Goal: Task Accomplishment & Management: Manage account settings

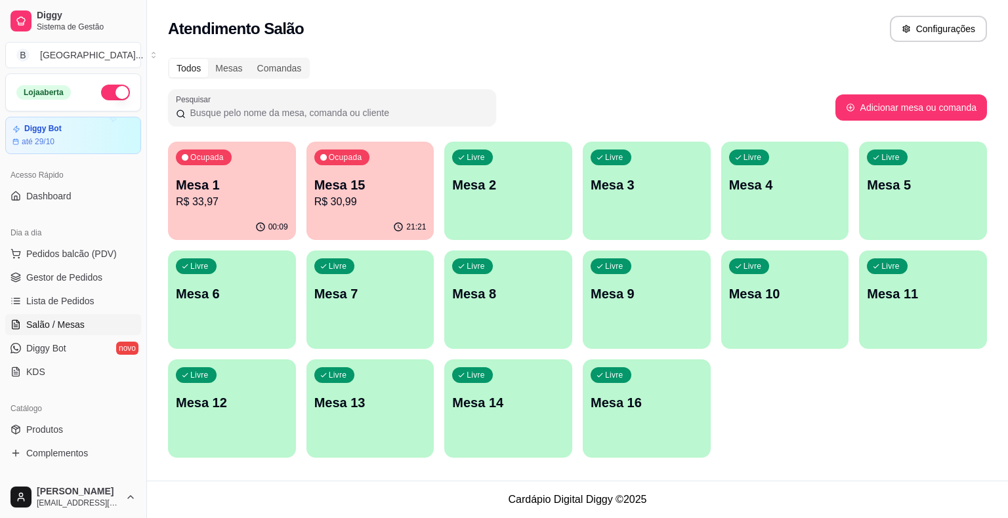
click at [234, 198] on p "R$ 33,97" at bounding box center [232, 202] width 112 height 16
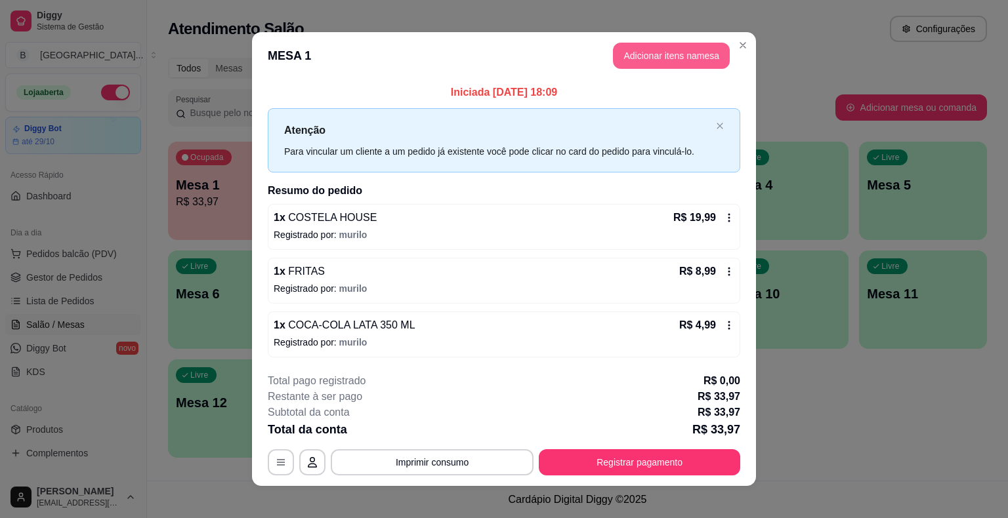
click at [672, 55] on button "Adicionar itens na mesa" at bounding box center [671, 56] width 117 height 26
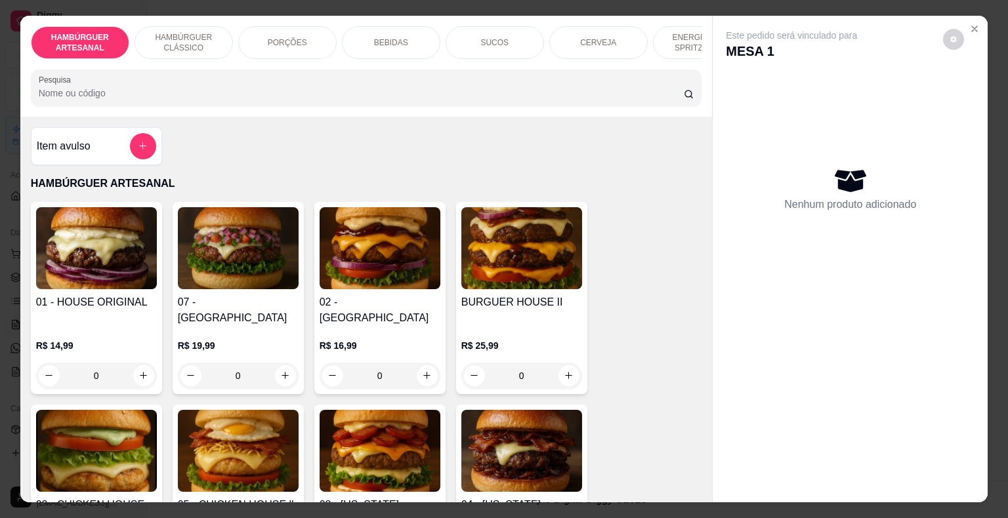
click at [482, 44] on div "SUCOS" at bounding box center [494, 42] width 98 height 33
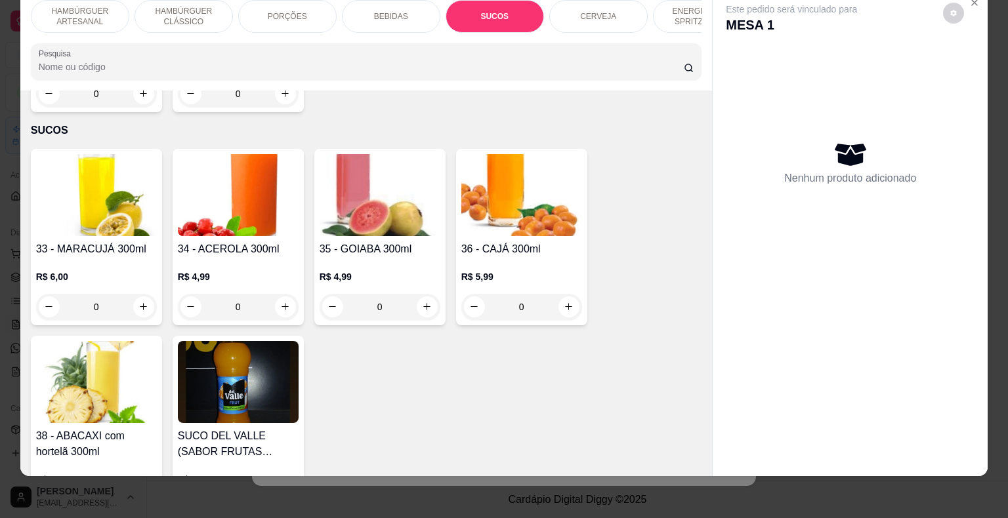
scroll to position [2414, 0]
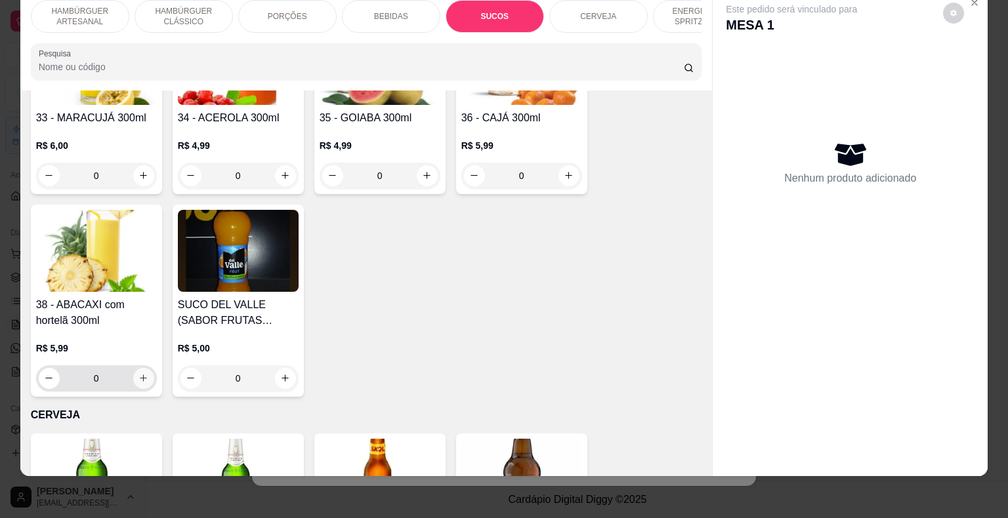
click at [138, 373] on icon "increase-product-quantity" at bounding box center [143, 378] width 10 height 10
type input "1"
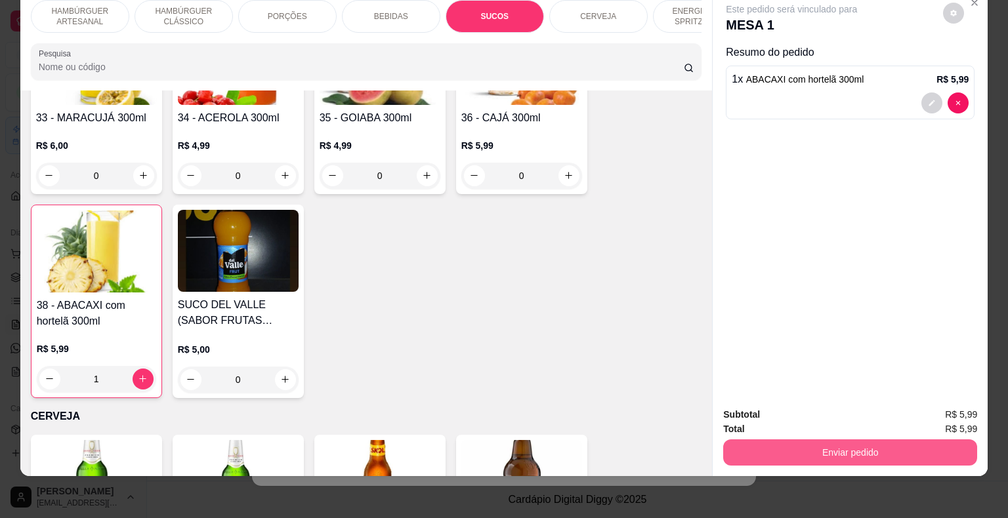
click at [846, 442] on button "Enviar pedido" at bounding box center [850, 453] width 254 height 26
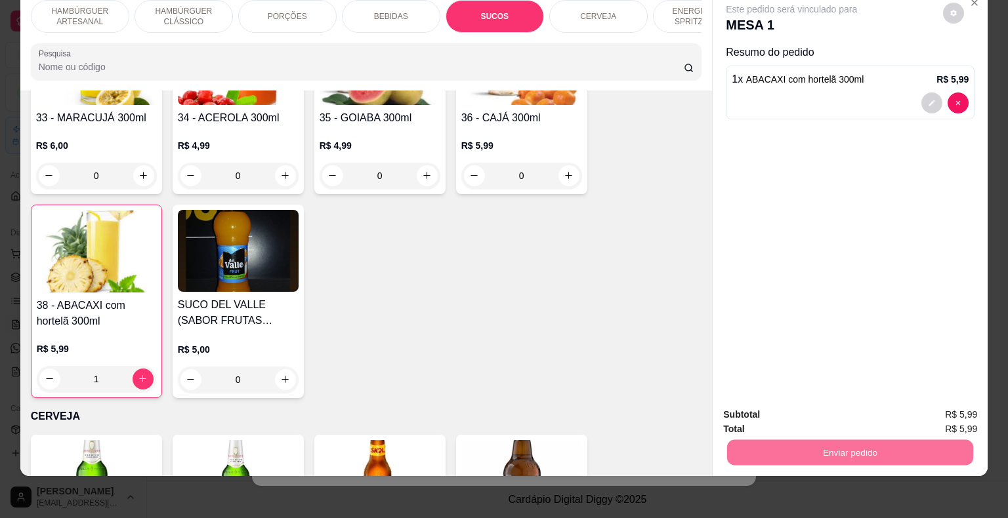
click at [955, 405] on button "Enviar pedido" at bounding box center [943, 410] width 74 height 25
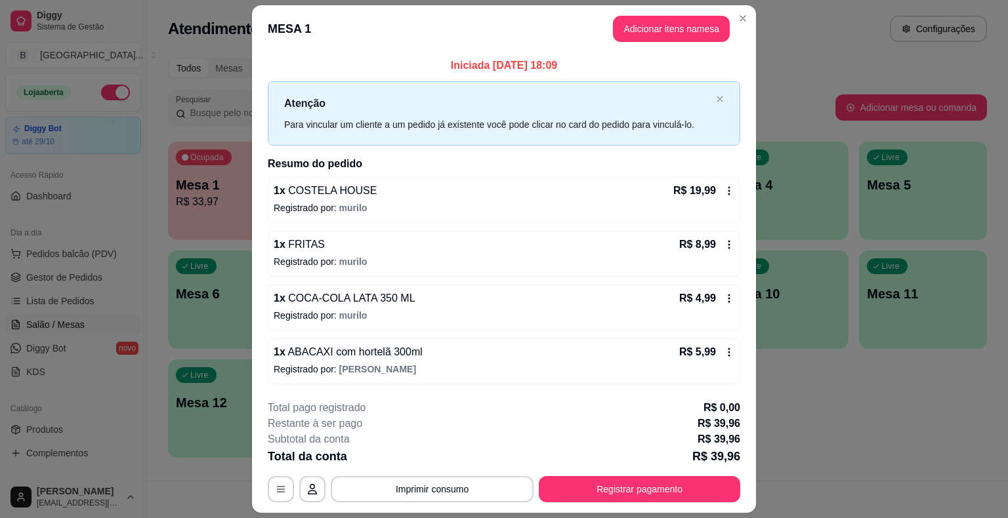
click at [726, 298] on icon at bounding box center [729, 298] width 10 height 10
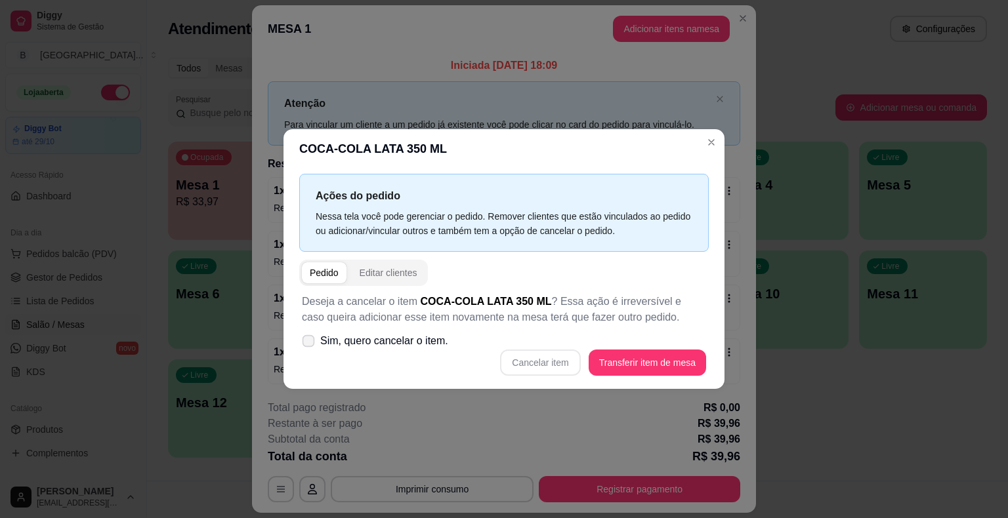
click at [377, 345] on span "Sim, quero cancelar o item." at bounding box center [384, 341] width 128 height 16
click at [310, 345] on input "Sim, quero cancelar o item." at bounding box center [305, 348] width 9 height 9
checkbox input "true"
click at [533, 365] on button "Cancelar item" at bounding box center [540, 363] width 80 height 26
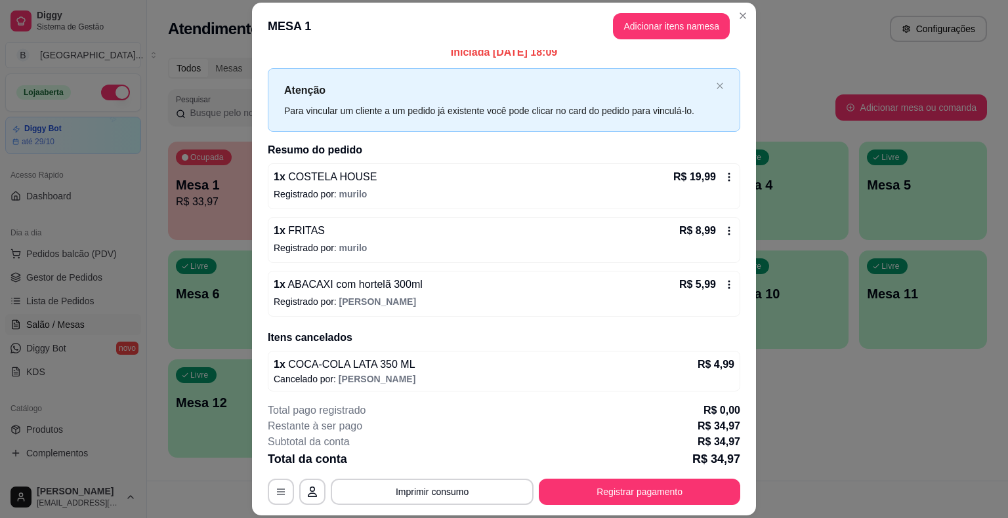
scroll to position [13, 0]
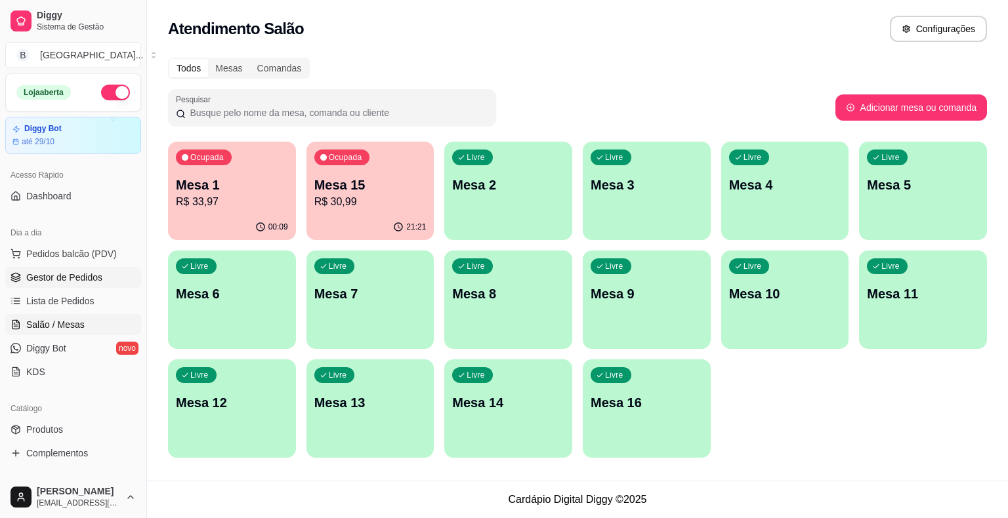
click at [54, 277] on span "Gestor de Pedidos" at bounding box center [64, 277] width 76 height 13
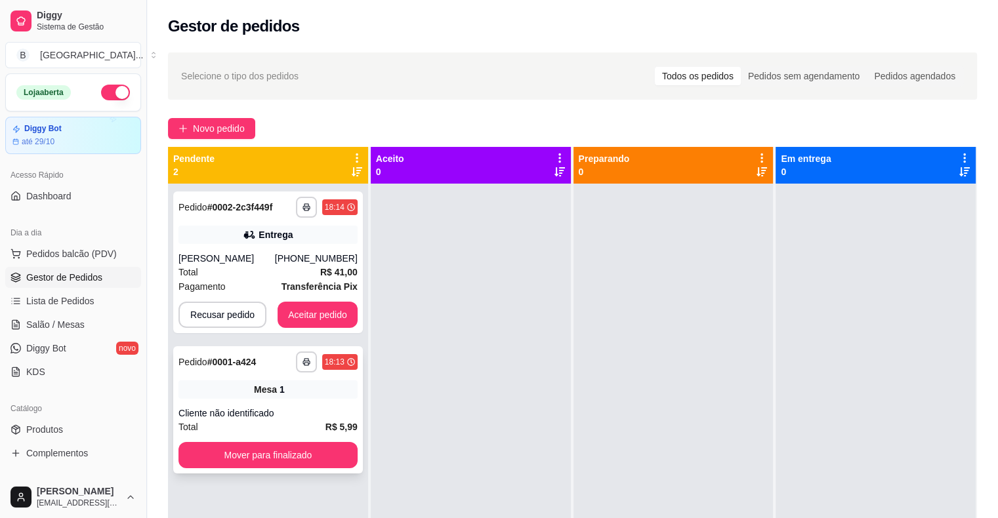
click at [297, 439] on div "**********" at bounding box center [268, 409] width 190 height 127
click at [270, 443] on button "Mover para finalizado" at bounding box center [267, 455] width 179 height 26
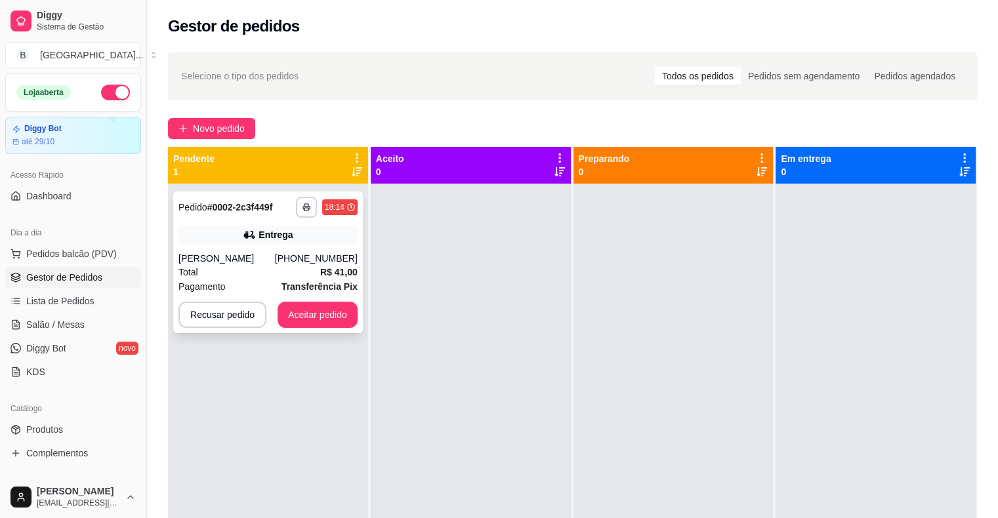
click at [222, 256] on div "[PERSON_NAME]" at bounding box center [226, 258] width 96 height 13
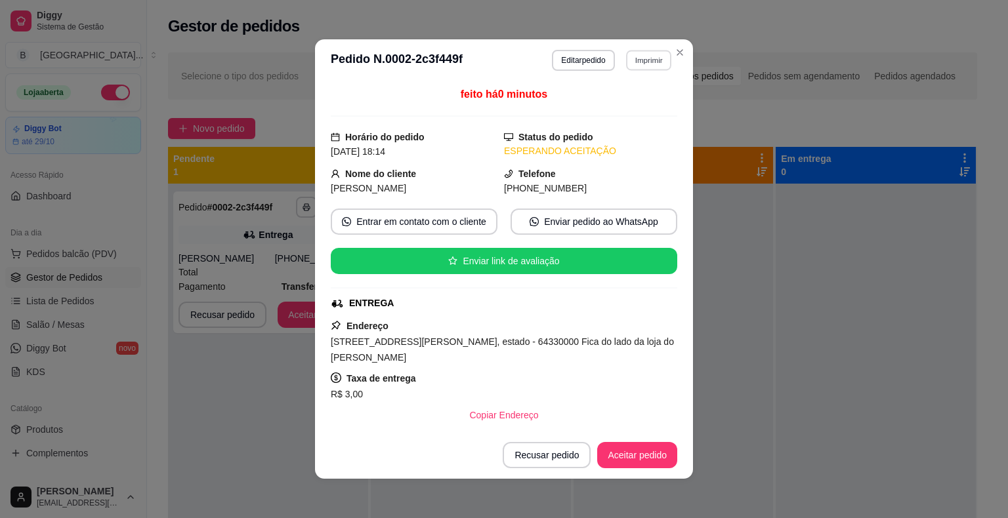
click at [630, 64] on button "Imprimir" at bounding box center [648, 60] width 45 height 20
click at [633, 101] on button "IMPRESSORA" at bounding box center [620, 106] width 92 height 20
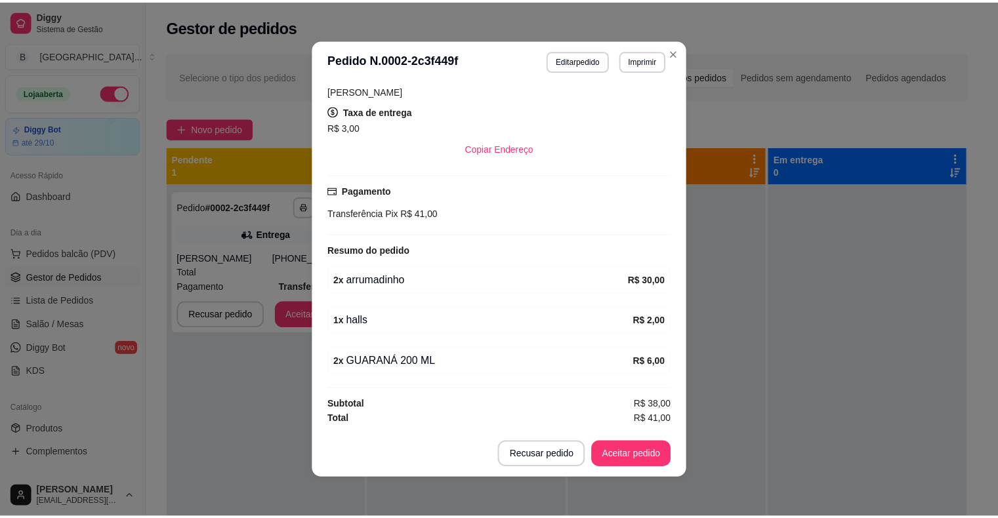
scroll to position [264, 0]
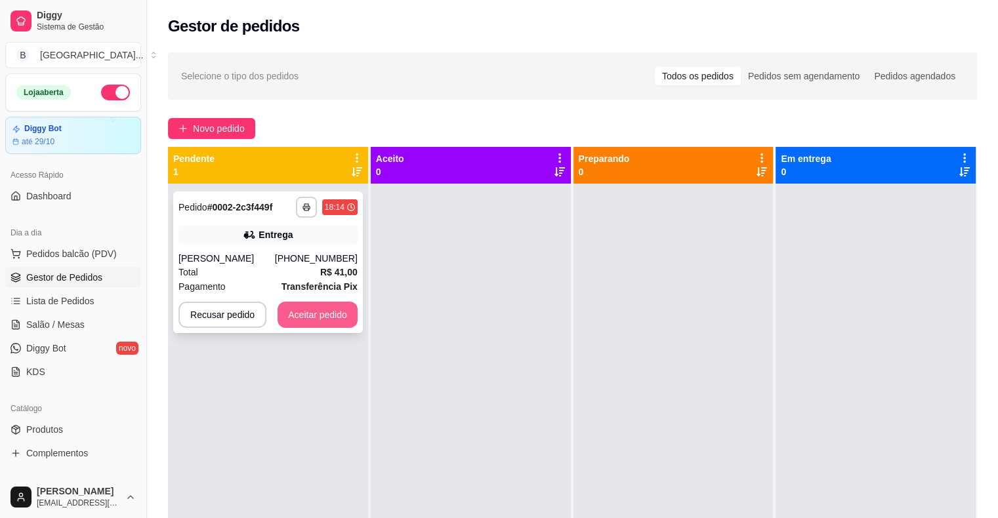
click at [299, 315] on button "Aceitar pedido" at bounding box center [318, 315] width 80 height 26
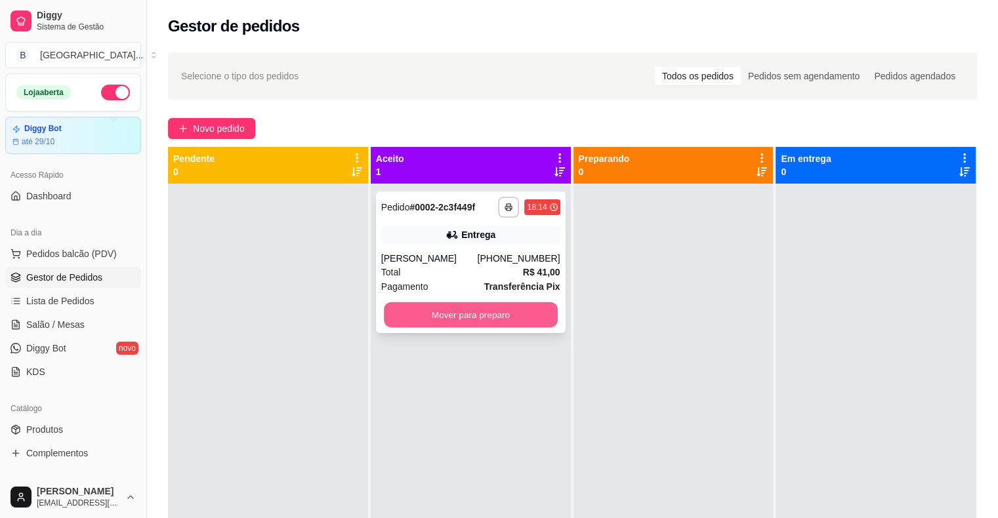
click at [436, 316] on button "Mover para preparo" at bounding box center [471, 315] width 174 height 26
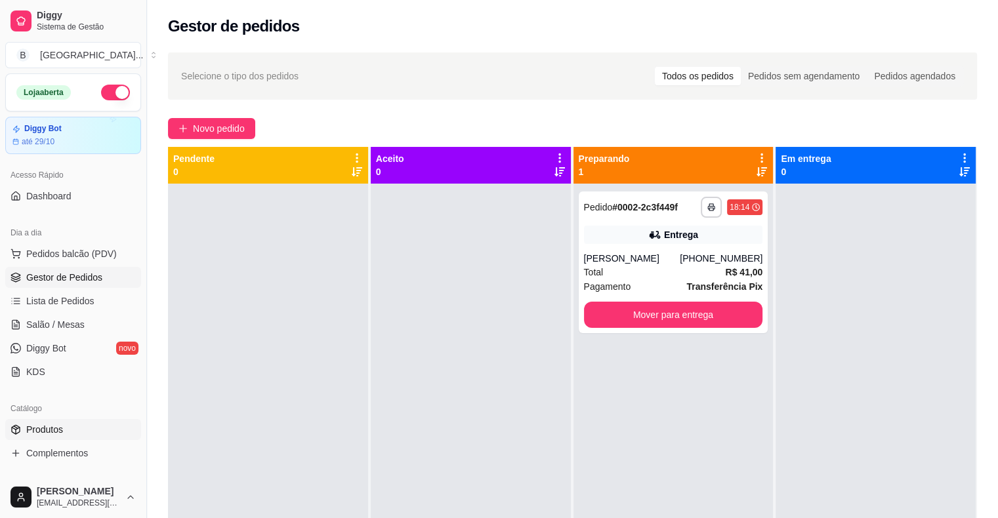
click at [91, 423] on link "Produtos" at bounding box center [73, 429] width 136 height 21
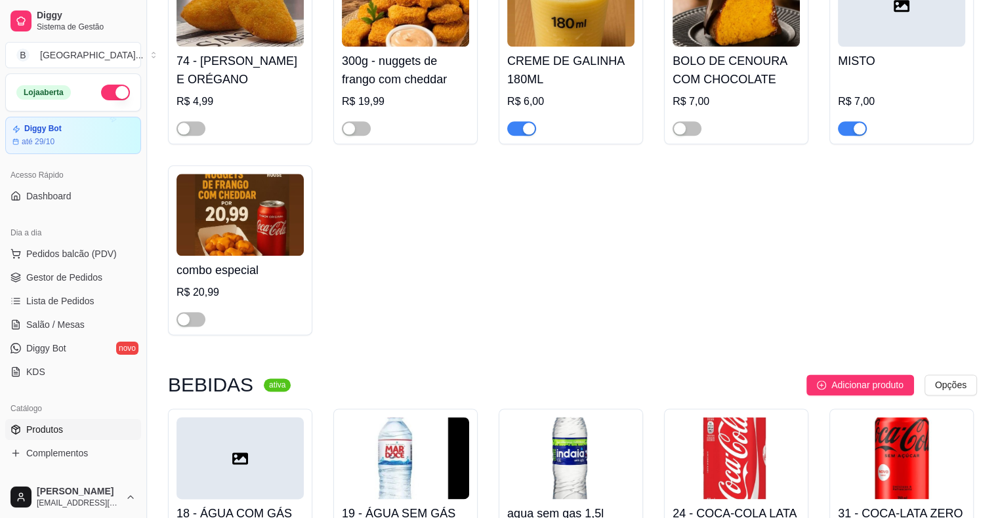
scroll to position [6764, 0]
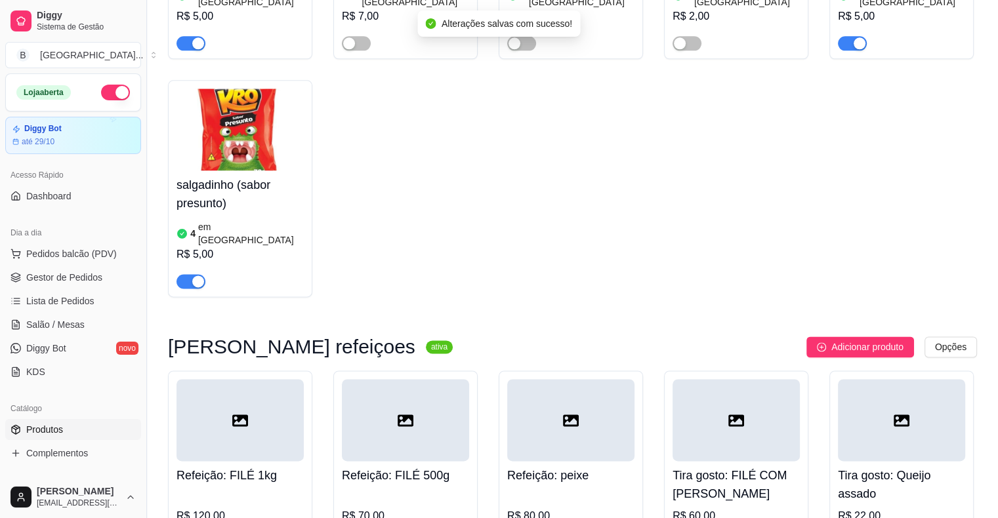
click at [64, 282] on span "Gestor de Pedidos" at bounding box center [64, 277] width 76 height 13
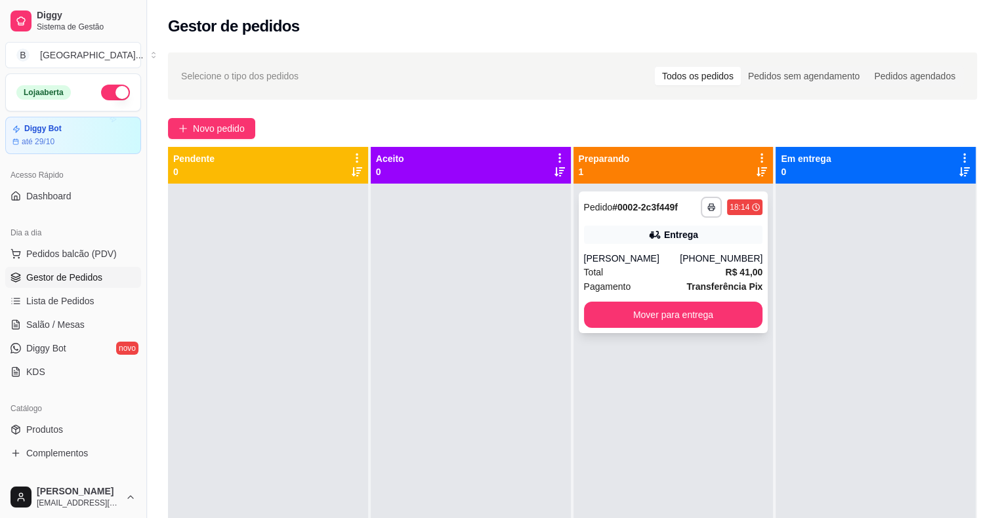
click at [661, 279] on div "Pagamento Transferência Pix" at bounding box center [673, 286] width 179 height 14
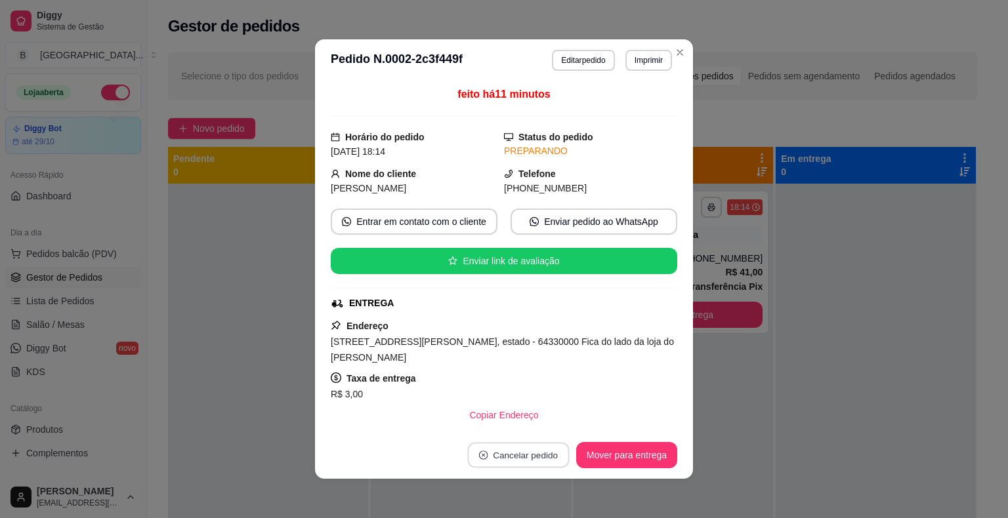
click at [539, 458] on button "Cancelar pedido" at bounding box center [518, 456] width 102 height 26
click at [548, 425] on button "Sim" at bounding box center [550, 422] width 52 height 26
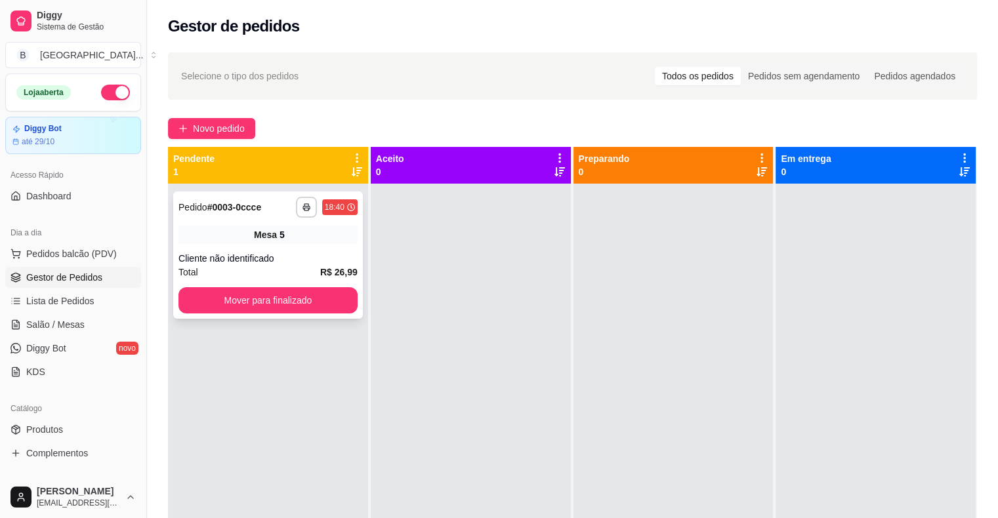
click at [255, 251] on div "**********" at bounding box center [268, 255] width 190 height 127
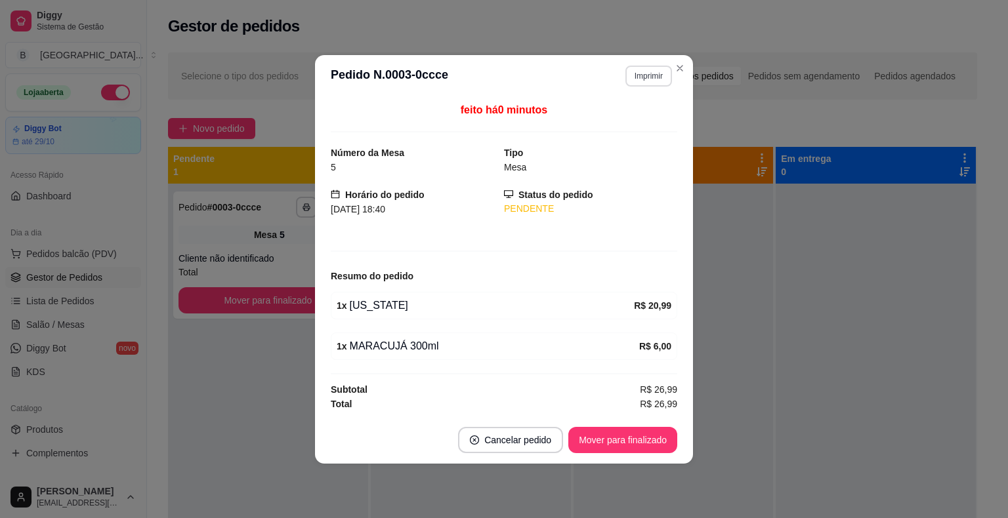
click at [646, 73] on button "Imprimir" at bounding box center [648, 76] width 47 height 21
click at [635, 107] on div "Escolha a impressora IMPRESSORA Impressora" at bounding box center [636, 119] width 87 height 56
click at [622, 113] on button "IMPRESSORA" at bounding box center [625, 122] width 95 height 21
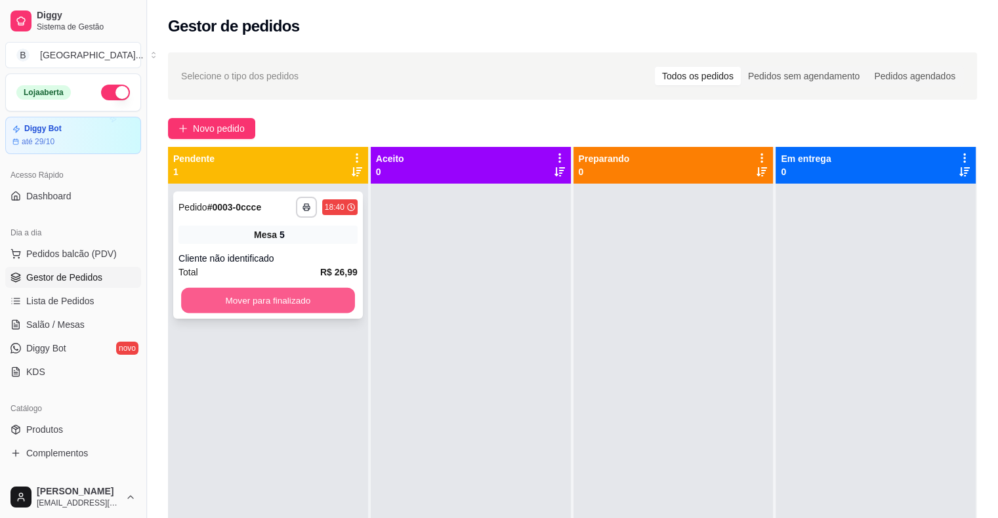
click at [319, 299] on button "Mover para finalizado" at bounding box center [268, 301] width 174 height 26
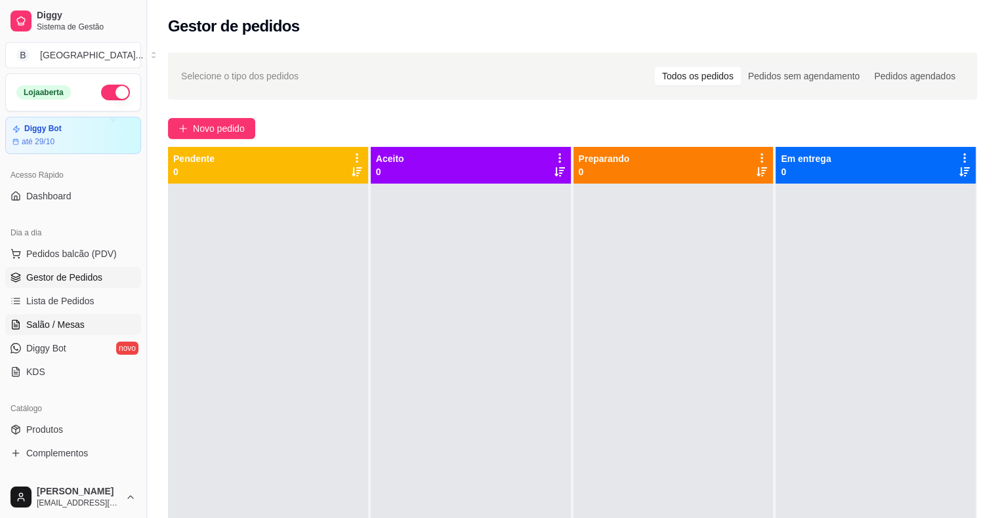
click at [22, 320] on link "Salão / Mesas" at bounding box center [73, 324] width 136 height 21
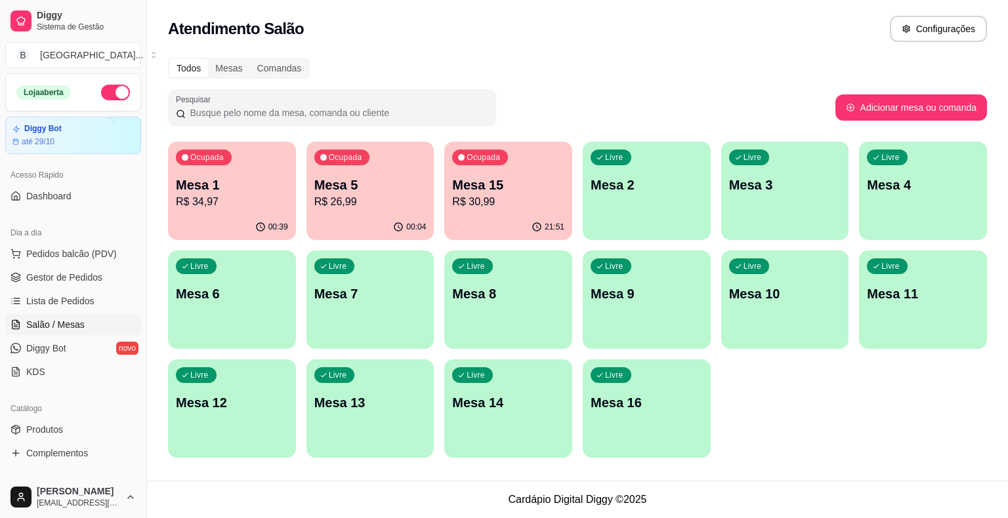
click at [243, 203] on p "R$ 34,97" at bounding box center [232, 202] width 112 height 16
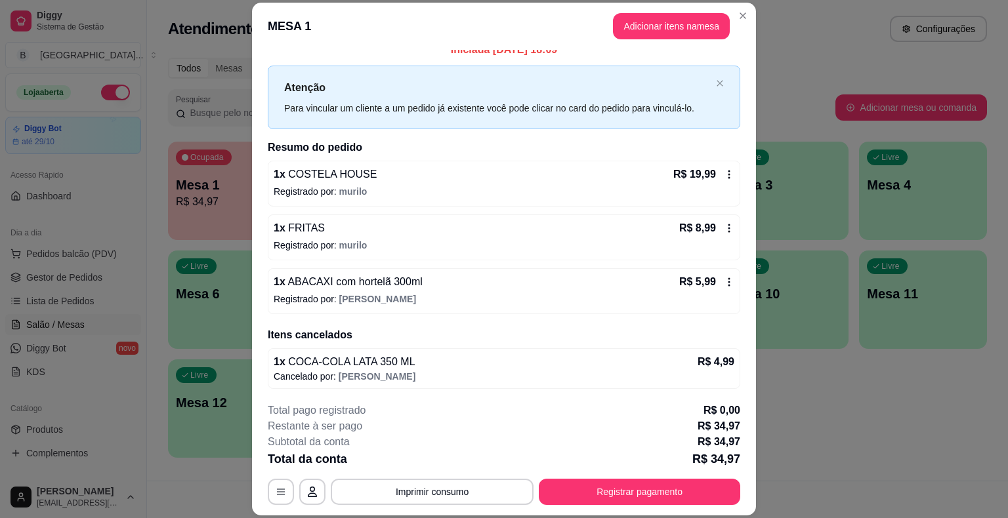
scroll to position [39, 0]
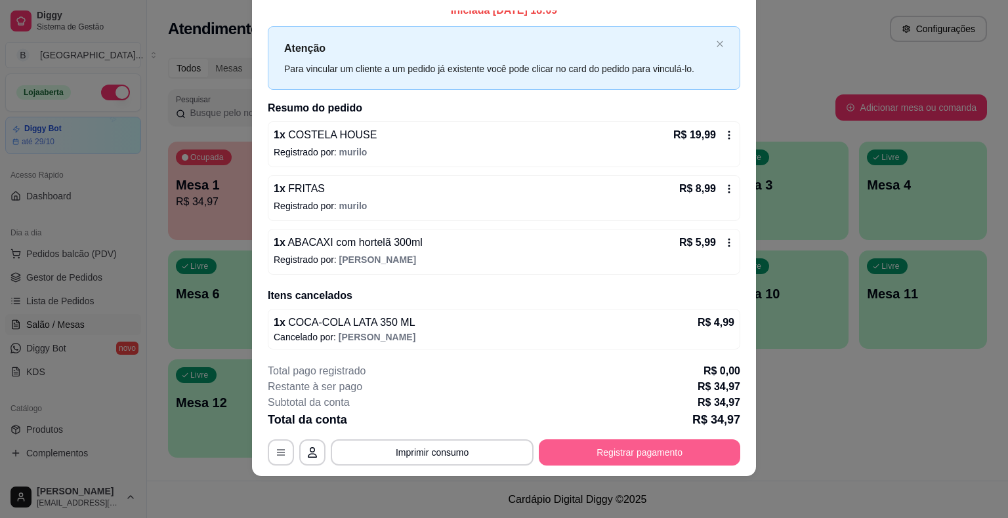
click at [667, 451] on button "Registrar pagamento" at bounding box center [639, 453] width 201 height 26
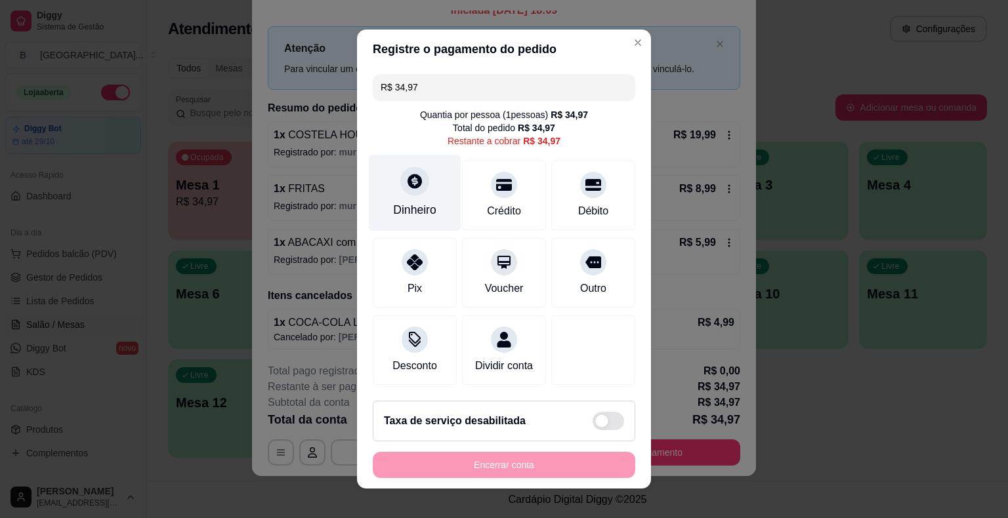
click at [395, 175] on div "Dinheiro" at bounding box center [415, 193] width 93 height 77
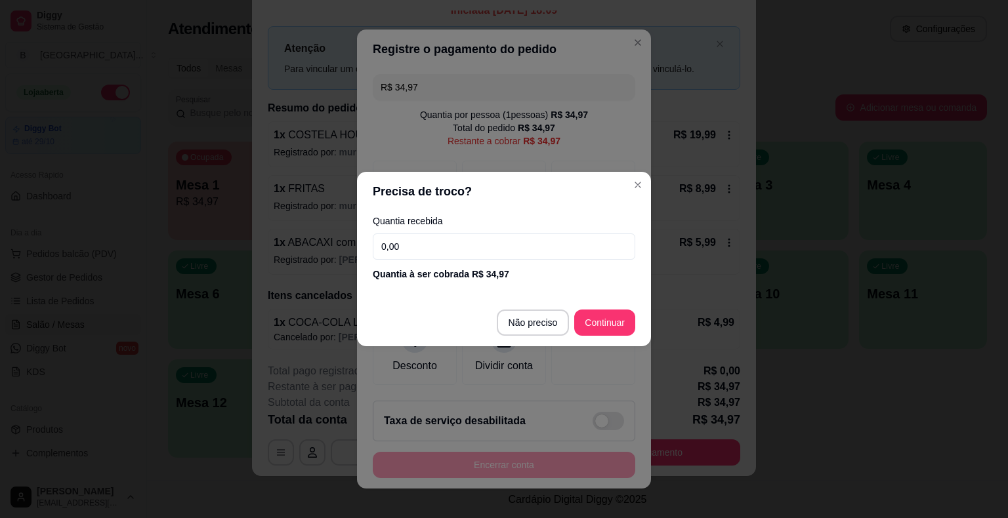
click at [472, 255] on input "0,00" at bounding box center [504, 247] width 262 height 26
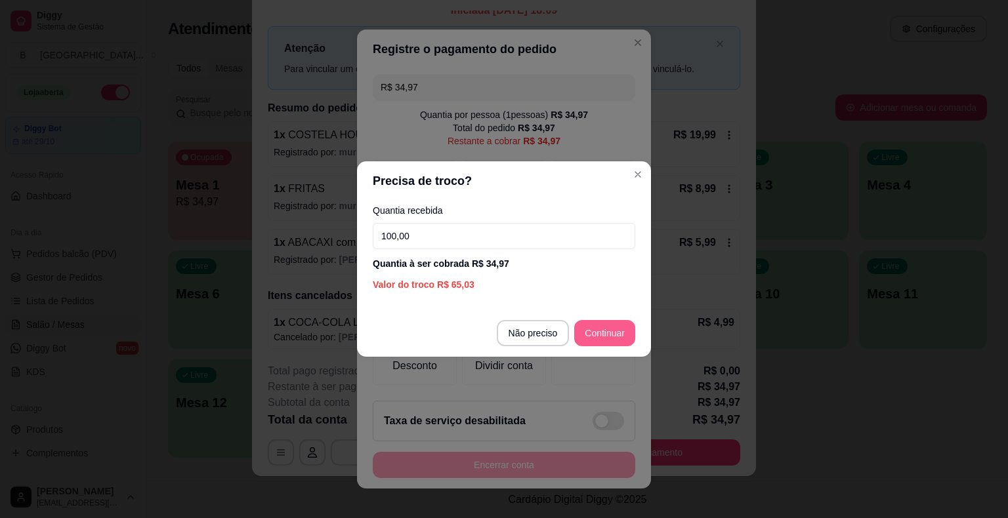
type input "100,00"
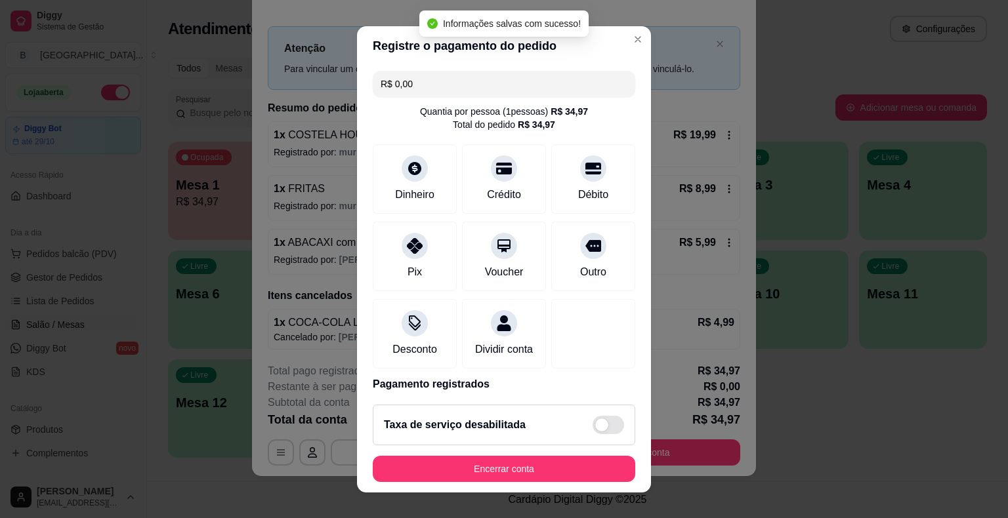
type input "R$ 0,00"
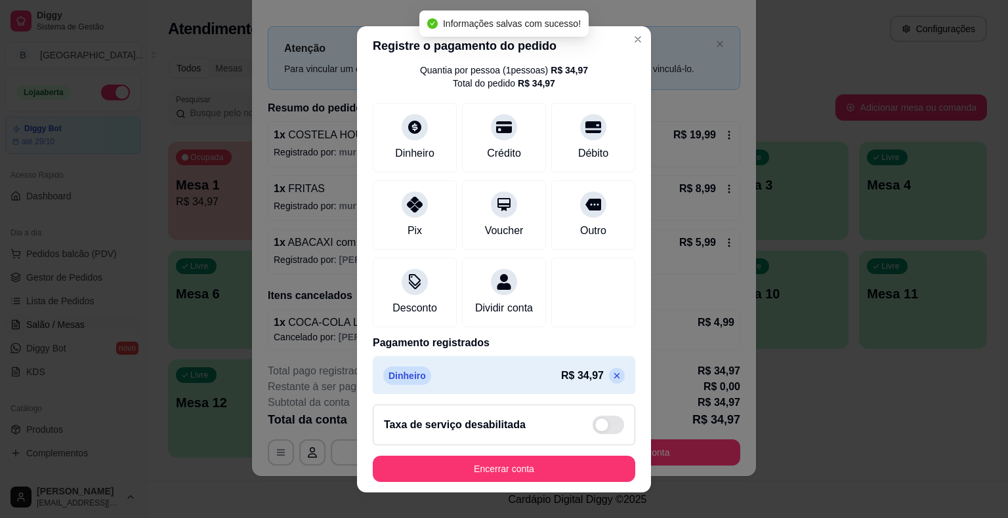
scroll to position [62, 0]
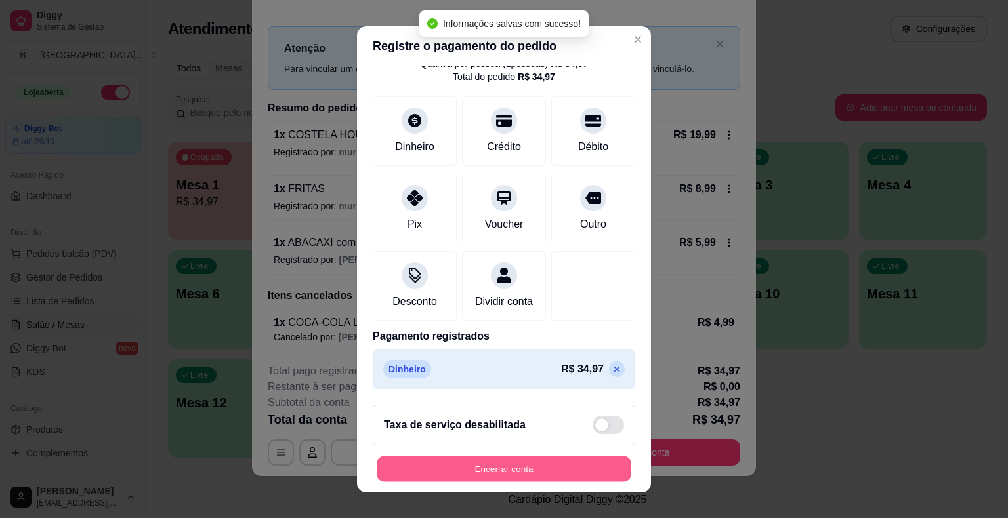
click at [533, 464] on button "Encerrar conta" at bounding box center [504, 469] width 255 height 26
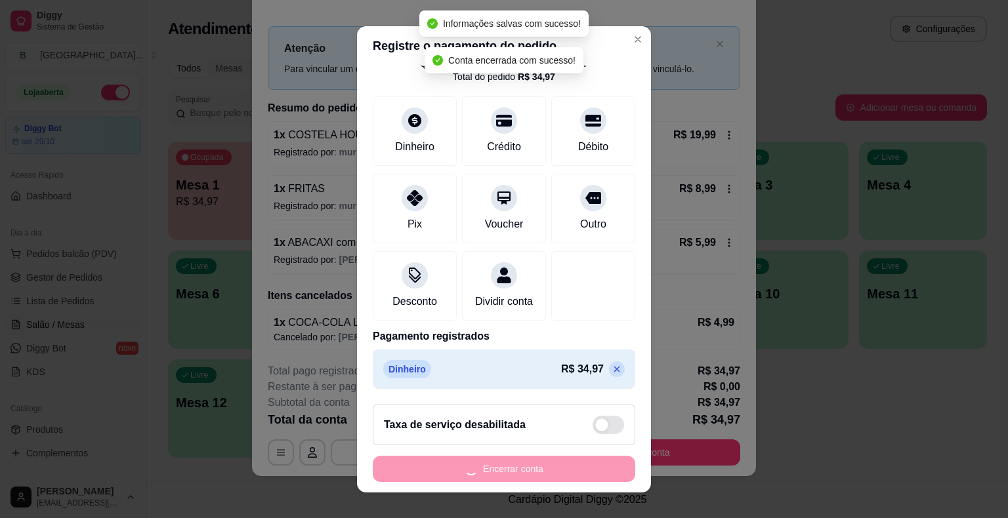
scroll to position [0, 0]
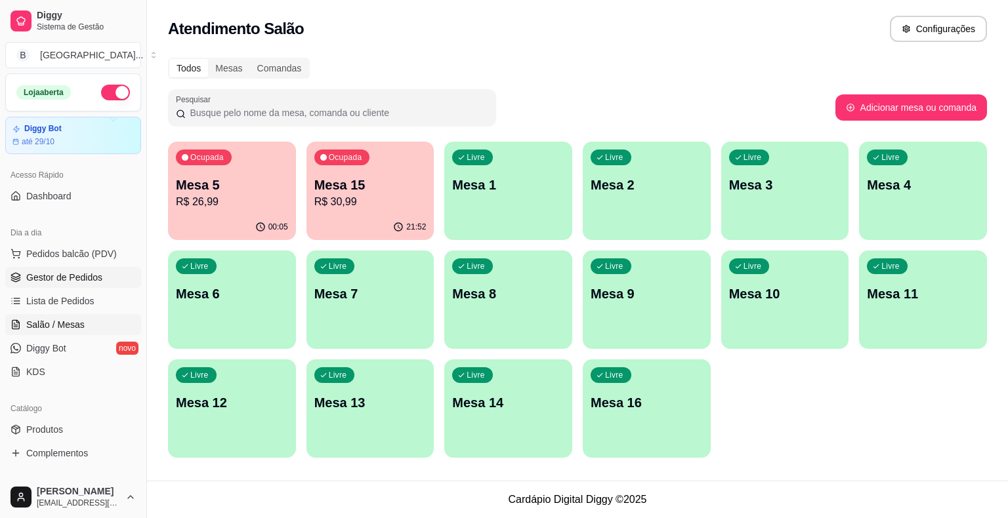
click at [107, 279] on link "Gestor de Pedidos" at bounding box center [73, 277] width 136 height 21
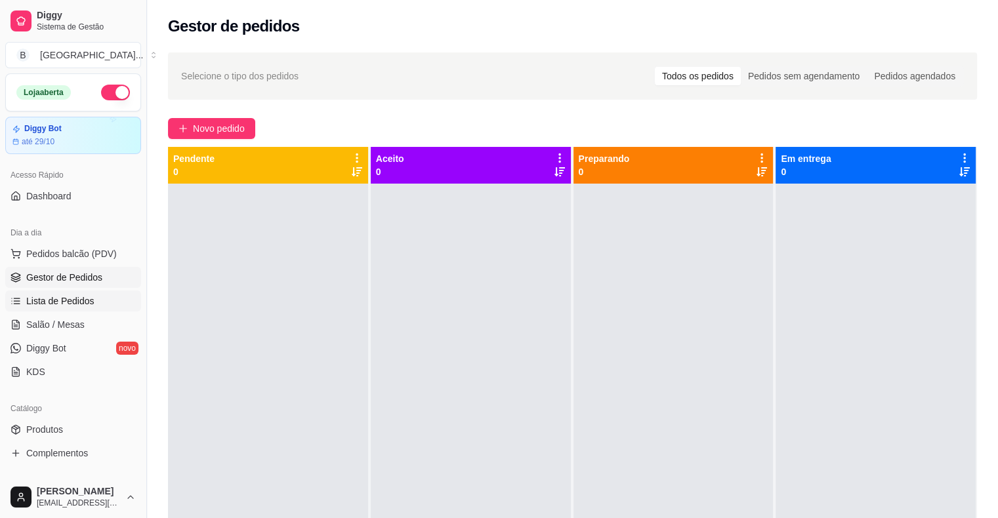
click at [85, 295] on span "Lista de Pedidos" at bounding box center [60, 301] width 68 height 13
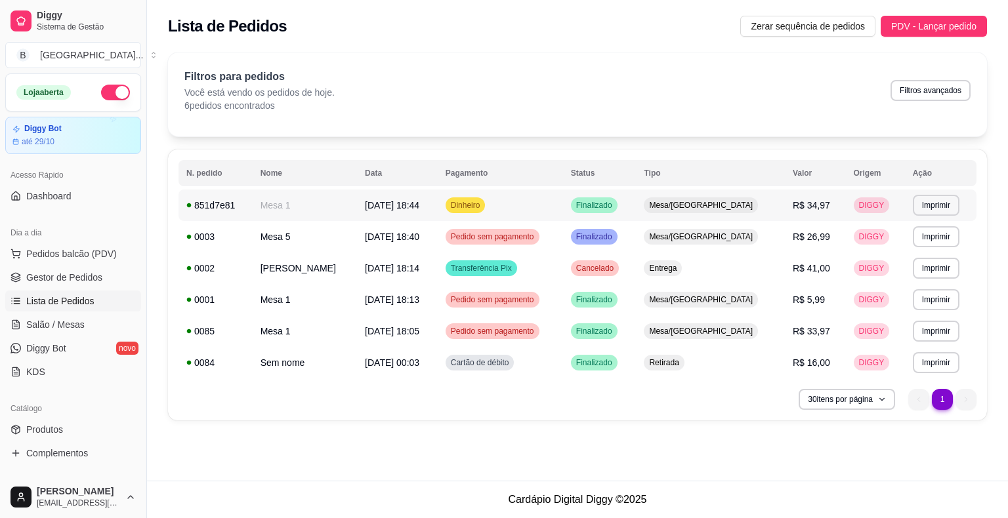
click at [438, 206] on td "[DATE] 18:44" at bounding box center [397, 205] width 81 height 31
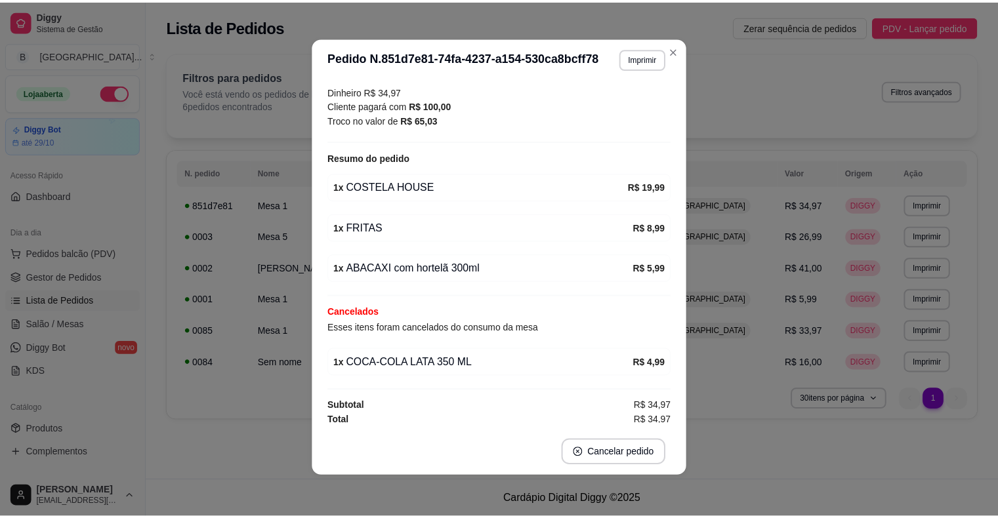
scroll to position [3, 0]
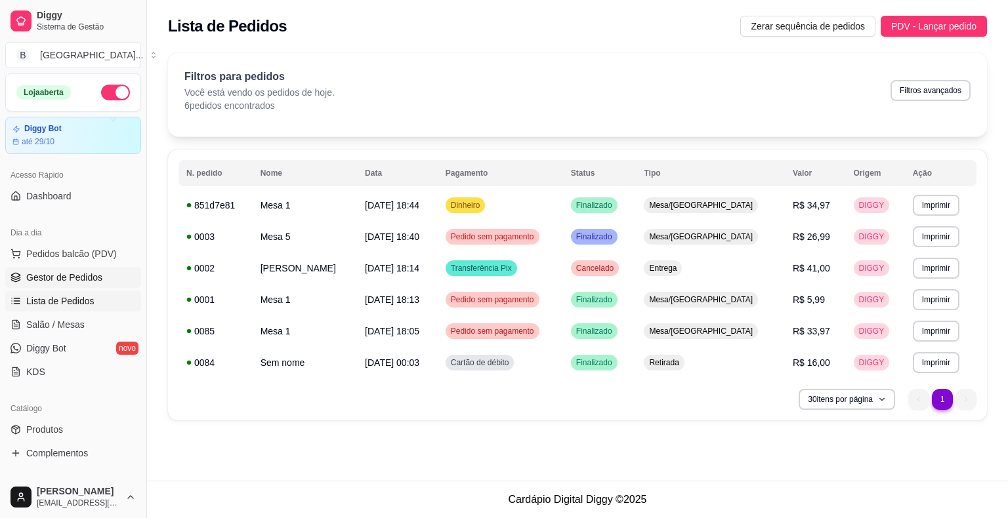
click at [91, 276] on span "Gestor de Pedidos" at bounding box center [64, 277] width 76 height 13
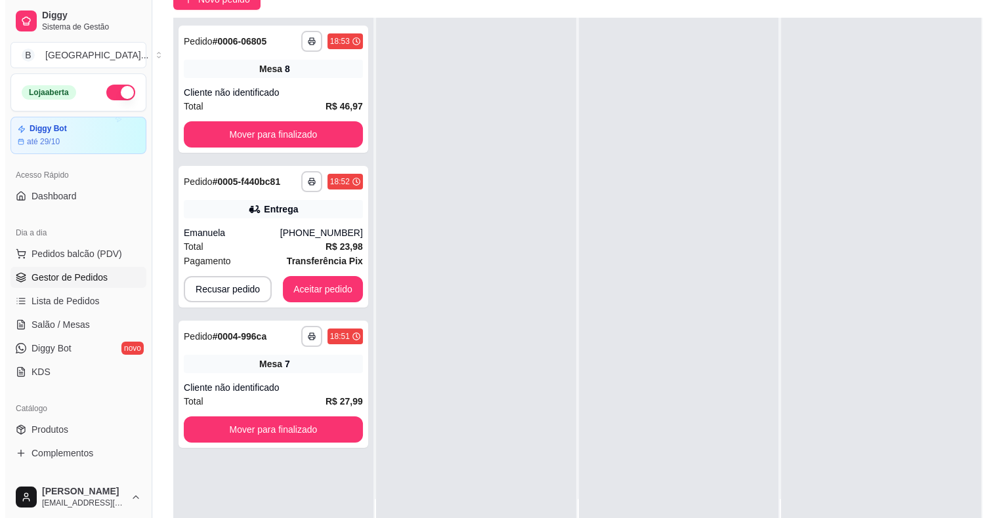
scroll to position [199, 0]
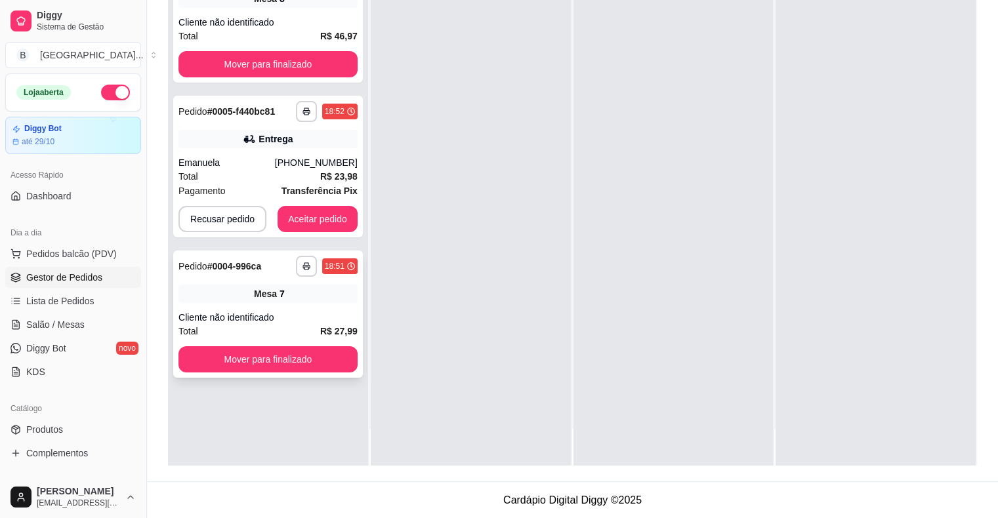
click at [281, 310] on div "**********" at bounding box center [268, 314] width 190 height 127
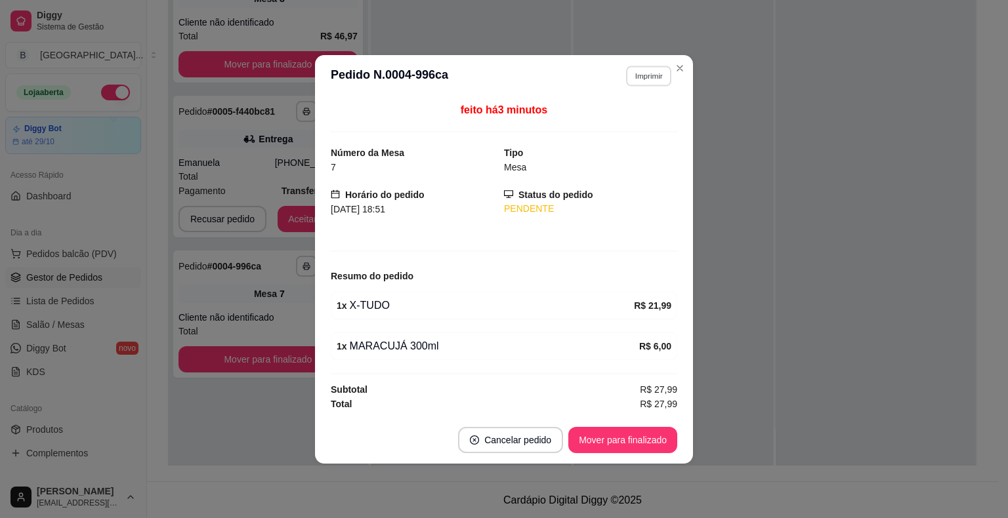
click at [643, 75] on button "Imprimir" at bounding box center [648, 76] width 45 height 20
click at [631, 119] on button "IMPRESSORA" at bounding box center [625, 123] width 92 height 20
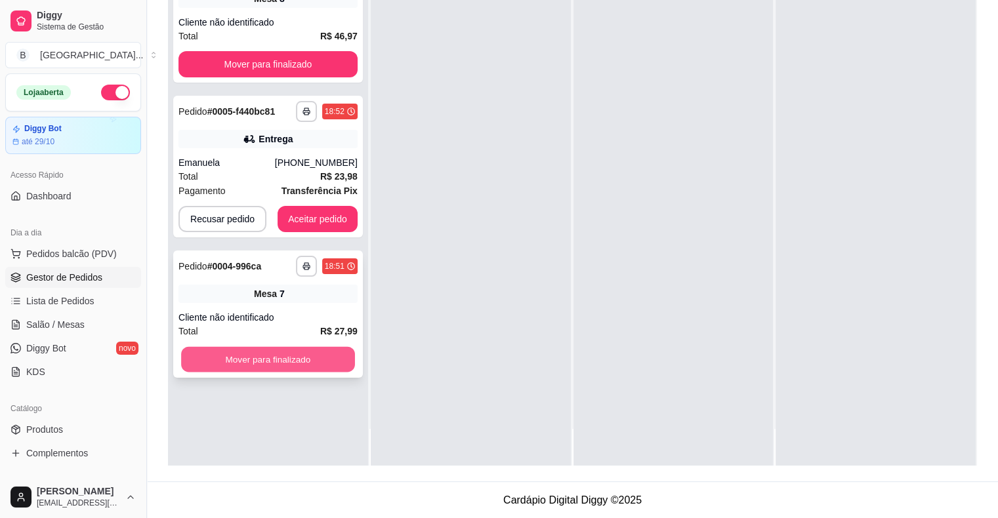
click at [268, 354] on button "Mover para finalizado" at bounding box center [268, 360] width 174 height 26
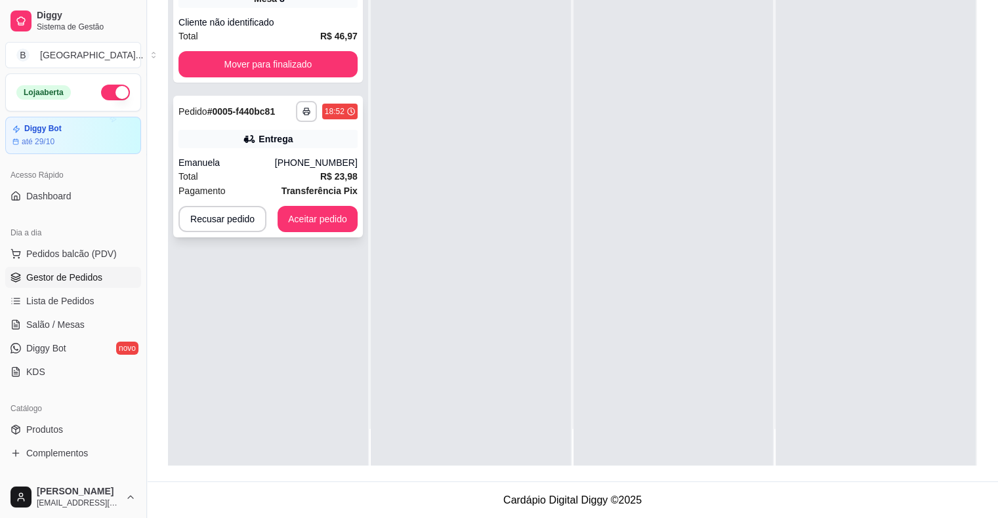
click at [317, 148] on div "**********" at bounding box center [268, 167] width 190 height 142
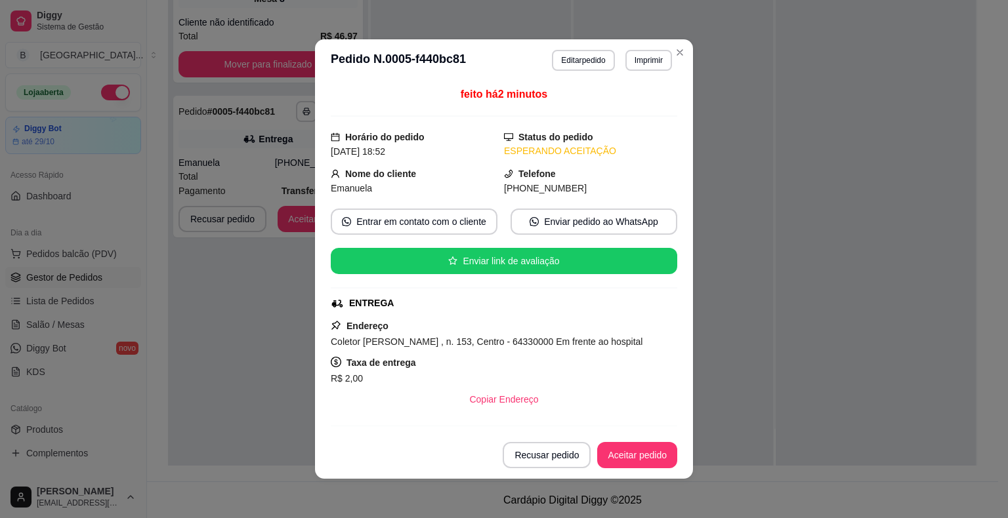
click at [648, 72] on header "**********" at bounding box center [504, 60] width 378 height 42
click at [648, 61] on button "Imprimir" at bounding box center [648, 60] width 45 height 20
click at [629, 112] on button "IMPRESSORA" at bounding box center [620, 106] width 95 height 21
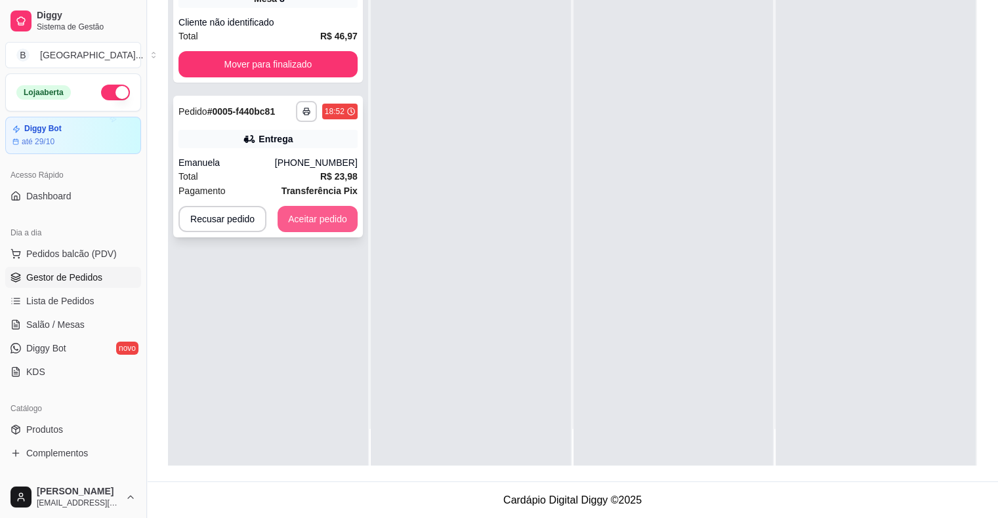
click at [304, 218] on button "Aceitar pedido" at bounding box center [318, 219] width 80 height 26
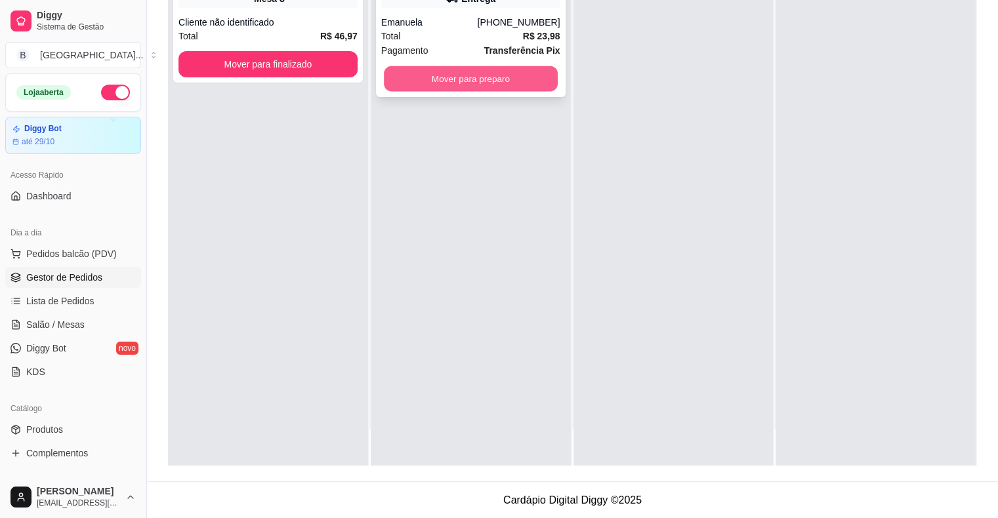
click at [461, 80] on button "Mover para preparo" at bounding box center [471, 79] width 174 height 26
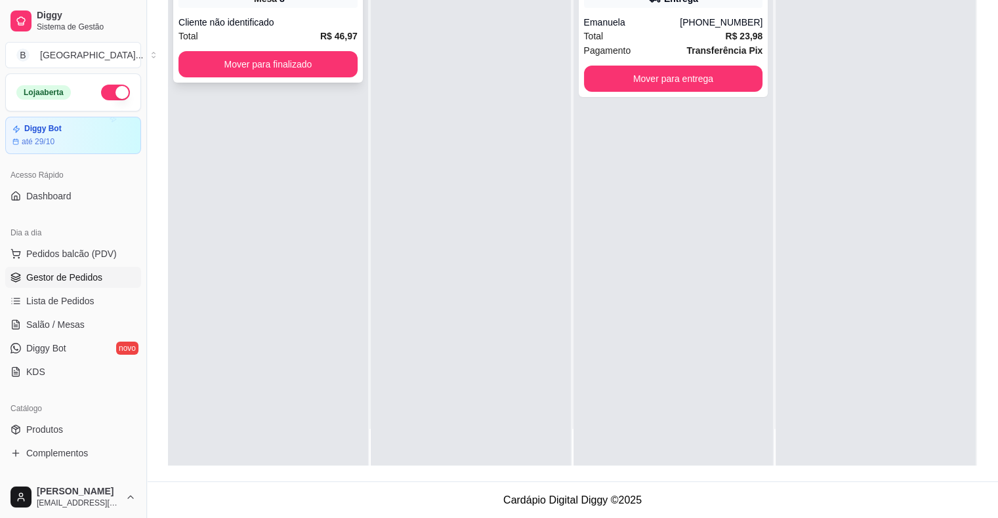
click at [324, 20] on div "Cliente não identificado" at bounding box center [267, 22] width 179 height 13
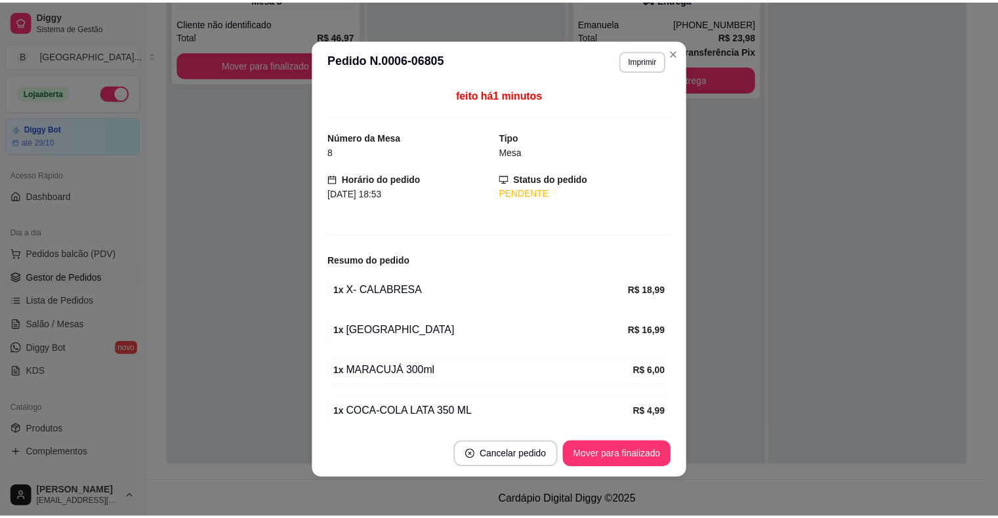
scroll to position [48, 0]
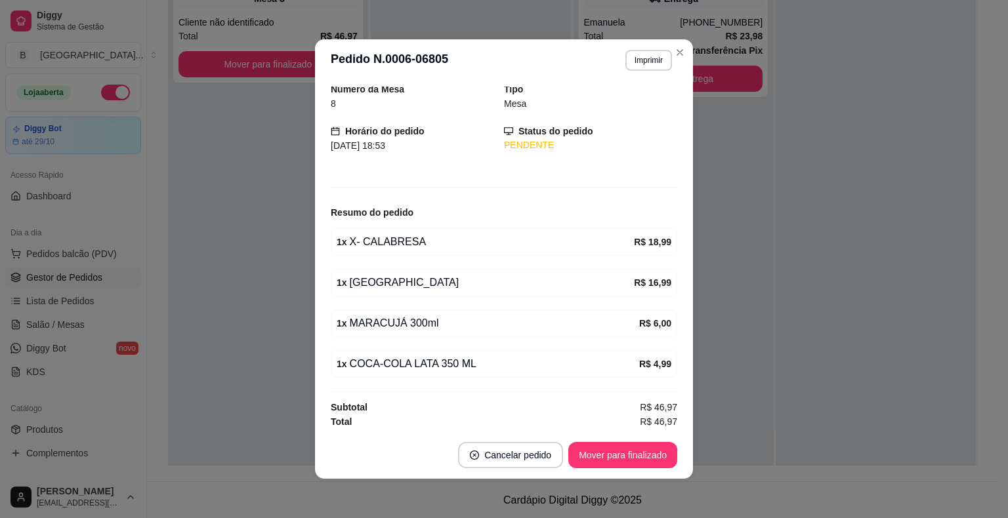
click at [635, 49] on header "**********" at bounding box center [504, 60] width 378 height 42
click at [635, 54] on button "Imprimir" at bounding box center [648, 60] width 47 height 21
click at [629, 100] on button "IMPRESSORA" at bounding box center [620, 106] width 92 height 20
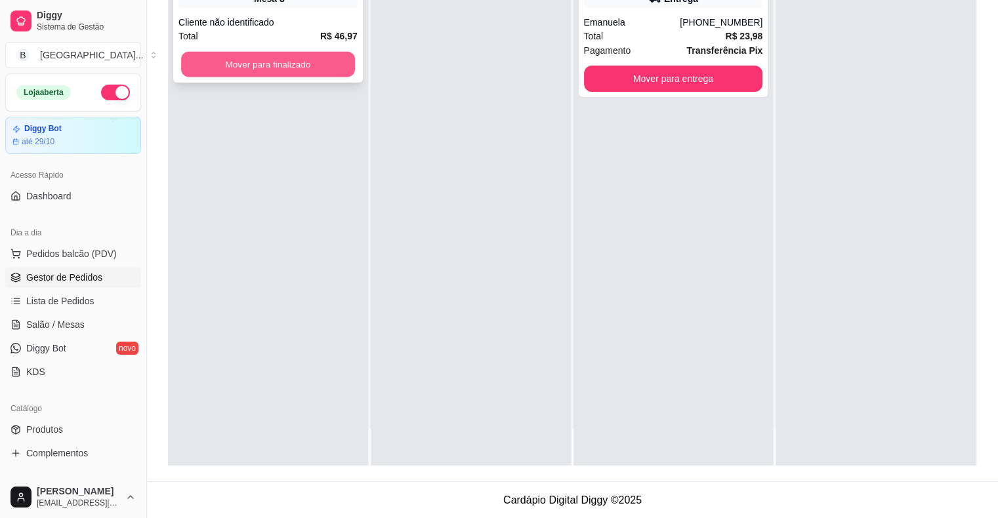
click at [228, 69] on button "Mover para finalizado" at bounding box center [268, 65] width 174 height 26
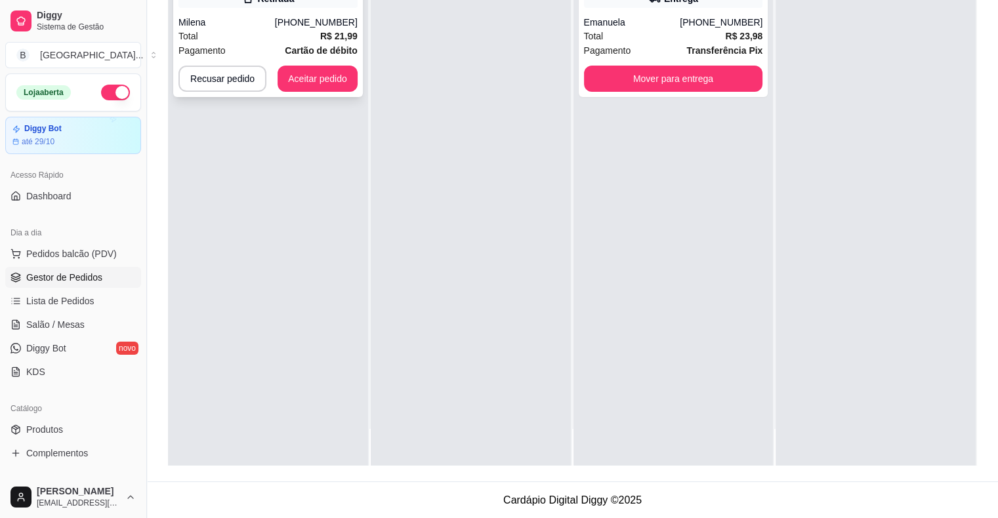
click at [208, 26] on div "Milena" at bounding box center [226, 22] width 96 height 13
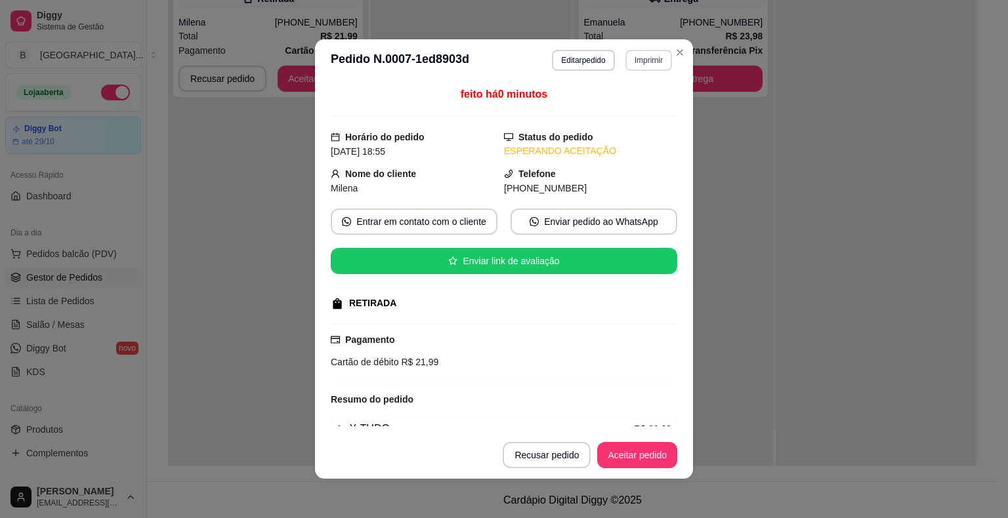
click at [627, 66] on button "Imprimir" at bounding box center [648, 60] width 47 height 21
click at [625, 111] on button "IMPRESSORA" at bounding box center [620, 106] width 95 height 21
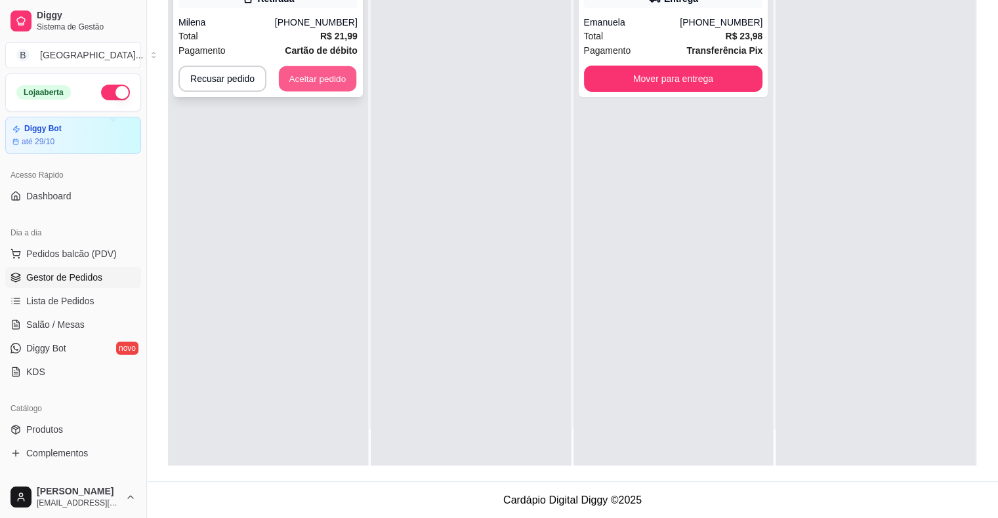
click at [341, 84] on button "Aceitar pedido" at bounding box center [317, 79] width 77 height 26
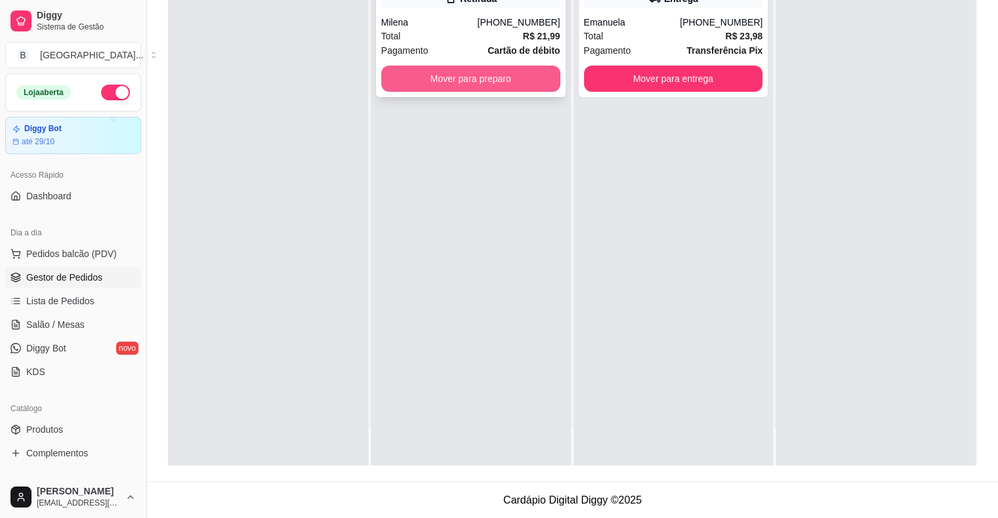
click at [462, 85] on button "Mover para preparo" at bounding box center [470, 79] width 179 height 26
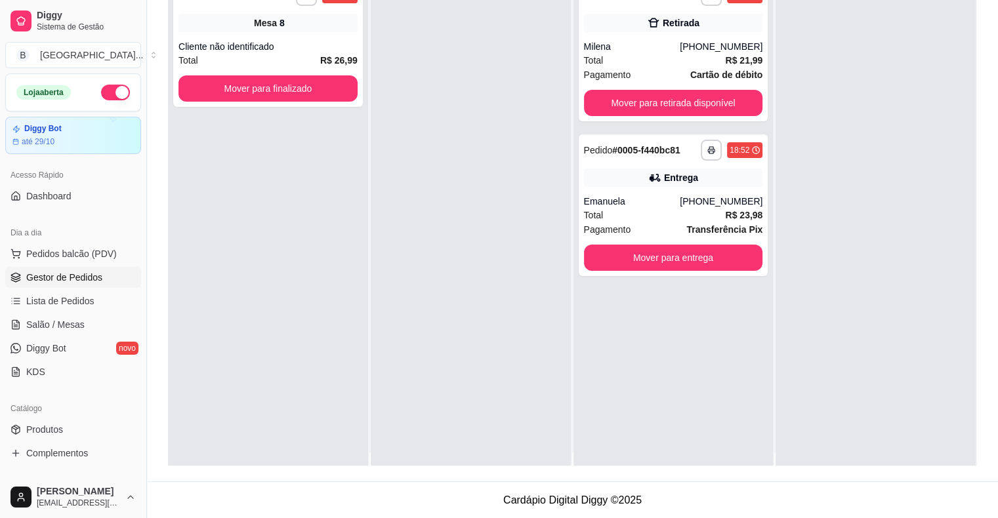
scroll to position [0, 0]
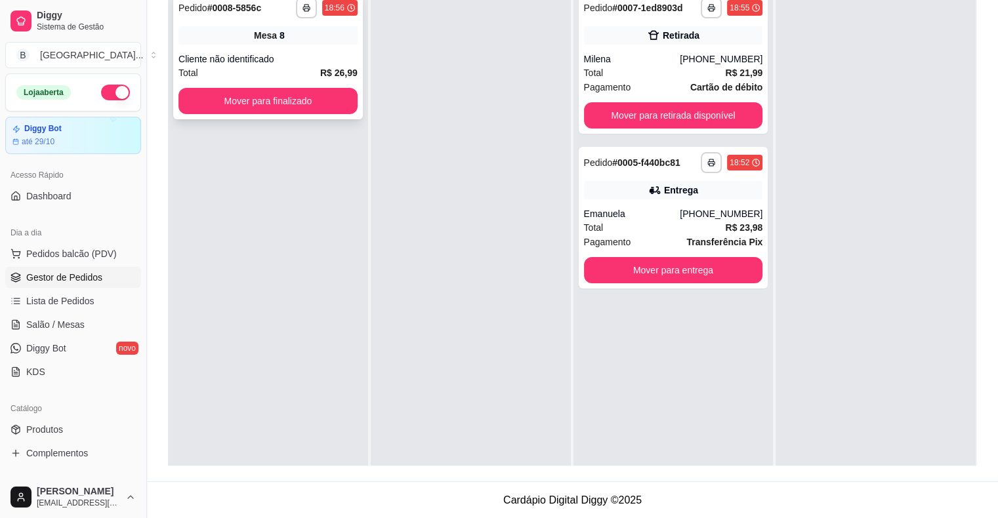
click at [283, 50] on div "**********" at bounding box center [268, 55] width 190 height 127
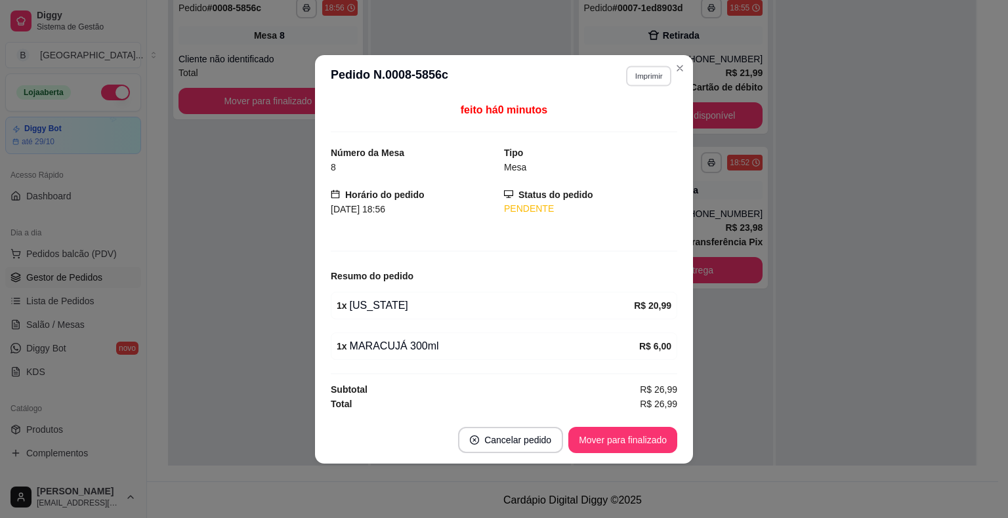
click at [649, 79] on button "Imprimir" at bounding box center [648, 76] width 45 height 20
click at [638, 129] on button "IMPRESSORA" at bounding box center [625, 123] width 95 height 21
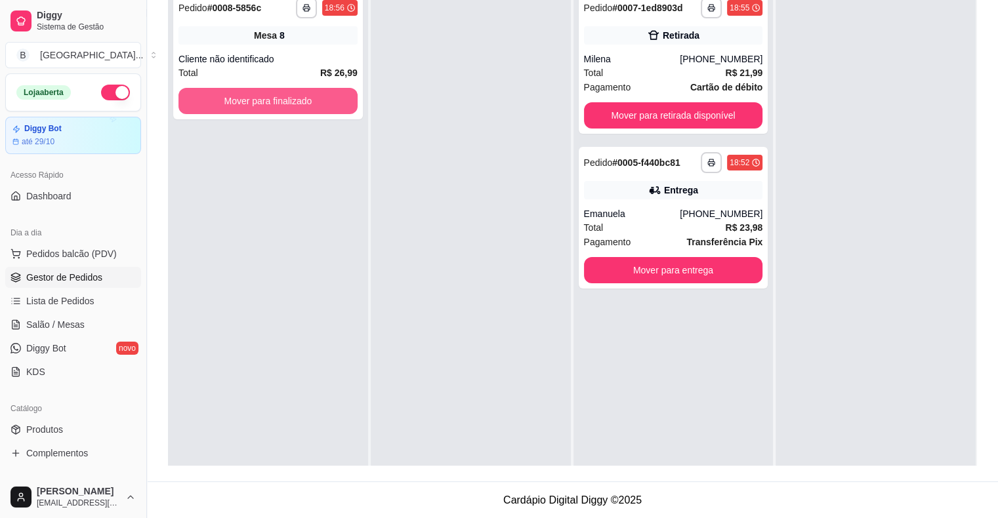
click at [300, 104] on button "Mover para finalizado" at bounding box center [267, 101] width 179 height 26
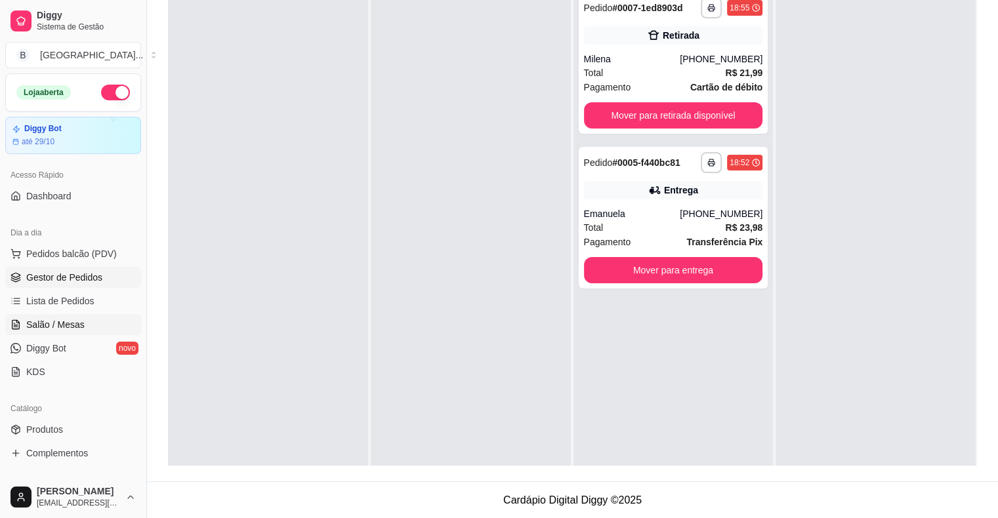
click at [45, 314] on link "Salão / Mesas" at bounding box center [73, 324] width 136 height 21
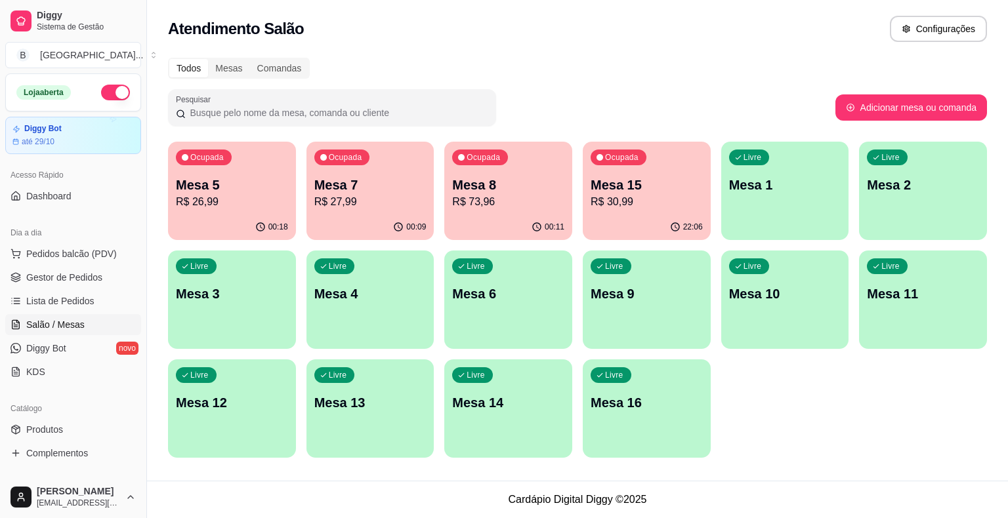
click at [525, 211] on div "Ocupada Mesa 8 R$ 73,96" at bounding box center [508, 178] width 128 height 73
click at [525, 211] on body "Diggy Sistema de Gestão B Burguer House ... Loja aberta Diggy Bot até 29/10 Ace…" at bounding box center [504, 259] width 1008 height 518
click at [48, 277] on span "Gestor de Pedidos" at bounding box center [64, 277] width 76 height 13
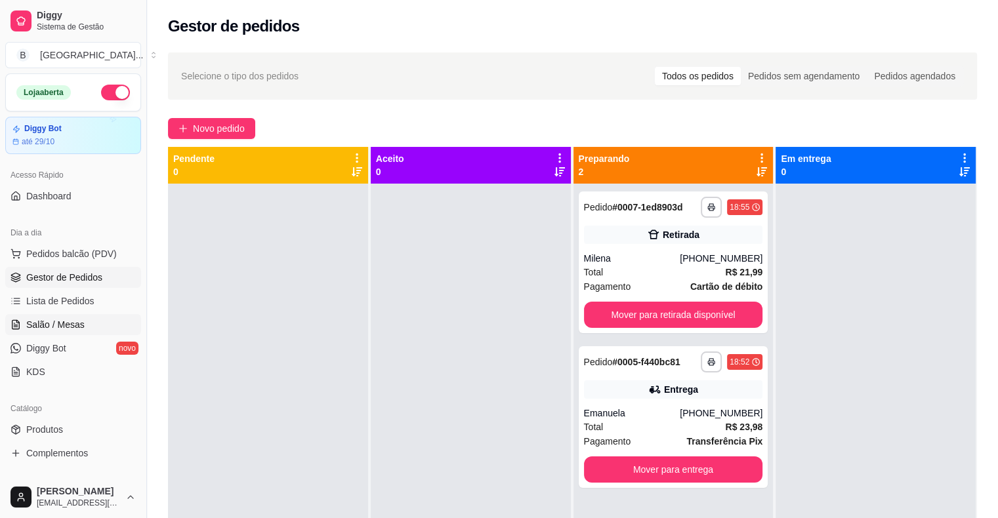
click at [52, 323] on span "Salão / Mesas" at bounding box center [55, 324] width 58 height 13
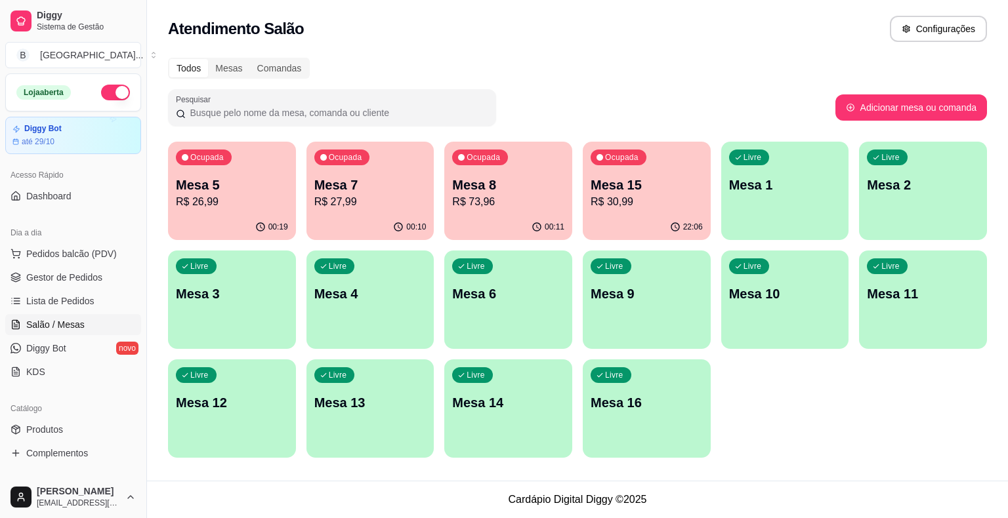
click at [210, 231] on div "00:19" at bounding box center [232, 228] width 128 height 26
click at [320, 190] on p "Mesa 7" at bounding box center [370, 185] width 112 height 18
click at [472, 211] on div "Ocupada Mesa 8 R$ 73,96" at bounding box center [508, 178] width 128 height 73
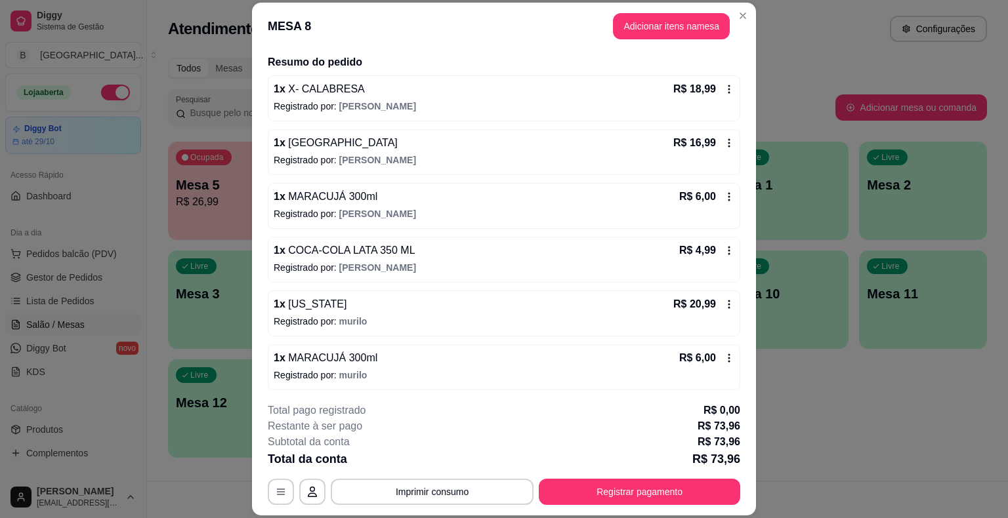
scroll to position [100, 0]
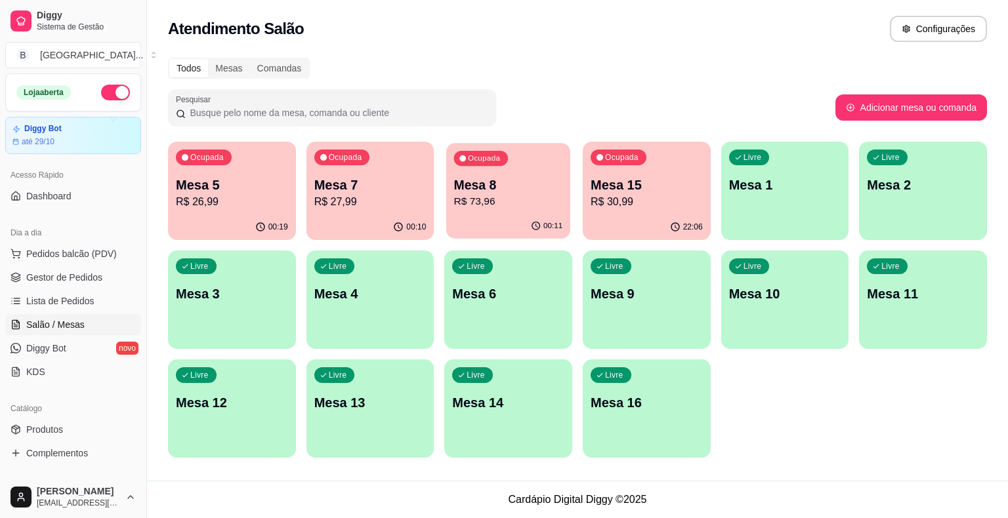
click at [506, 215] on div "00:11" at bounding box center [508, 226] width 124 height 25
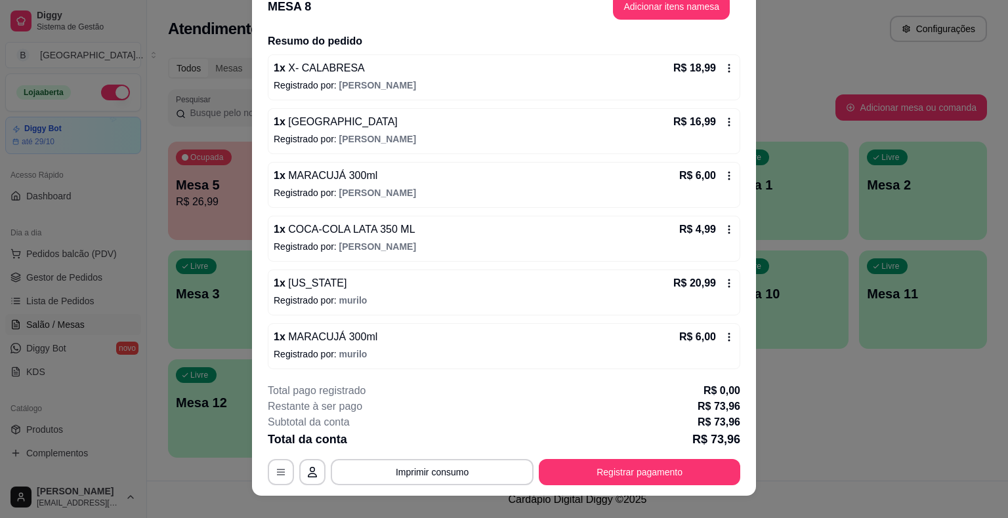
scroll to position [39, 0]
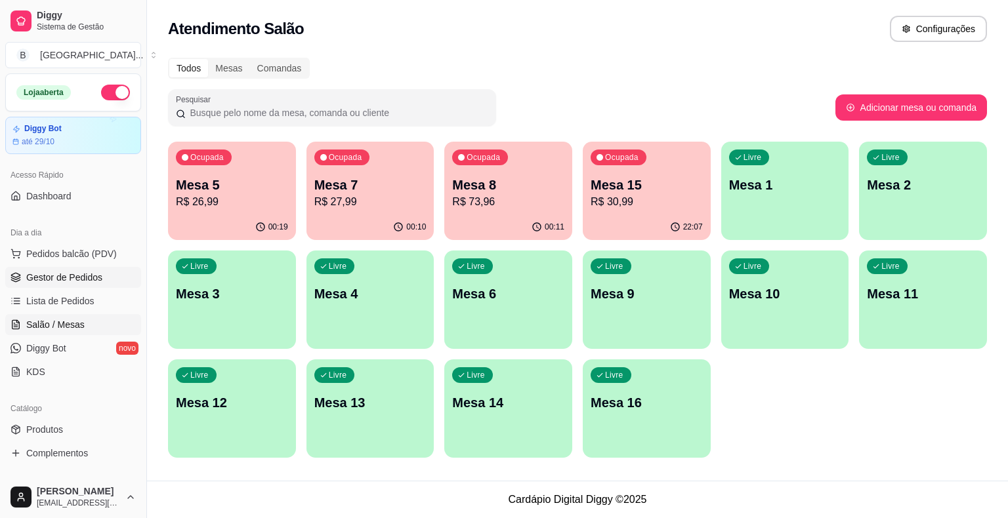
click at [83, 281] on span "Gestor de Pedidos" at bounding box center [64, 277] width 76 height 13
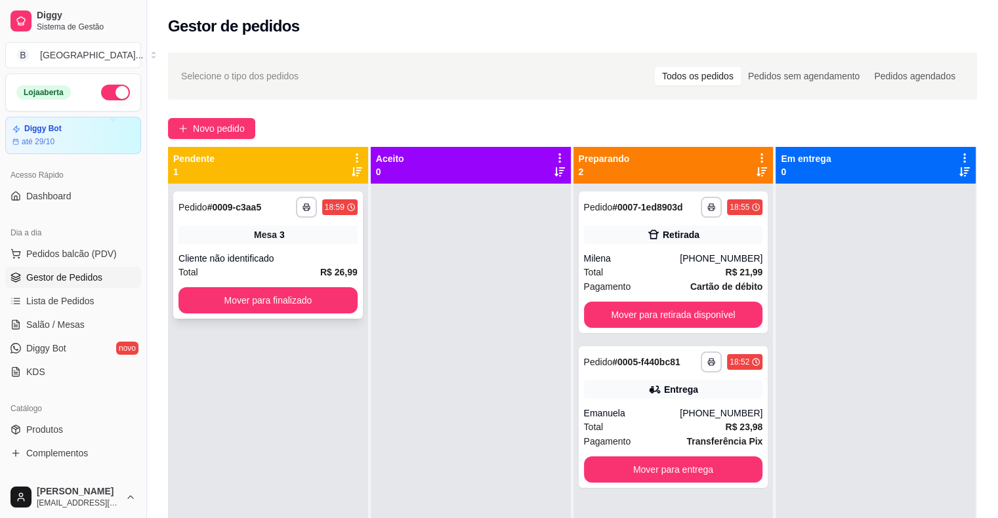
click at [316, 264] on div "Cliente não identificado" at bounding box center [267, 258] width 179 height 13
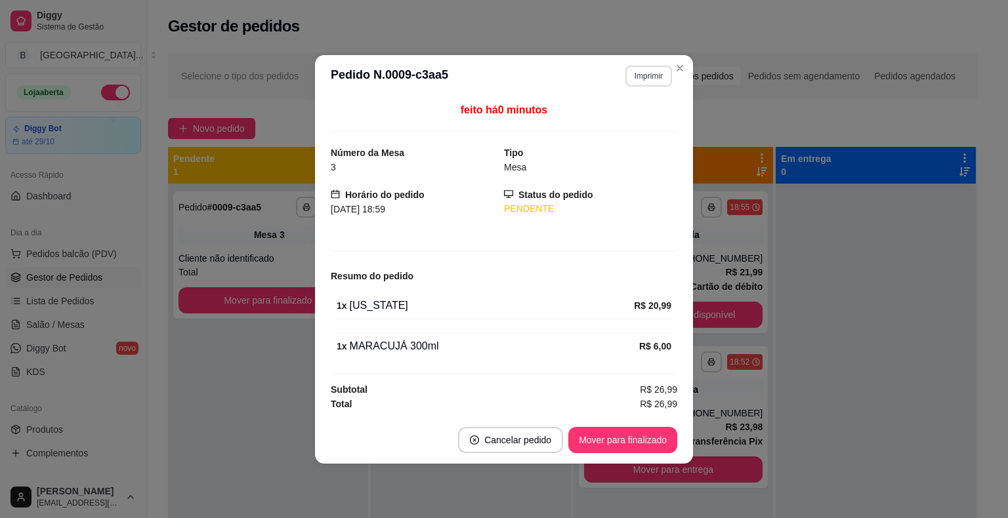
click at [649, 66] on button "Imprimir" at bounding box center [648, 76] width 47 height 21
click at [630, 115] on button "IMPRESSORA" at bounding box center [625, 122] width 95 height 21
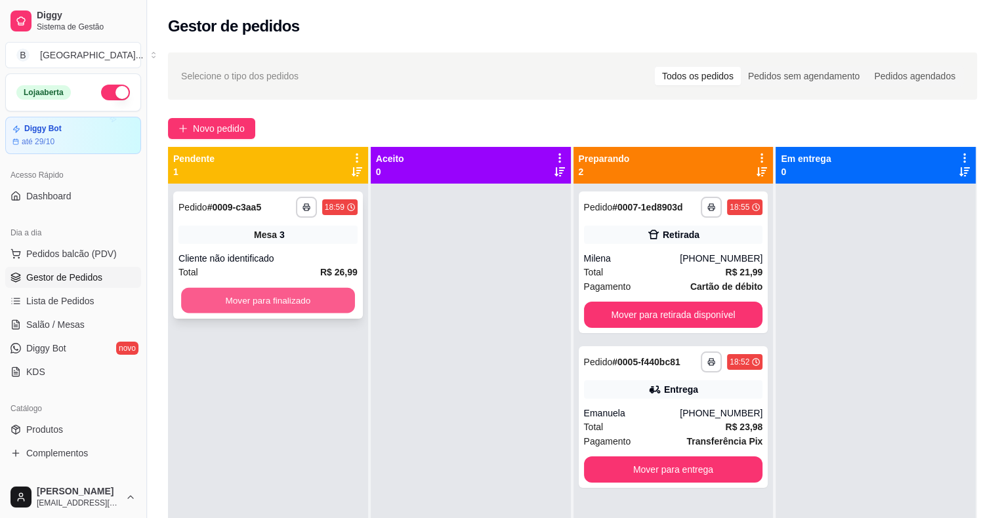
click at [253, 303] on button "Mover para finalizado" at bounding box center [268, 301] width 174 height 26
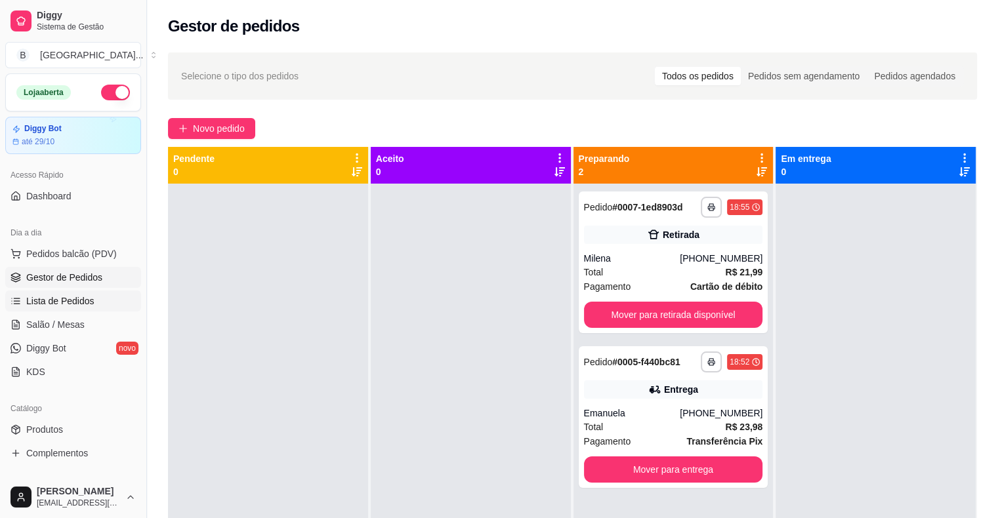
click at [75, 297] on span "Lista de Pedidos" at bounding box center [60, 301] width 68 height 13
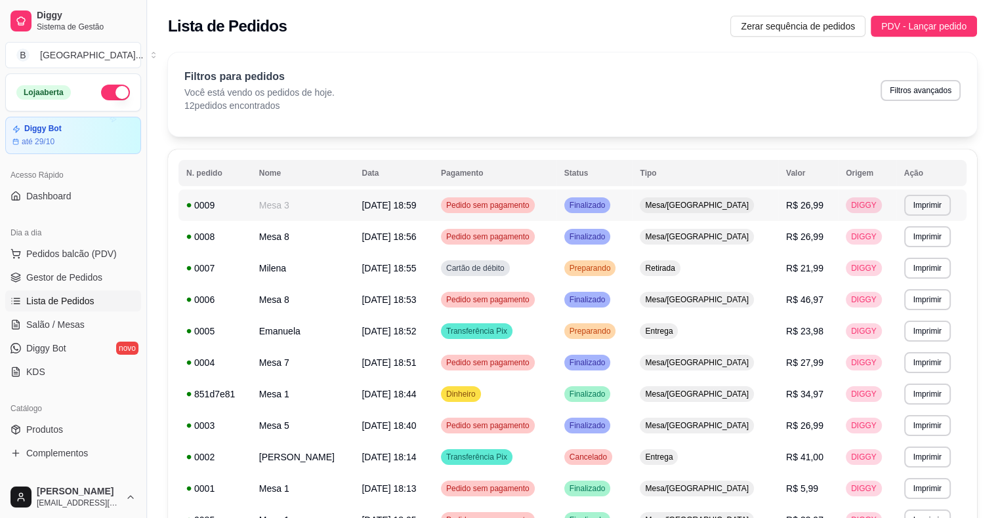
click at [295, 219] on td "Mesa 3" at bounding box center [302, 205] width 103 height 31
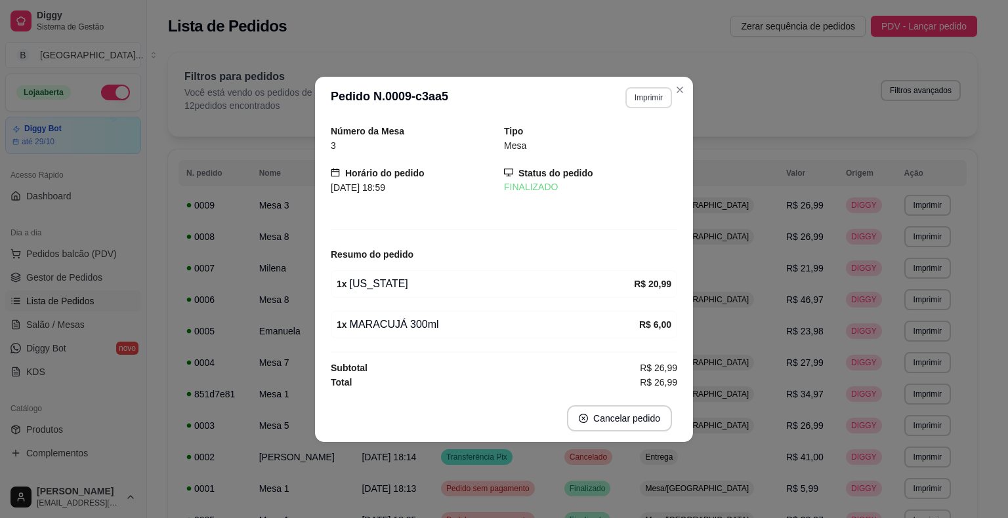
click at [646, 91] on button "Imprimir" at bounding box center [648, 97] width 47 height 21
click at [620, 140] on button "IMPRESSORA" at bounding box center [625, 144] width 92 height 20
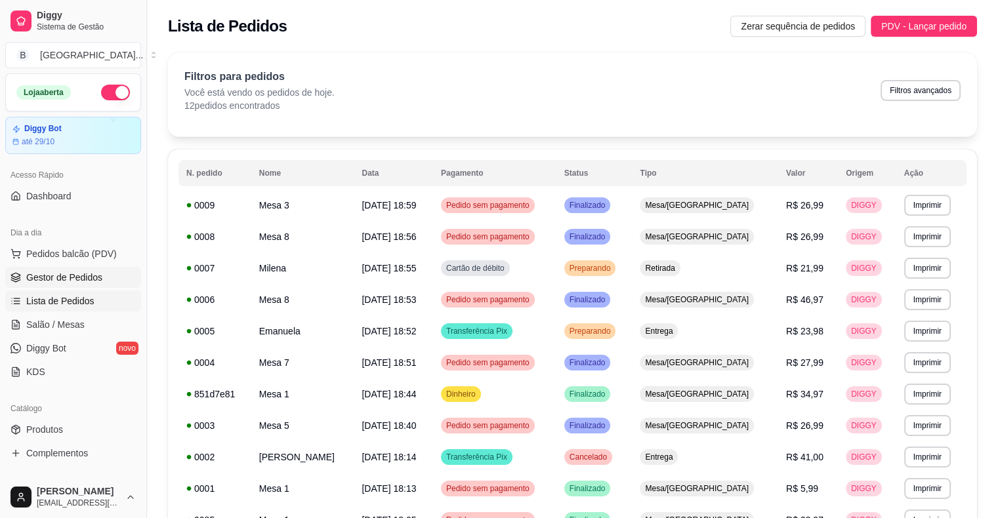
click at [100, 270] on link "Gestor de Pedidos" at bounding box center [73, 277] width 136 height 21
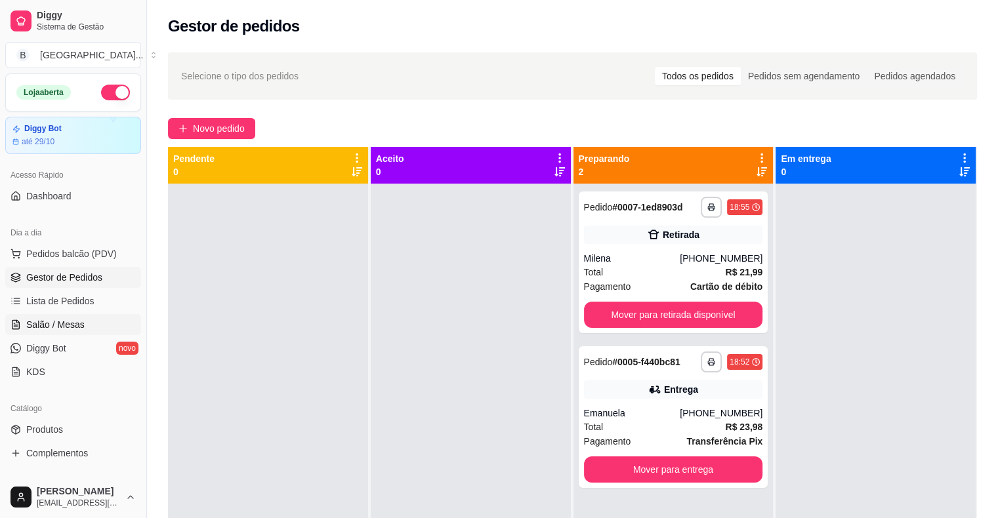
click at [85, 316] on link "Salão / Mesas" at bounding box center [73, 324] width 136 height 21
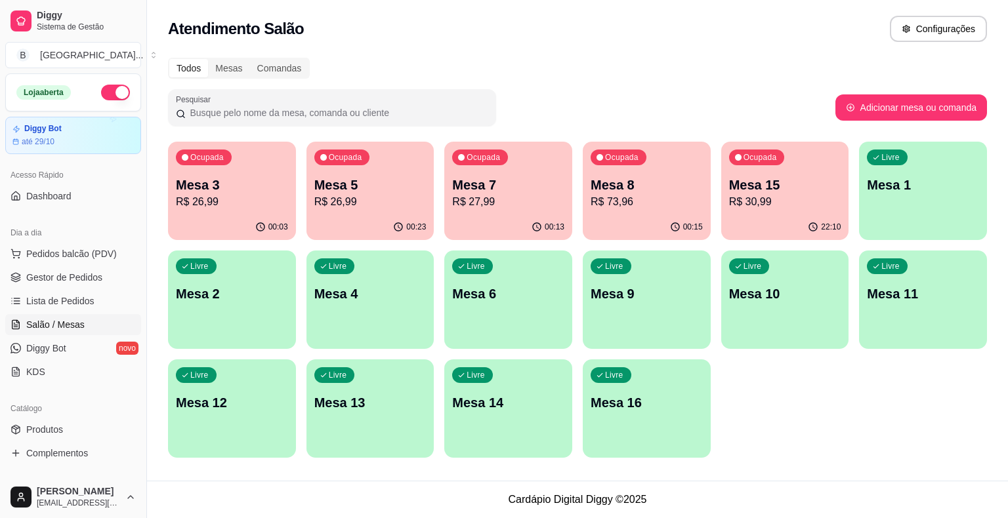
click at [615, 197] on p "R$ 73,96" at bounding box center [646, 202] width 112 height 16
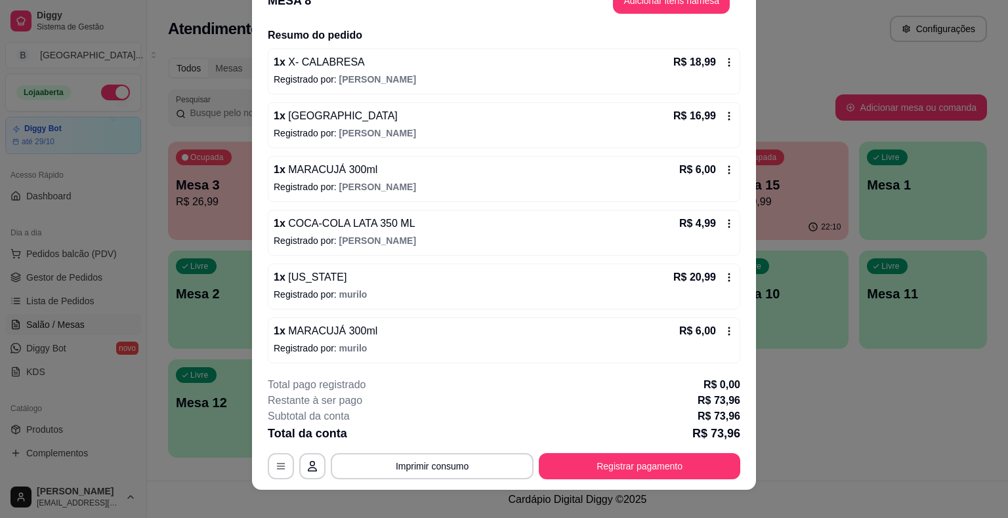
scroll to position [39, 0]
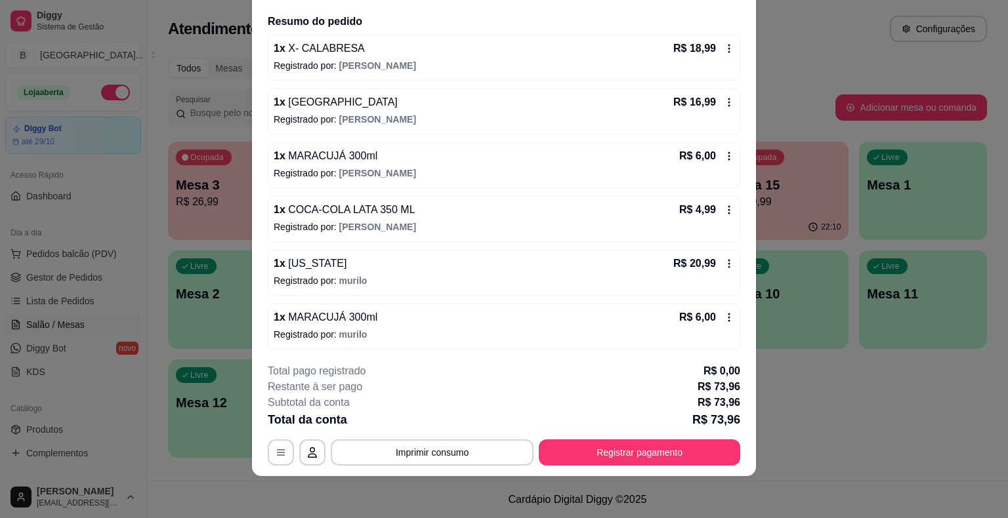
click at [724, 259] on icon at bounding box center [729, 263] width 10 height 10
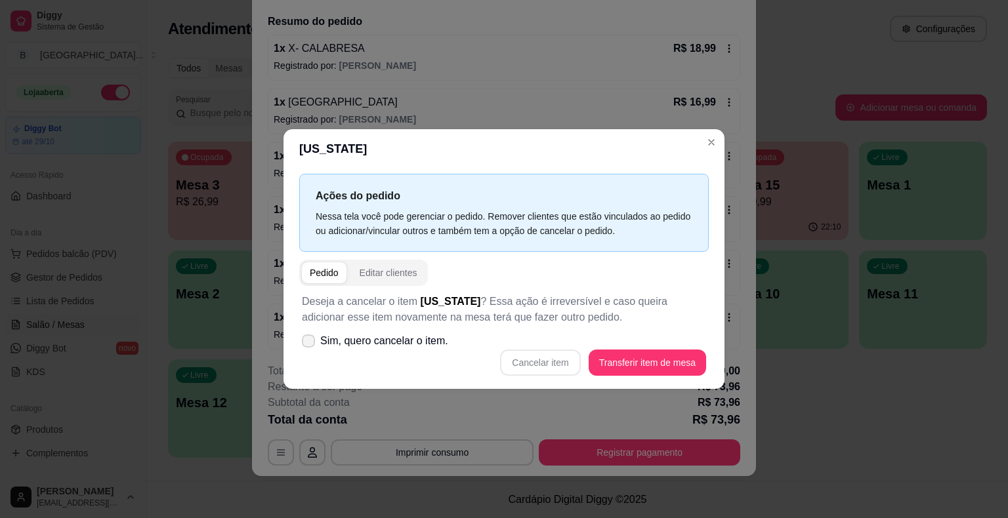
click at [391, 338] on span "Sim, quero cancelar o item." at bounding box center [384, 341] width 128 height 16
click at [310, 344] on input "Sim, quero cancelar o item." at bounding box center [305, 348] width 9 height 9
checkbox input "true"
click at [562, 361] on button "Cancelar item" at bounding box center [540, 363] width 80 height 26
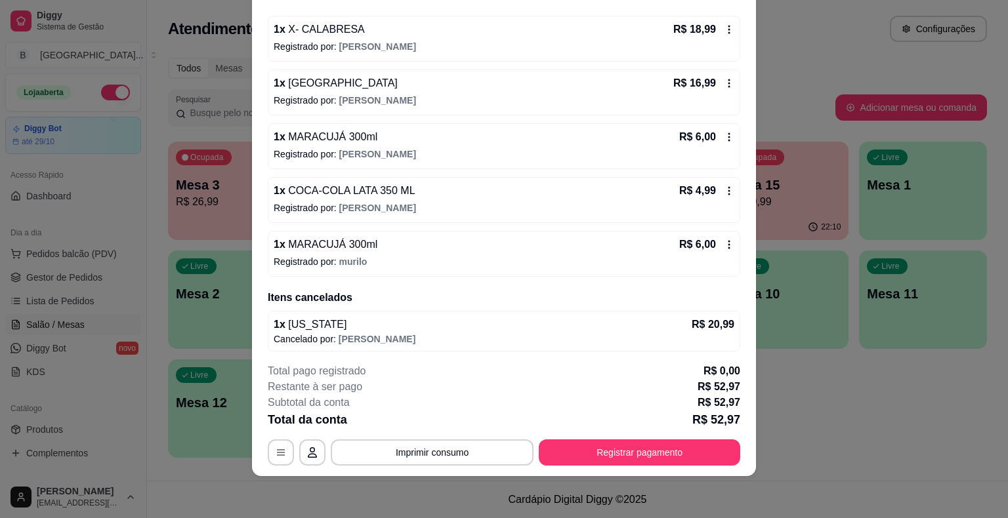
scroll to position [121, 0]
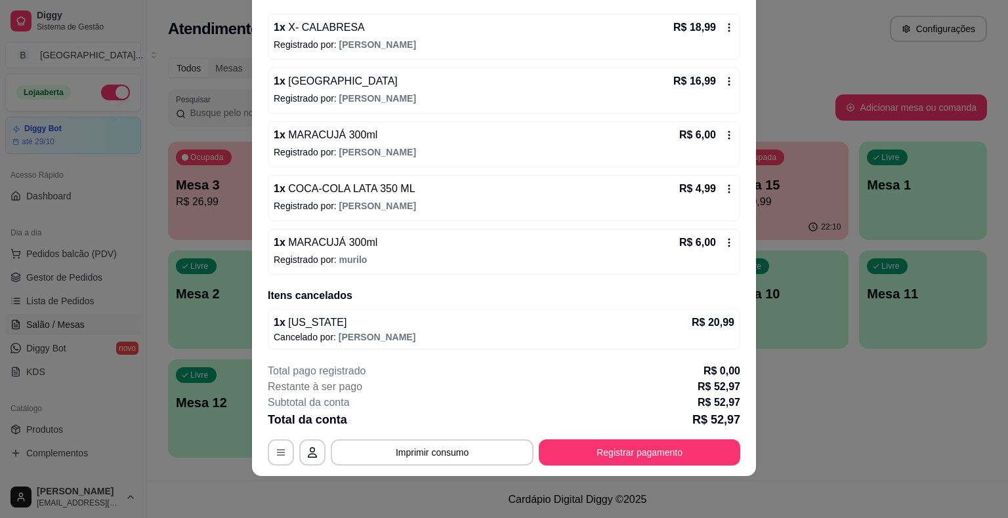
click at [728, 244] on icon at bounding box center [729, 243] width 2 height 9
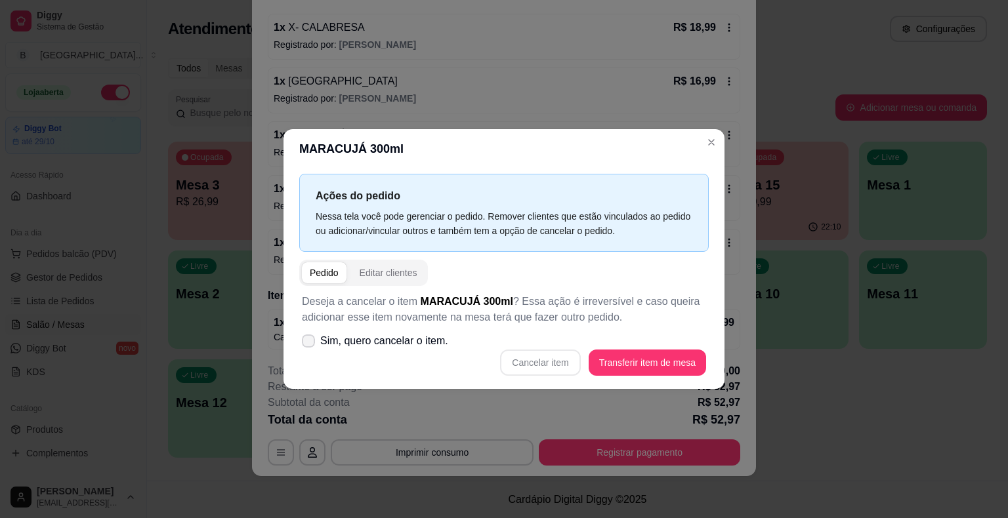
click at [365, 337] on span "Sim, quero cancelar o item." at bounding box center [384, 341] width 128 height 16
click at [310, 344] on input "Sim, quero cancelar o item." at bounding box center [305, 348] width 9 height 9
checkbox input "true"
click at [569, 361] on button "Cancelar item" at bounding box center [540, 363] width 80 height 26
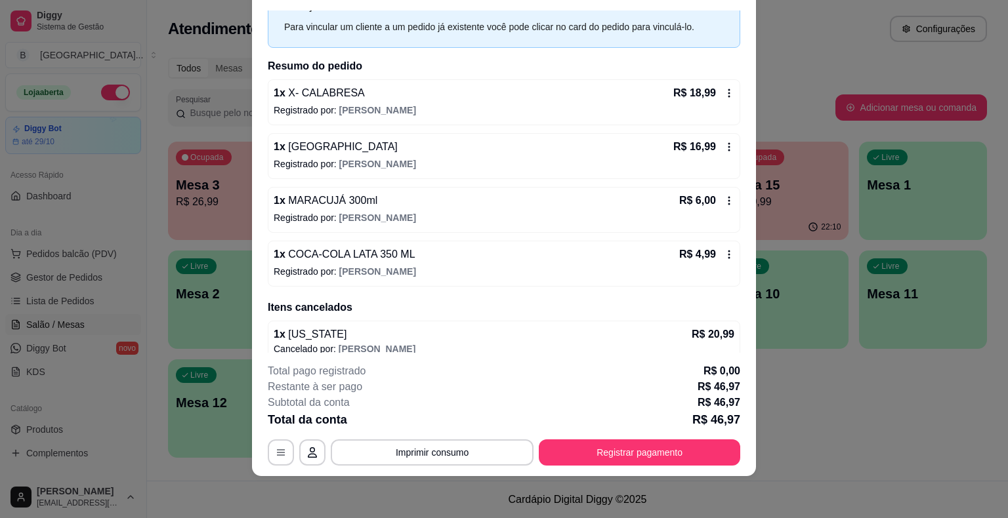
scroll to position [115, 0]
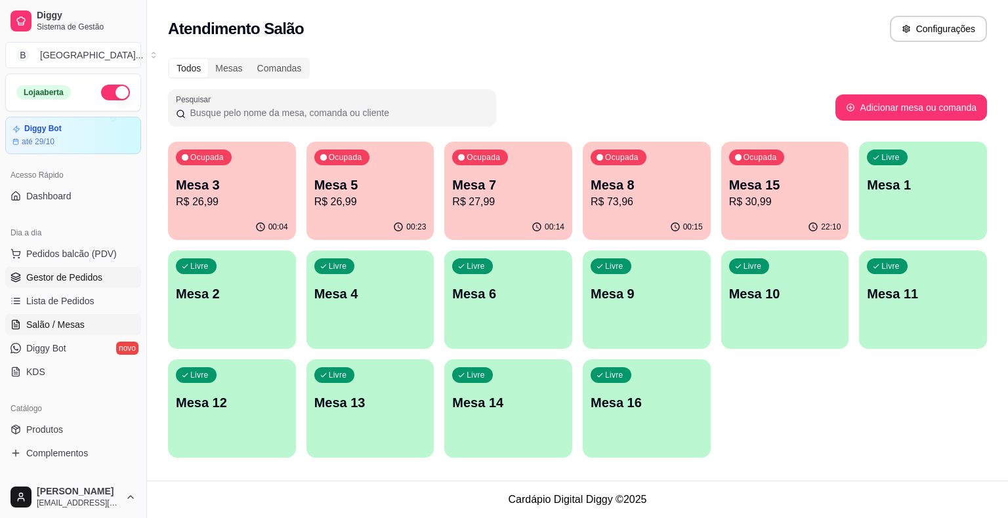
click at [30, 277] on span "Gestor de Pedidos" at bounding box center [64, 277] width 76 height 13
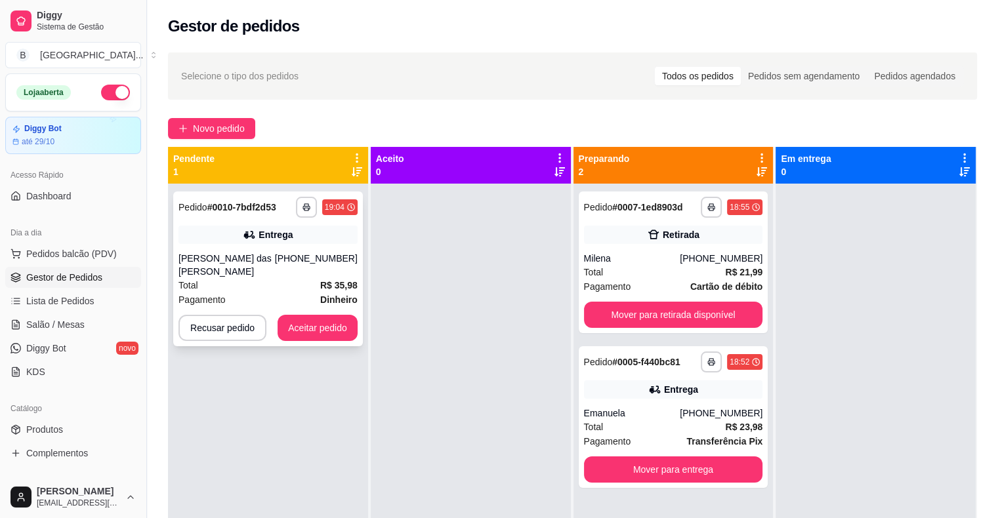
click at [230, 256] on div "[PERSON_NAME] das [PERSON_NAME]" at bounding box center [226, 265] width 96 height 26
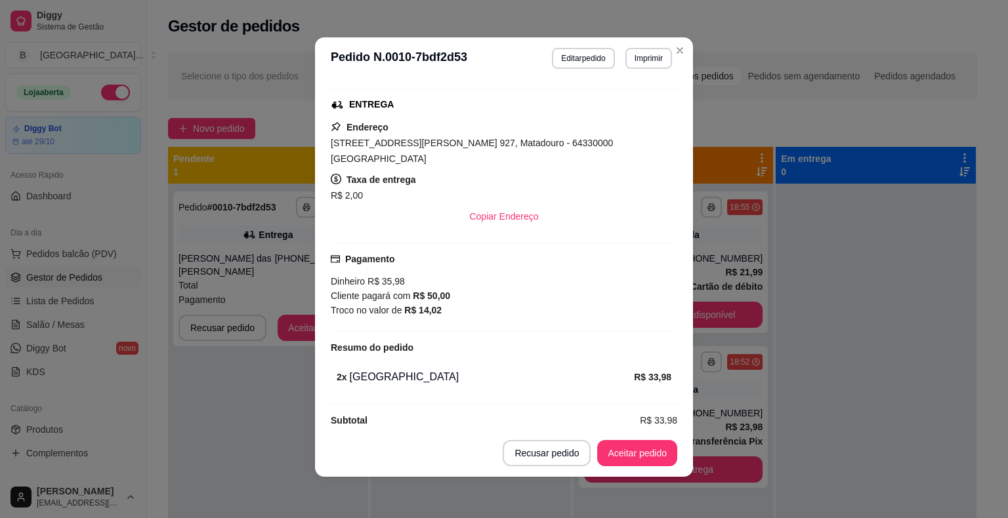
scroll to position [3, 0]
click at [647, 56] on button "Imprimir" at bounding box center [648, 57] width 45 height 20
click at [636, 106] on button "IMPRESSORA" at bounding box center [620, 103] width 92 height 20
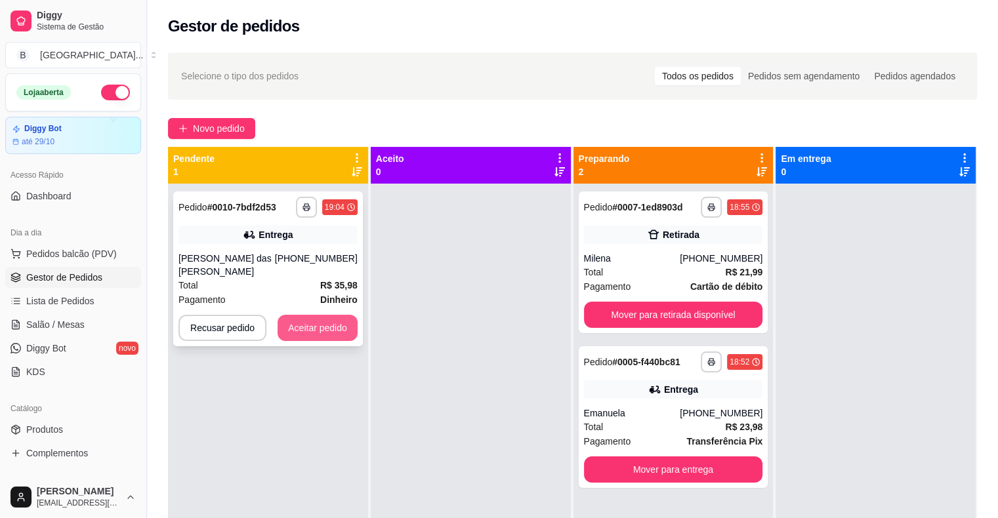
click at [307, 324] on button "Aceitar pedido" at bounding box center [318, 328] width 80 height 26
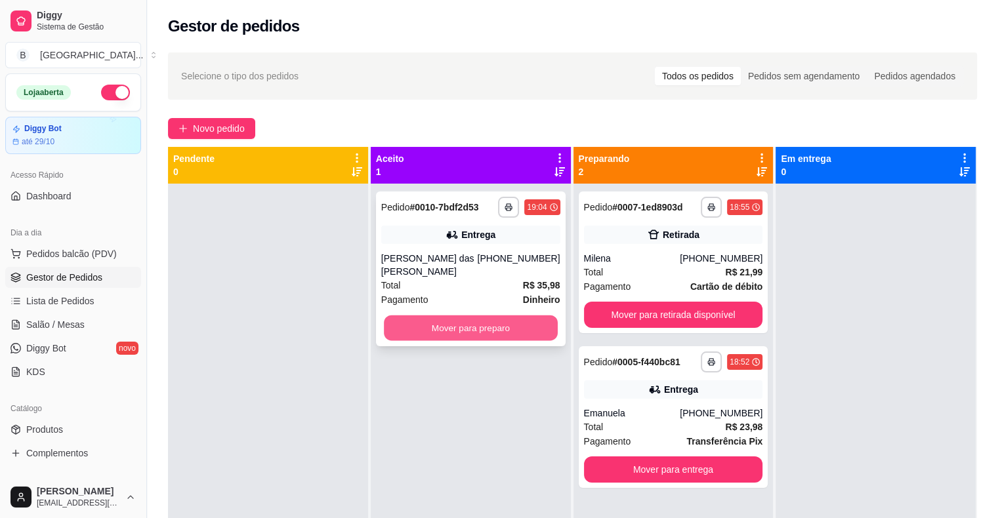
click at [390, 329] on button "Mover para preparo" at bounding box center [471, 329] width 174 height 26
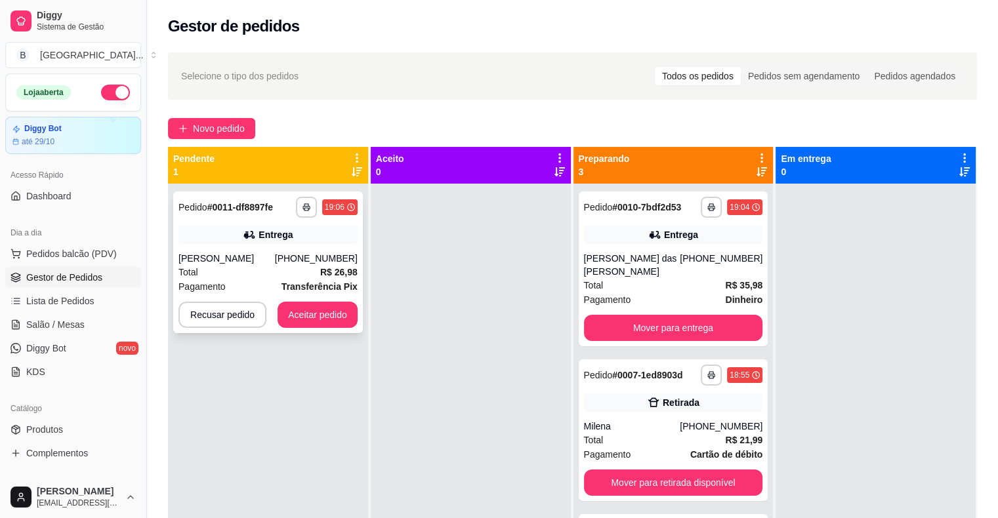
click at [236, 255] on div "[PERSON_NAME]" at bounding box center [226, 258] width 96 height 13
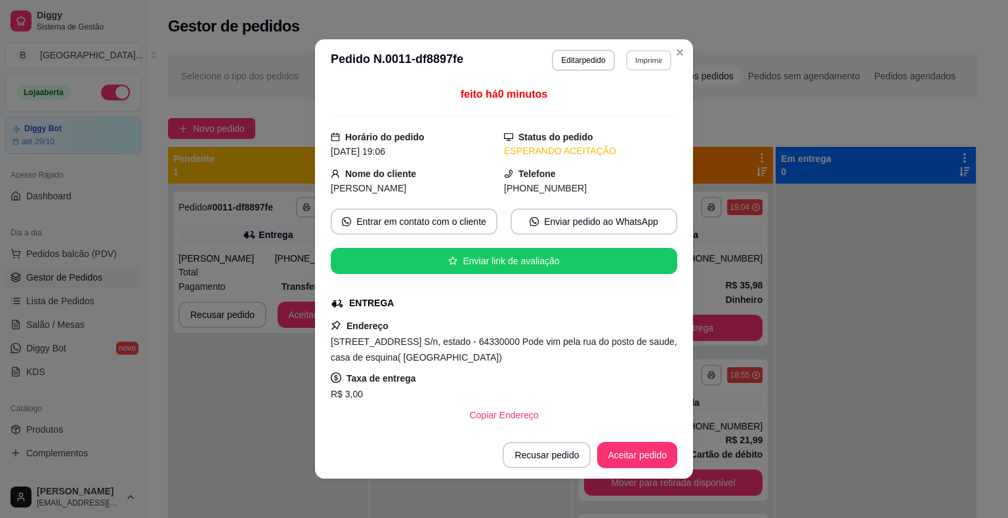
click at [656, 59] on button "Imprimir" at bounding box center [648, 60] width 45 height 20
click at [634, 113] on button "IMPRESSORA" at bounding box center [620, 106] width 92 height 20
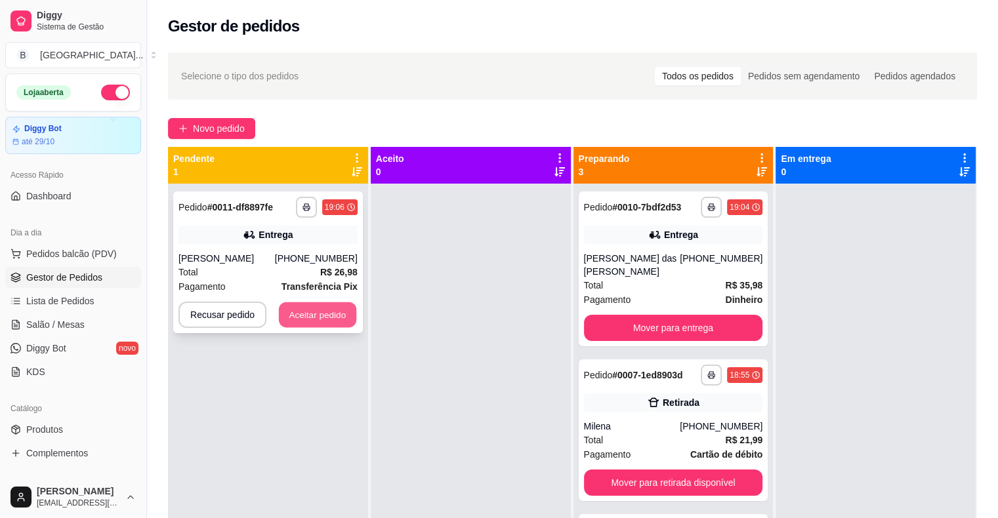
click at [352, 316] on button "Aceitar pedido" at bounding box center [317, 315] width 77 height 26
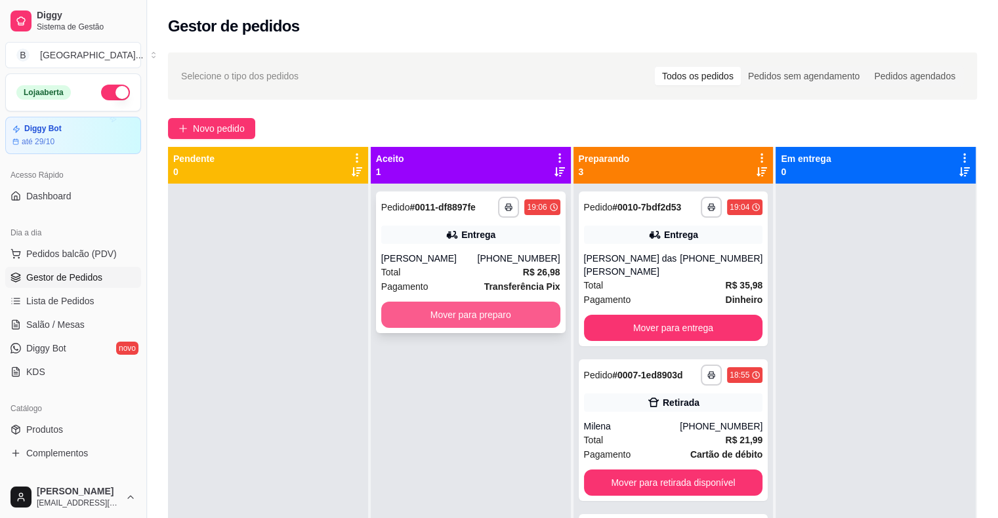
click at [447, 314] on button "Mover para preparo" at bounding box center [470, 315] width 179 height 26
click at [447, 314] on div "Mover para preparo" at bounding box center [470, 315] width 179 height 26
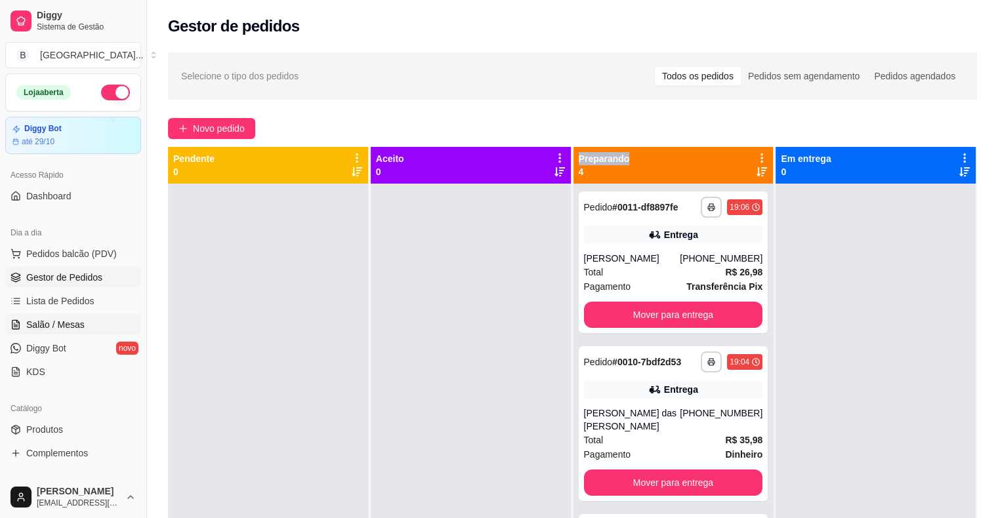
click at [31, 323] on span "Salão / Mesas" at bounding box center [55, 324] width 58 height 13
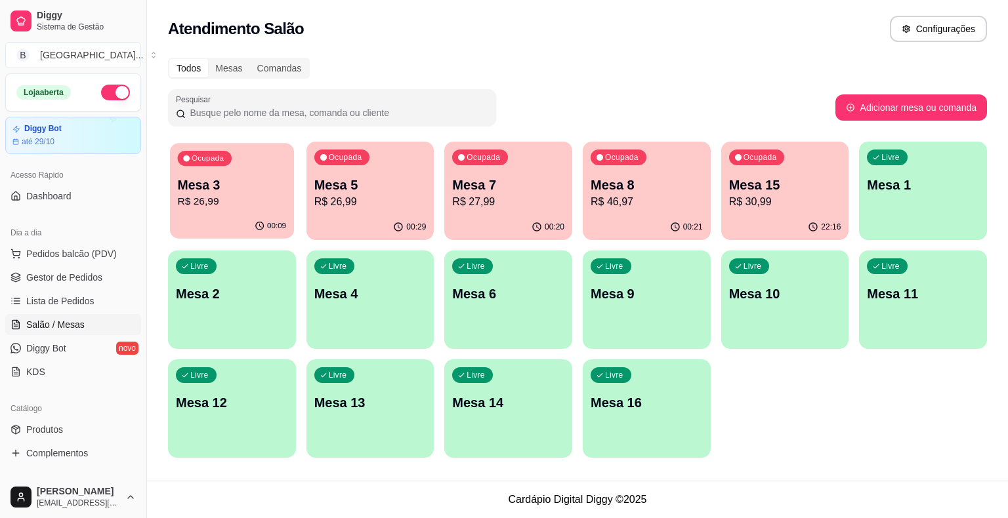
click at [276, 226] on p "00:09" at bounding box center [276, 226] width 19 height 10
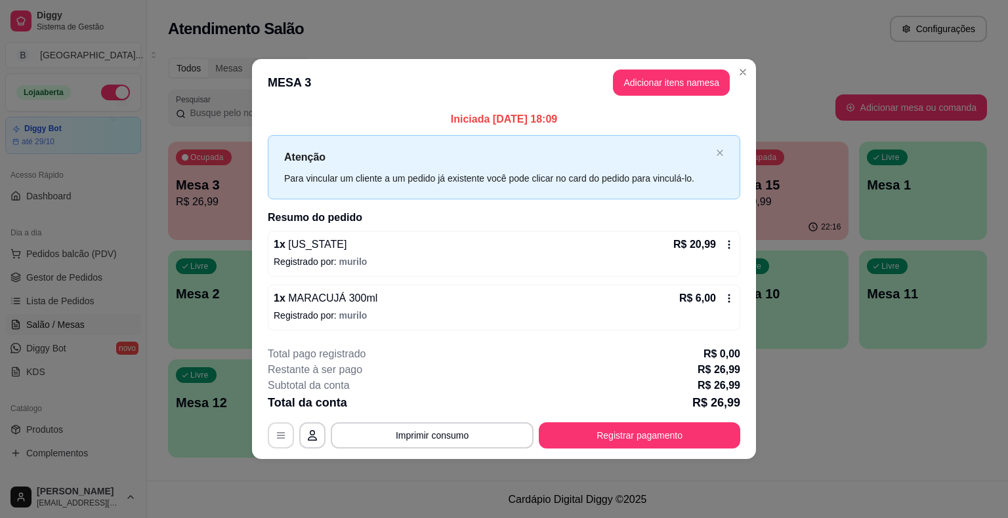
click at [287, 430] on button "button" at bounding box center [281, 436] width 26 height 26
click at [454, 440] on button "Imprimir consumo" at bounding box center [432, 436] width 197 height 26
click at [447, 382] on button "IMPRESSORA" at bounding box center [435, 378] width 95 height 21
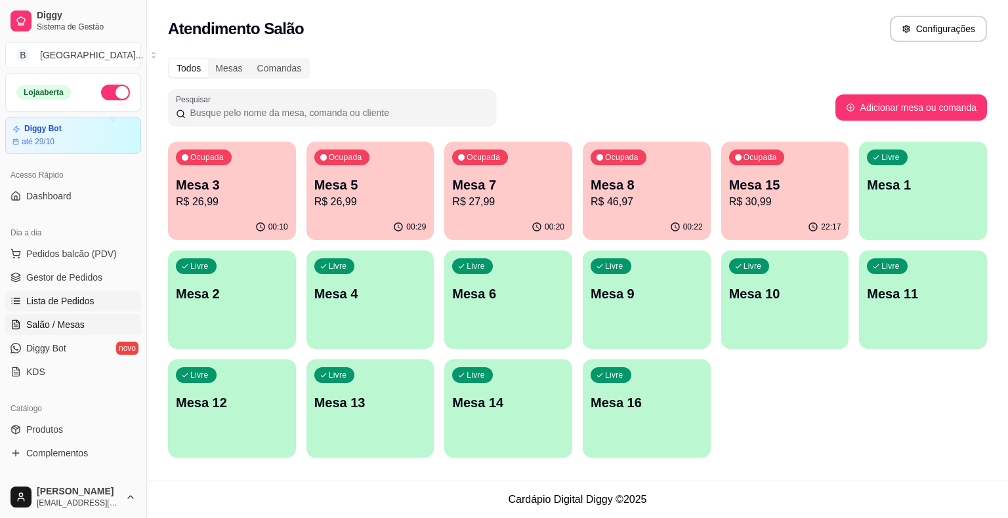
click at [78, 298] on span "Lista de Pedidos" at bounding box center [60, 301] width 68 height 13
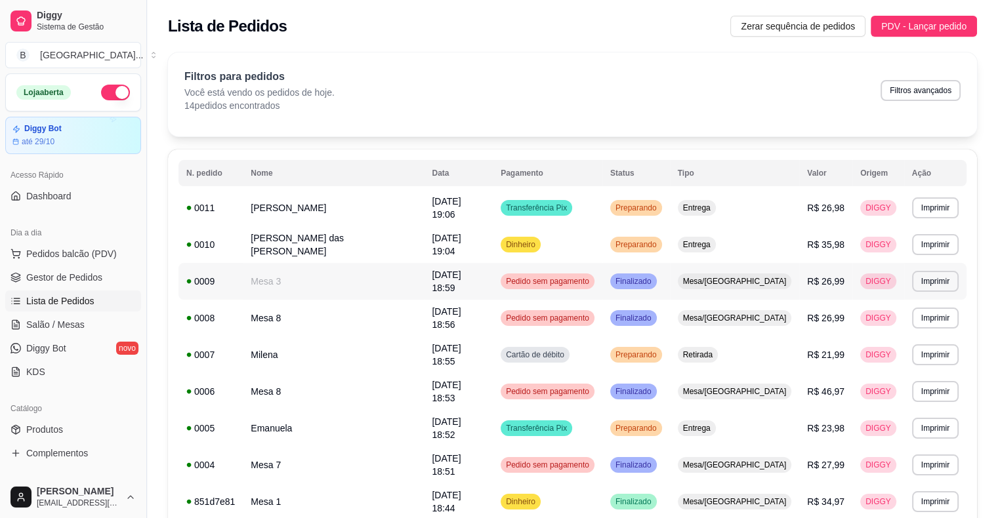
click at [319, 279] on td "Mesa 3" at bounding box center [333, 281] width 181 height 37
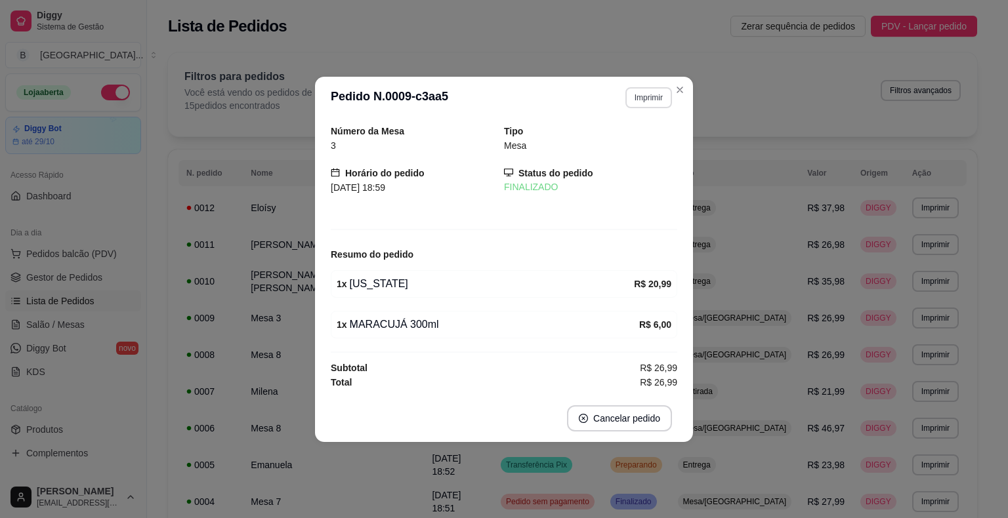
click at [653, 96] on button "Imprimir" at bounding box center [648, 97] width 47 height 21
click at [638, 141] on button "IMPRESSORA" at bounding box center [625, 144] width 92 height 20
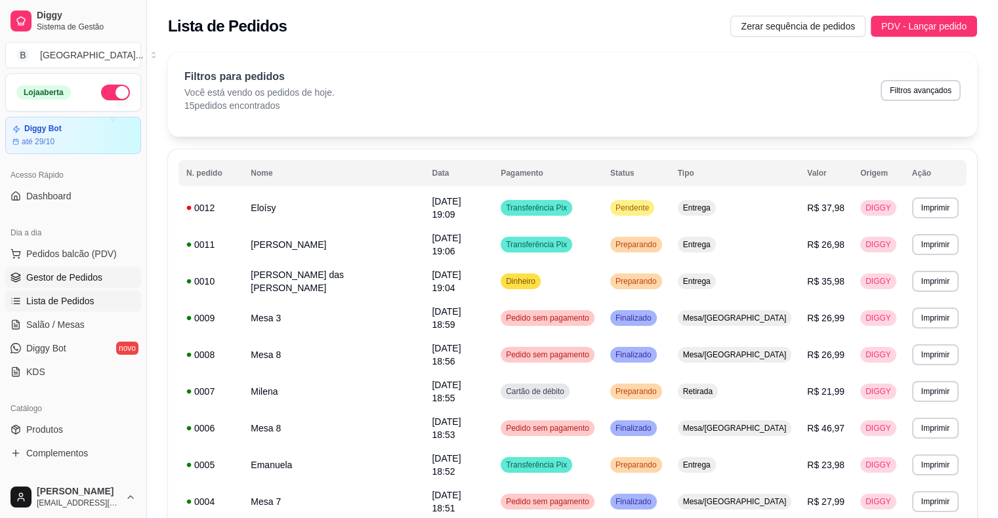
click at [31, 272] on span "Gestor de Pedidos" at bounding box center [64, 277] width 76 height 13
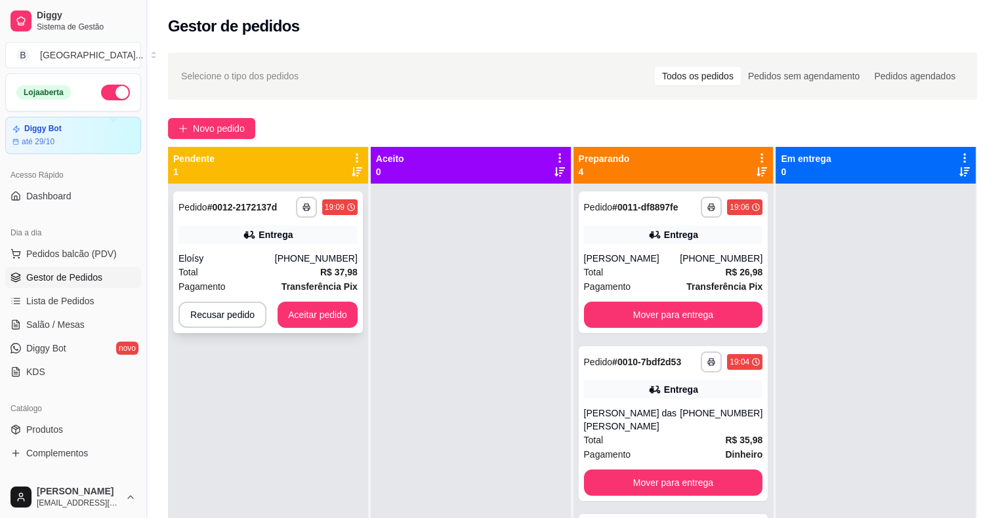
click at [276, 230] on div "Entrega" at bounding box center [275, 234] width 34 height 13
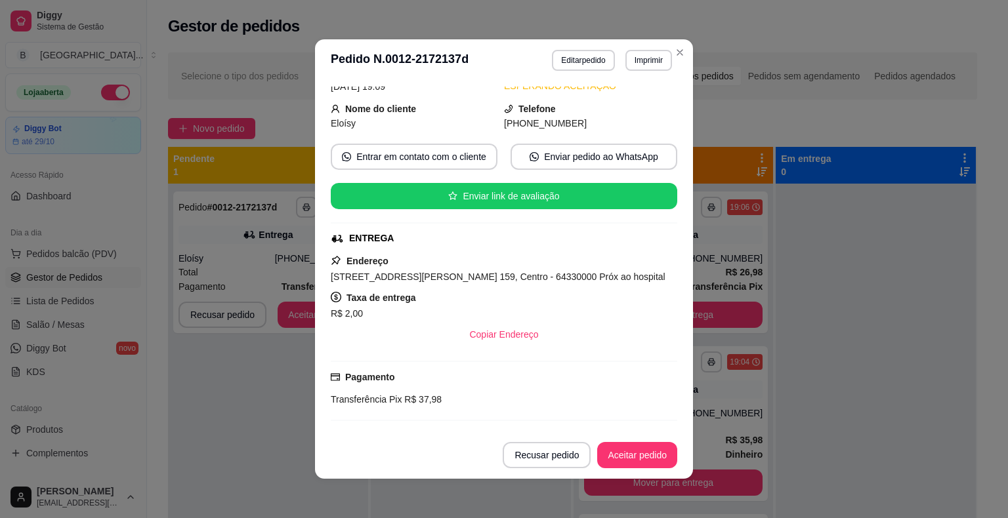
scroll to position [208, 0]
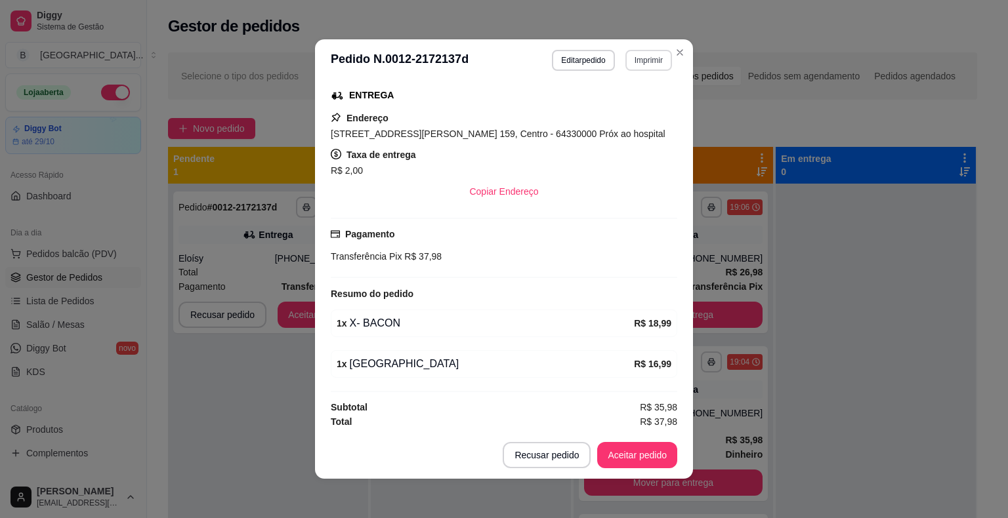
click at [625, 57] on button "Imprimir" at bounding box center [648, 60] width 47 height 21
click at [626, 107] on button "IMPRESSORA" at bounding box center [620, 106] width 95 height 21
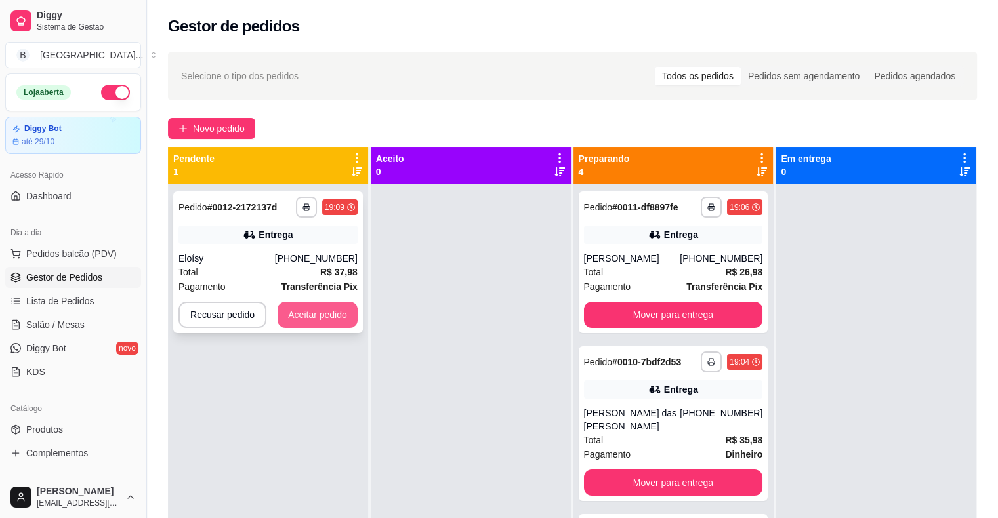
click at [328, 311] on button "Aceitar pedido" at bounding box center [318, 315] width 80 height 26
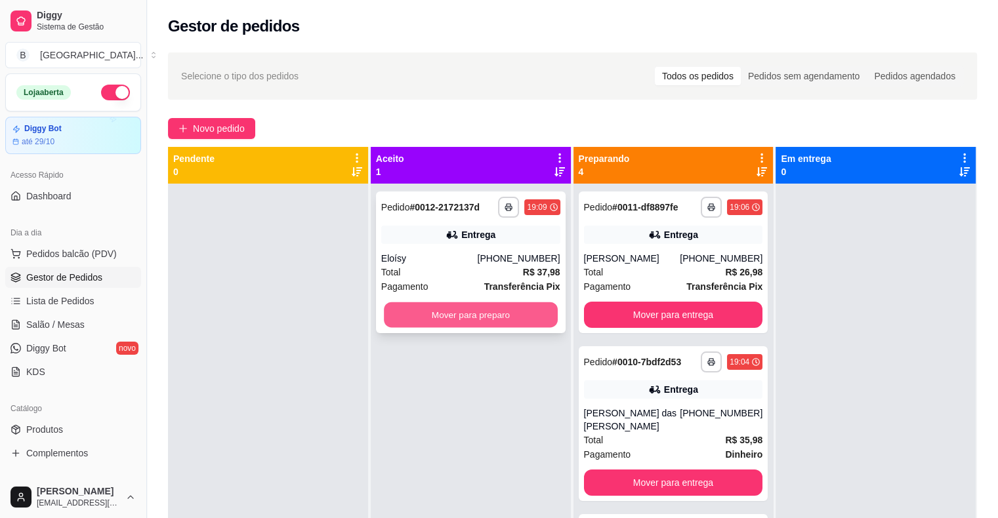
click at [443, 314] on button "Mover para preparo" at bounding box center [471, 315] width 174 height 26
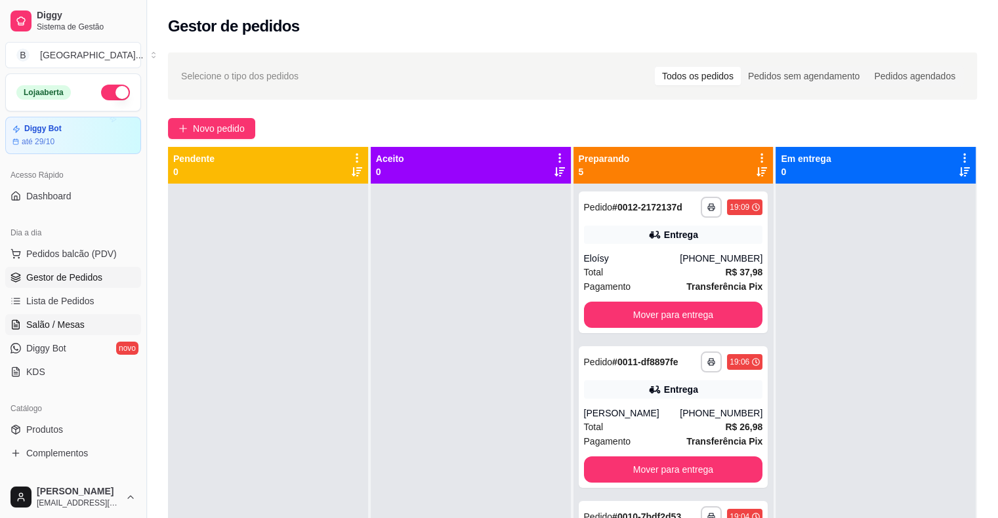
click at [87, 327] on link "Salão / Mesas" at bounding box center [73, 324] width 136 height 21
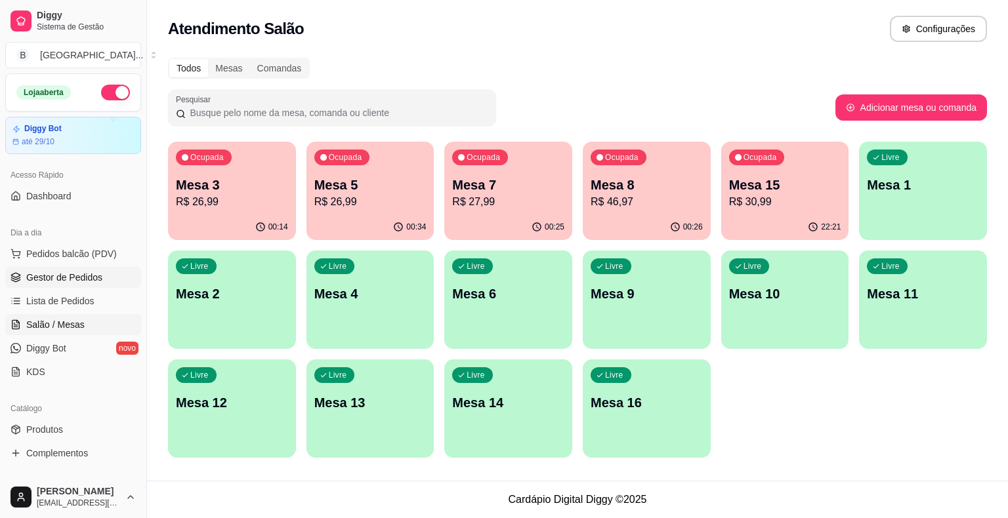
click at [73, 278] on span "Gestor de Pedidos" at bounding box center [64, 277] width 76 height 13
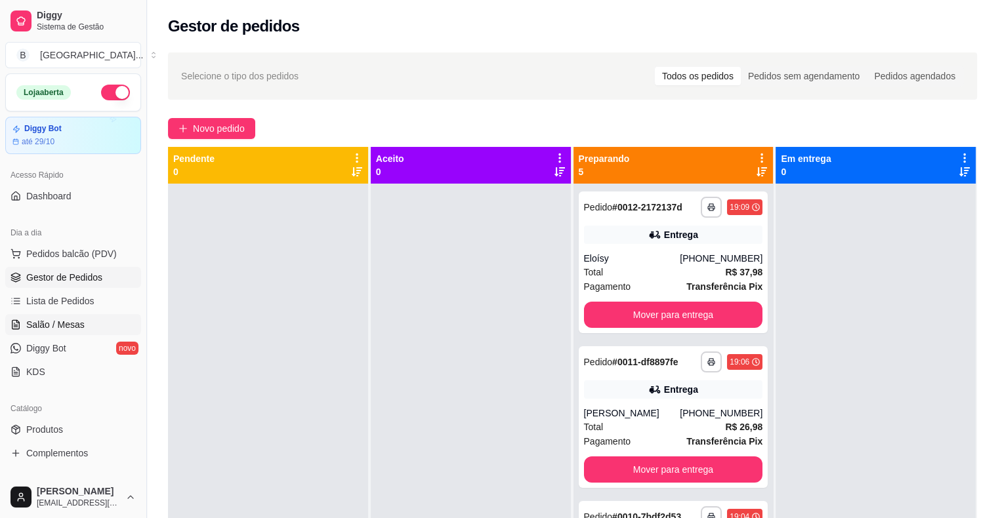
click at [94, 325] on link "Salão / Mesas" at bounding box center [73, 324] width 136 height 21
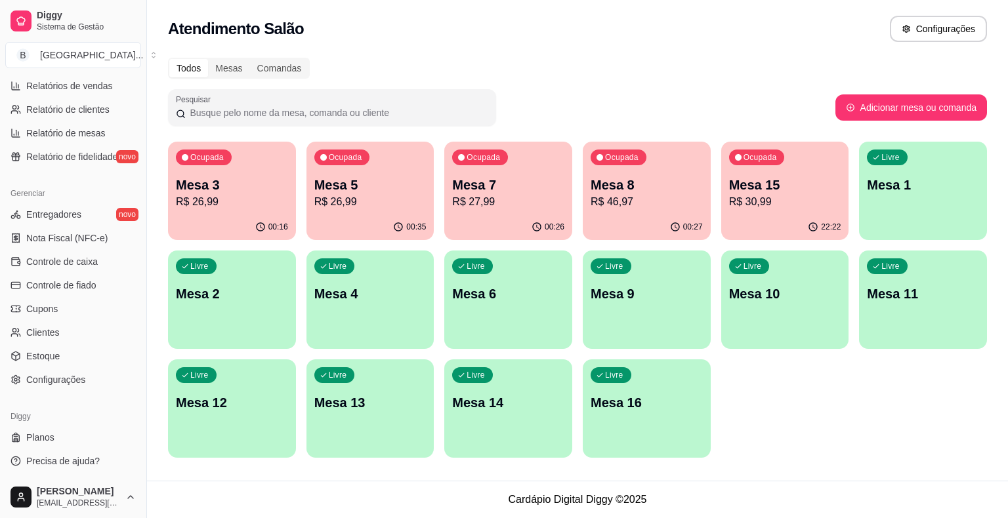
scroll to position [96, 0]
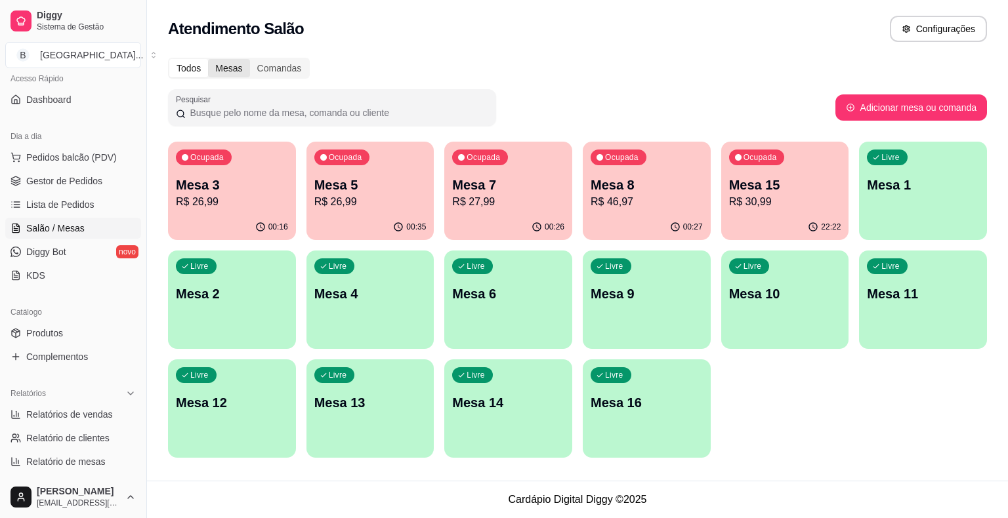
click at [230, 70] on div "Mesas" at bounding box center [228, 68] width 41 height 18
click at [208, 59] on input "Mesas" at bounding box center [208, 59] width 0 height 0
click at [260, 67] on div "Comandas" at bounding box center [279, 68] width 59 height 18
click at [250, 59] on input "Comandas" at bounding box center [250, 59] width 0 height 0
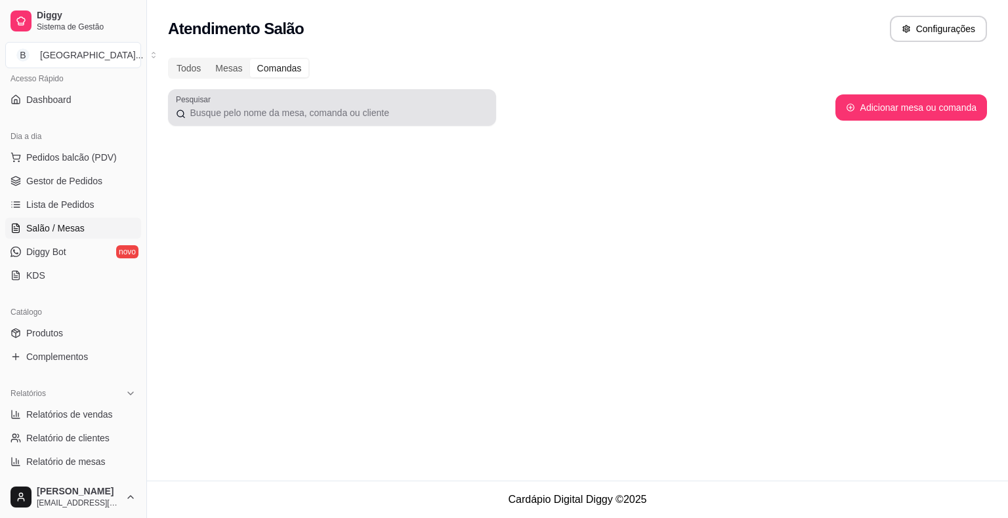
click at [342, 106] on div at bounding box center [332, 107] width 312 height 26
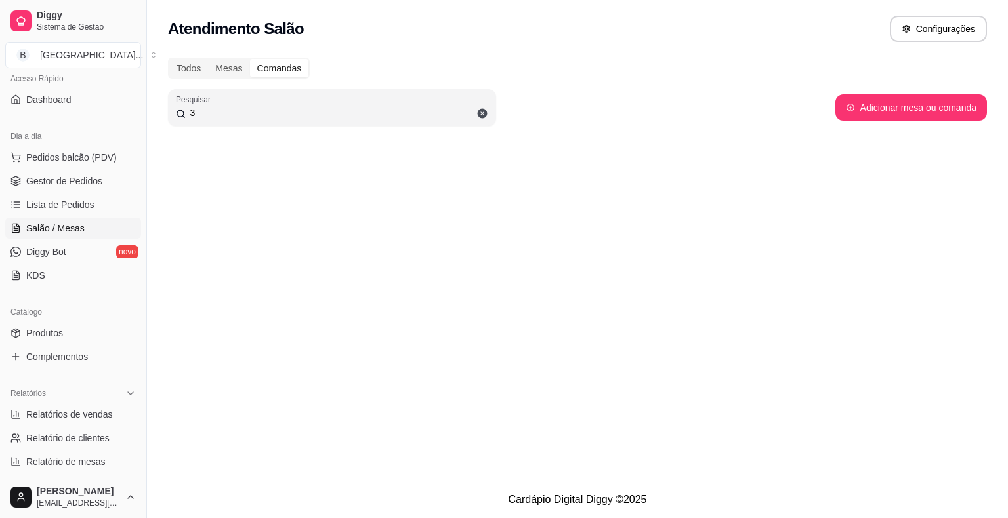
click at [356, 112] on input "3" at bounding box center [337, 112] width 302 height 13
type input "3"
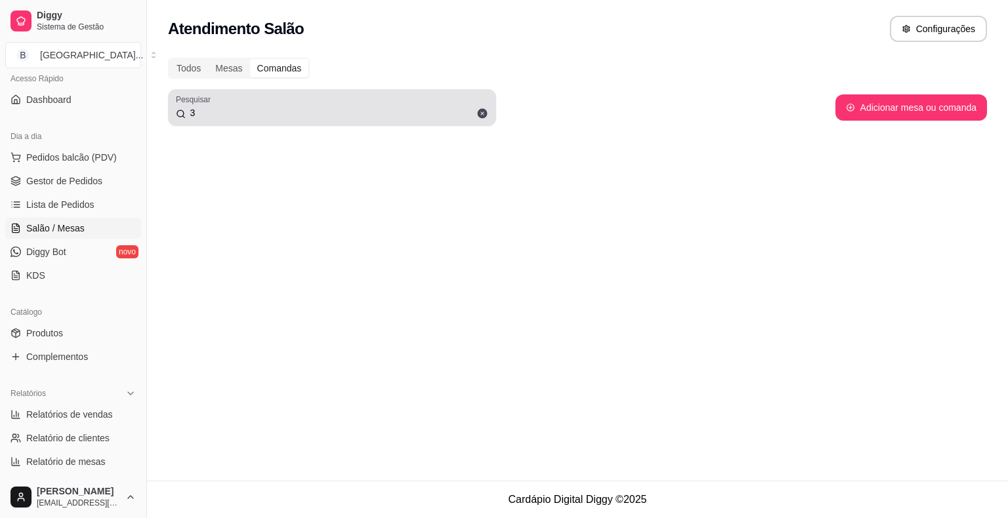
click at [183, 113] on icon at bounding box center [181, 114] width 10 height 10
click at [208, 106] on div "3" at bounding box center [332, 107] width 312 height 26
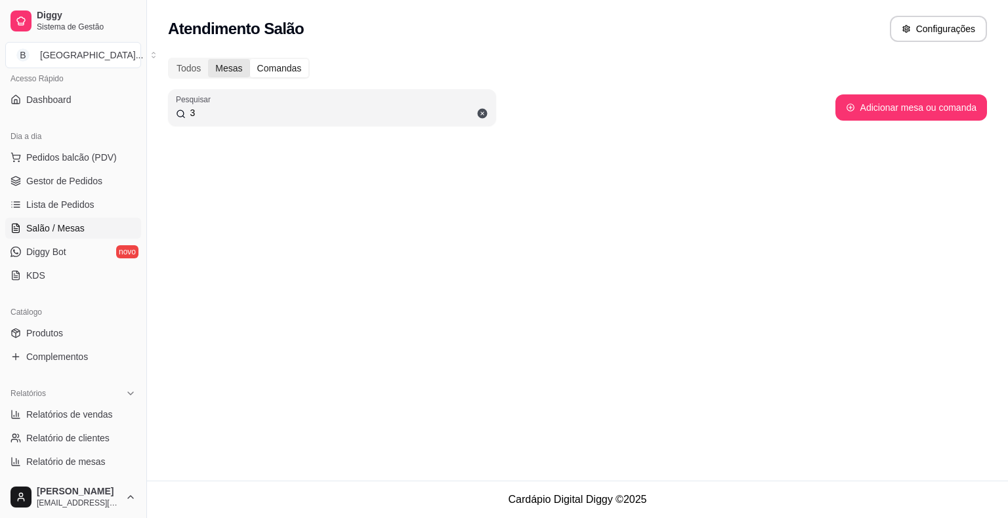
click at [236, 75] on div "Todos Mesas Comandas" at bounding box center [239, 68] width 142 height 21
click at [236, 70] on div "Mesas" at bounding box center [228, 68] width 41 height 18
click at [208, 59] on input "Mesas" at bounding box center [208, 59] width 0 height 0
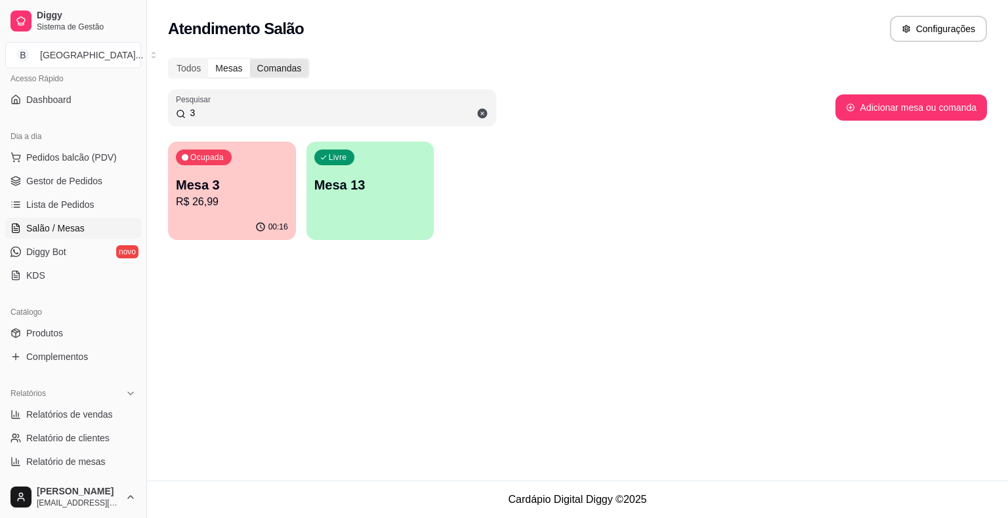
click at [284, 75] on div "Comandas" at bounding box center [279, 68] width 59 height 18
click at [250, 59] on input "Comandas" at bounding box center [250, 59] width 0 height 0
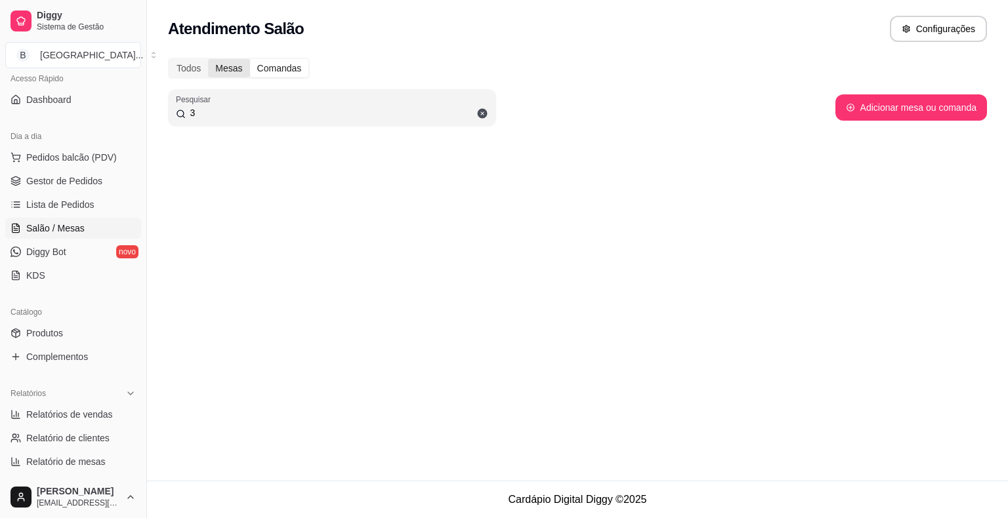
click at [239, 70] on div "Mesas" at bounding box center [228, 68] width 41 height 18
click at [208, 59] on input "Mesas" at bounding box center [208, 59] width 0 height 0
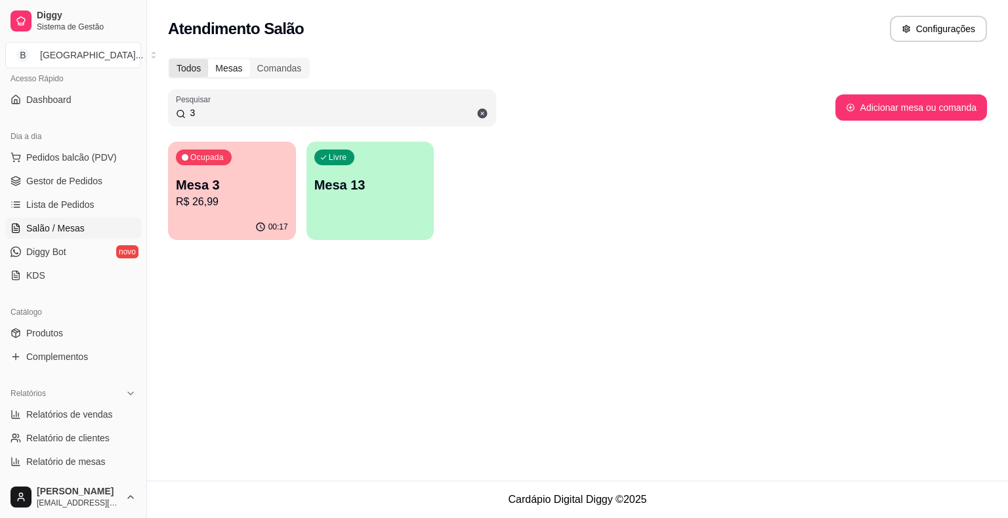
click at [199, 70] on div "Todos" at bounding box center [188, 68] width 39 height 18
click at [169, 59] on input "Todos" at bounding box center [169, 59] width 0 height 0
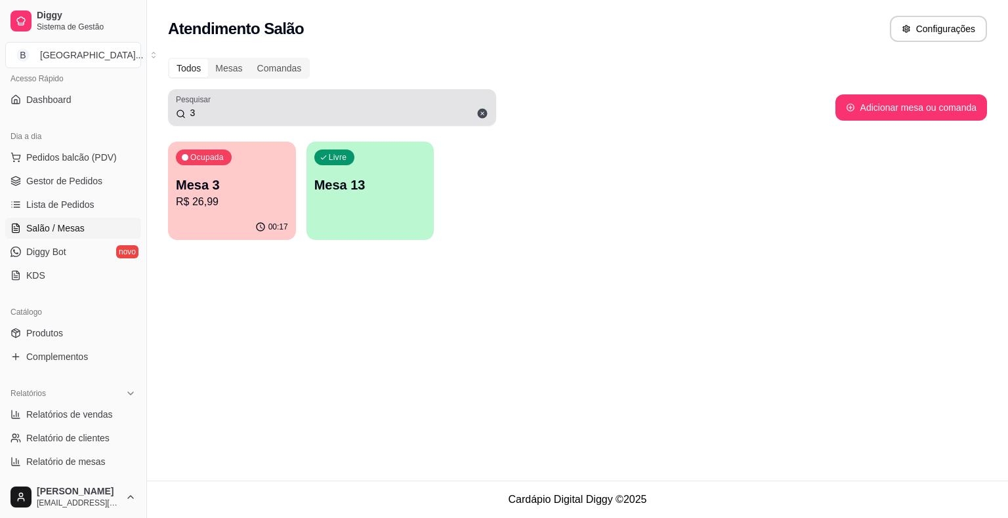
click at [481, 110] on icon at bounding box center [483, 114] width 10 height 10
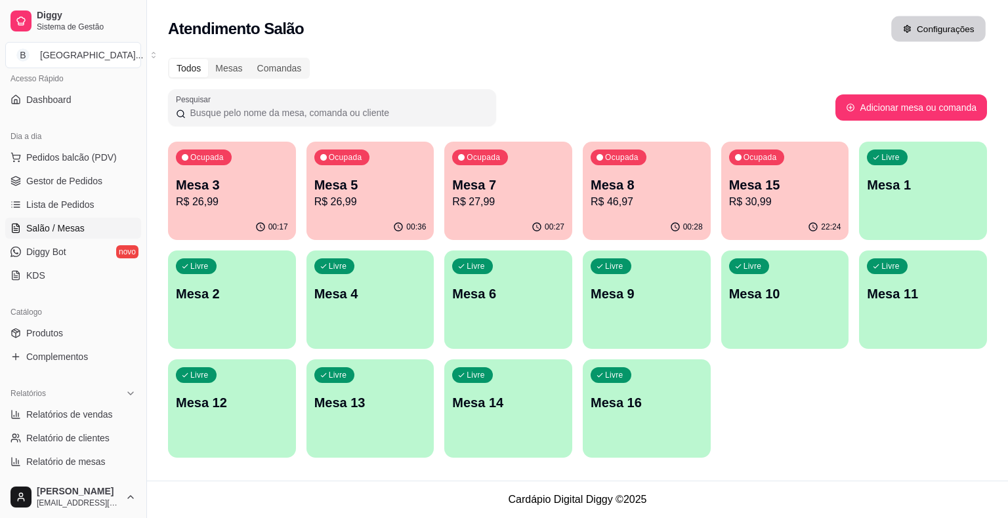
click at [924, 20] on button "Configurações" at bounding box center [938, 29] width 94 height 26
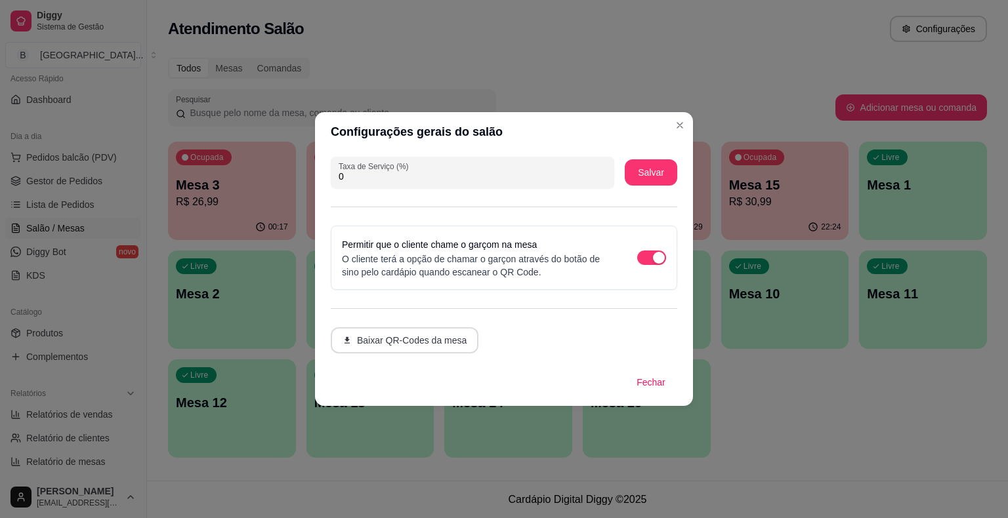
click at [441, 340] on button "Baixar QR-Codes da mesa" at bounding box center [405, 340] width 148 height 26
click at [674, 123] on div "Pesquisar" at bounding box center [501, 107] width 667 height 37
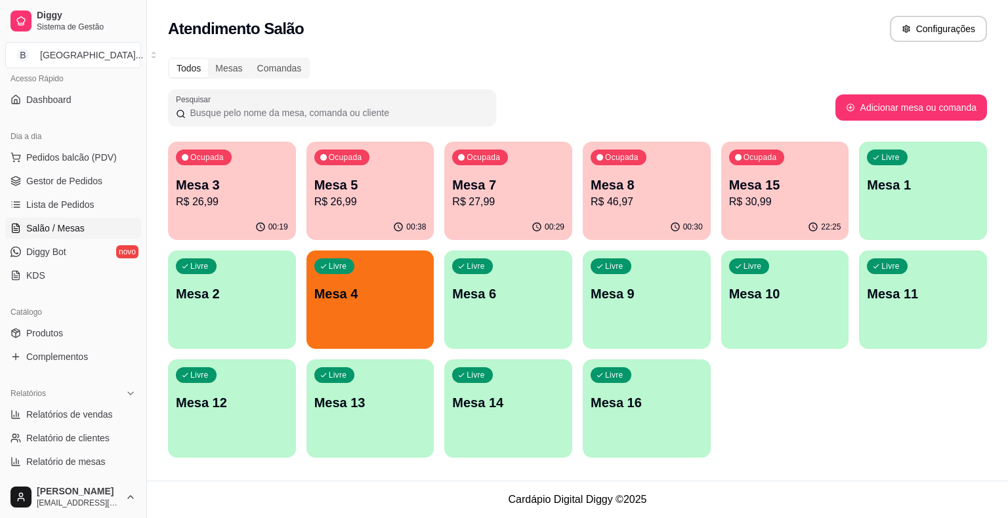
click at [772, 412] on div "Ocupada Mesa 3 R$ 26,99 00:19 Ocupada Mesa 5 R$ 26,99 00:38 Ocupada Mesa 7 R$ 2…" at bounding box center [577, 300] width 819 height 316
click at [81, 184] on span "Gestor de Pedidos" at bounding box center [64, 181] width 76 height 13
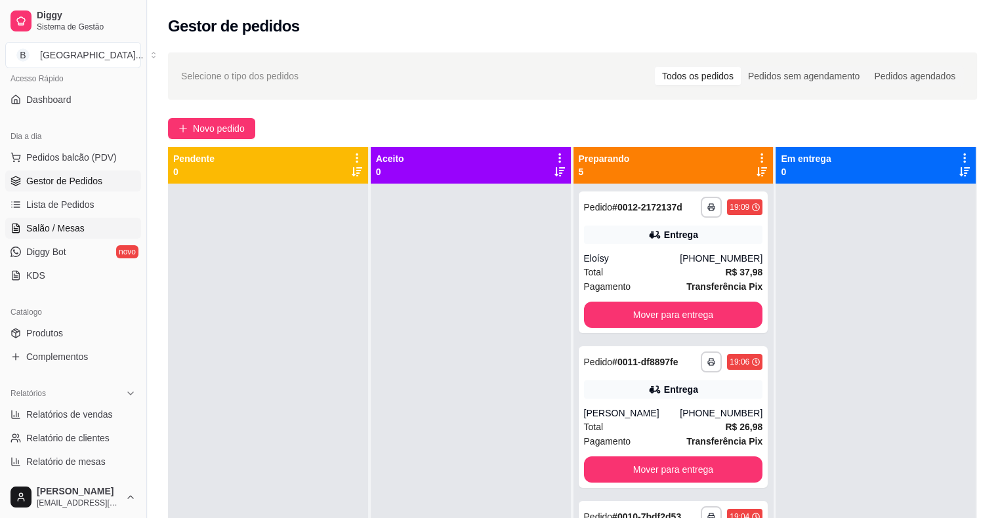
click at [39, 225] on span "Salão / Mesas" at bounding box center [55, 228] width 58 height 13
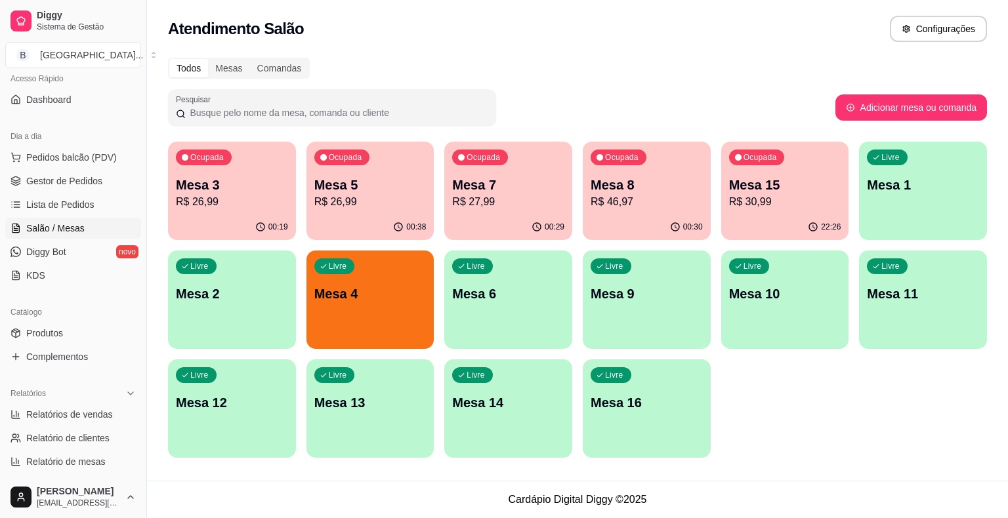
click at [407, 279] on div "Livre Mesa 4" at bounding box center [370, 292] width 128 height 83
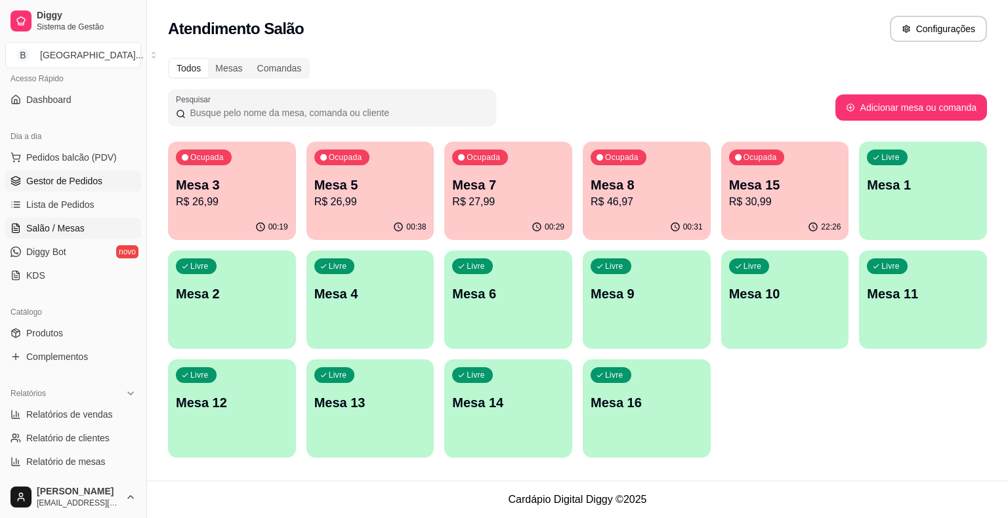
click at [69, 171] on link "Gestor de Pedidos" at bounding box center [73, 181] width 136 height 21
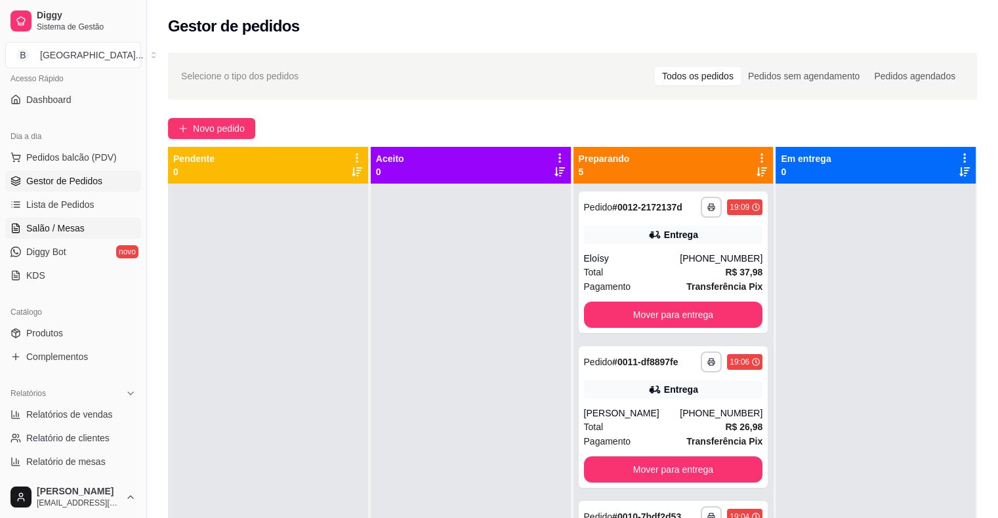
click at [120, 222] on link "Salão / Mesas" at bounding box center [73, 228] width 136 height 21
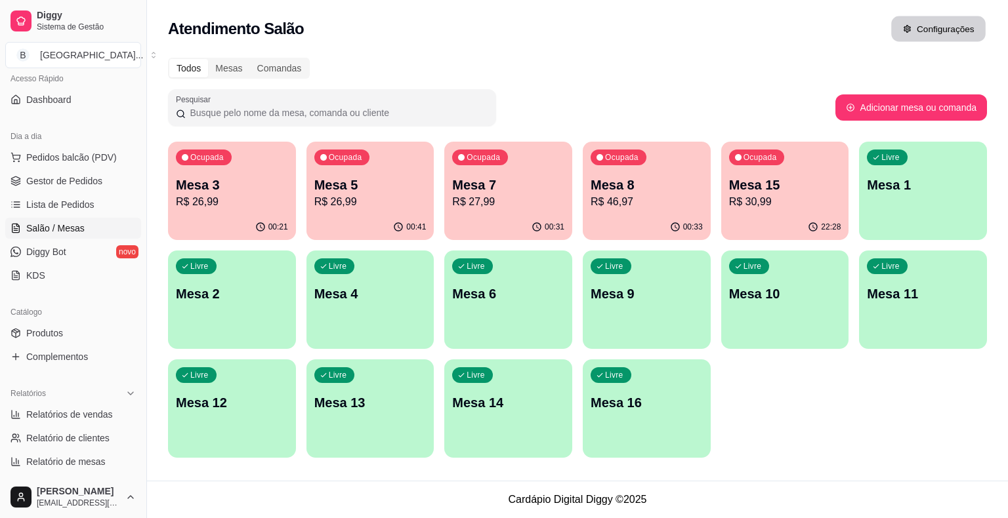
click at [904, 30] on icon "button" at bounding box center [906, 28] width 9 height 9
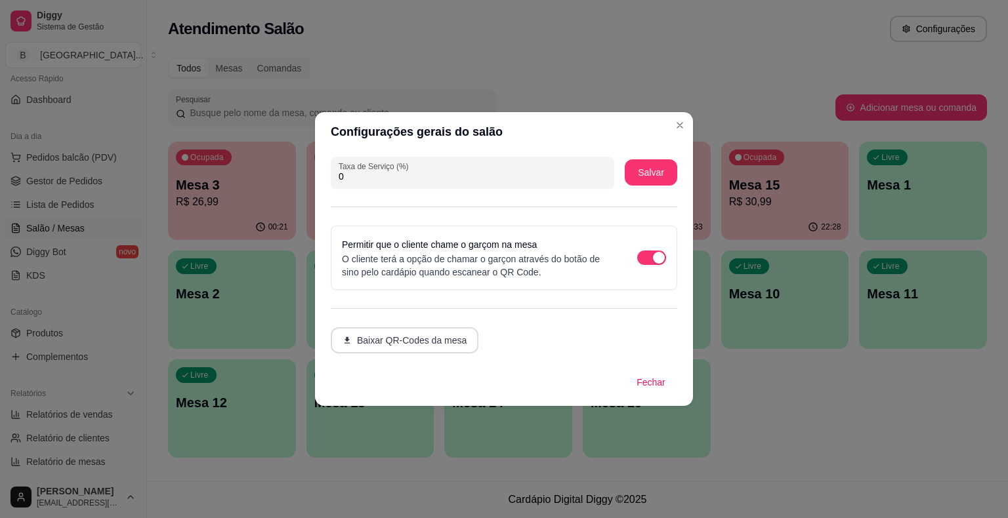
click at [447, 339] on button "Baixar QR-Codes da mesa" at bounding box center [405, 340] width 148 height 26
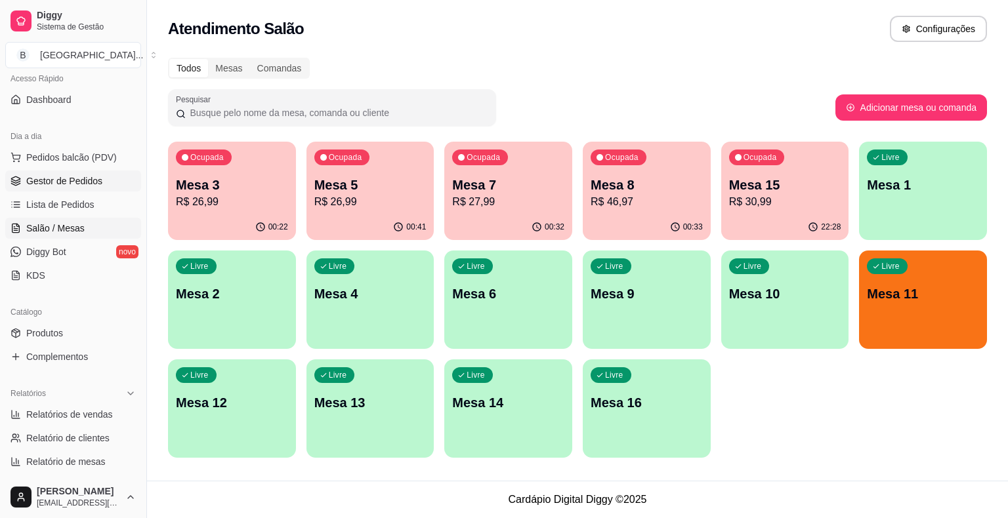
click at [67, 183] on span "Gestor de Pedidos" at bounding box center [64, 181] width 76 height 13
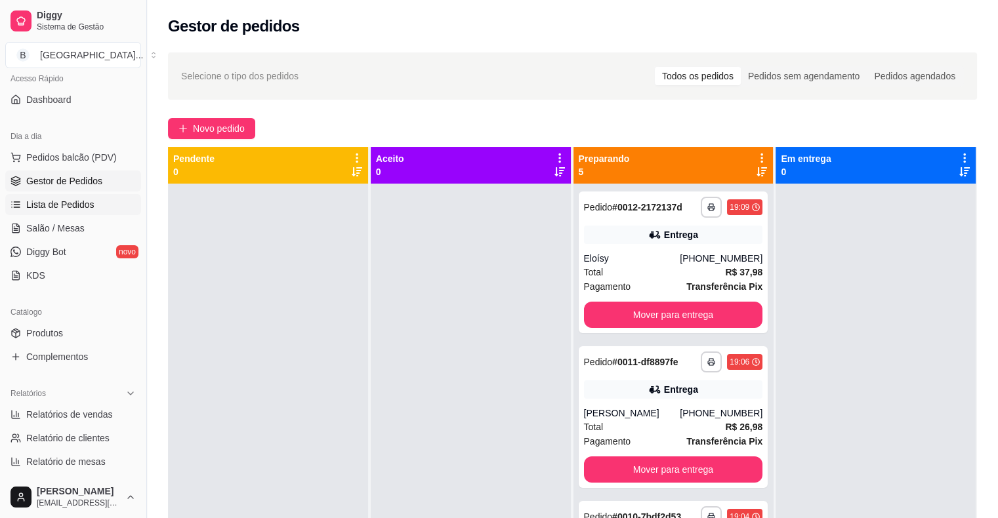
click at [58, 210] on span "Lista de Pedidos" at bounding box center [60, 204] width 68 height 13
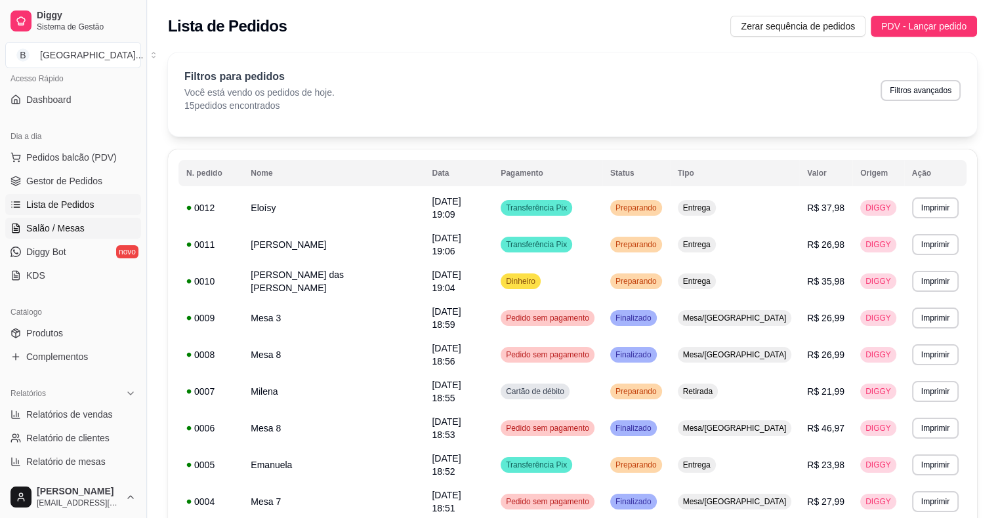
click at [56, 224] on span "Salão / Mesas" at bounding box center [55, 228] width 58 height 13
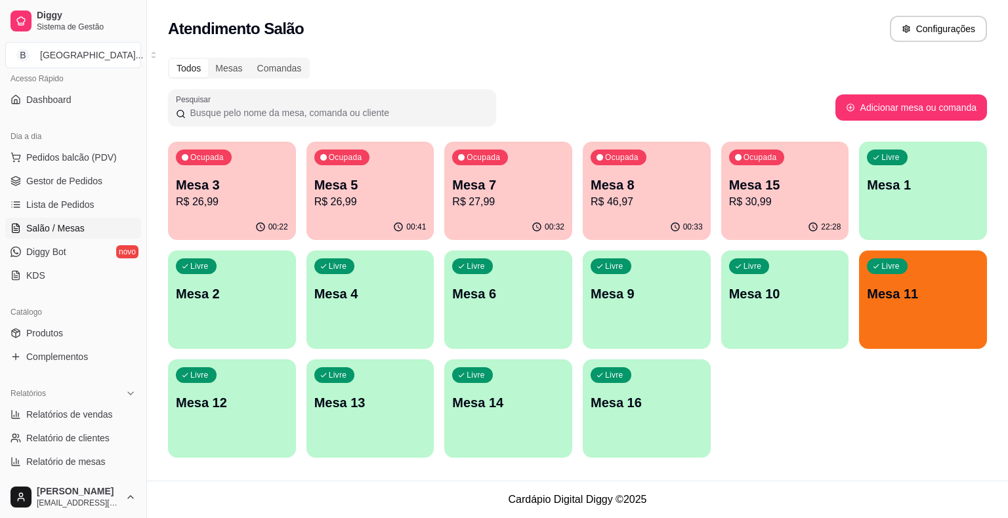
click at [340, 206] on p "R$ 26,99" at bounding box center [370, 202] width 112 height 16
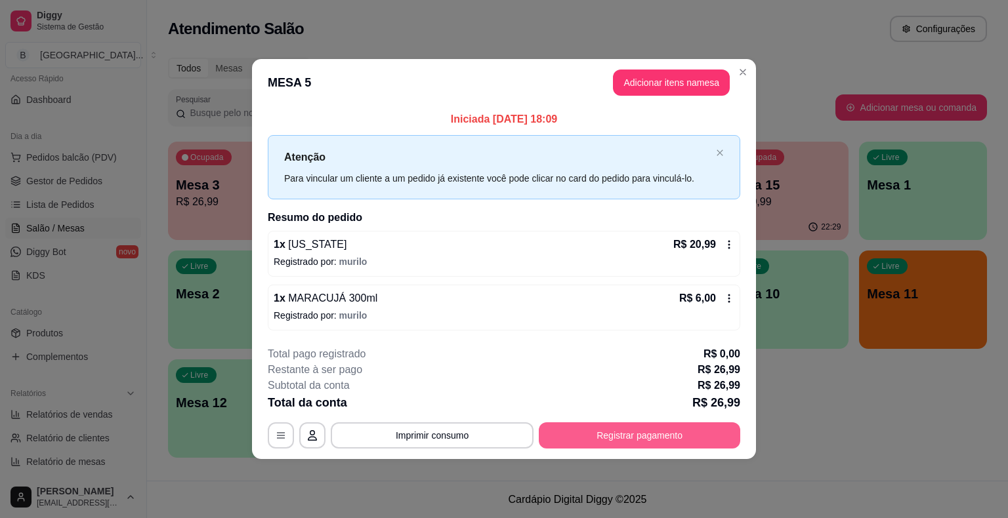
click at [551, 426] on button "Registrar pagamento" at bounding box center [639, 436] width 201 height 26
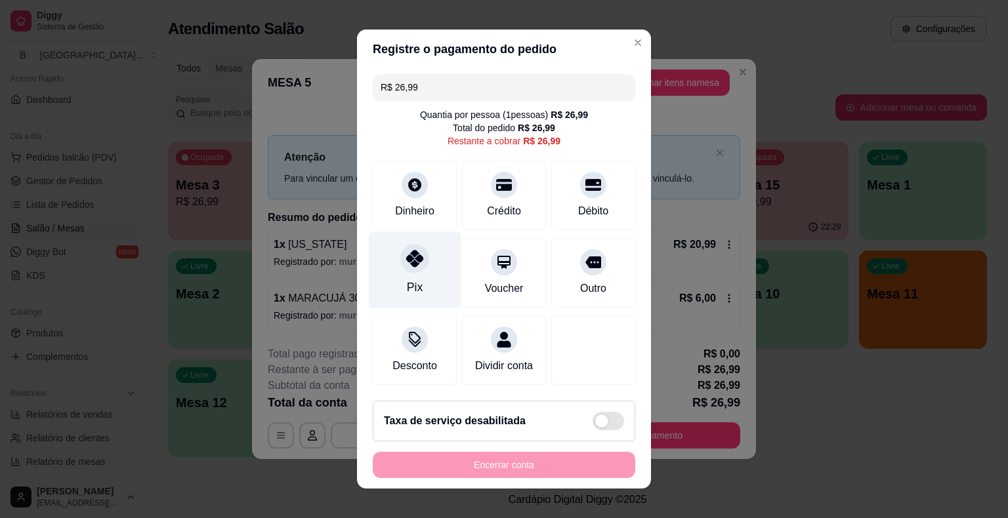
click at [410, 297] on div "Pix" at bounding box center [415, 270] width 93 height 77
type input "R$ 0,00"
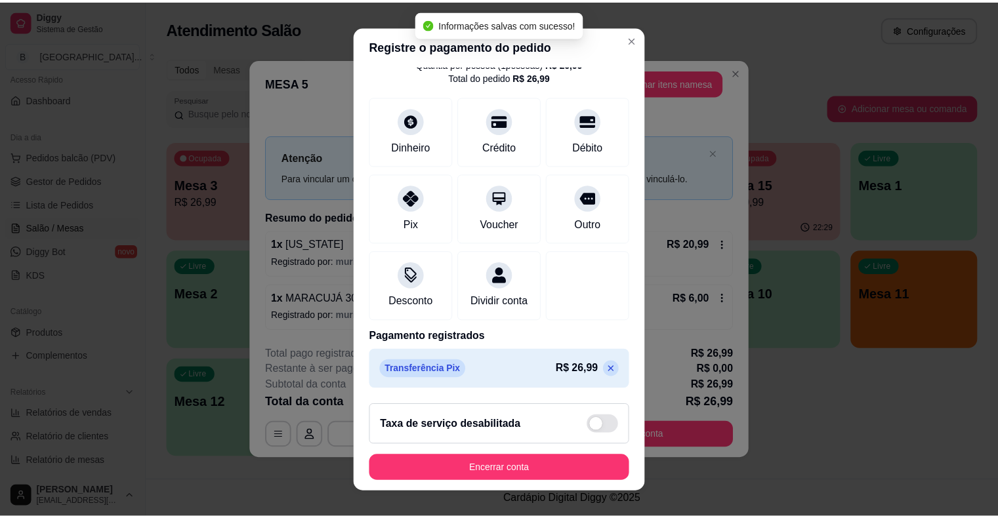
scroll to position [16, 0]
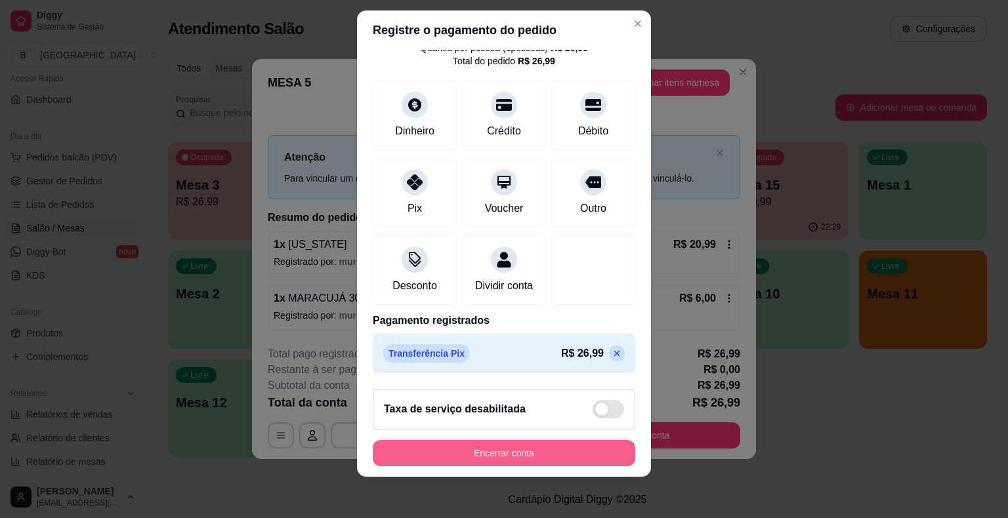
click at [457, 453] on button "Encerrar conta" at bounding box center [504, 453] width 262 height 26
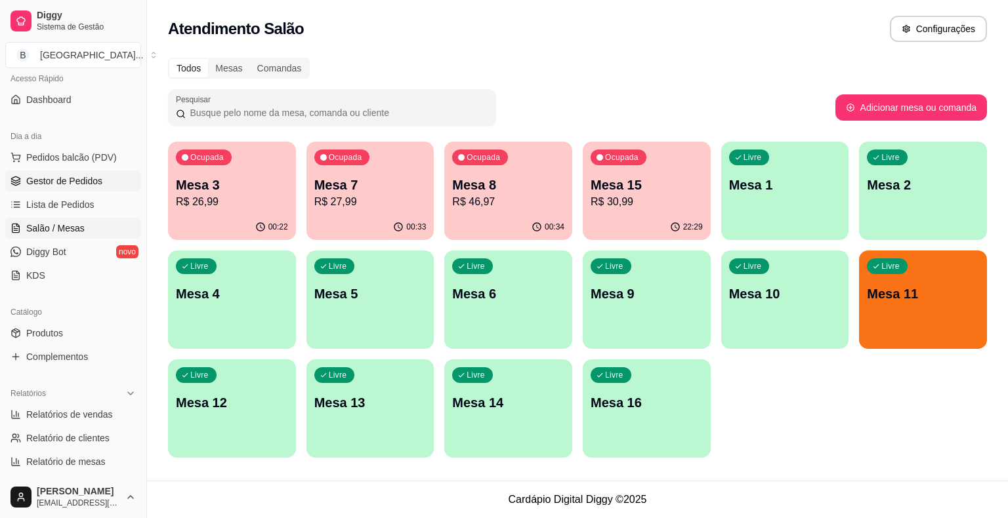
click at [76, 180] on span "Gestor de Pedidos" at bounding box center [64, 181] width 76 height 13
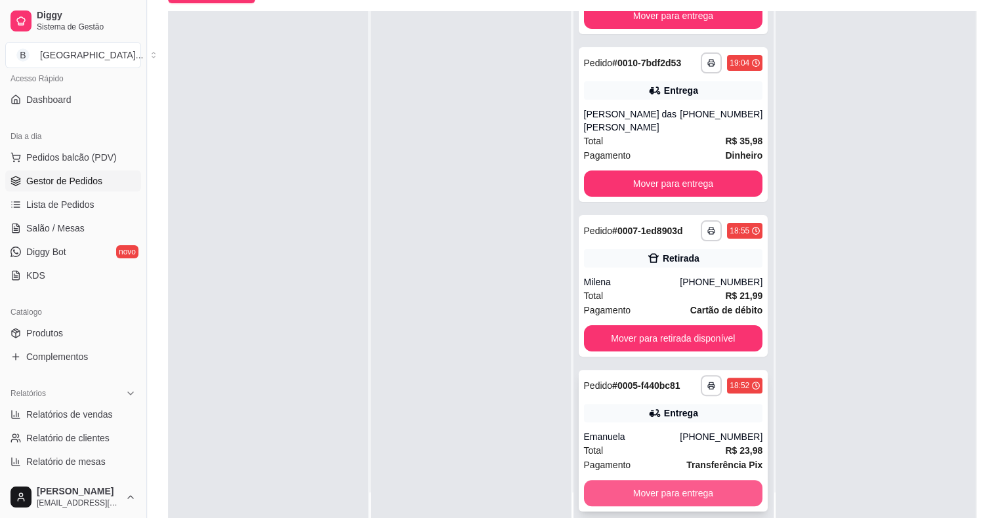
scroll to position [199, 0]
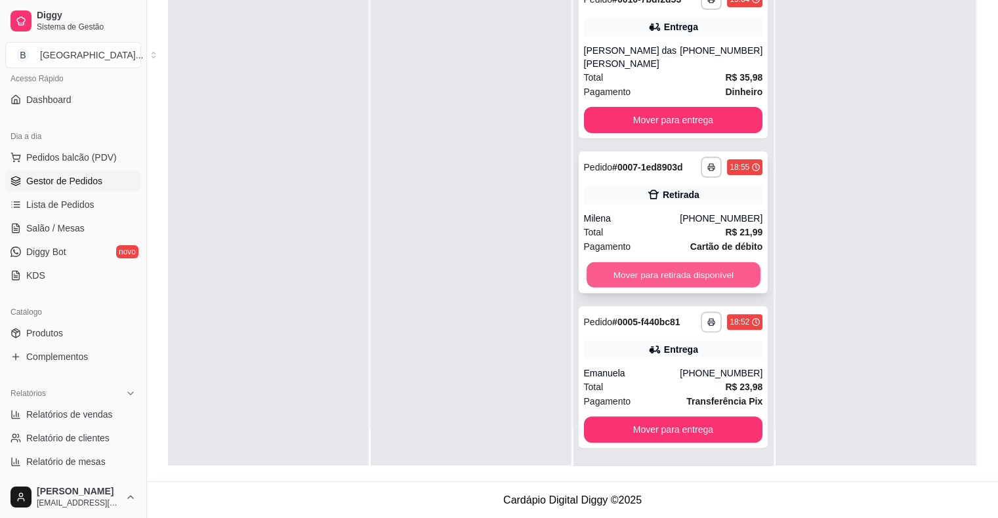
click at [628, 280] on button "Mover para retirada disponível" at bounding box center [674, 275] width 174 height 26
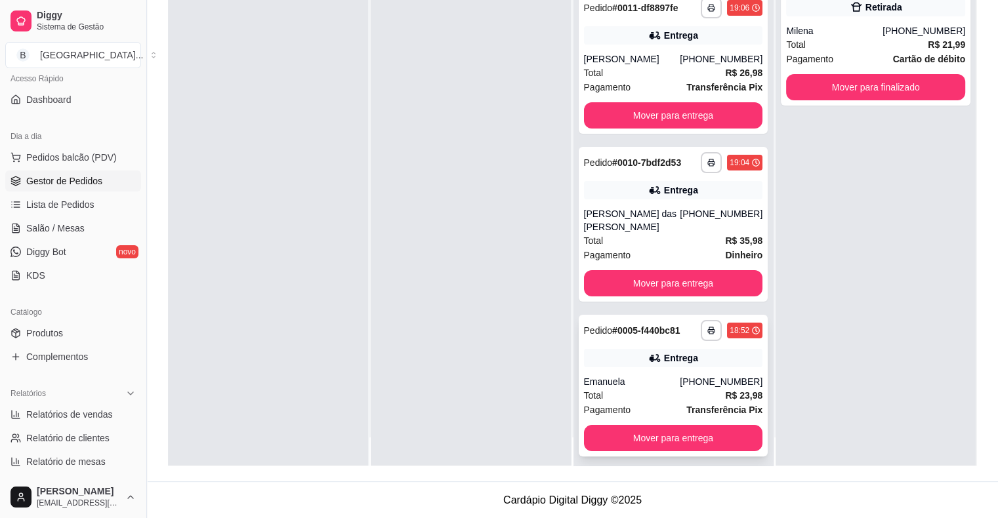
scroll to position [37, 0]
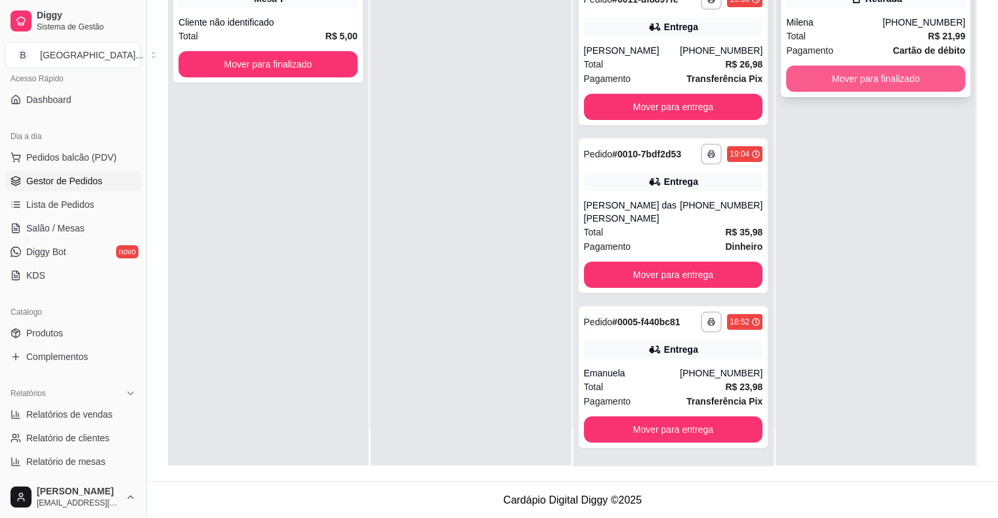
click at [811, 83] on button "Mover para finalizado" at bounding box center [875, 79] width 179 height 26
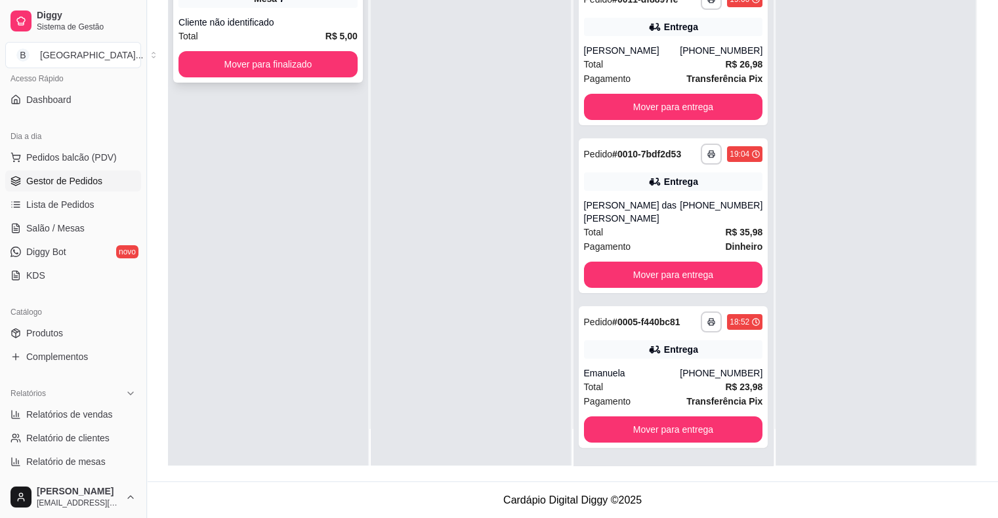
click at [231, 36] on div "Total R$ 5,00" at bounding box center [267, 36] width 179 height 14
click at [231, 61] on button "Mover para finalizado" at bounding box center [268, 65] width 174 height 26
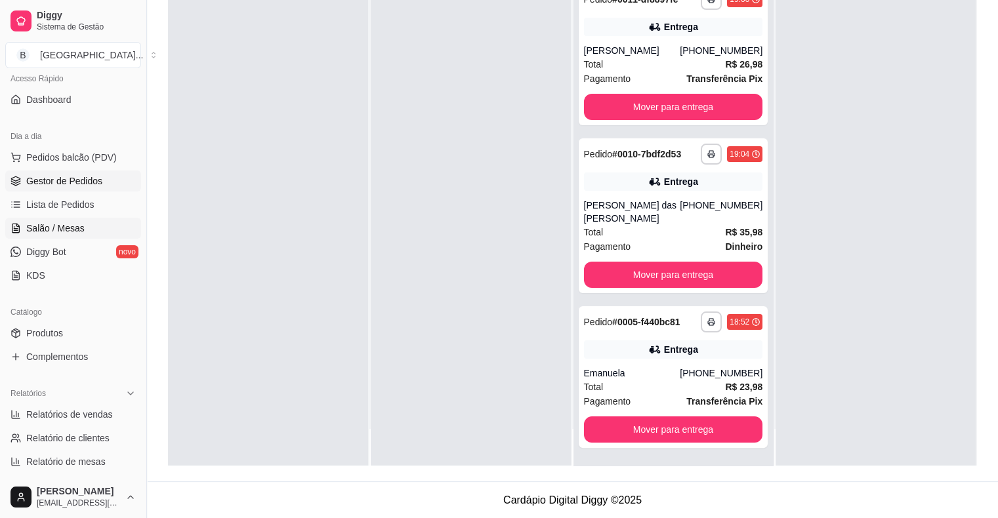
click at [64, 228] on span "Salão / Mesas" at bounding box center [55, 228] width 58 height 13
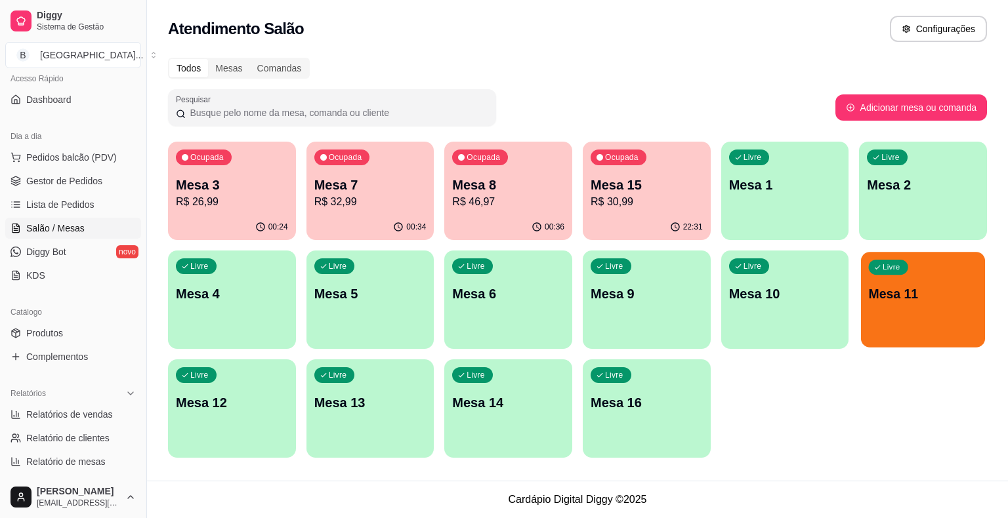
click at [908, 323] on div "Livre Mesa 11" at bounding box center [923, 292] width 124 height 80
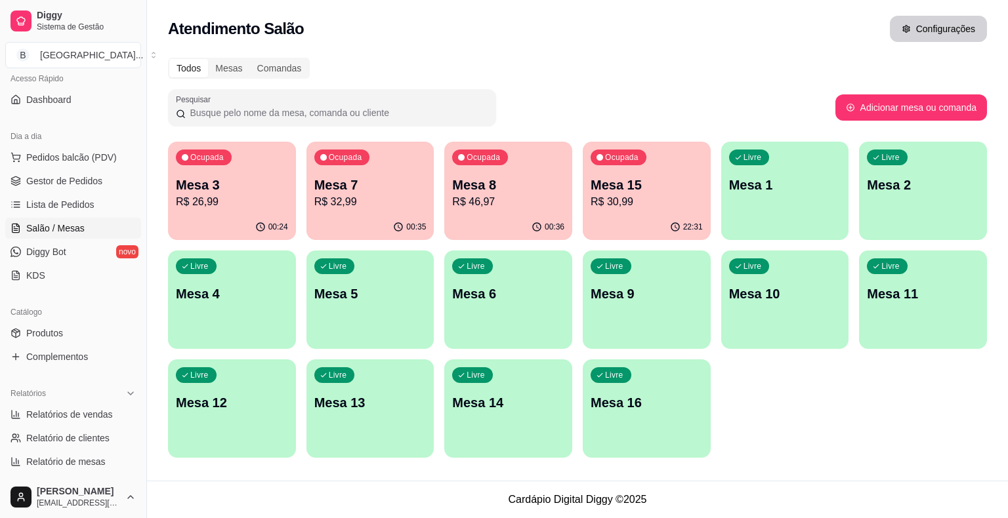
click at [921, 29] on button "Configurações" at bounding box center [938, 29] width 97 height 26
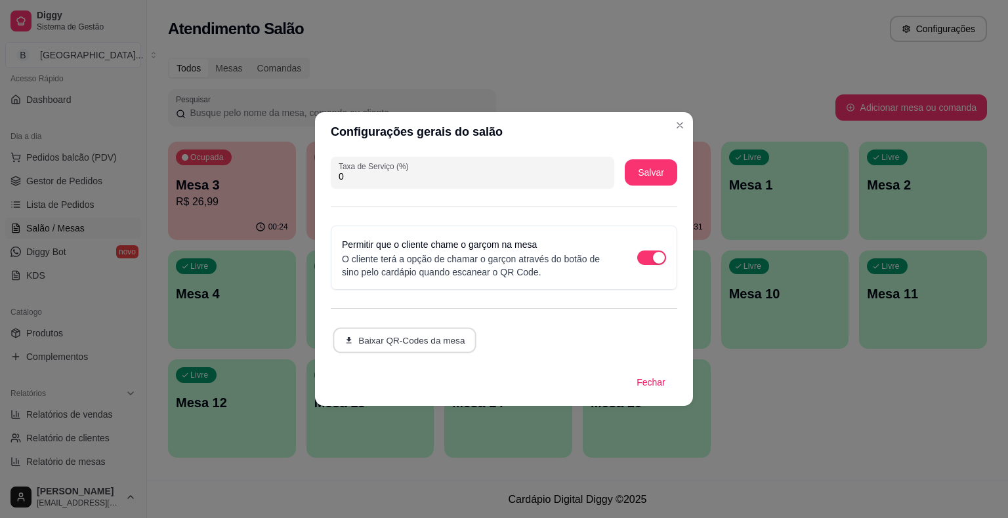
click at [449, 350] on button "Baixar QR-Codes da mesa" at bounding box center [405, 341] width 144 height 26
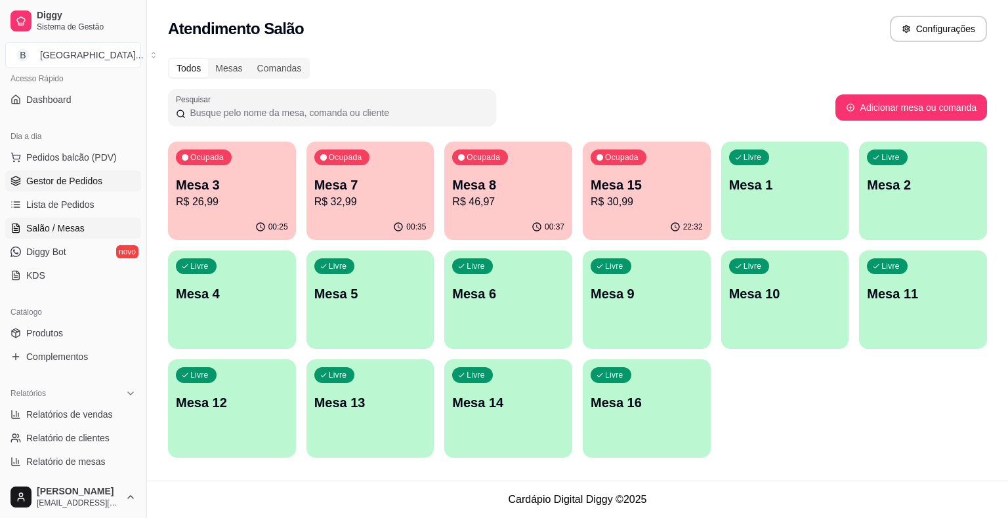
click at [69, 184] on span "Gestor de Pedidos" at bounding box center [64, 181] width 76 height 13
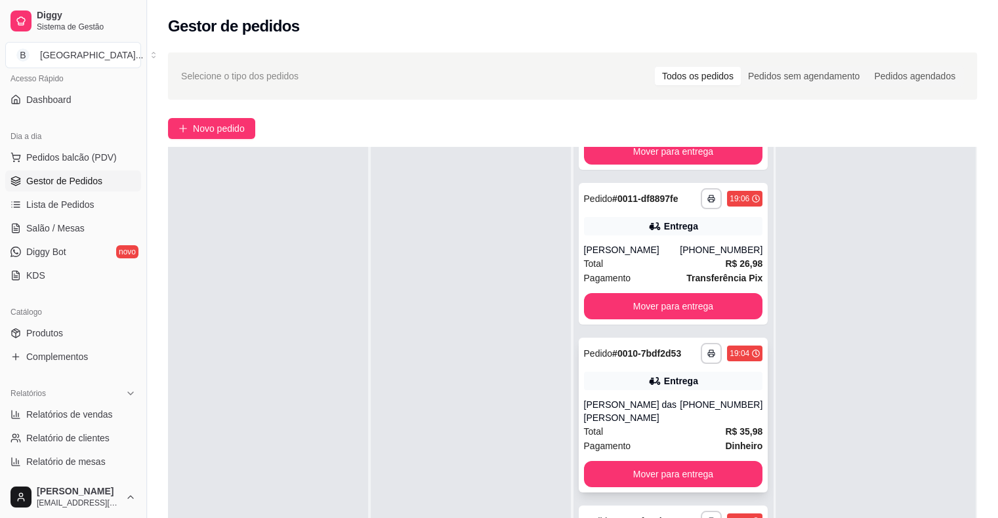
scroll to position [199, 0]
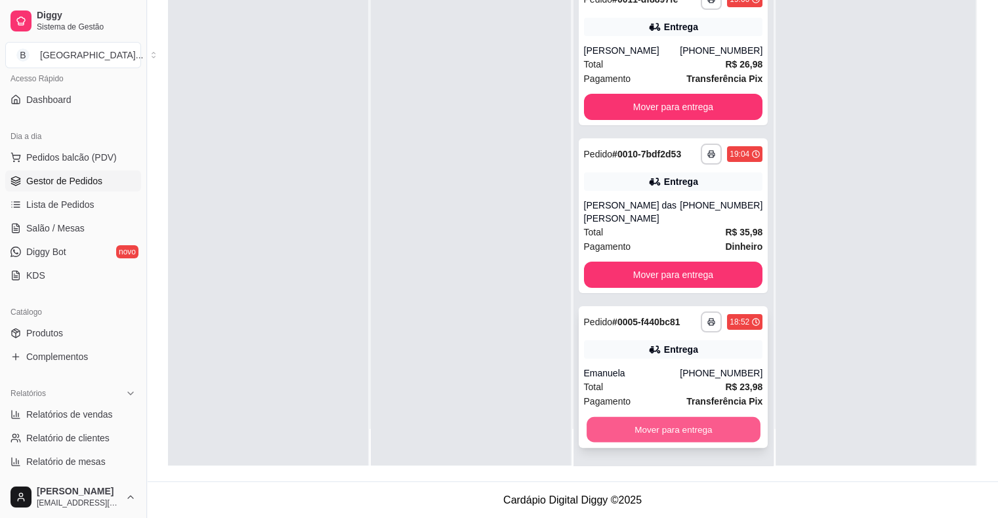
click at [654, 419] on button "Mover para entrega" at bounding box center [674, 430] width 174 height 26
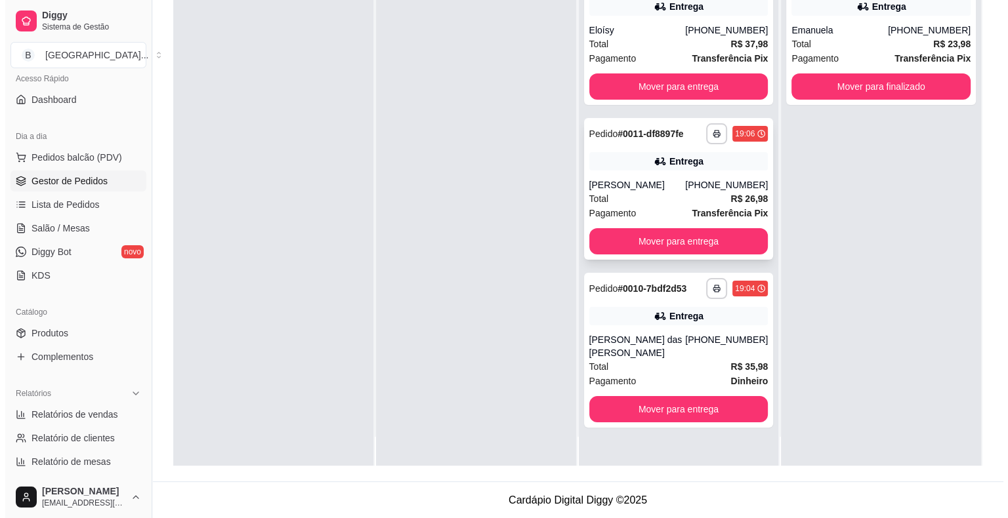
scroll to position [0, 0]
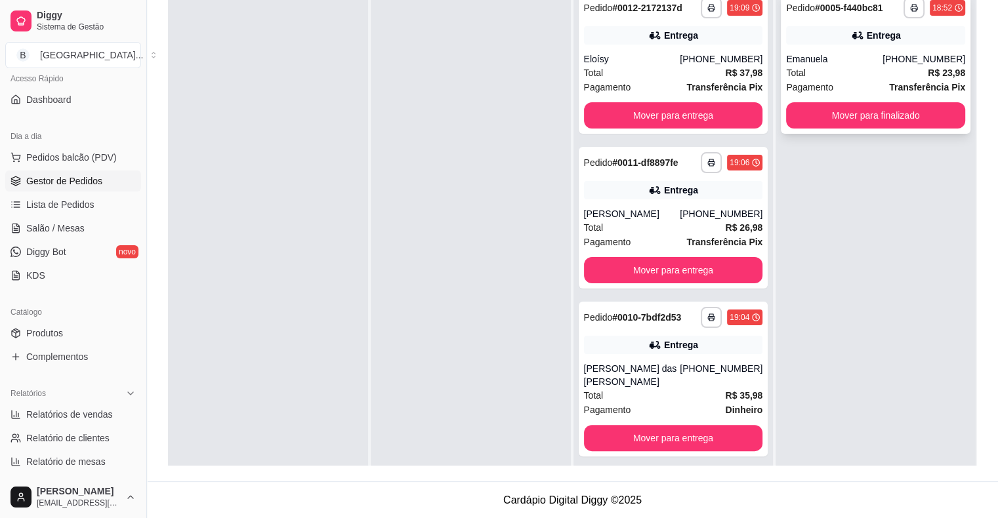
click at [810, 83] on span "Pagamento" at bounding box center [809, 87] width 47 height 14
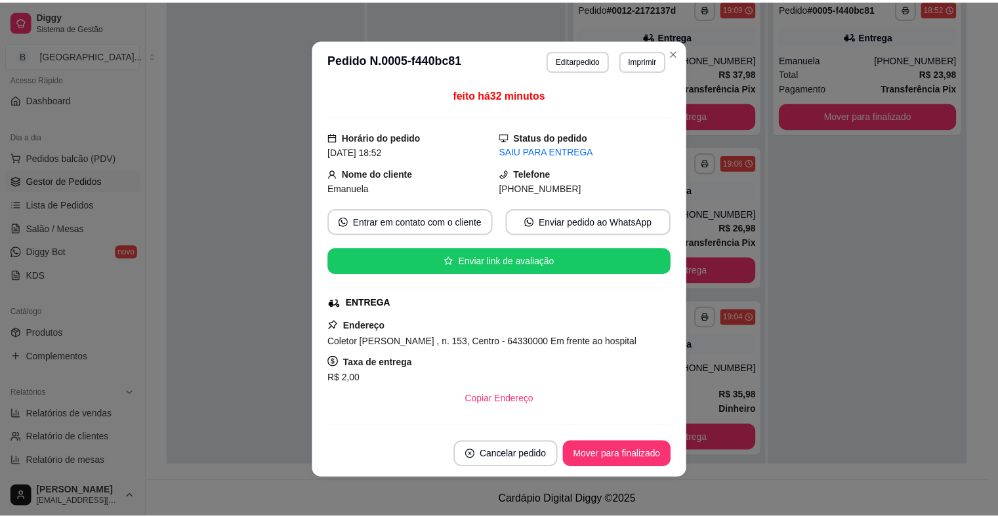
scroll to position [208, 0]
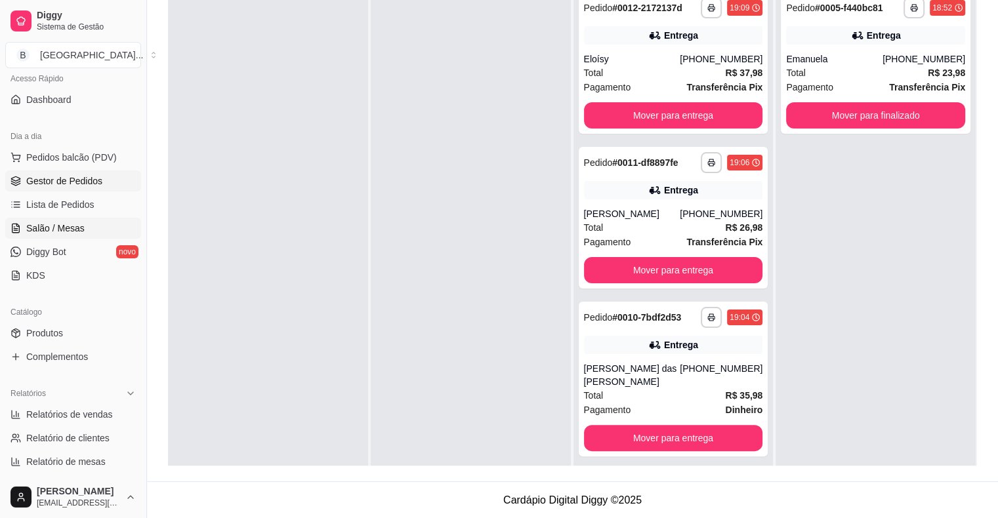
click at [93, 219] on link "Salão / Mesas" at bounding box center [73, 228] width 136 height 21
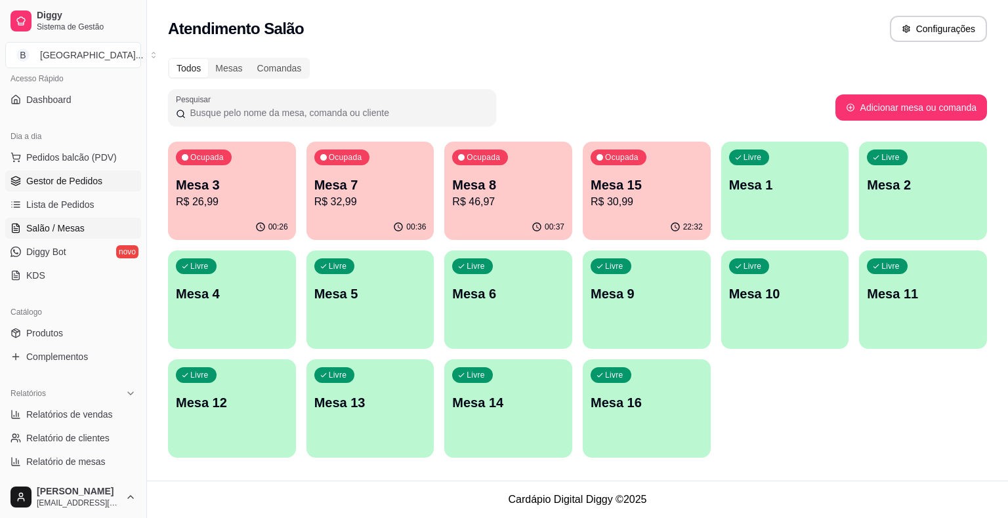
click at [60, 182] on span "Gestor de Pedidos" at bounding box center [64, 181] width 76 height 13
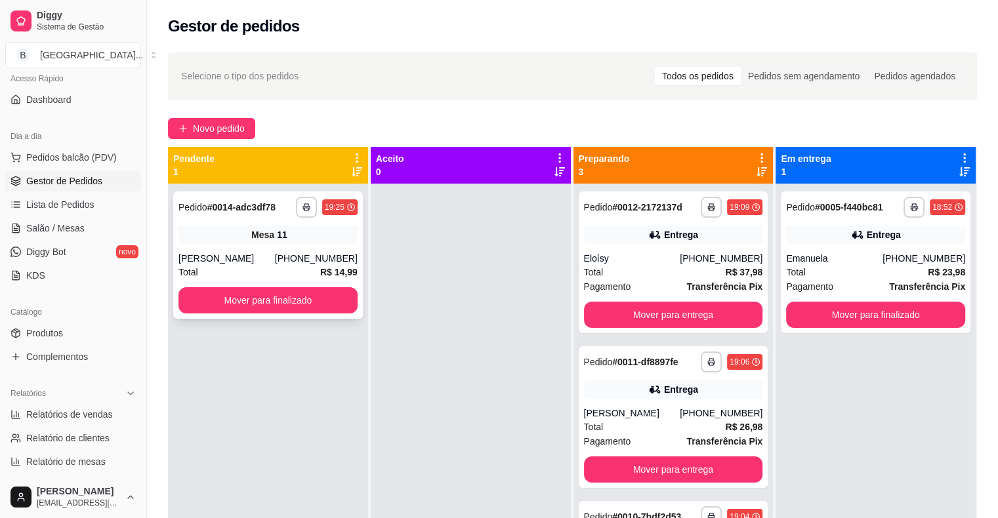
click at [327, 262] on div "[PHONE_NUMBER]" at bounding box center [316, 258] width 83 height 13
click at [323, 274] on strong "R$ 14,99" at bounding box center [338, 272] width 37 height 10
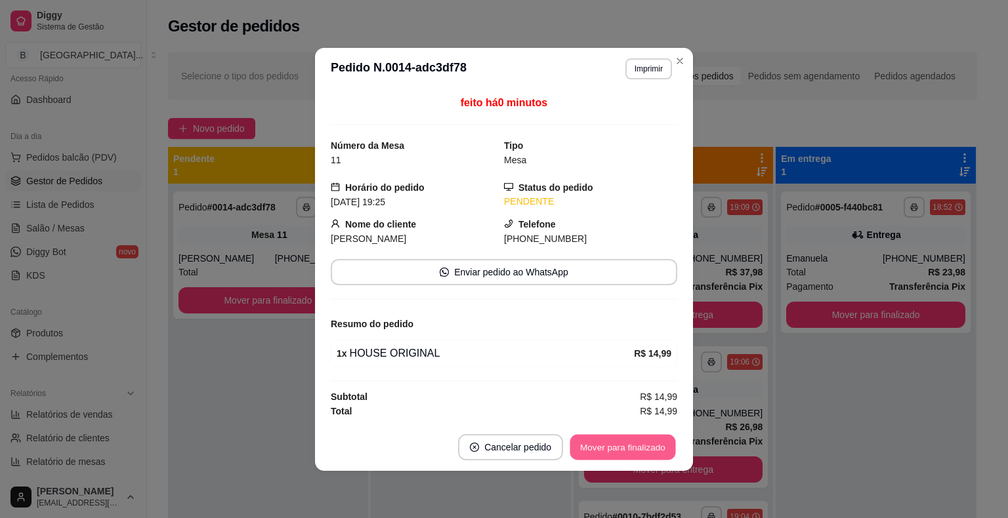
click at [650, 458] on button "Mover para finalizado" at bounding box center [623, 447] width 106 height 26
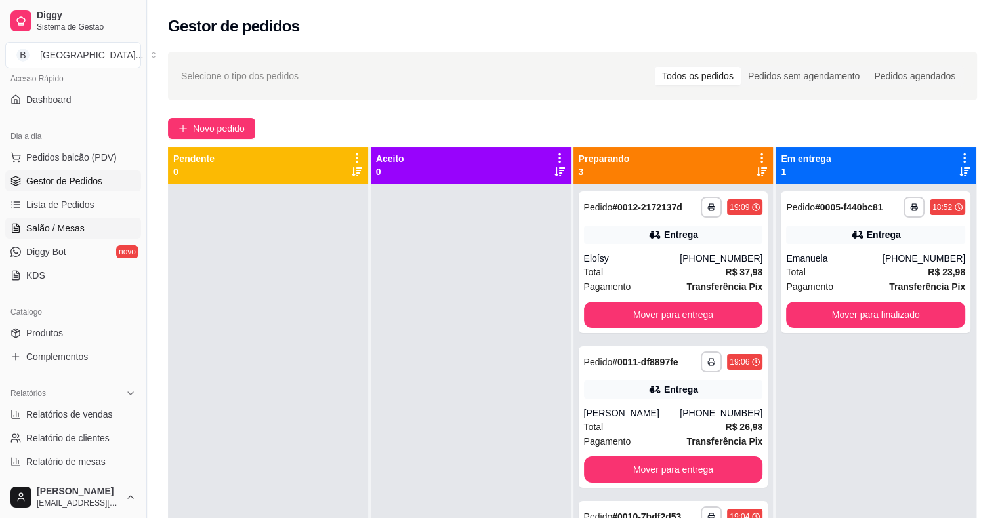
click at [51, 230] on span "Salão / Mesas" at bounding box center [55, 228] width 58 height 13
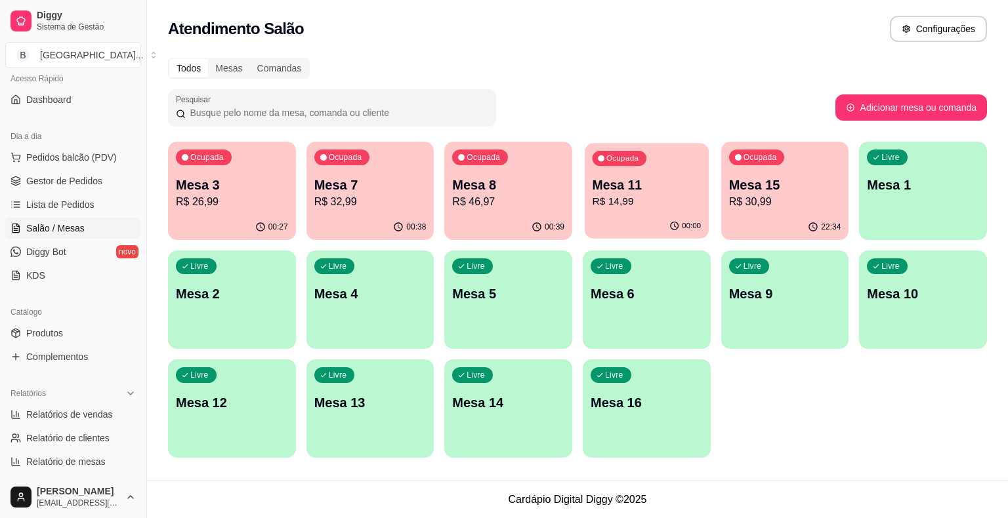
click at [629, 214] on button "Ocupada Mesa 11 R$ 14,99 00:00" at bounding box center [647, 191] width 124 height 96
click at [94, 190] on link "Gestor de Pedidos" at bounding box center [73, 181] width 136 height 21
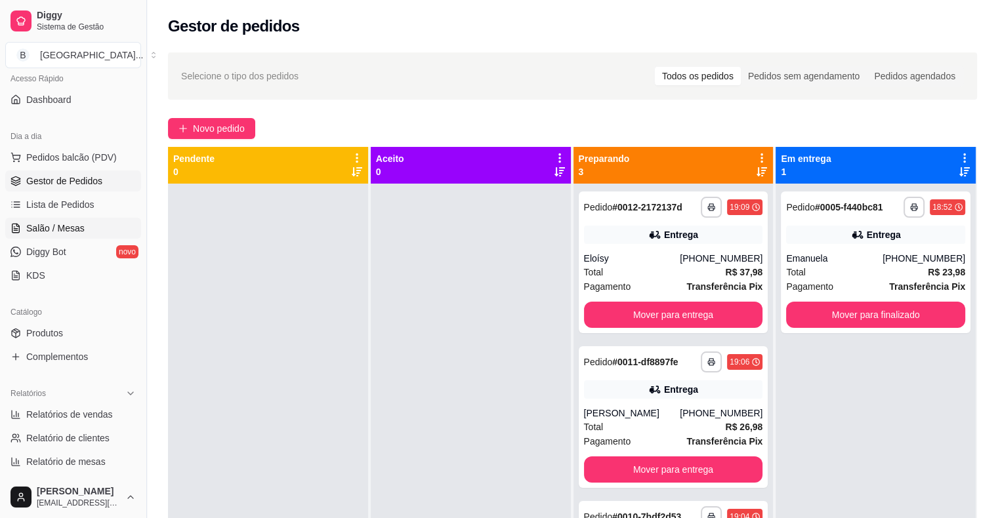
click at [61, 236] on link "Salão / Mesas" at bounding box center [73, 228] width 136 height 21
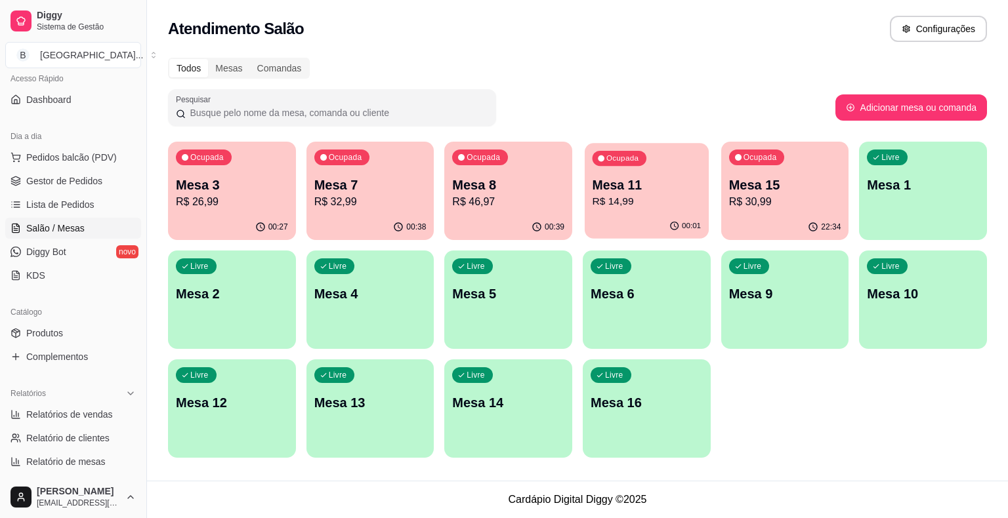
click at [643, 203] on p "R$ 14,99" at bounding box center [646, 201] width 109 height 15
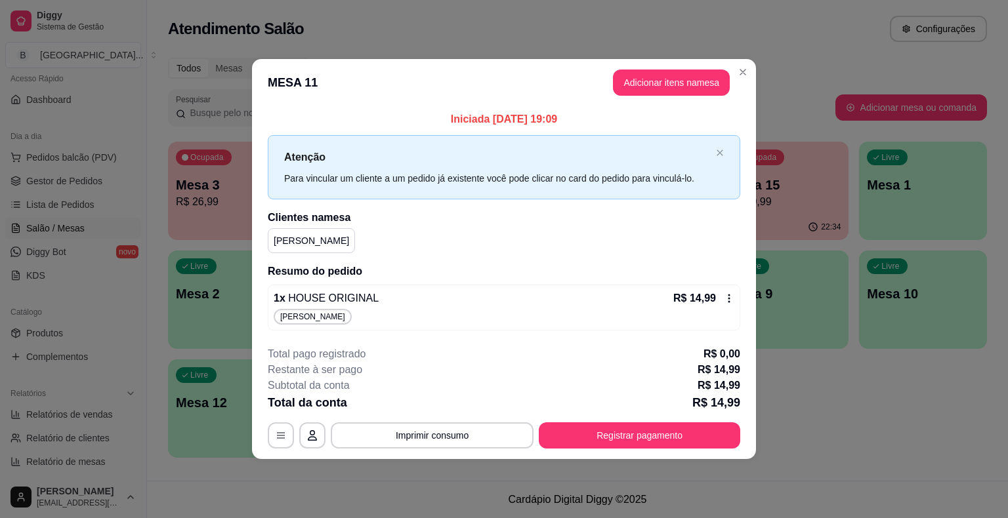
click at [297, 248] on div "[PERSON_NAME]" at bounding box center [311, 240] width 87 height 25
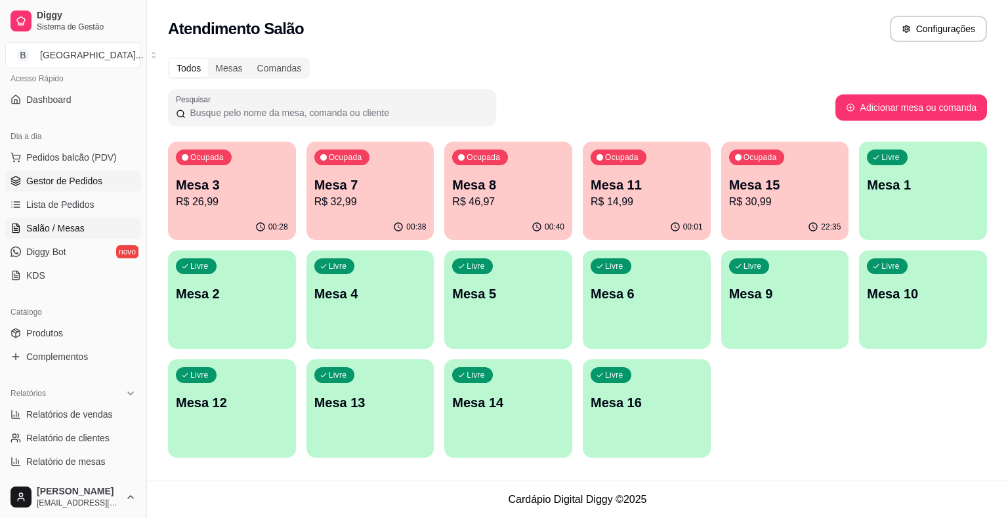
click at [60, 176] on span "Gestor de Pedidos" at bounding box center [64, 181] width 76 height 13
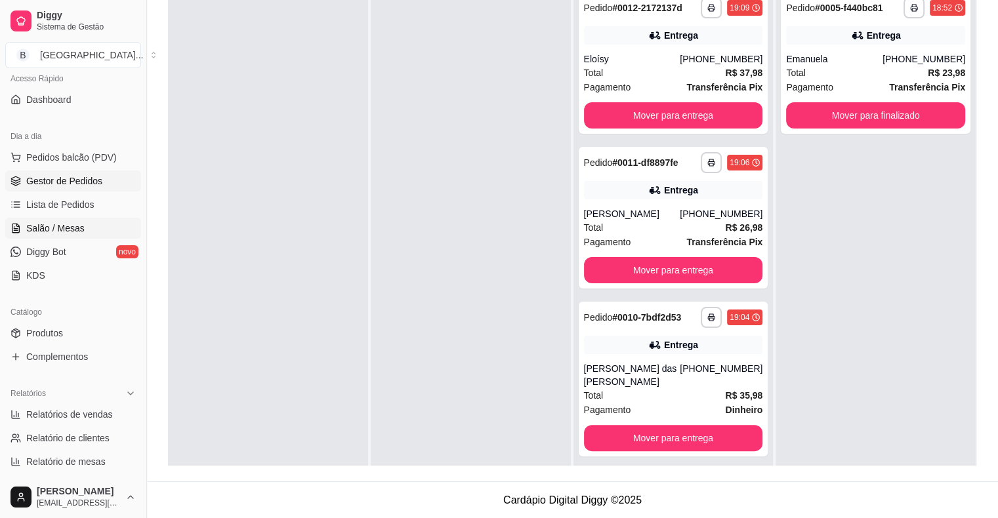
click at [104, 224] on link "Salão / Mesas" at bounding box center [73, 228] width 136 height 21
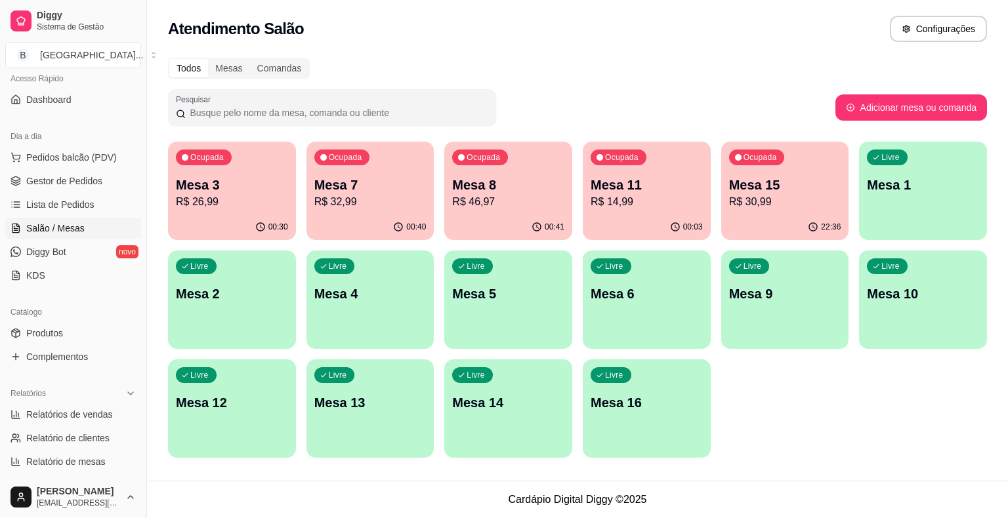
click at [373, 192] on p "Mesa 7" at bounding box center [370, 185] width 112 height 18
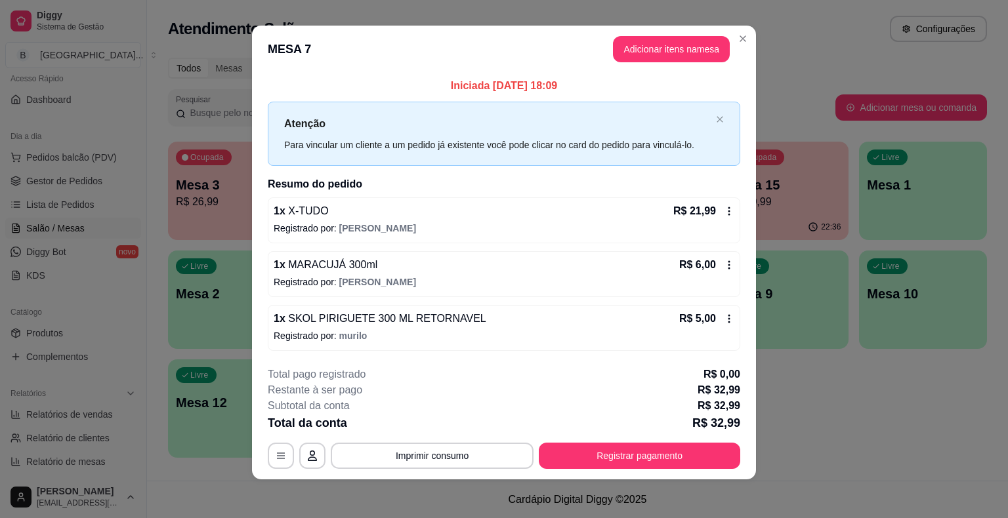
scroll to position [9, 0]
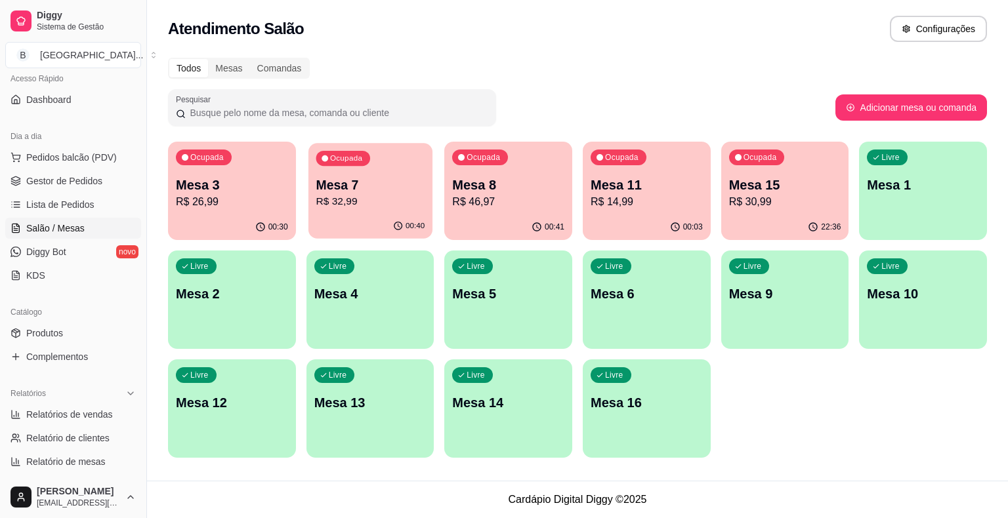
click at [360, 194] on p "R$ 32,99" at bounding box center [370, 201] width 109 height 15
click at [258, 207] on p "R$ 26,99" at bounding box center [232, 201] width 109 height 15
click at [396, 185] on p "Mesa 7" at bounding box center [370, 185] width 112 height 18
click at [506, 196] on p "R$ 46,97" at bounding box center [508, 201] width 109 height 15
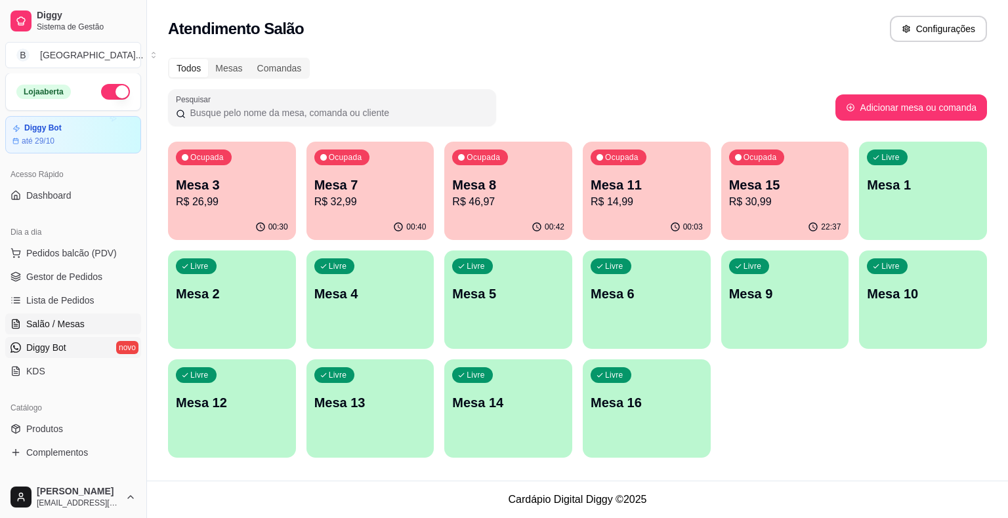
scroll to position [0, 0]
click at [99, 272] on span "Gestor de Pedidos" at bounding box center [64, 277] width 76 height 13
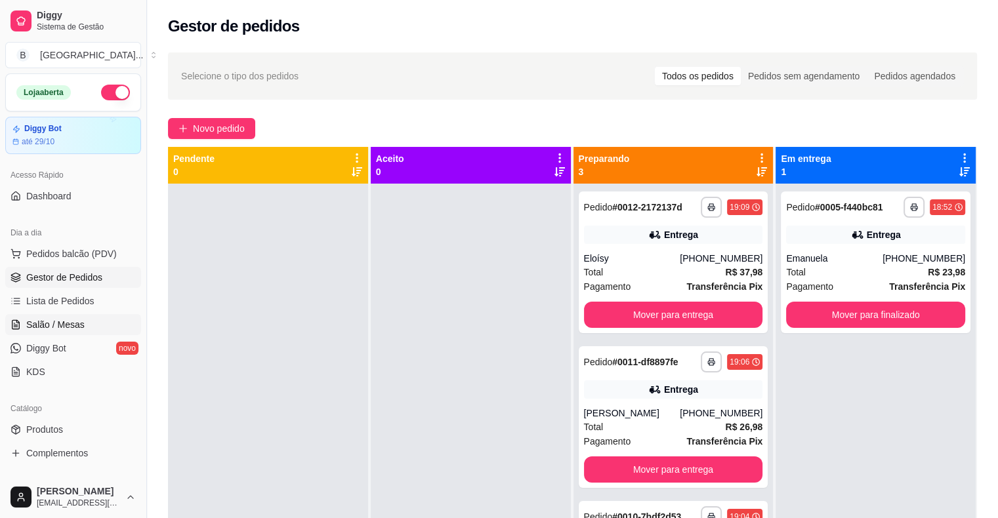
click at [47, 323] on span "Salão / Mesas" at bounding box center [55, 324] width 58 height 13
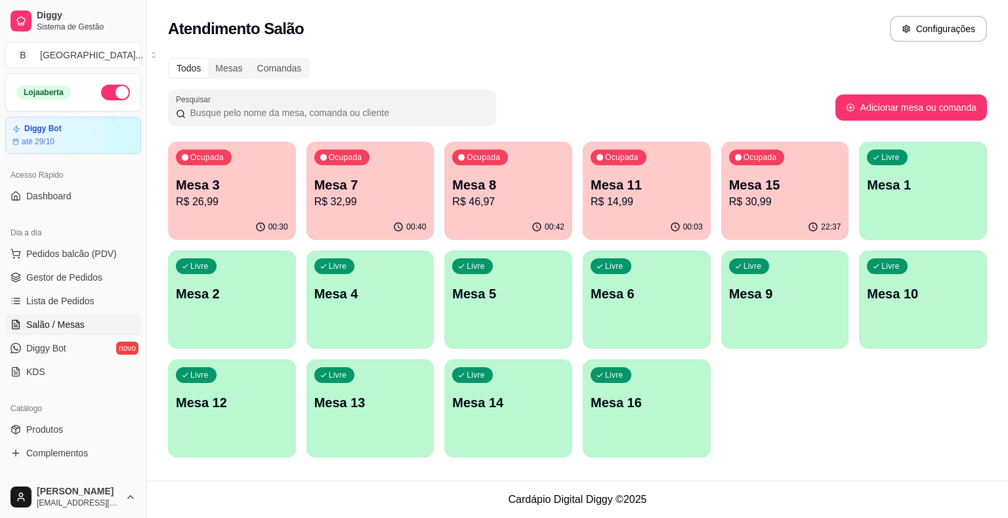
click at [59, 287] on ul "Pedidos balcão (PDV) Gestor de Pedidos Lista de Pedidos Salão / Mesas Diggy Bot…" at bounding box center [73, 312] width 136 height 139
click at [60, 285] on link "Gestor de Pedidos" at bounding box center [73, 277] width 136 height 21
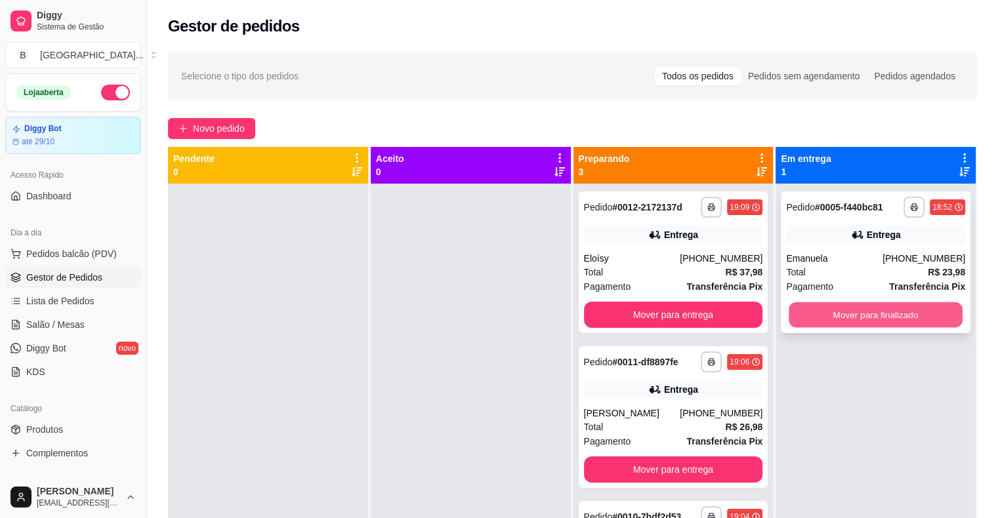
click at [921, 306] on button "Mover para finalizado" at bounding box center [876, 315] width 174 height 26
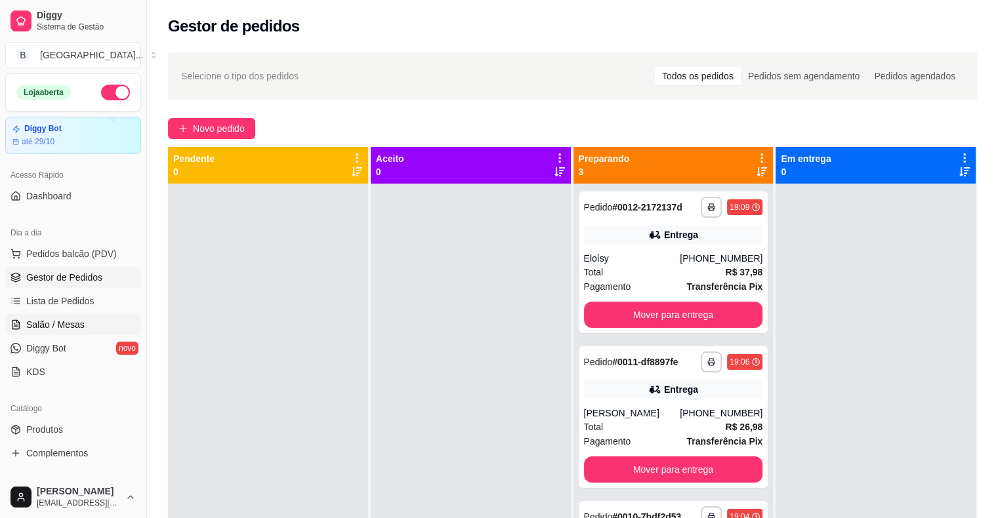
click at [63, 316] on link "Salão / Mesas" at bounding box center [73, 324] width 136 height 21
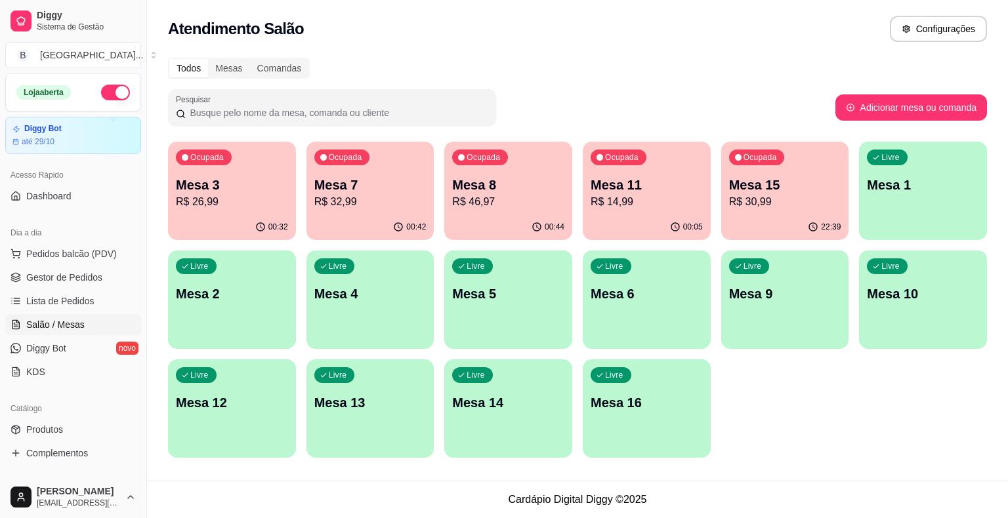
click at [333, 197] on p "R$ 32,99" at bounding box center [370, 202] width 112 height 16
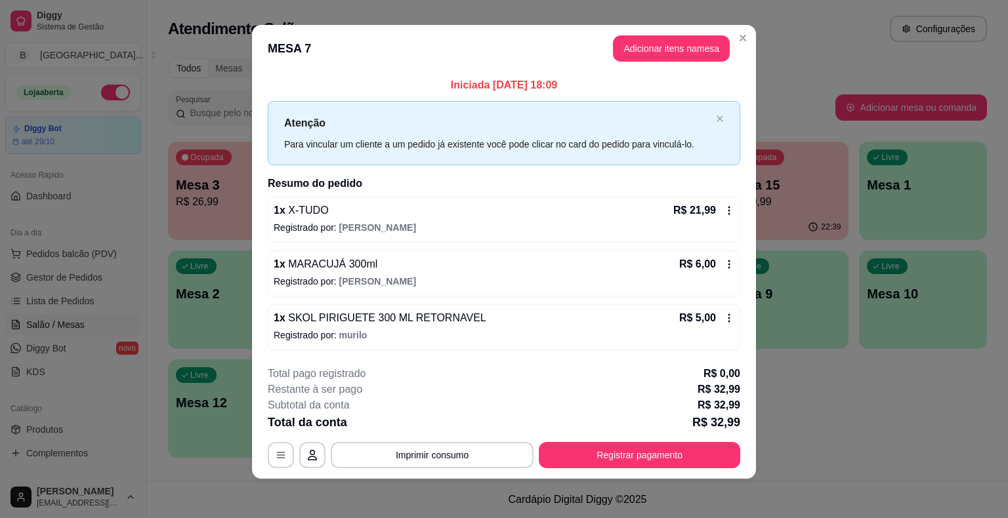
scroll to position [9, 0]
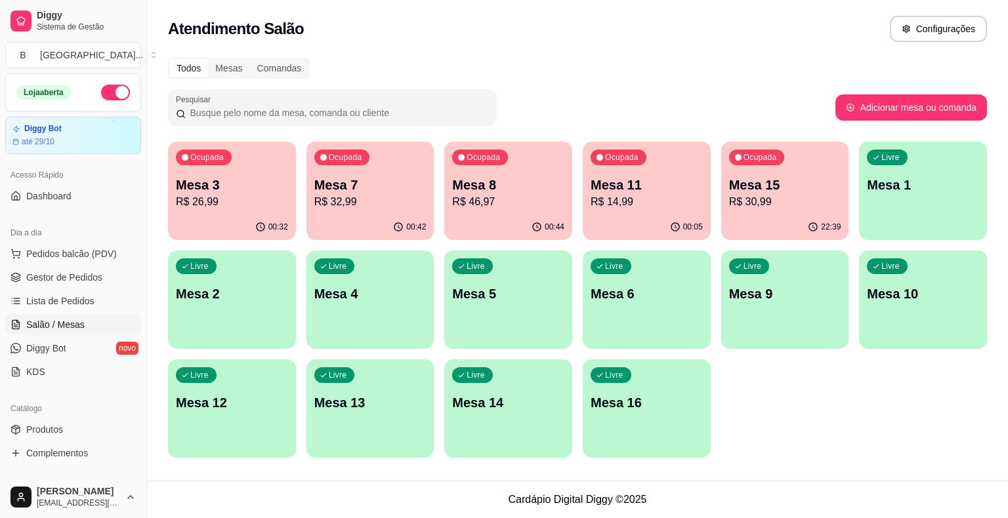
click at [71, 280] on span "Gestor de Pedidos" at bounding box center [64, 277] width 76 height 13
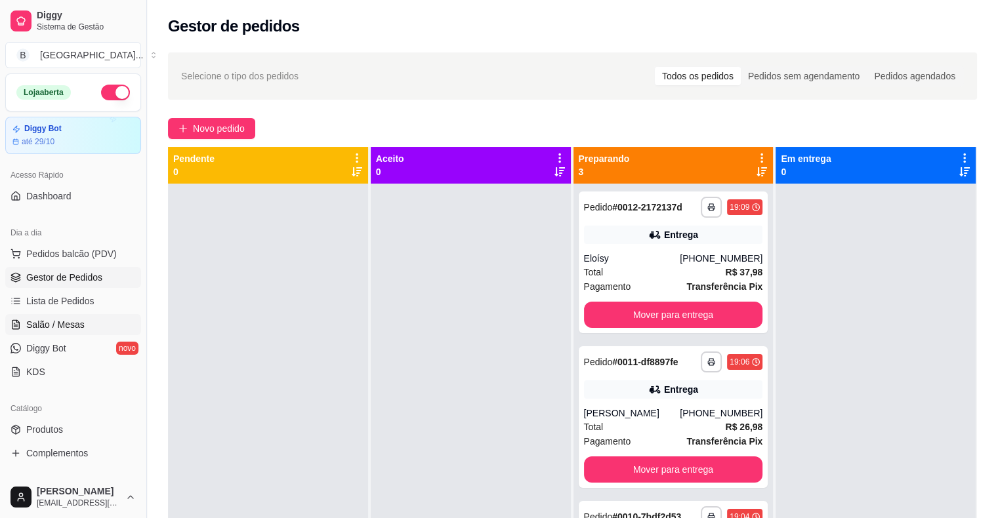
click at [69, 321] on span "Salão / Mesas" at bounding box center [55, 324] width 58 height 13
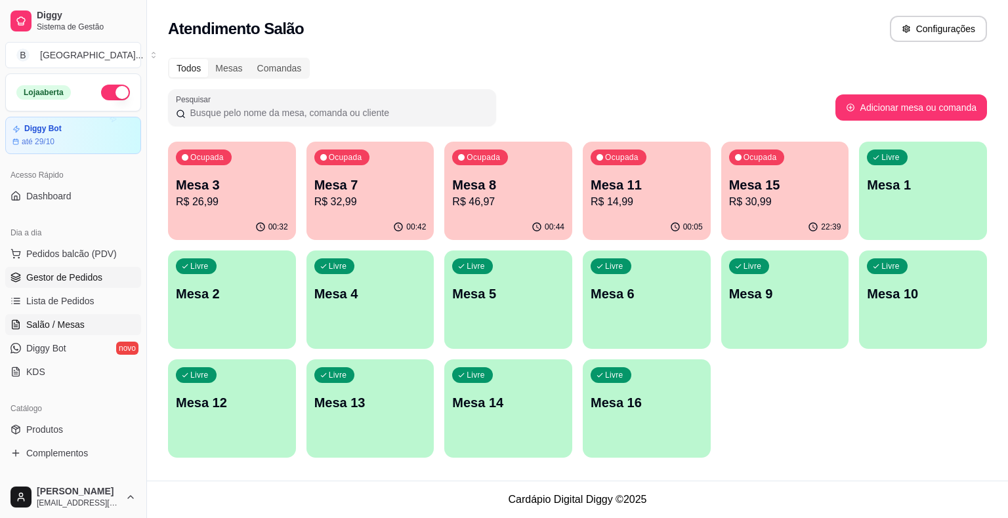
click at [87, 285] on link "Gestor de Pedidos" at bounding box center [73, 277] width 136 height 21
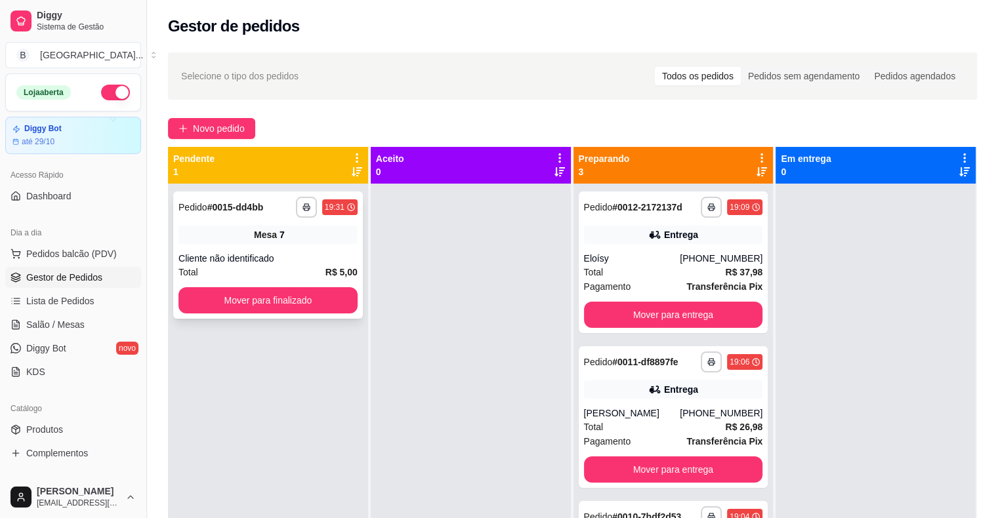
click at [258, 316] on div "**********" at bounding box center [268, 255] width 190 height 127
click at [260, 304] on button "Mover para finalizado" at bounding box center [267, 300] width 179 height 26
click at [60, 316] on link "Salão / Mesas" at bounding box center [73, 324] width 136 height 21
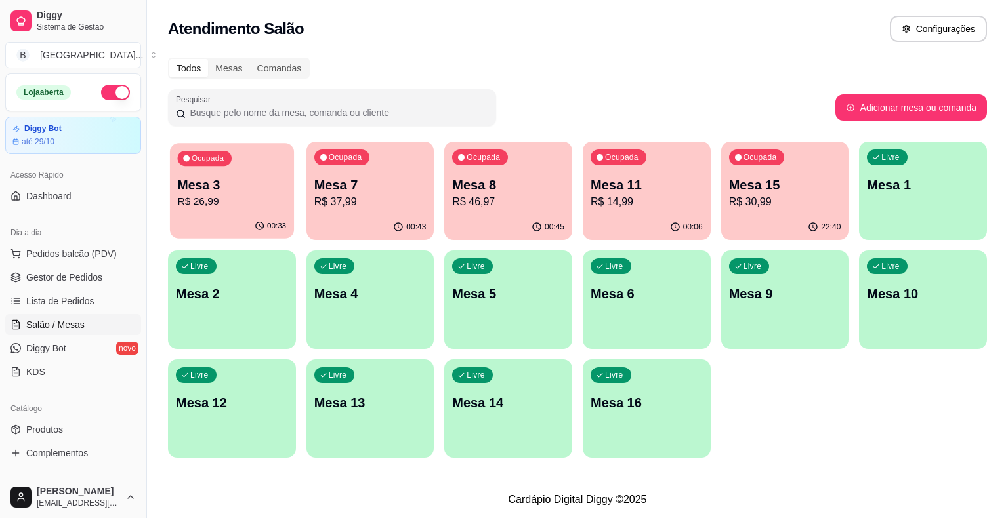
click at [257, 208] on p "R$ 26,99" at bounding box center [232, 201] width 109 height 15
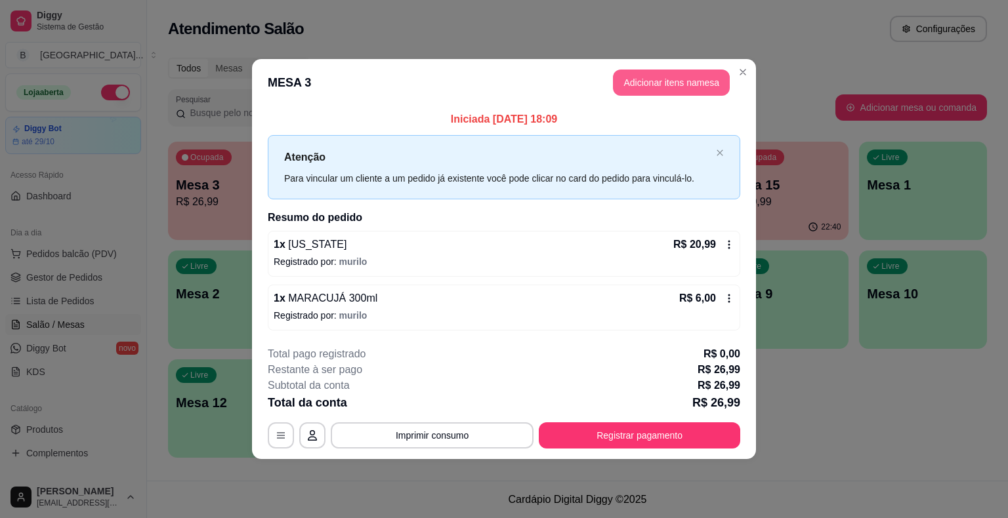
click at [684, 86] on button "Adicionar itens na mesa" at bounding box center [671, 83] width 117 height 26
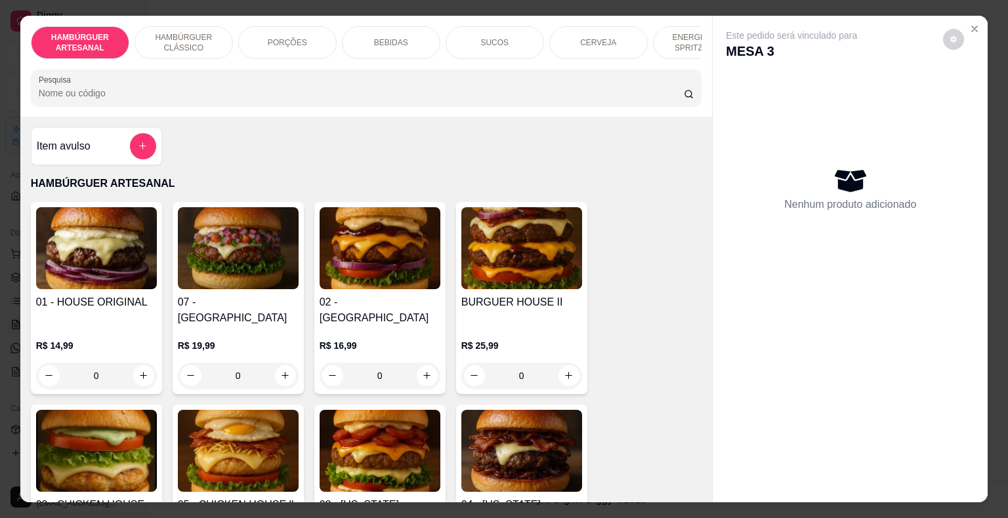
click at [693, 52] on div "ENERGÉTICO E SPRITZ DRINK" at bounding box center [702, 42] width 98 height 33
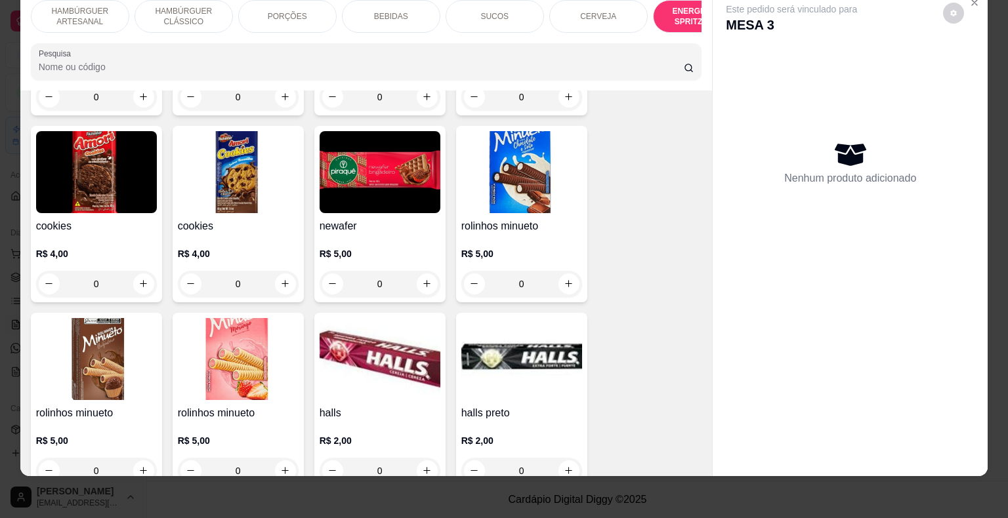
scroll to position [3574, 0]
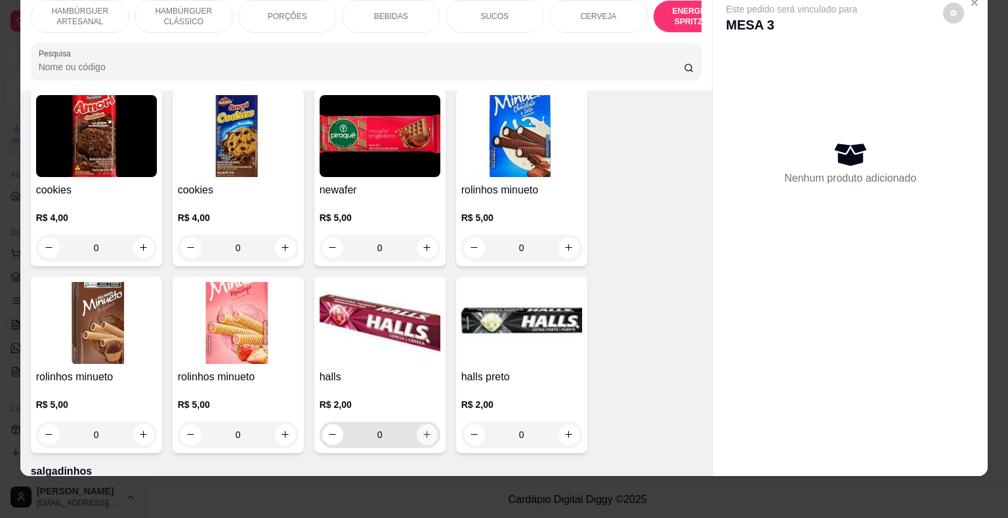
click at [422, 430] on icon "increase-product-quantity" at bounding box center [427, 435] width 10 height 10
type input "1"
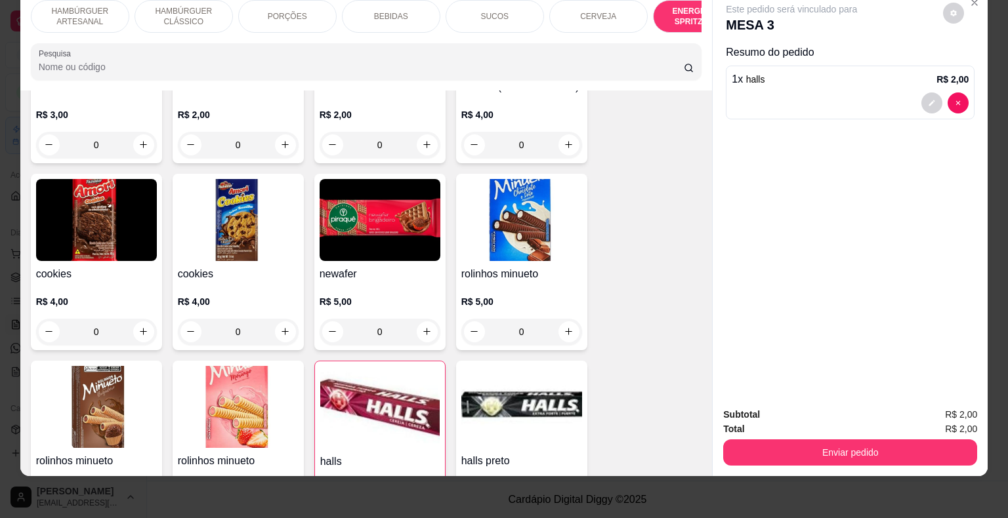
scroll to position [3375, 0]
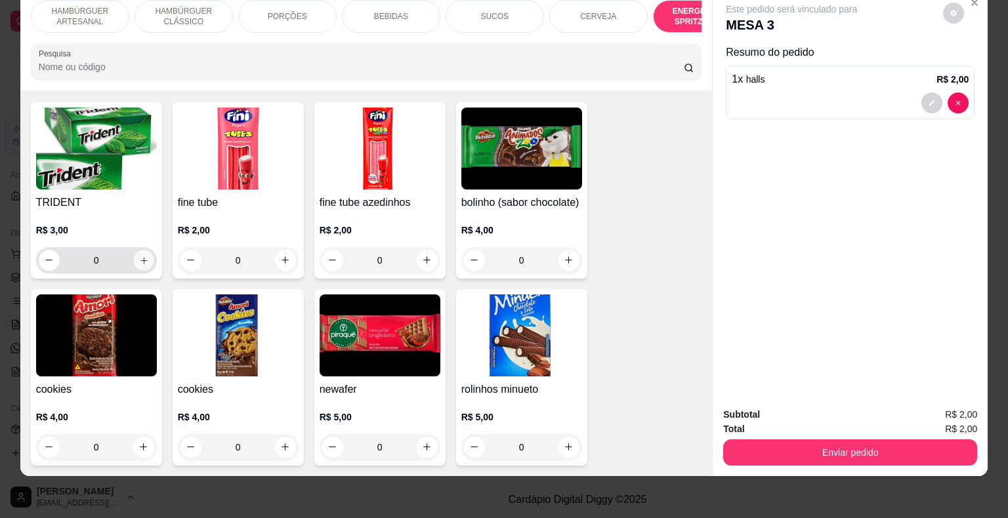
click at [139, 250] on button "increase-product-quantity" at bounding box center [143, 260] width 20 height 20
type input "1"
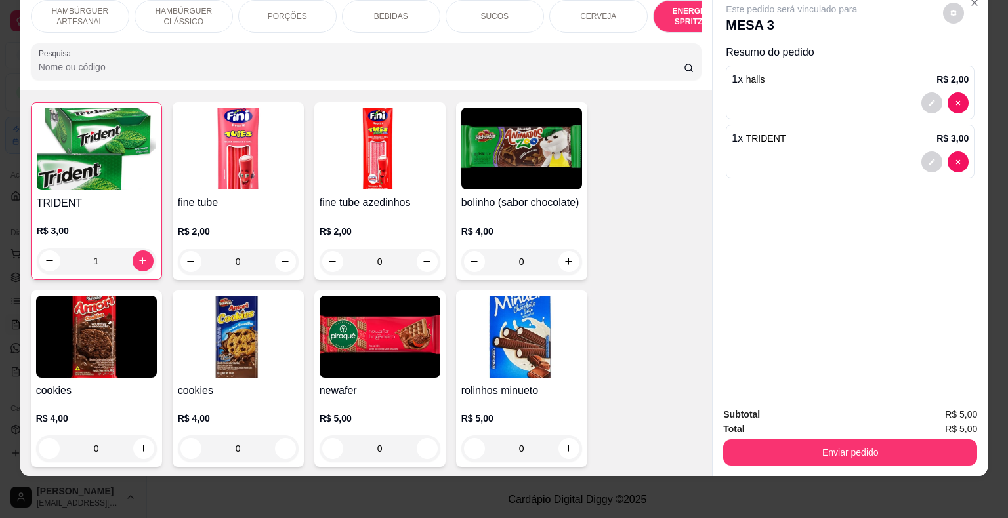
scroll to position [3375, 0]
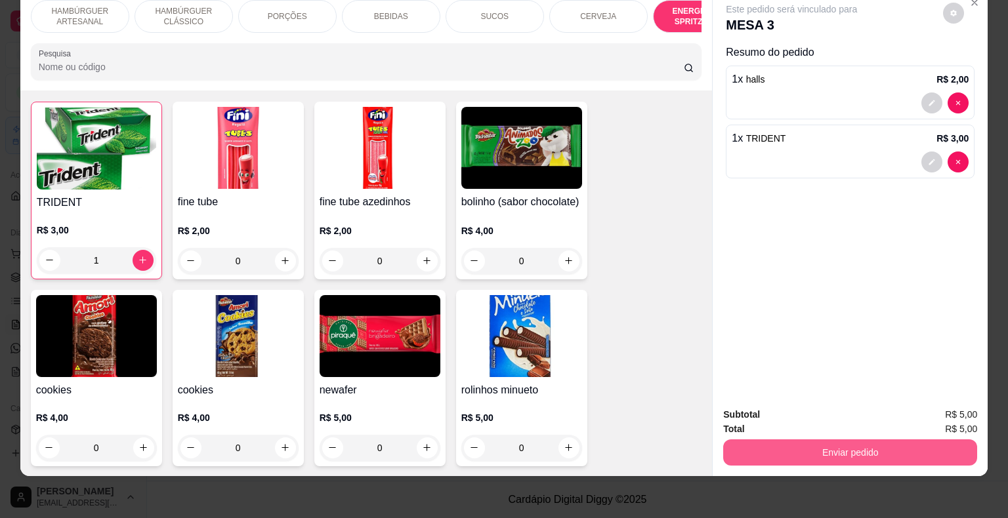
click at [852, 443] on button "Enviar pedido" at bounding box center [850, 453] width 254 height 26
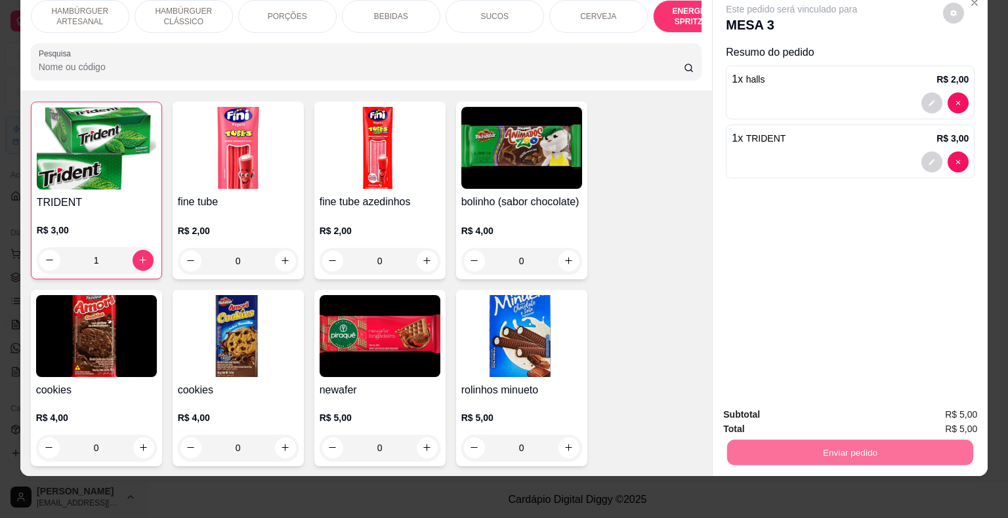
click at [919, 403] on button "Enviar pedido" at bounding box center [943, 410] width 74 height 25
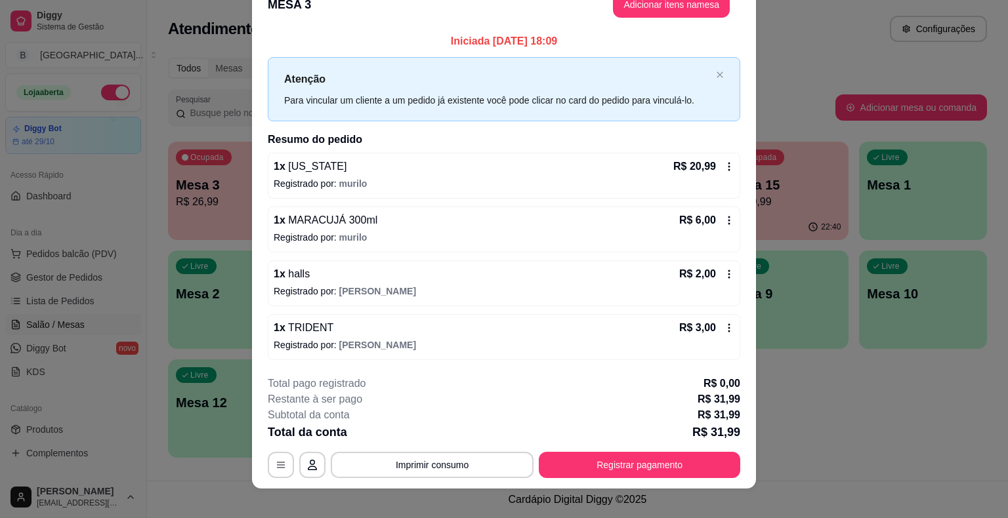
scroll to position [35, 0]
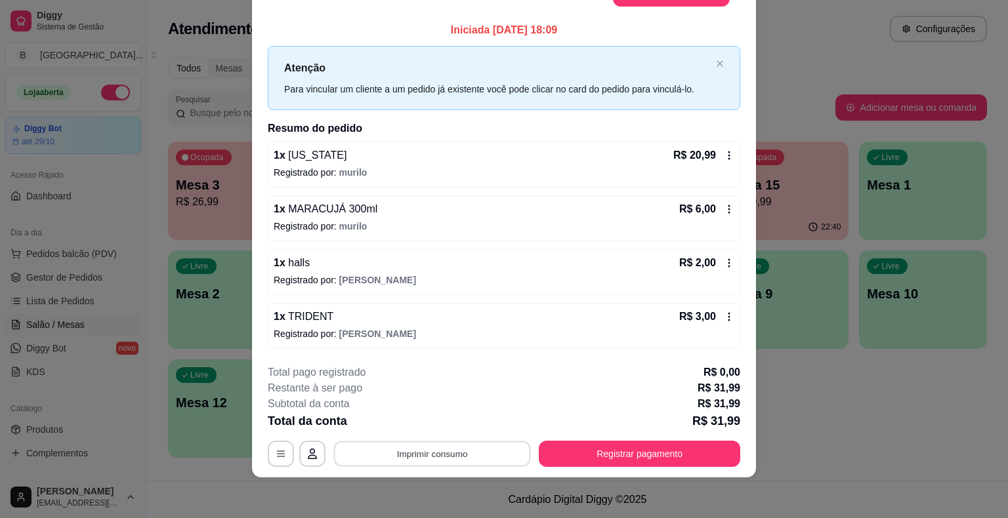
click at [464, 460] on button "Imprimir consumo" at bounding box center [432, 454] width 197 height 26
click at [442, 403] on button "IMPRESSORA" at bounding box center [431, 396] width 95 height 21
click at [541, 437] on div "**********" at bounding box center [504, 416] width 472 height 102
click at [600, 444] on button "Registrar pagamento" at bounding box center [639, 454] width 201 height 26
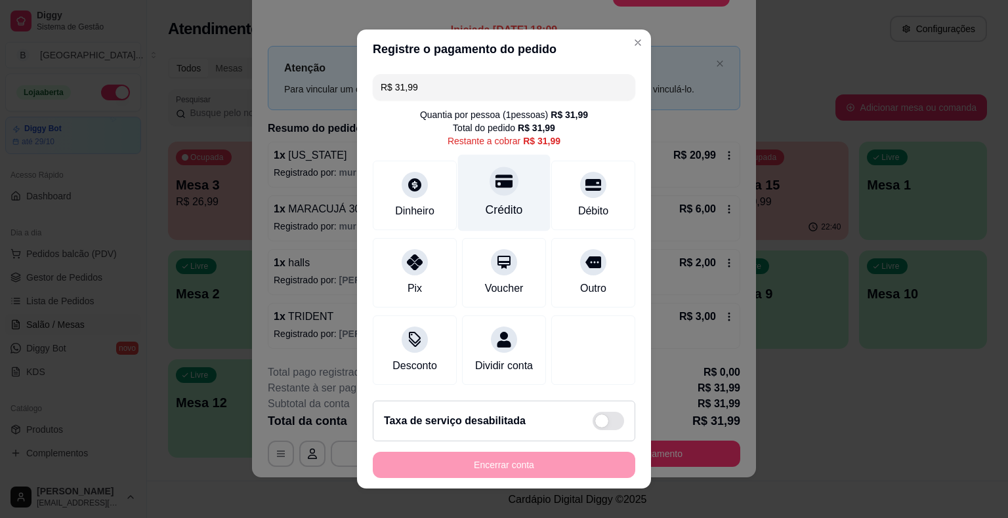
click at [493, 213] on div "Crédito" at bounding box center [503, 209] width 37 height 17
type input "R$ 0,00"
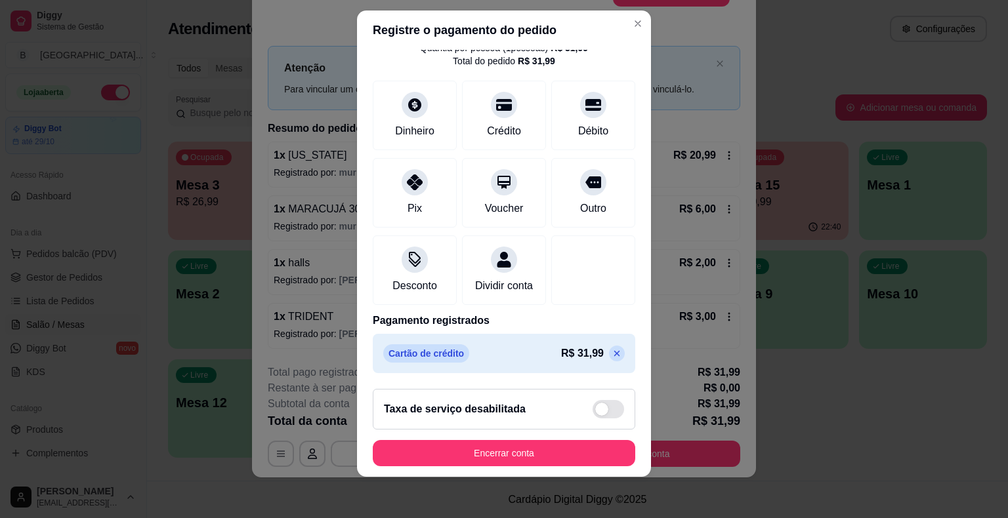
scroll to position [62, 0]
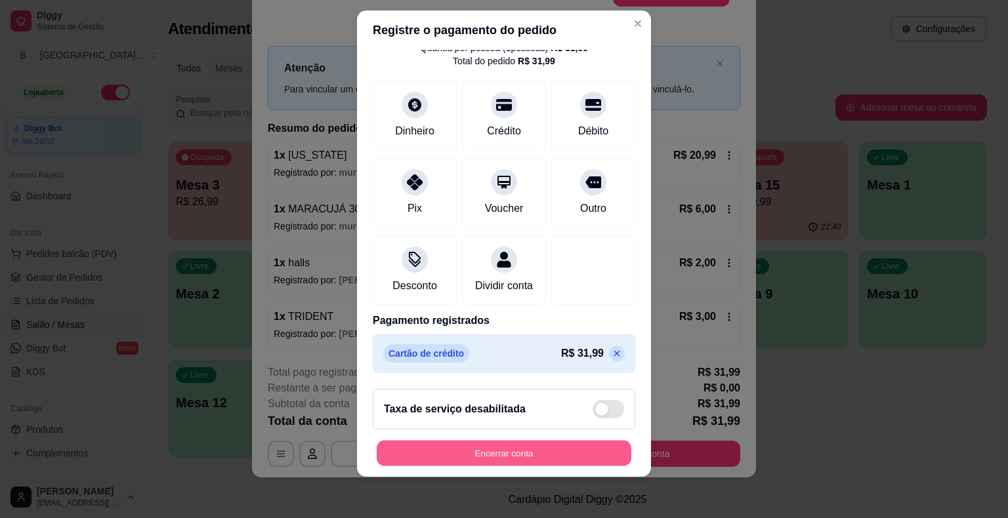
click at [502, 452] on button "Encerrar conta" at bounding box center [504, 453] width 255 height 26
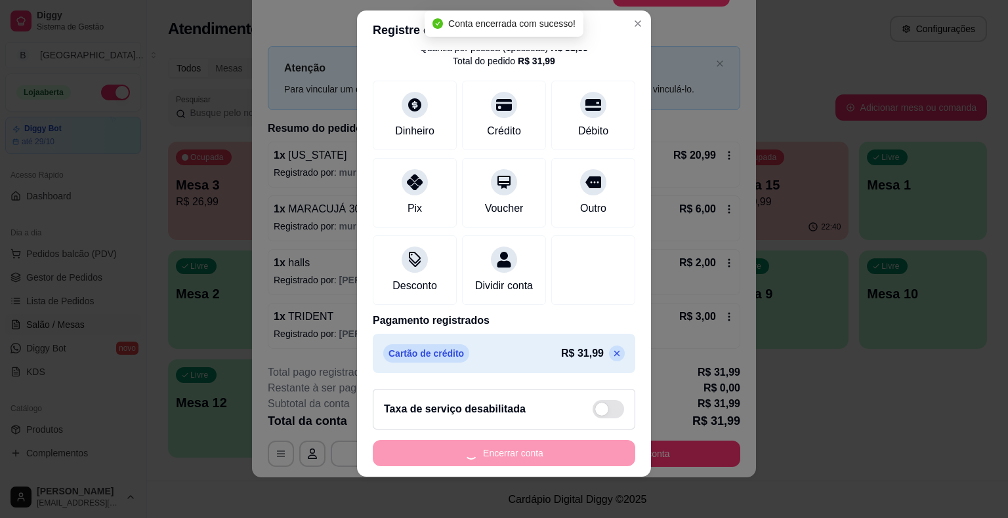
scroll to position [0, 0]
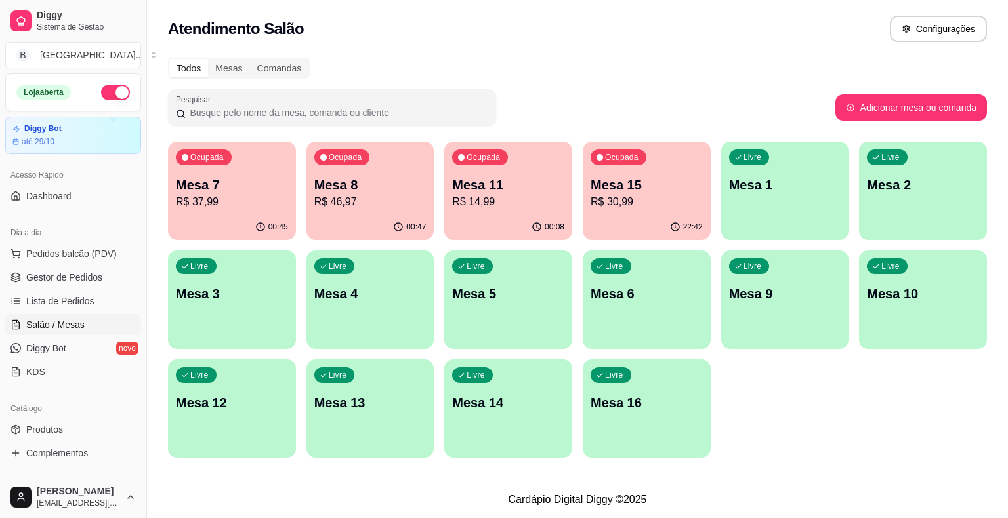
click at [352, 186] on p "Mesa 8" at bounding box center [370, 185] width 112 height 18
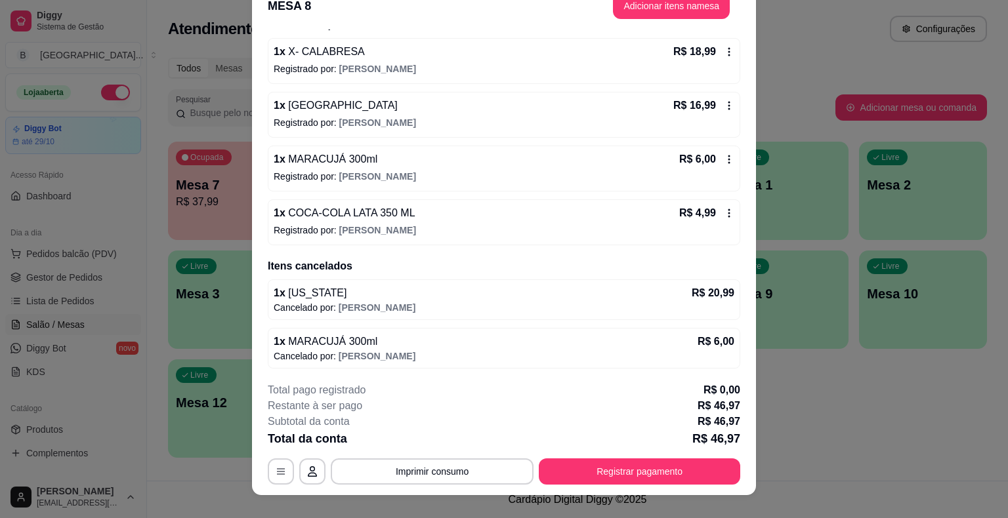
scroll to position [39, 0]
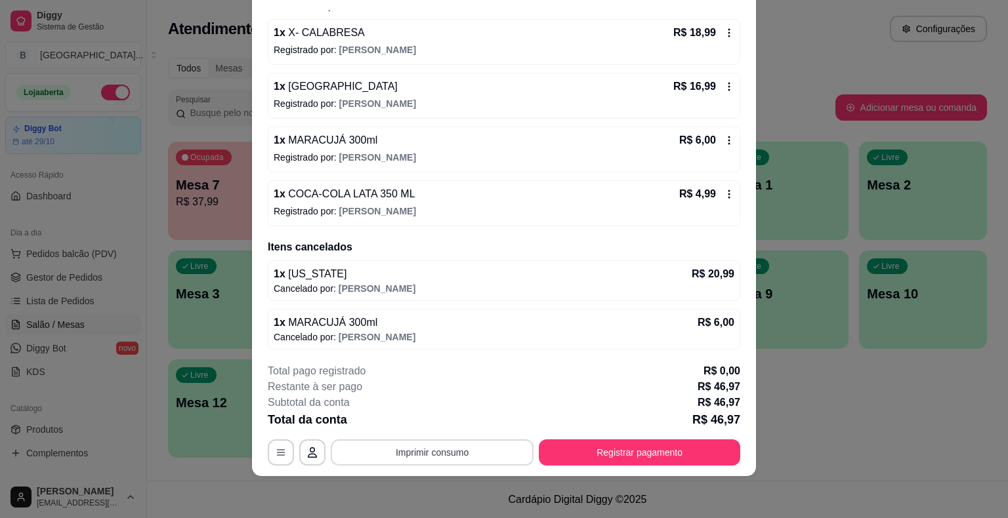
click at [483, 447] on button "Imprimir consumo" at bounding box center [432, 453] width 203 height 26
click at [438, 398] on button "IMPRESSORA" at bounding box center [431, 396] width 95 height 21
click at [673, 447] on button "Registrar pagamento" at bounding box center [639, 453] width 201 height 26
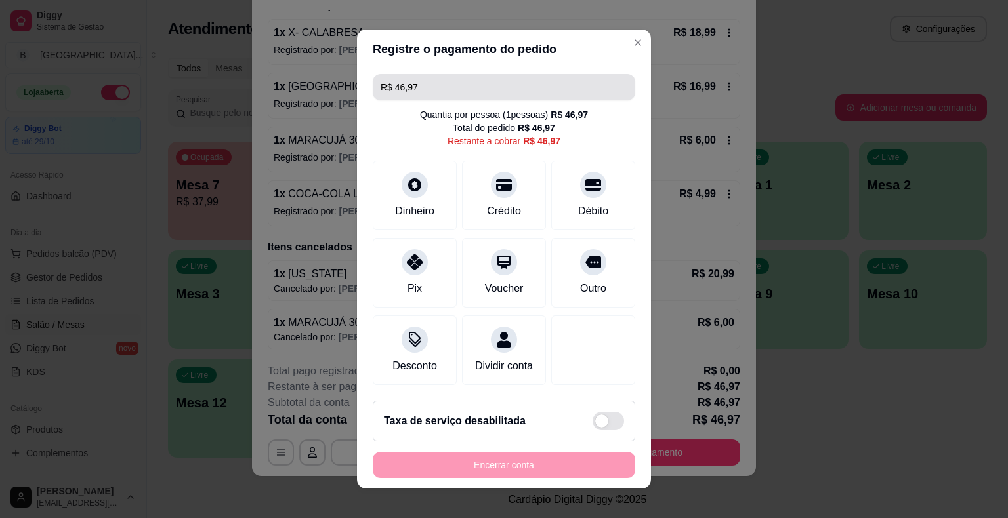
click at [538, 91] on input "R$ 46,97" at bounding box center [504, 87] width 247 height 26
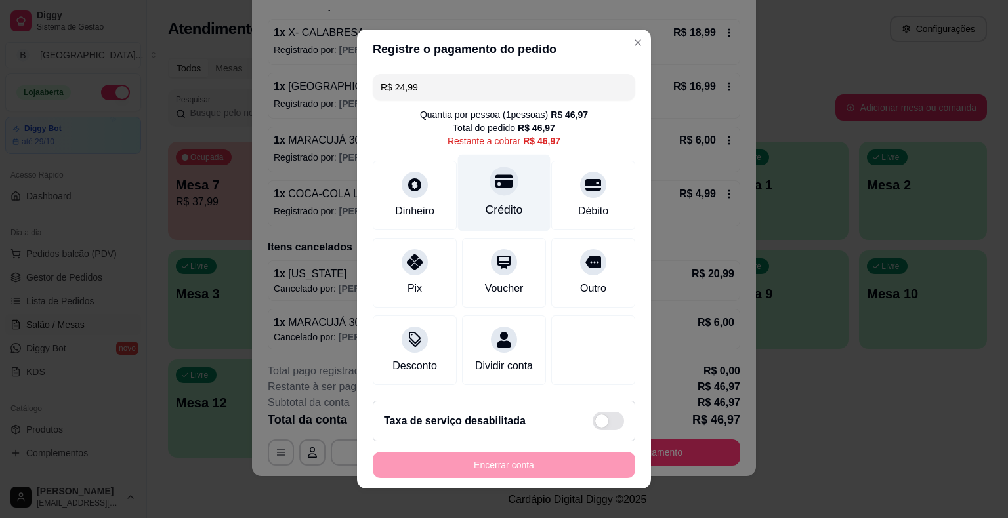
click at [513, 197] on div "Crédito" at bounding box center [504, 193] width 93 height 77
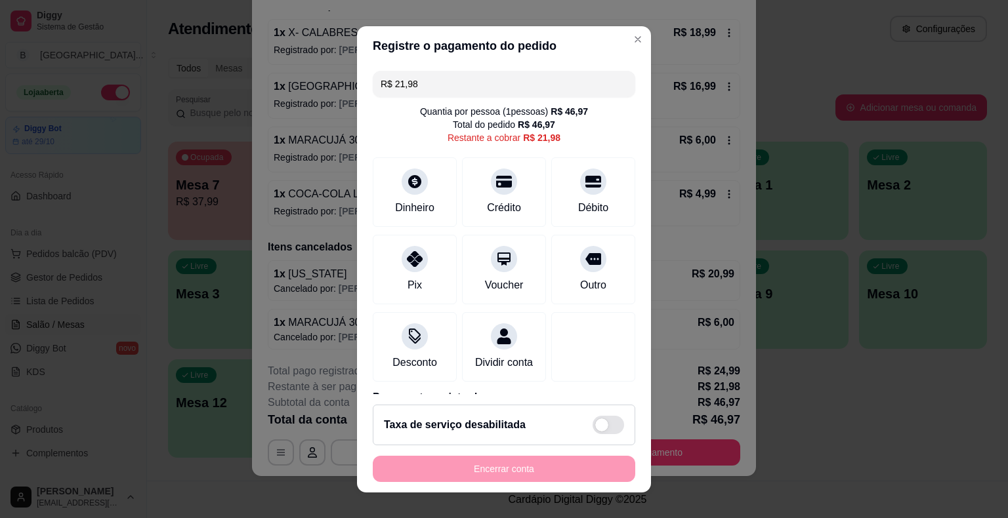
scroll to position [16, 0]
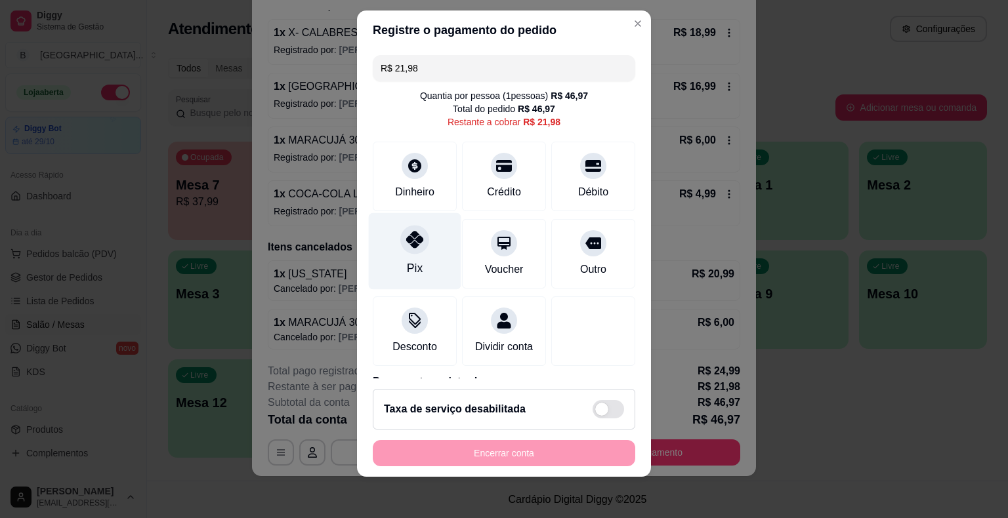
click at [409, 248] on div at bounding box center [414, 239] width 29 height 29
type input "R$ 0,00"
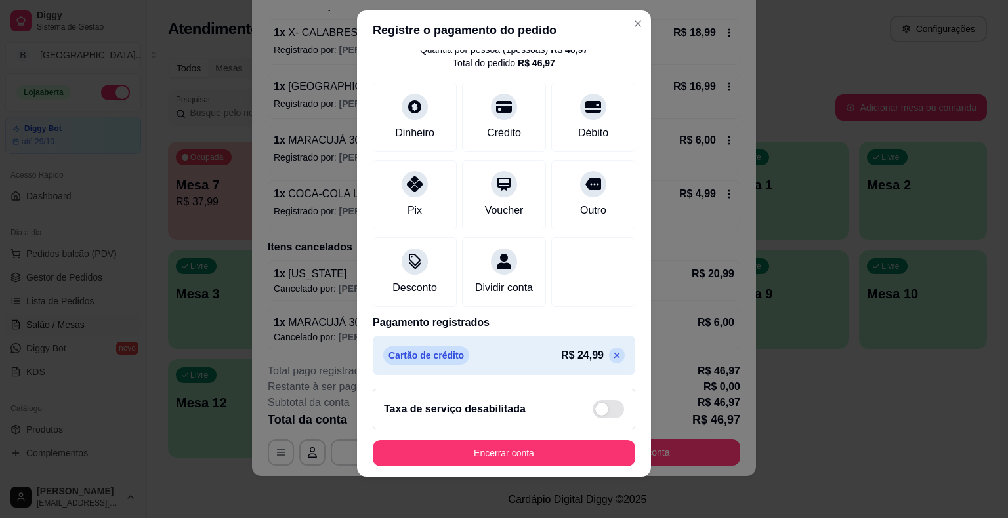
scroll to position [112, 0]
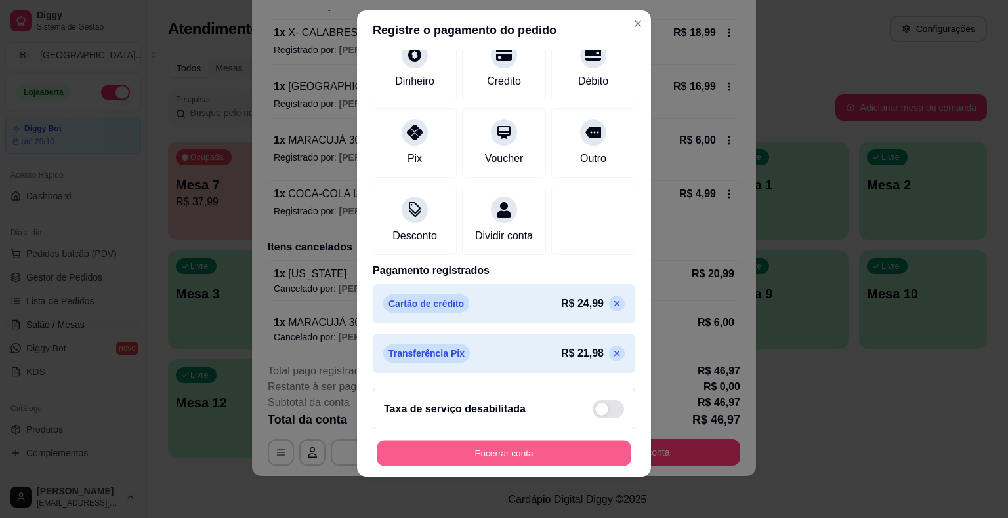
click at [476, 455] on button "Encerrar conta" at bounding box center [504, 453] width 255 height 26
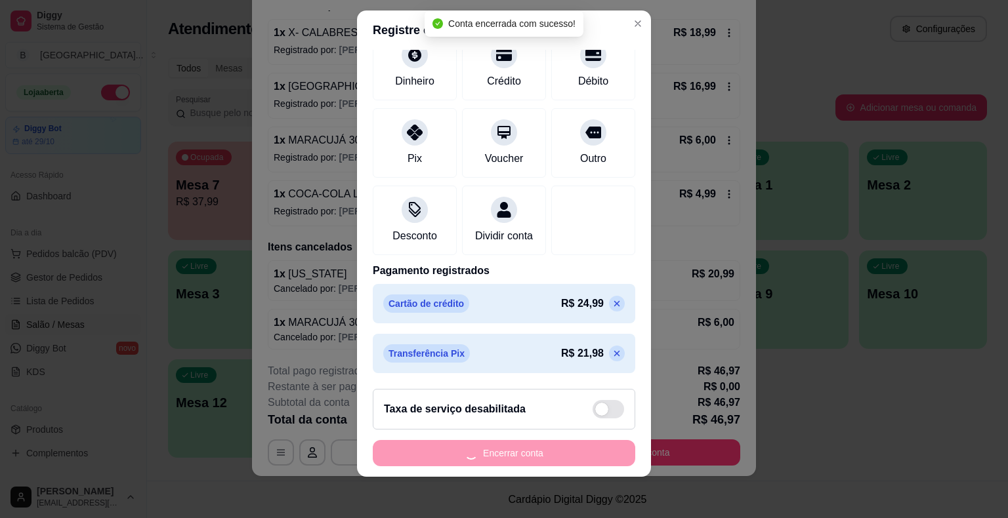
scroll to position [0, 0]
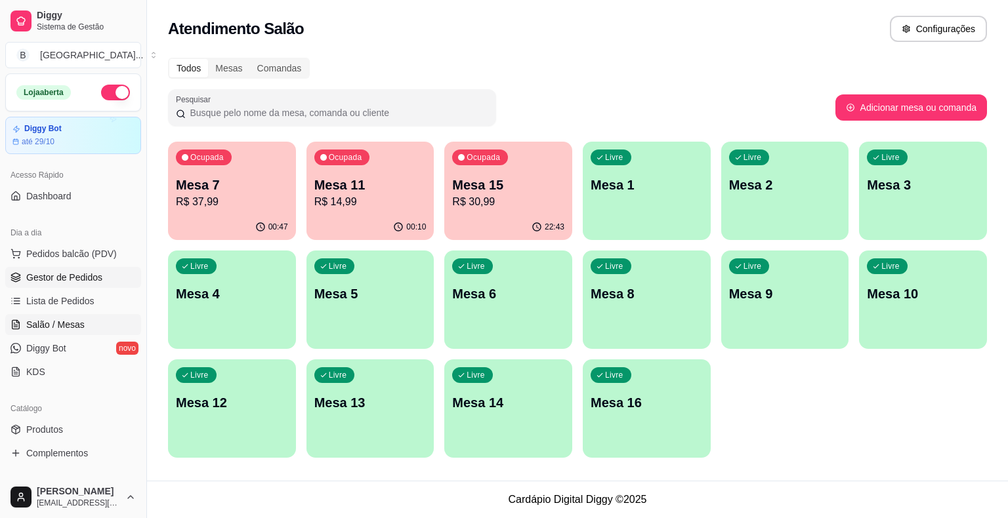
click at [50, 274] on span "Gestor de Pedidos" at bounding box center [64, 277] width 76 height 13
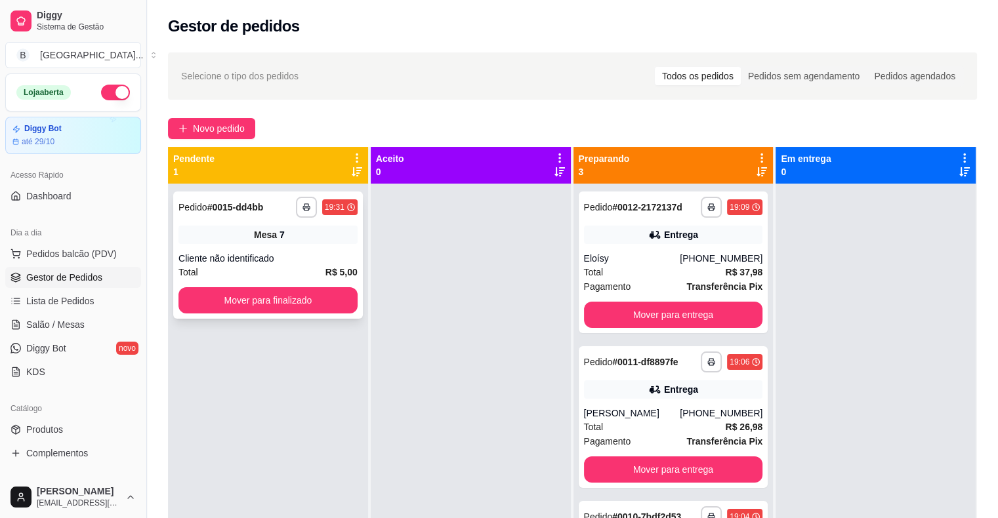
click at [287, 223] on div "**********" at bounding box center [268, 443] width 200 height 518
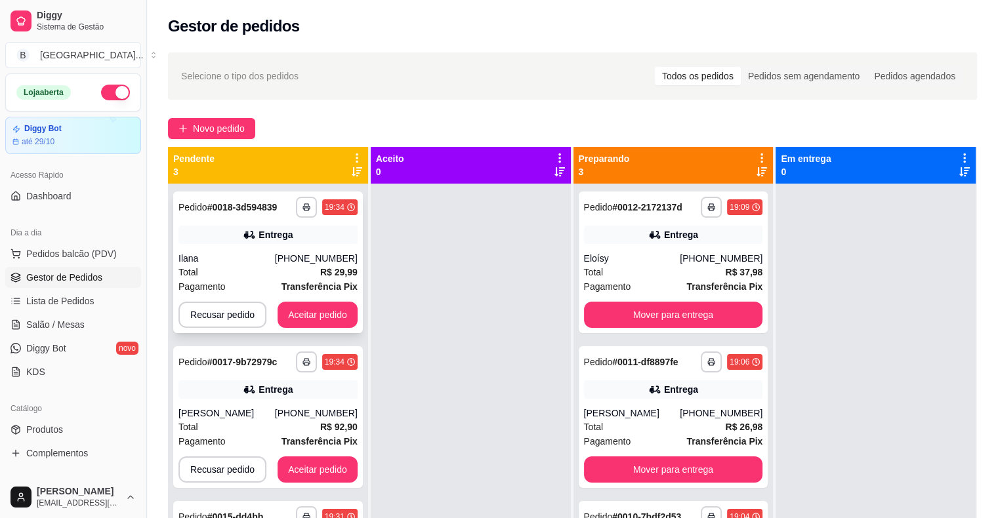
click at [308, 272] on div "Total R$ 29,99" at bounding box center [267, 272] width 179 height 14
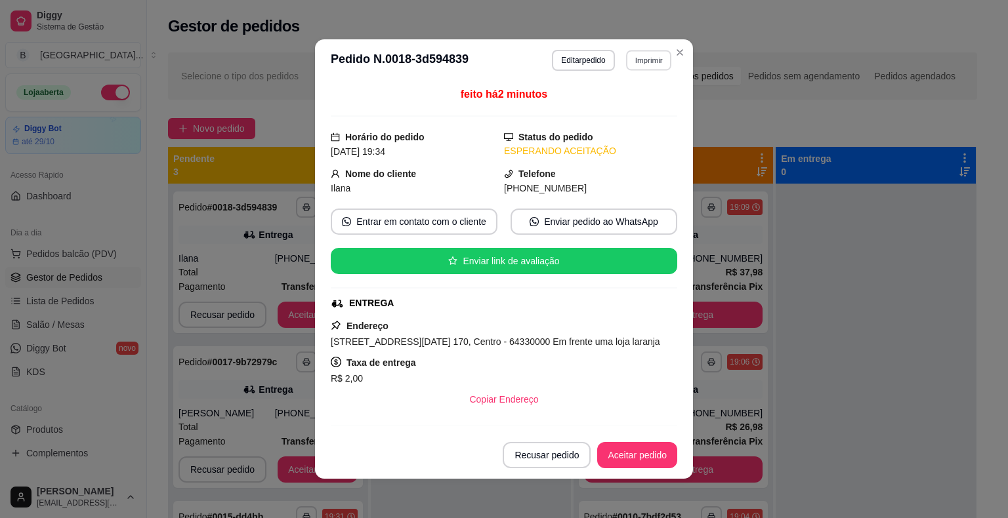
click at [642, 64] on button "Imprimir" at bounding box center [648, 60] width 45 height 20
click at [627, 113] on button "IMPRESSORA" at bounding box center [620, 106] width 92 height 20
click at [640, 445] on button "Aceitar pedido" at bounding box center [636, 456] width 77 height 26
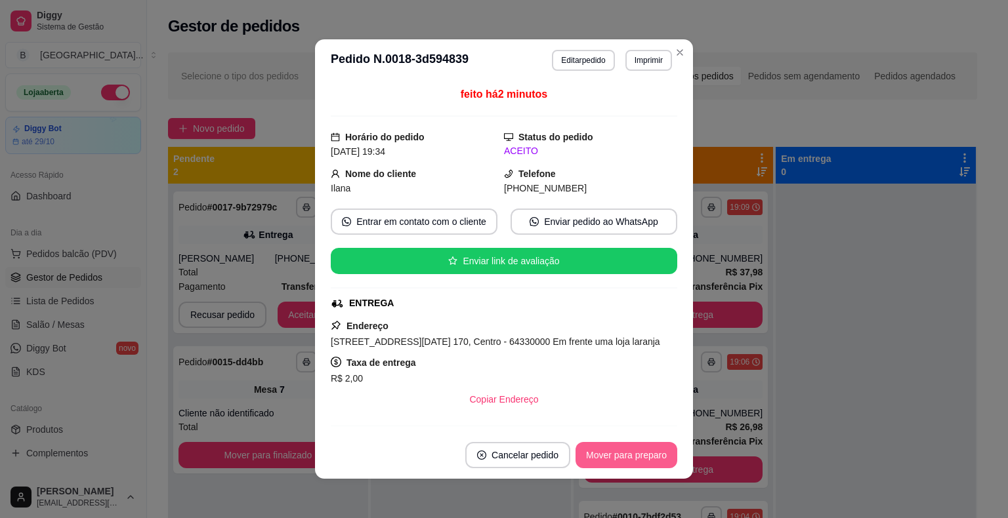
click at [640, 449] on button "Mover para preparo" at bounding box center [626, 455] width 102 height 26
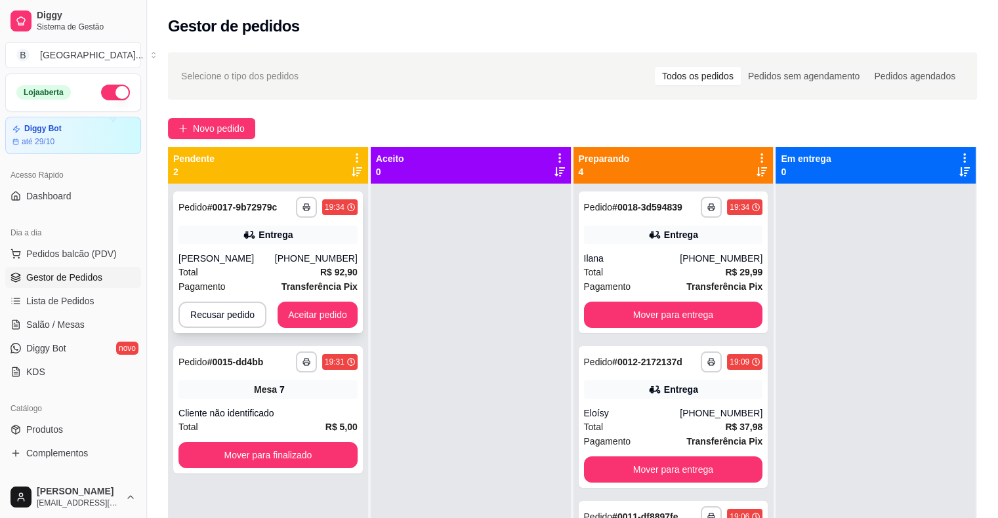
click at [331, 249] on div "**********" at bounding box center [268, 263] width 190 height 142
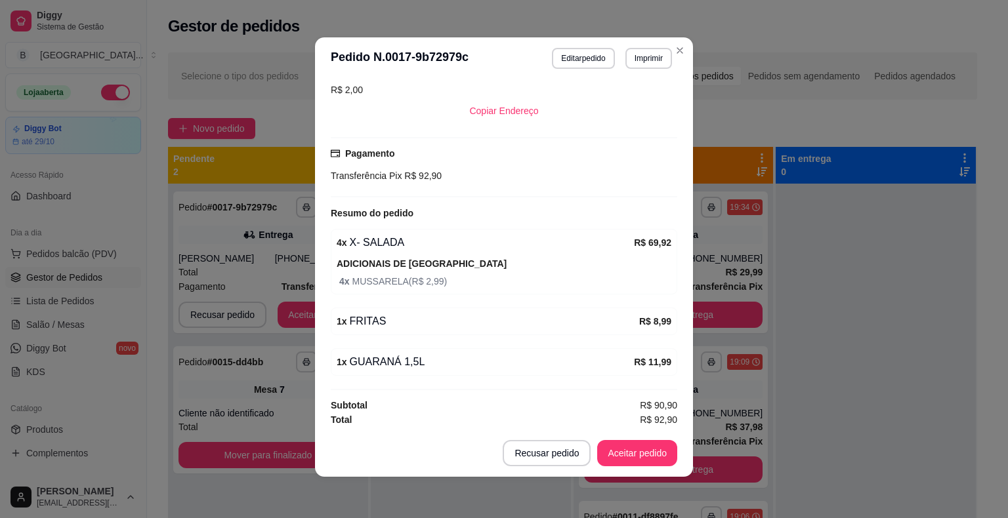
scroll to position [3, 0]
click at [626, 61] on button "Imprimir" at bounding box center [648, 57] width 45 height 20
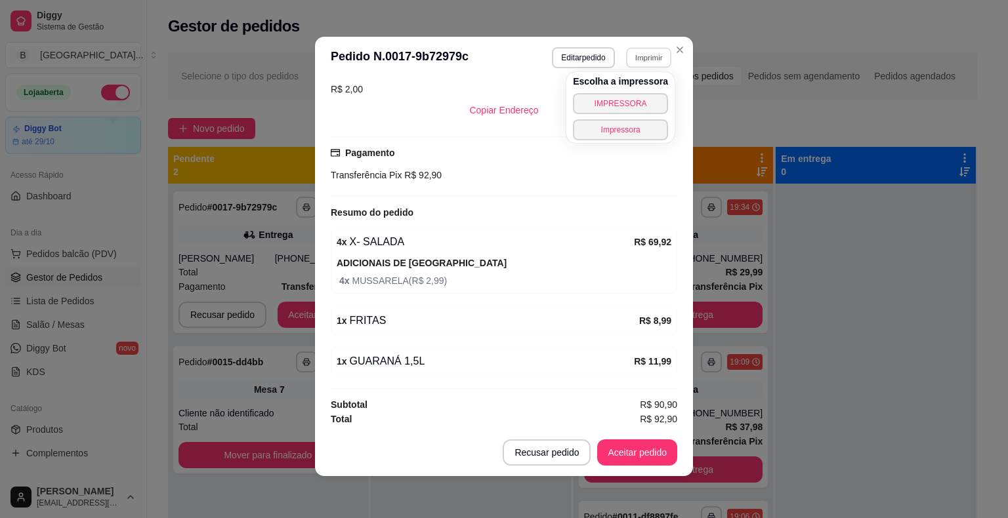
click at [622, 93] on div "Escolha a impressora IMPRESSORA Impressora" at bounding box center [620, 107] width 108 height 71
click at [622, 96] on button "IMPRESSORA" at bounding box center [620, 103] width 95 height 21
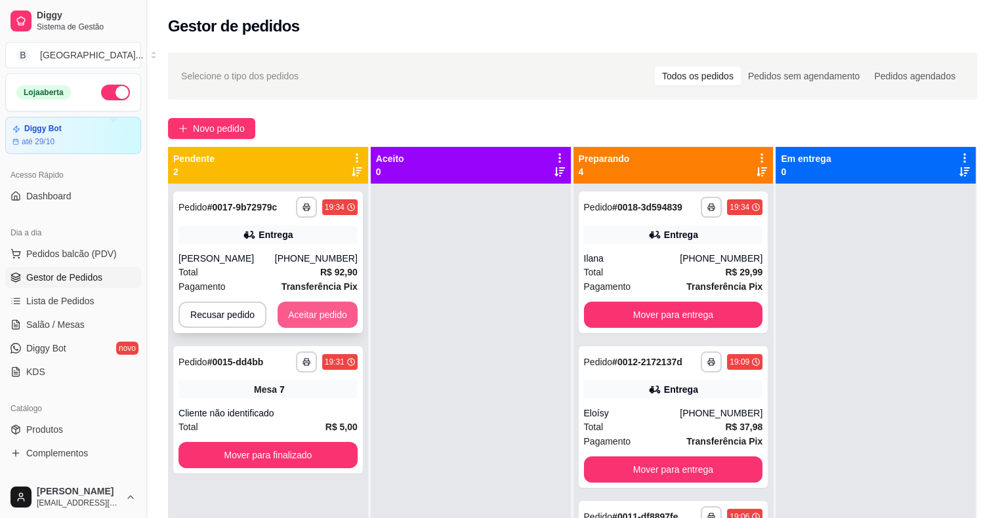
click at [320, 303] on button "Aceitar pedido" at bounding box center [318, 315] width 80 height 26
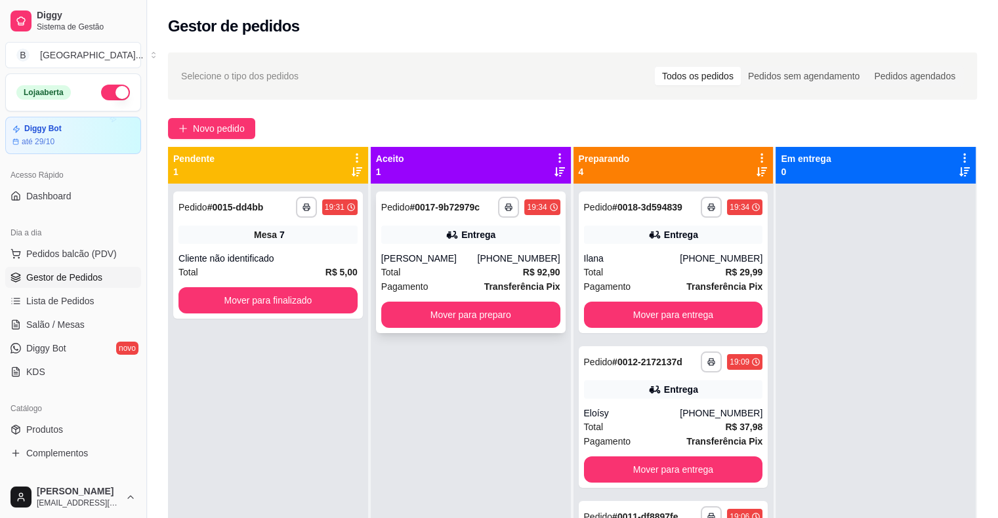
click at [403, 300] on div "**********" at bounding box center [471, 263] width 190 height 142
click at [386, 324] on button "Mover para preparo" at bounding box center [470, 315] width 179 height 26
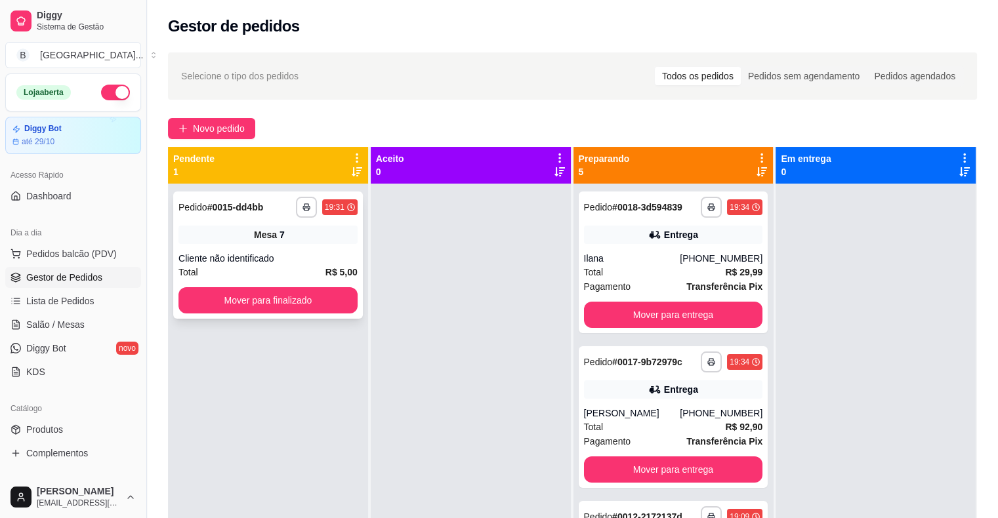
click at [316, 279] on div "**********" at bounding box center [268, 255] width 190 height 127
click at [295, 304] on button "Mover para finalizado" at bounding box center [267, 300] width 179 height 26
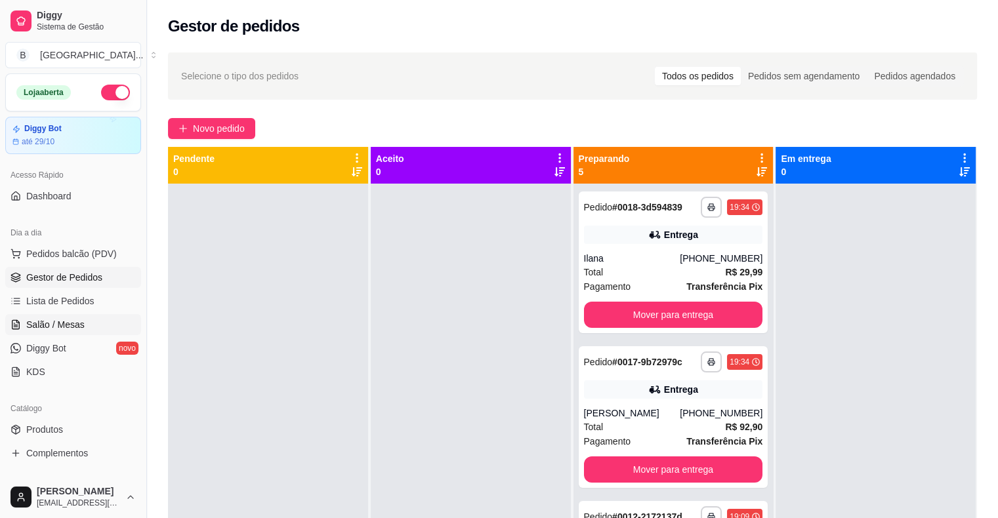
click at [88, 319] on link "Salão / Mesas" at bounding box center [73, 324] width 136 height 21
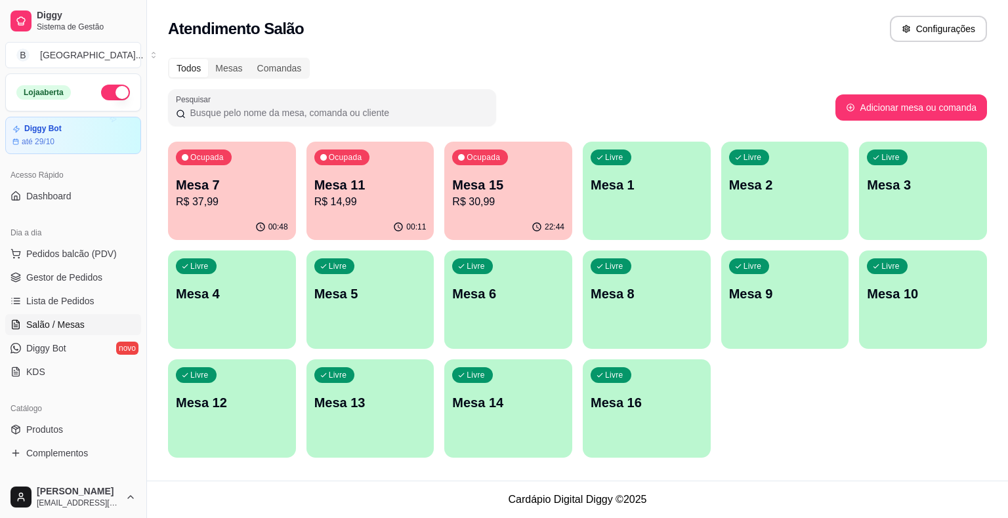
click at [220, 217] on div "00:48" at bounding box center [232, 228] width 128 height 26
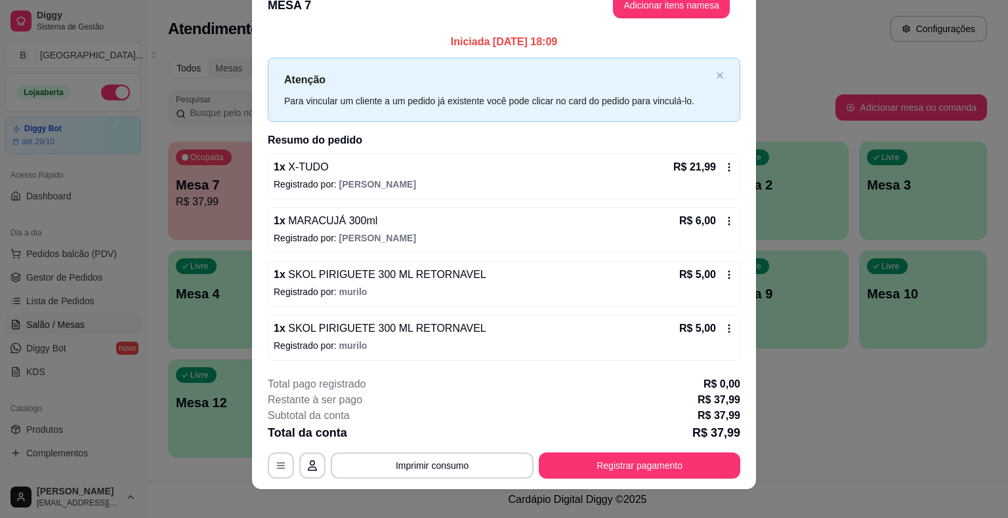
scroll to position [35, 0]
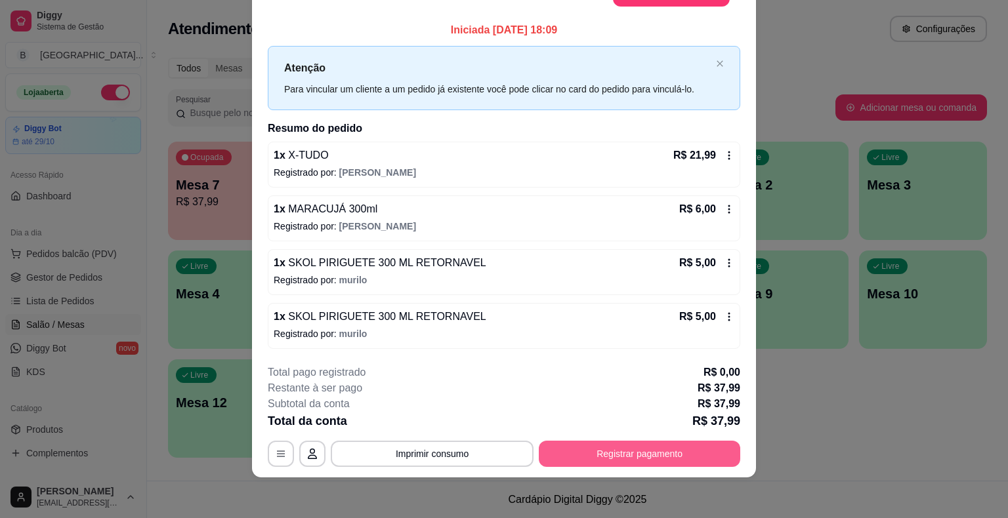
click at [634, 459] on button "Registrar pagamento" at bounding box center [639, 454] width 201 height 26
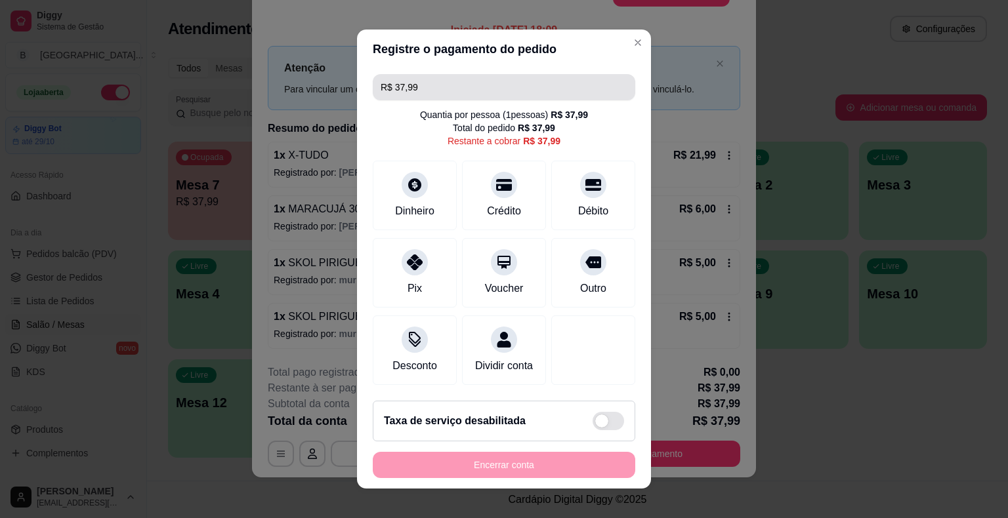
click at [575, 93] on input "R$ 37,99" at bounding box center [504, 87] width 247 height 26
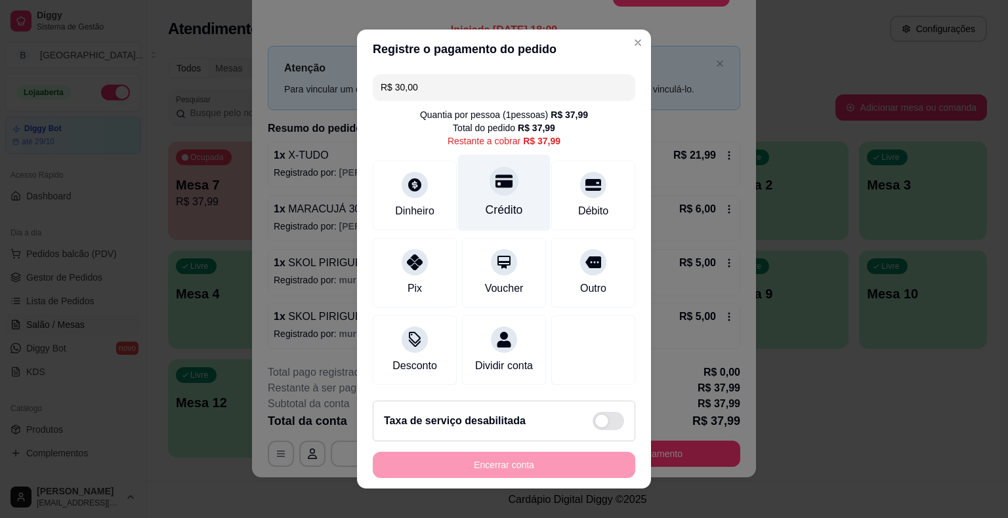
click at [527, 199] on div "Crédito" at bounding box center [504, 193] width 93 height 77
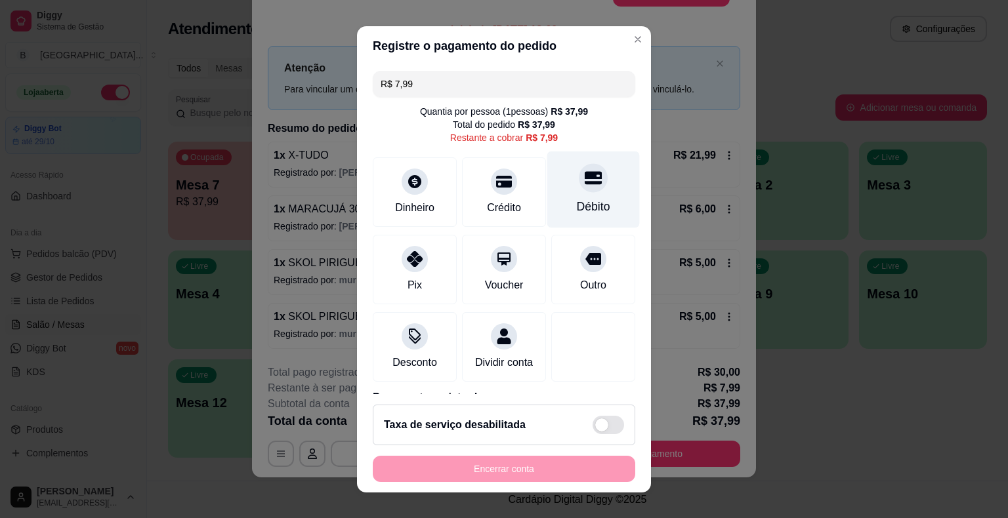
click at [577, 198] on div "Débito" at bounding box center [593, 206] width 33 height 17
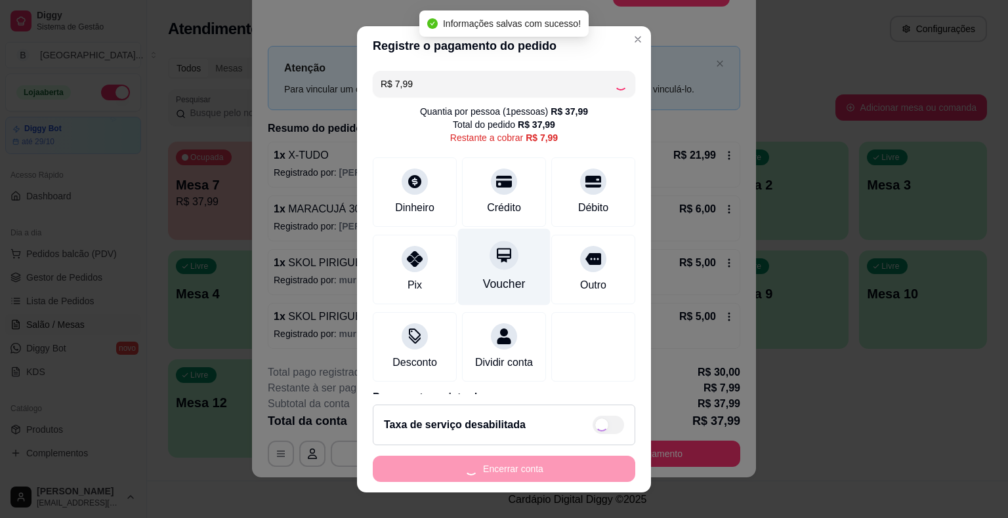
type input "R$ 0,00"
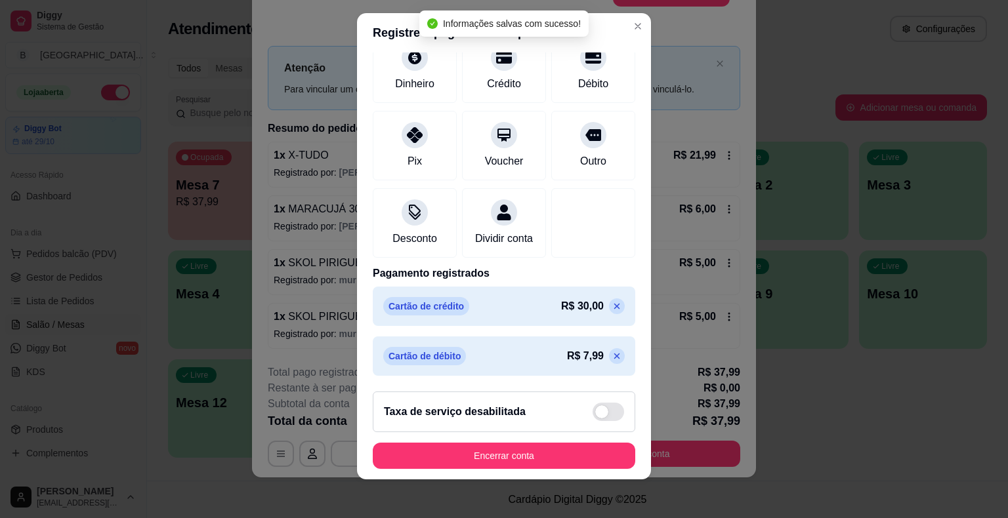
scroll to position [16, 0]
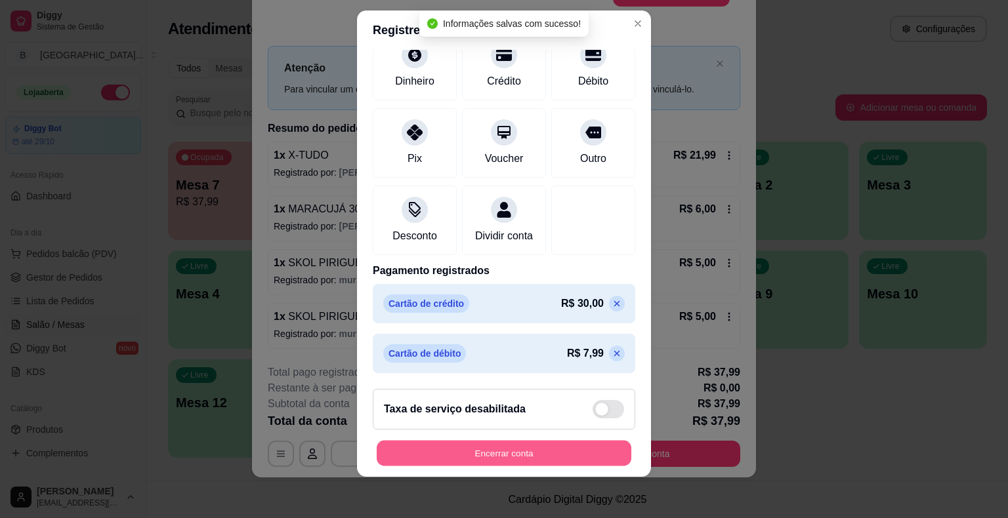
click at [488, 446] on button "Encerrar conta" at bounding box center [504, 453] width 255 height 26
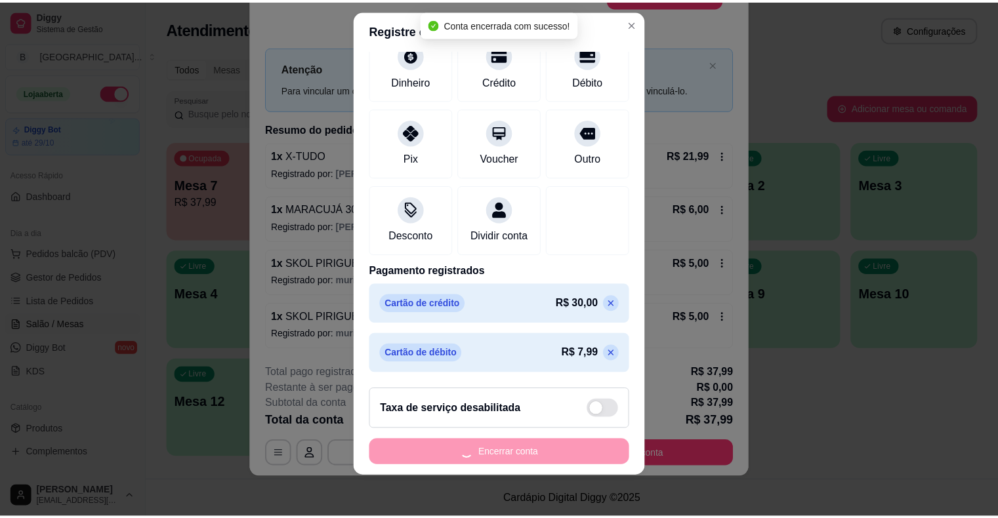
scroll to position [0, 0]
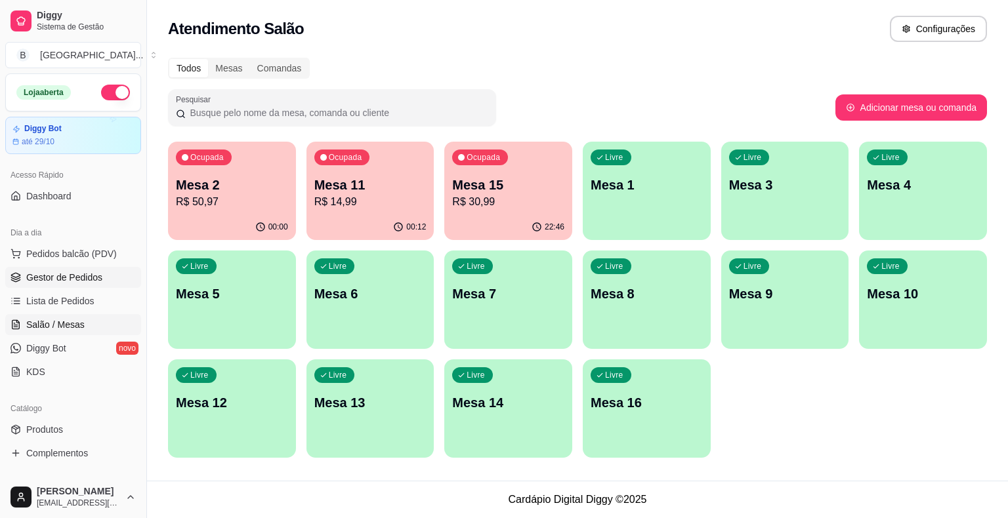
click at [54, 279] on span "Gestor de Pedidos" at bounding box center [64, 277] width 76 height 13
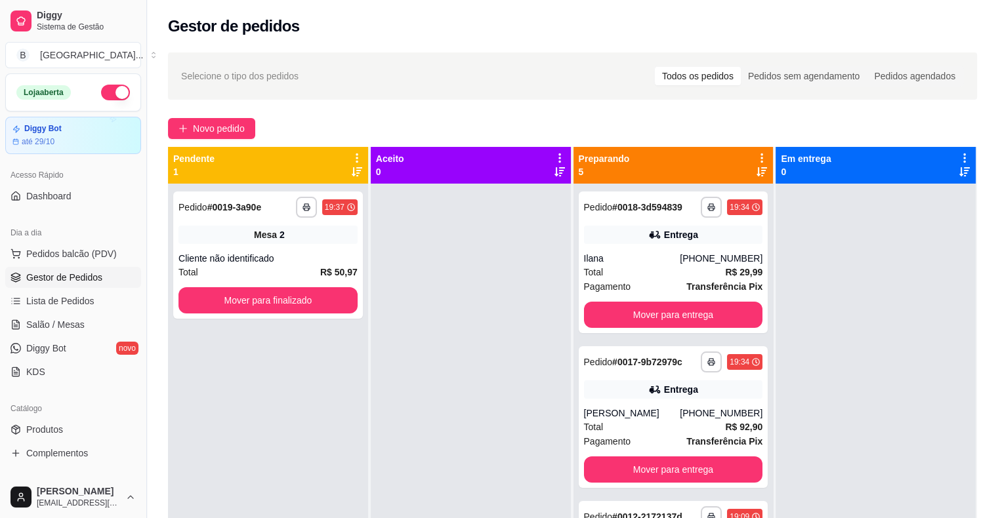
click at [322, 256] on div "Cliente não identificado" at bounding box center [267, 258] width 179 height 13
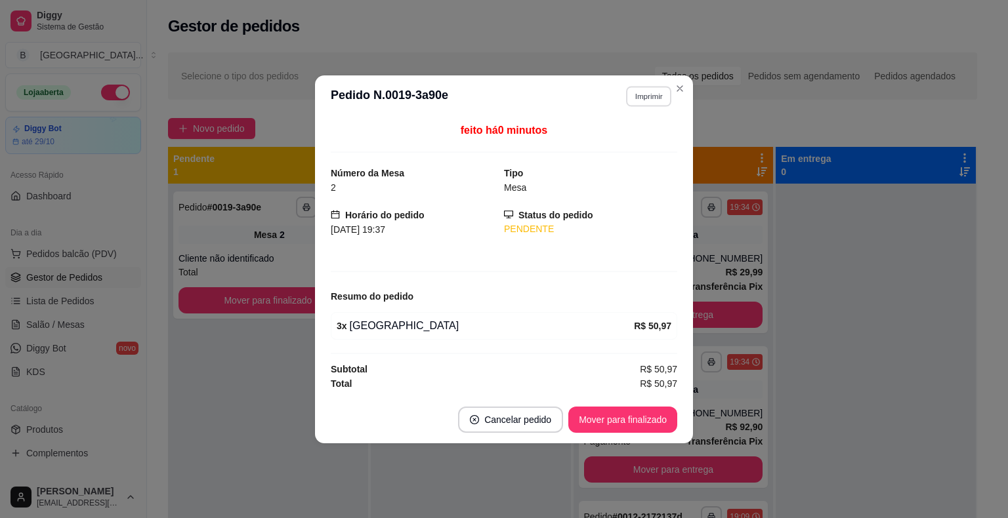
click at [646, 102] on button "Imprimir" at bounding box center [648, 96] width 45 height 20
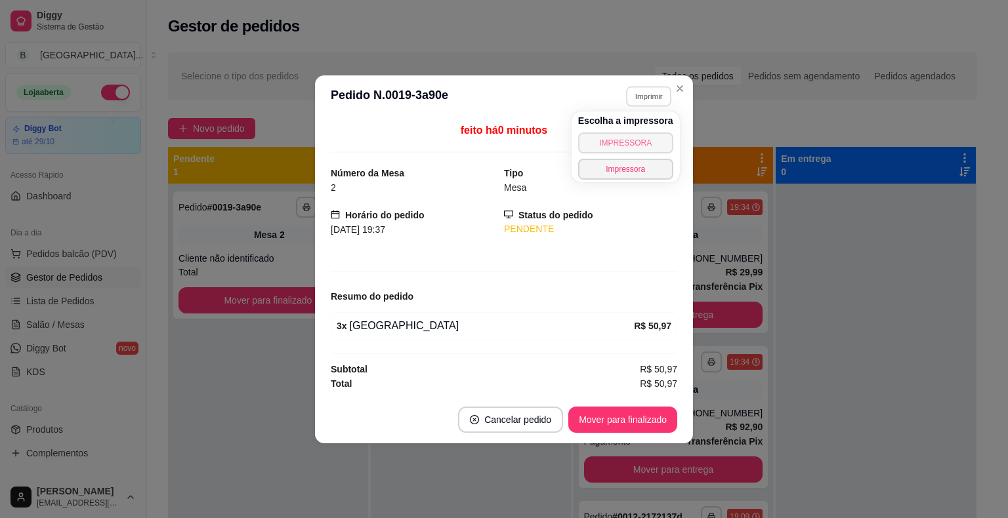
click at [628, 140] on button "IMPRESSORA" at bounding box center [625, 143] width 95 height 21
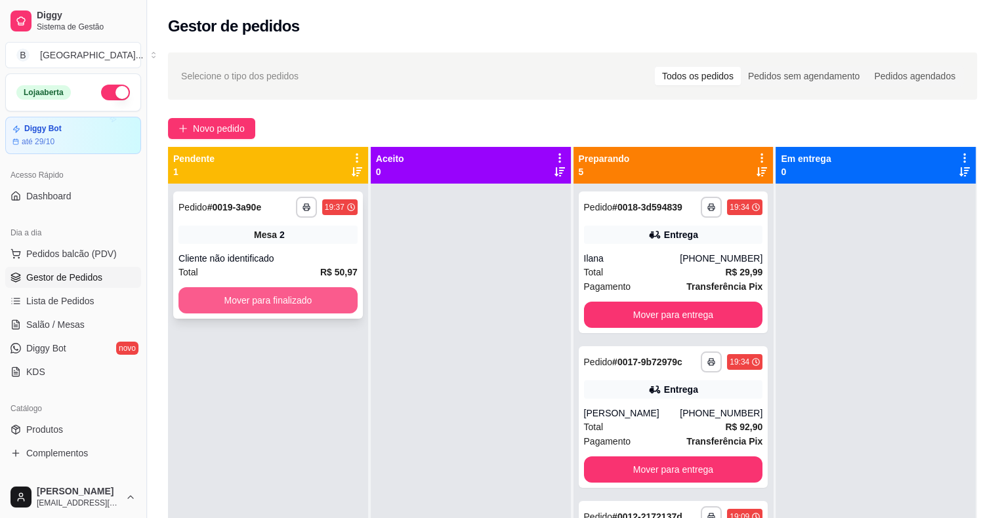
click at [250, 300] on button "Mover para finalizado" at bounding box center [267, 300] width 179 height 26
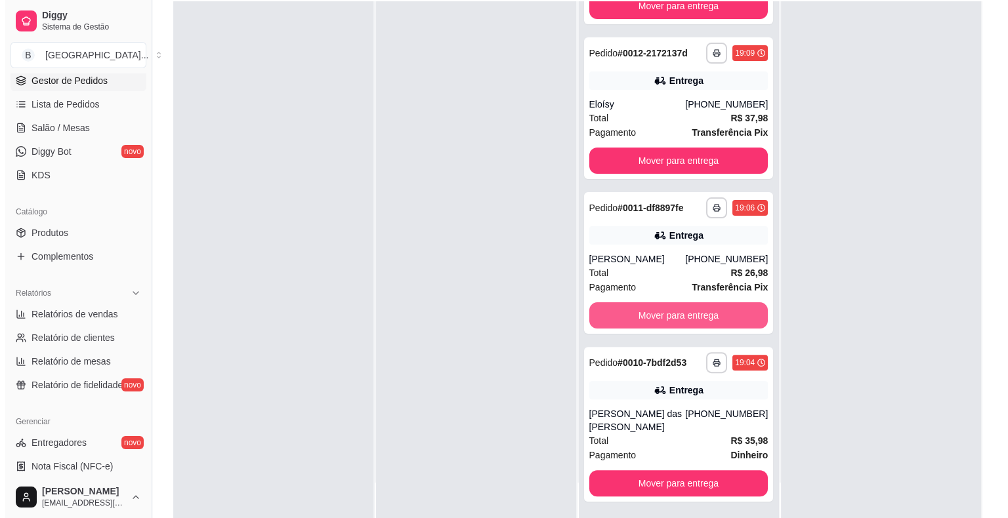
scroll to position [199, 0]
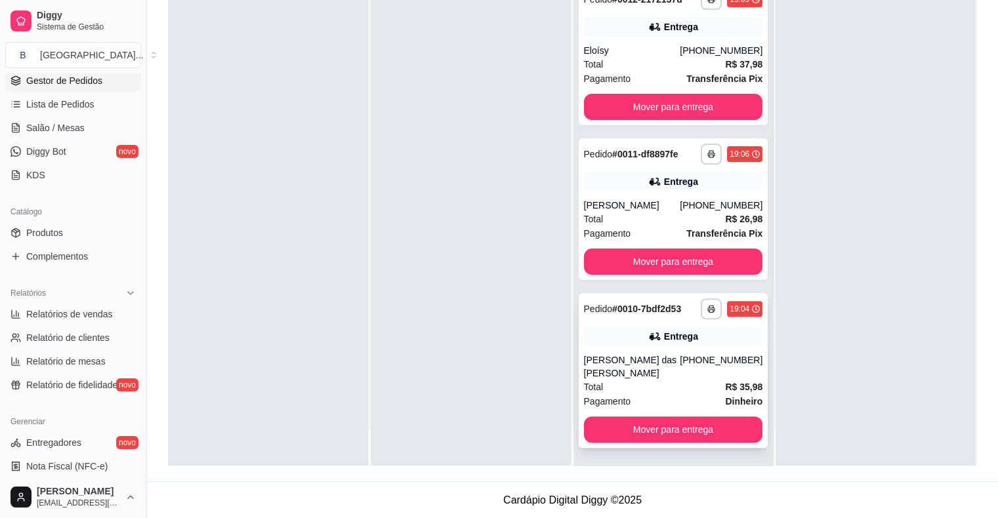
click at [643, 369] on div "[PERSON_NAME] das [PERSON_NAME]" at bounding box center [632, 367] width 96 height 26
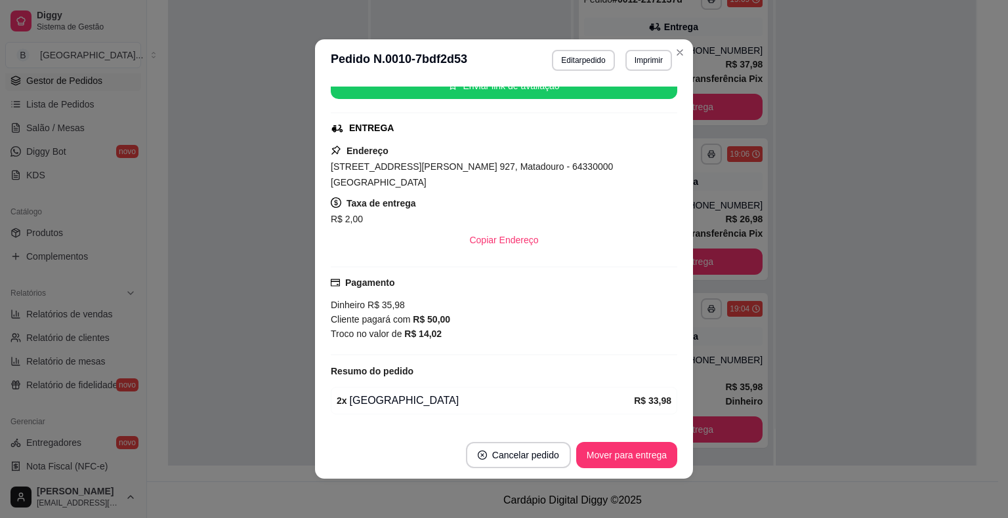
scroll to position [197, 0]
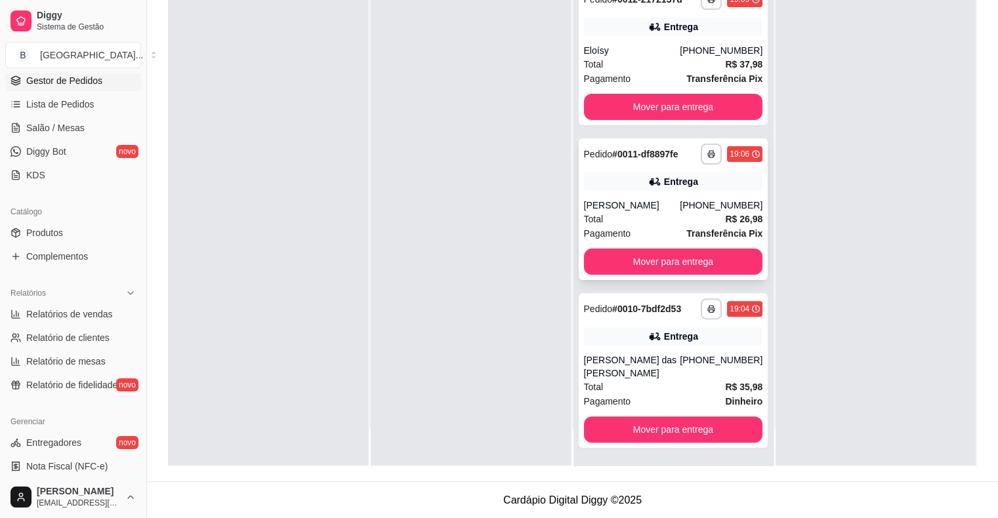
click at [611, 199] on div "[PERSON_NAME]" at bounding box center [632, 205] width 96 height 13
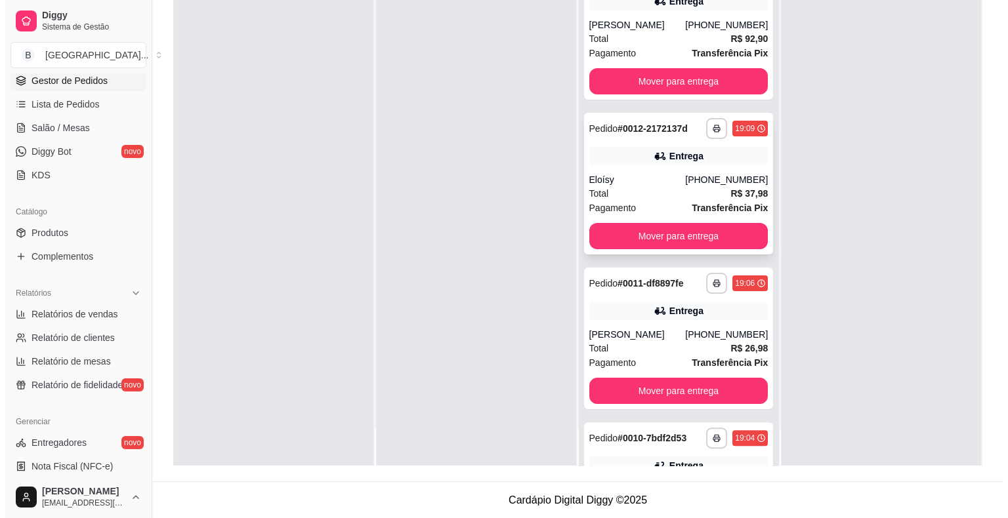
scroll to position [150, 0]
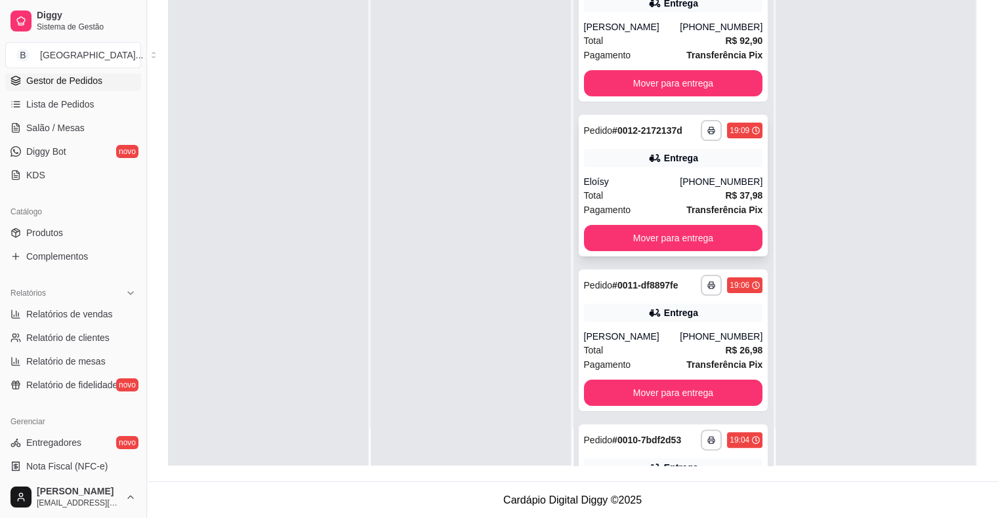
click at [671, 180] on div "Eloísy" at bounding box center [632, 181] width 96 height 13
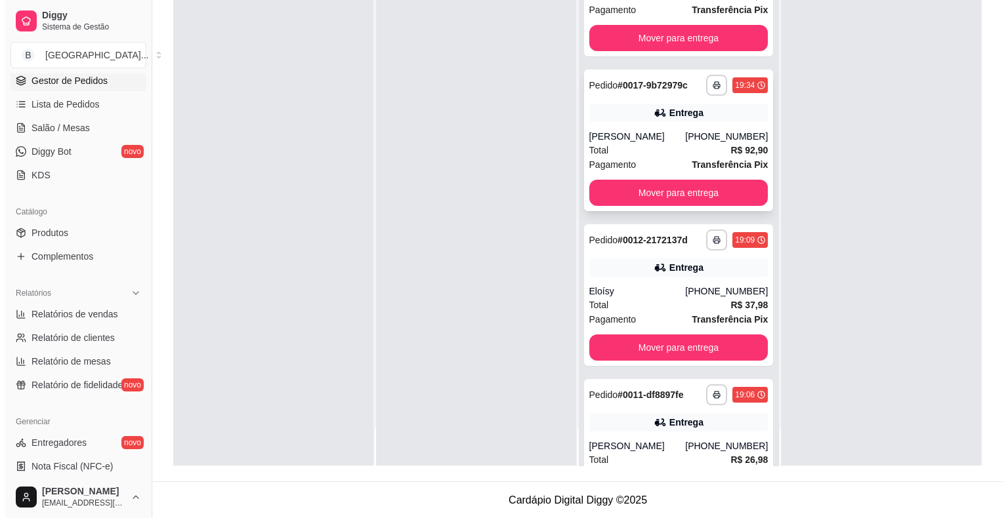
scroll to position [19, 0]
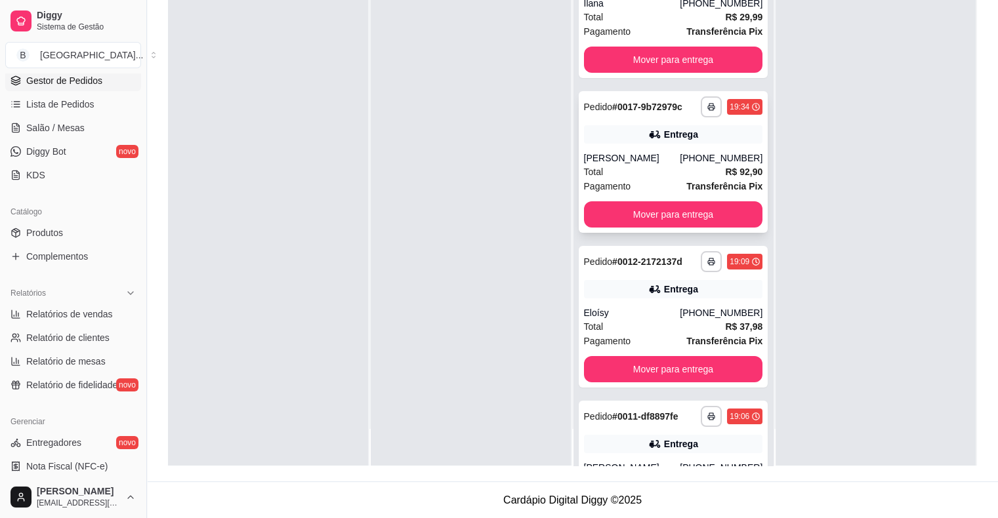
click at [686, 182] on strong "Transferência Pix" at bounding box center [724, 186] width 76 height 10
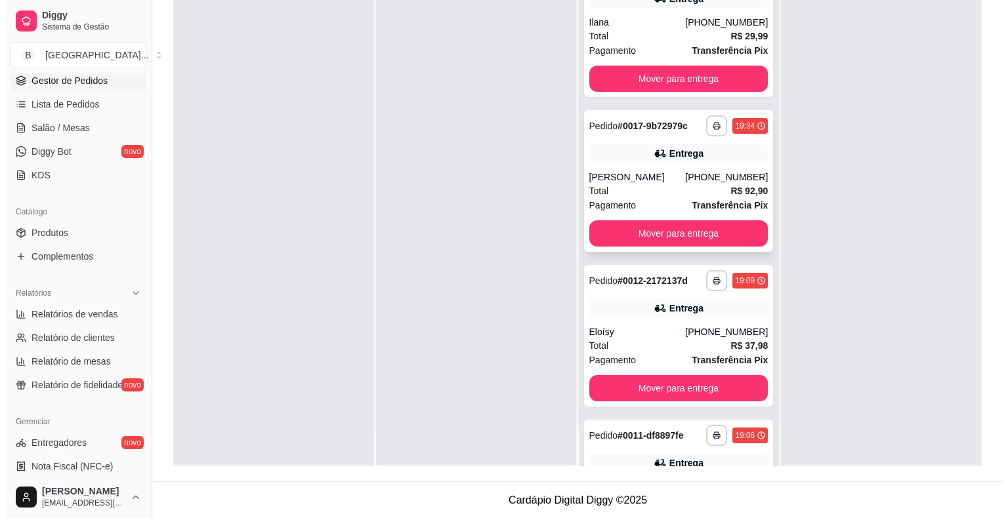
scroll to position [0, 0]
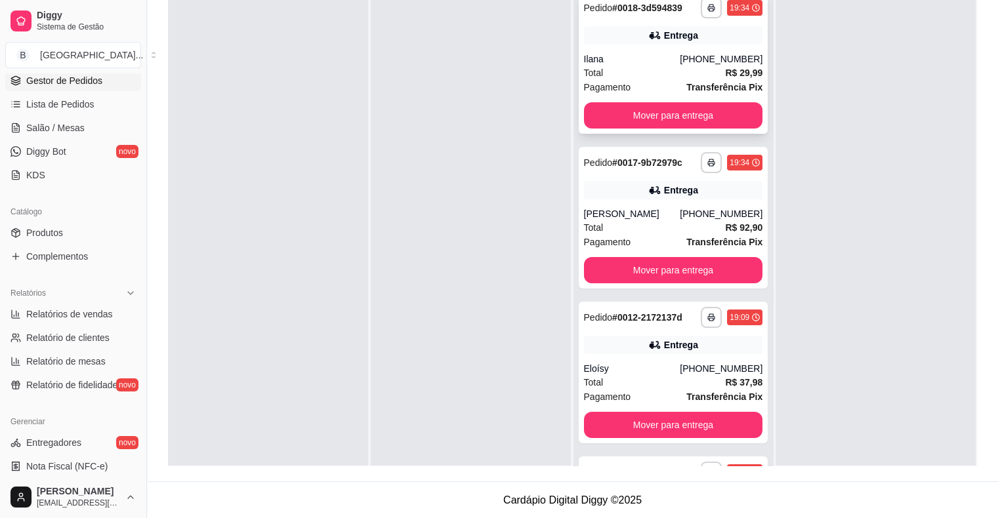
click at [662, 91] on div "Pagamento Transferência Pix" at bounding box center [673, 87] width 179 height 14
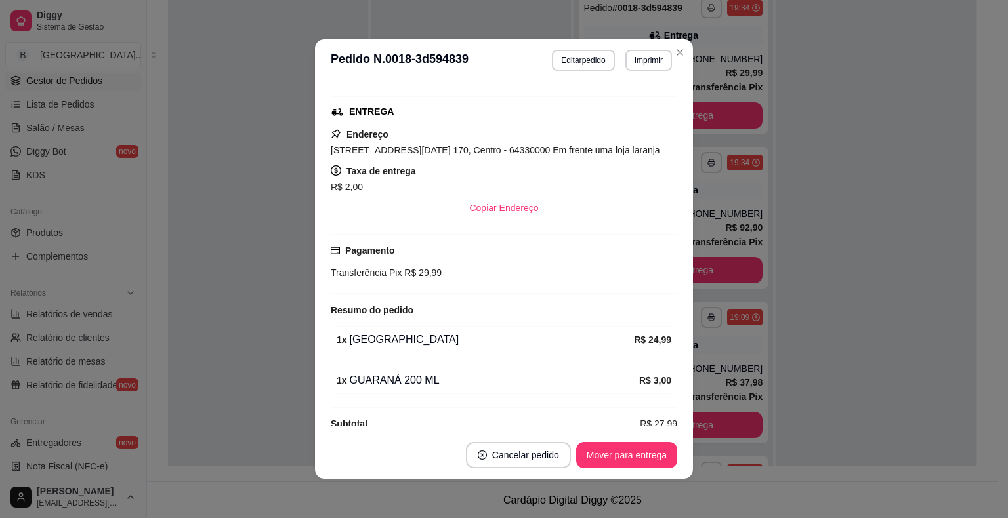
scroll to position [208, 0]
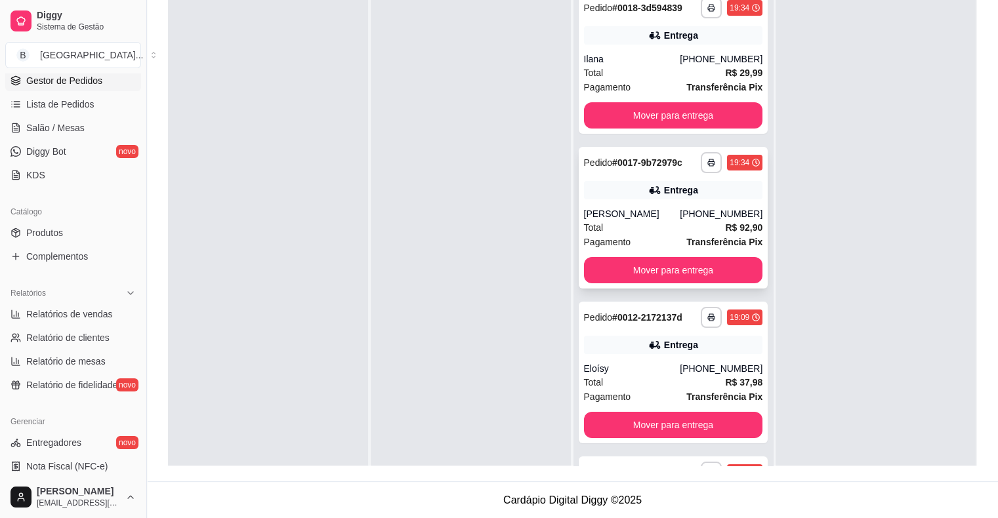
click at [628, 220] on div "Total R$ 92,90" at bounding box center [673, 227] width 179 height 14
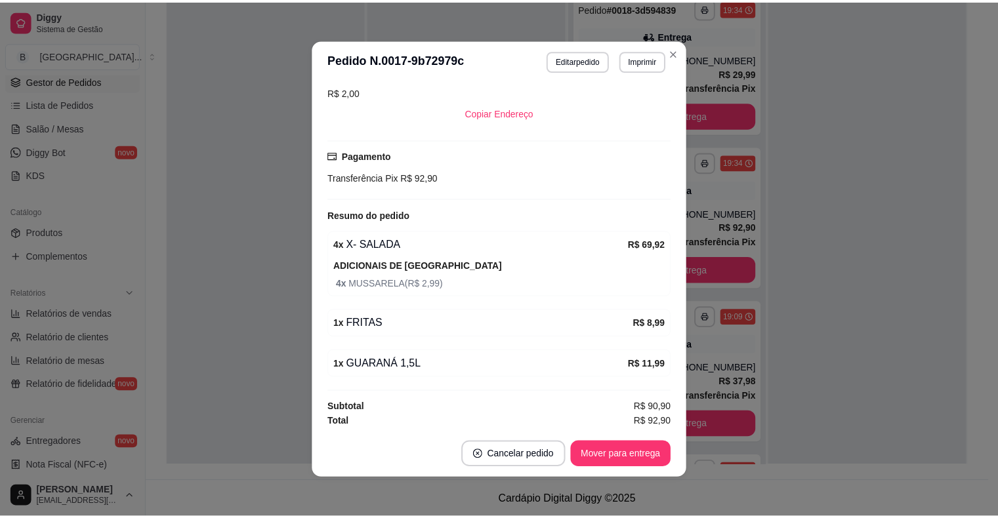
scroll to position [3, 0]
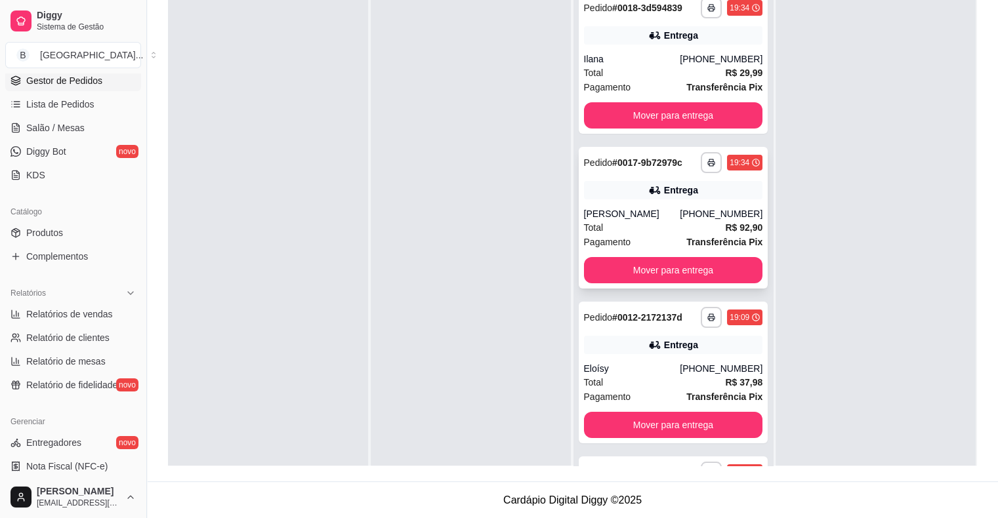
click at [695, 214] on div "[PHONE_NUMBER]" at bounding box center [721, 213] width 83 height 13
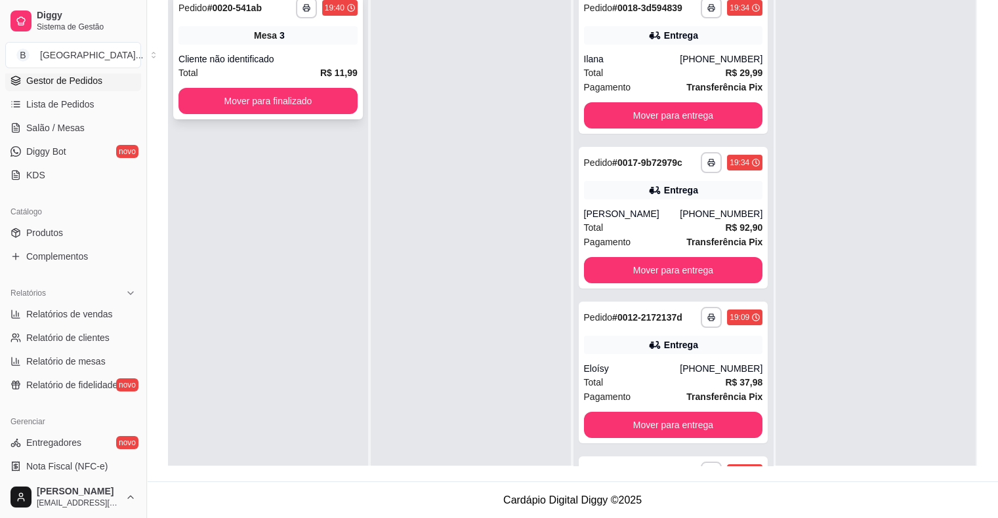
click at [237, 58] on div "Cliente não identificado" at bounding box center [267, 58] width 179 height 13
click at [248, 97] on button "Mover para finalizado" at bounding box center [268, 102] width 174 height 26
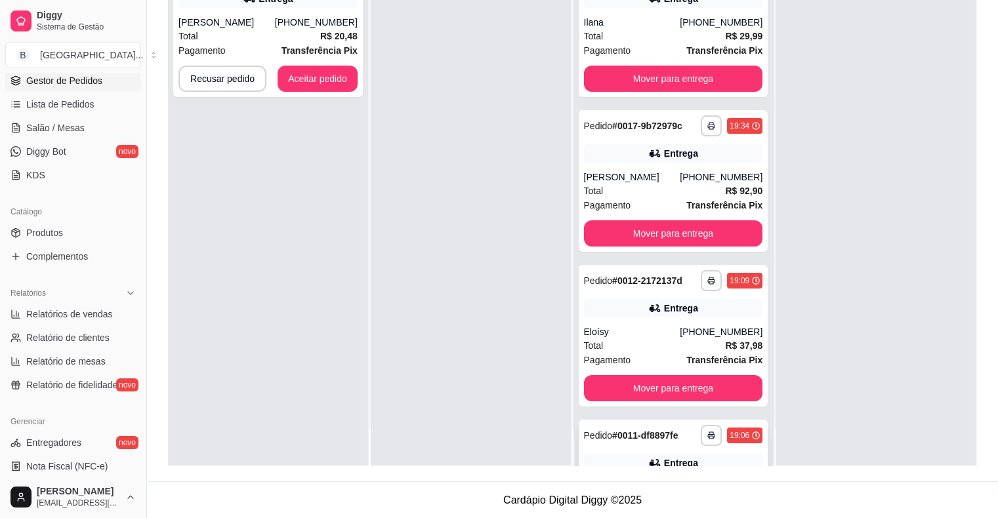
scroll to position [281, 0]
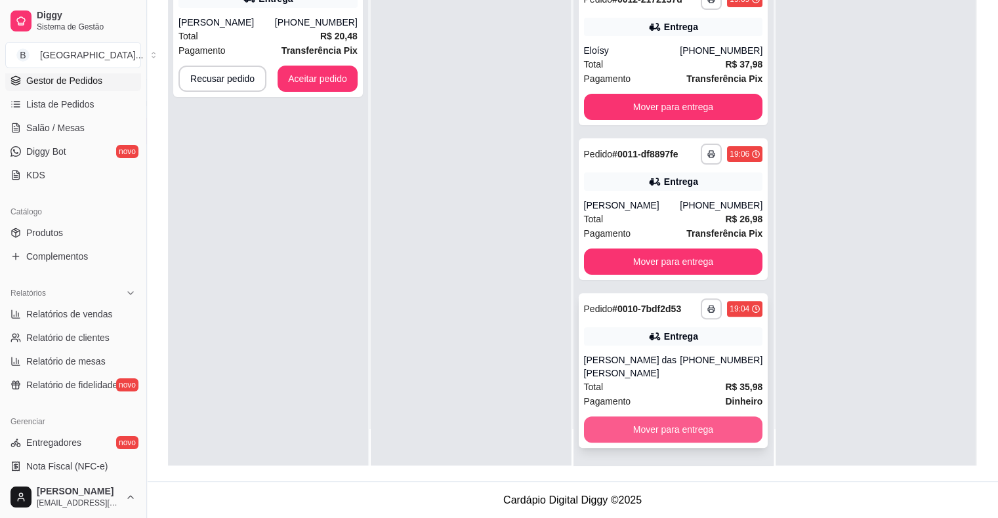
click at [694, 432] on button "Mover para entrega" at bounding box center [673, 430] width 179 height 26
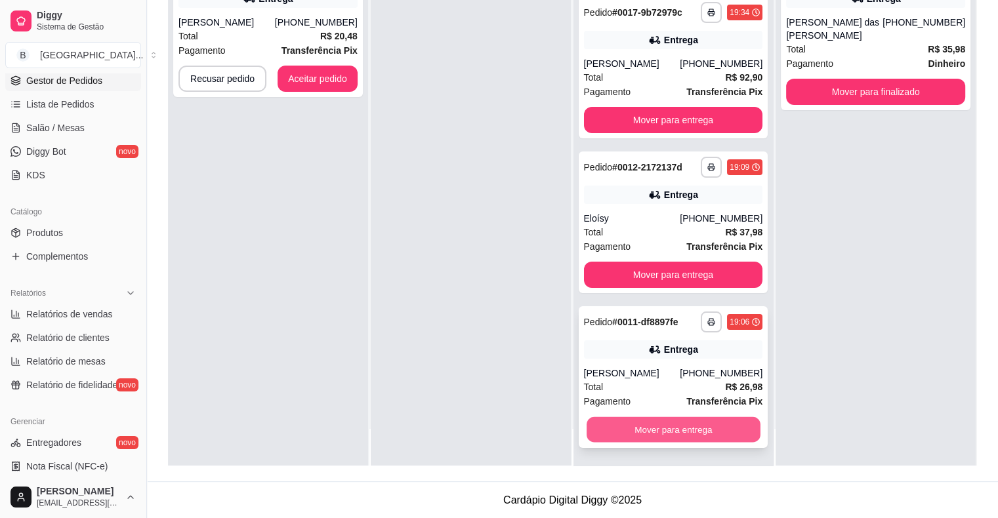
click at [698, 423] on button "Mover para entrega" at bounding box center [674, 430] width 174 height 26
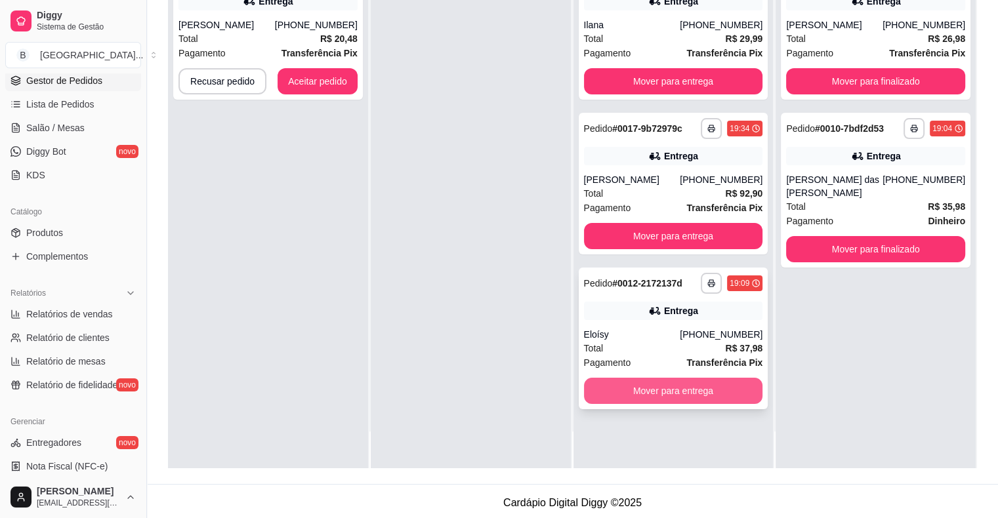
scroll to position [199, 0]
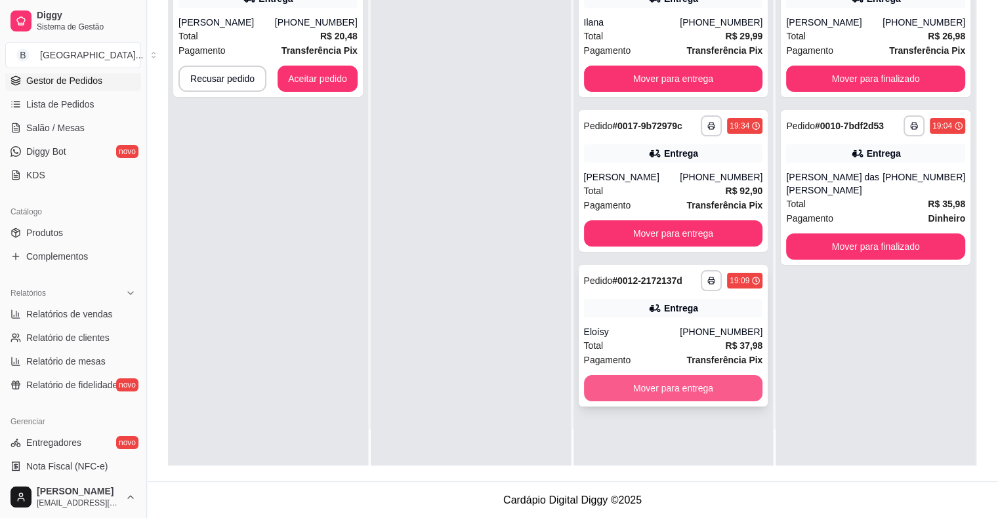
click at [667, 397] on button "Mover para entrega" at bounding box center [673, 388] width 179 height 26
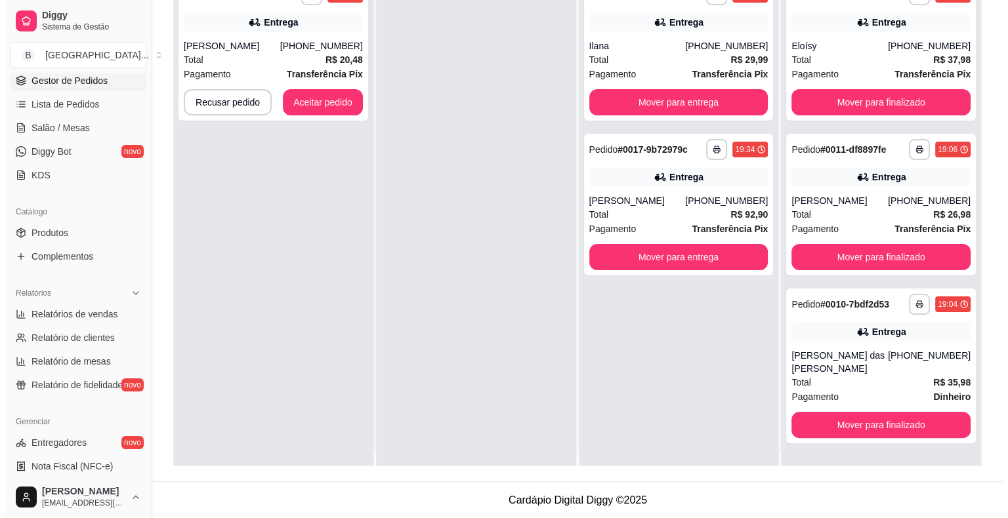
scroll to position [0, 0]
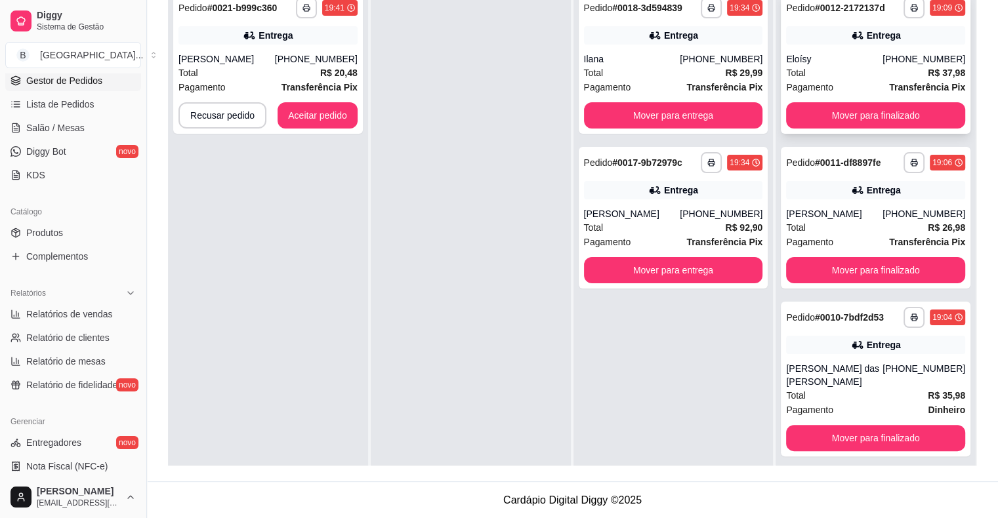
click at [858, 59] on div "Eloísy" at bounding box center [834, 58] width 96 height 13
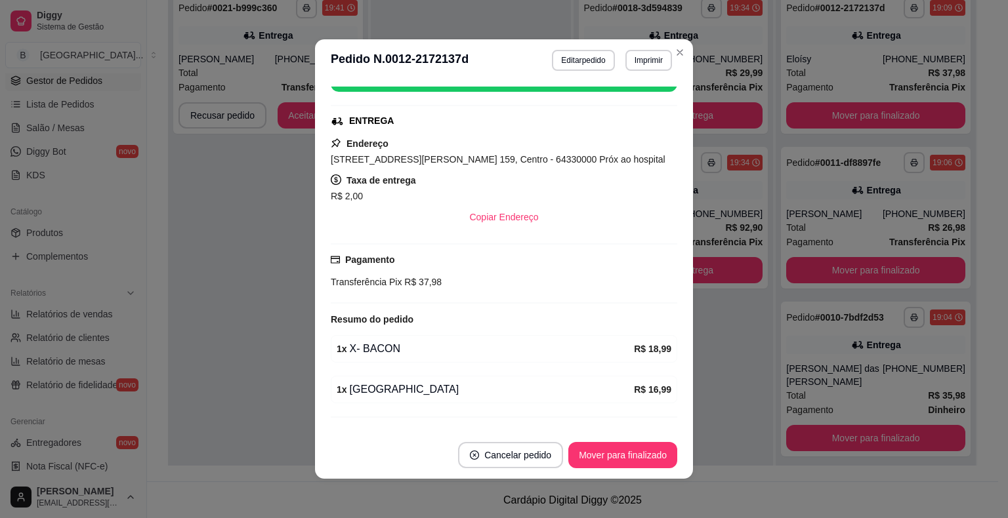
scroll to position [197, 0]
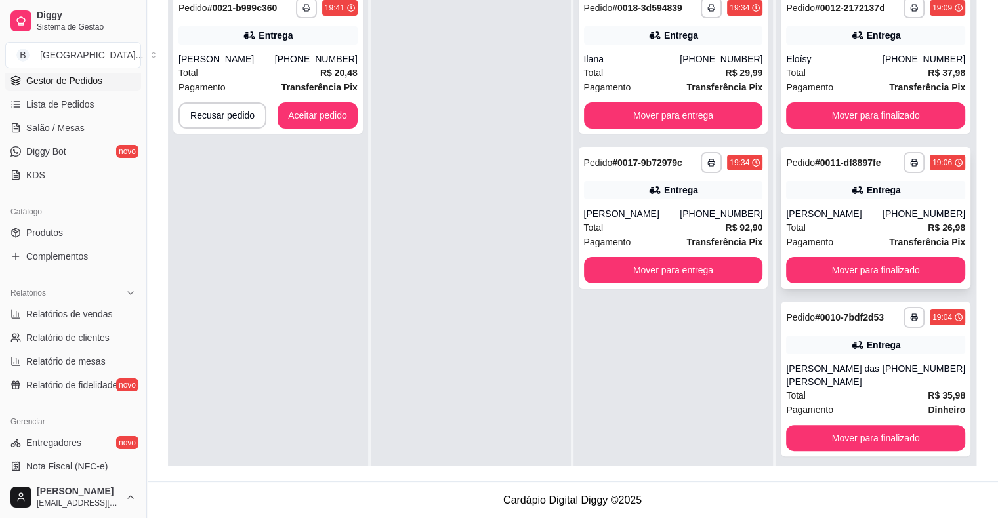
click at [867, 215] on div "[PERSON_NAME]" at bounding box center [834, 213] width 96 height 13
click at [856, 402] on div "Total R$ 35,98" at bounding box center [875, 395] width 179 height 14
click at [255, 35] on icon at bounding box center [249, 35] width 9 height 7
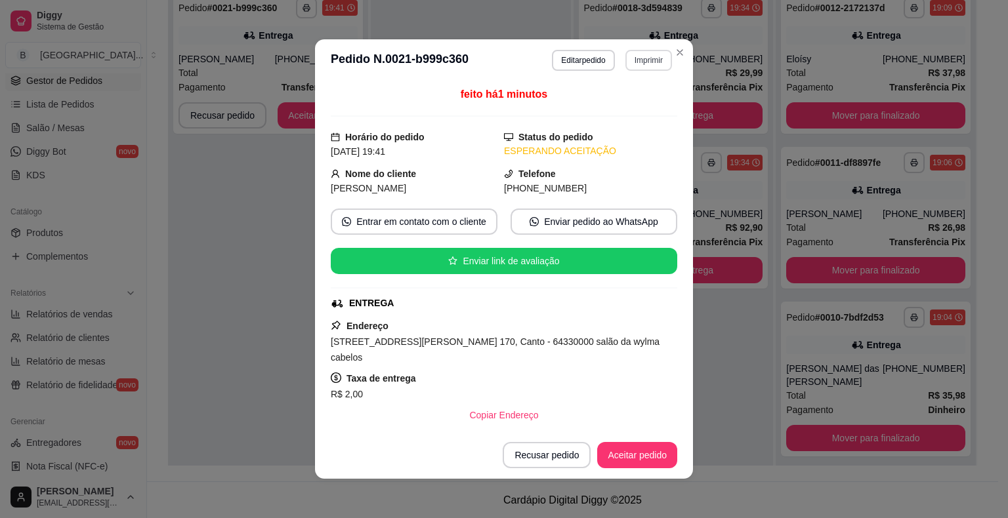
click at [638, 52] on button "Imprimir" at bounding box center [648, 60] width 47 height 21
click at [604, 100] on button "IMPRESSORA" at bounding box center [620, 106] width 95 height 21
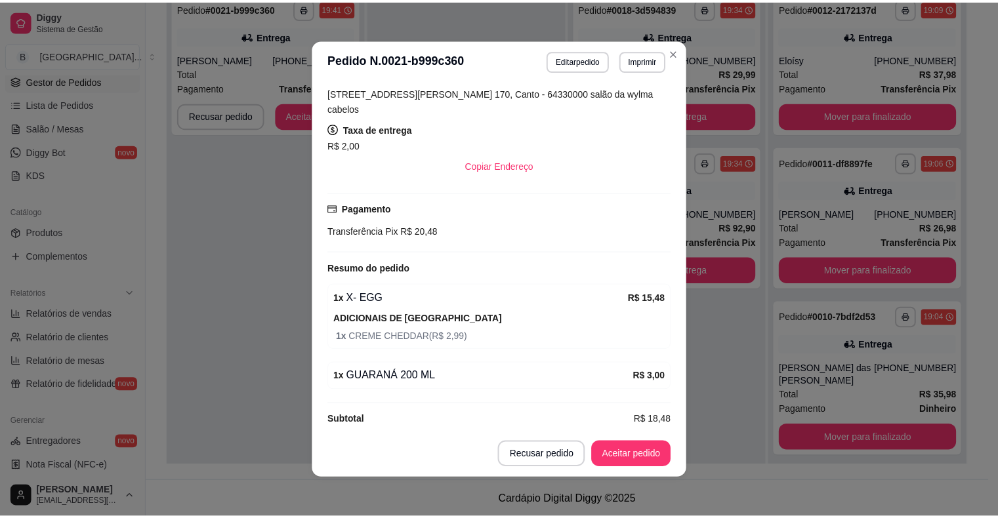
scroll to position [247, 0]
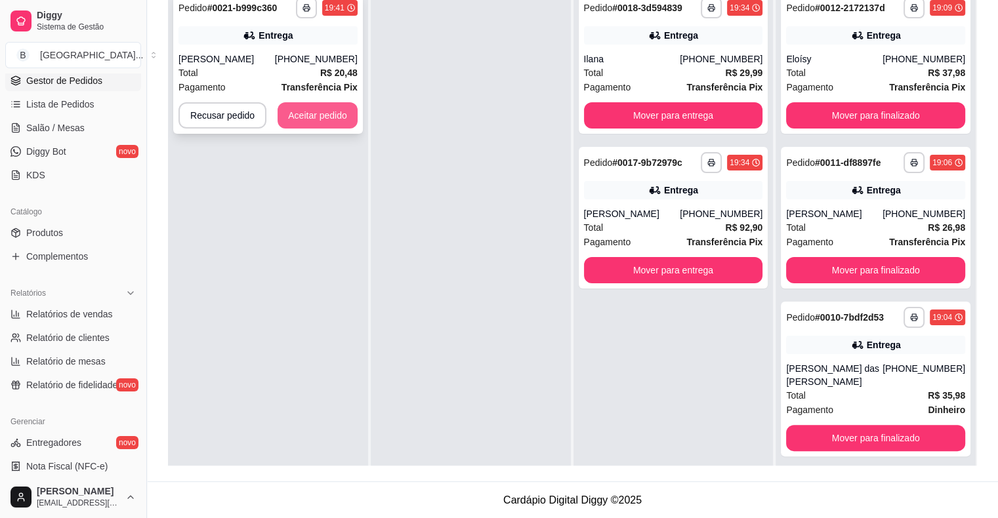
click at [308, 107] on button "Aceitar pedido" at bounding box center [318, 115] width 80 height 26
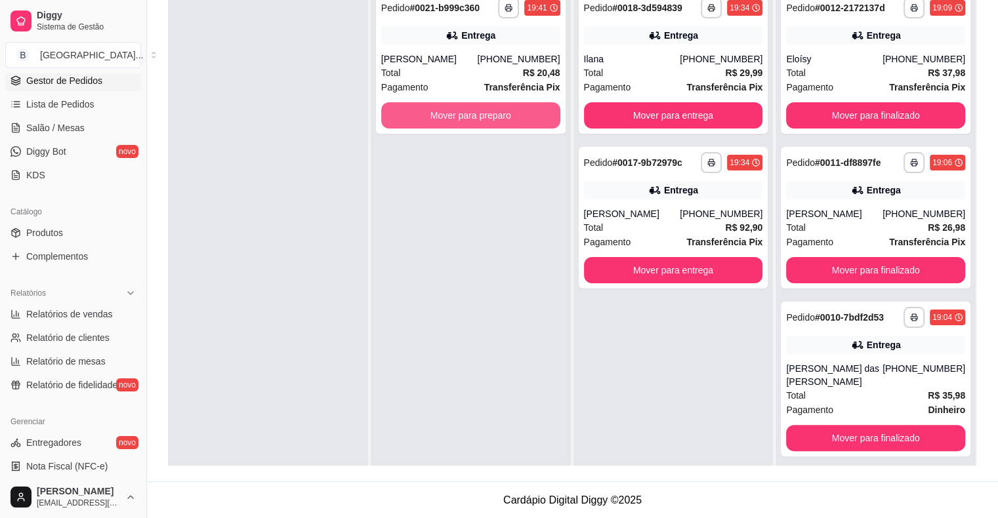
click at [434, 114] on button "Mover para preparo" at bounding box center [470, 115] width 179 height 26
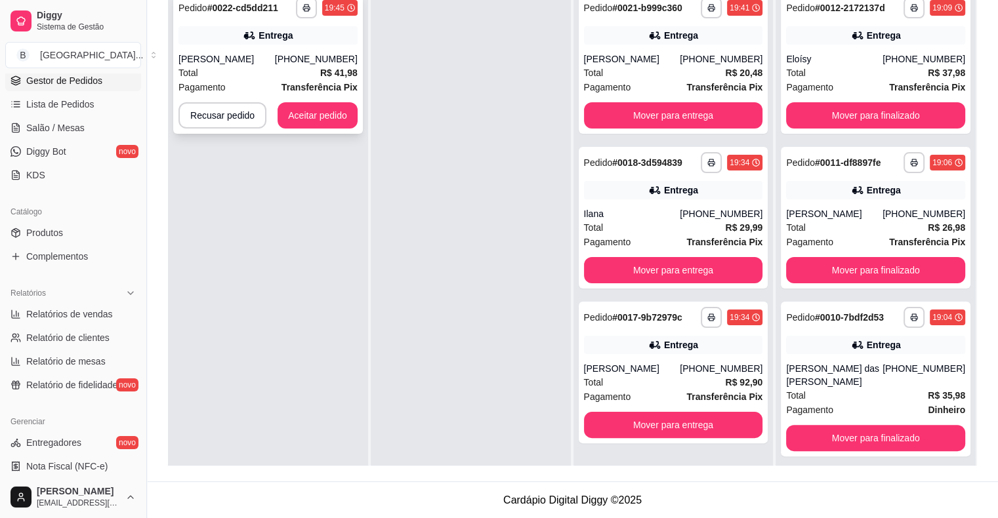
click at [197, 67] on span "Total" at bounding box center [188, 73] width 20 height 14
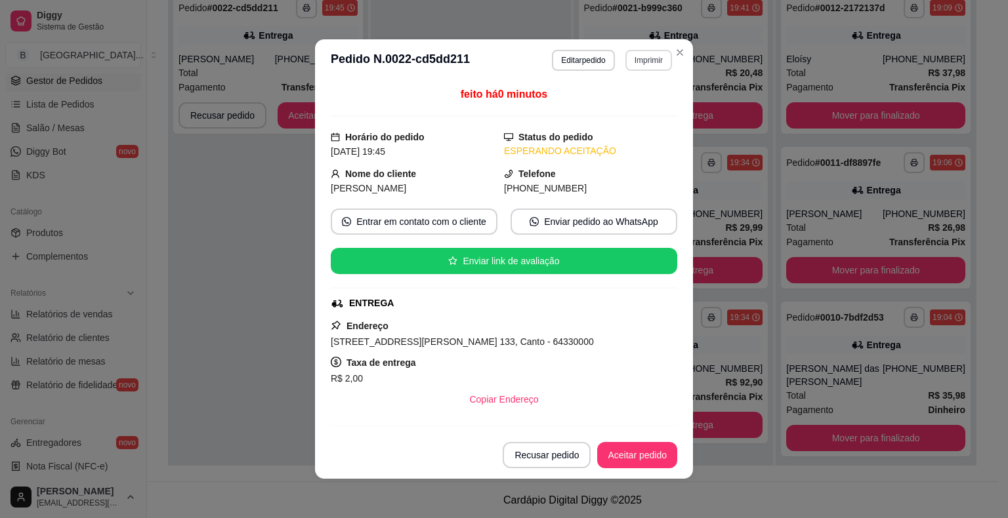
click at [643, 56] on button "Imprimir" at bounding box center [648, 60] width 47 height 21
click at [625, 101] on button "IMPRESSORA" at bounding box center [621, 106] width 92 height 20
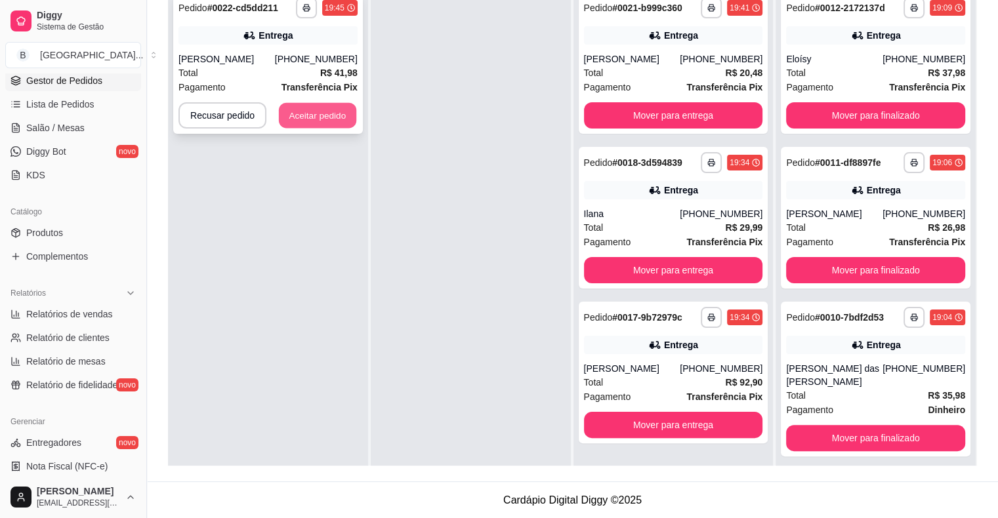
click at [315, 115] on button "Aceitar pedido" at bounding box center [317, 116] width 77 height 26
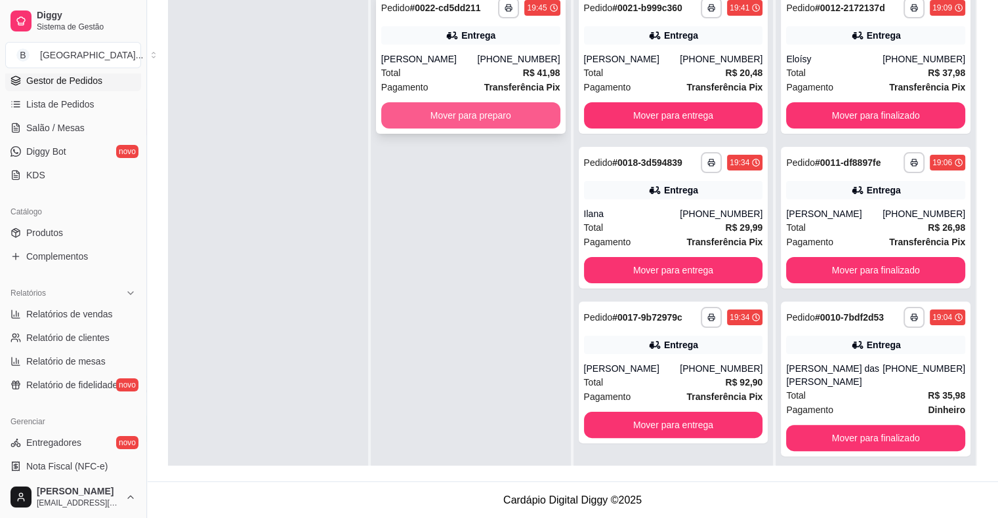
click at [506, 113] on button "Mover para preparo" at bounding box center [470, 115] width 179 height 26
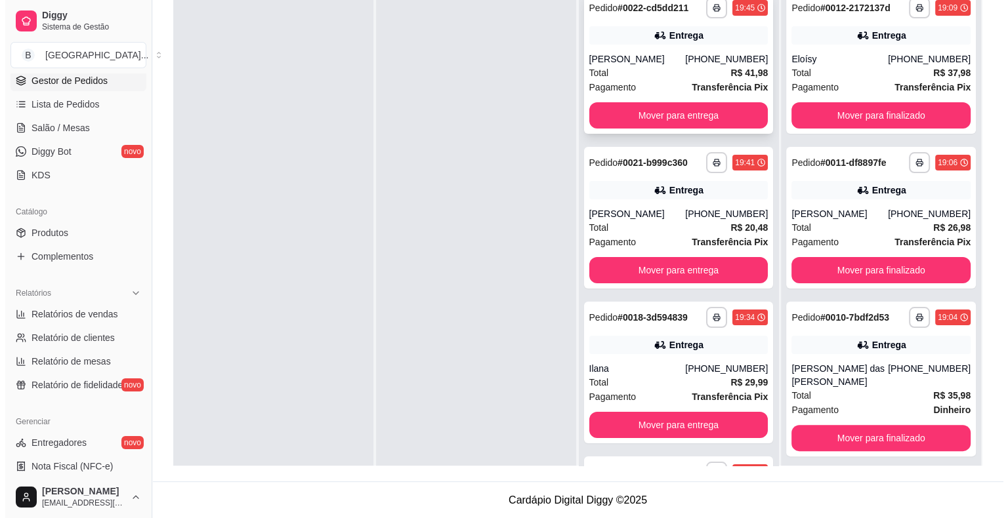
scroll to position [0, 0]
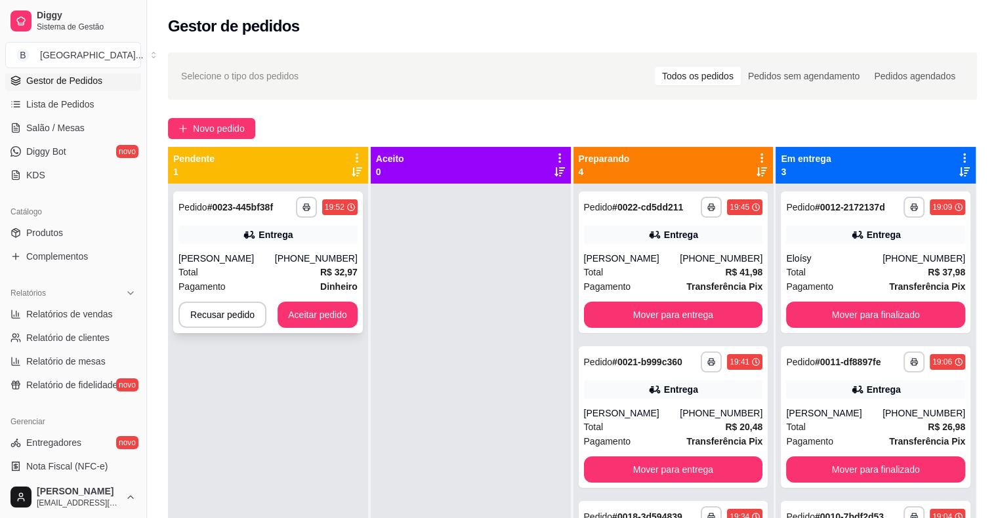
click at [305, 294] on div "Pagamento Dinheiro" at bounding box center [267, 286] width 179 height 14
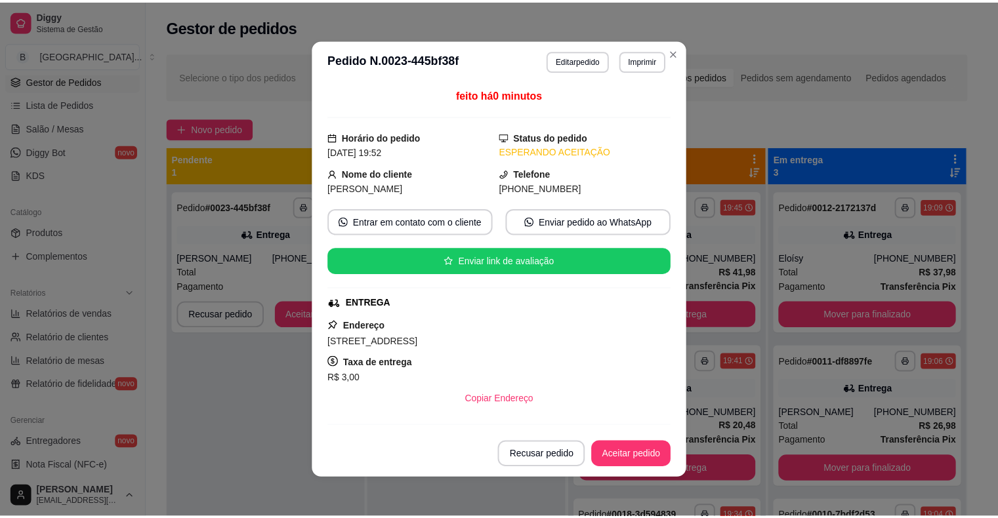
scroll to position [197, 0]
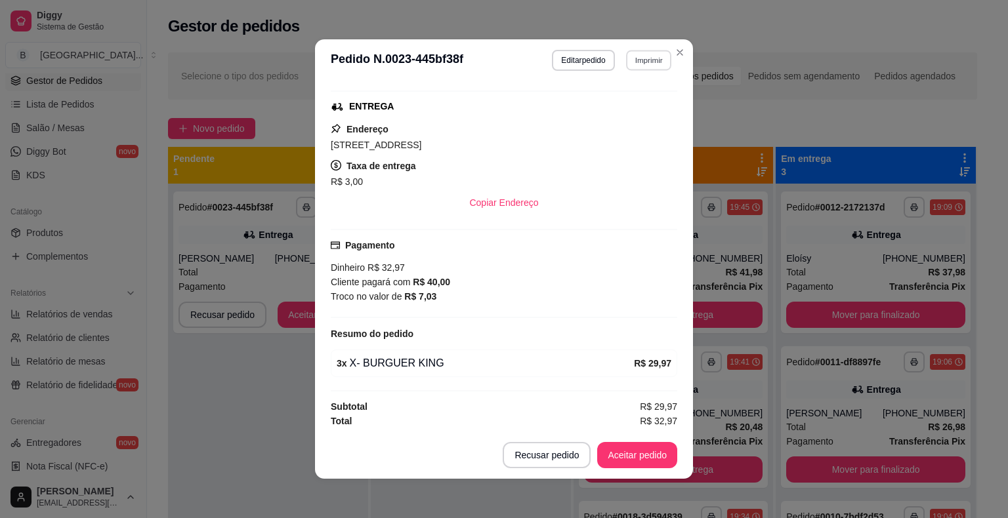
click at [646, 59] on button "Imprimir" at bounding box center [648, 60] width 45 height 20
click at [634, 96] on button "IMPRESSORA" at bounding box center [620, 106] width 92 height 20
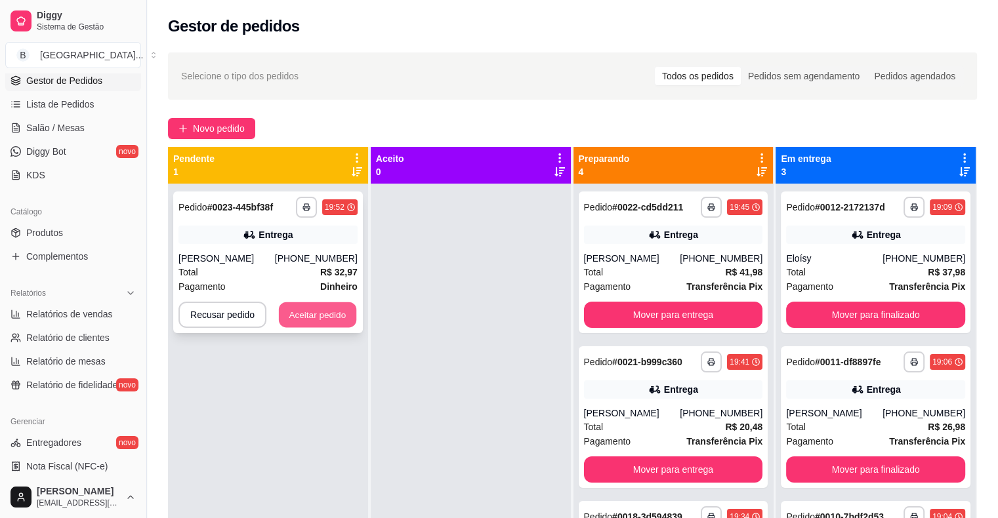
click at [307, 321] on button "Aceitar pedido" at bounding box center [317, 315] width 77 height 26
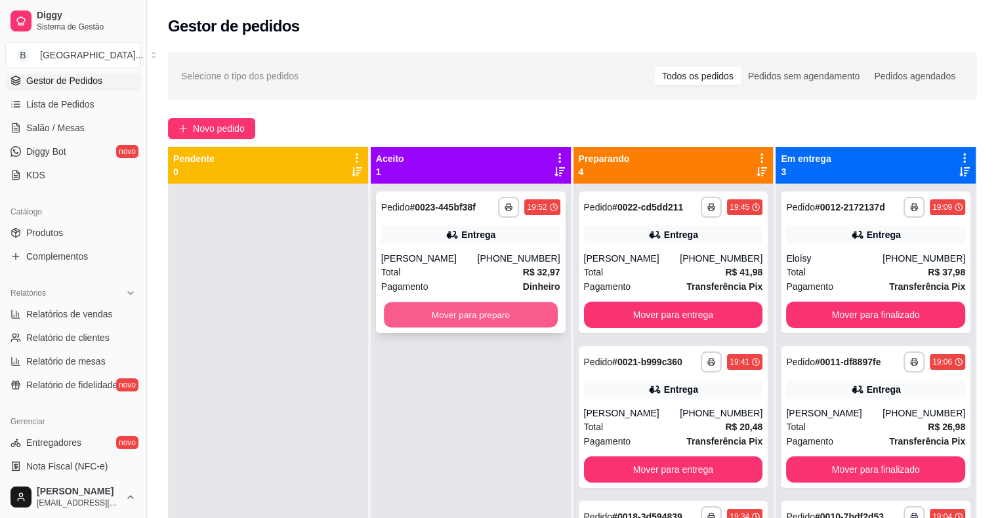
click at [420, 319] on button "Mover para preparo" at bounding box center [471, 315] width 174 height 26
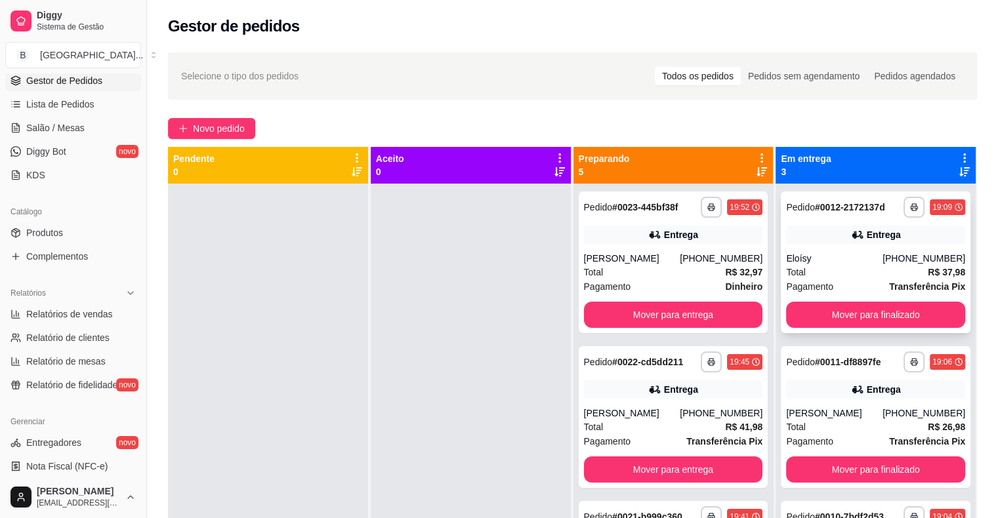
click at [815, 192] on div "**********" at bounding box center [876, 263] width 190 height 142
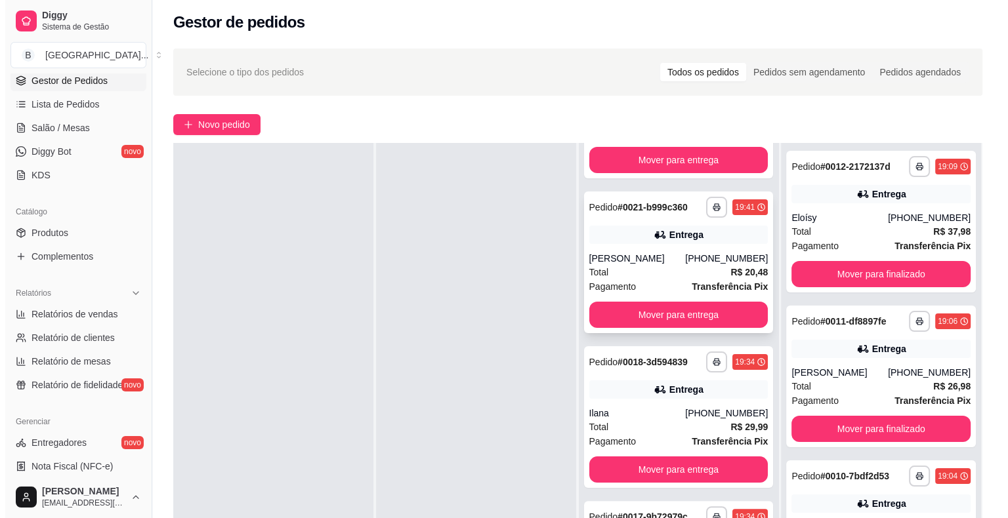
scroll to position [199, 0]
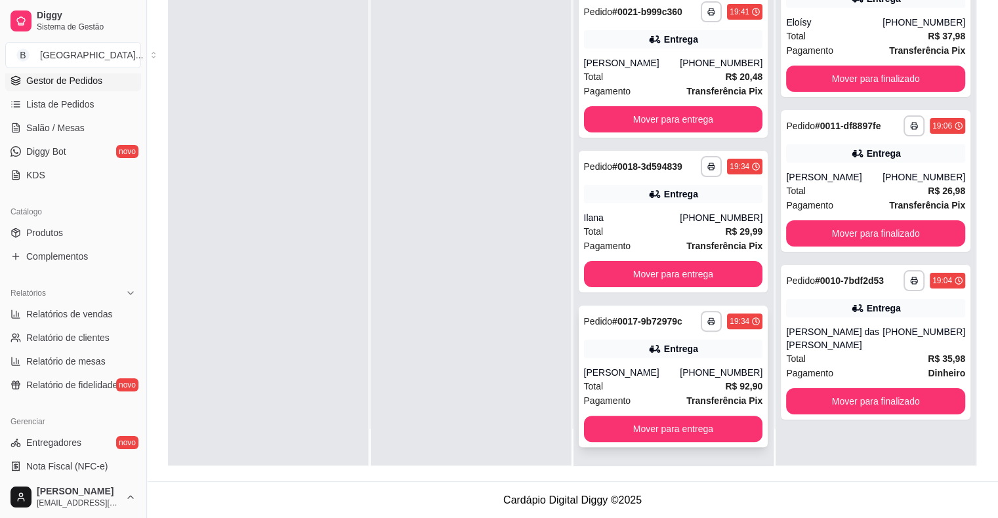
click at [686, 366] on div "[PHONE_NUMBER]" at bounding box center [721, 372] width 83 height 13
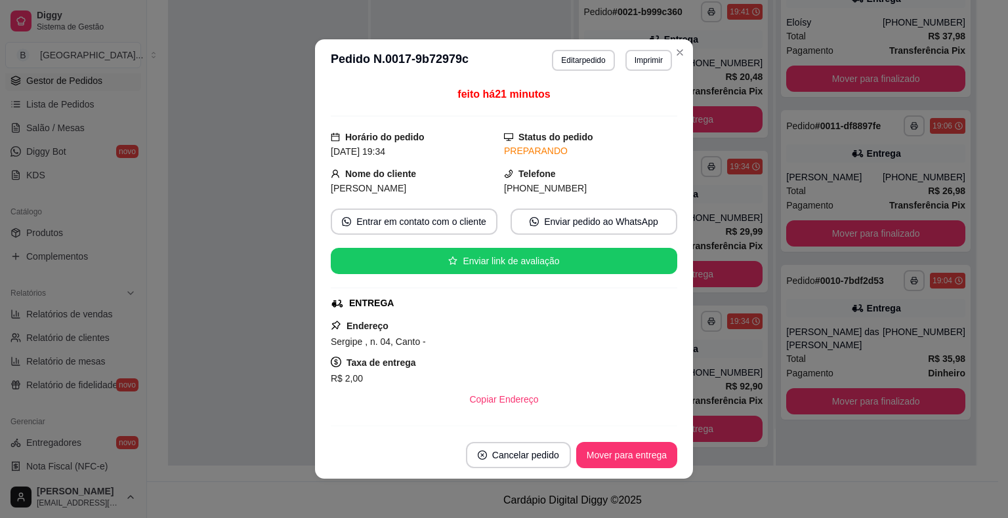
scroll to position [287, 0]
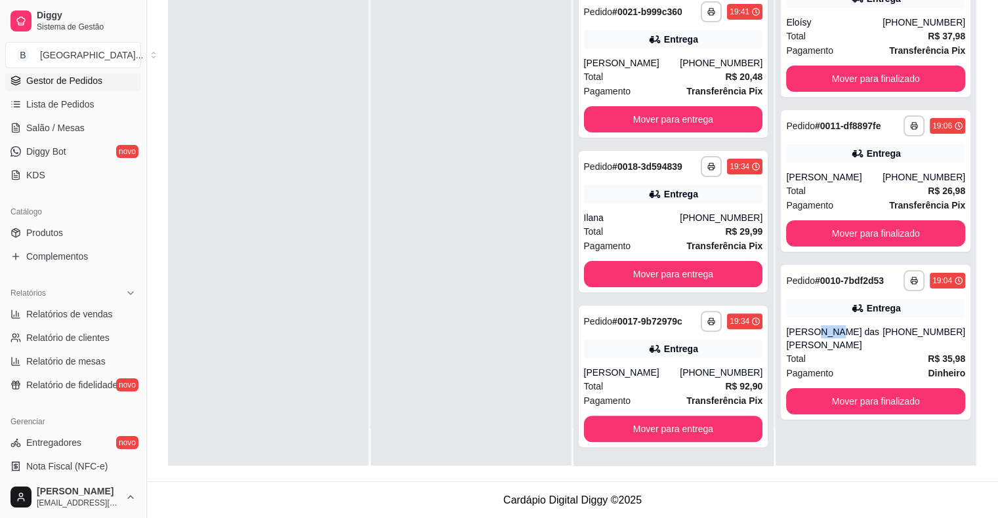
click at [806, 329] on div "[PERSON_NAME] das [PERSON_NAME]" at bounding box center [834, 338] width 96 height 26
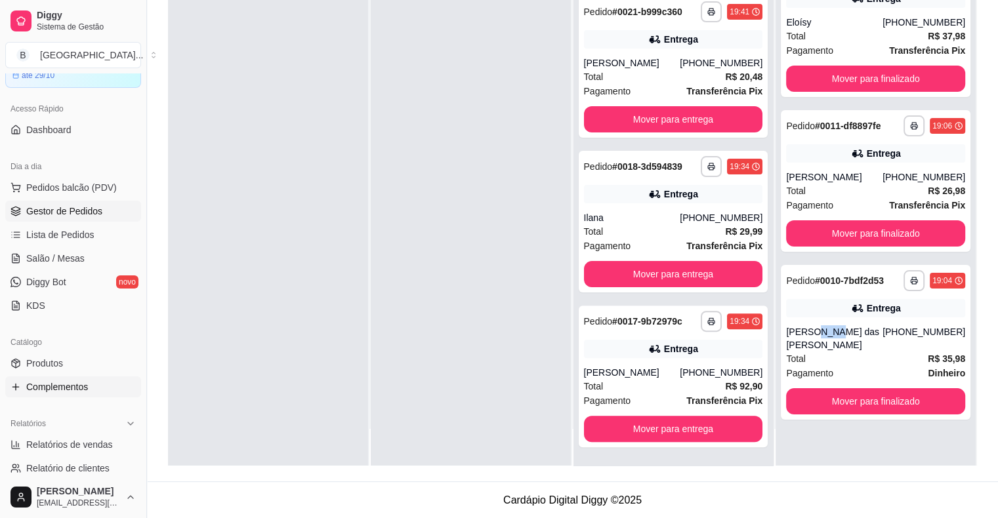
scroll to position [66, 0]
click at [75, 237] on span "Lista de Pedidos" at bounding box center [60, 235] width 68 height 13
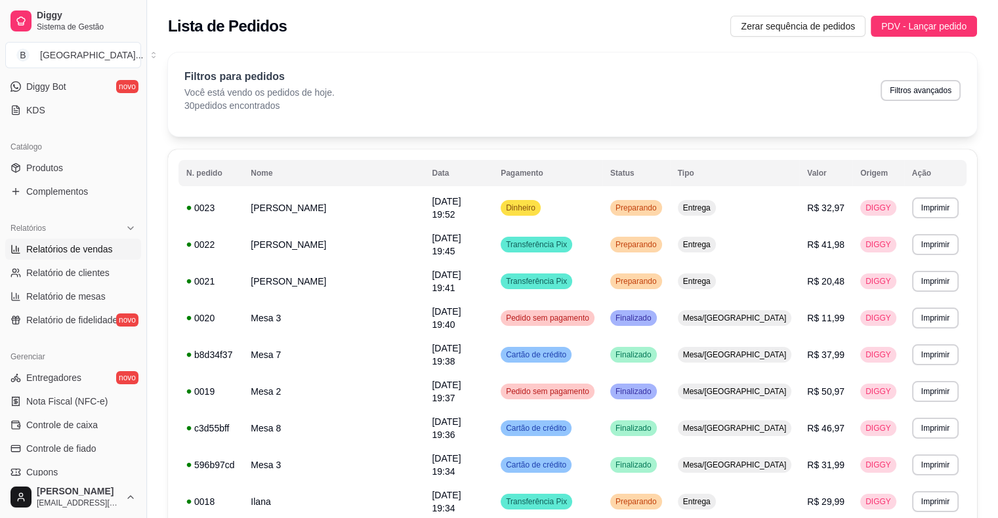
scroll to position [262, 0]
click at [95, 168] on link "Produtos" at bounding box center [73, 167] width 136 height 21
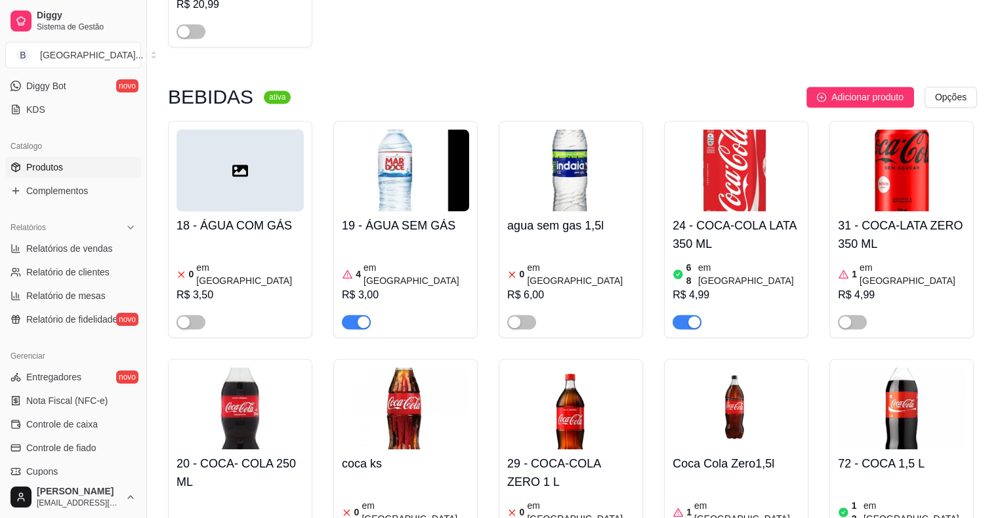
scroll to position [1903, 0]
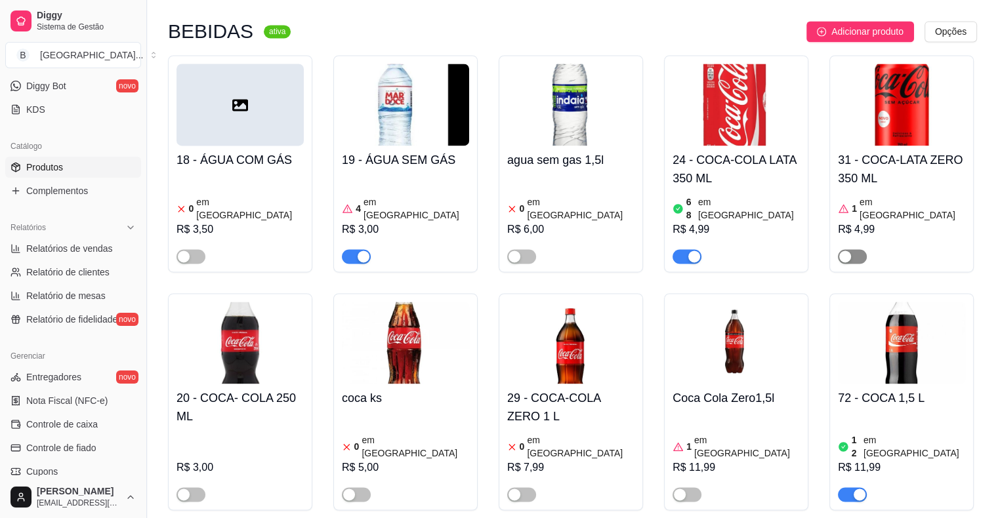
click at [844, 251] on div "button" at bounding box center [845, 257] width 12 height 12
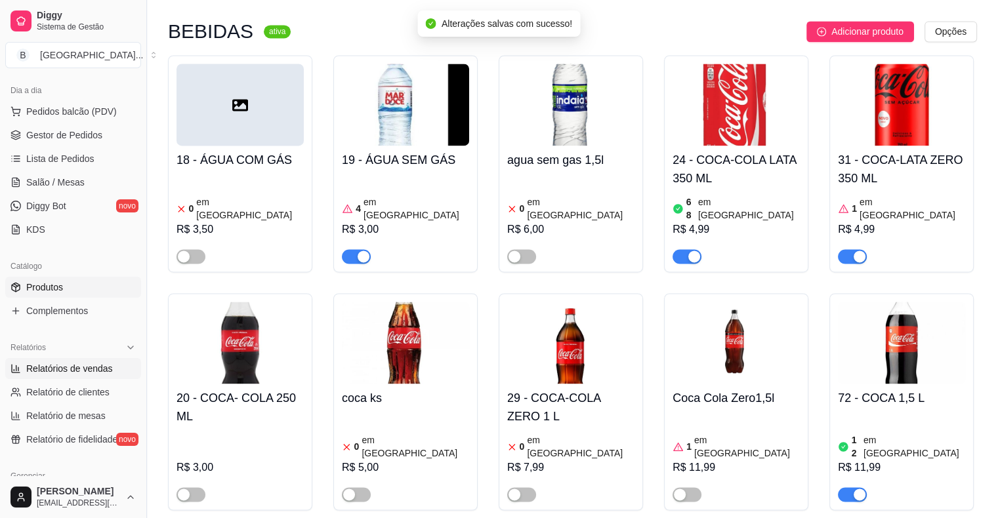
scroll to position [131, 0]
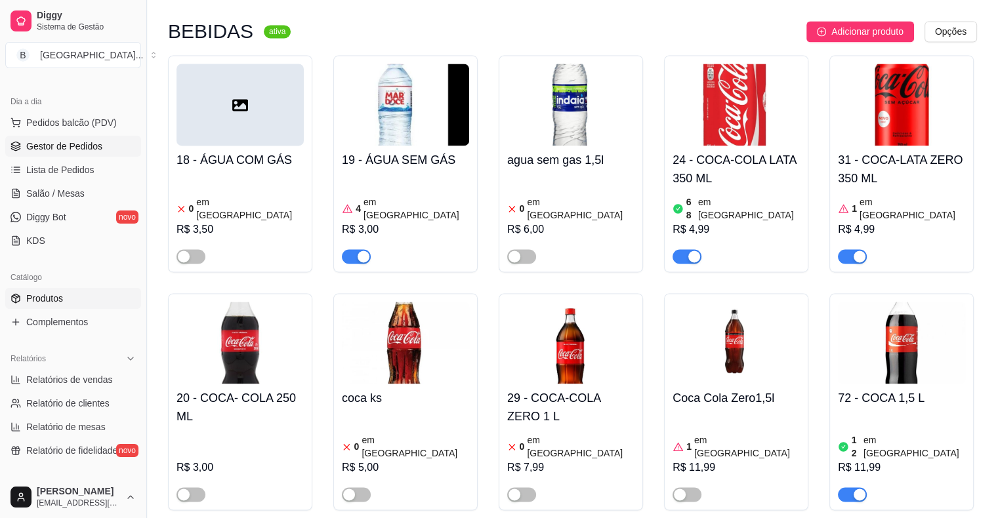
click at [52, 155] on link "Gestor de Pedidos" at bounding box center [73, 146] width 136 height 21
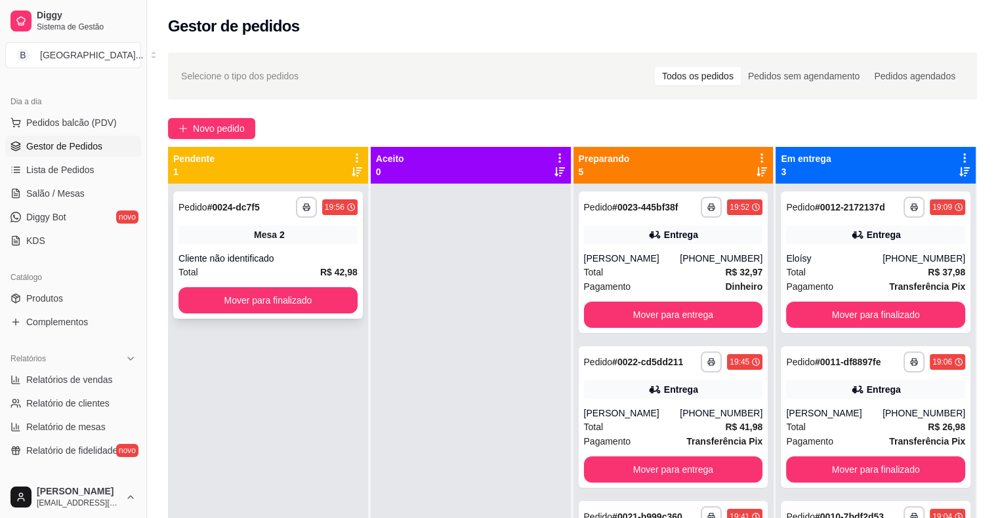
click at [198, 258] on div "Cliente não identificado" at bounding box center [267, 258] width 179 height 13
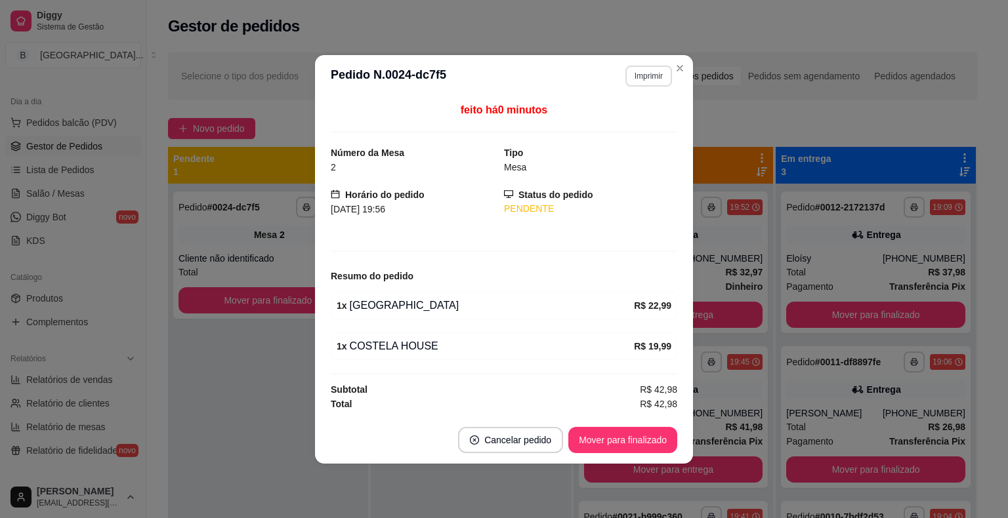
click at [667, 69] on button "Imprimir" at bounding box center [648, 76] width 47 height 21
click at [647, 119] on button "IMPRESSORA" at bounding box center [625, 122] width 95 height 21
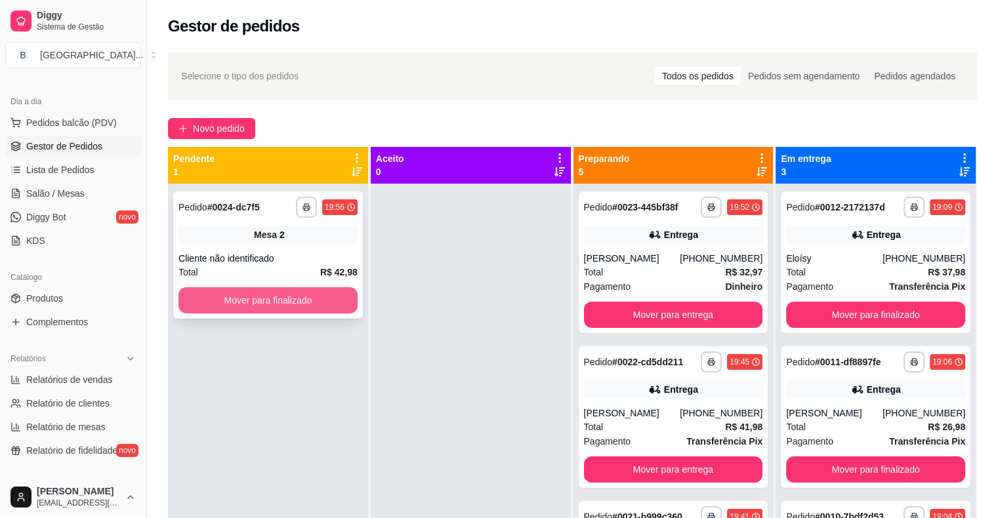
click at [234, 306] on button "Mover para finalizado" at bounding box center [267, 300] width 179 height 26
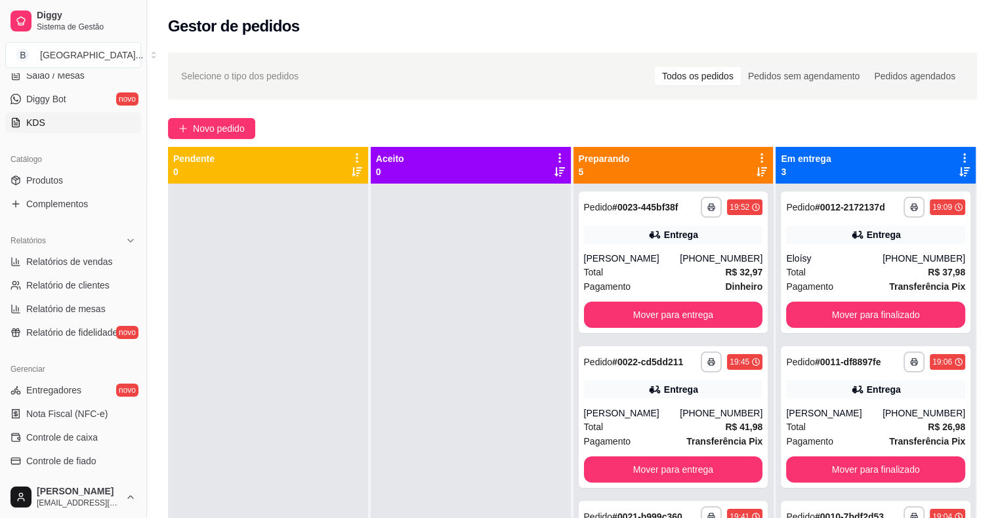
scroll to position [262, 0]
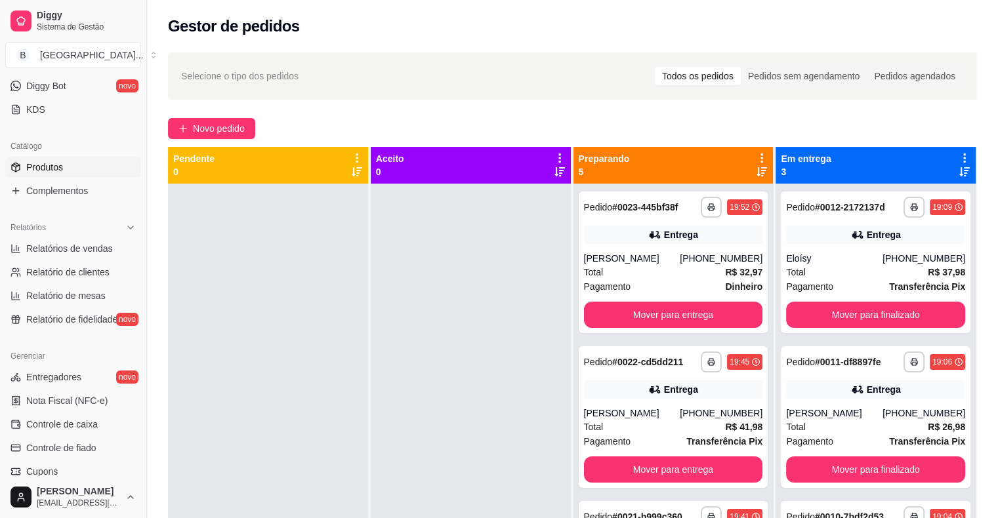
click at [82, 173] on link "Produtos" at bounding box center [73, 167] width 136 height 21
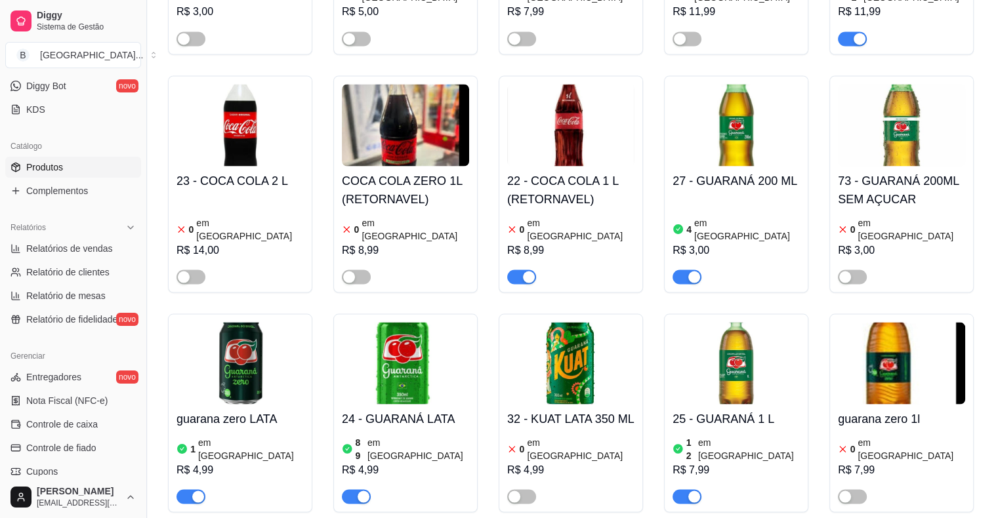
scroll to position [2296, 0]
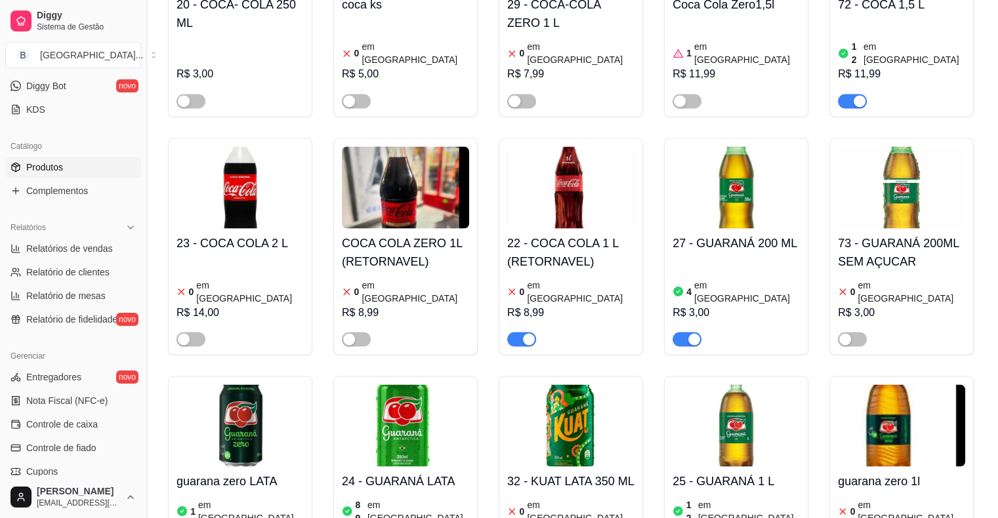
click at [520, 332] on span "button" at bounding box center [521, 339] width 29 height 14
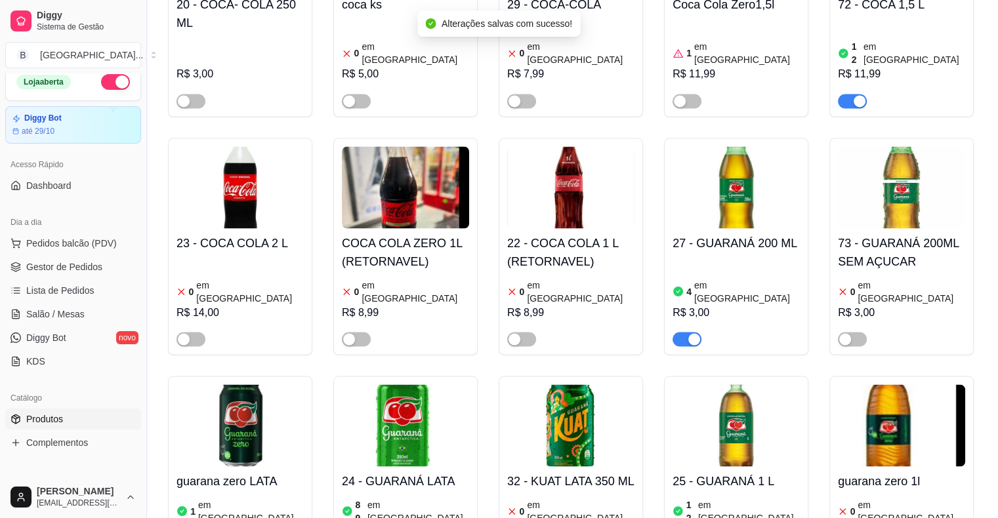
scroll to position [0, 0]
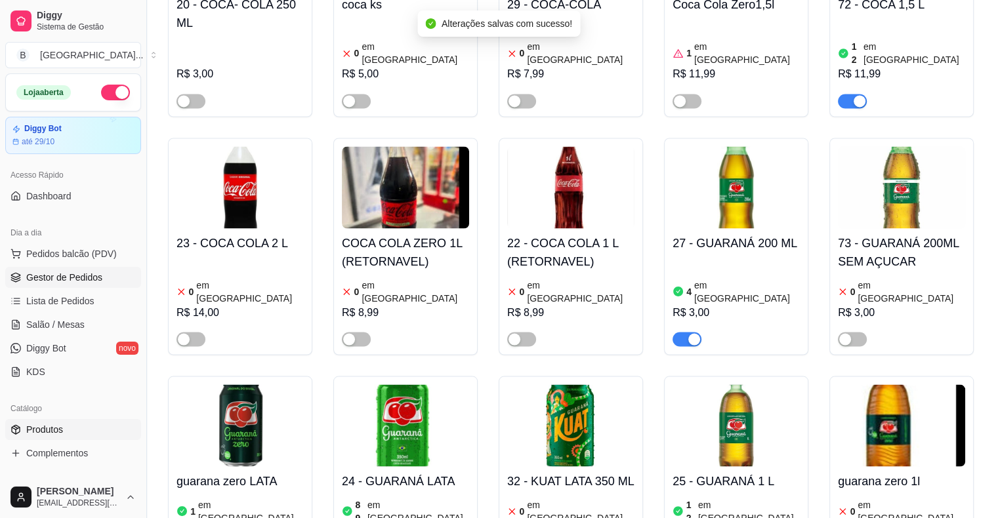
click at [63, 273] on span "Gestor de Pedidos" at bounding box center [64, 277] width 76 height 13
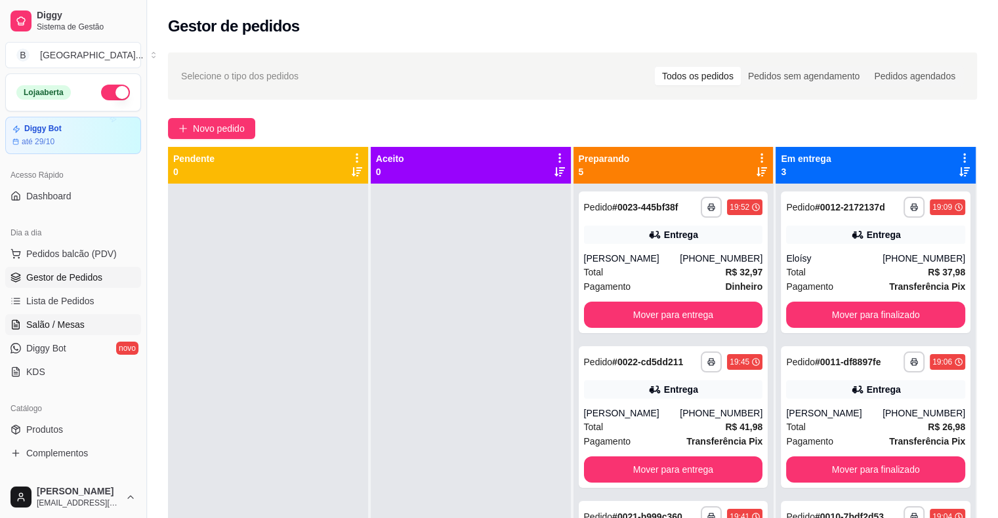
click at [72, 318] on span "Salão / Mesas" at bounding box center [55, 324] width 58 height 13
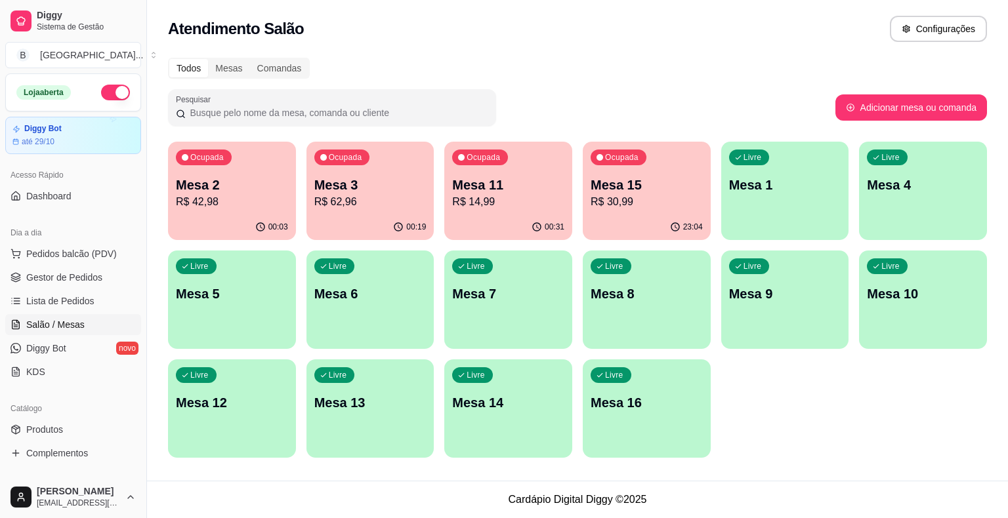
click at [118, 265] on ul "Pedidos balcão (PDV) Gestor de Pedidos Lista de Pedidos Salão / Mesas Diggy Bot…" at bounding box center [73, 312] width 136 height 139
click at [115, 268] on link "Gestor de Pedidos" at bounding box center [73, 277] width 136 height 21
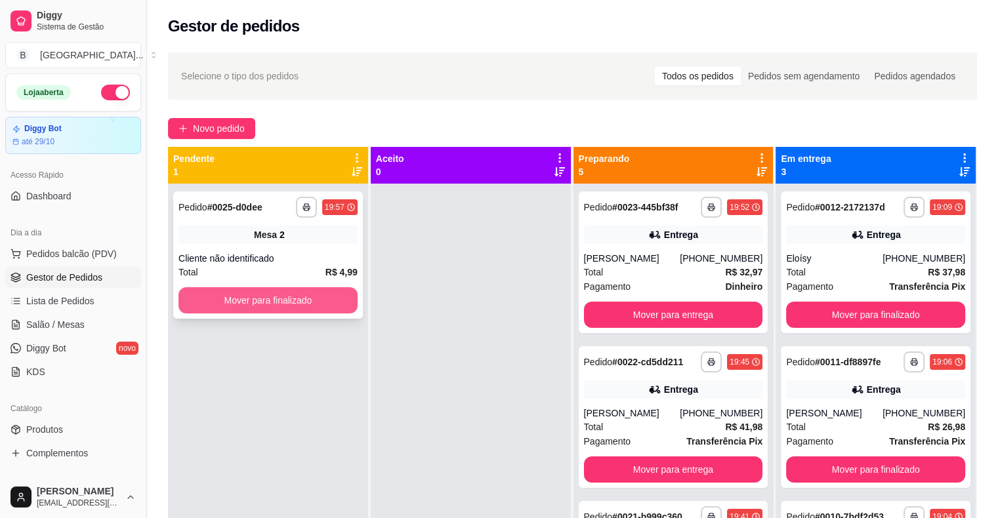
click at [325, 303] on button "Mover para finalizado" at bounding box center [267, 300] width 179 height 26
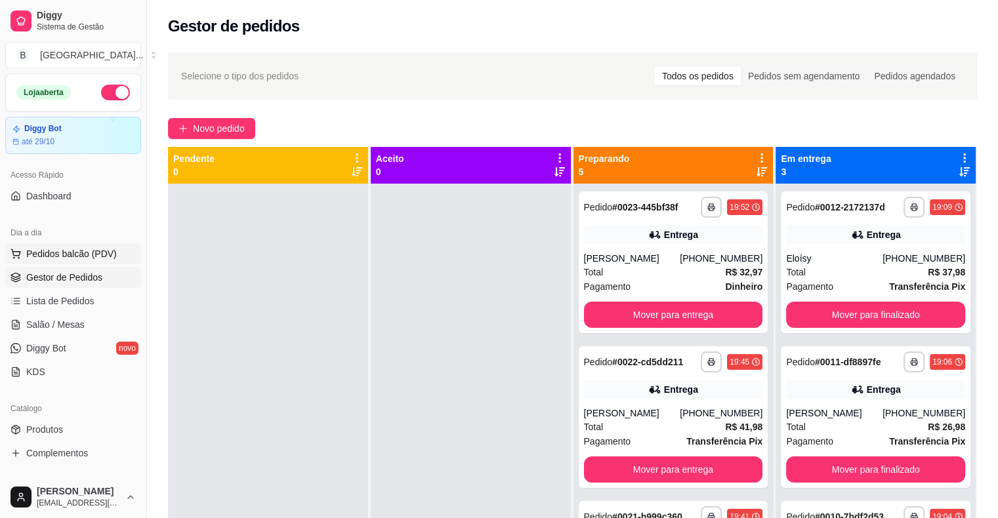
click at [56, 260] on button "Pedidos balcão (PDV)" at bounding box center [73, 253] width 136 height 21
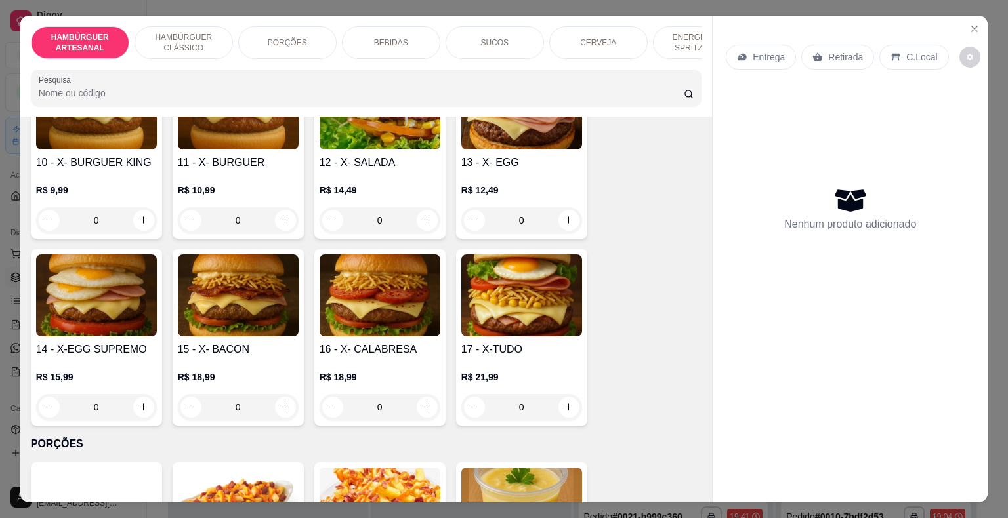
scroll to position [722, 0]
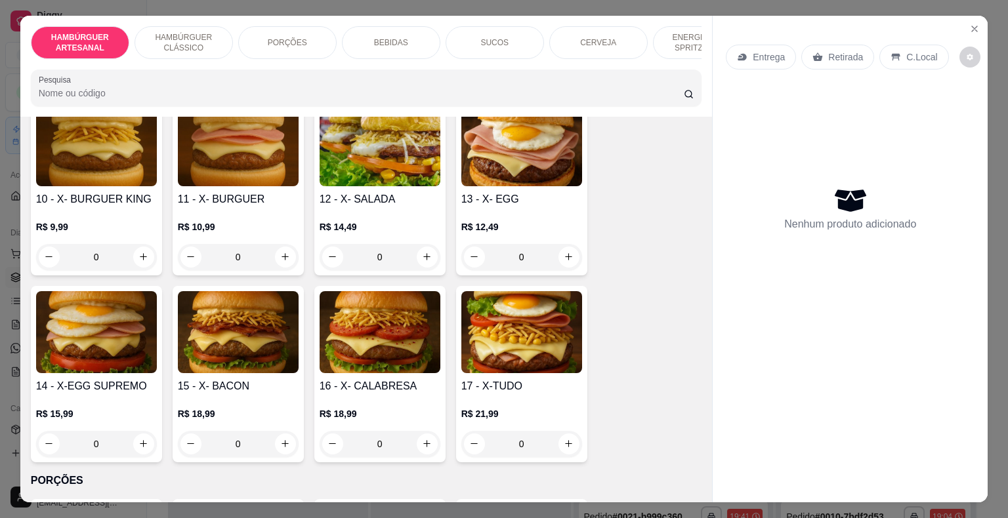
click at [136, 431] on div "0" at bounding box center [96, 444] width 121 height 26
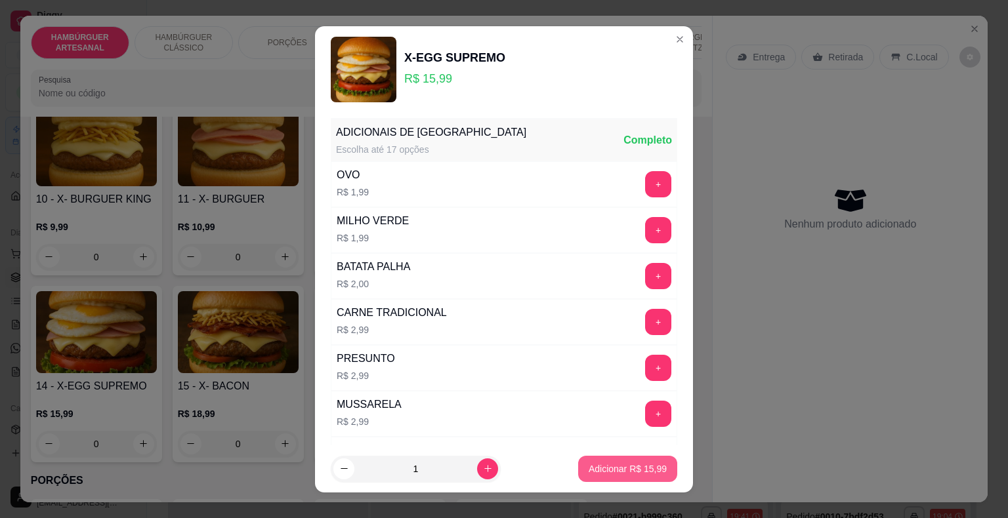
click at [588, 466] on p "Adicionar R$ 15,99" at bounding box center [627, 469] width 78 height 13
type input "1"
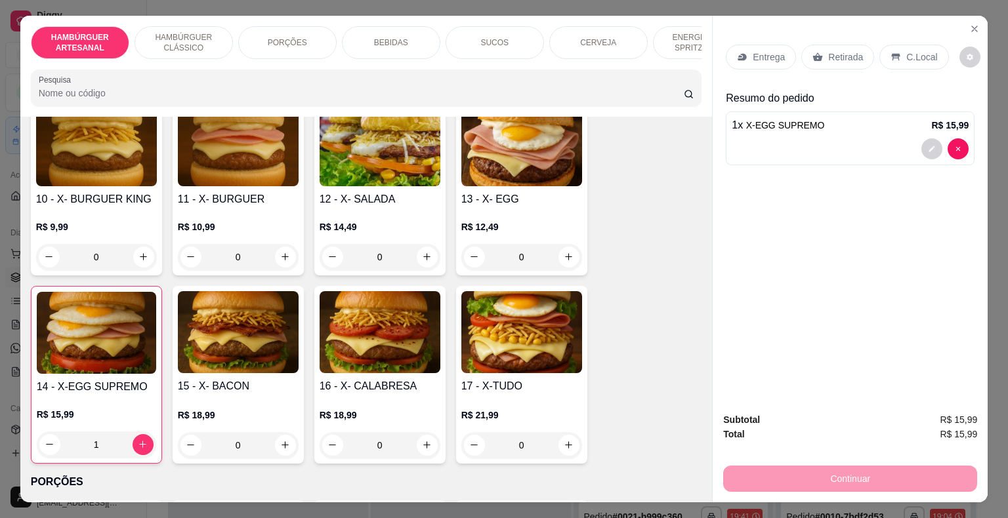
click at [762, 51] on p "Entrega" at bounding box center [769, 57] width 32 height 13
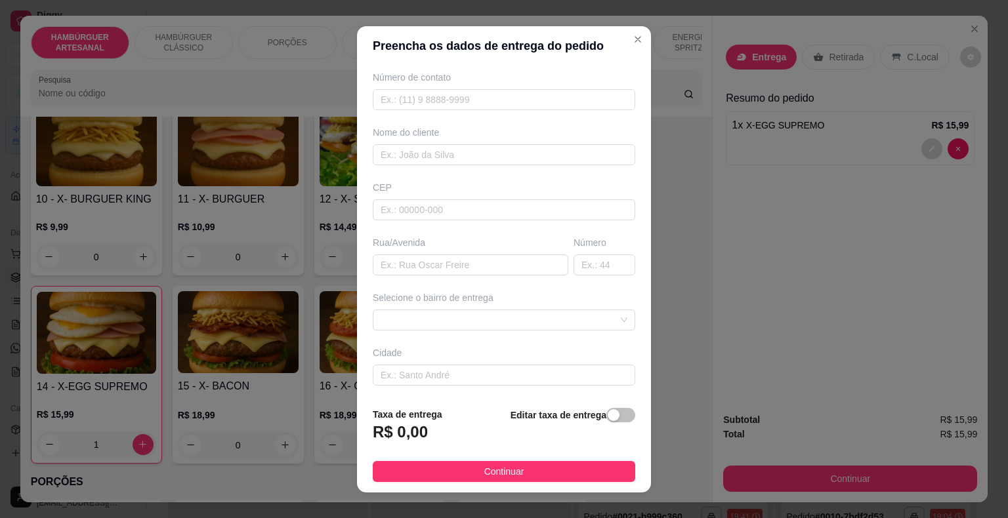
scroll to position [108, 0]
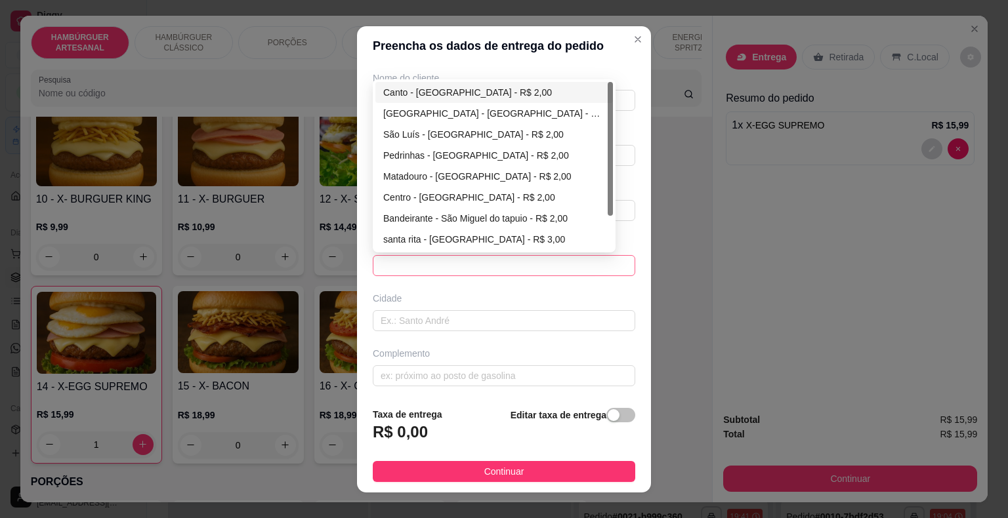
click at [513, 268] on span at bounding box center [504, 266] width 247 height 20
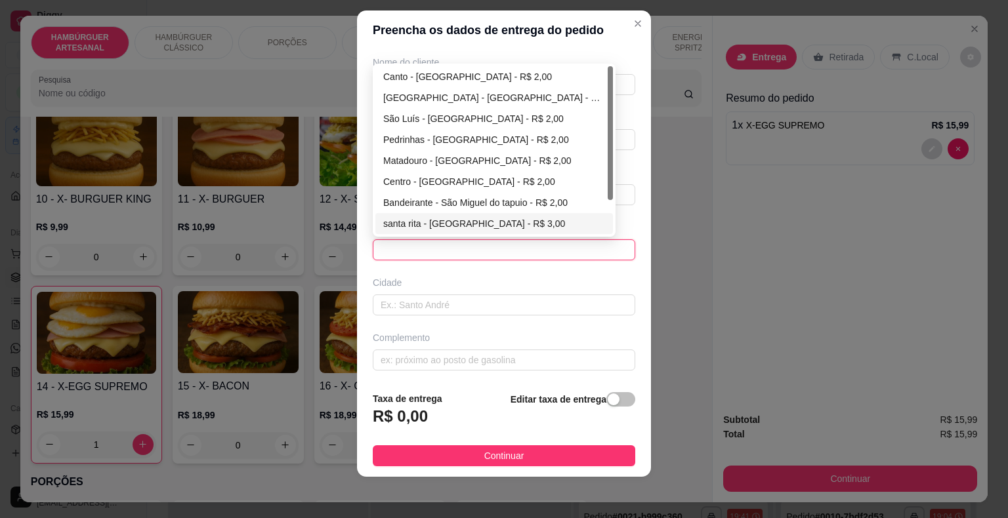
scroll to position [43, 0]
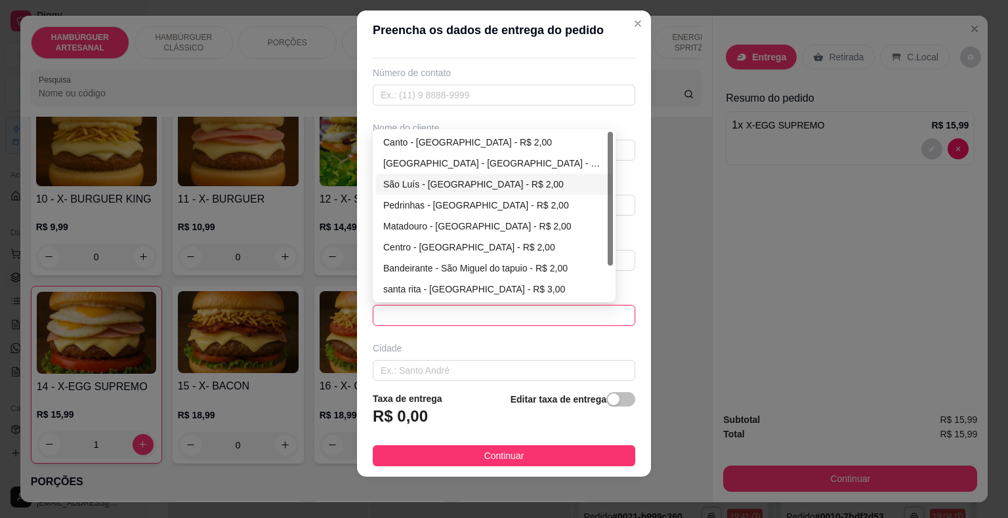
click at [463, 179] on div "São Luís - [GEOGRAPHIC_DATA] - R$ 2,00" at bounding box center [494, 184] width 222 height 14
type input "São Miguel do Tapuio"
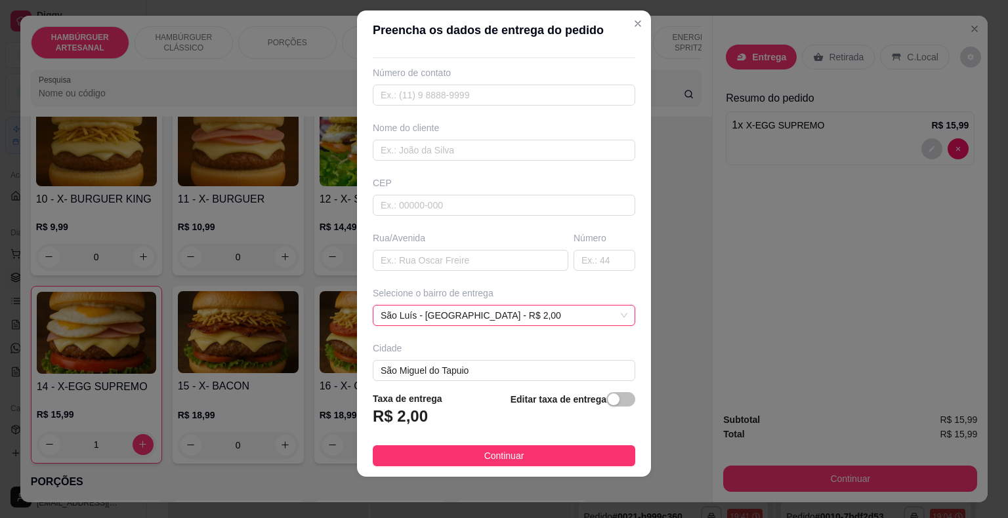
click at [442, 442] on footer "Taxa de entrega R$ 2,00 Editar taxa de entrega Continuar" at bounding box center [504, 429] width 294 height 96
click at [442, 451] on button "Continuar" at bounding box center [504, 455] width 262 height 21
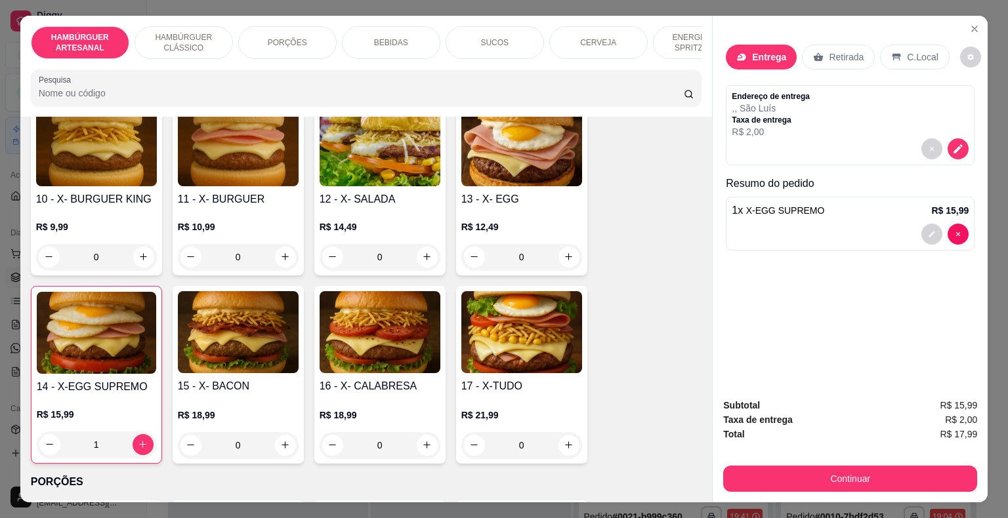
click at [760, 51] on p "Entrega" at bounding box center [769, 57] width 34 height 13
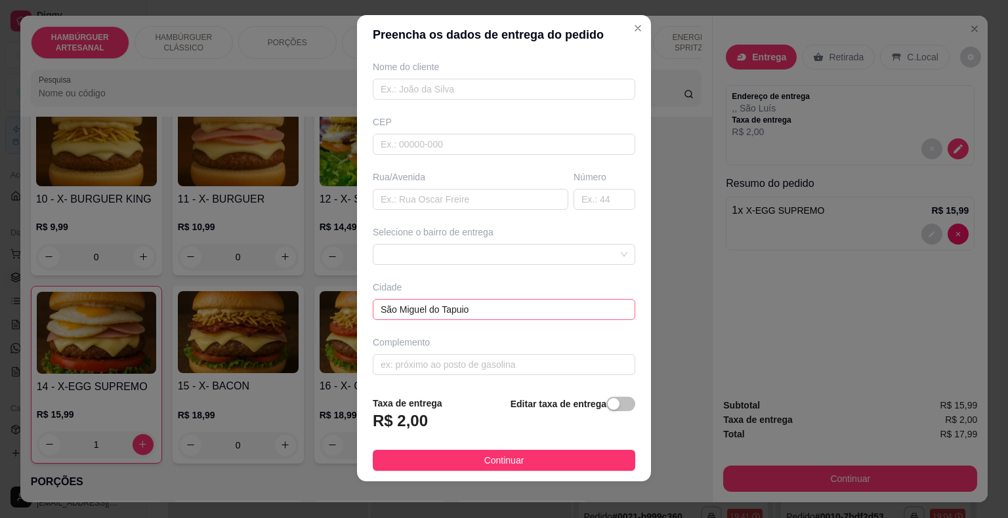
scroll to position [16, 0]
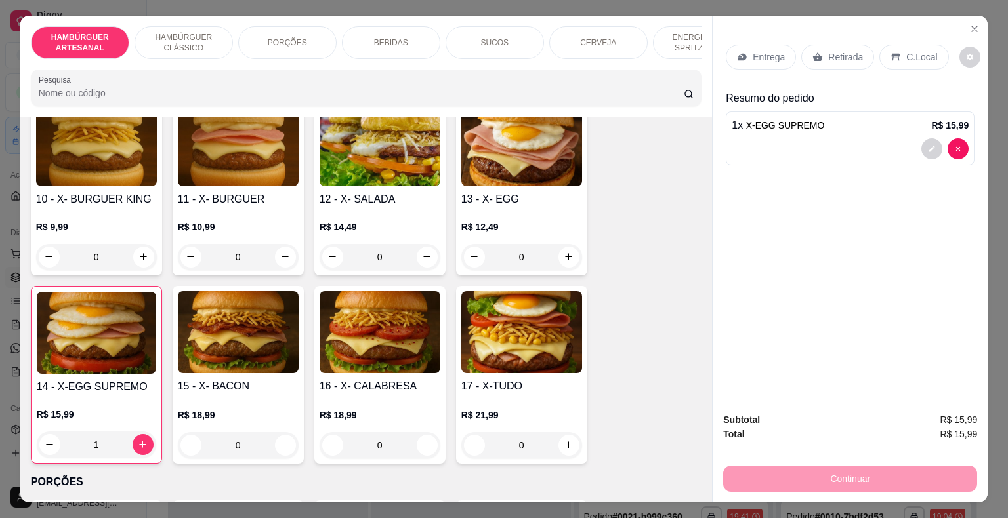
click at [779, 53] on div "Entrega" at bounding box center [761, 57] width 70 height 25
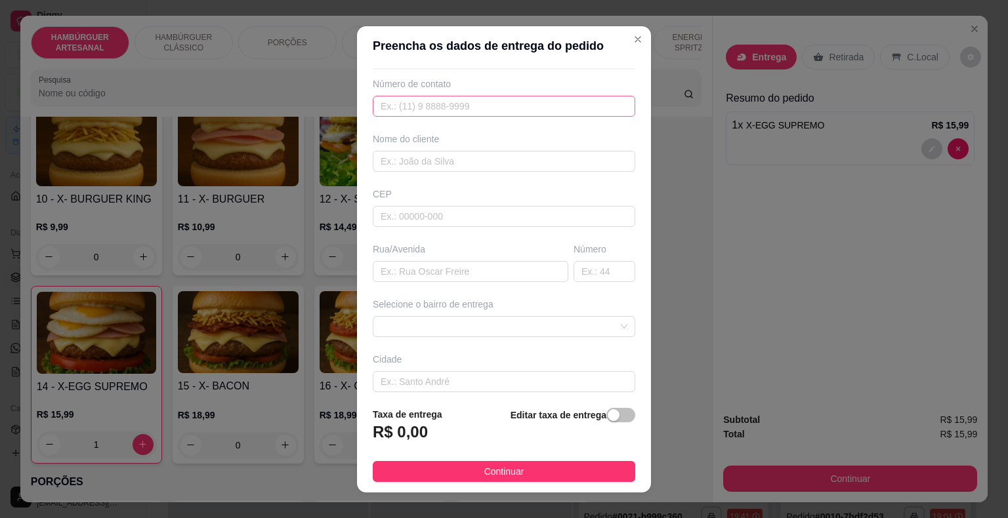
scroll to position [66, 0]
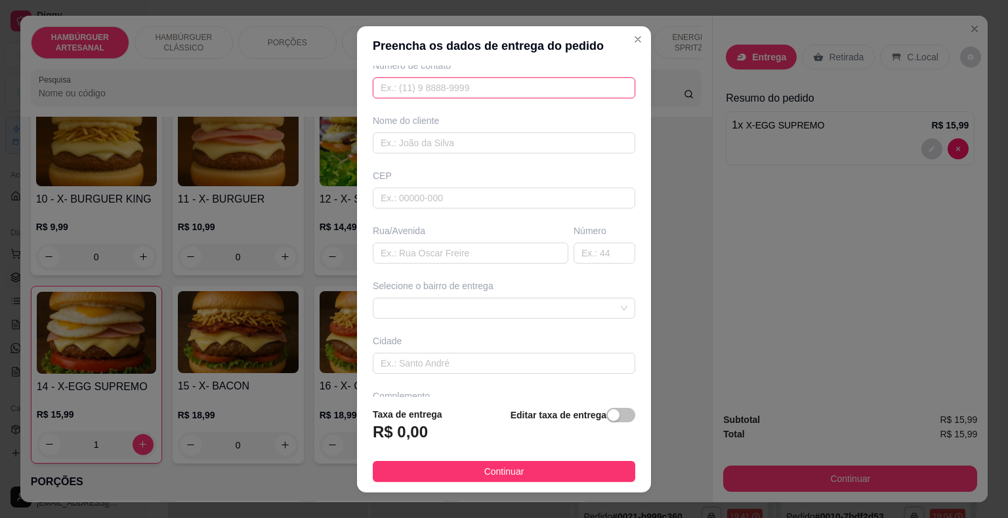
click at [485, 88] on input "text" at bounding box center [504, 87] width 262 height 21
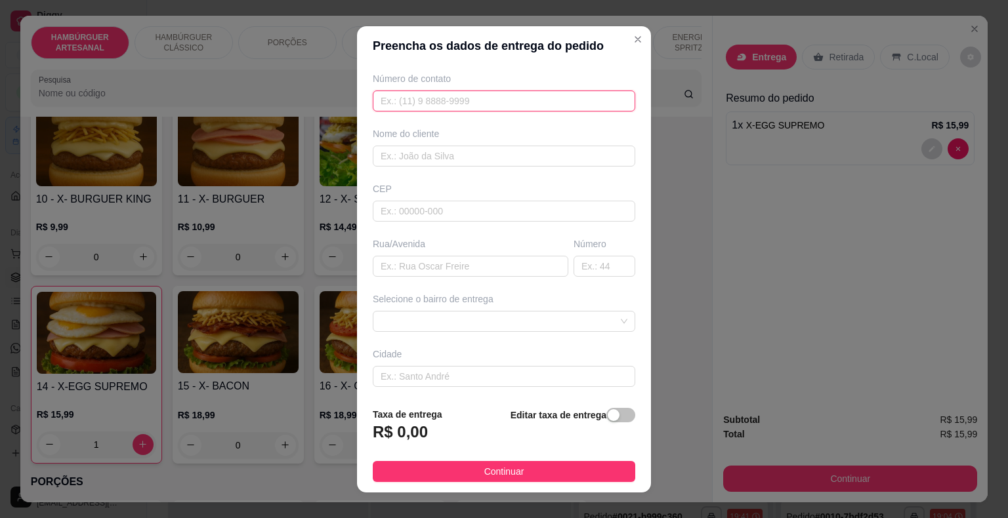
scroll to position [0, 0]
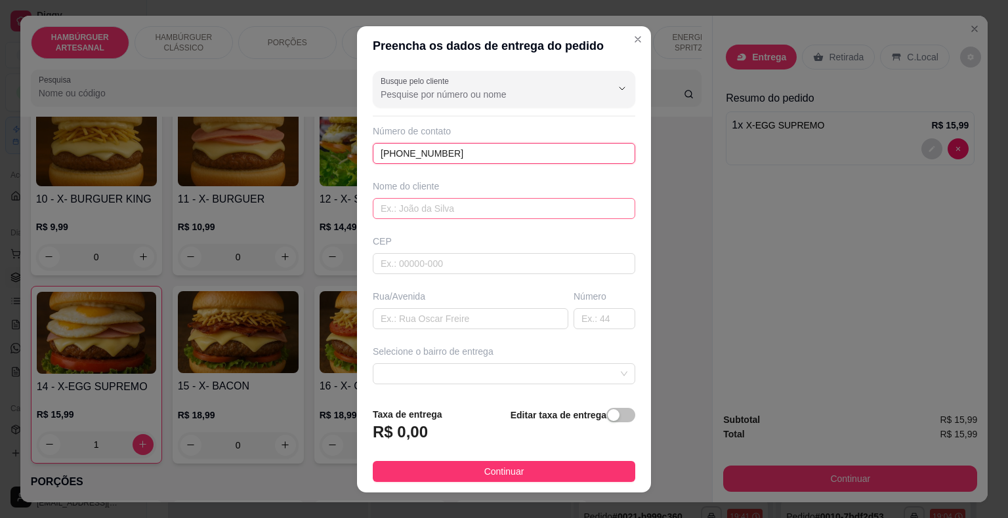
type input "[PHONE_NUMBER]"
click at [499, 204] on input "text" at bounding box center [504, 208] width 262 height 21
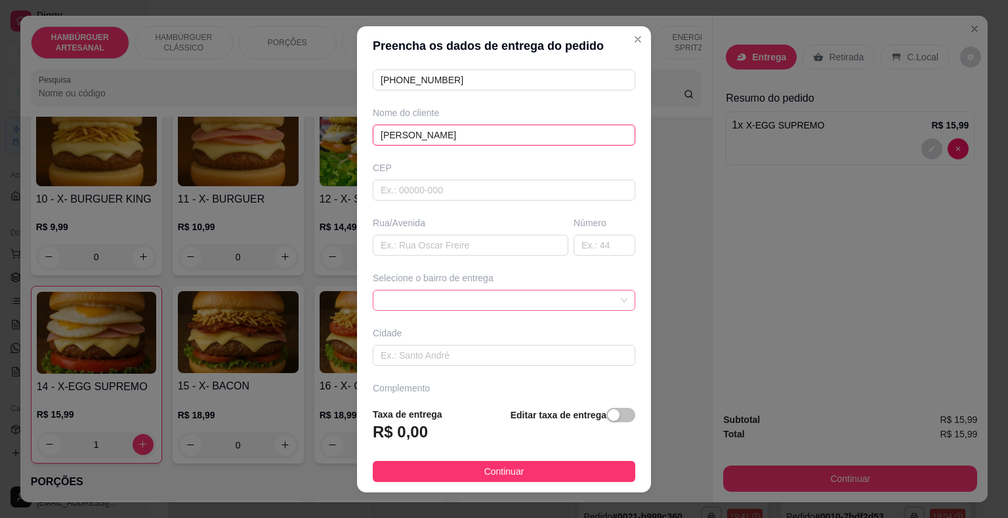
scroll to position [108, 0]
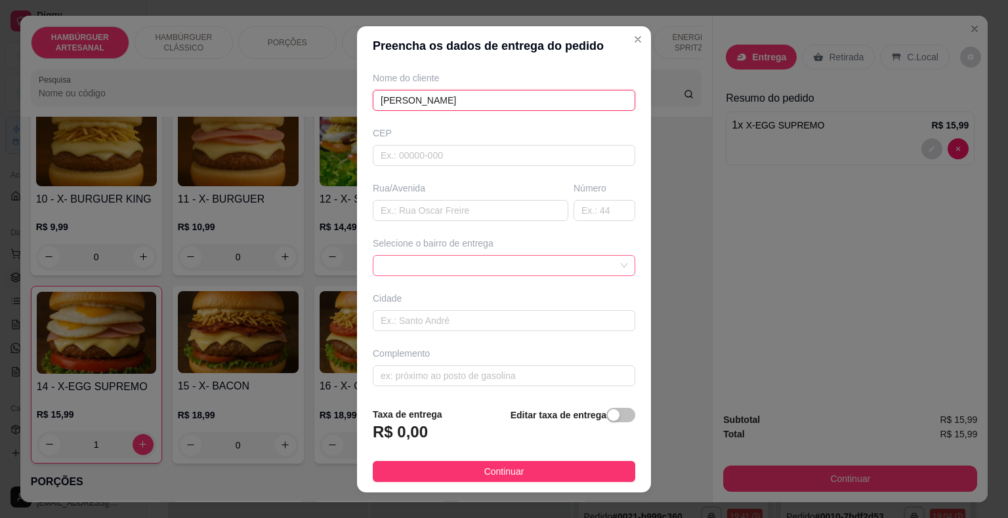
click at [552, 256] on span at bounding box center [504, 266] width 247 height 20
type input "[PERSON_NAME]"
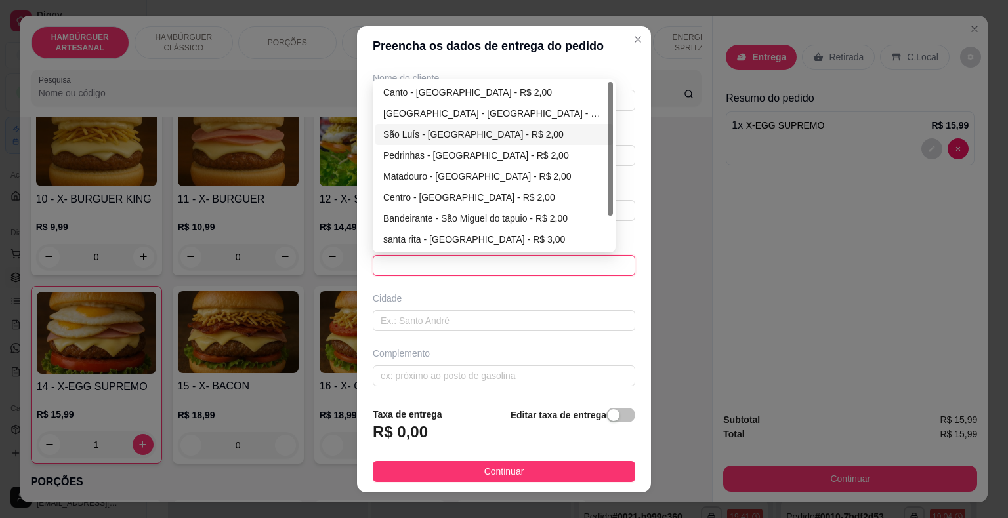
click at [467, 127] on div "São Luís - [GEOGRAPHIC_DATA] - R$ 2,00" at bounding box center [494, 134] width 222 height 14
type input "São Miguel do Tapuio"
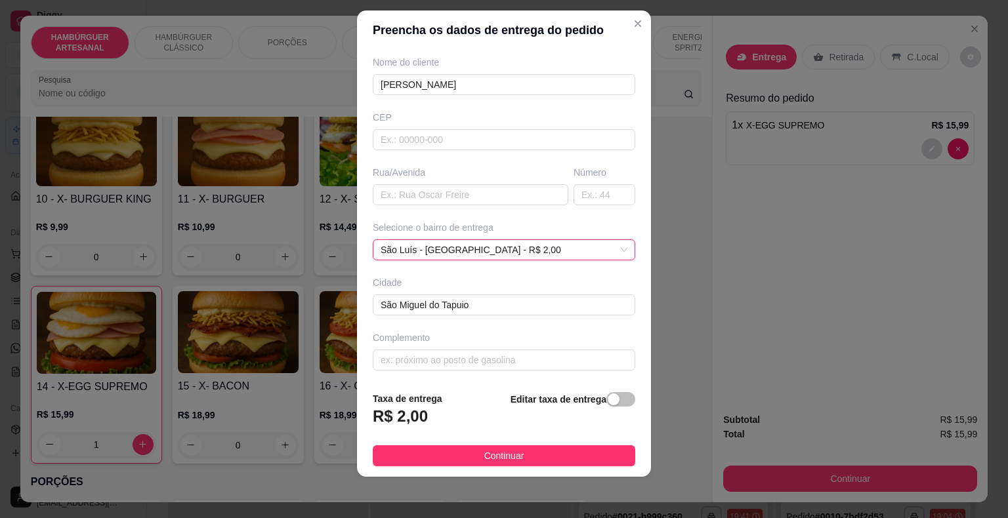
click at [497, 342] on div "Complemento" at bounding box center [504, 350] width 268 height 39
click at [491, 355] on input "text" at bounding box center [504, 360] width 262 height 21
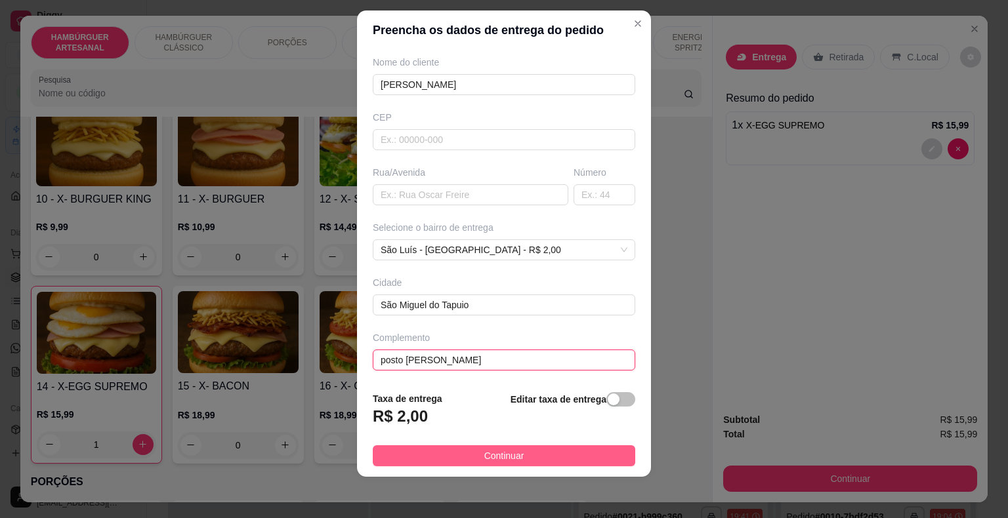
type input "posto [PERSON_NAME]"
click at [563, 459] on button "Continuar" at bounding box center [504, 455] width 262 height 21
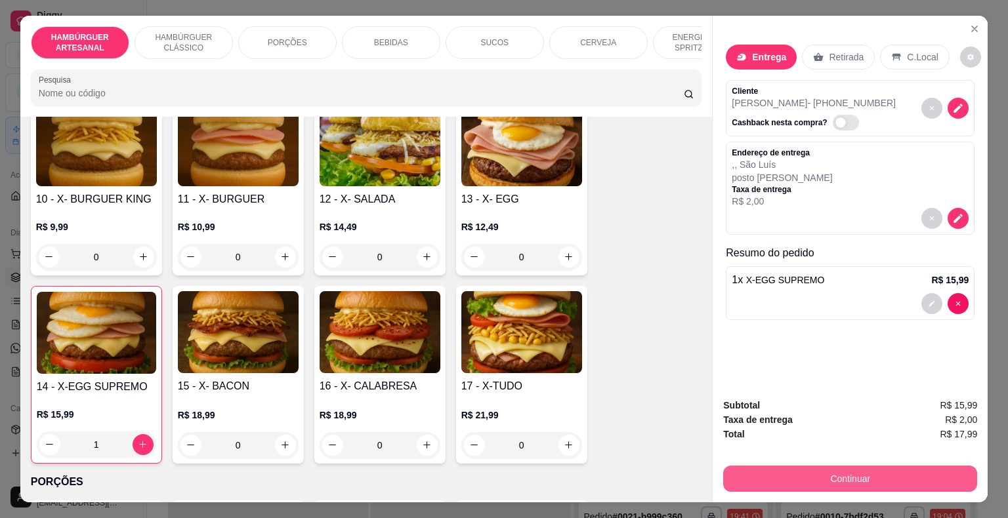
click at [892, 484] on button "Continuar" at bounding box center [850, 479] width 254 height 26
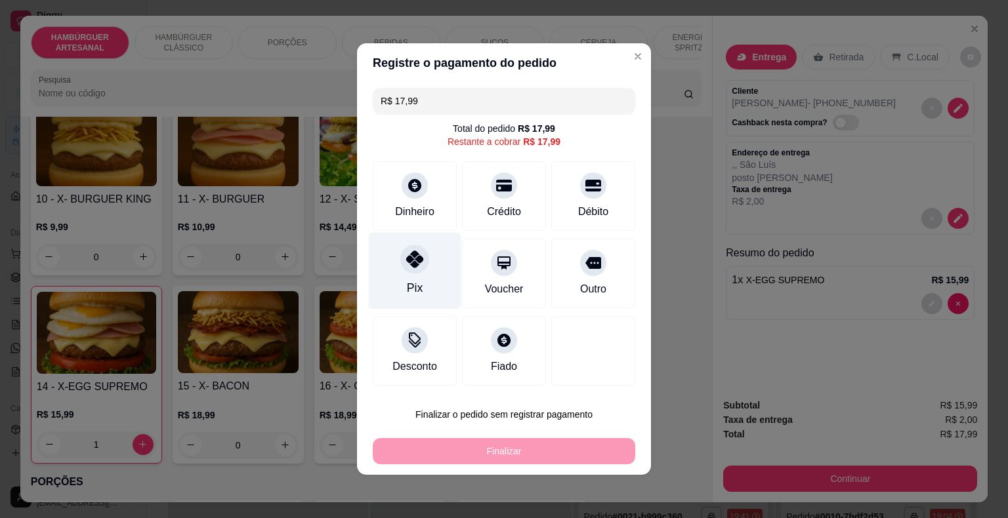
click at [415, 257] on icon at bounding box center [414, 259] width 17 height 17
type input "R$ 0,00"
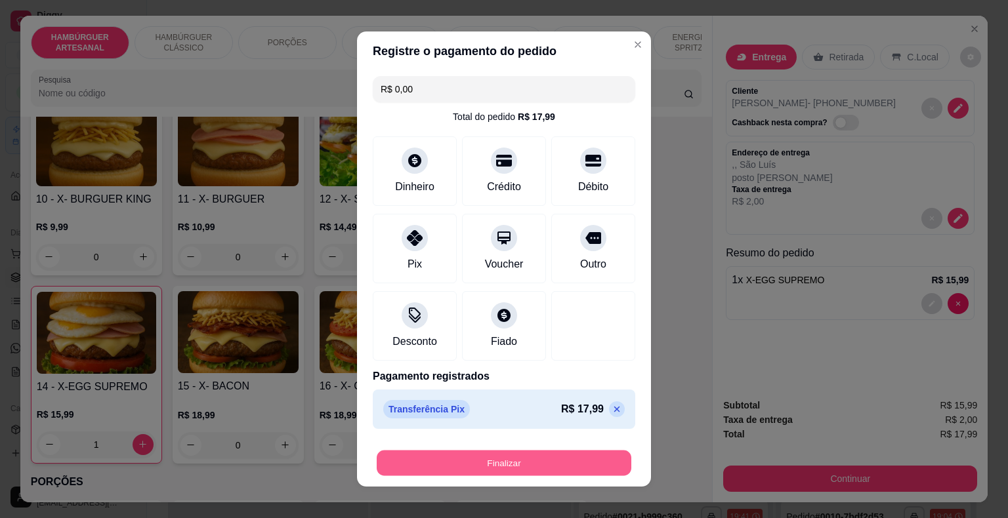
click at [443, 455] on button "Finalizar" at bounding box center [504, 464] width 255 height 26
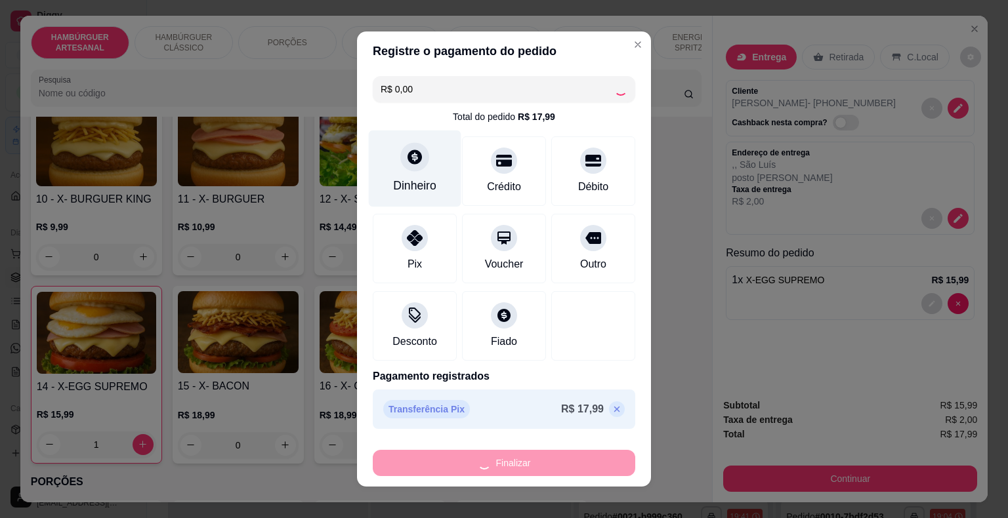
type input "0"
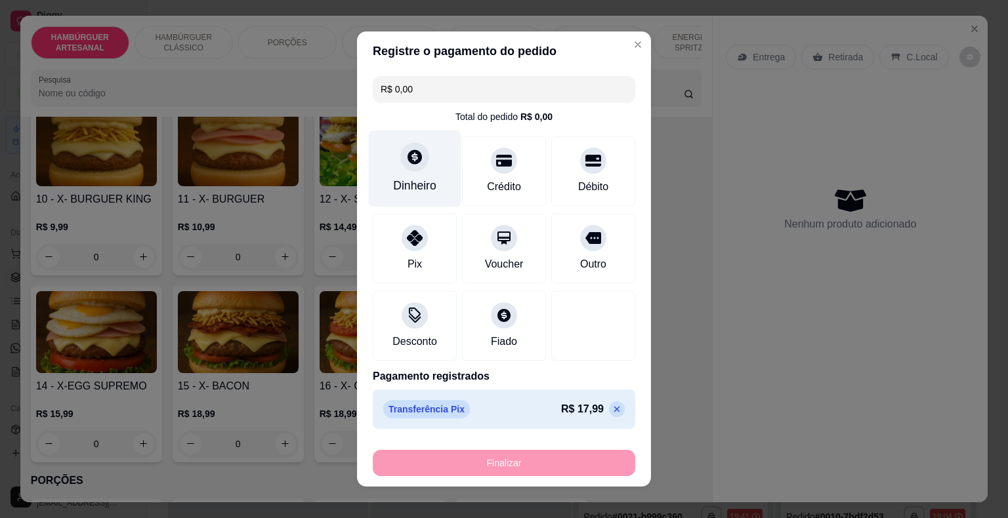
type input "-R$ 17,99"
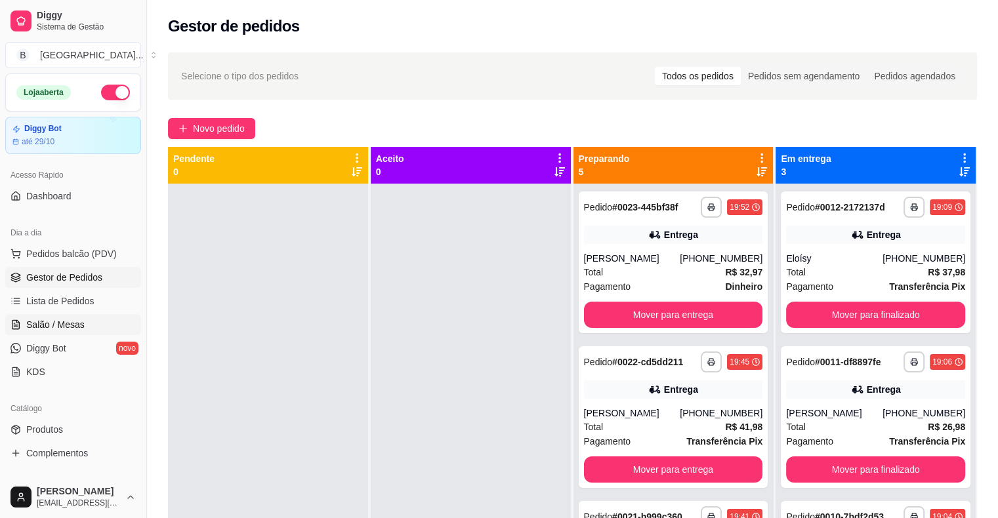
click at [45, 316] on link "Salão / Mesas" at bounding box center [73, 324] width 136 height 21
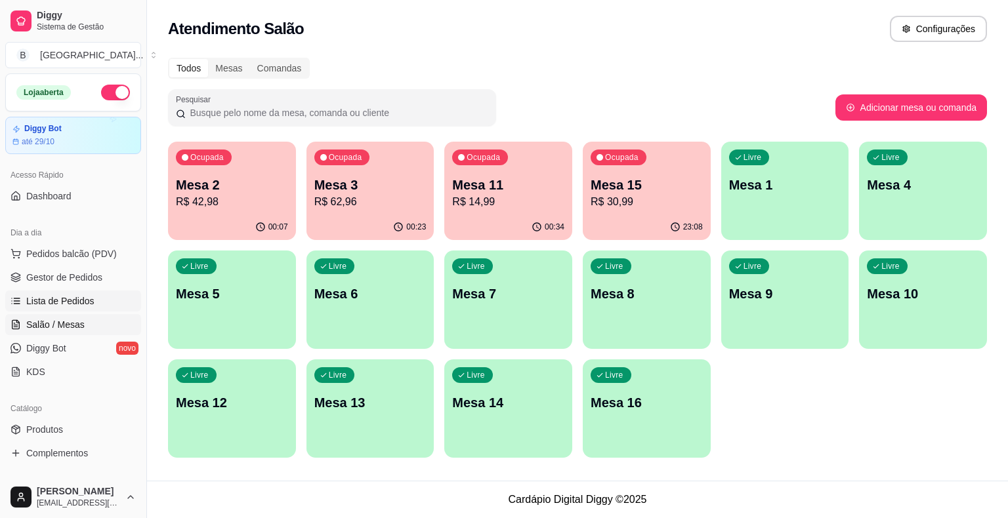
click at [51, 300] on span "Lista de Pedidos" at bounding box center [60, 301] width 68 height 13
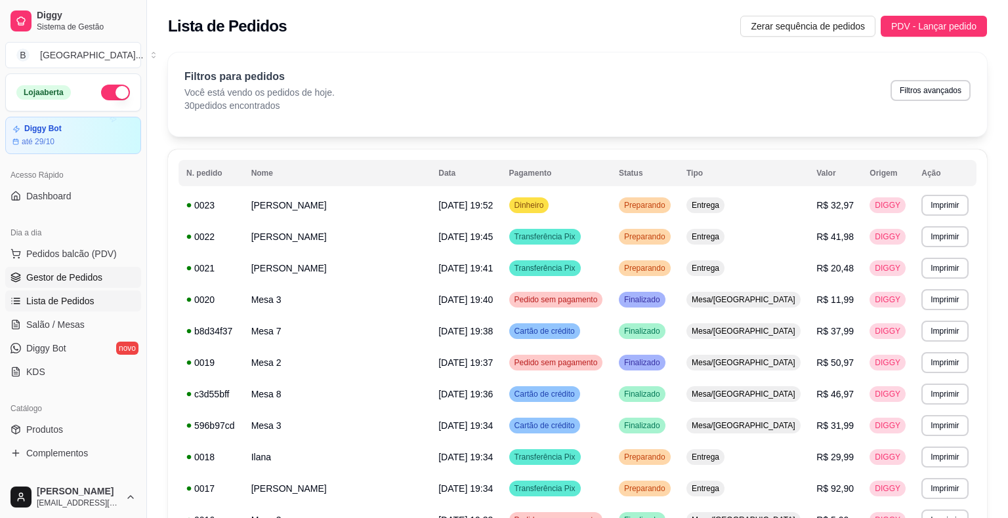
click at [71, 276] on span "Gestor de Pedidos" at bounding box center [64, 277] width 76 height 13
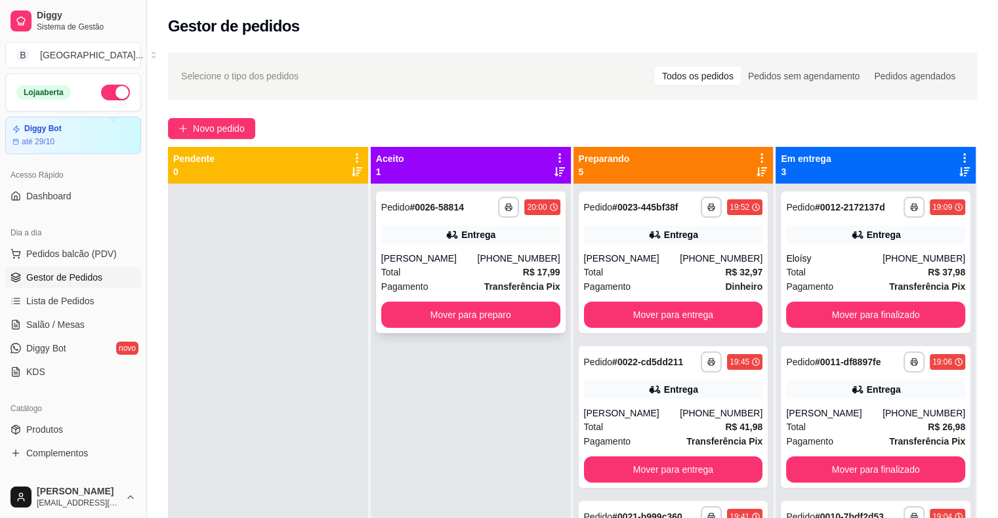
click at [443, 255] on div "[PERSON_NAME]" at bounding box center [429, 258] width 96 height 13
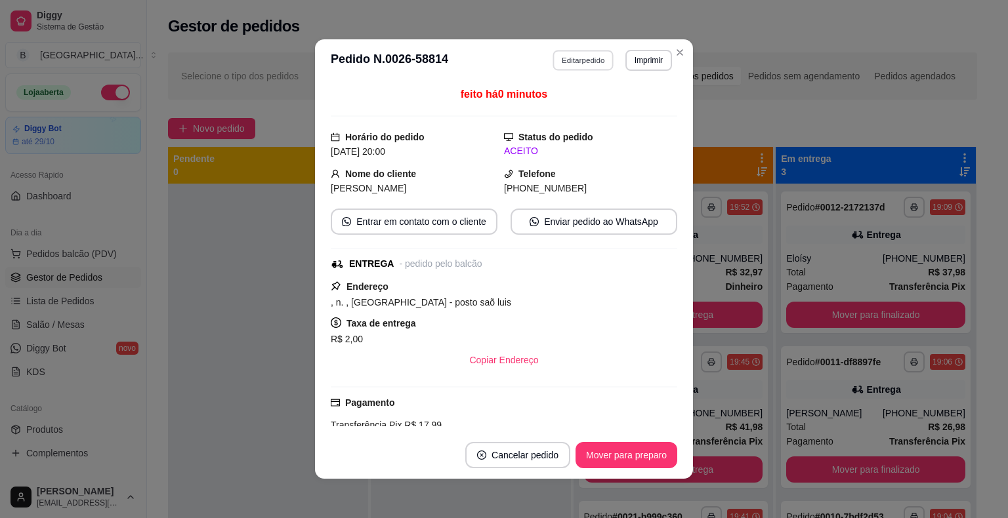
click at [567, 59] on button "Editar pedido" at bounding box center [583, 60] width 61 height 20
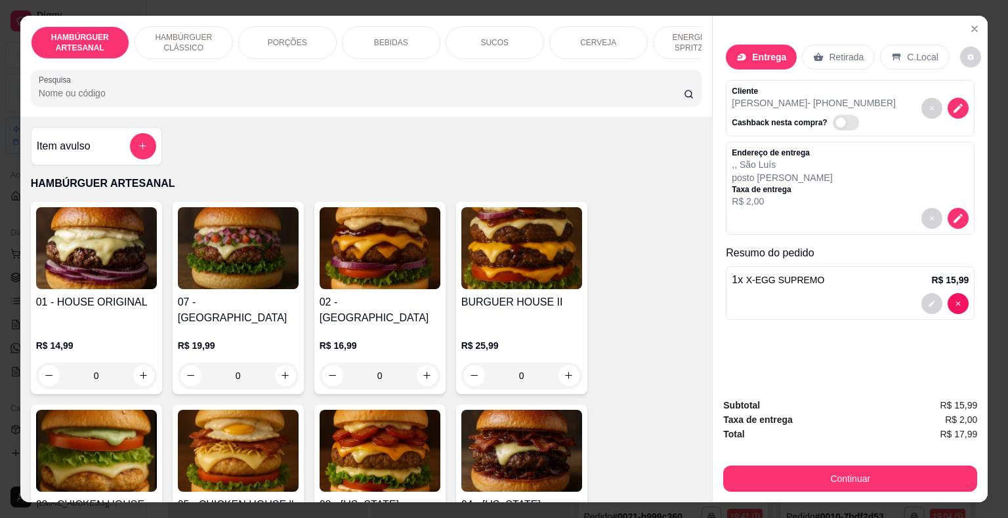
click at [402, 33] on div "BEBIDAS" at bounding box center [391, 42] width 98 height 33
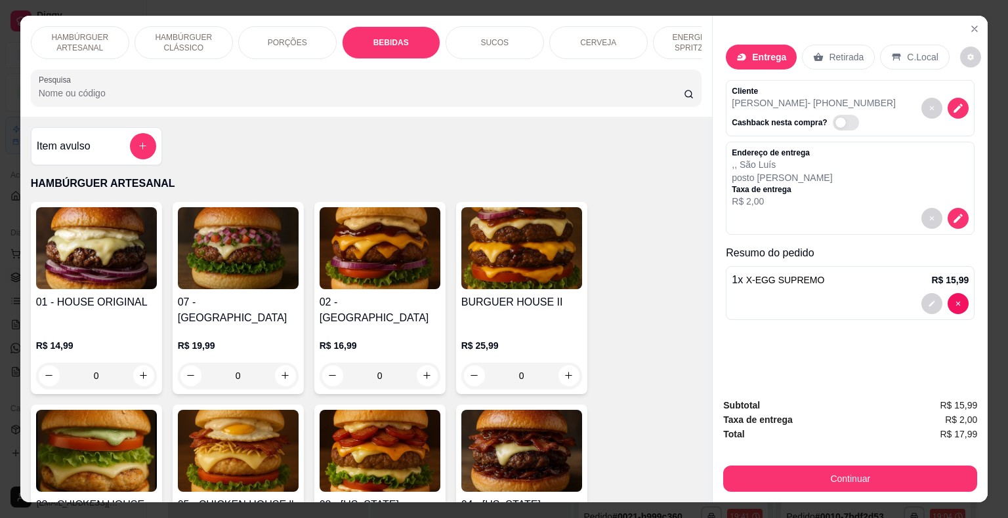
scroll to position [31, 0]
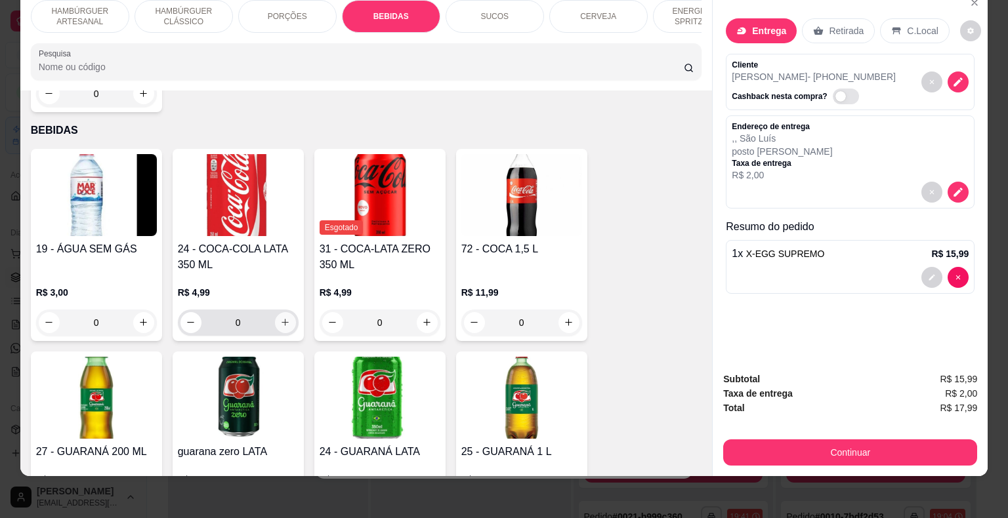
click at [281, 312] on button "increase-product-quantity" at bounding box center [285, 322] width 21 height 21
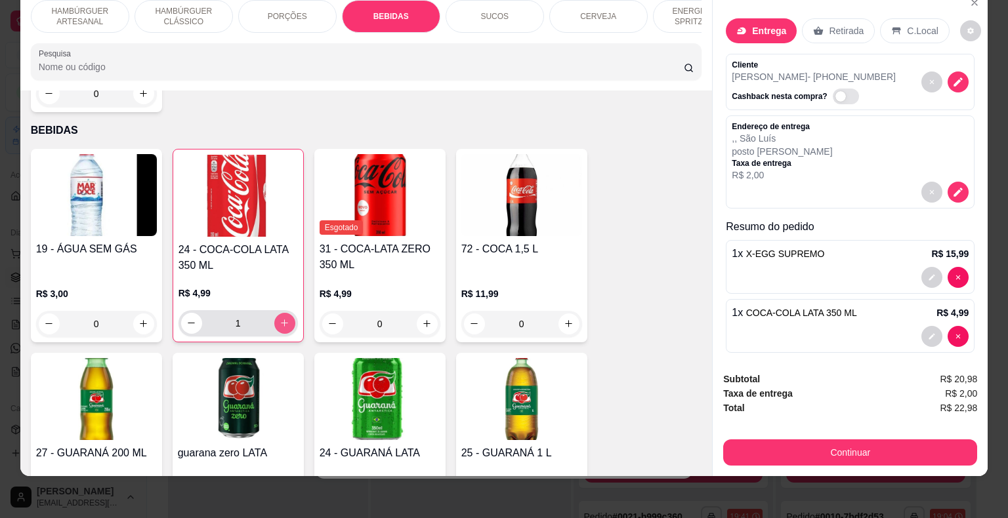
type input "1"
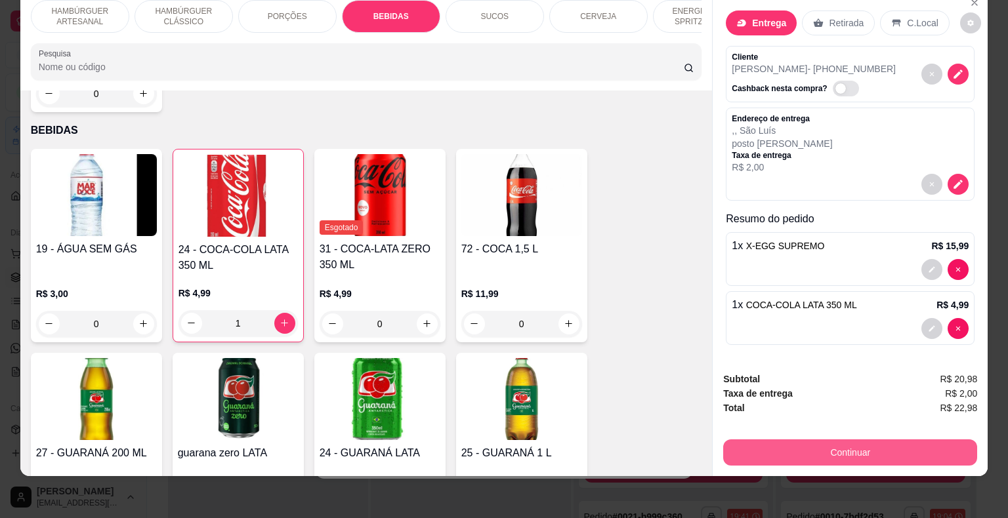
click at [862, 442] on button "Continuar" at bounding box center [850, 453] width 254 height 26
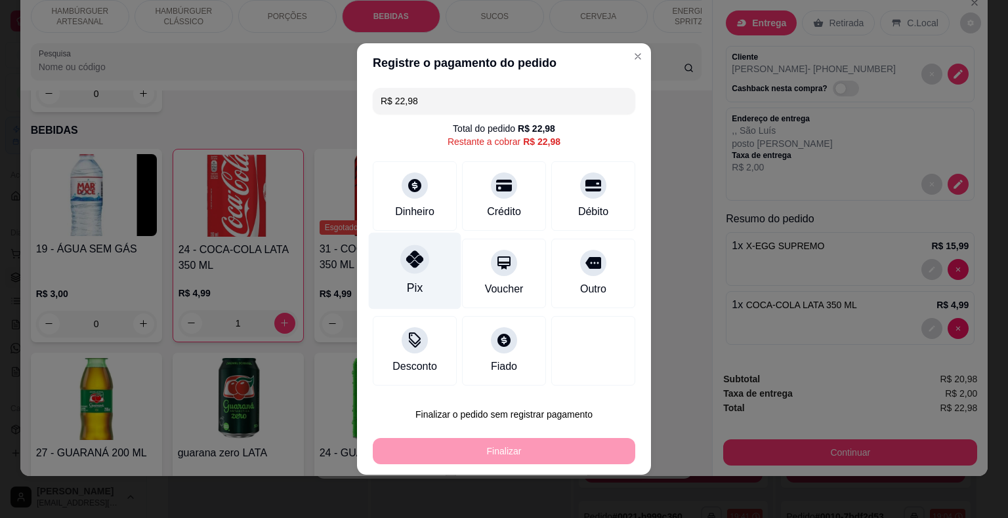
click at [418, 279] on div "Pix" at bounding box center [415, 271] width 93 height 77
type input "R$ 0,00"
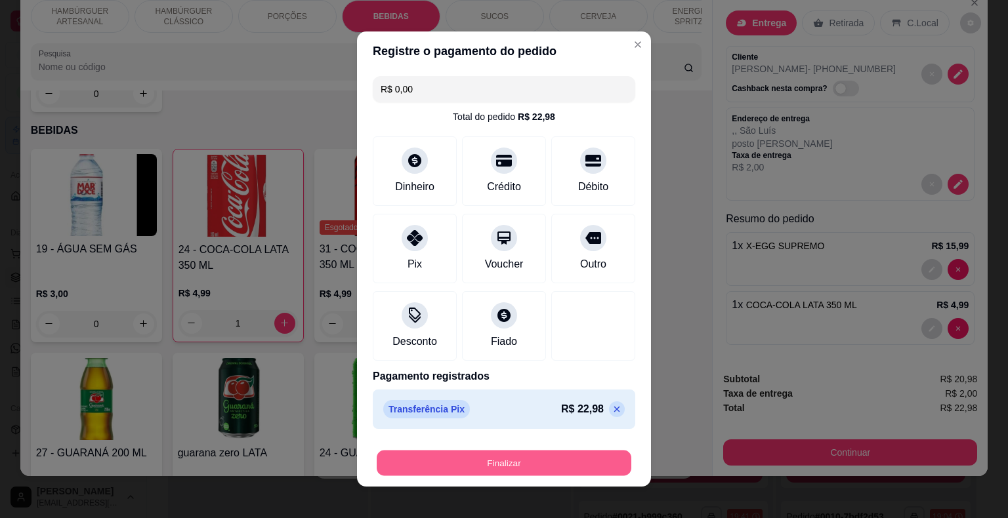
click at [447, 472] on button "Finalizar" at bounding box center [504, 464] width 255 height 26
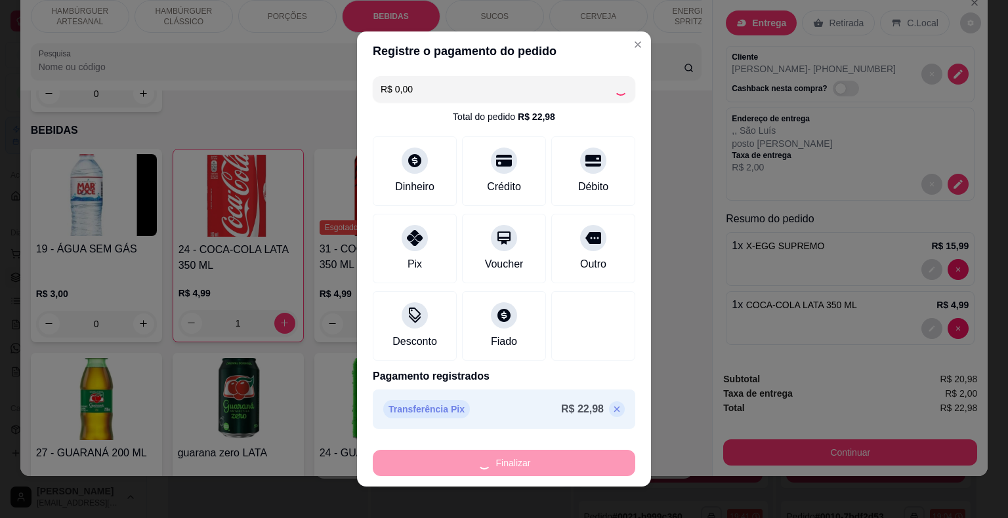
type input "0"
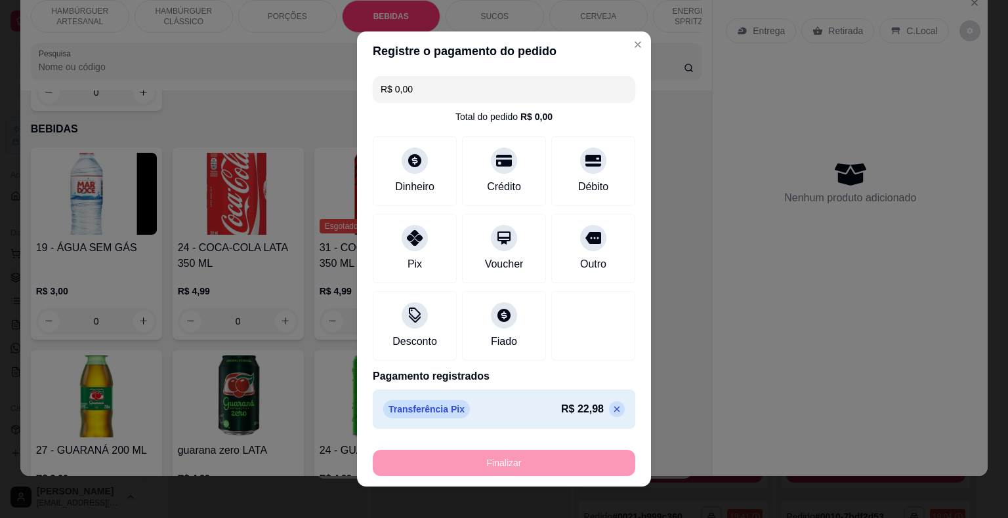
type input "-R$ 22,98"
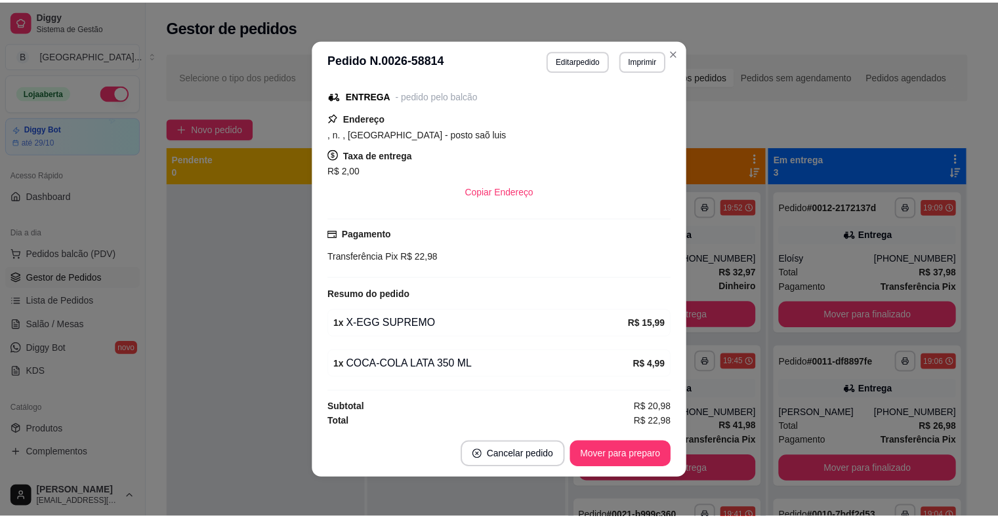
scroll to position [3, 0]
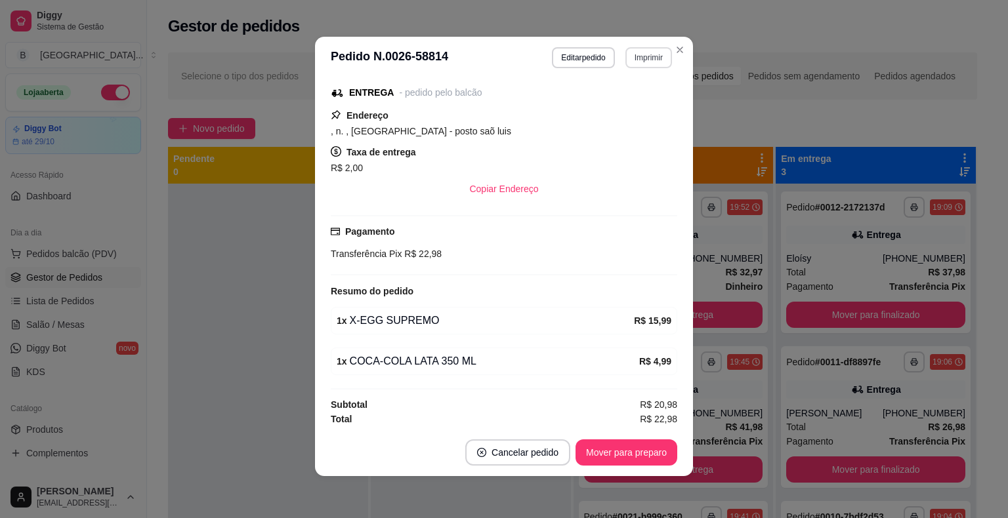
click at [640, 56] on button "Imprimir" at bounding box center [648, 57] width 47 height 21
click at [626, 104] on button "IMPRESSORA" at bounding box center [620, 103] width 95 height 21
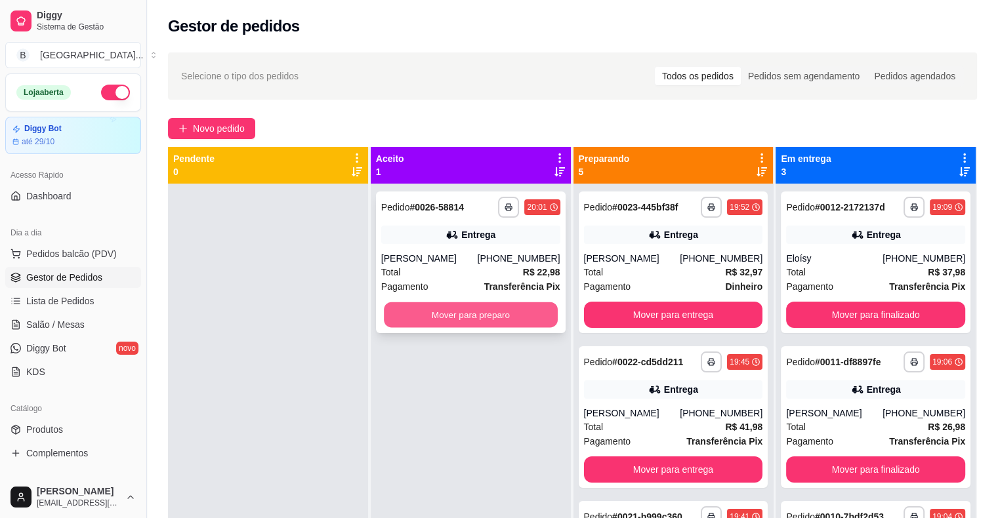
click at [474, 310] on button "Mover para preparo" at bounding box center [471, 315] width 174 height 26
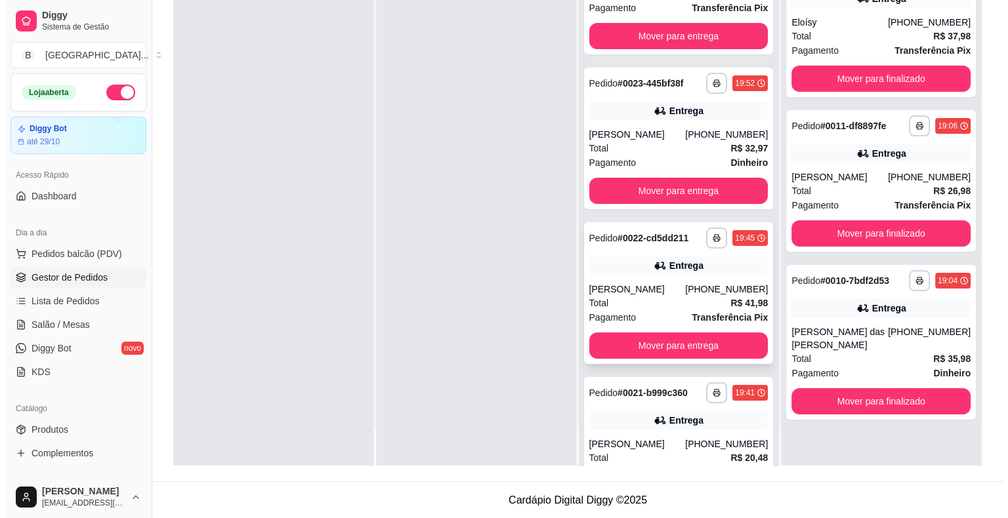
scroll to position [0, 0]
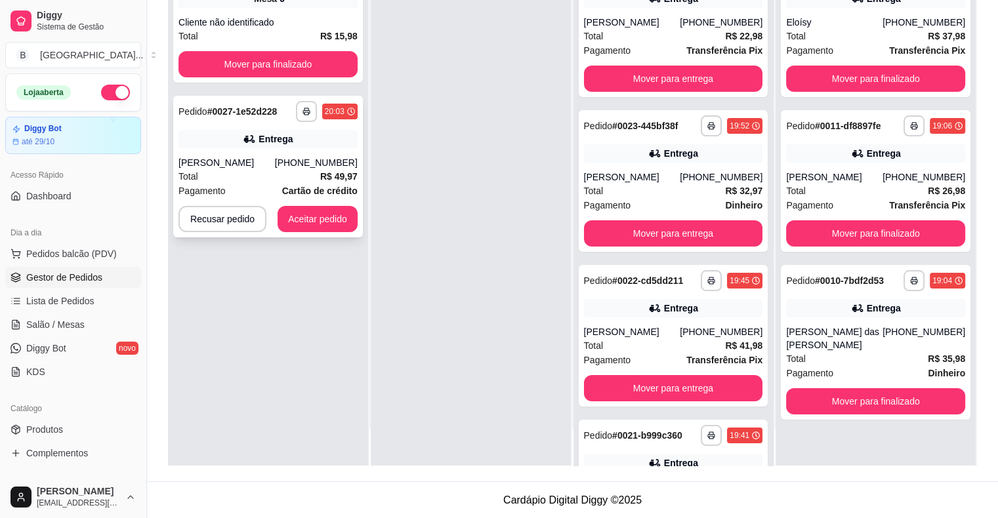
click at [275, 164] on div "[PERSON_NAME]" at bounding box center [226, 162] width 96 height 13
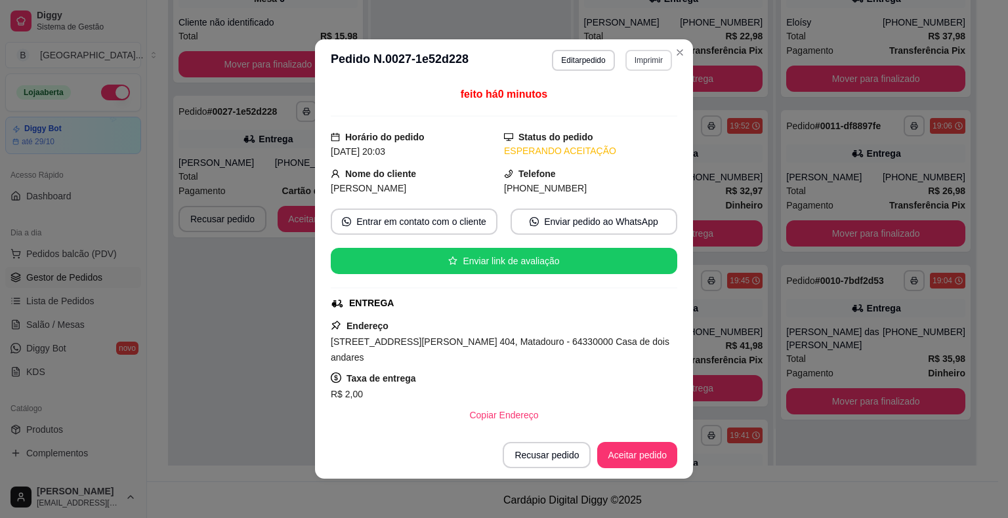
click at [625, 56] on button "Imprimir" at bounding box center [648, 60] width 47 height 21
click at [609, 98] on button "IMPRESSORA" at bounding box center [621, 106] width 92 height 20
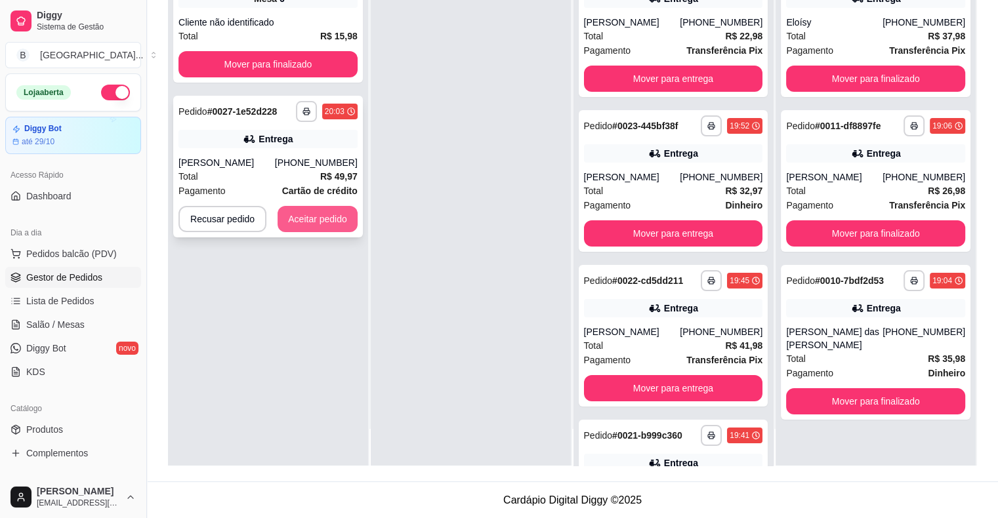
click at [314, 214] on button "Aceitar pedido" at bounding box center [318, 219] width 80 height 26
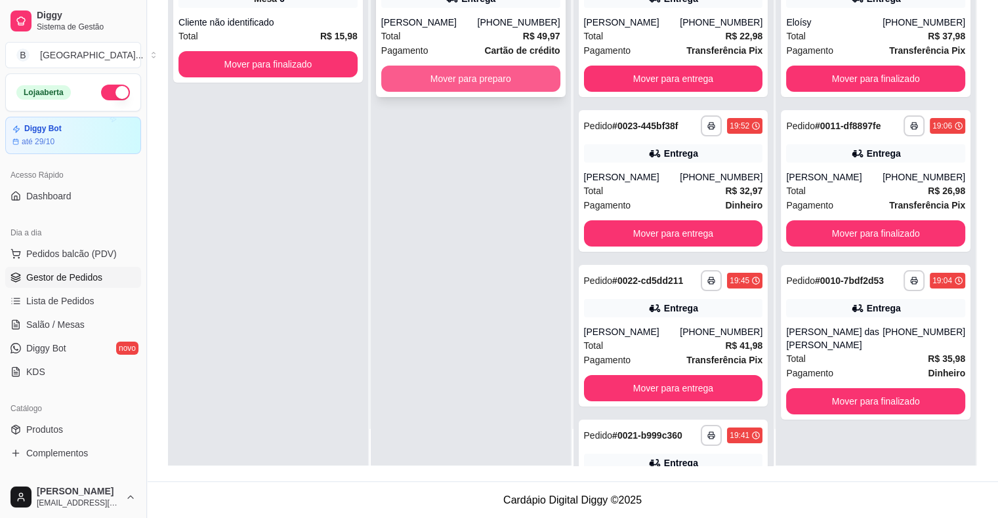
click at [521, 75] on button "Mover para preparo" at bounding box center [470, 79] width 179 height 26
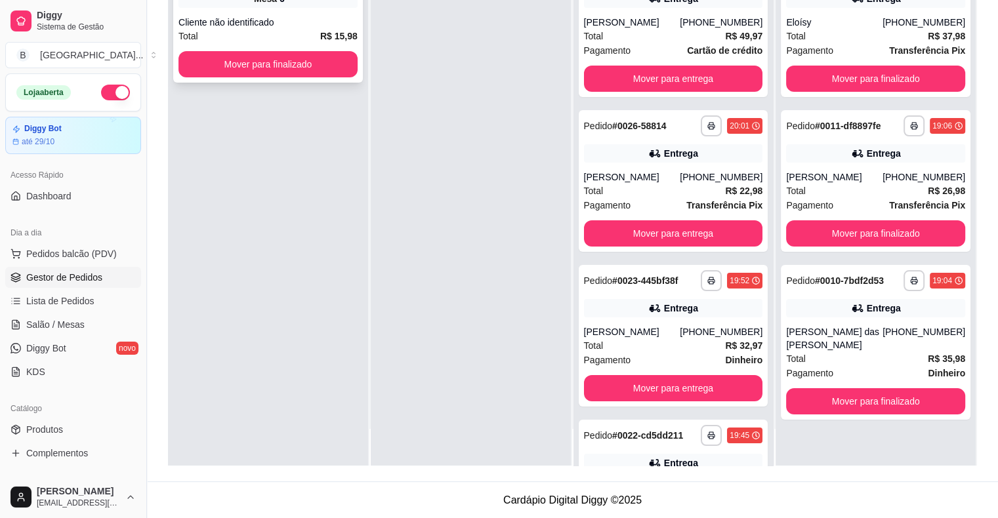
click at [319, 29] on div "Total R$ 15,98" at bounding box center [267, 36] width 179 height 14
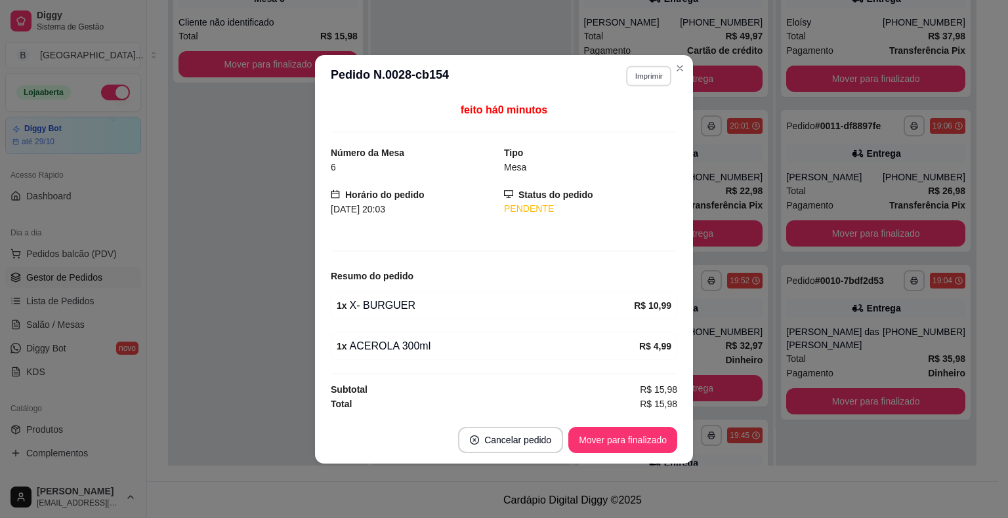
click at [647, 79] on button "Imprimir" at bounding box center [648, 76] width 45 height 20
click at [663, 122] on button "IMPRESSORA" at bounding box center [625, 123] width 92 height 20
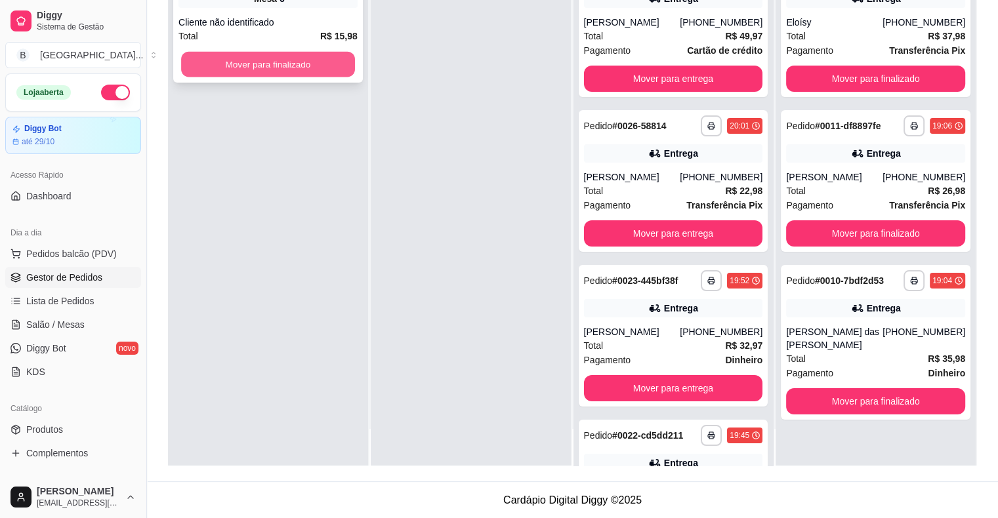
click at [298, 66] on button "Mover para finalizado" at bounding box center [268, 65] width 174 height 26
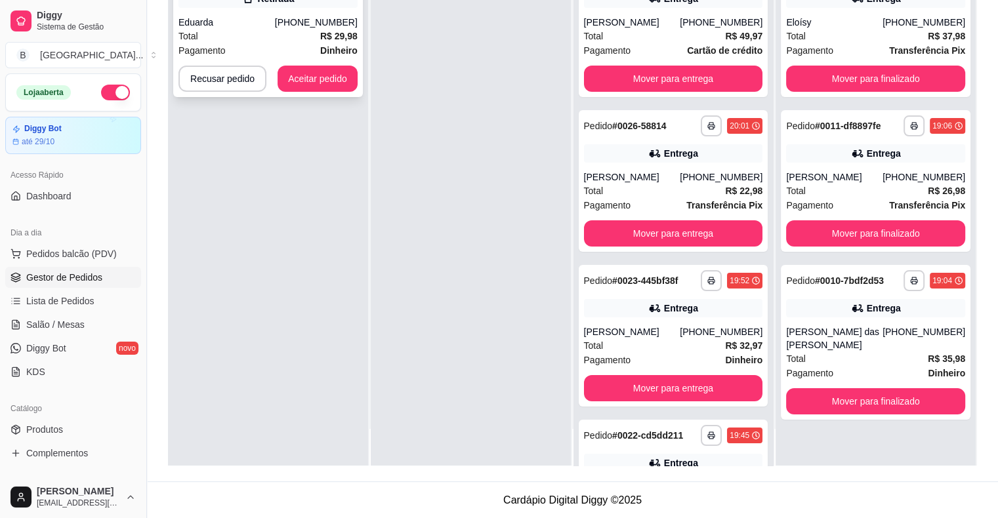
click at [293, 41] on div "Total R$ 29,98" at bounding box center [267, 36] width 179 height 14
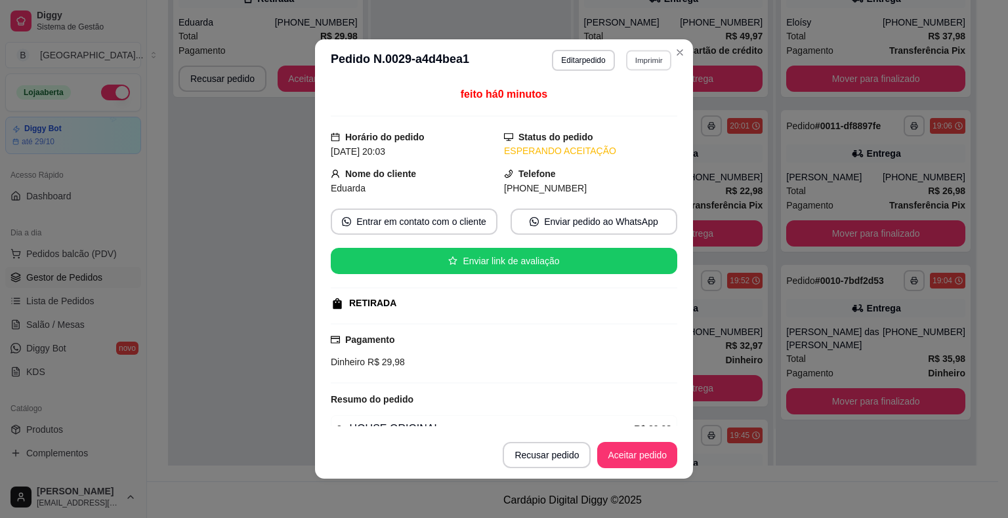
click at [641, 64] on button "Imprimir" at bounding box center [648, 60] width 45 height 20
click at [638, 102] on button "IMPRESSORA" at bounding box center [620, 106] width 92 height 20
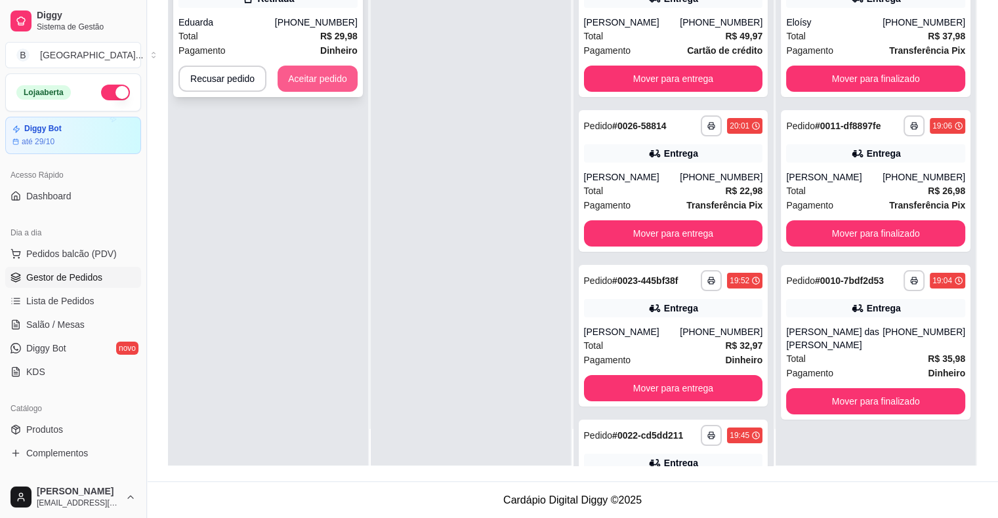
click at [317, 68] on button "Aceitar pedido" at bounding box center [318, 79] width 80 height 26
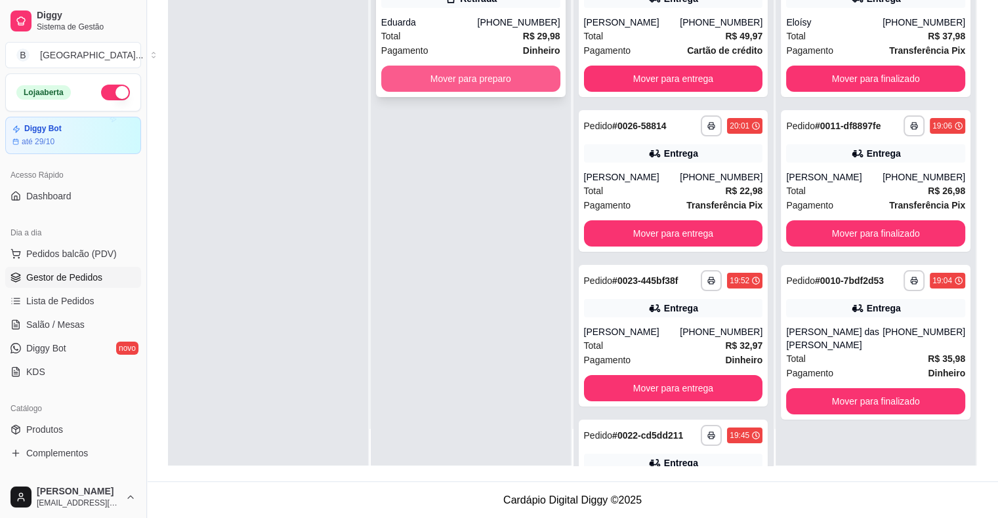
click at [430, 77] on button "Mover para preparo" at bounding box center [470, 79] width 179 height 26
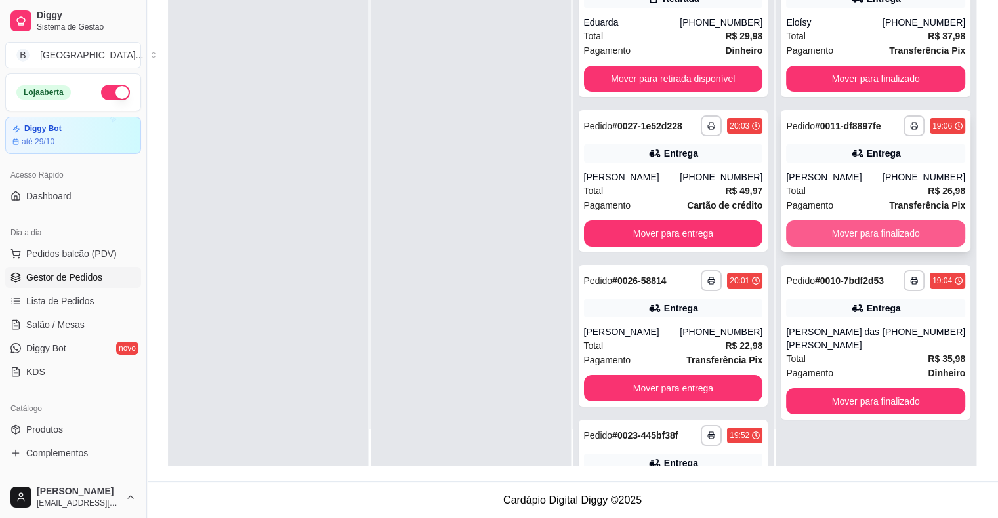
click at [892, 230] on button "Mover para finalizado" at bounding box center [875, 233] width 179 height 26
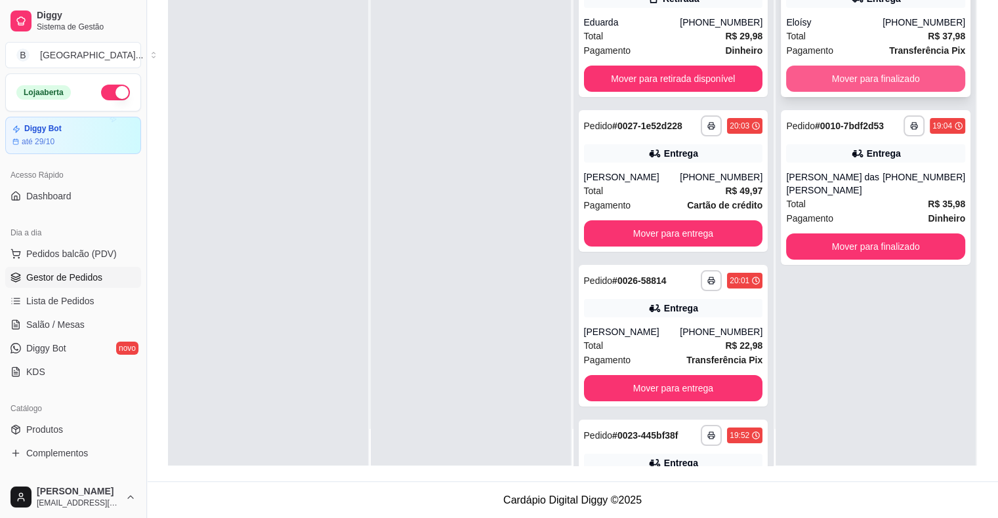
click at [945, 80] on button "Mover para finalizado" at bounding box center [875, 79] width 179 height 26
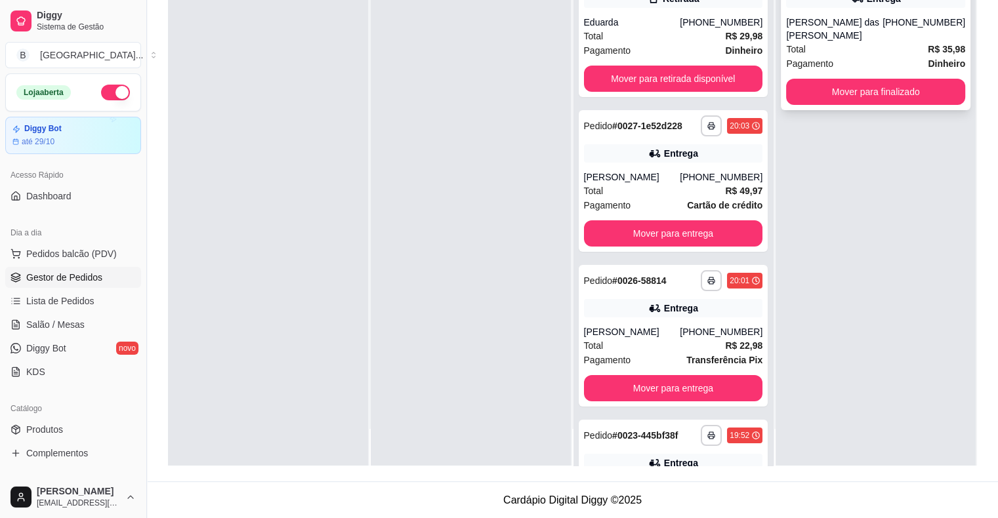
click at [882, 38] on div "[PERSON_NAME] das [PERSON_NAME]" at bounding box center [834, 29] width 96 height 26
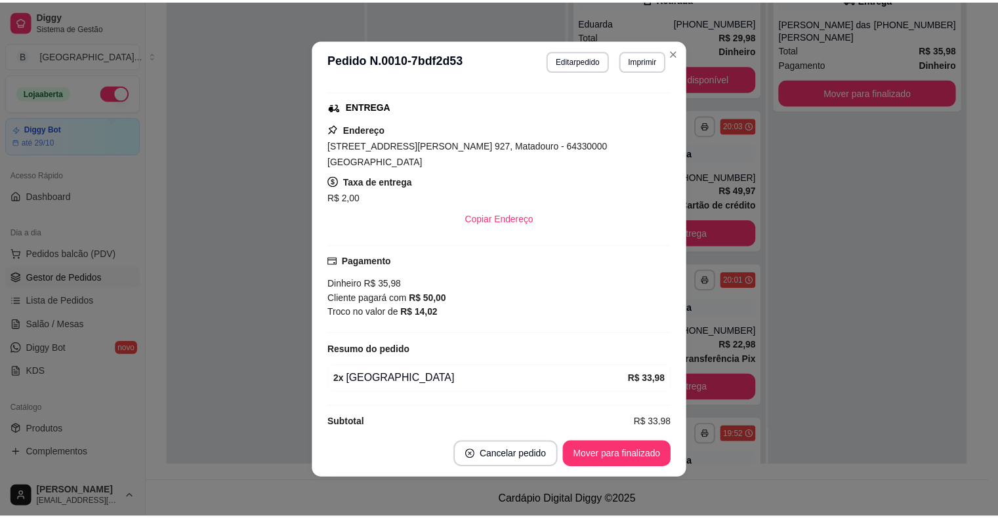
scroll to position [3, 0]
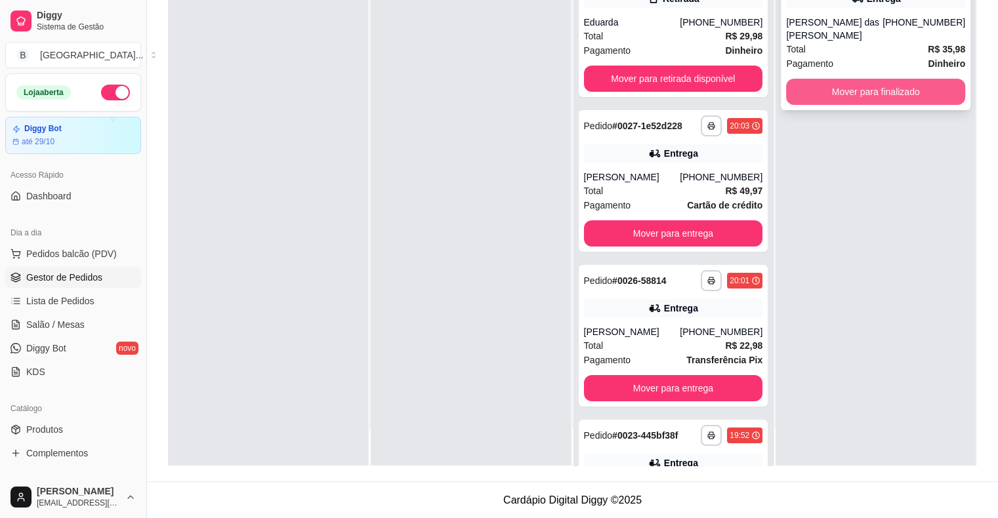
click at [828, 92] on button "Mover para finalizado" at bounding box center [875, 92] width 179 height 26
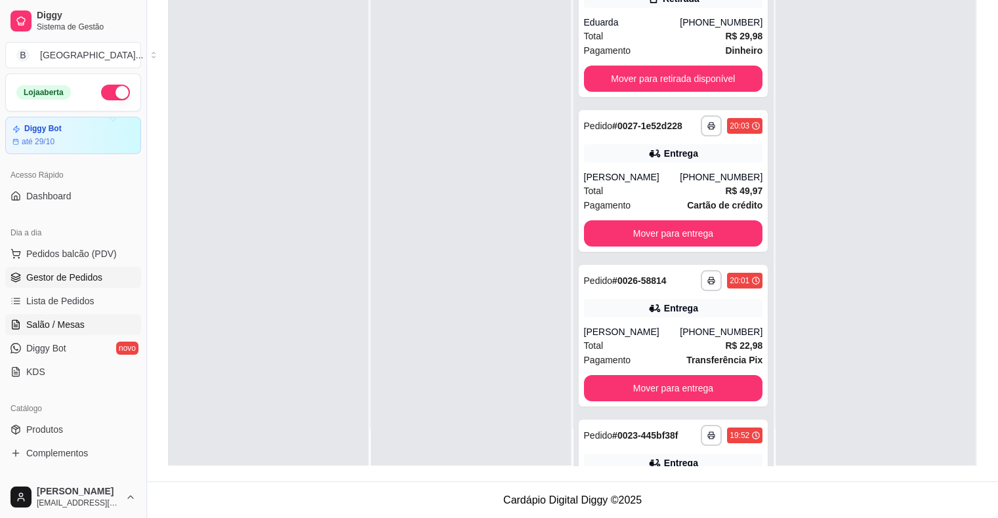
click at [94, 316] on link "Salão / Mesas" at bounding box center [73, 324] width 136 height 21
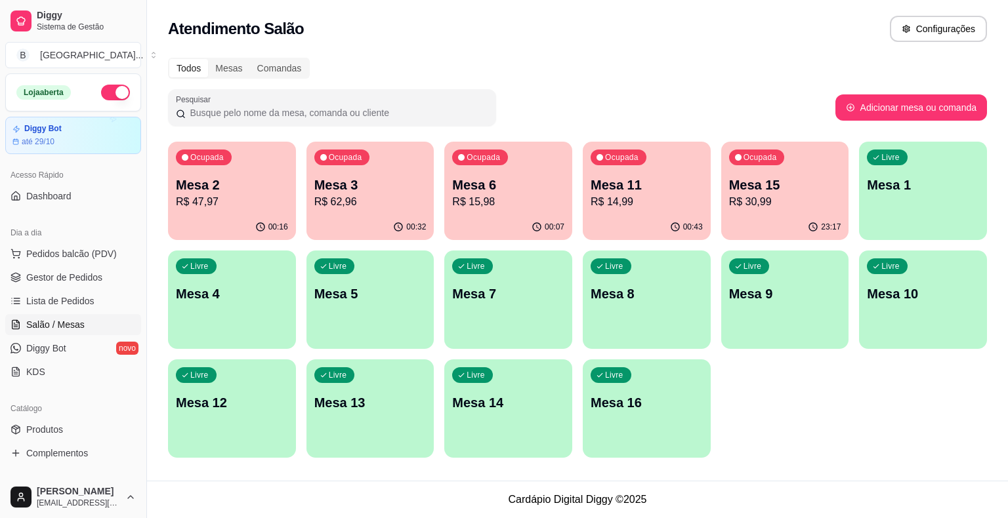
click at [250, 228] on div "00:16" at bounding box center [232, 228] width 128 height 26
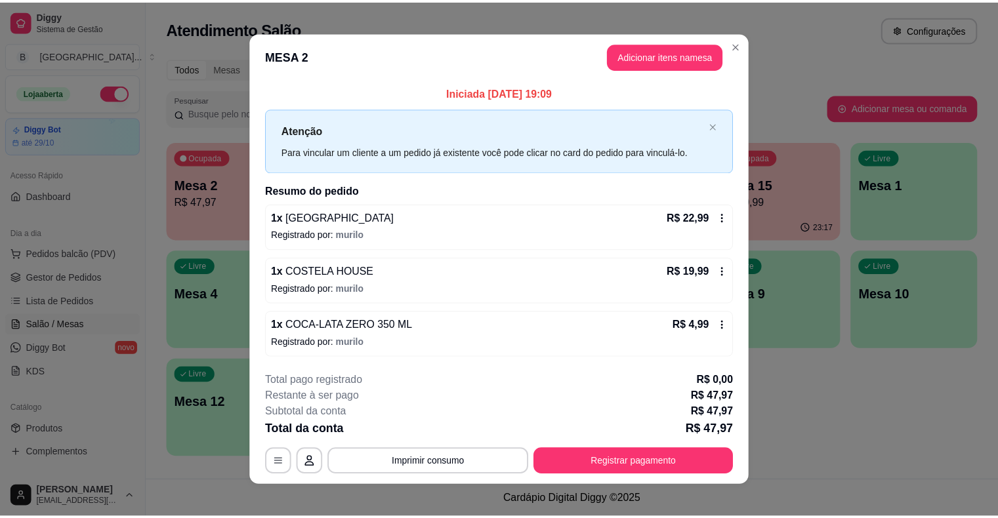
scroll to position [9, 0]
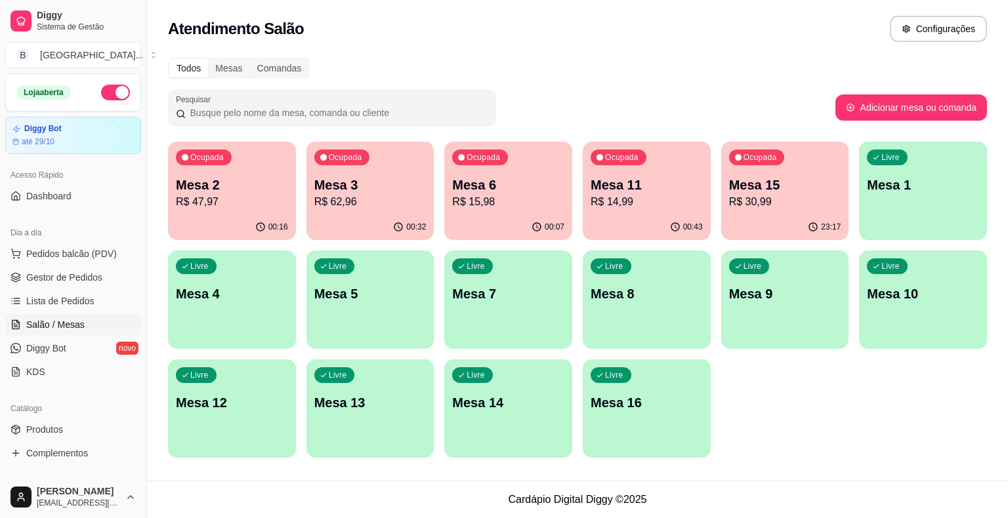
click at [354, 203] on p "R$ 62,96" at bounding box center [370, 202] width 112 height 16
click at [75, 278] on span "Gestor de Pedidos" at bounding box center [64, 277] width 76 height 13
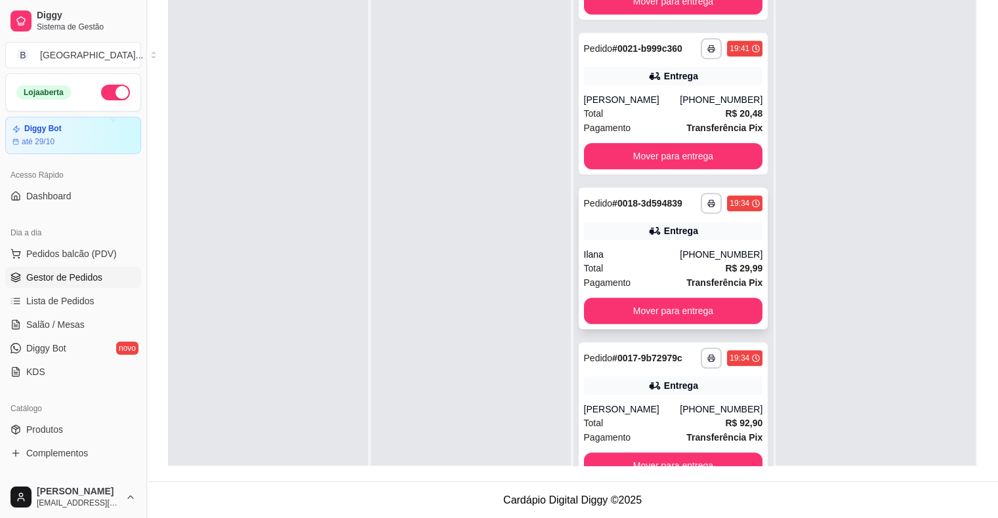
scroll to position [37, 0]
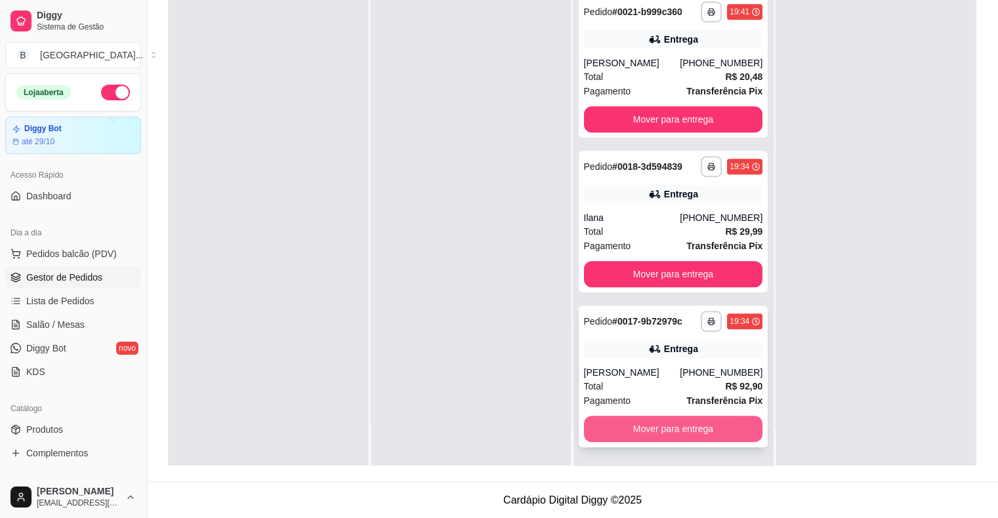
click at [650, 417] on button "Mover para entrega" at bounding box center [673, 429] width 179 height 26
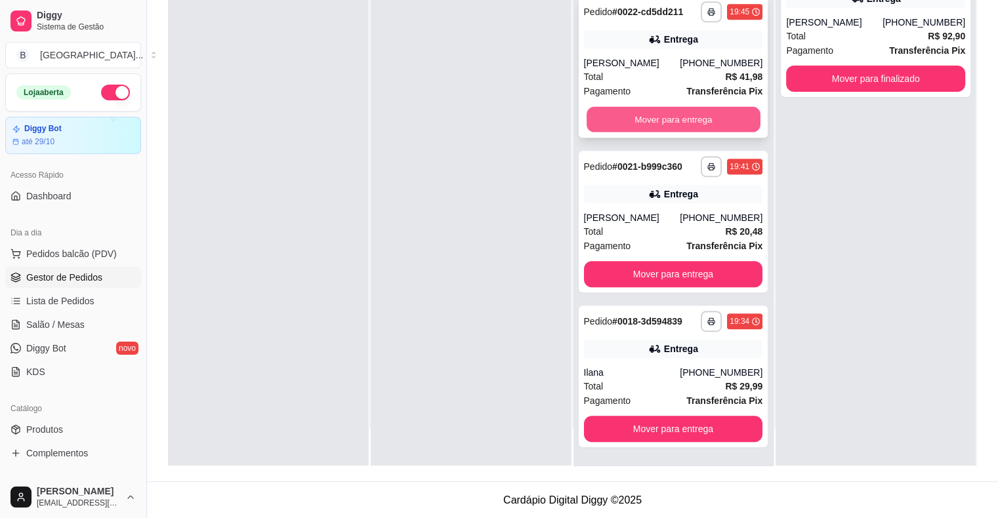
click at [695, 109] on button "Mover para entrega" at bounding box center [674, 120] width 174 height 26
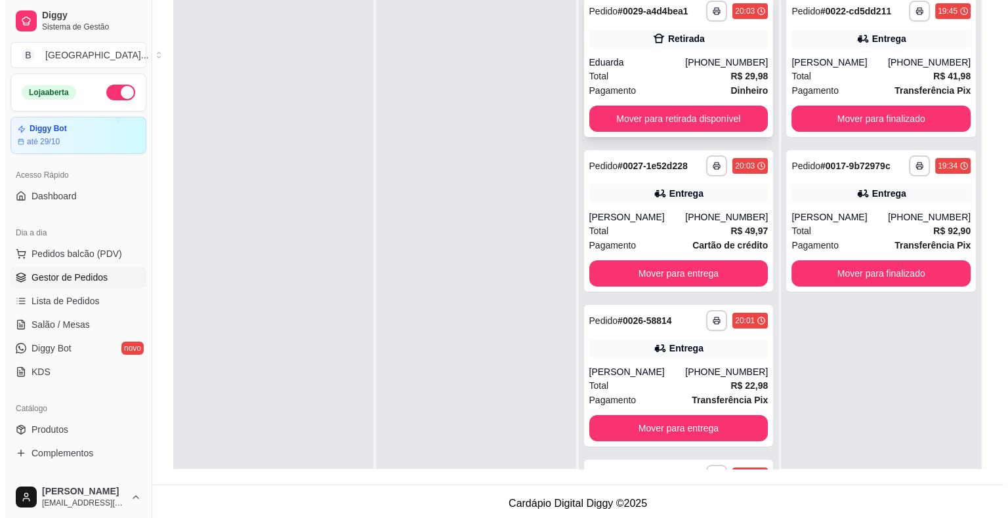
scroll to position [0, 0]
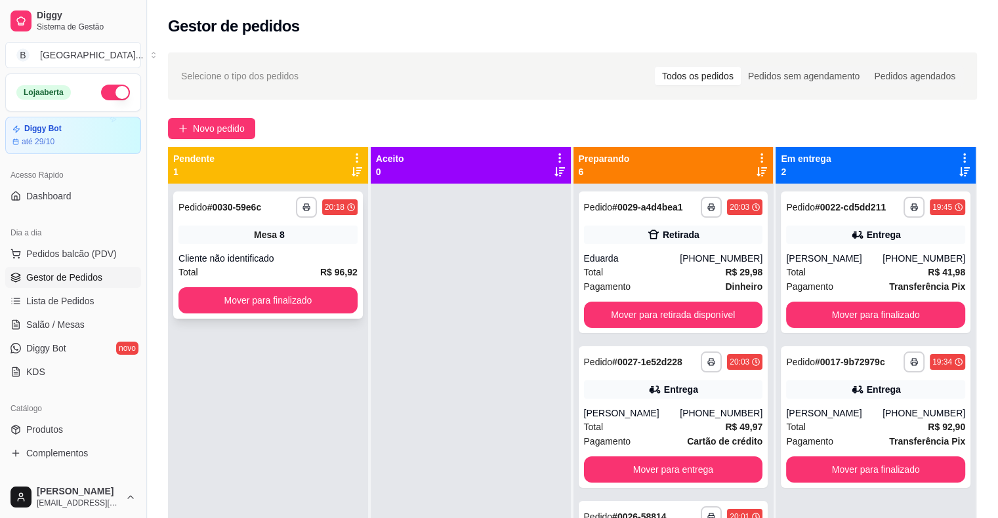
click at [296, 264] on div "Cliente não identificado" at bounding box center [267, 258] width 179 height 13
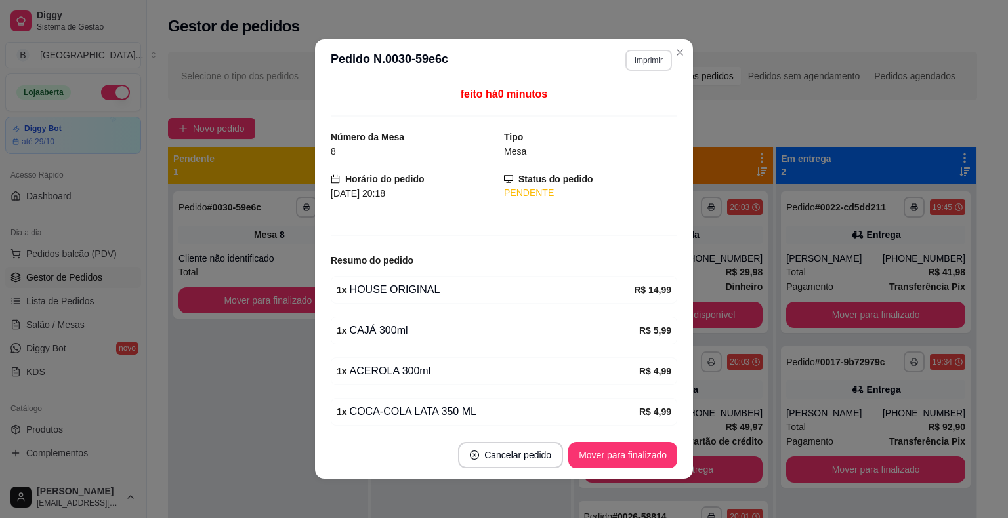
click at [643, 61] on button "Imprimir" at bounding box center [648, 60] width 47 height 21
click at [630, 112] on button "IMPRESSORA" at bounding box center [620, 106] width 95 height 21
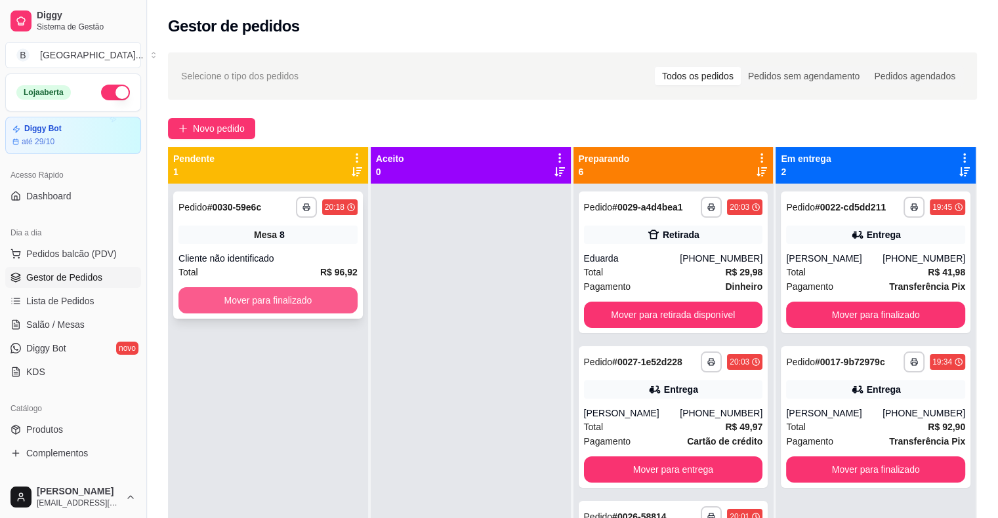
click at [274, 304] on button "Mover para finalizado" at bounding box center [267, 300] width 179 height 26
click at [284, 251] on div "**********" at bounding box center [268, 255] width 190 height 127
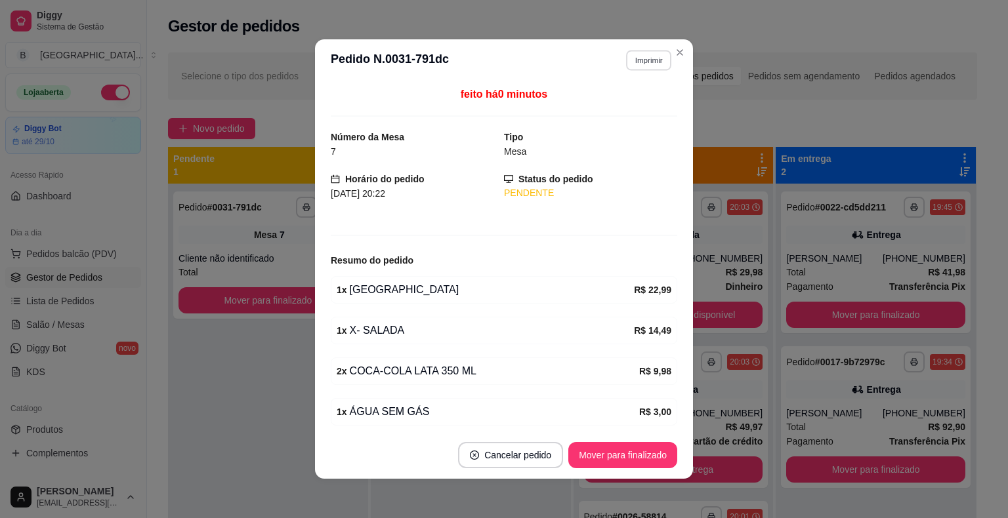
click at [651, 62] on button "Imprimir" at bounding box center [648, 60] width 45 height 20
click at [609, 109] on button "IMPRESSORA" at bounding box center [620, 106] width 95 height 21
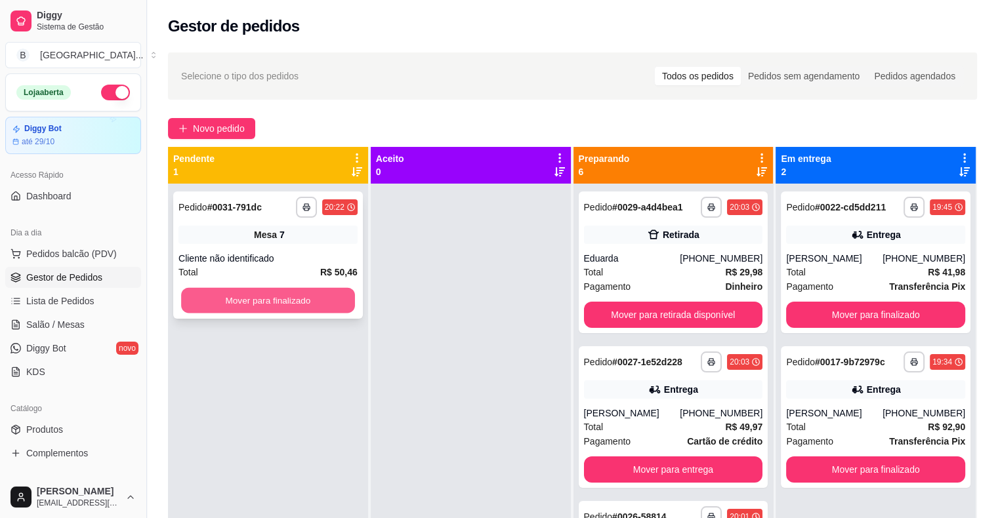
click at [230, 306] on button "Mover para finalizado" at bounding box center [268, 301] width 174 height 26
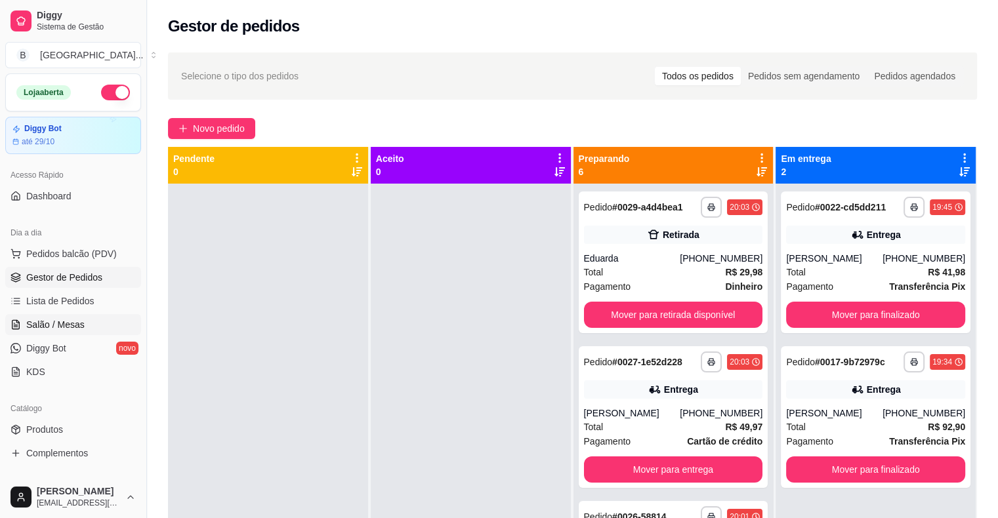
click at [97, 314] on link "Salão / Mesas" at bounding box center [73, 324] width 136 height 21
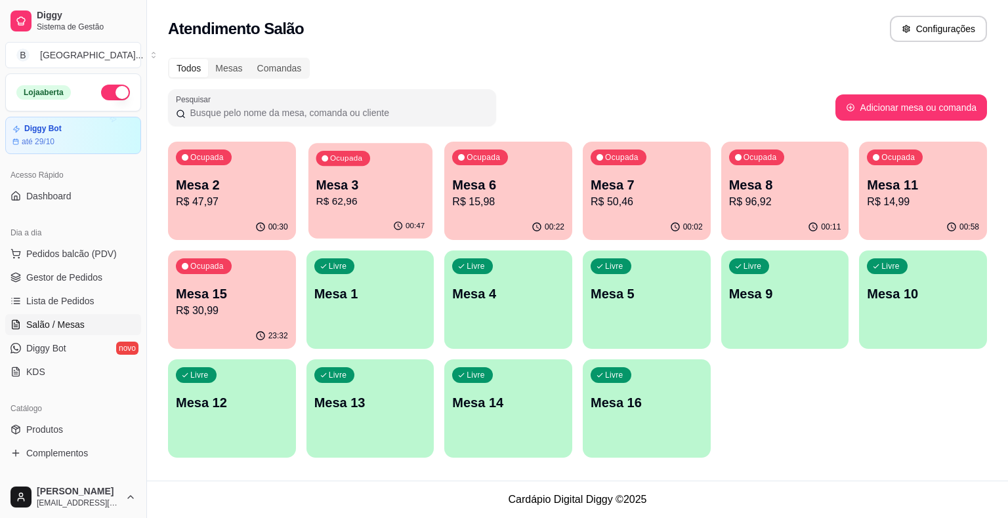
click at [402, 185] on p "Mesa 3" at bounding box center [370, 185] width 109 height 18
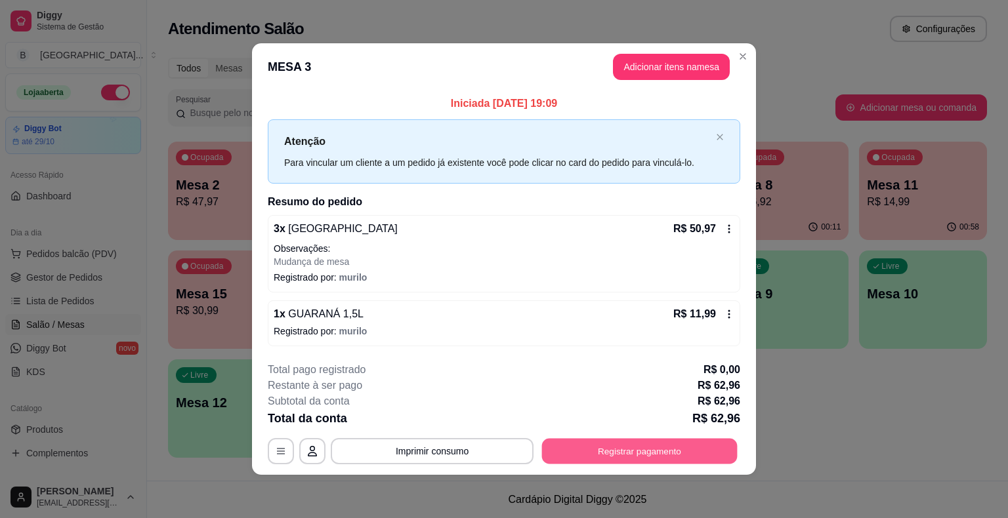
click at [668, 445] on button "Registrar pagamento" at bounding box center [640, 451] width 196 height 26
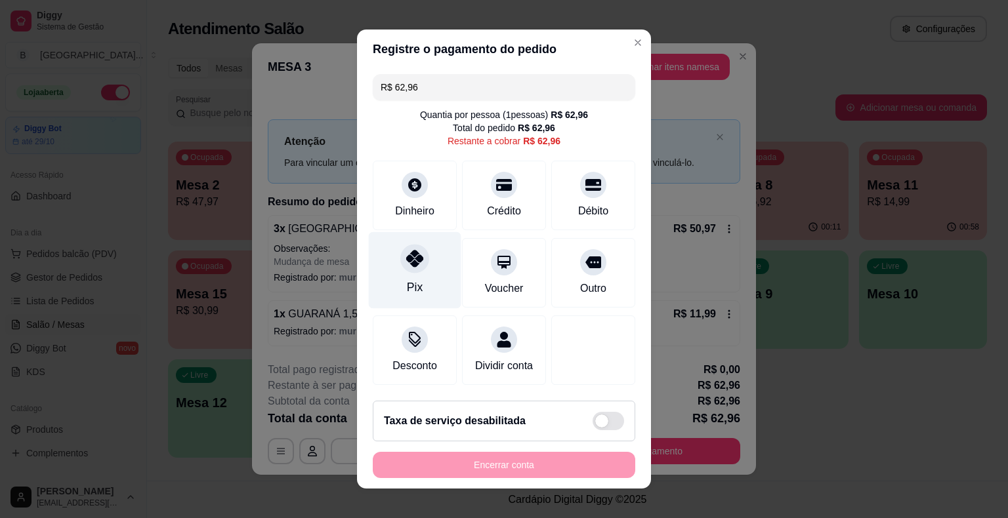
click at [422, 280] on div "Pix" at bounding box center [415, 270] width 93 height 77
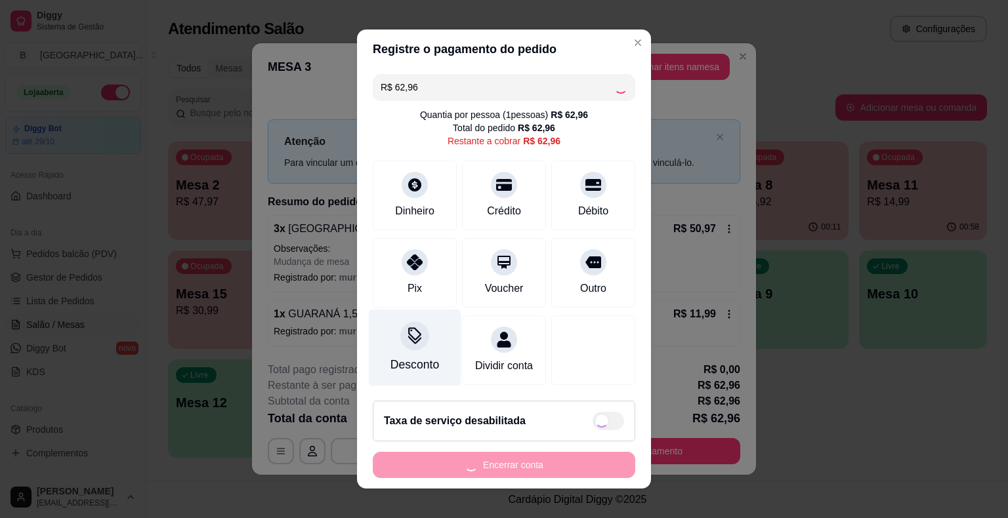
type input "R$ 0,00"
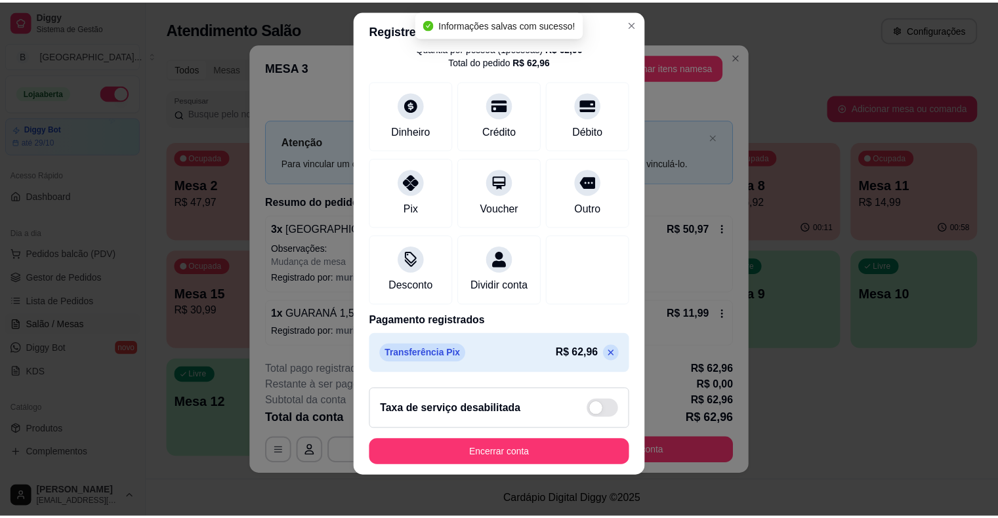
scroll to position [16, 0]
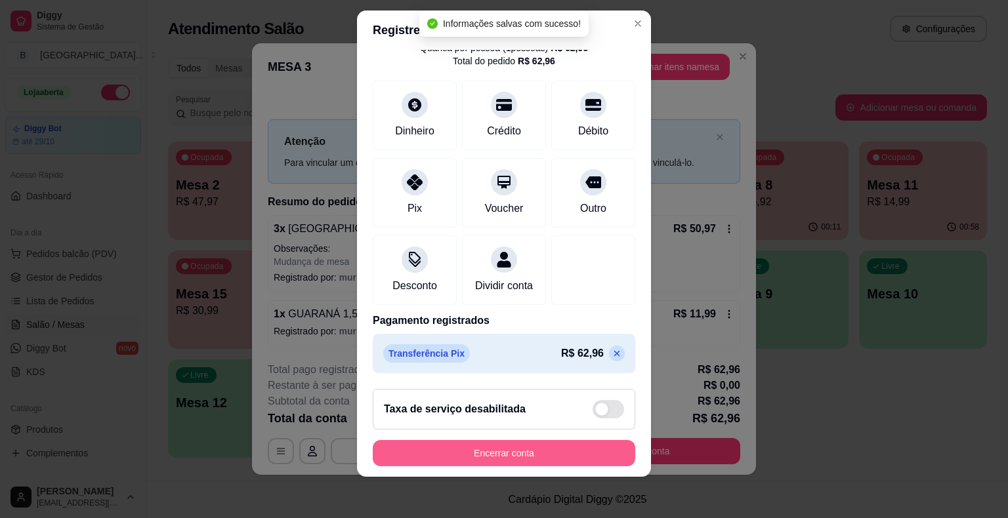
click at [506, 455] on button "Encerrar conta" at bounding box center [504, 453] width 262 height 26
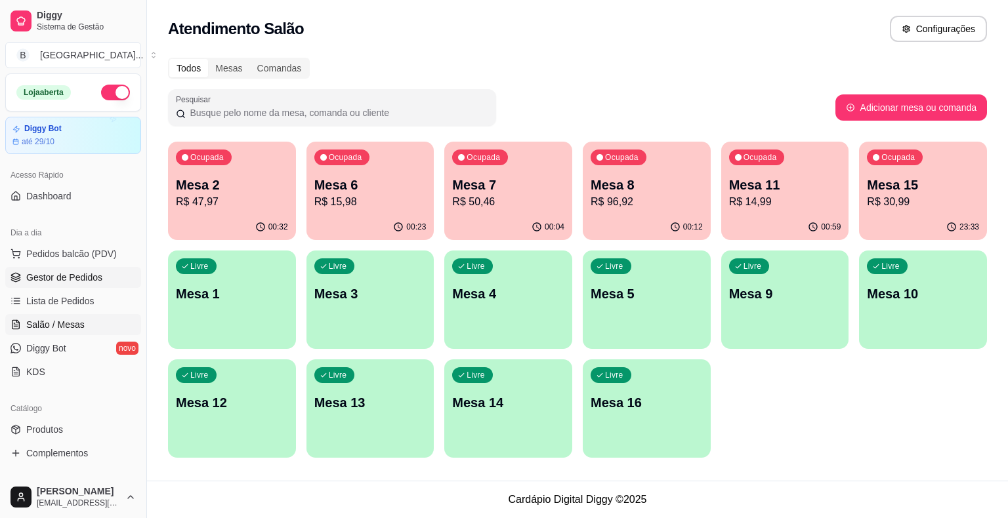
click at [75, 271] on span "Gestor de Pedidos" at bounding box center [64, 277] width 76 height 13
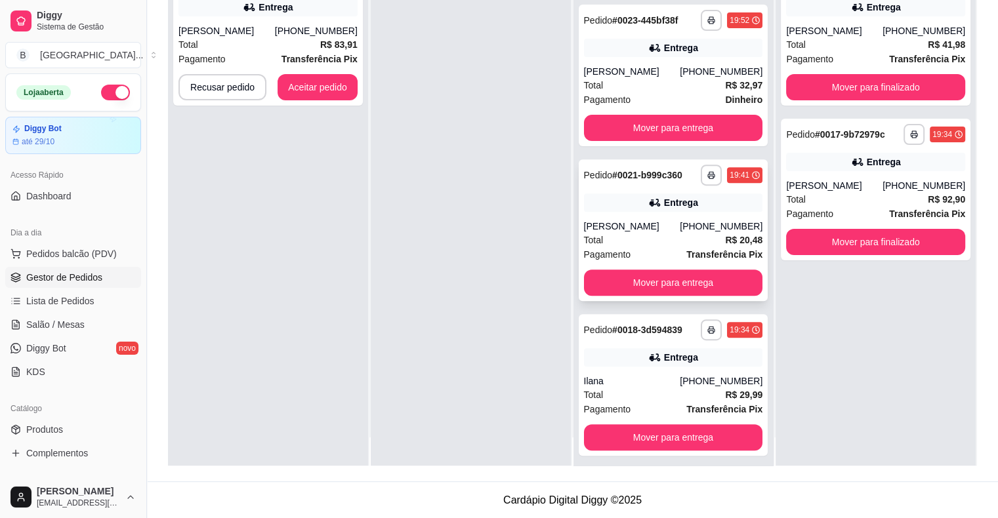
scroll to position [37, 0]
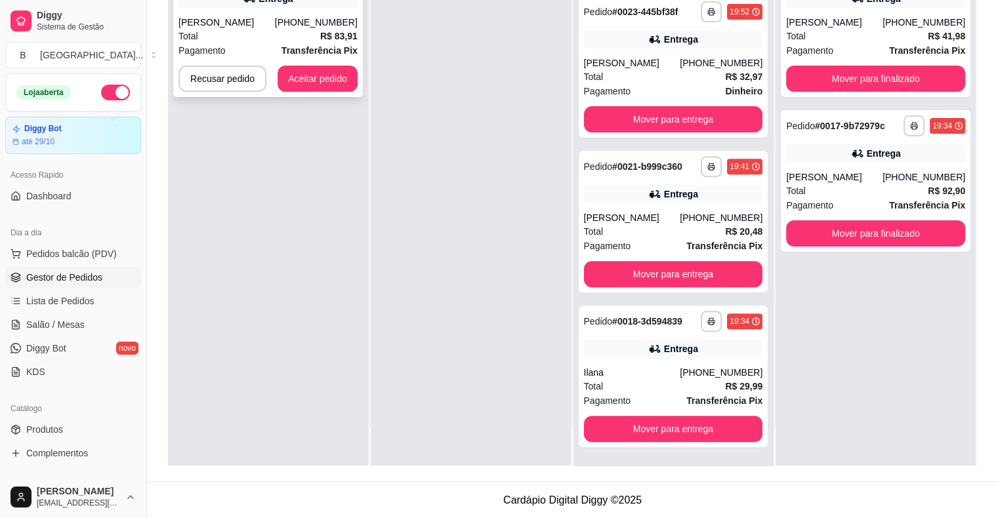
click at [315, 37] on div "Total R$ 83,91" at bounding box center [267, 36] width 179 height 14
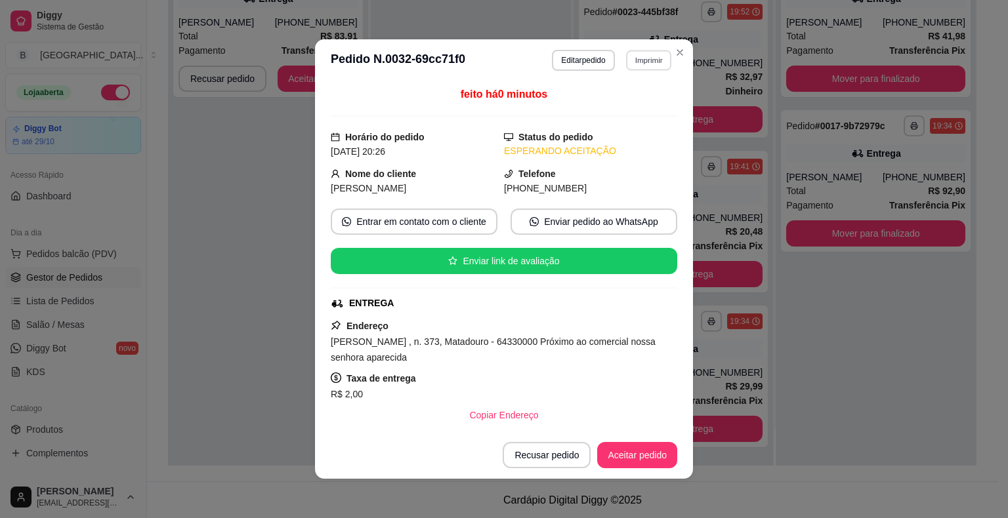
click at [659, 59] on button "Imprimir" at bounding box center [648, 60] width 45 height 20
click at [640, 101] on button "IMPRESSORA" at bounding box center [631, 101] width 76 height 17
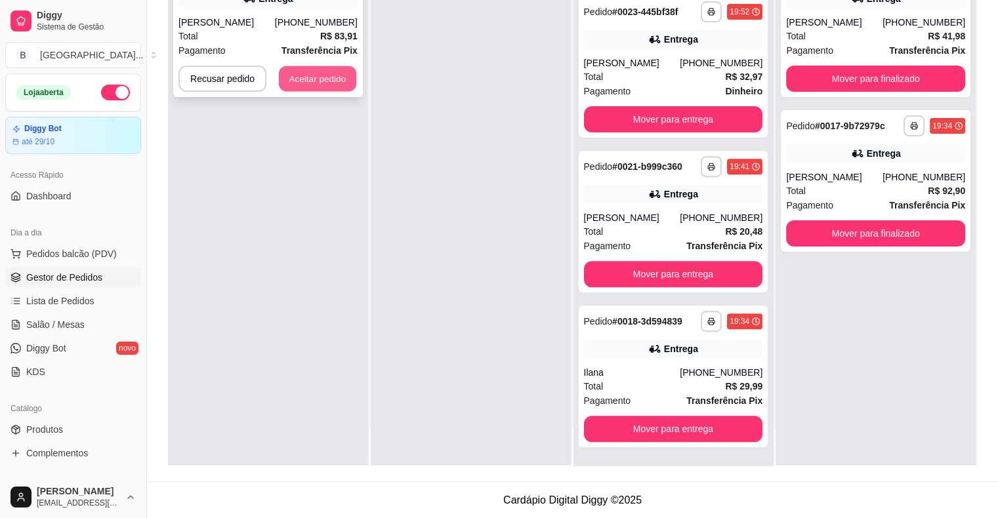
click at [318, 83] on button "Aceitar pedido" at bounding box center [317, 79] width 77 height 26
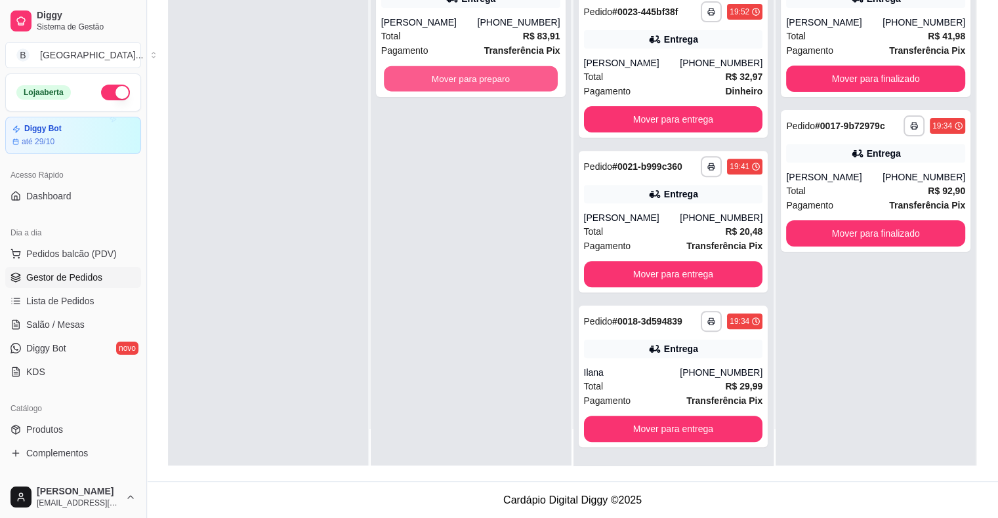
click at [467, 74] on button "Mover para preparo" at bounding box center [471, 79] width 174 height 26
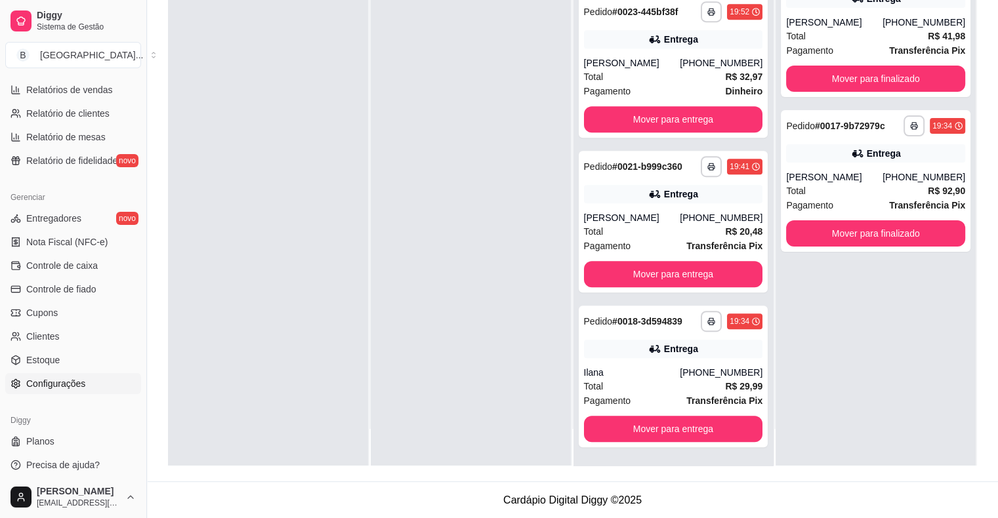
scroll to position [425, 0]
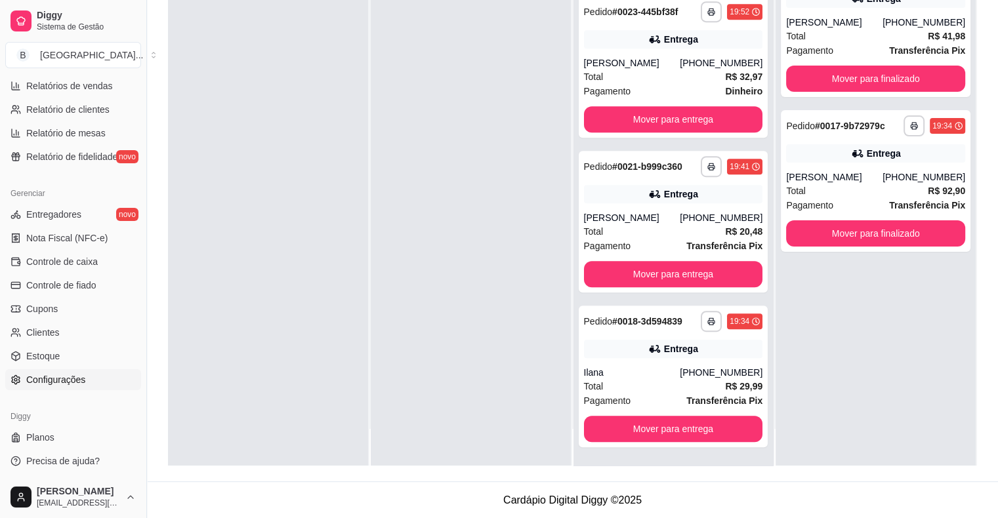
click at [98, 377] on link "Configurações" at bounding box center [73, 379] width 136 height 21
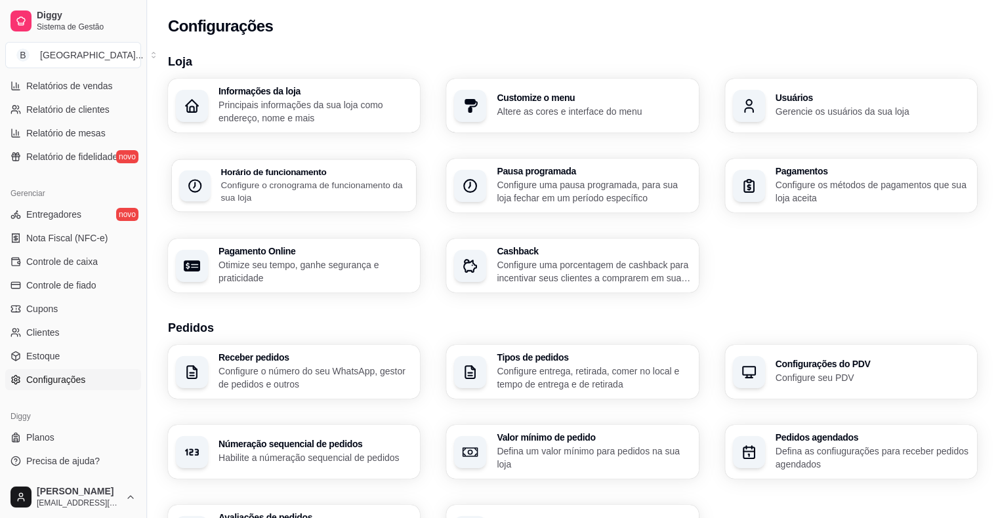
click at [335, 192] on p "Configure o cronograma de funcionamento da sua loja" at bounding box center [314, 191] width 188 height 26
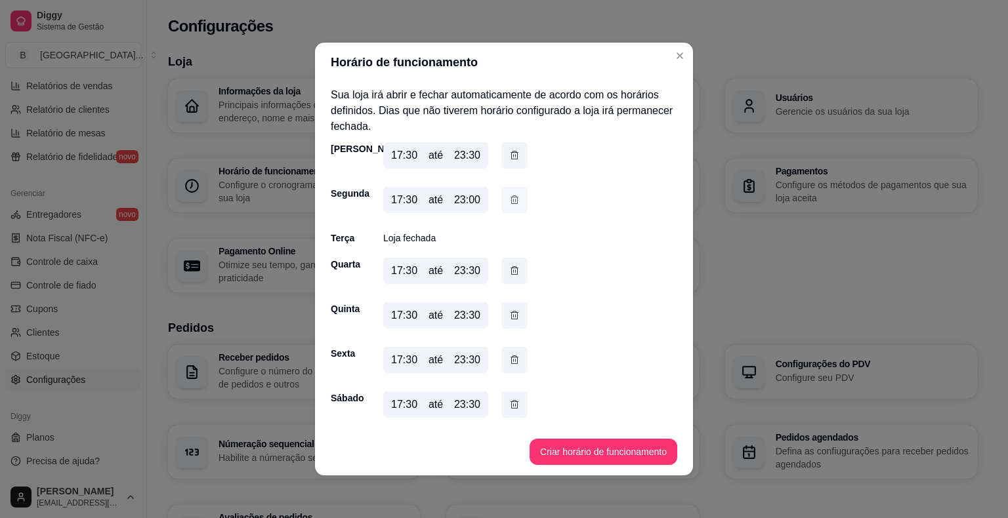
click at [518, 204] on icon "button" at bounding box center [514, 200] width 10 height 14
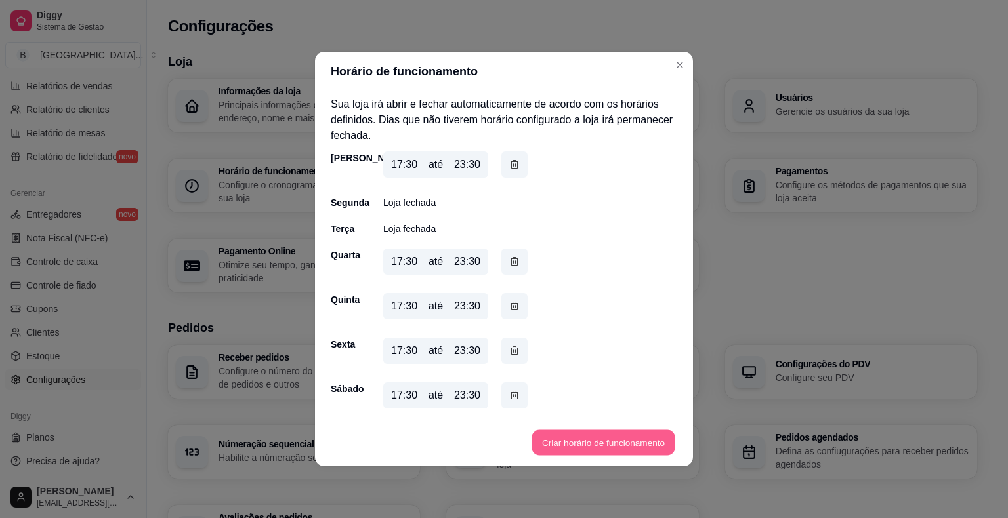
click at [615, 434] on button "Criar horário de funcionamento" at bounding box center [602, 443] width 143 height 26
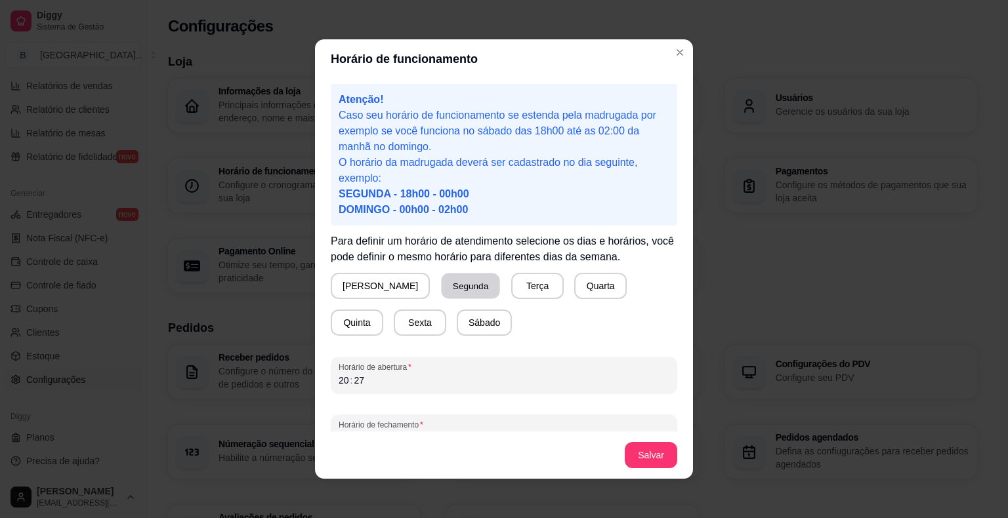
click at [442, 292] on button "Segunda" at bounding box center [471, 287] width 58 height 26
click at [439, 377] on div "20 : 27" at bounding box center [504, 381] width 331 height 16
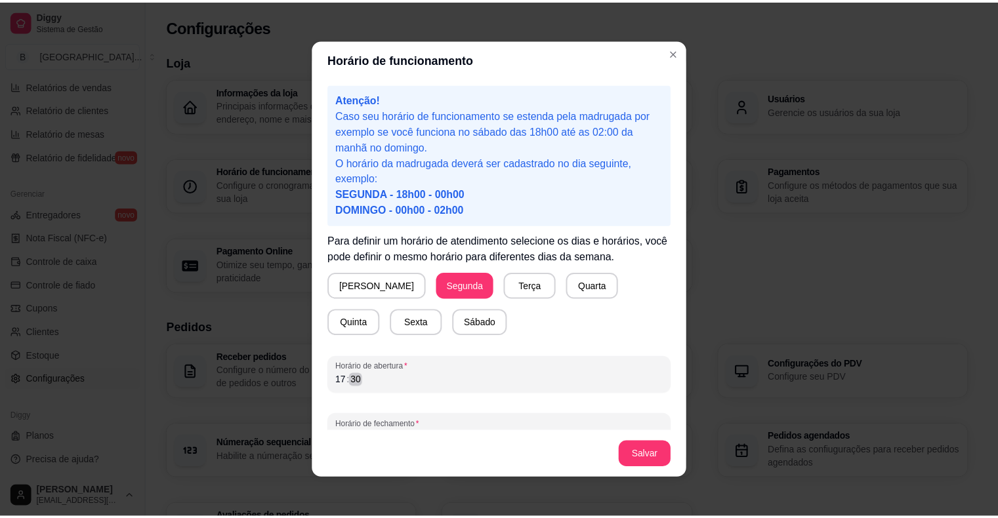
scroll to position [24, 0]
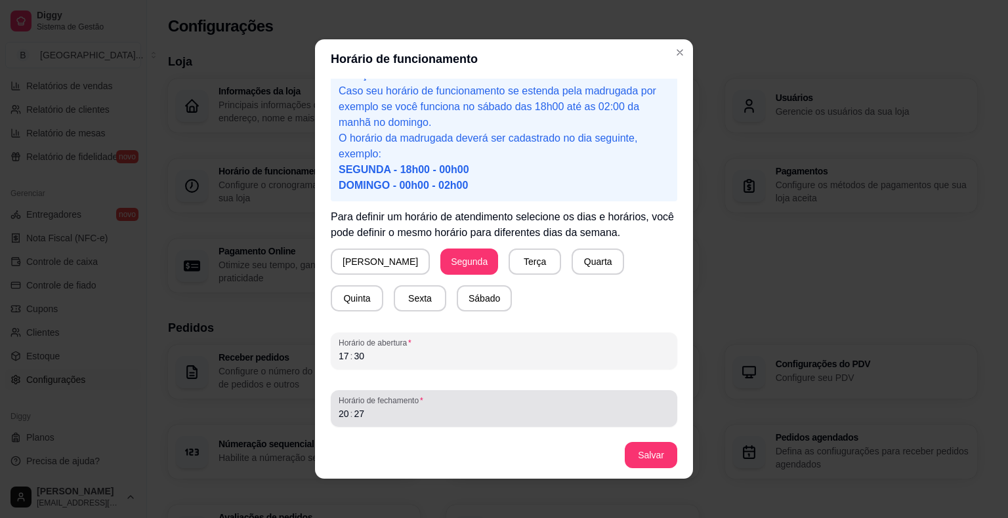
click at [487, 400] on span "Horário de fechamento" at bounding box center [504, 401] width 331 height 10
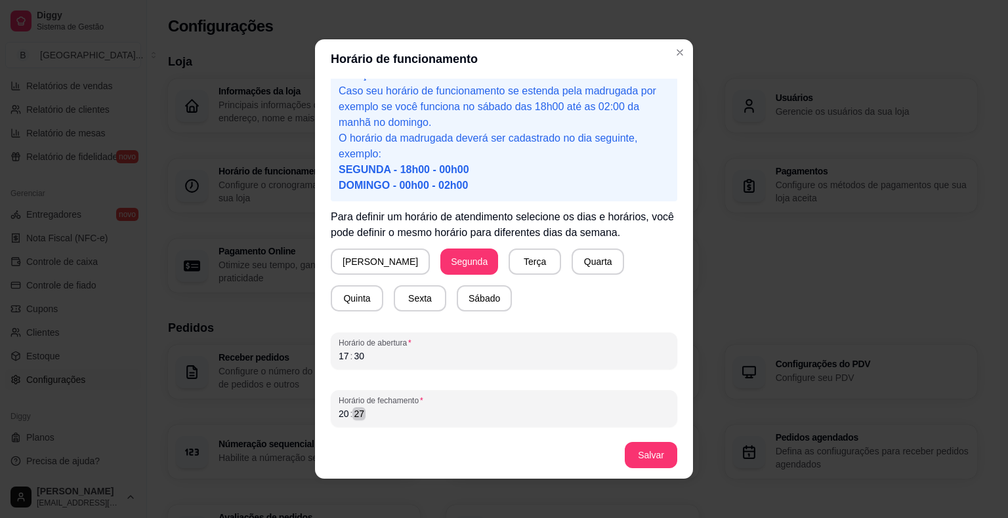
click at [517, 423] on div "Horário de fechamento 20 : 27" at bounding box center [504, 408] width 346 height 37
click at [626, 430] on div "Atenção! Caso seu horário de funcionamento se estenda pela madrugada por exempl…" at bounding box center [504, 255] width 378 height 353
click at [541, 417] on div "20 : 27" at bounding box center [504, 414] width 331 height 16
click at [634, 445] on button "Salvar" at bounding box center [651, 455] width 52 height 26
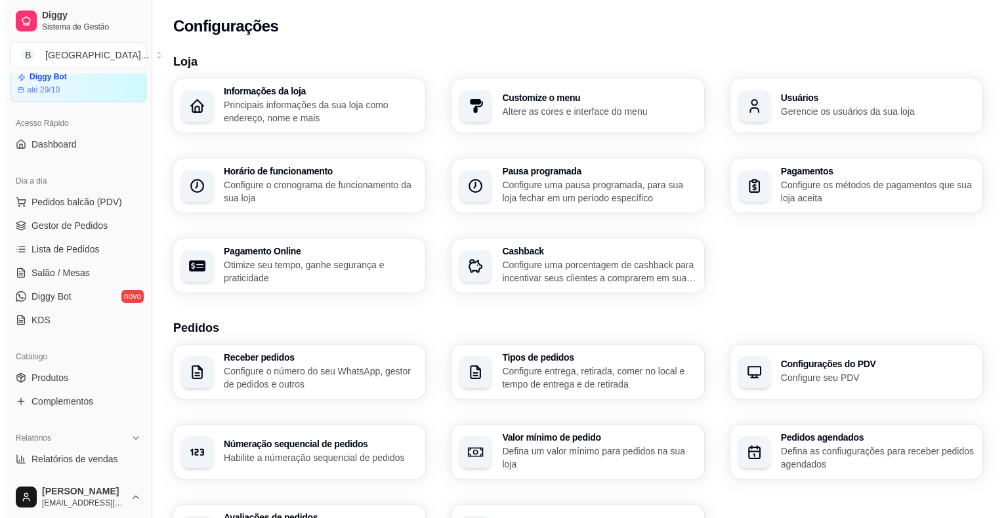
scroll to position [0, 0]
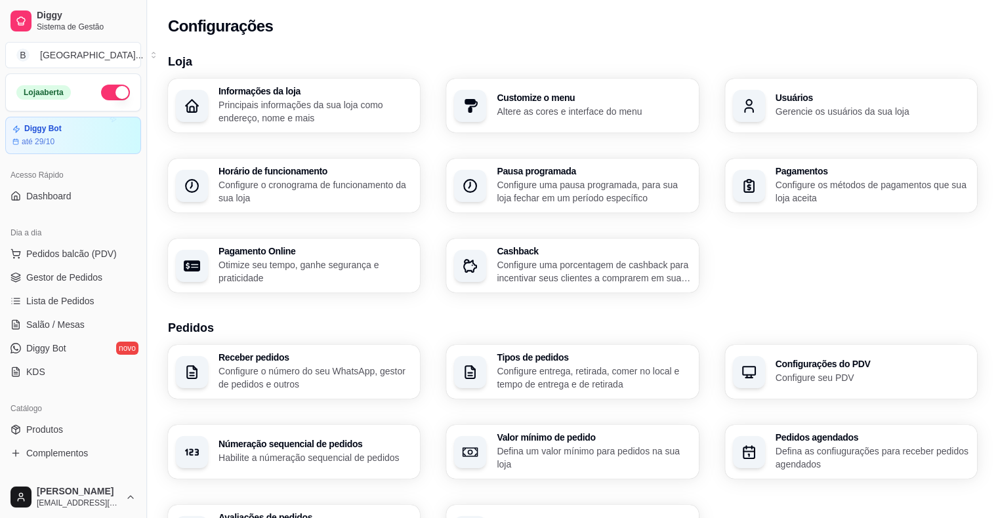
click at [113, 85] on button "button" at bounding box center [115, 93] width 29 height 16
click at [33, 281] on span "Gestor de Pedidos" at bounding box center [64, 277] width 76 height 13
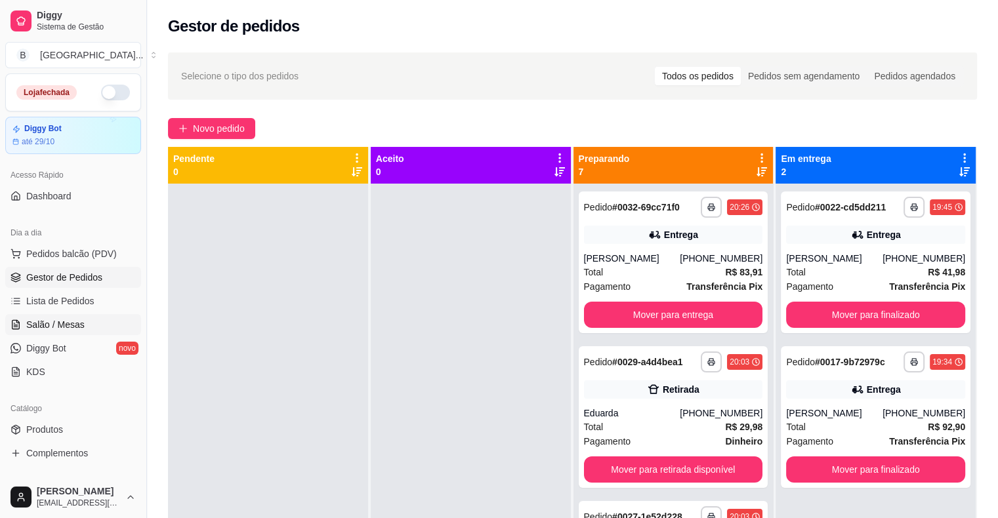
click at [82, 314] on link "Salão / Mesas" at bounding box center [73, 324] width 136 height 21
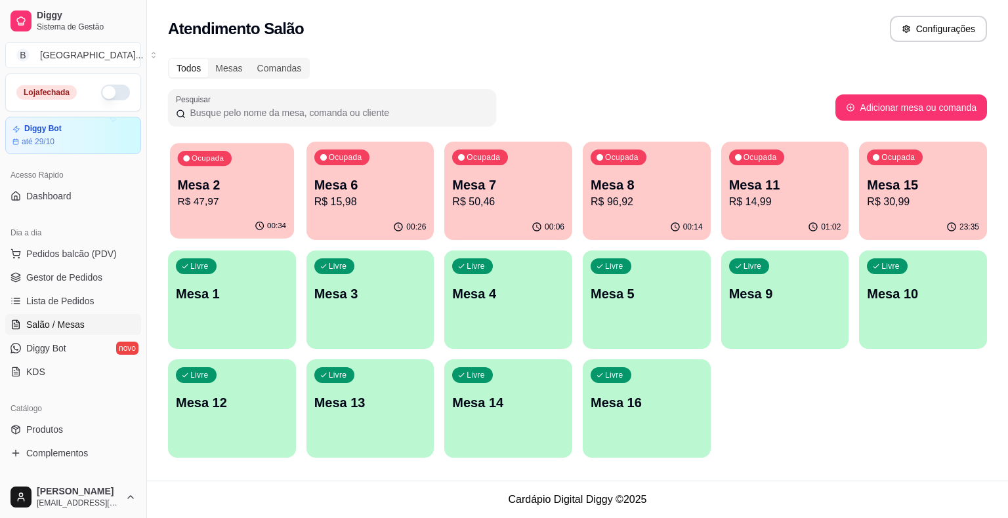
click at [244, 182] on p "Mesa 2" at bounding box center [232, 185] width 109 height 18
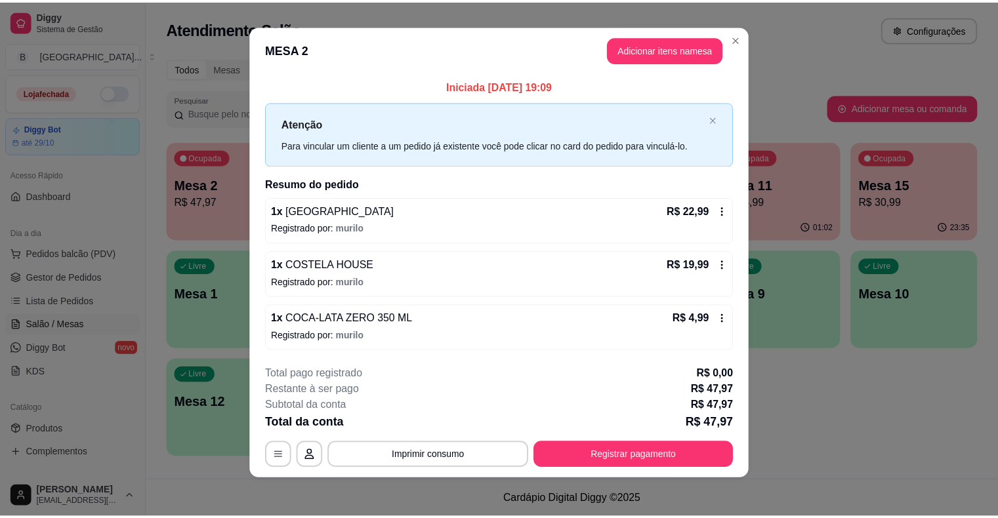
scroll to position [9, 0]
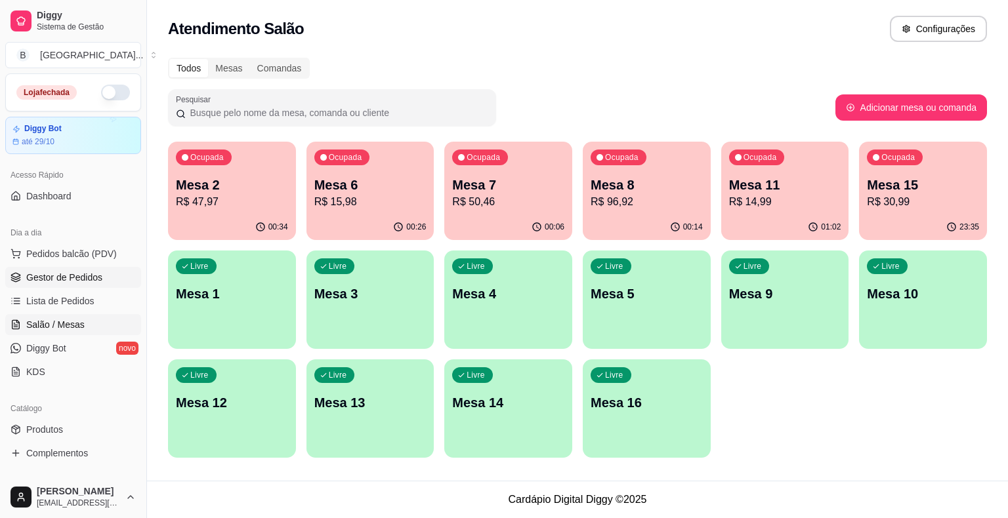
click at [113, 273] on link "Gestor de Pedidos" at bounding box center [73, 277] width 136 height 21
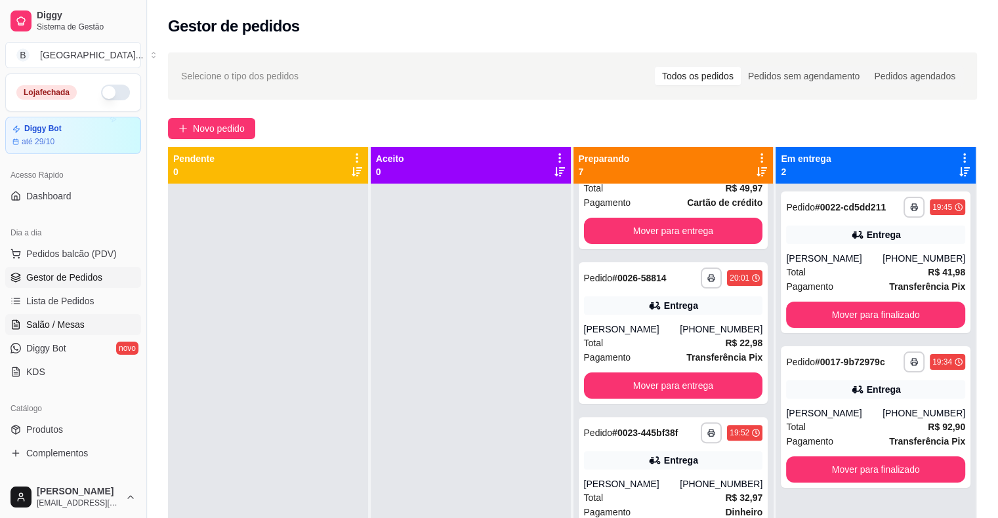
click at [65, 323] on span "Salão / Mesas" at bounding box center [55, 324] width 58 height 13
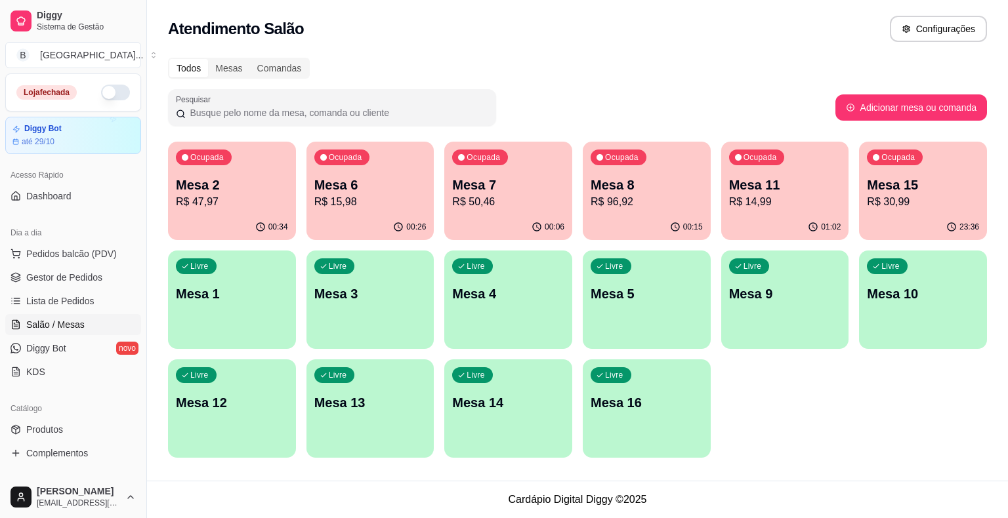
click at [206, 210] on div "Ocupada Mesa 2 R$ 47,97" at bounding box center [232, 178] width 128 height 73
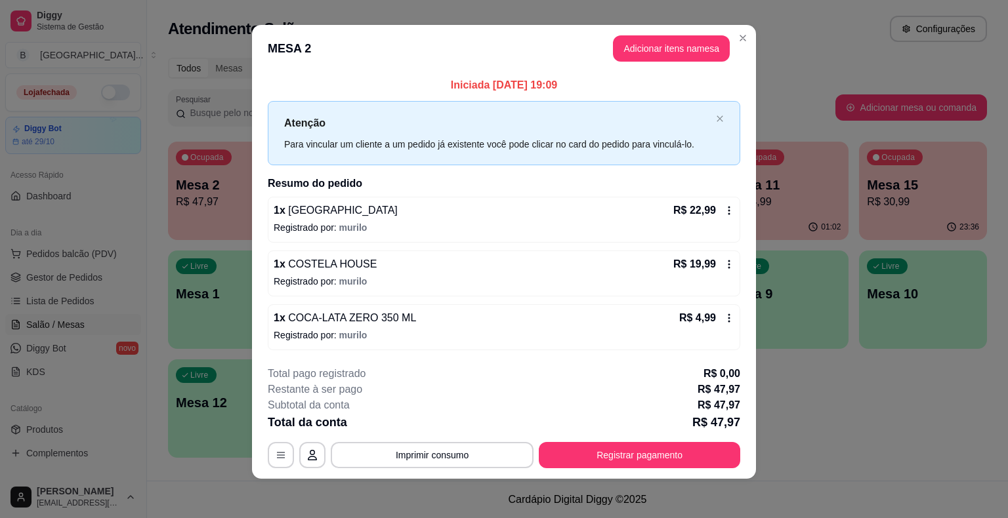
scroll to position [9, 0]
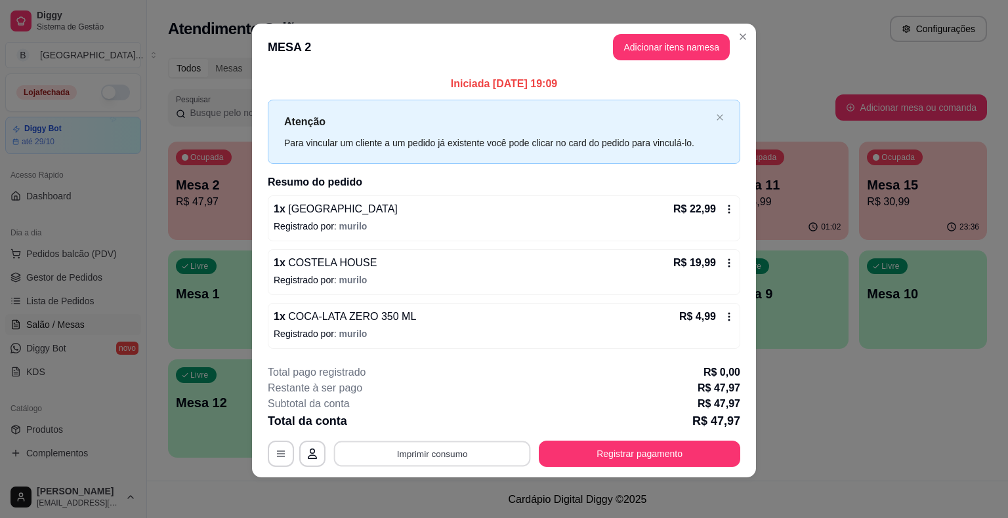
click at [455, 445] on button "Imprimir consumo" at bounding box center [432, 454] width 197 height 26
click at [453, 403] on button "IMPRESSORA" at bounding box center [431, 396] width 92 height 20
click at [717, 442] on button "Registrar pagamento" at bounding box center [639, 454] width 201 height 26
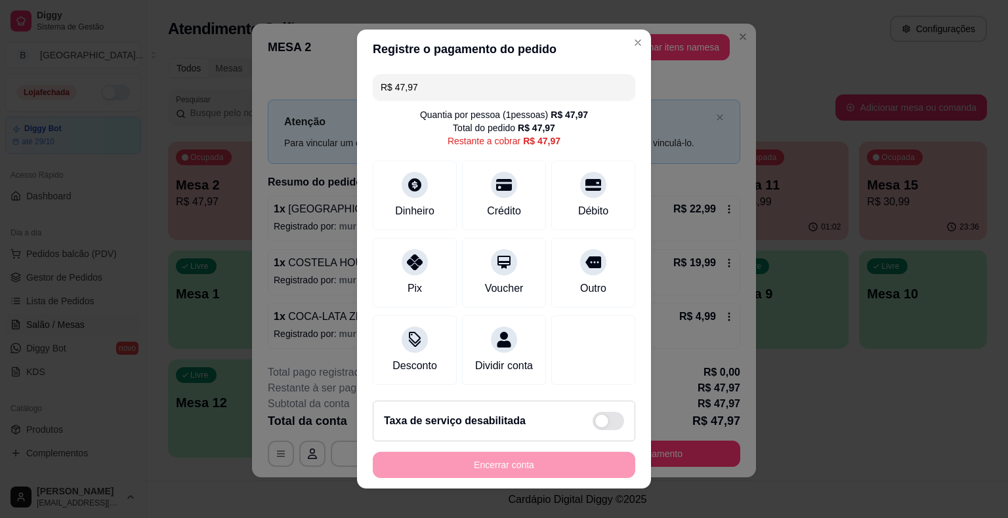
click at [530, 89] on input "R$ 47,97" at bounding box center [504, 87] width 247 height 26
click at [514, 169] on div "Crédito" at bounding box center [504, 193] width 93 height 77
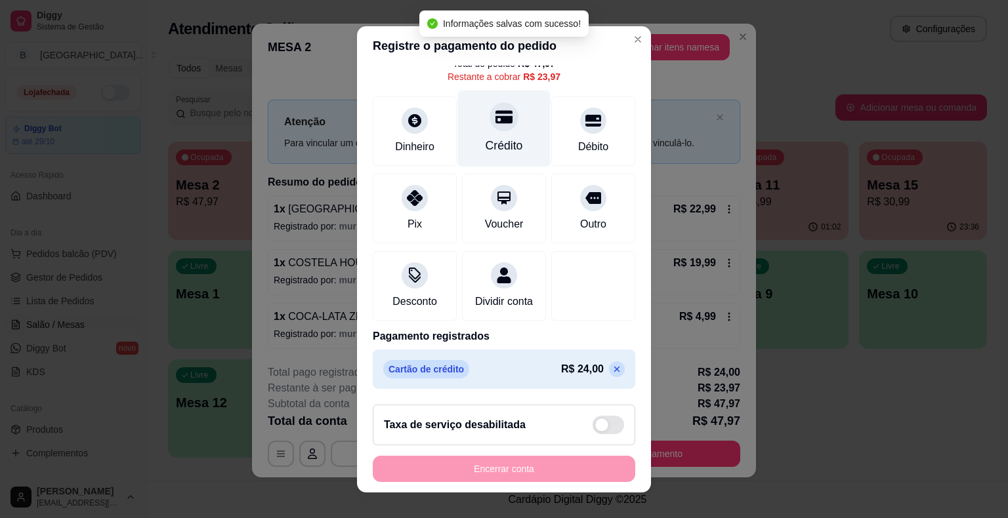
scroll to position [75, 0]
click at [485, 140] on div "Crédito" at bounding box center [504, 128] width 93 height 77
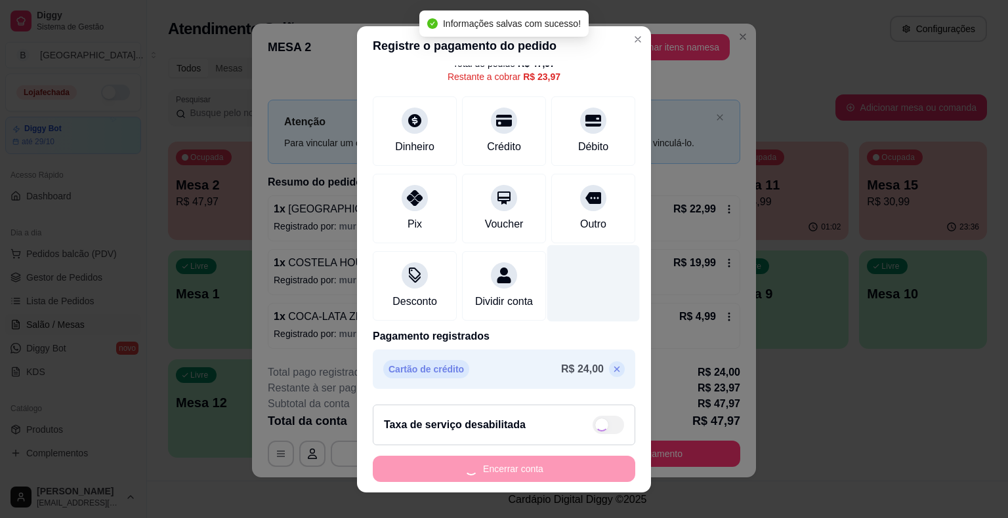
type input "R$ 0,00"
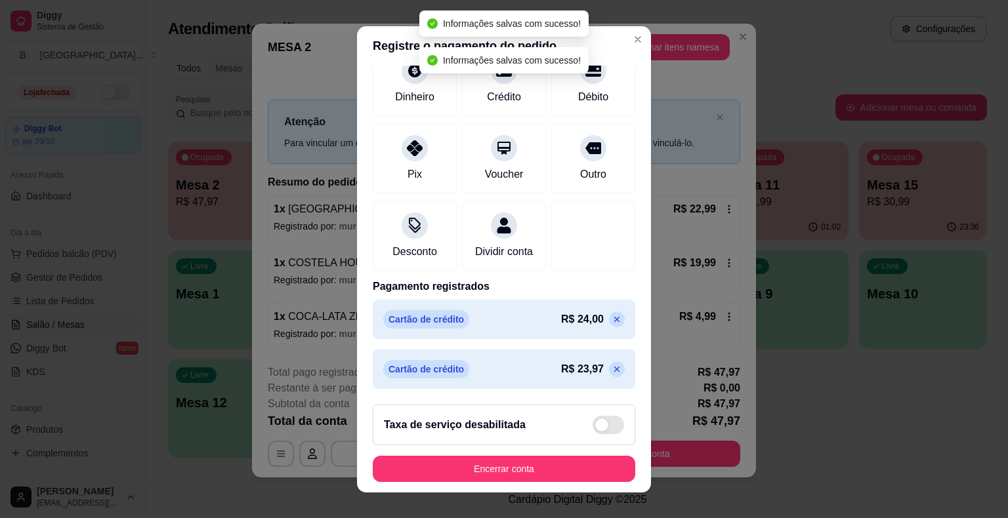
scroll to position [16, 0]
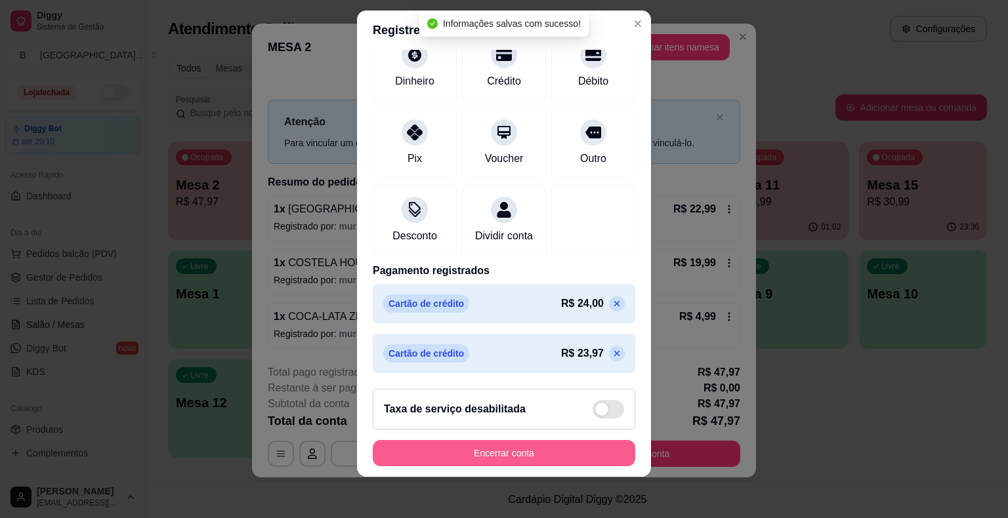
click at [535, 442] on button "Encerrar conta" at bounding box center [504, 453] width 262 height 26
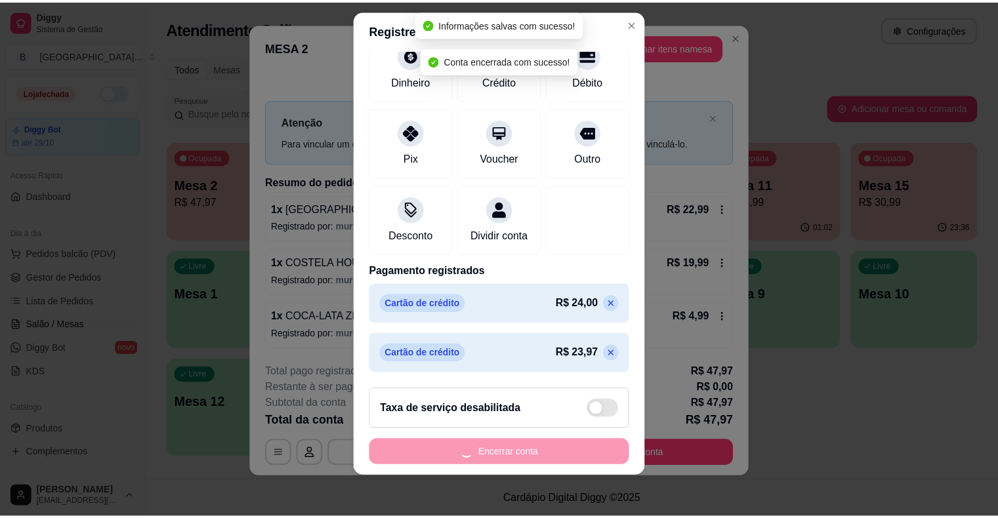
scroll to position [0, 0]
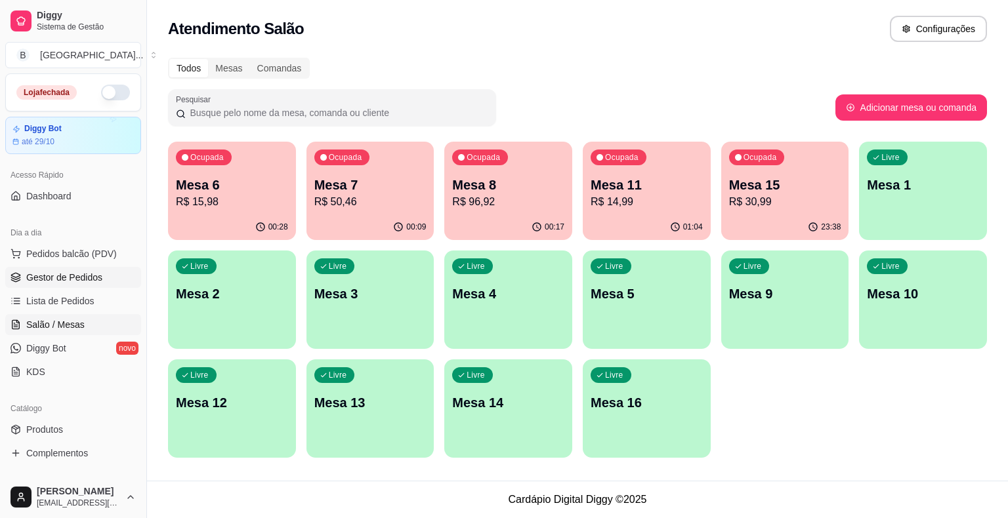
click at [85, 276] on span "Gestor de Pedidos" at bounding box center [64, 277] width 76 height 13
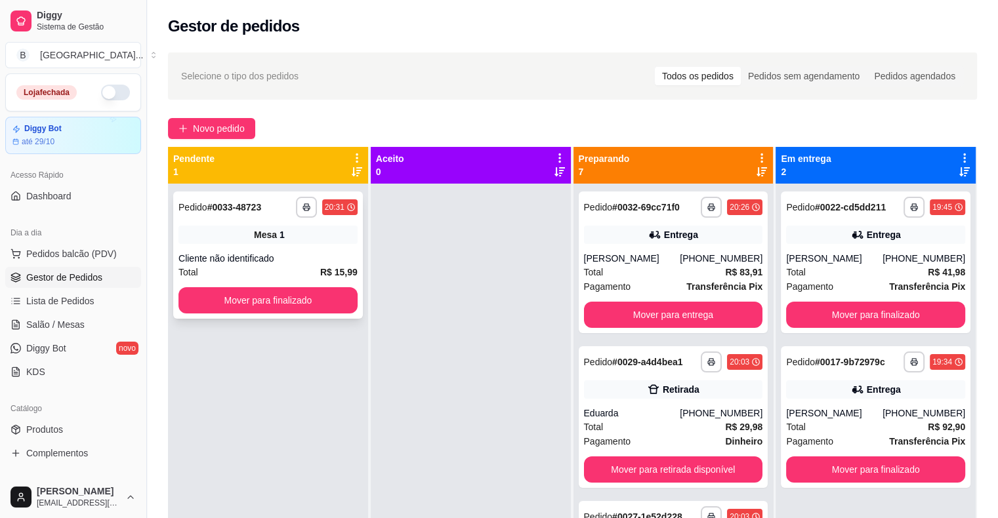
click at [253, 242] on div "Mesa 1" at bounding box center [267, 235] width 179 height 18
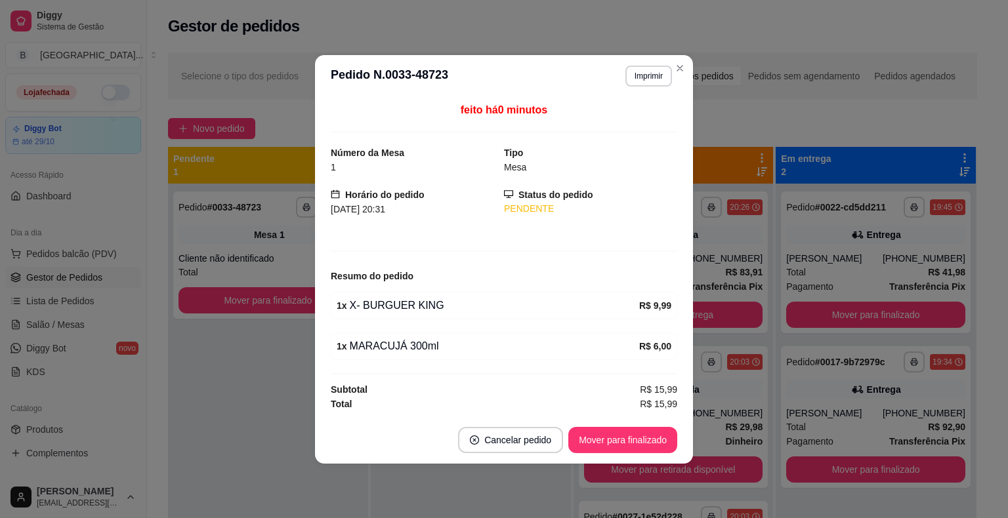
click at [620, 75] on div "**********" at bounding box center [643, 76] width 57 height 21
click at [664, 70] on button "Imprimir" at bounding box center [648, 76] width 47 height 21
click at [636, 119] on button "IMPRESSORA" at bounding box center [625, 122] width 95 height 21
click at [666, 123] on div "Escolha a impressora IMPRESSORA Impressora" at bounding box center [625, 126] width 108 height 71
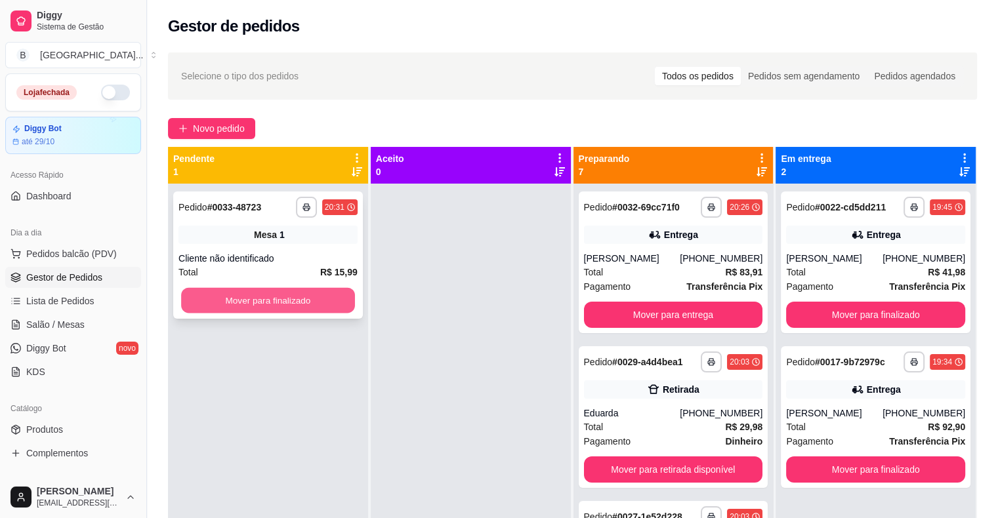
click at [301, 290] on button "Mover para finalizado" at bounding box center [268, 301] width 174 height 26
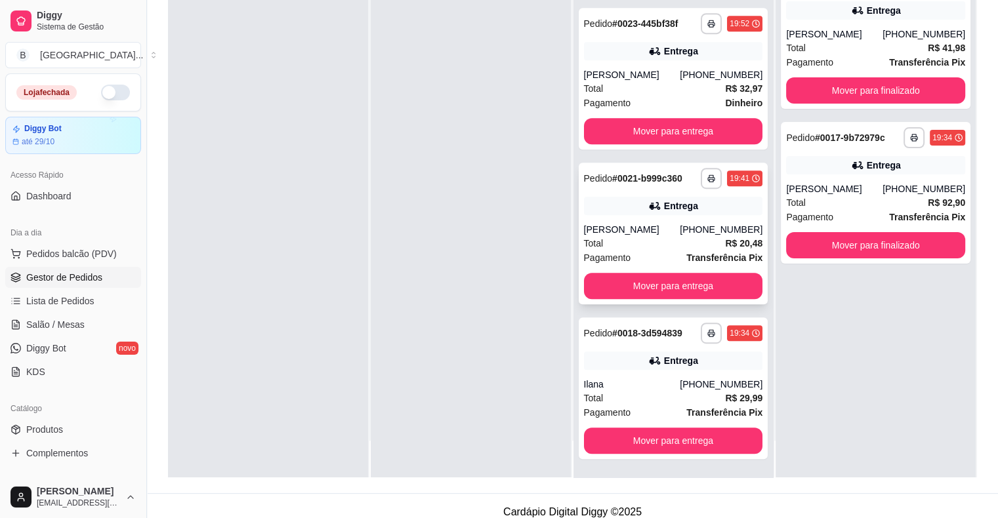
scroll to position [199, 0]
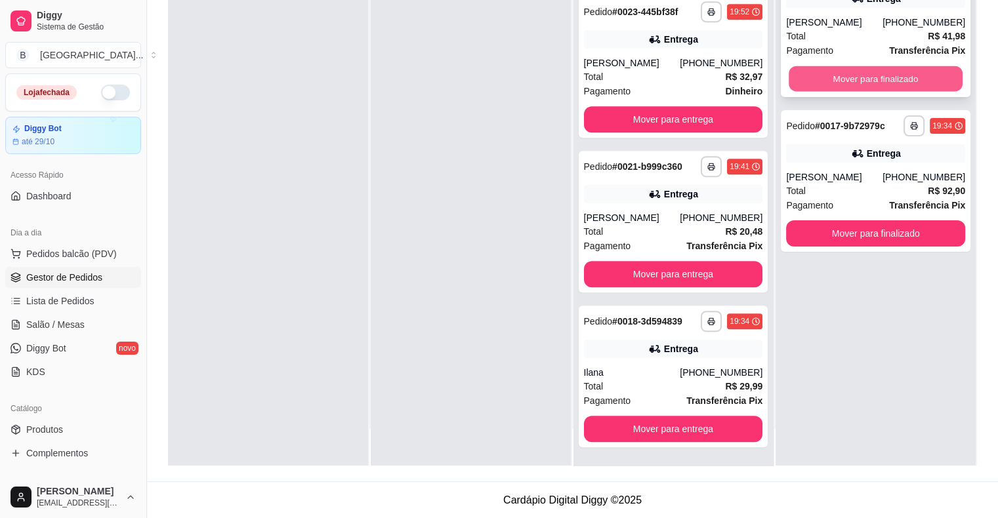
click at [851, 73] on button "Mover para finalizado" at bounding box center [876, 79] width 174 height 26
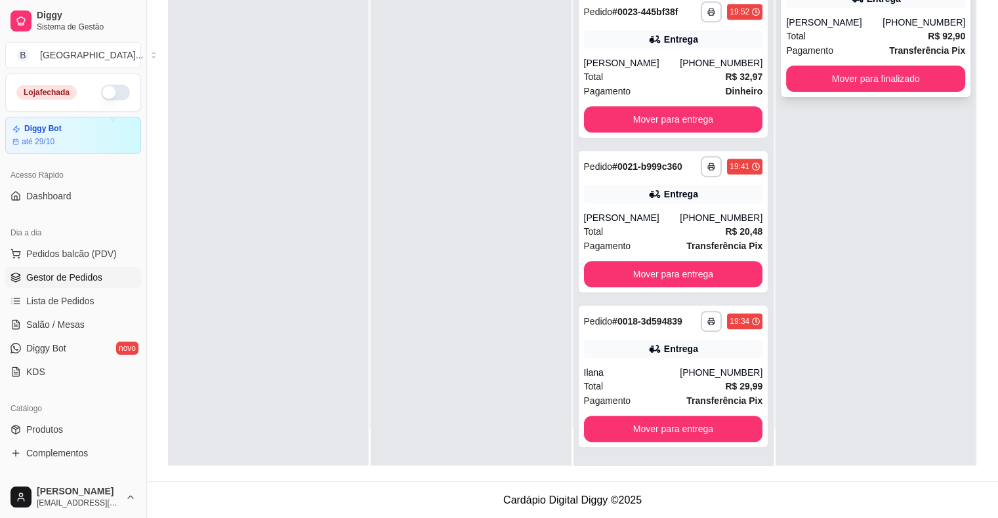
scroll to position [0, 0]
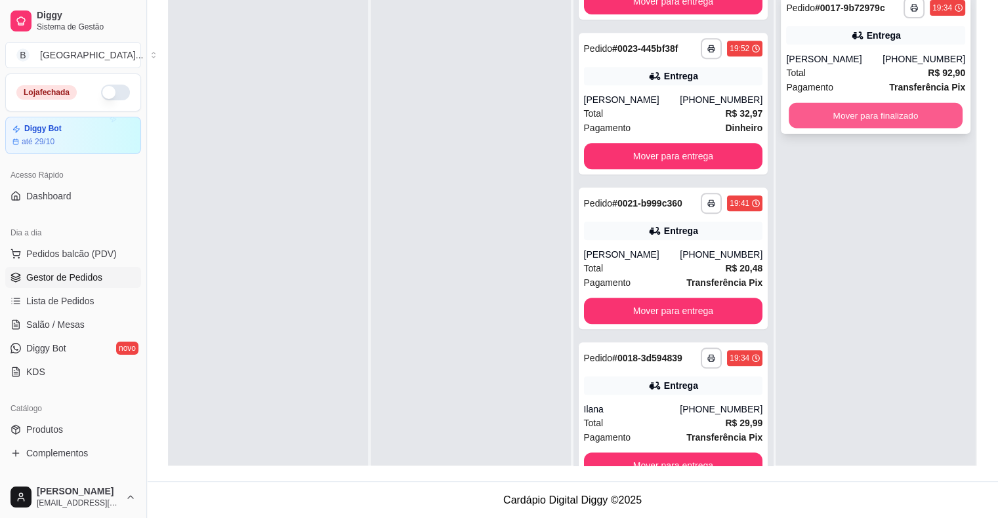
click at [857, 109] on button "Mover para finalizado" at bounding box center [876, 116] width 174 height 26
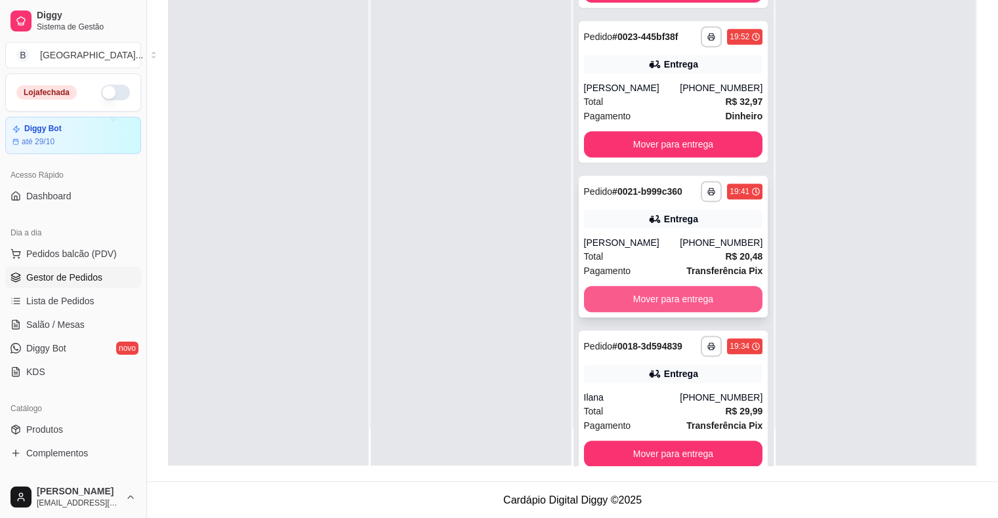
scroll to position [526, 0]
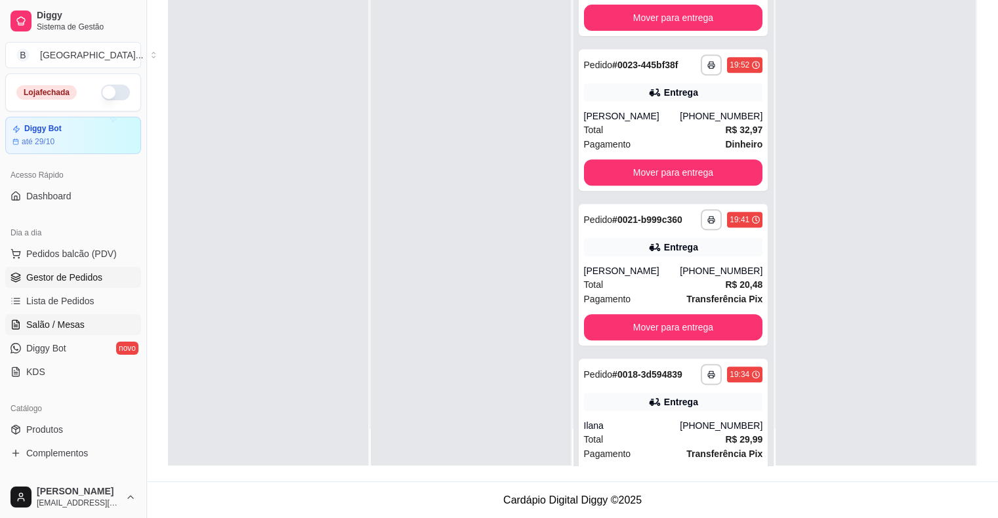
click at [66, 324] on span "Salão / Mesas" at bounding box center [55, 324] width 58 height 13
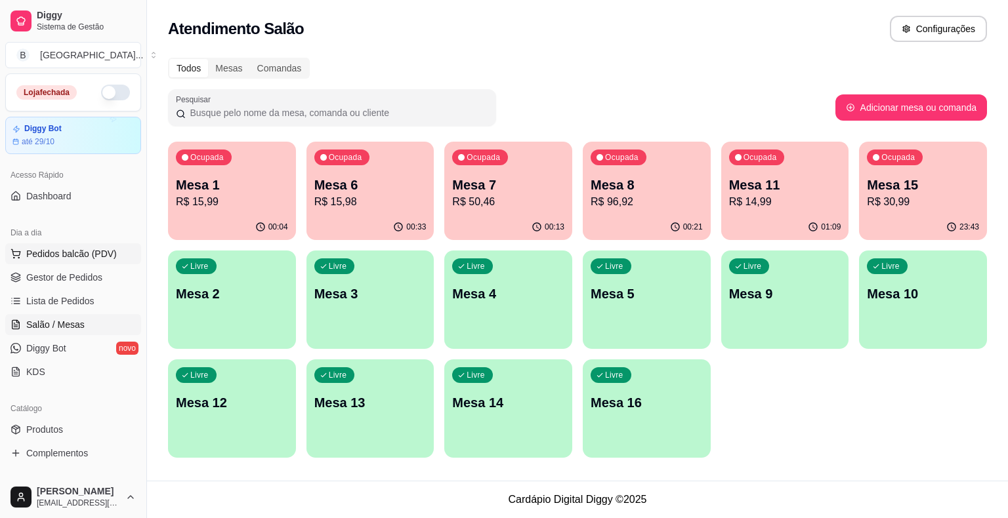
click at [30, 257] on span "Pedidos balcão (PDV)" at bounding box center [71, 253] width 91 height 13
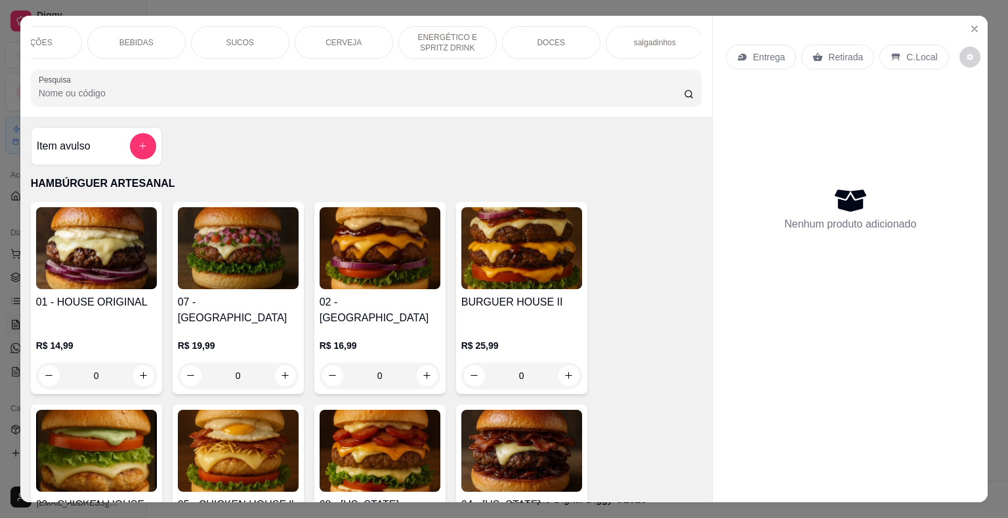
scroll to position [0, 257]
click at [560, 32] on div "DOCES" at bounding box center [549, 42] width 98 height 33
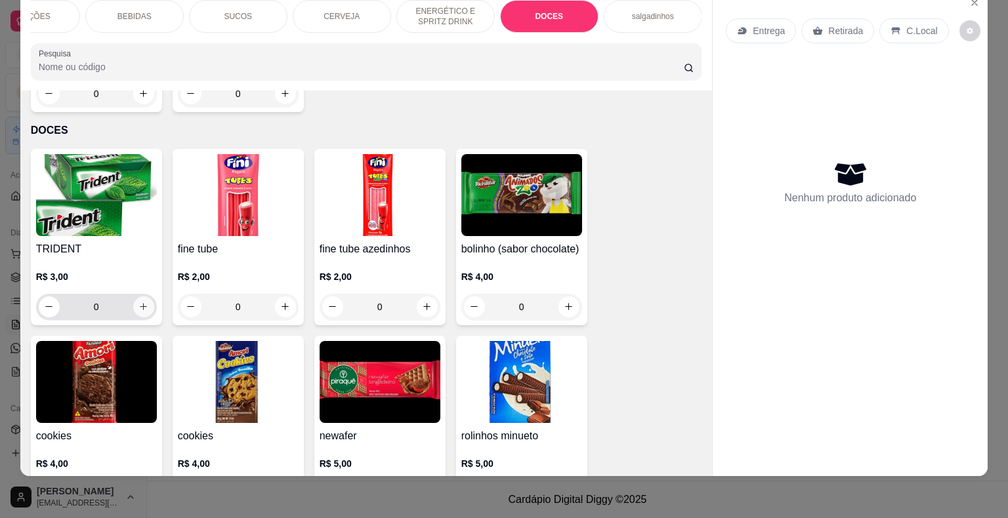
click at [134, 297] on button "increase-product-quantity" at bounding box center [143, 307] width 21 height 21
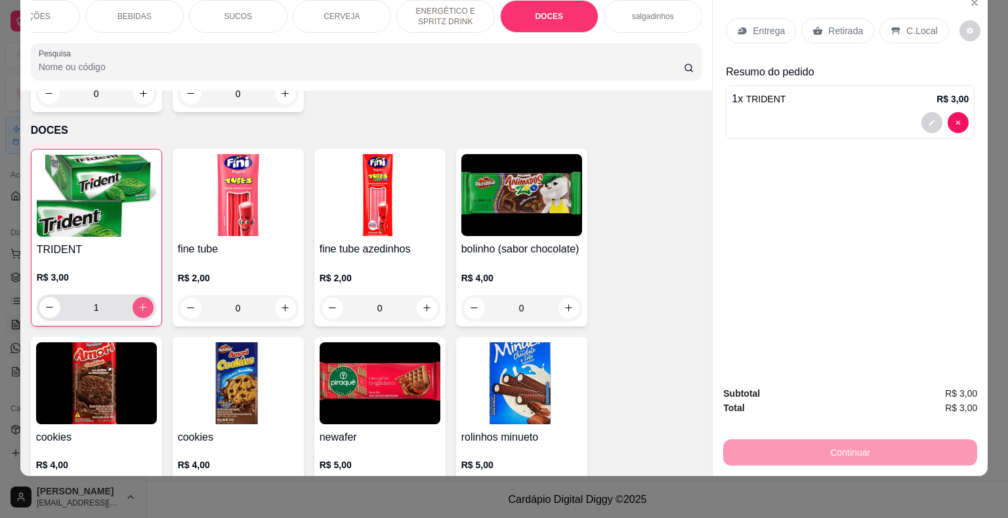
click at [134, 297] on button "increase-product-quantity" at bounding box center [143, 307] width 21 height 21
type input "4"
click at [828, 26] on p "Retirada" at bounding box center [845, 30] width 35 height 13
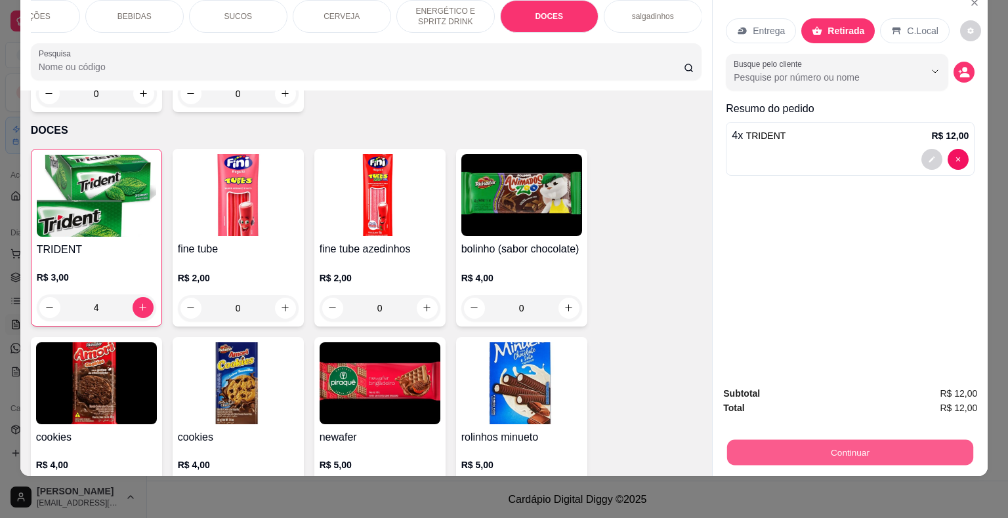
click at [844, 449] on button "Continuar" at bounding box center [850, 453] width 246 height 26
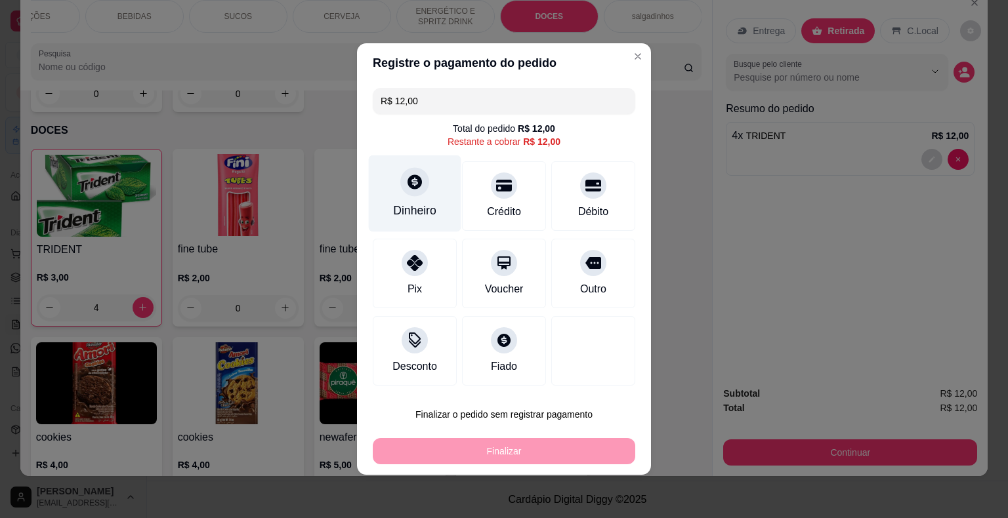
click at [414, 226] on div "Dinheiro" at bounding box center [415, 193] width 93 height 77
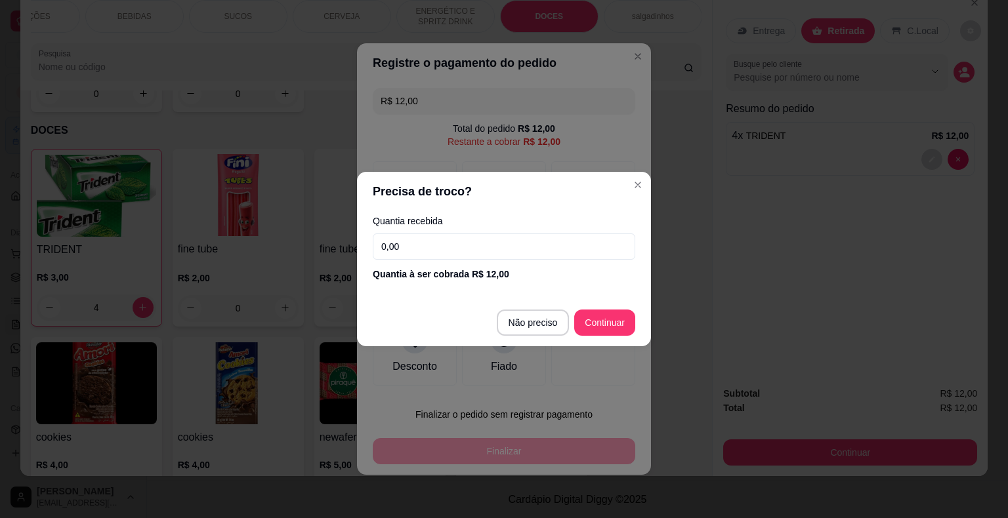
click at [461, 251] on input "0,00" at bounding box center [504, 247] width 262 height 26
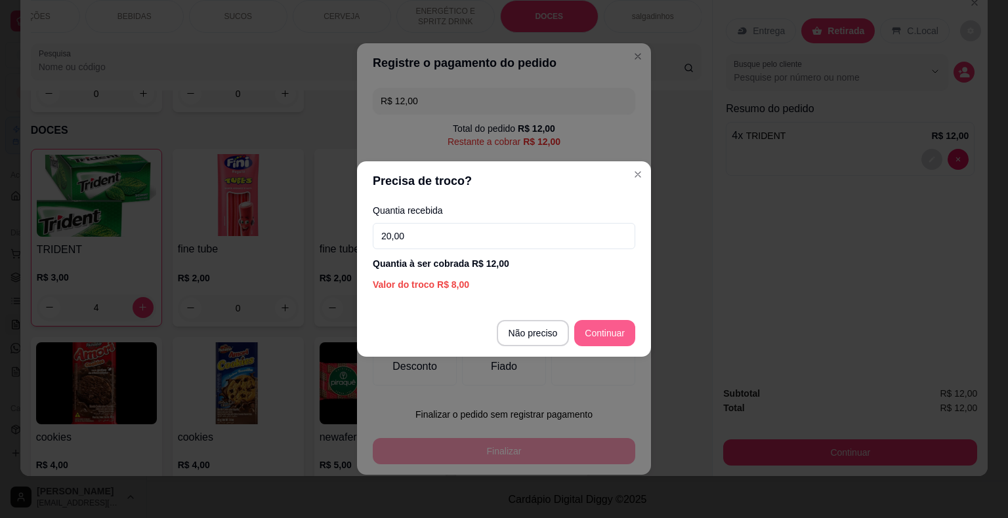
type input "20,00"
type input "R$ 0,00"
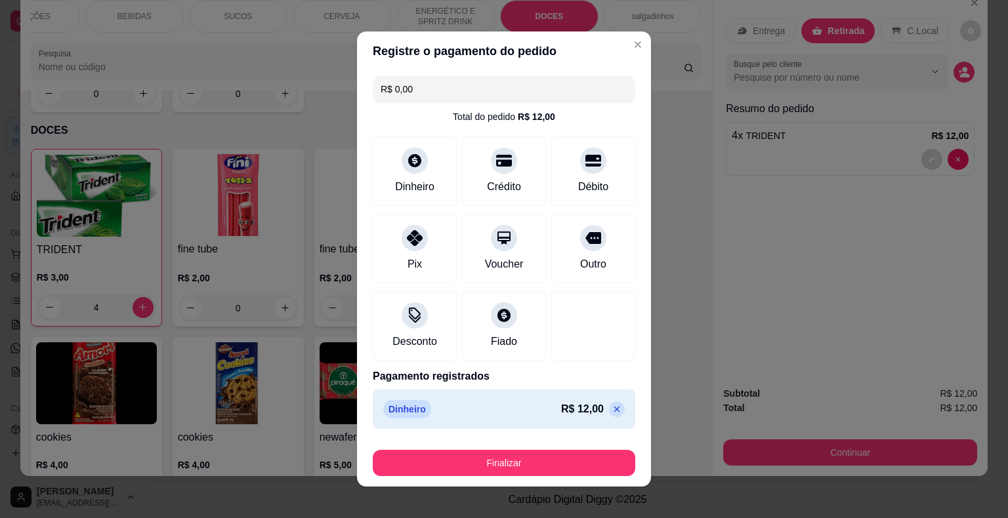
scroll to position [10, 0]
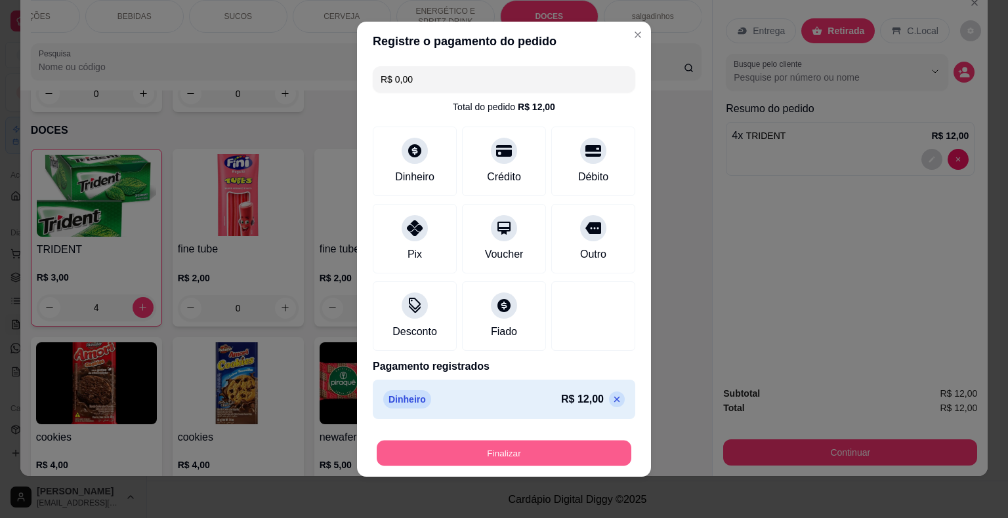
click at [551, 461] on button "Finalizar" at bounding box center [504, 454] width 255 height 26
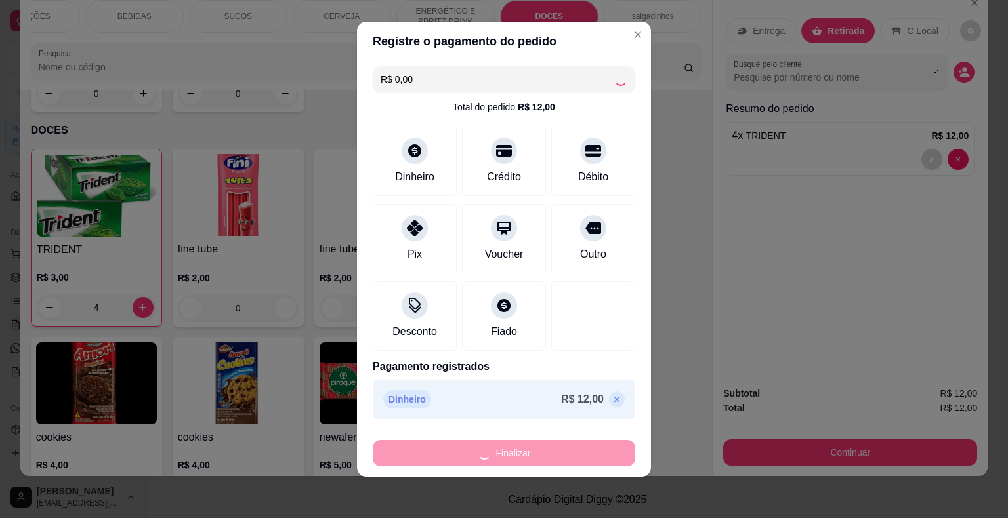
type input "0"
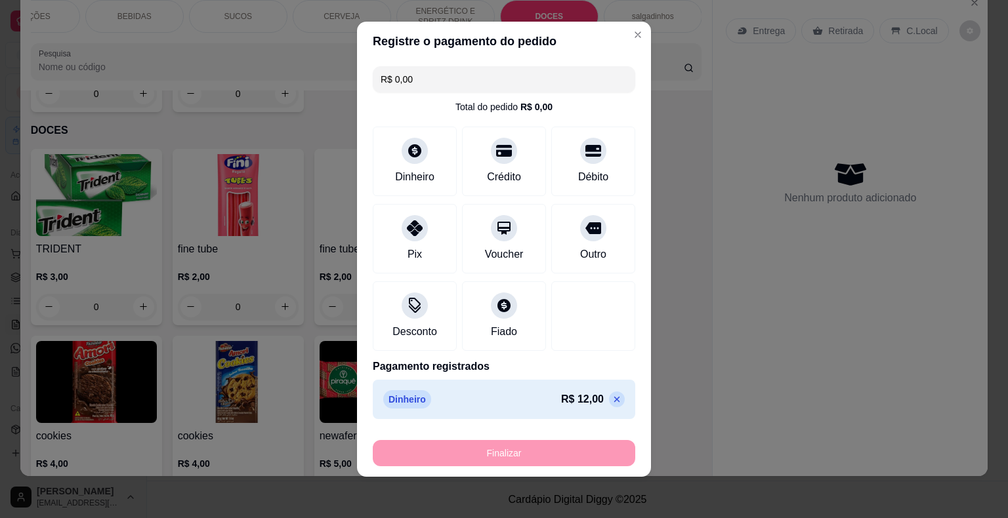
type input "-R$ 12,00"
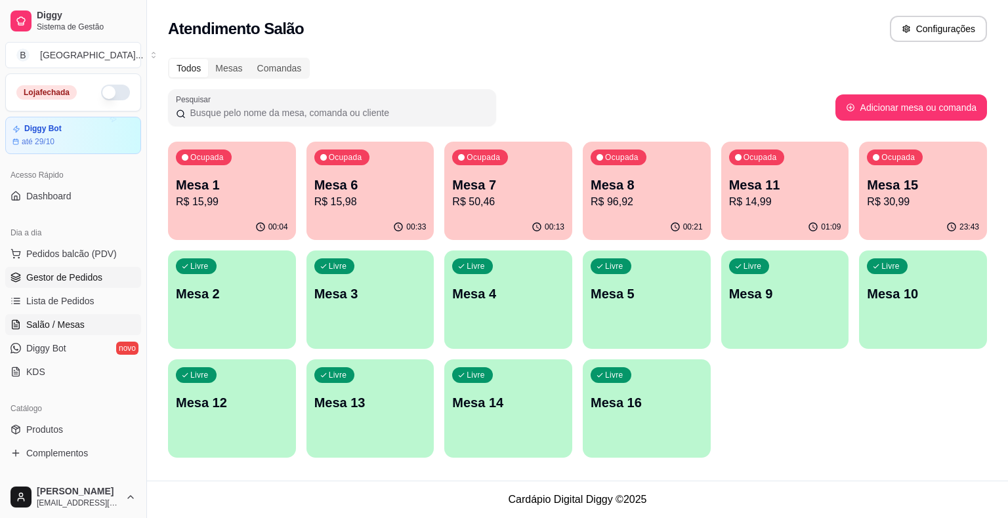
click at [98, 276] on span "Gestor de Pedidos" at bounding box center [64, 277] width 76 height 13
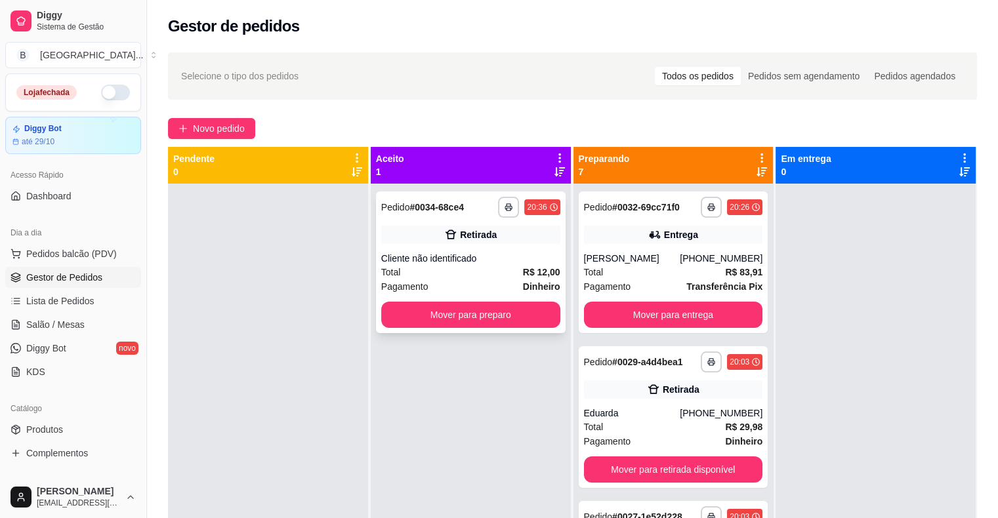
click at [451, 255] on div "Cliente não identificado" at bounding box center [470, 258] width 179 height 13
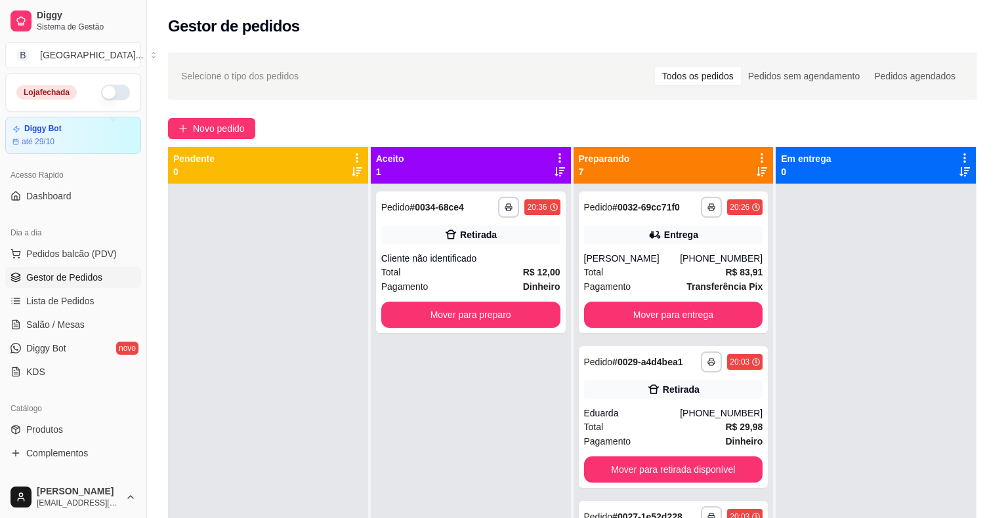
scroll to position [26, 0]
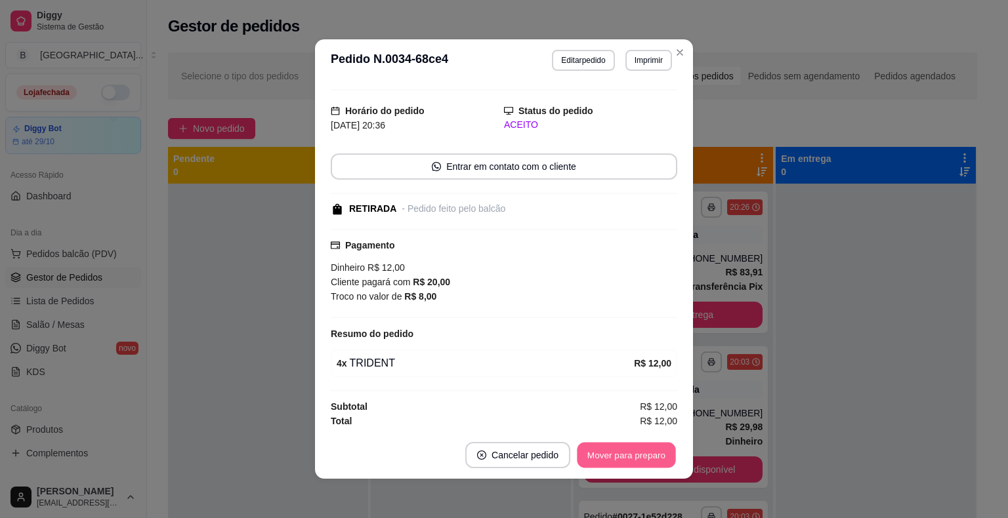
click at [588, 445] on button "Mover para preparo" at bounding box center [626, 456] width 98 height 26
click at [588, 445] on button "Mover para retirada disponível" at bounding box center [604, 455] width 145 height 26
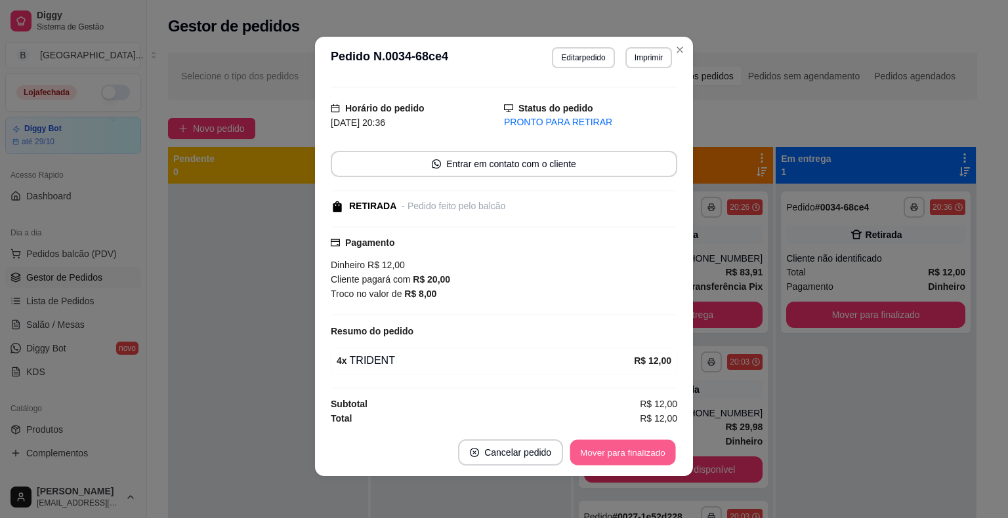
click at [648, 453] on button "Mover para finalizado" at bounding box center [623, 453] width 106 height 26
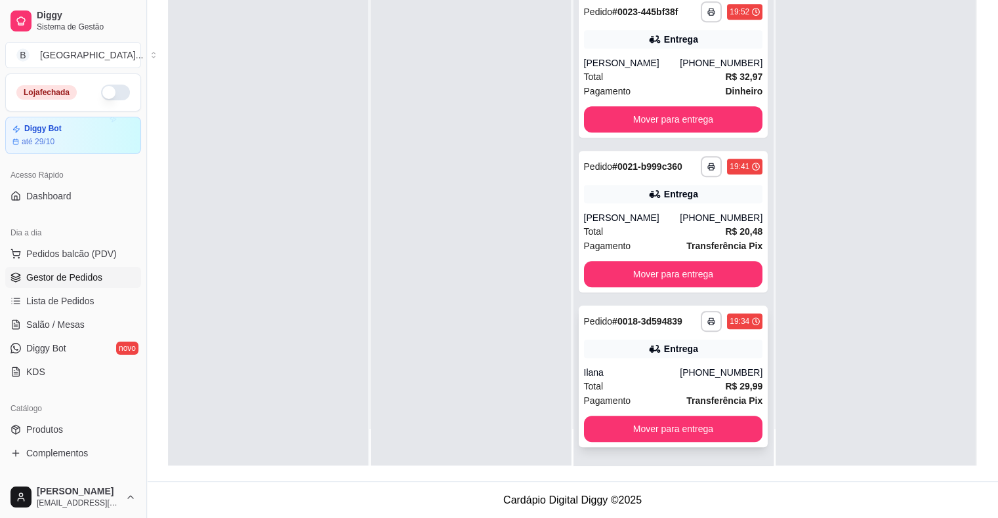
scroll to position [199, 0]
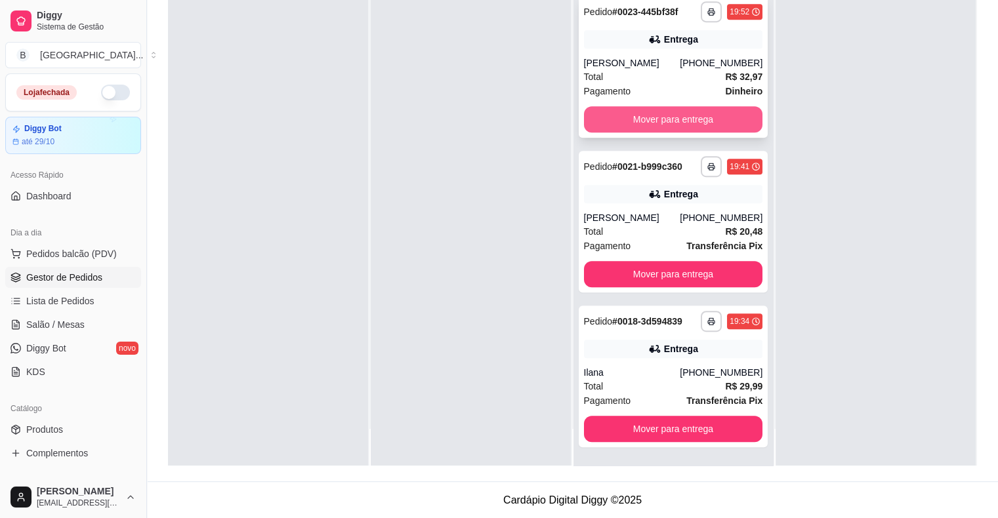
click at [668, 115] on button "Mover para entrega" at bounding box center [673, 119] width 179 height 26
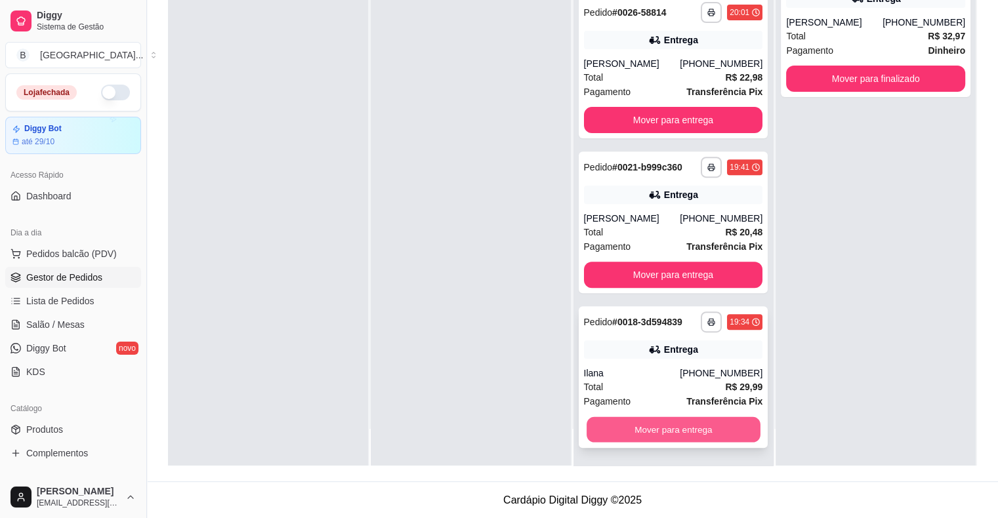
click at [680, 419] on button "Mover para entrega" at bounding box center [674, 430] width 174 height 26
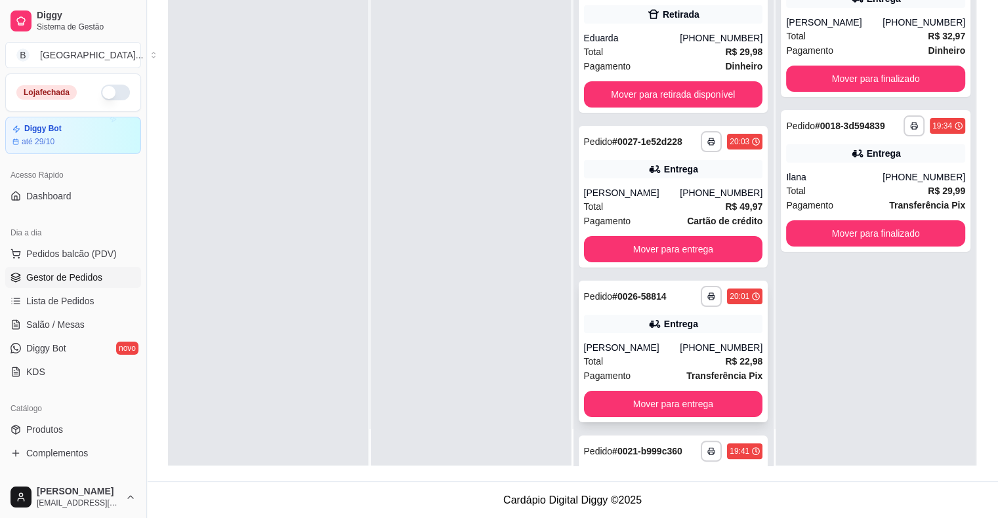
scroll to position [0, 0]
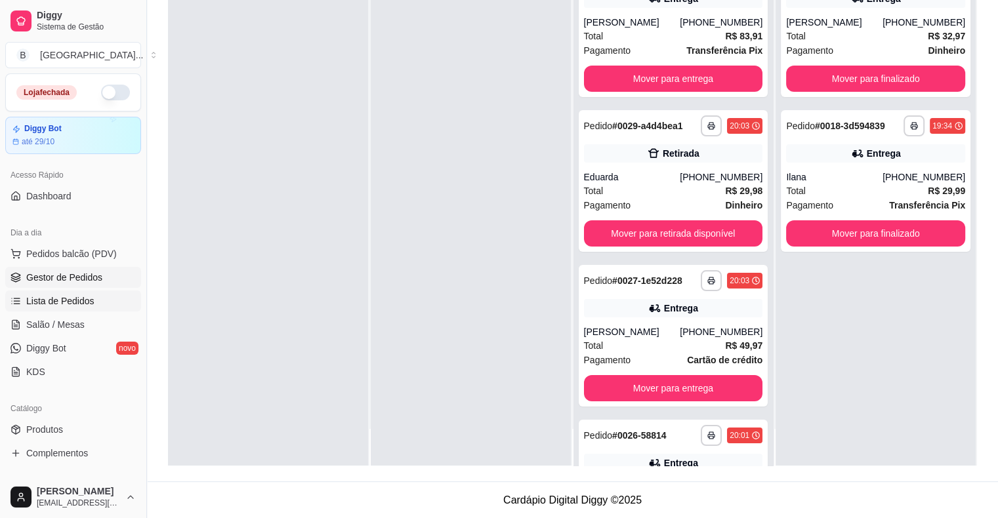
click at [97, 298] on link "Lista de Pedidos" at bounding box center [73, 301] width 136 height 21
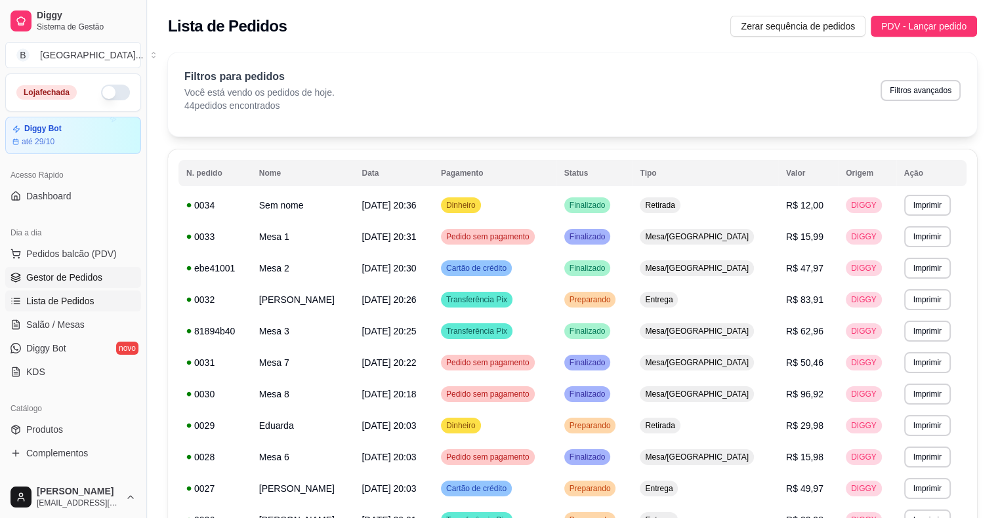
click at [93, 282] on span "Gestor de Pedidos" at bounding box center [64, 277] width 76 height 13
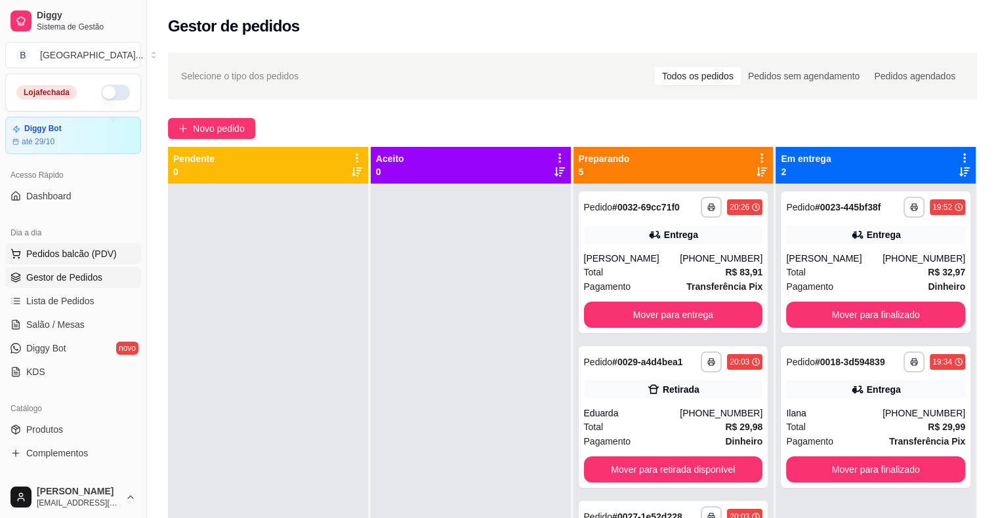
click at [96, 261] on button "Pedidos balcão (PDV)" at bounding box center [73, 253] width 136 height 21
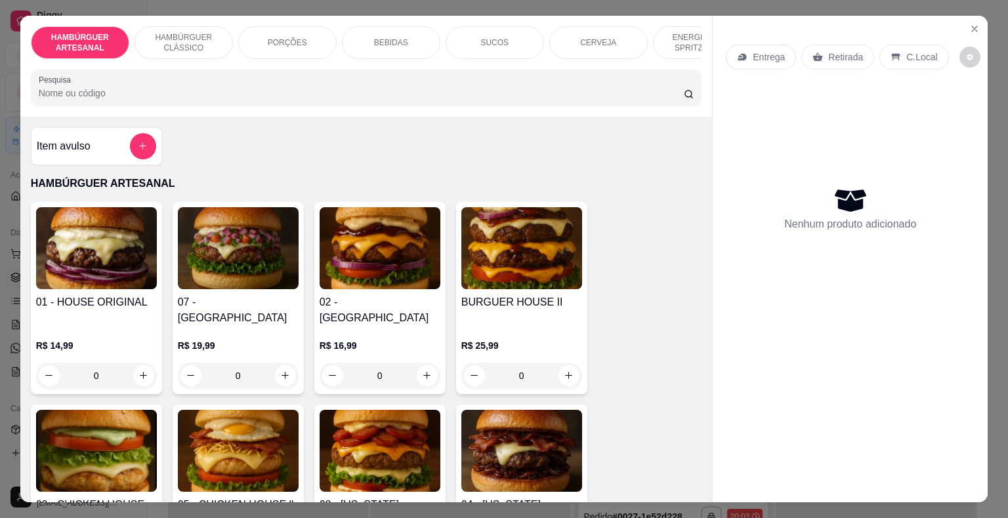
click at [105, 146] on div "Item avulso" at bounding box center [96, 146] width 119 height 26
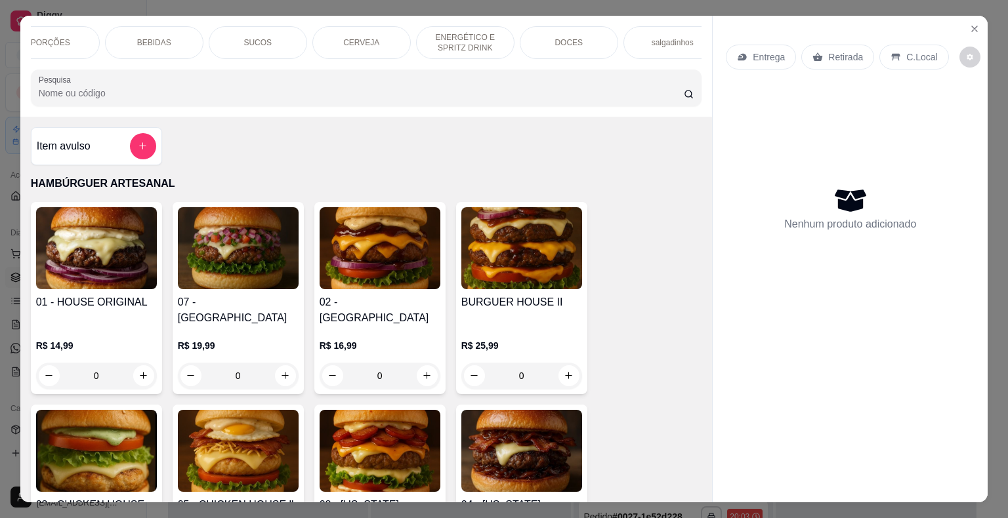
scroll to position [0, 257]
click at [50, 37] on div "PORÇÕES" at bounding box center [31, 42] width 98 height 33
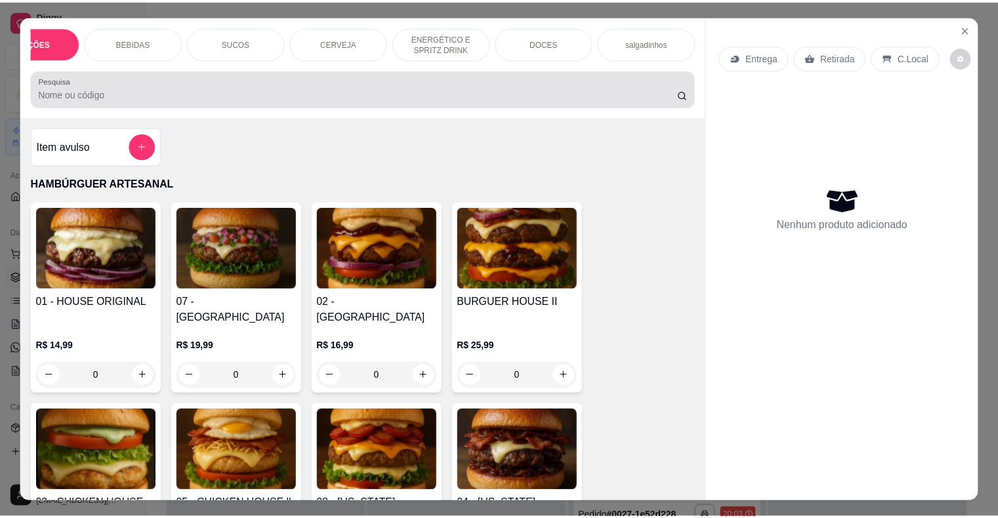
scroll to position [31, 0]
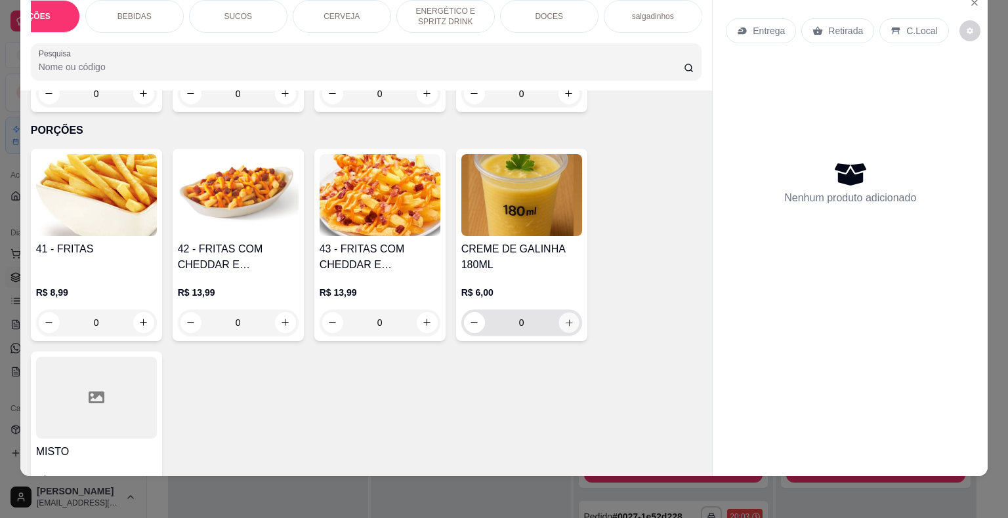
click at [565, 318] on icon "increase-product-quantity" at bounding box center [569, 323] width 10 height 10
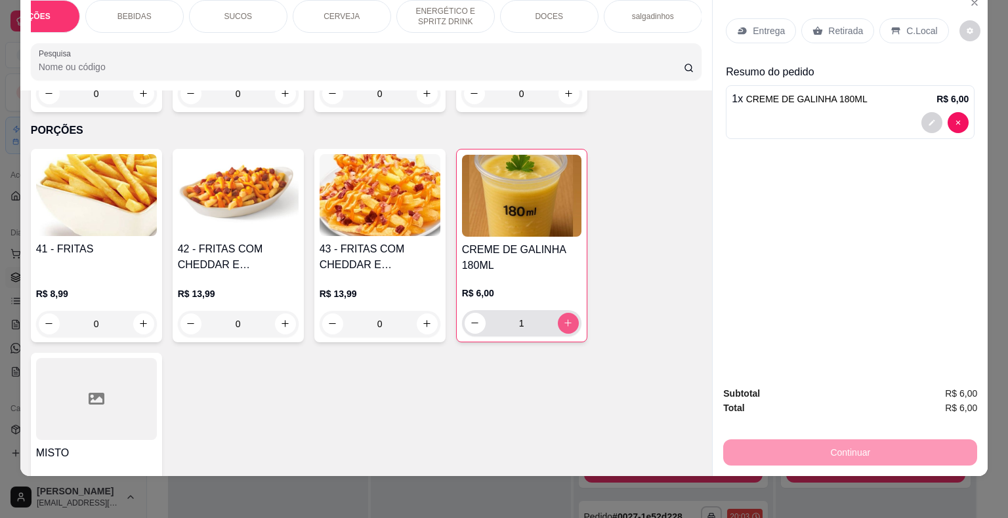
click at [565, 318] on icon "increase-product-quantity" at bounding box center [568, 323] width 10 height 10
click at [838, 8] on div "Entrega Retirada C.Local" at bounding box center [850, 31] width 249 height 46
click at [837, 24] on p "Retirada" at bounding box center [845, 30] width 35 height 13
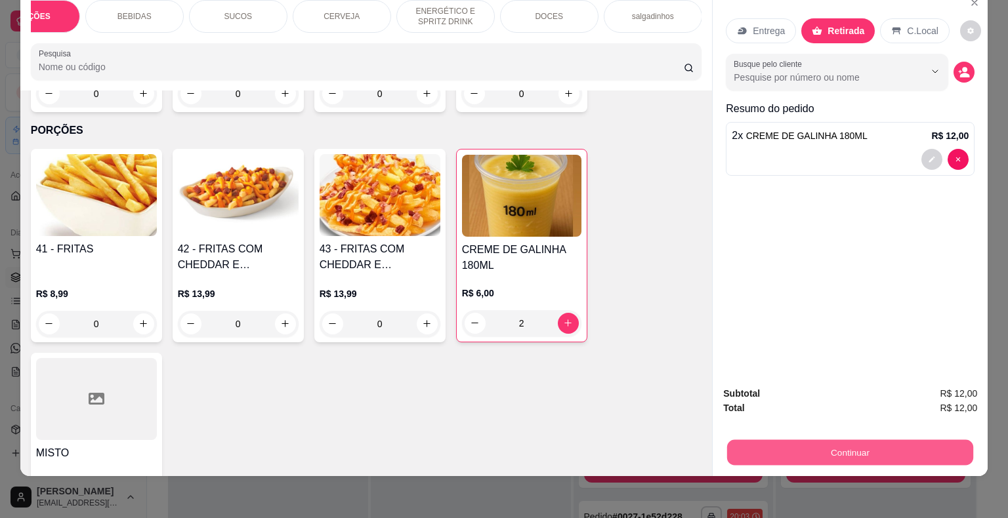
click at [865, 443] on button "Continuar" at bounding box center [850, 453] width 246 height 26
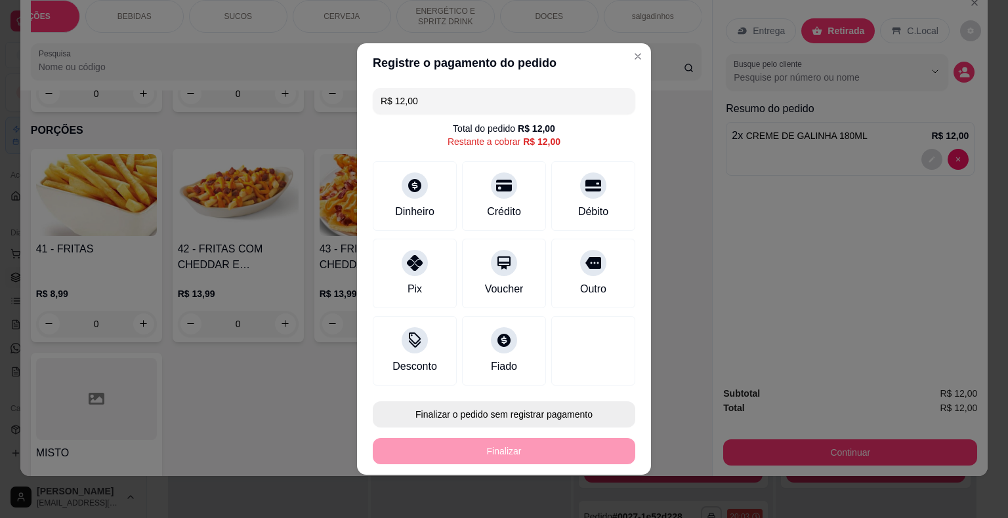
click at [571, 413] on button "Finalizar o pedido sem registrar pagamento" at bounding box center [504, 415] width 262 height 26
click at [584, 377] on button "Confirmar" at bounding box center [583, 377] width 47 height 20
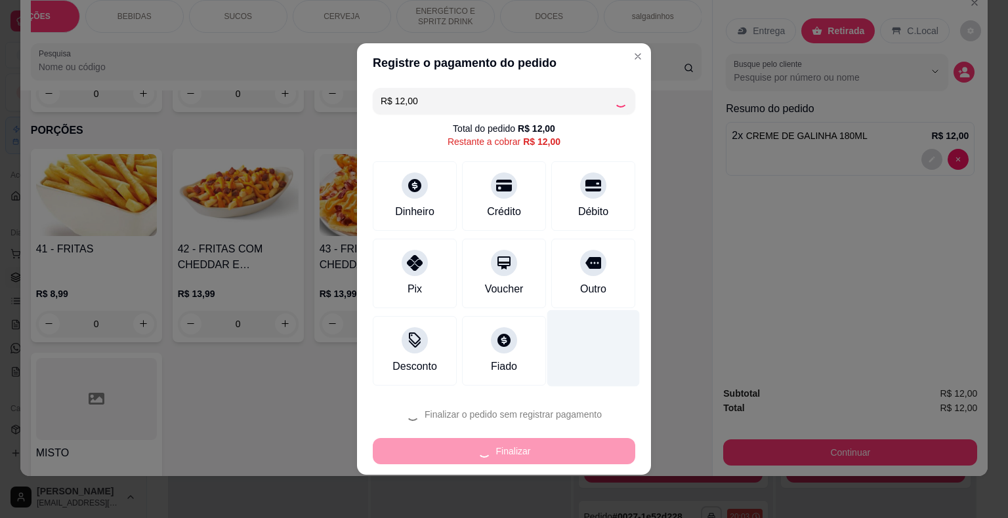
type input "0"
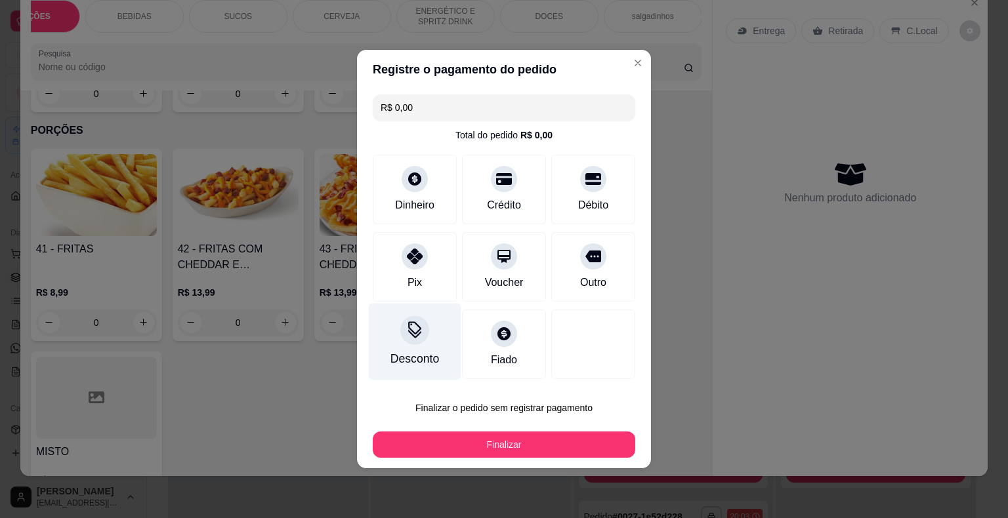
type input "R$ 0,00"
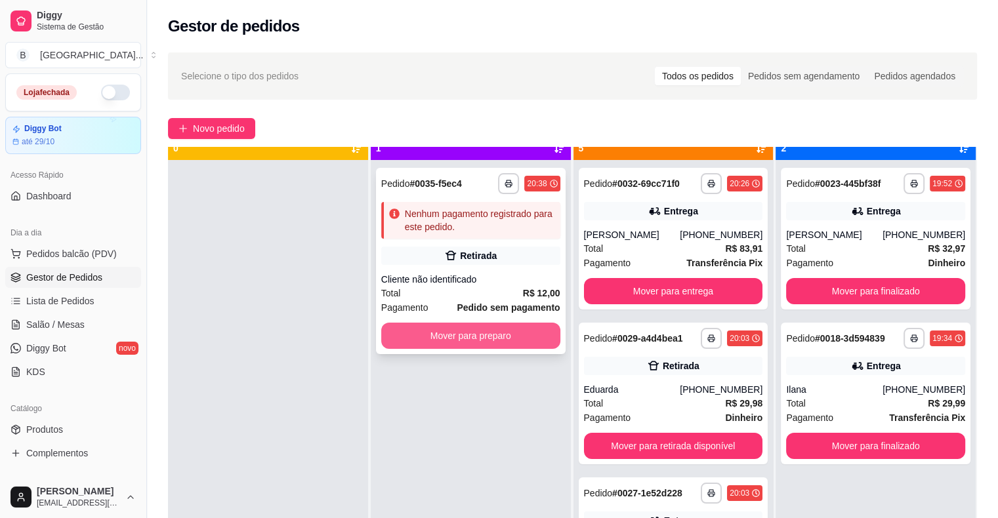
scroll to position [37, 0]
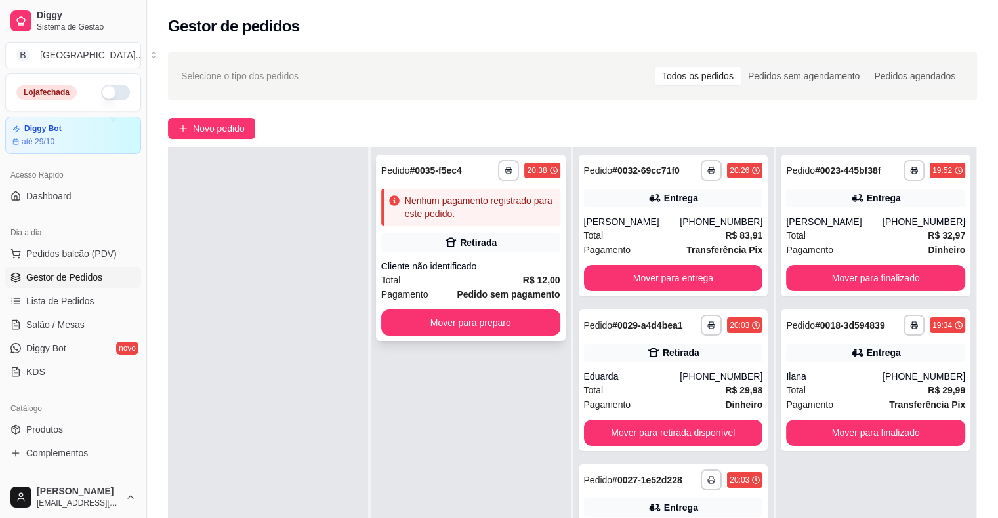
click at [517, 262] on div "Cliente não identificado" at bounding box center [470, 266] width 179 height 13
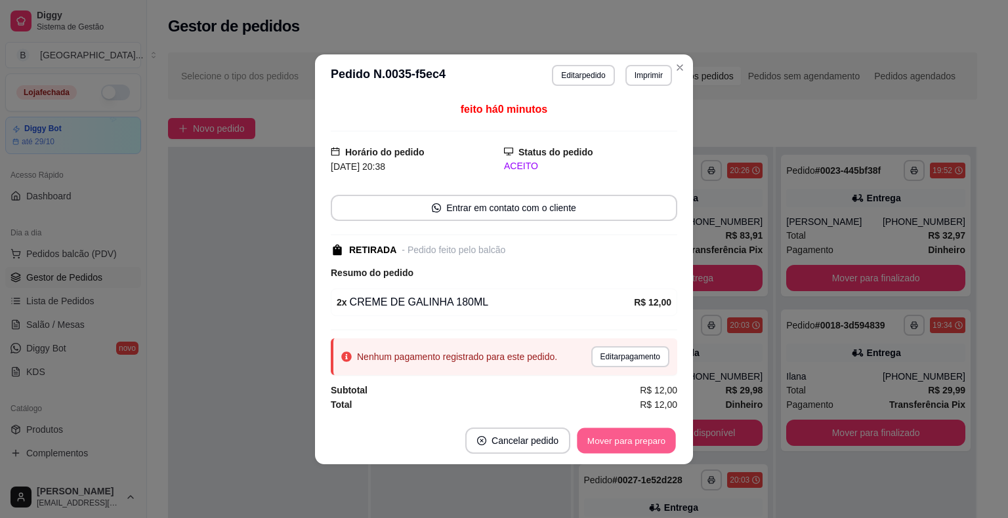
click at [644, 444] on button "Mover para preparo" at bounding box center [626, 441] width 98 height 26
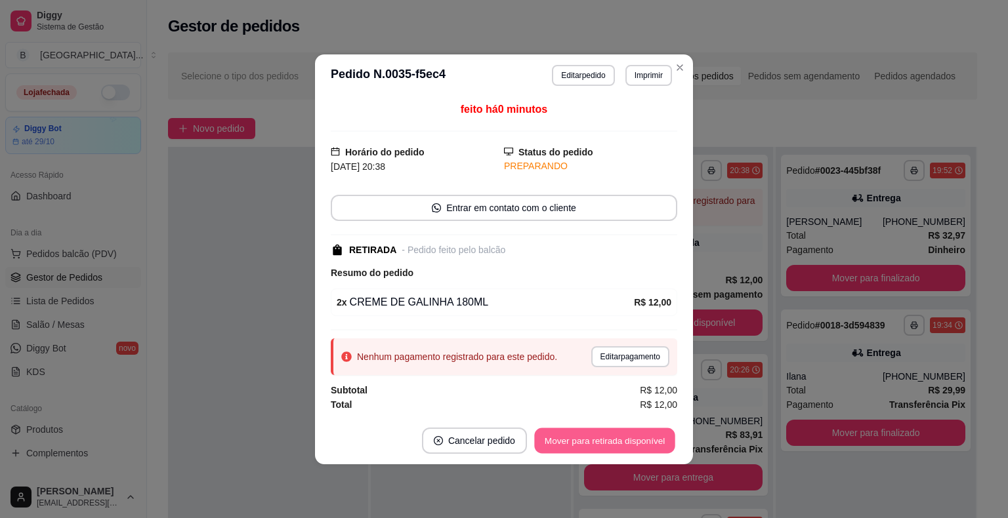
click at [644, 444] on button "Mover para retirada disponível" at bounding box center [604, 441] width 140 height 26
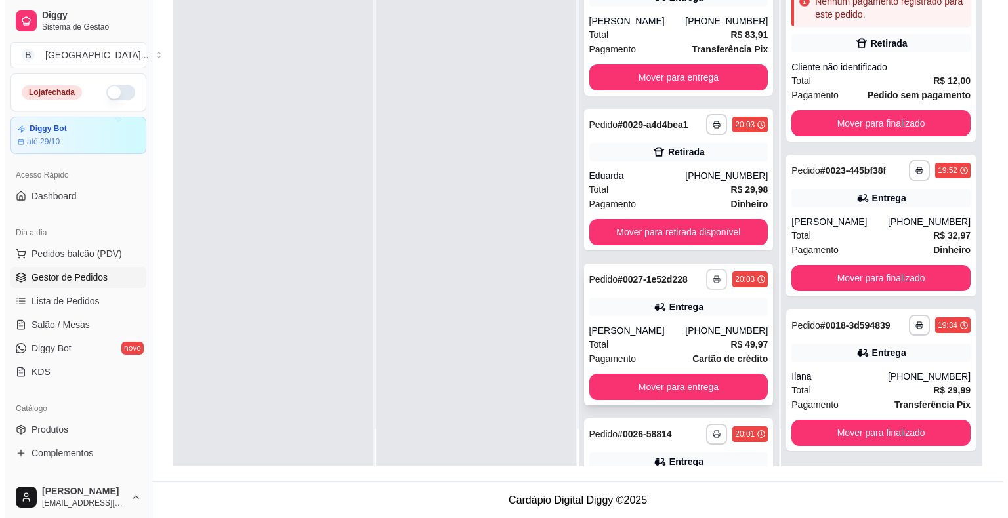
scroll to position [0, 0]
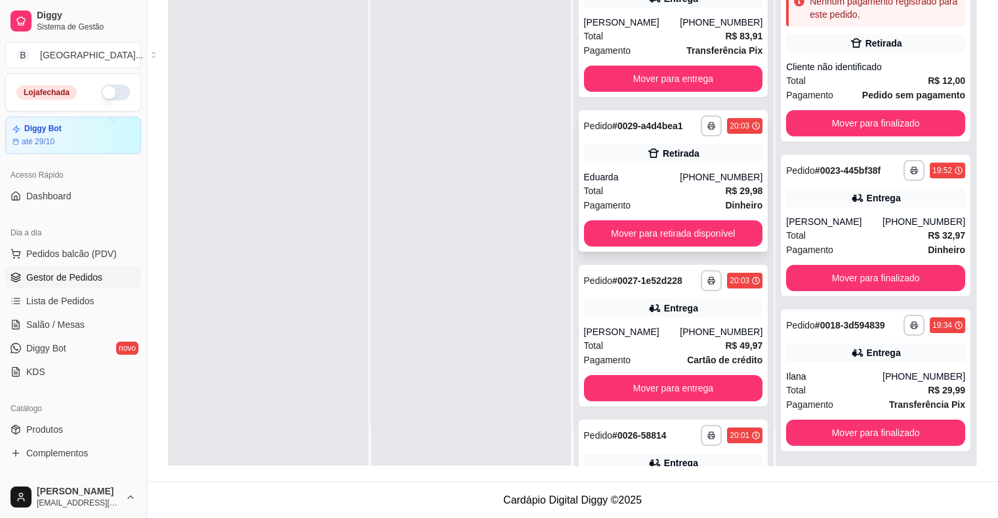
click at [700, 193] on div "Total R$ 29,98" at bounding box center [673, 191] width 179 height 14
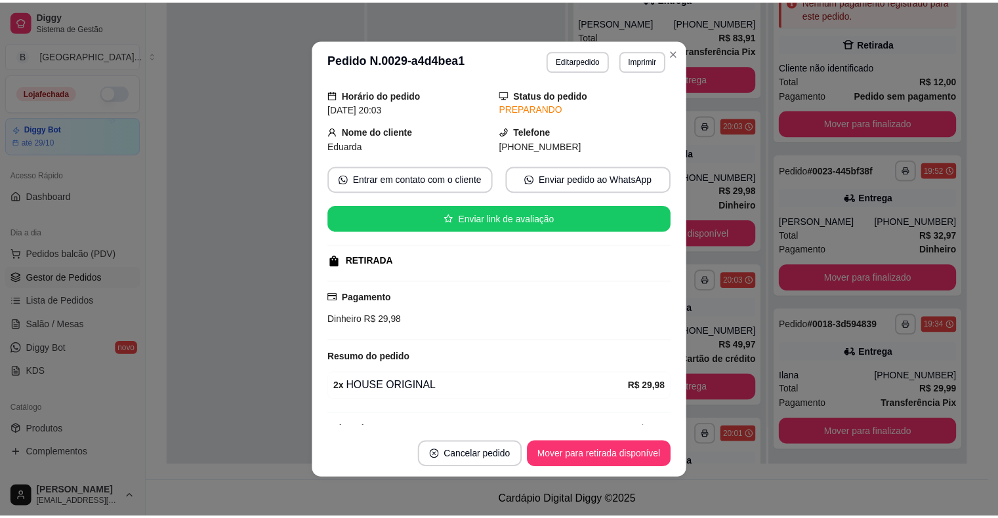
scroll to position [66, 0]
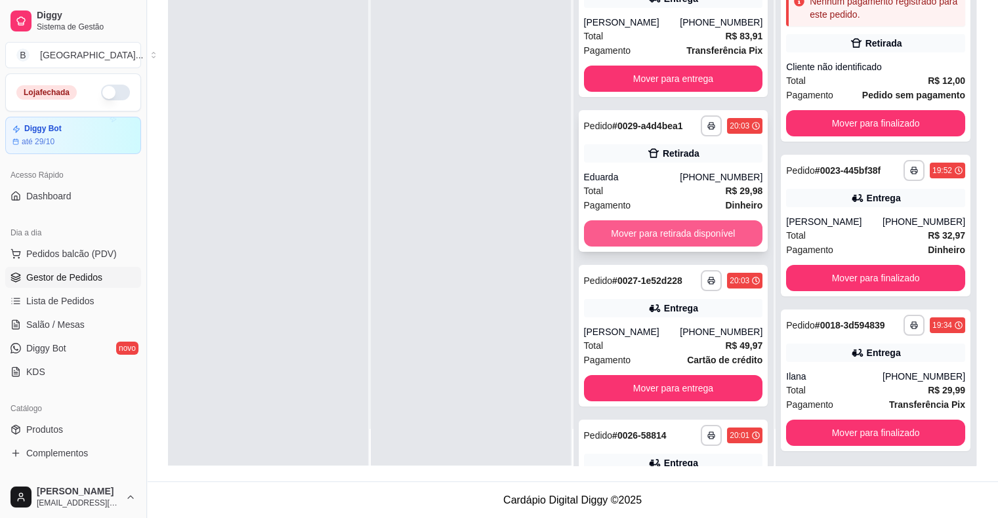
click at [708, 230] on button "Mover para retirada disponível" at bounding box center [673, 233] width 179 height 26
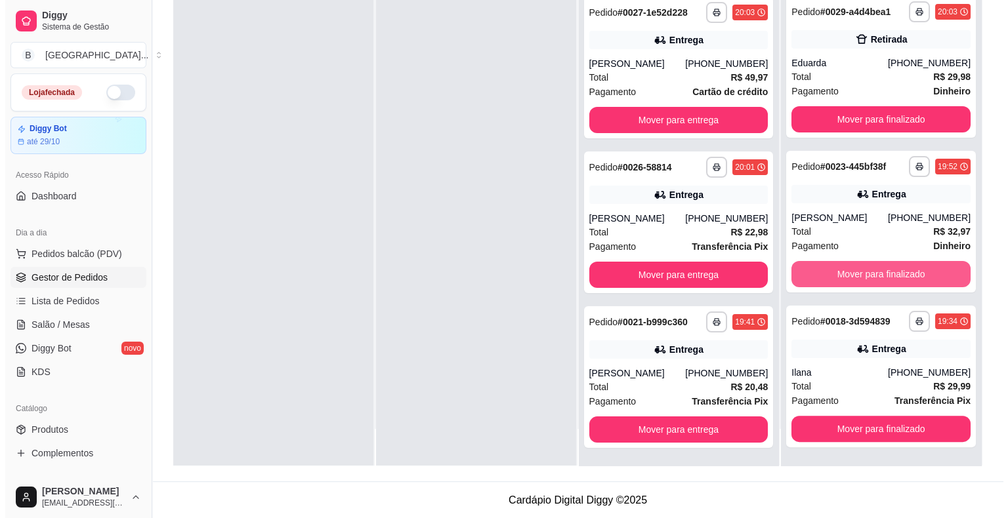
scroll to position [171, 0]
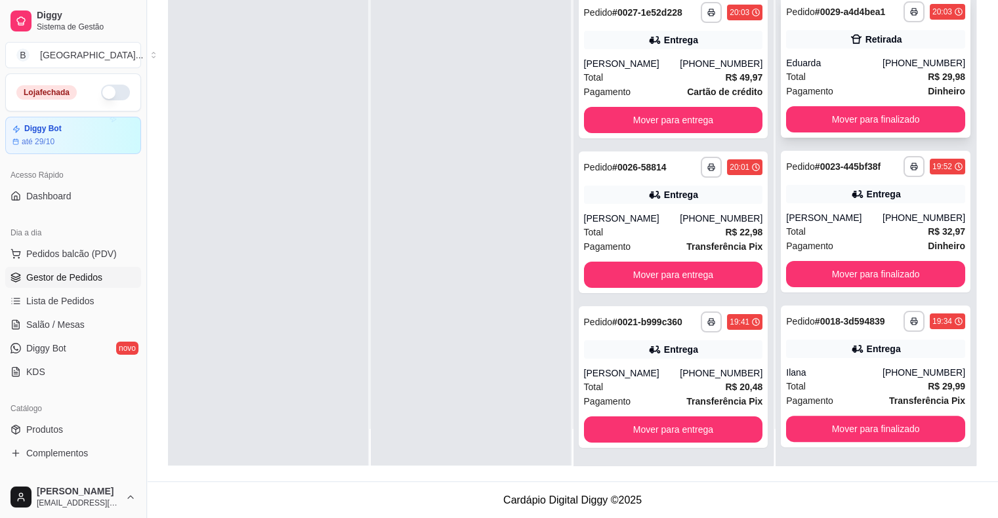
click at [900, 56] on div "[PHONE_NUMBER]" at bounding box center [923, 62] width 83 height 13
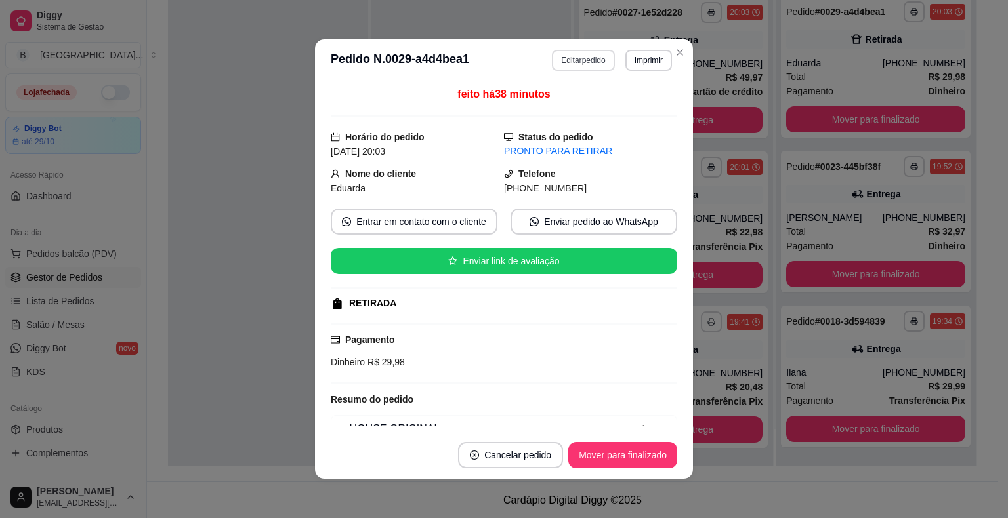
click at [581, 66] on button "Editar pedido" at bounding box center [583, 60] width 62 height 21
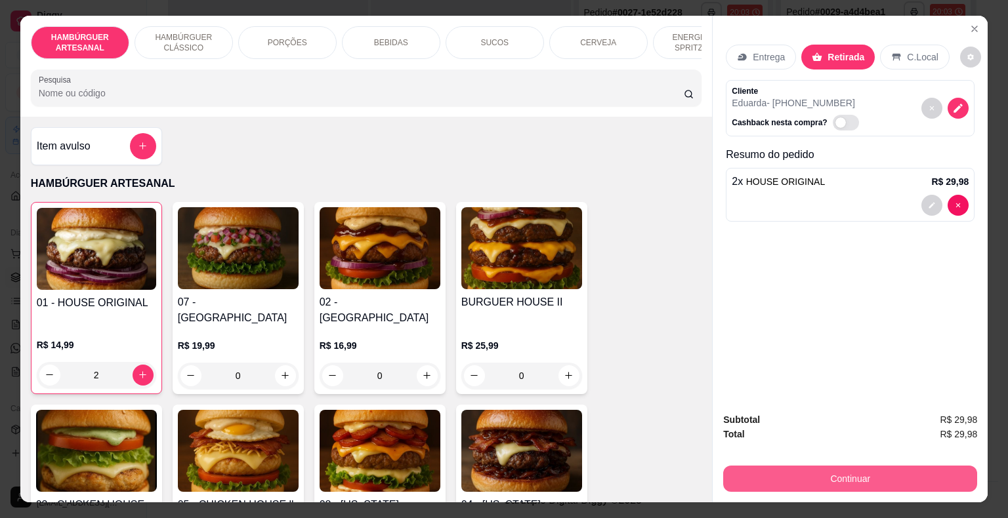
click at [850, 475] on button "Continuar" at bounding box center [850, 479] width 254 height 26
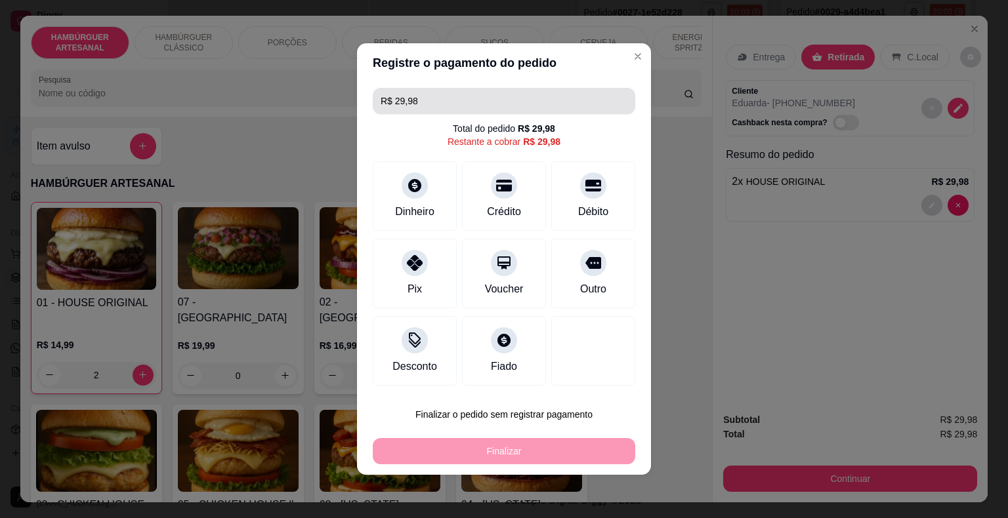
click at [462, 94] on input "R$ 29,98" at bounding box center [504, 101] width 247 height 26
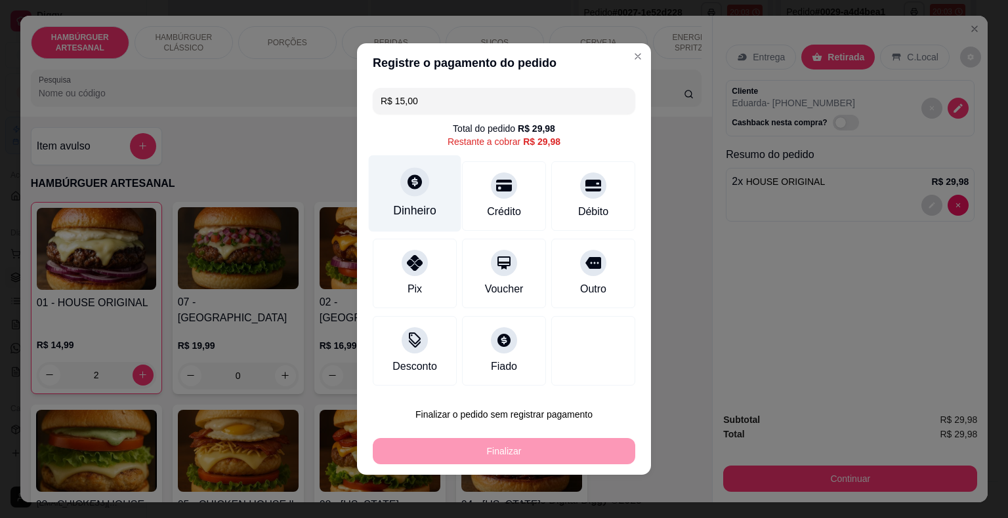
click at [398, 189] on div "Dinheiro" at bounding box center [415, 193] width 93 height 77
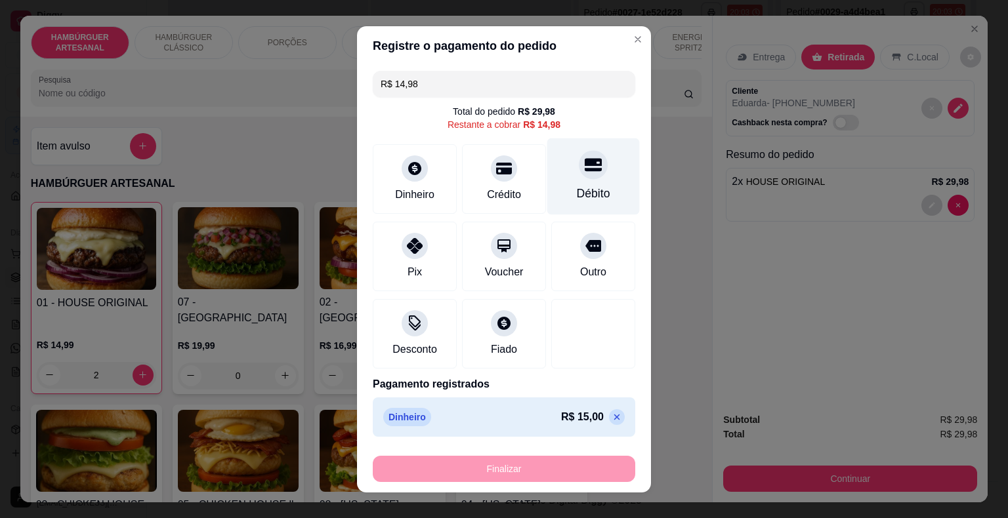
click at [548, 194] on div "Débito" at bounding box center [593, 176] width 93 height 77
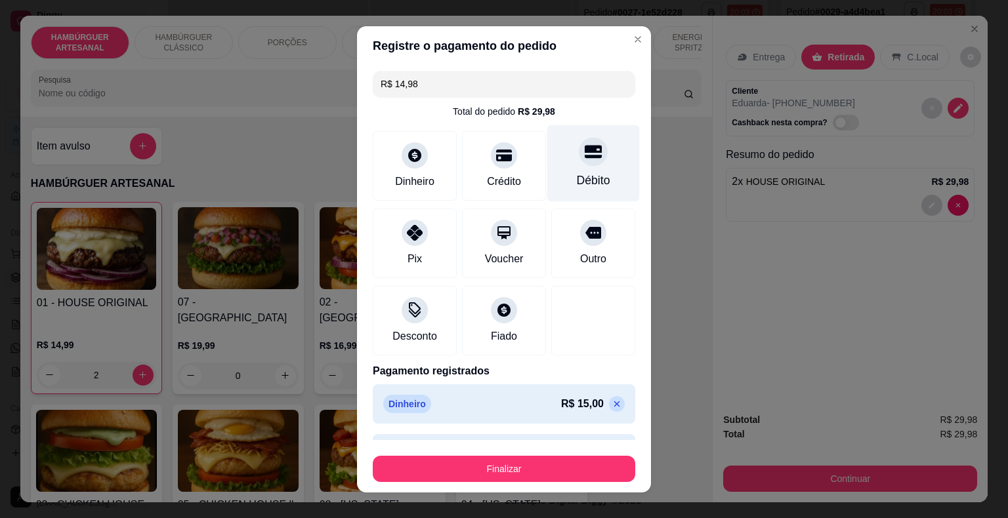
type input "R$ 0,00"
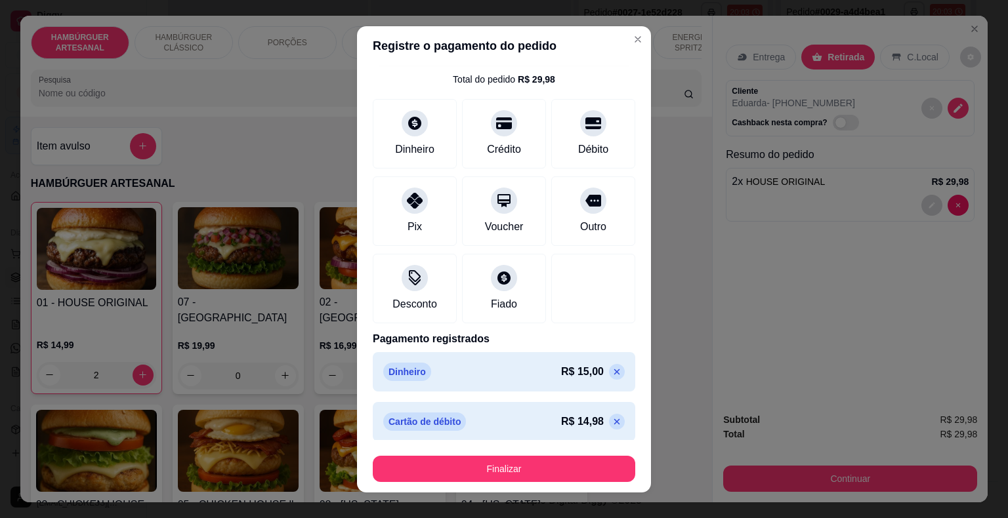
scroll to position [37, 0]
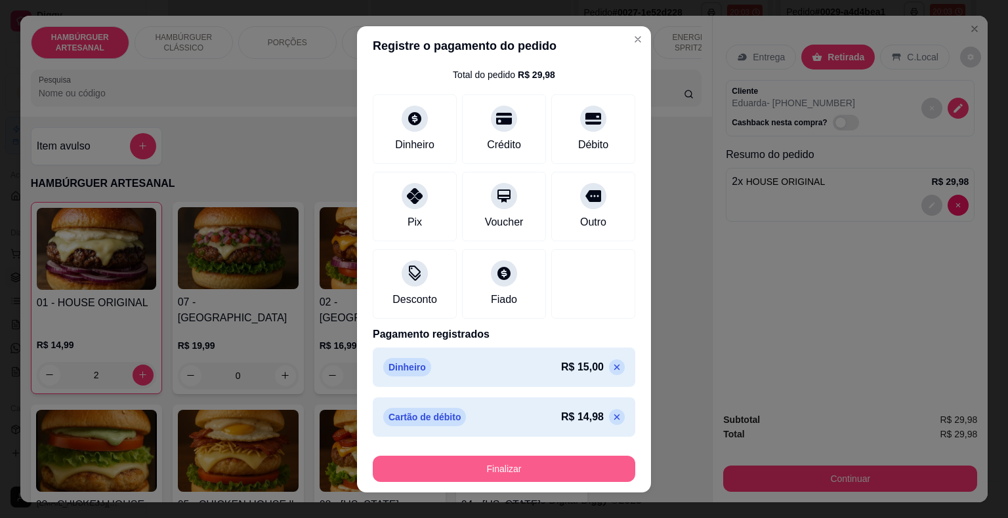
click at [553, 461] on button "Finalizar" at bounding box center [504, 469] width 262 height 26
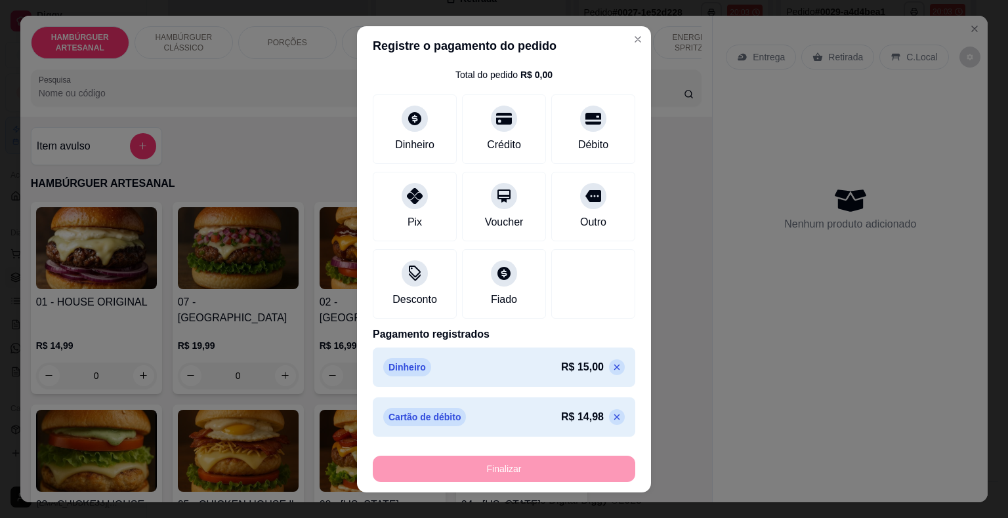
type input "0"
type input "-R$ 29,98"
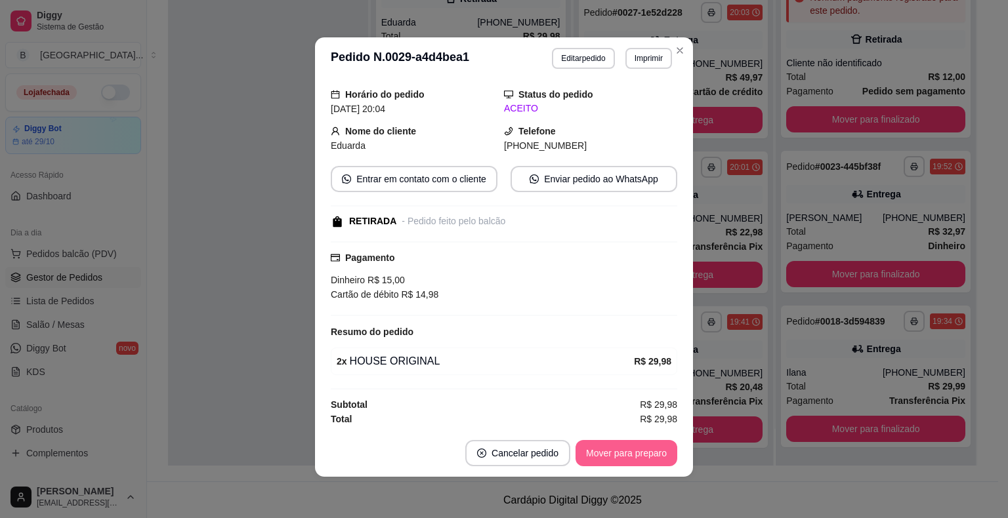
scroll to position [3, 0]
click at [604, 443] on button "Mover para preparo" at bounding box center [626, 453] width 102 height 26
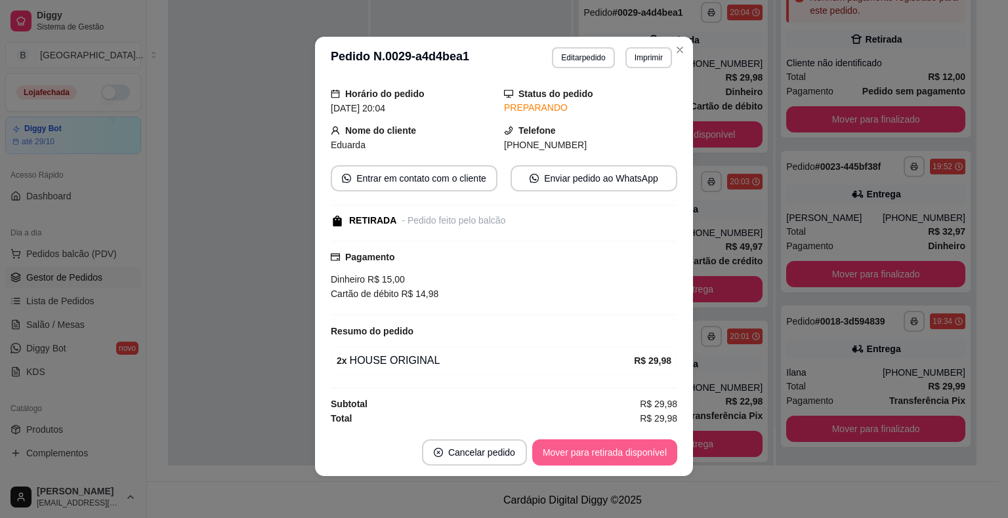
click at [619, 445] on button "Mover para retirada disponível" at bounding box center [604, 453] width 145 height 26
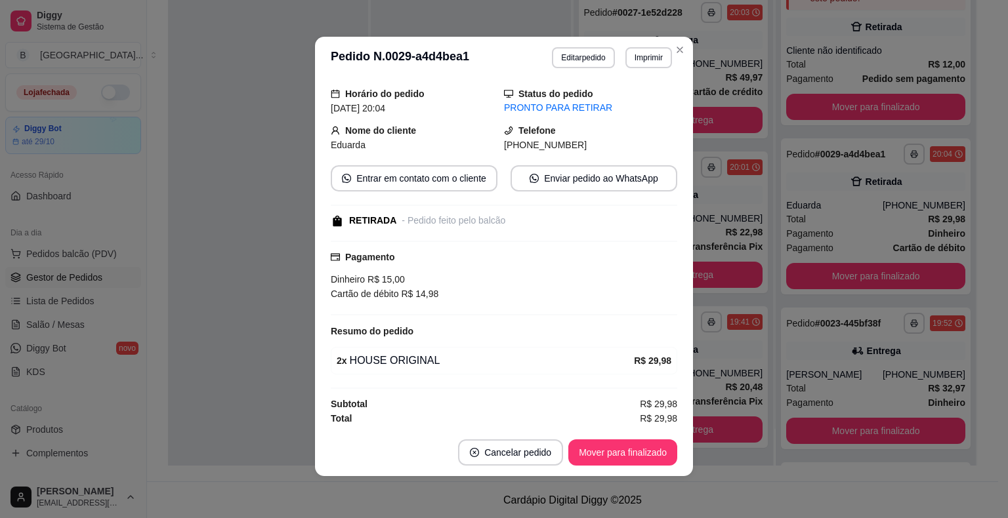
scroll to position [171, 0]
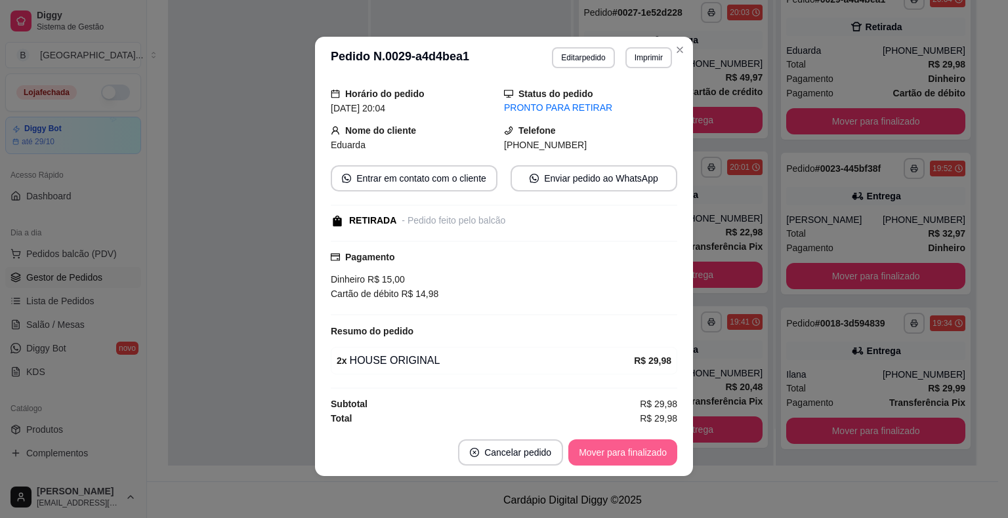
click at [653, 447] on button "Mover para finalizado" at bounding box center [622, 453] width 109 height 26
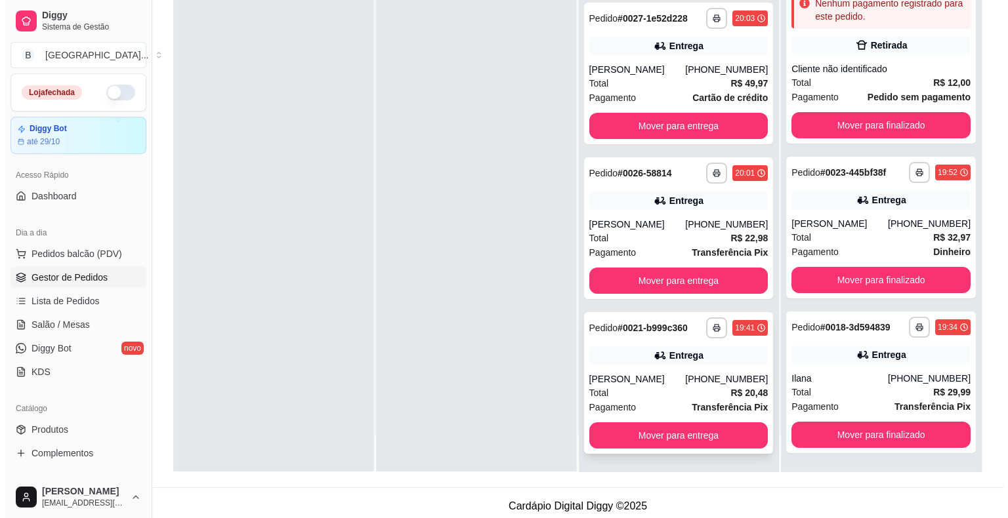
scroll to position [199, 0]
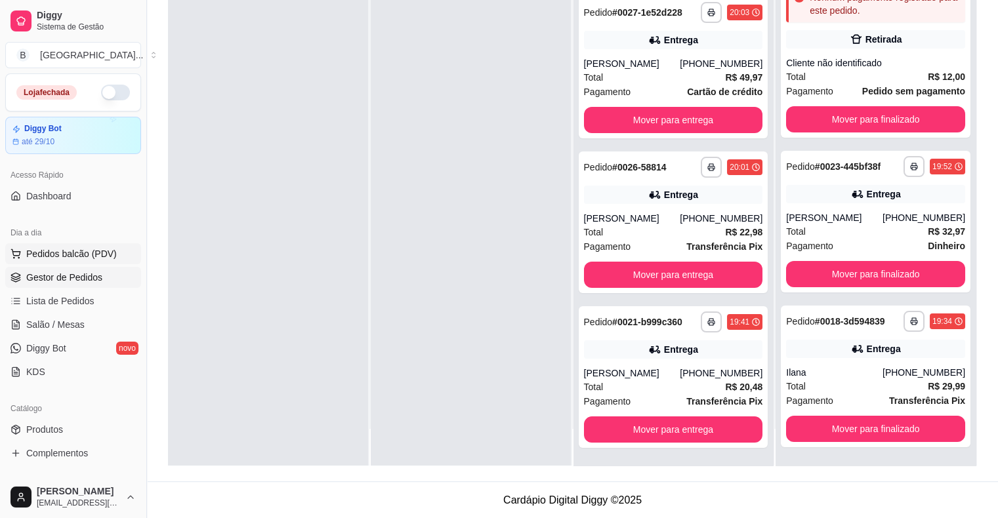
click at [109, 252] on span "Pedidos balcão (PDV)" at bounding box center [71, 253] width 91 height 13
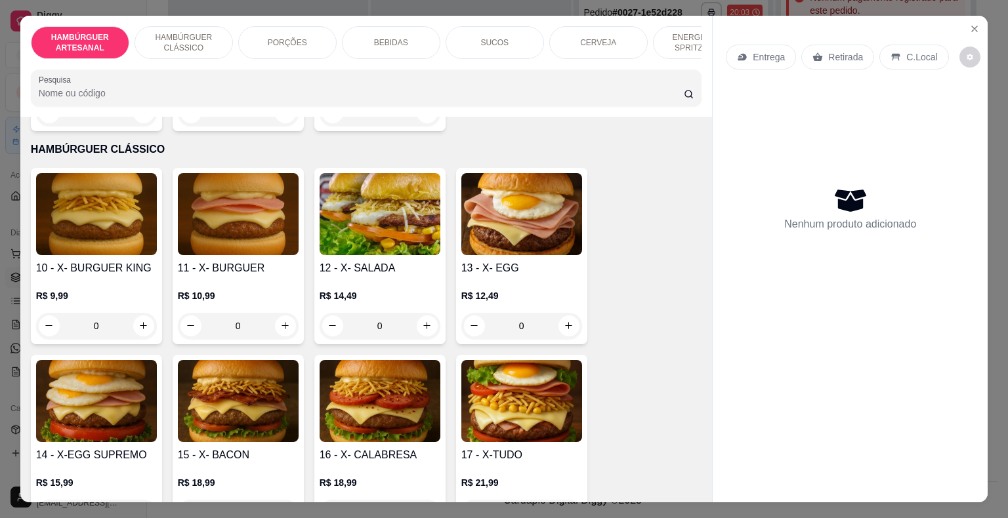
scroll to position [656, 0]
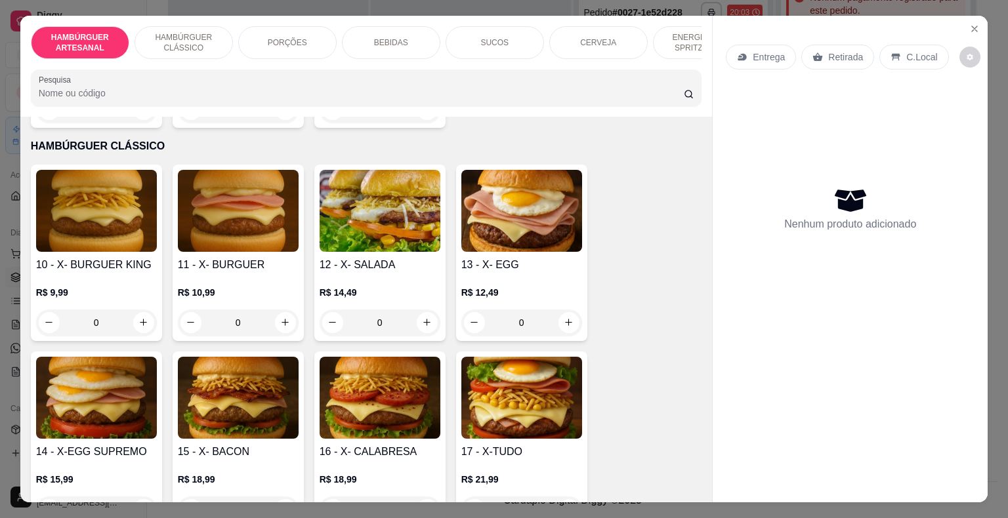
click at [133, 310] on div "0" at bounding box center [96, 323] width 121 height 26
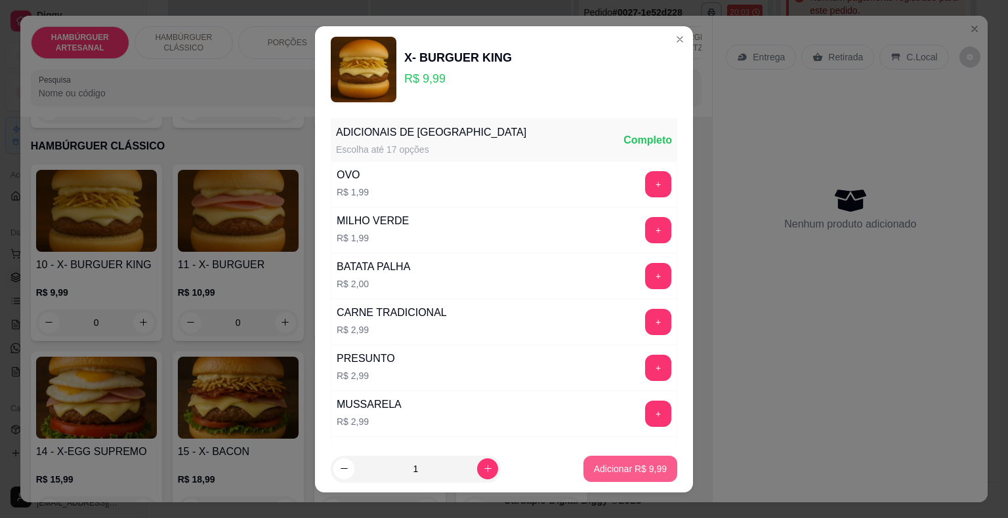
click at [632, 470] on p "Adicionar R$ 9,99" at bounding box center [630, 469] width 73 height 13
type input "1"
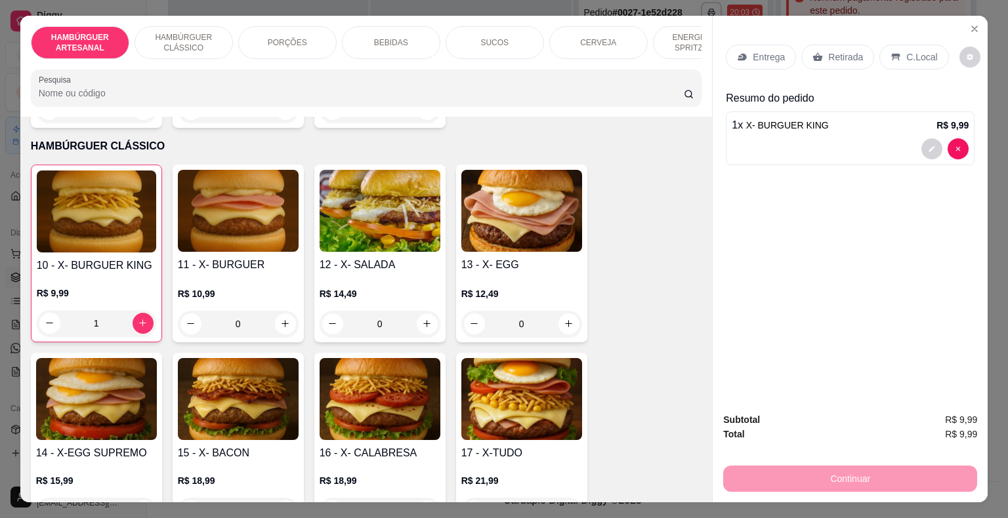
click at [831, 45] on div "Retirada" at bounding box center [837, 57] width 73 height 25
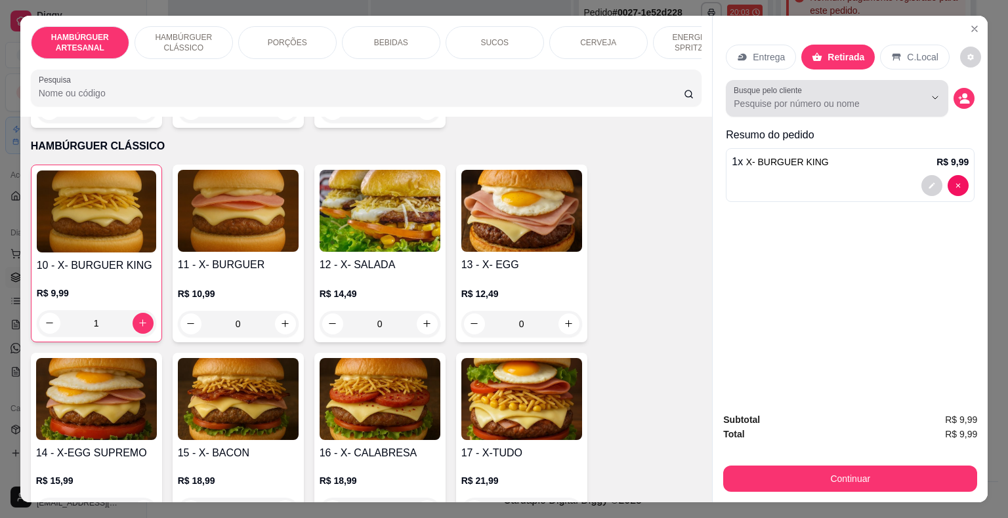
click at [852, 97] on input "Busque pelo cliente" at bounding box center [818, 103] width 170 height 13
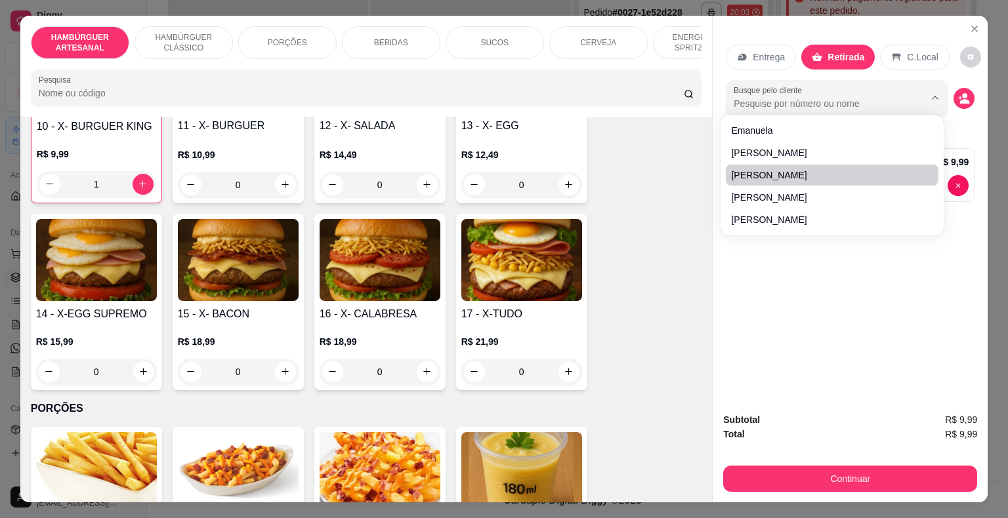
scroll to position [918, 0]
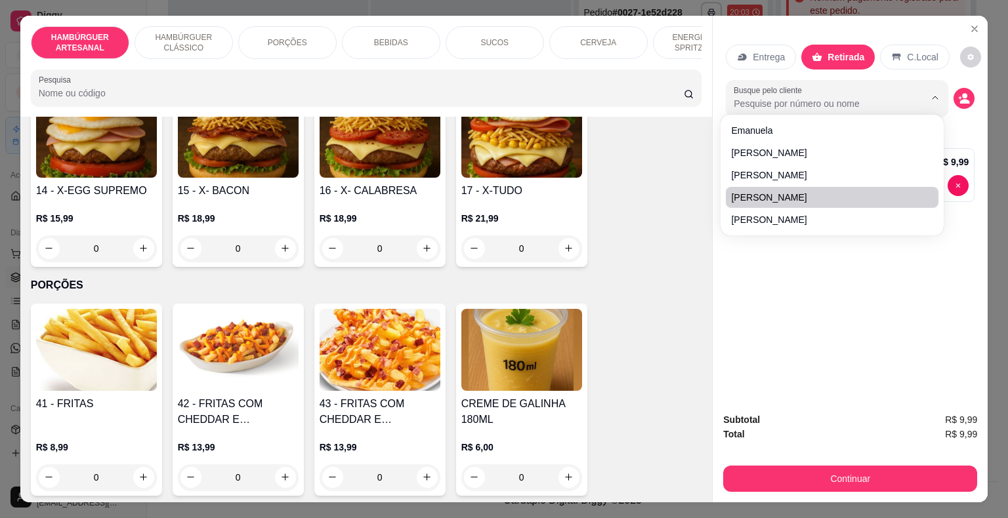
click at [840, 319] on div "Entrega Retirada C.Local Busque pelo cliente Resumo do pedido 1 x X- BURGUER KI…" at bounding box center [849, 209] width 275 height 387
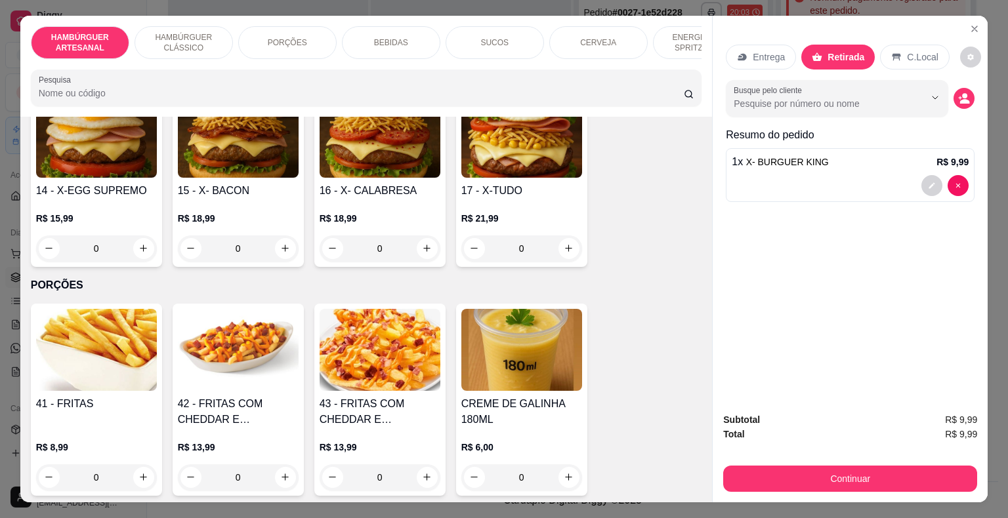
click at [804, 100] on input "Busque pelo cliente" at bounding box center [818, 103] width 170 height 13
click at [963, 94] on icon "decrease-product-quantity" at bounding box center [964, 98] width 11 height 11
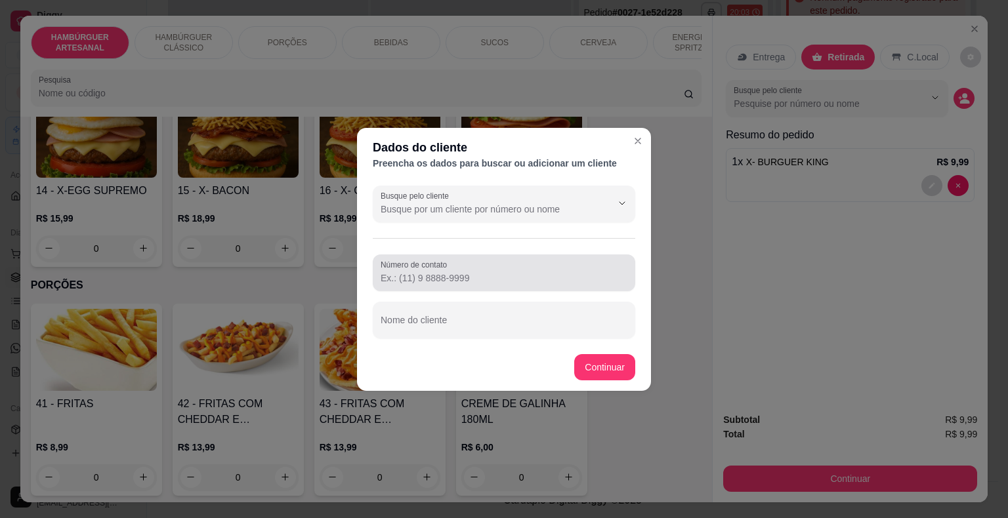
click at [526, 270] on div at bounding box center [504, 273] width 247 height 26
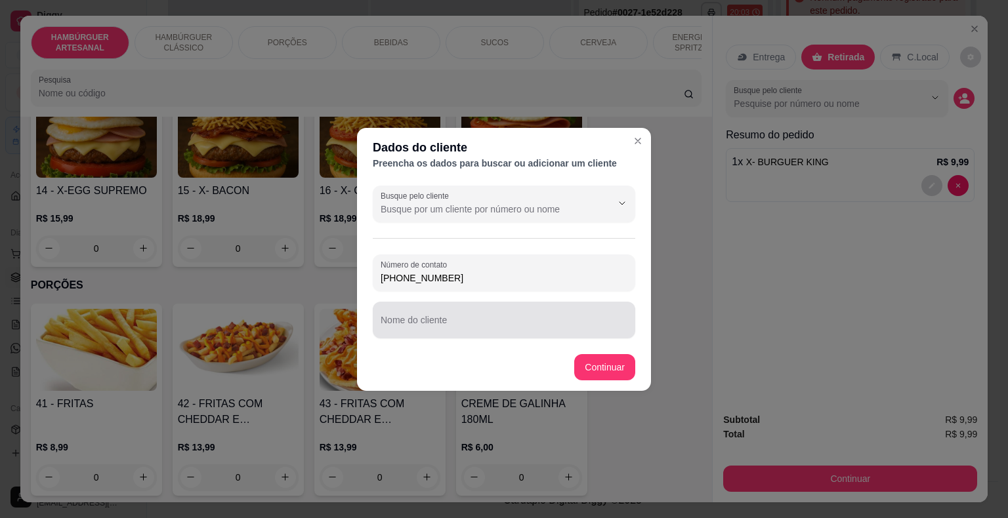
type input "[PHONE_NUMBER]"
click at [493, 333] on div at bounding box center [504, 320] width 247 height 26
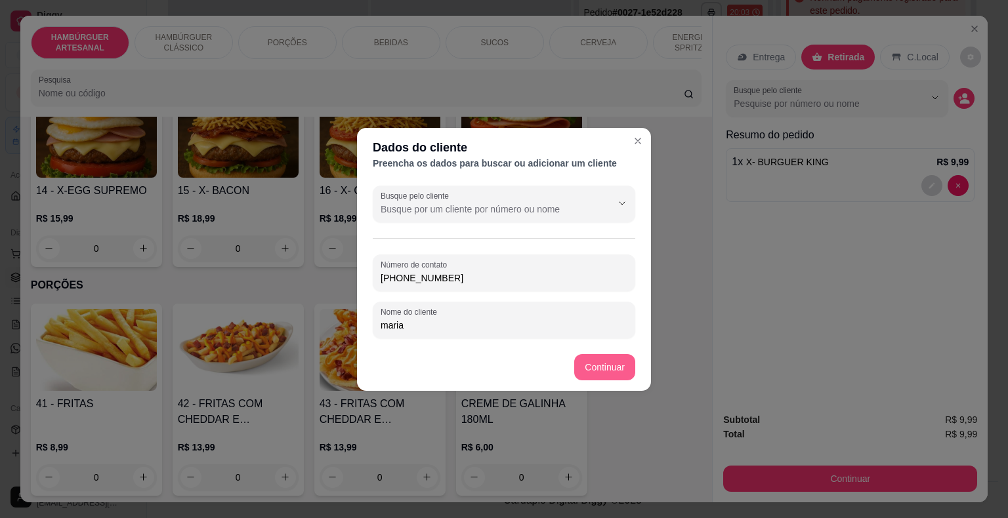
type input "maria"
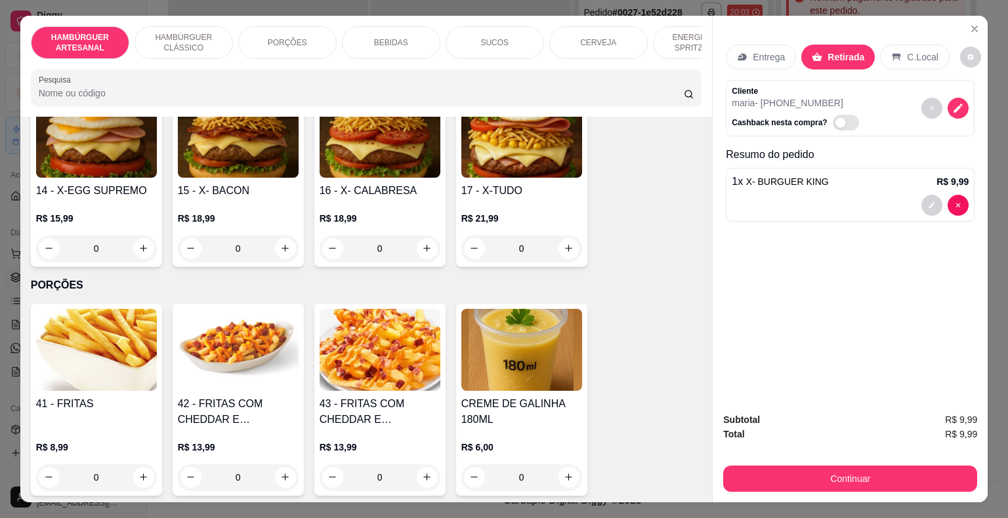
scroll to position [31, 0]
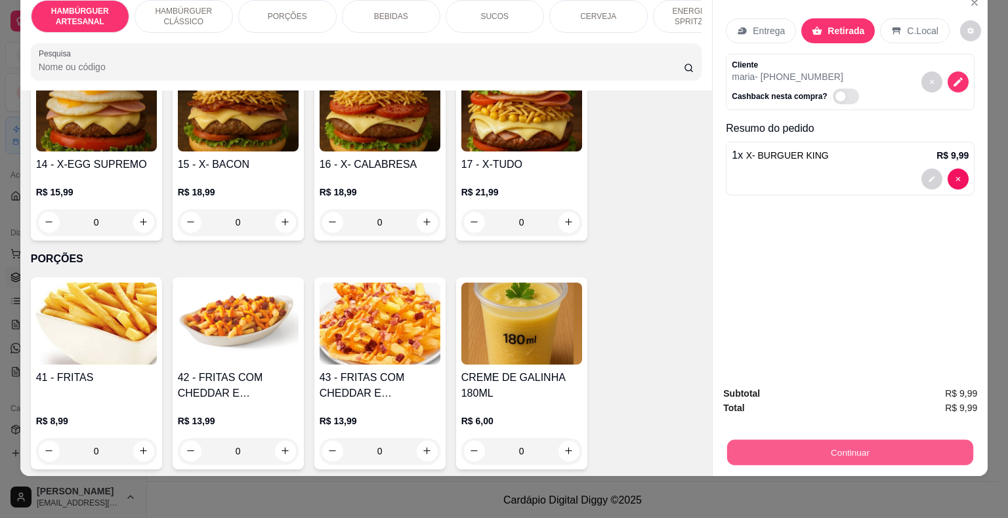
click at [806, 440] on button "Continuar" at bounding box center [850, 453] width 246 height 26
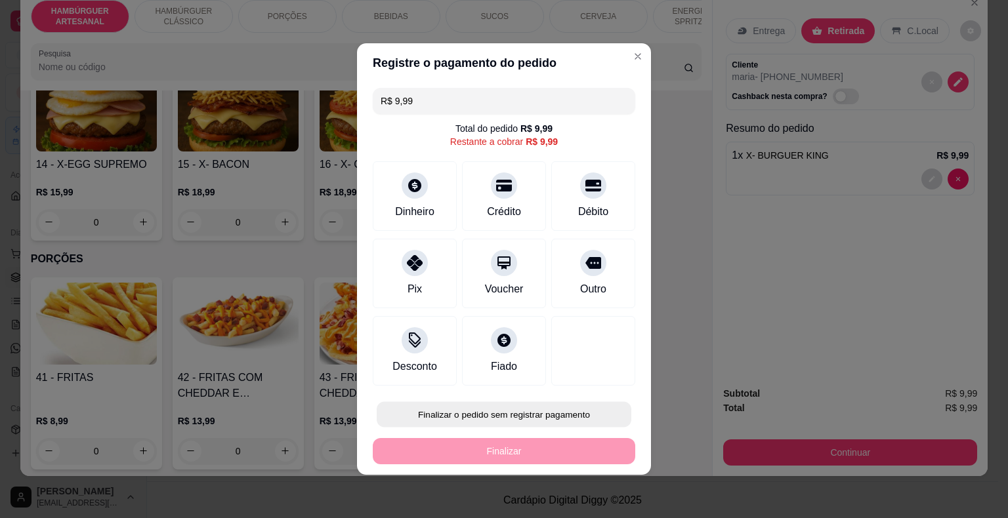
click at [476, 413] on button "Finalizar o pedido sem registrar pagamento" at bounding box center [504, 415] width 255 height 26
click at [562, 380] on button "Confirmar" at bounding box center [584, 377] width 49 height 20
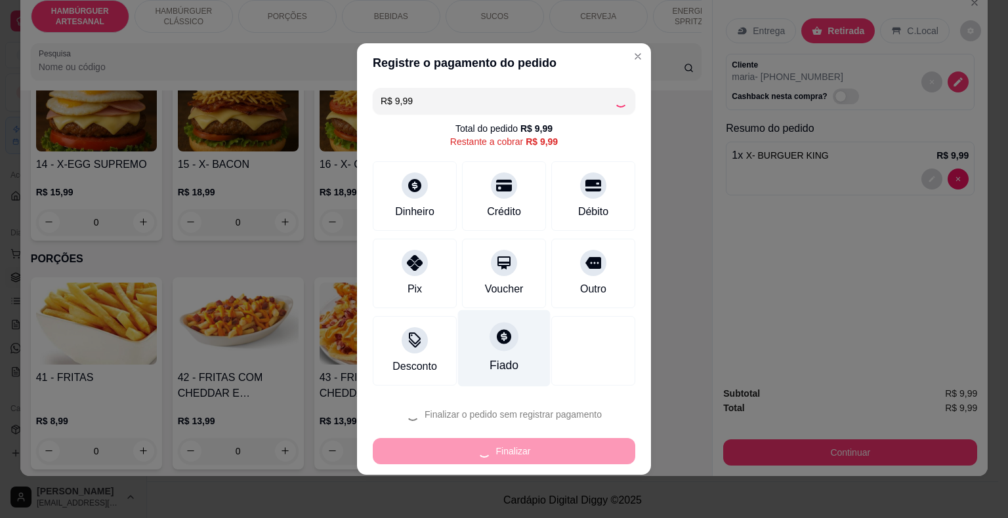
type input "0"
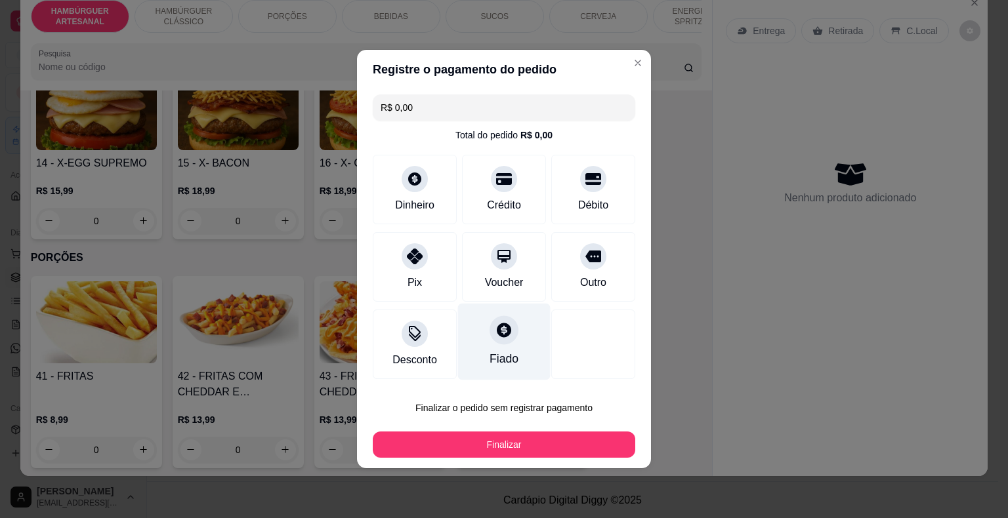
type input "R$ 0,00"
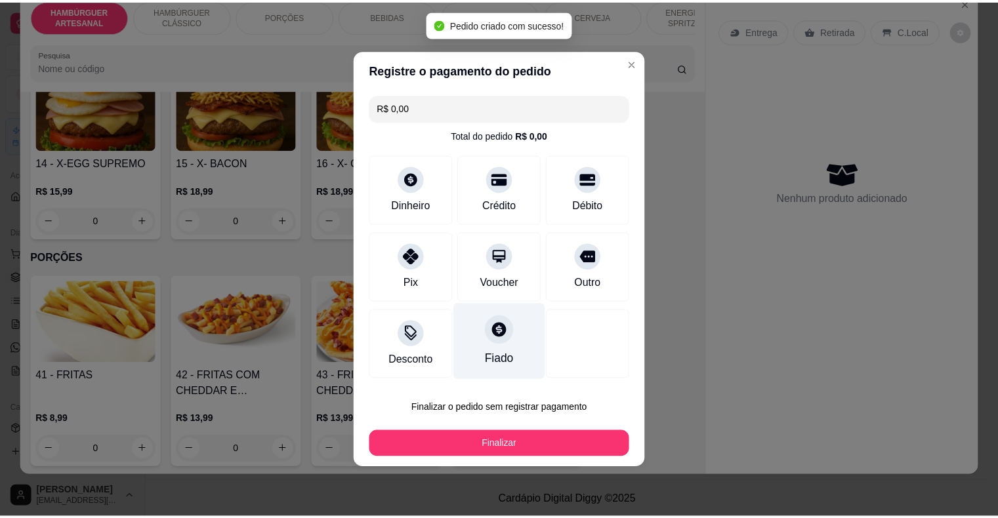
scroll to position [917, 0]
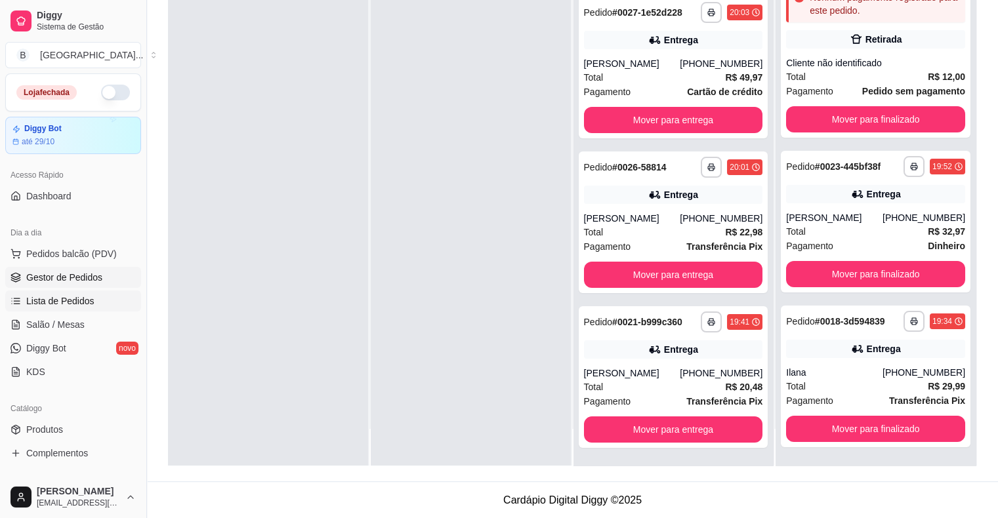
click at [72, 306] on span "Lista de Pedidos" at bounding box center [60, 301] width 68 height 13
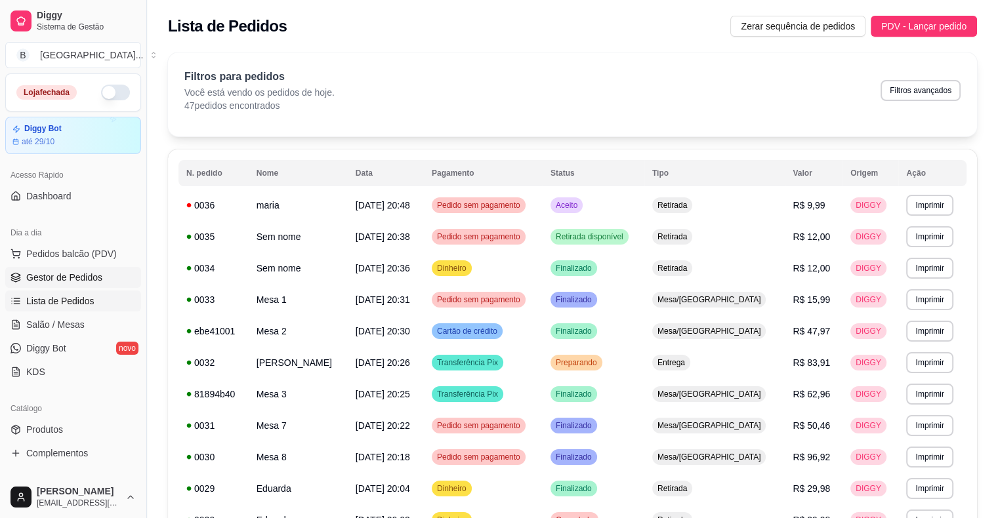
click at [79, 277] on span "Gestor de Pedidos" at bounding box center [64, 277] width 76 height 13
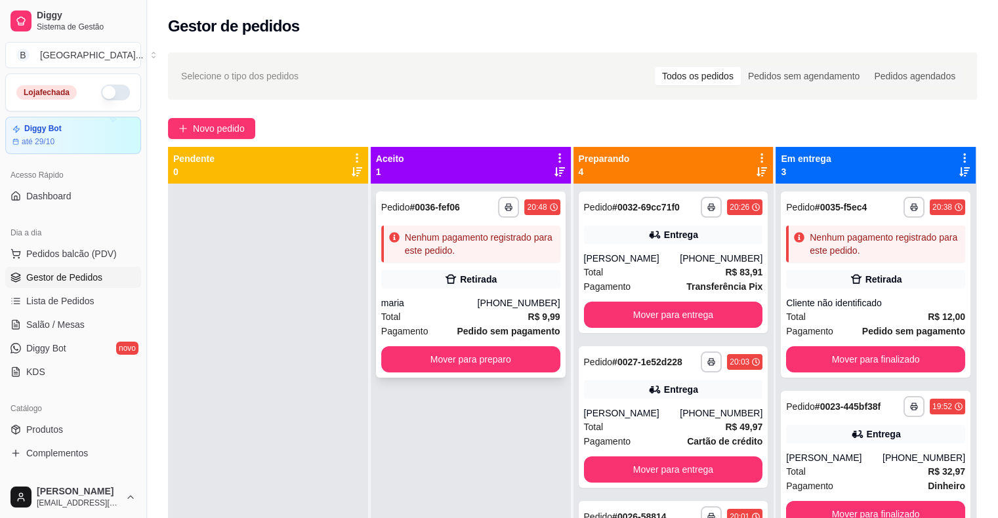
click at [417, 290] on div "**********" at bounding box center [471, 285] width 190 height 186
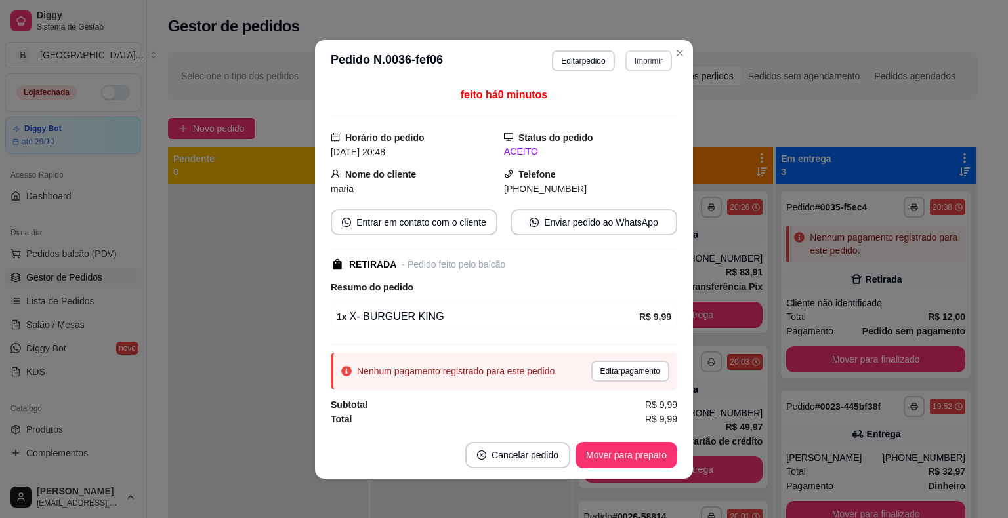
click at [627, 60] on button "Imprimir" at bounding box center [648, 61] width 47 height 21
click at [627, 110] on button "IMPRESSORA" at bounding box center [620, 107] width 95 height 21
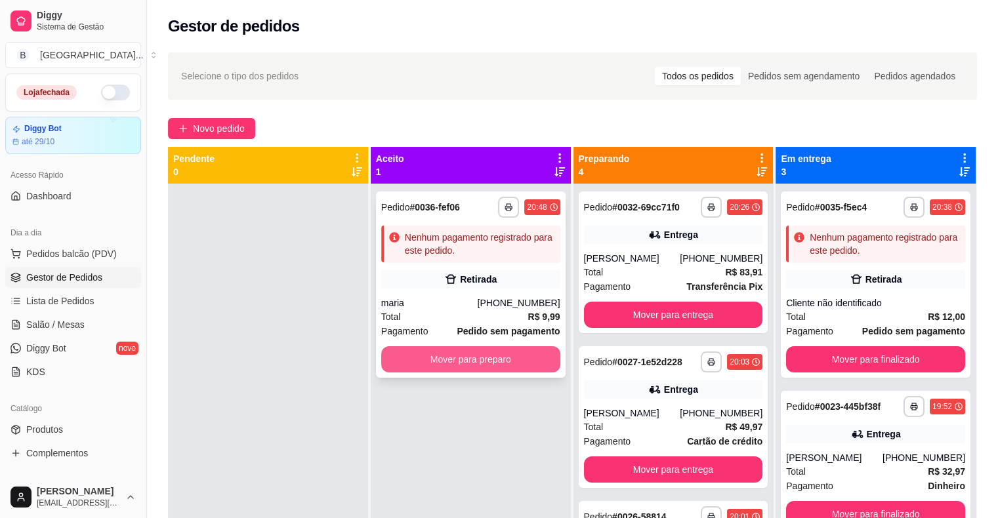
click at [516, 356] on button "Mover para preparo" at bounding box center [470, 359] width 179 height 26
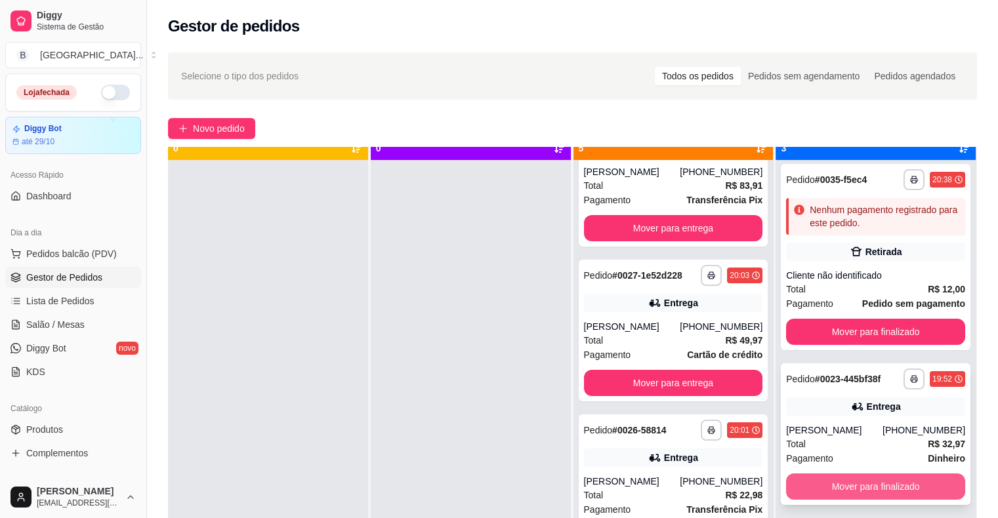
scroll to position [37, 0]
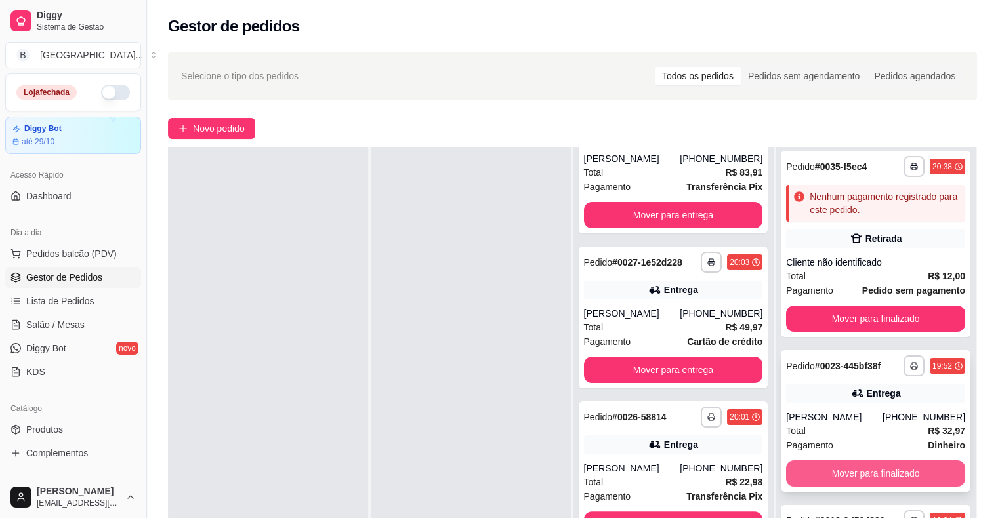
click at [898, 476] on button "Mover para finalizado" at bounding box center [875, 474] width 179 height 26
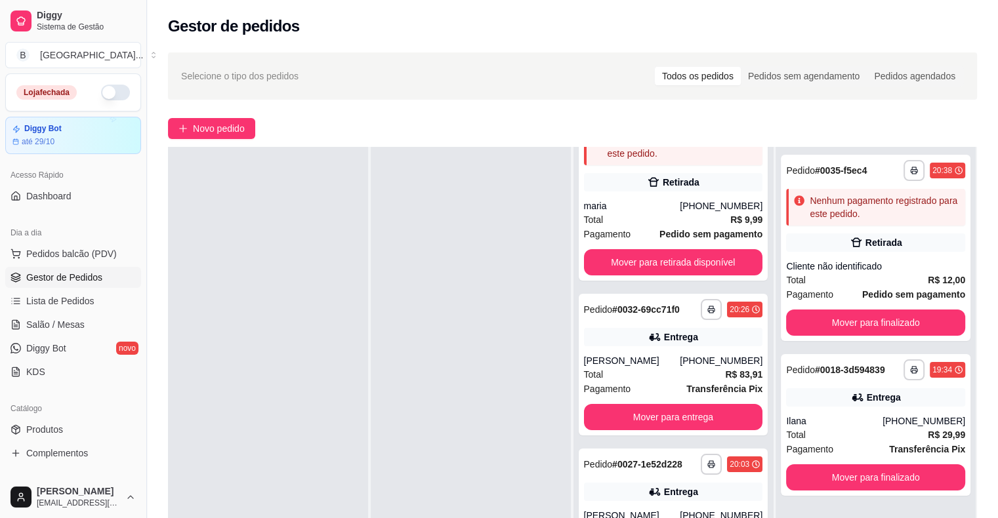
scroll to position [0, 0]
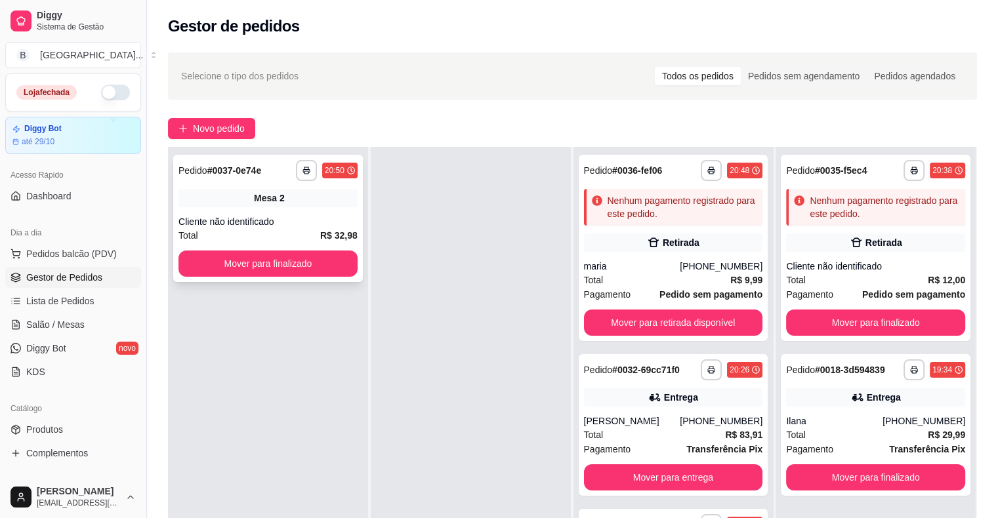
click at [304, 222] on div "Cliente não identificado" at bounding box center [267, 221] width 179 height 13
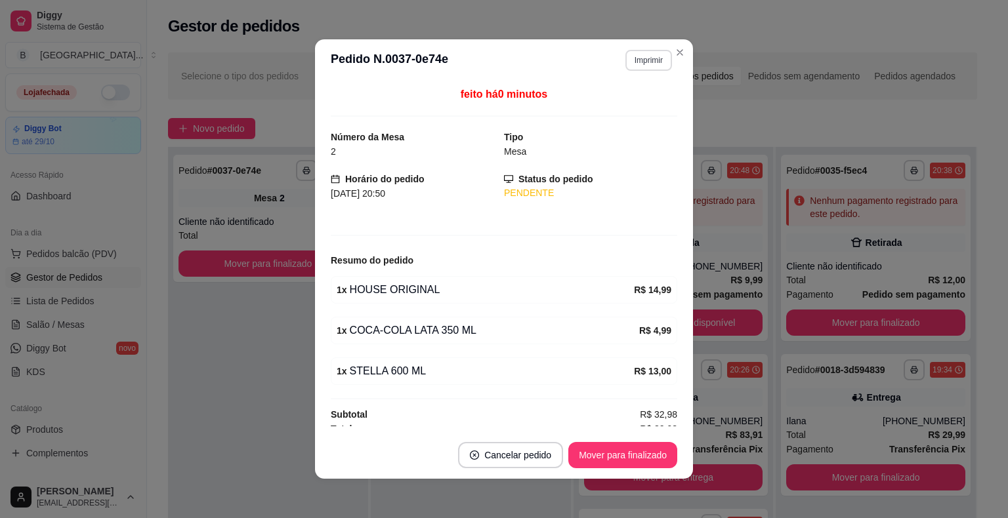
click at [653, 58] on button "Imprimir" at bounding box center [648, 60] width 47 height 21
click at [648, 104] on button "IMPRESSORA" at bounding box center [620, 106] width 95 height 21
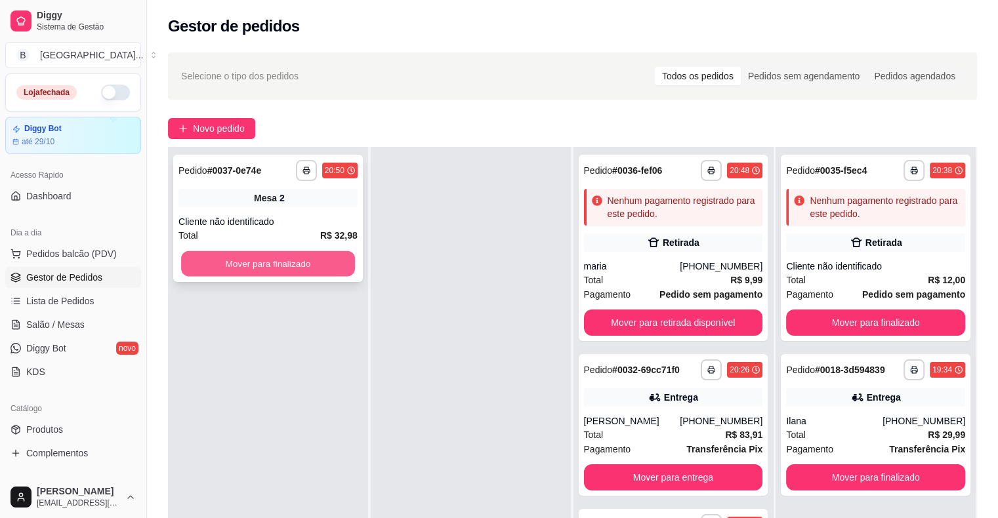
click at [274, 268] on button "Mover para finalizado" at bounding box center [268, 264] width 174 height 26
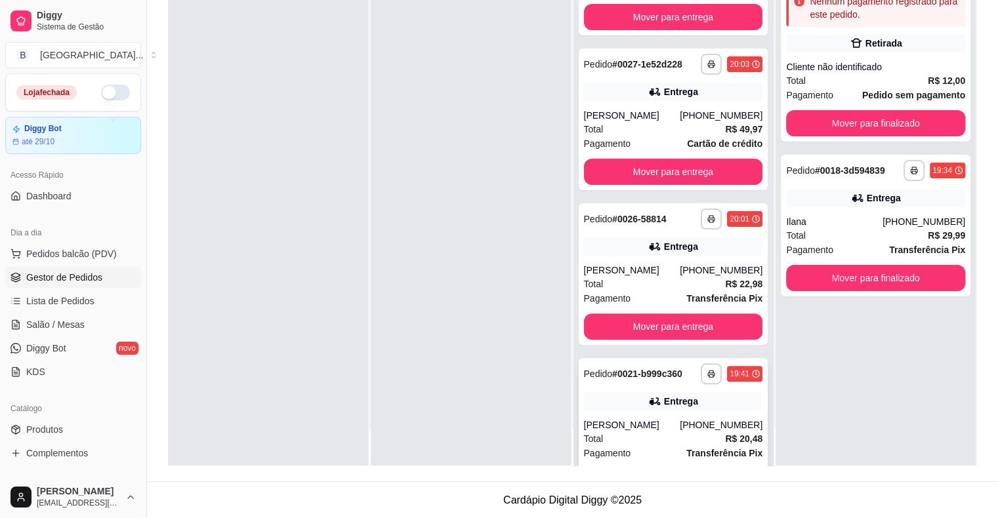
scroll to position [313, 0]
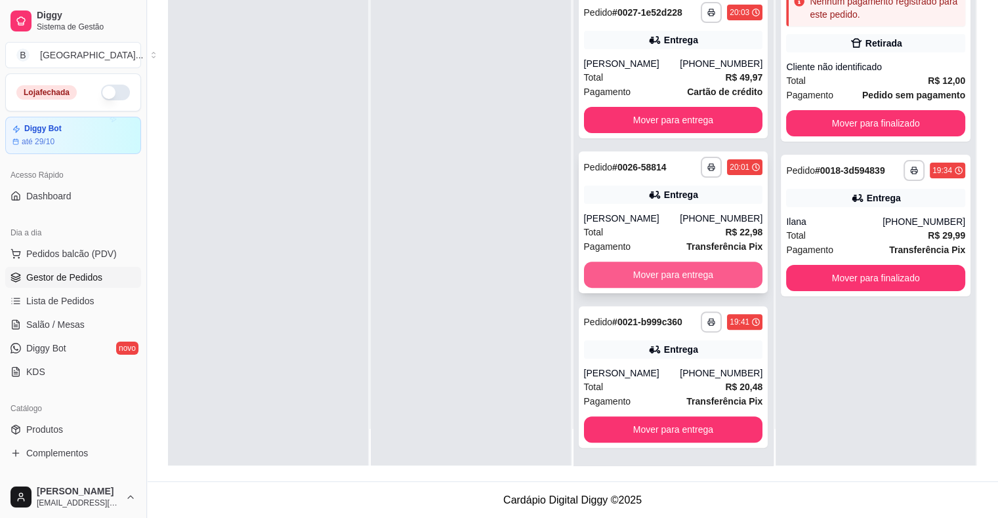
click at [669, 279] on button "Mover para entrega" at bounding box center [673, 275] width 179 height 26
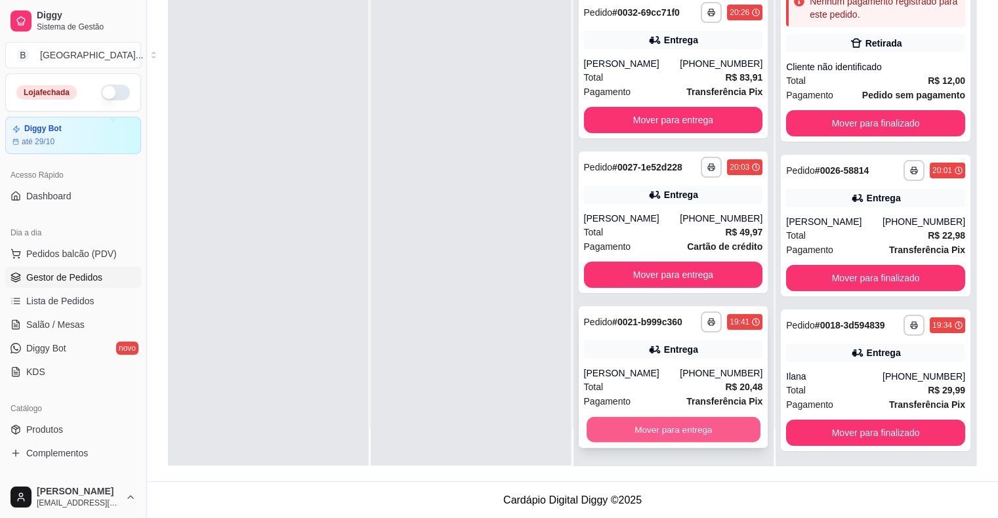
click at [663, 432] on button "Mover para entrega" at bounding box center [674, 430] width 174 height 26
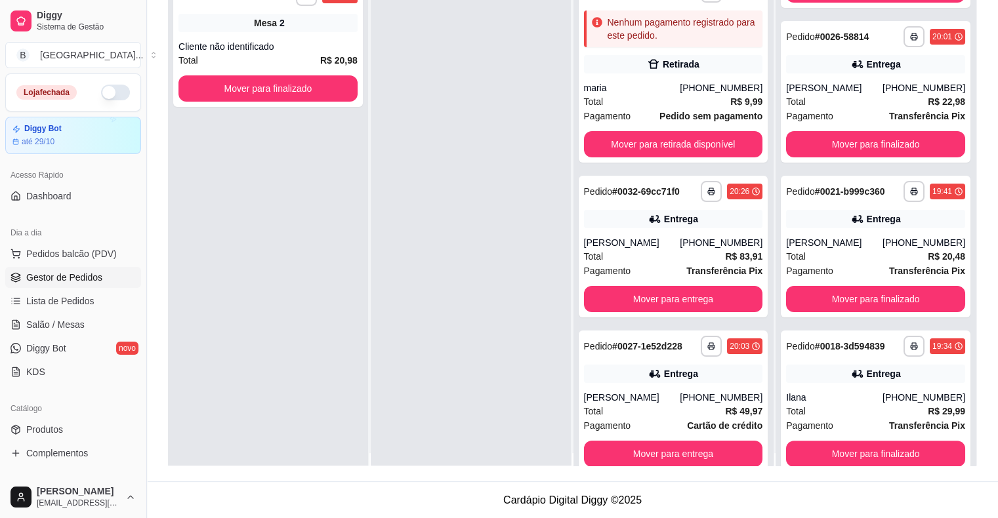
scroll to position [0, 0]
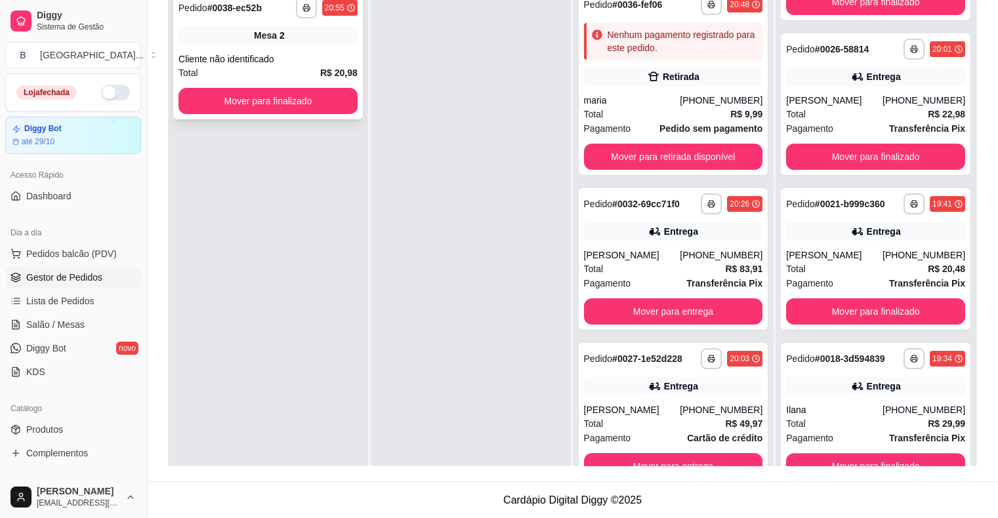
click at [294, 49] on div "**********" at bounding box center [268, 55] width 190 height 127
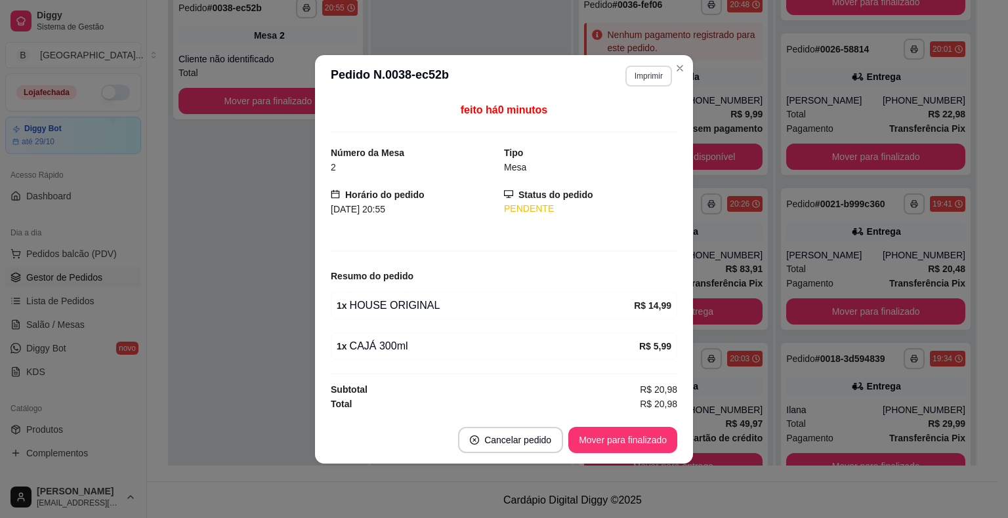
click at [651, 73] on button "Imprimir" at bounding box center [648, 76] width 47 height 21
click at [622, 125] on button "IMPRESSORA" at bounding box center [625, 123] width 95 height 21
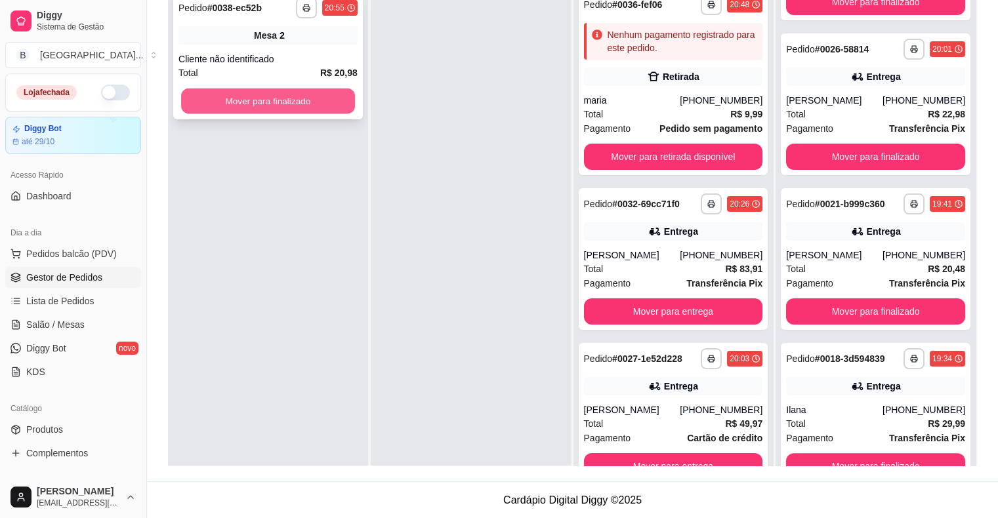
click at [274, 109] on button "Mover para finalizado" at bounding box center [268, 102] width 174 height 26
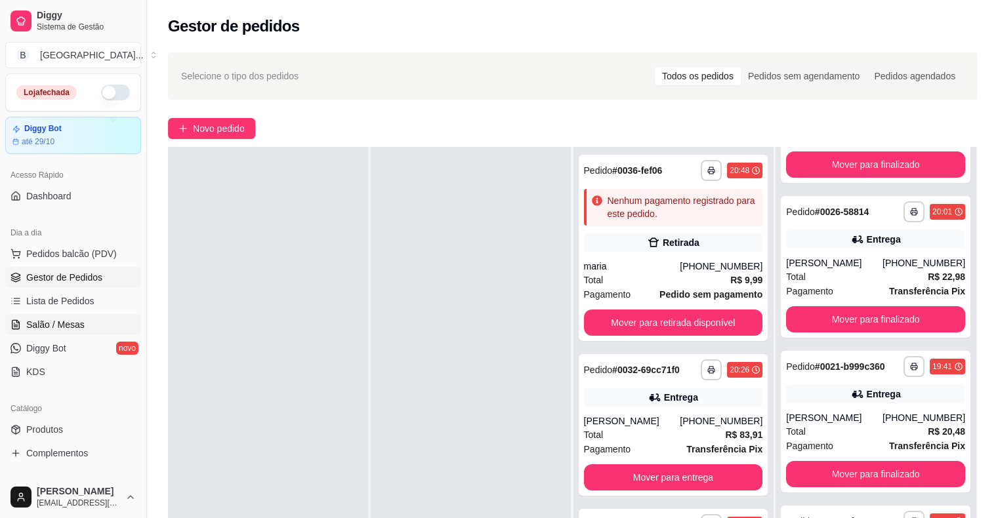
click at [50, 333] on link "Salão / Mesas" at bounding box center [73, 324] width 136 height 21
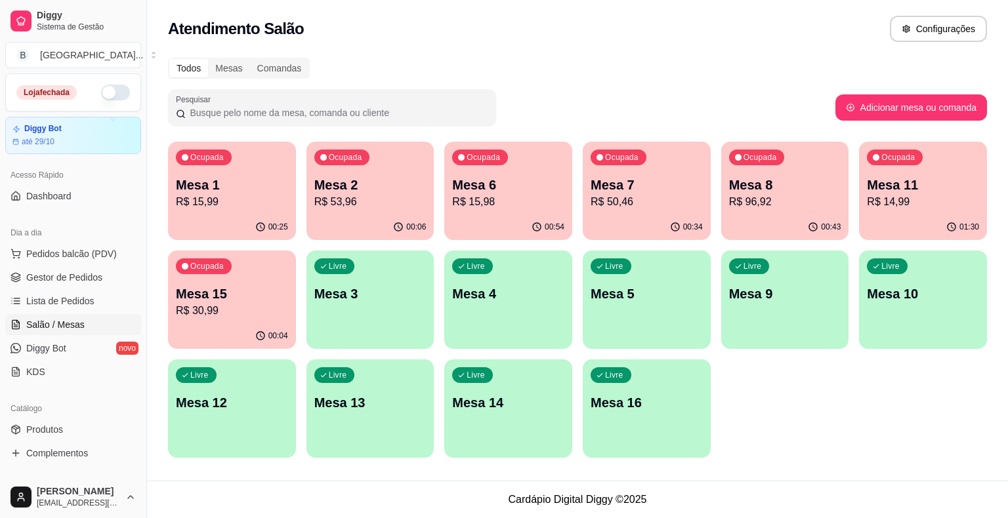
click at [489, 197] on p "R$ 15,98" at bounding box center [508, 202] width 112 height 16
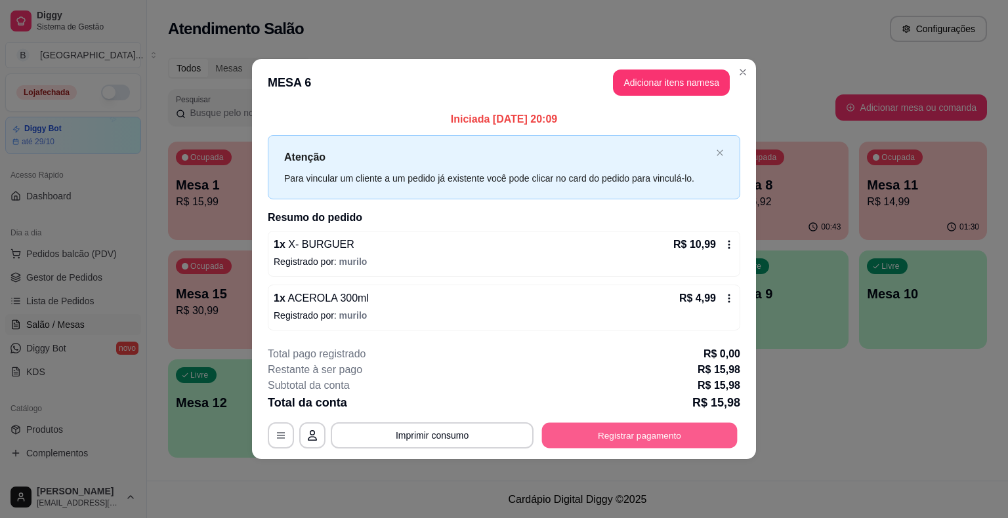
click at [573, 436] on button "Registrar pagamento" at bounding box center [640, 436] width 196 height 26
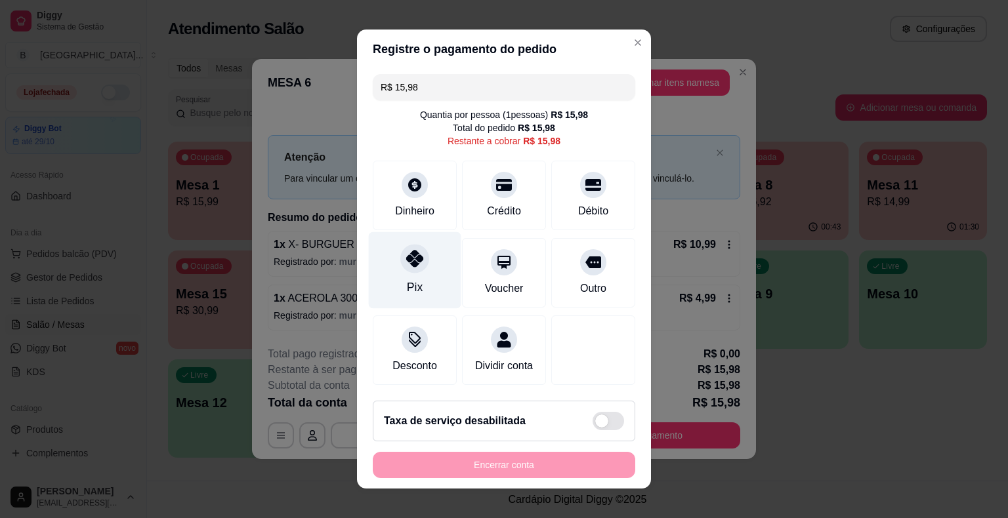
click at [422, 271] on div "Pix" at bounding box center [415, 270] width 93 height 77
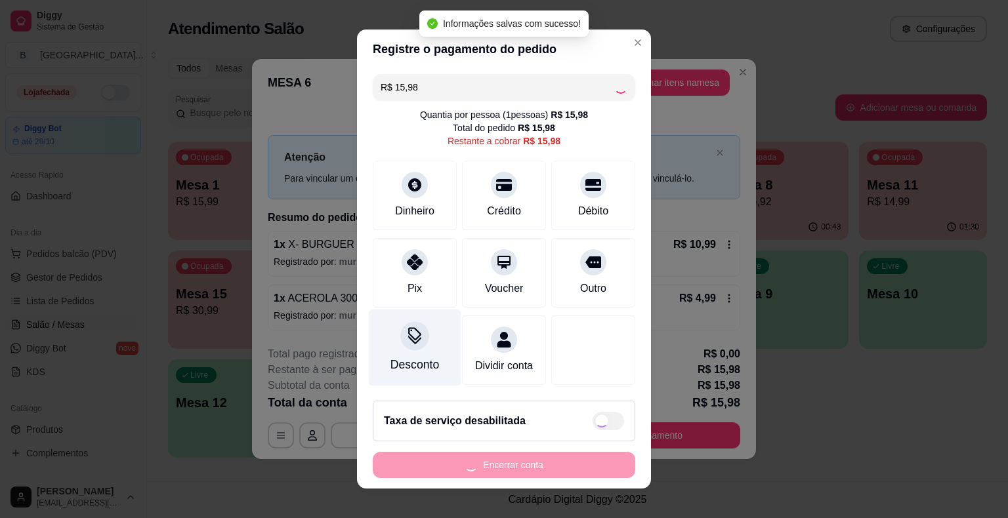
type input "R$ 0,00"
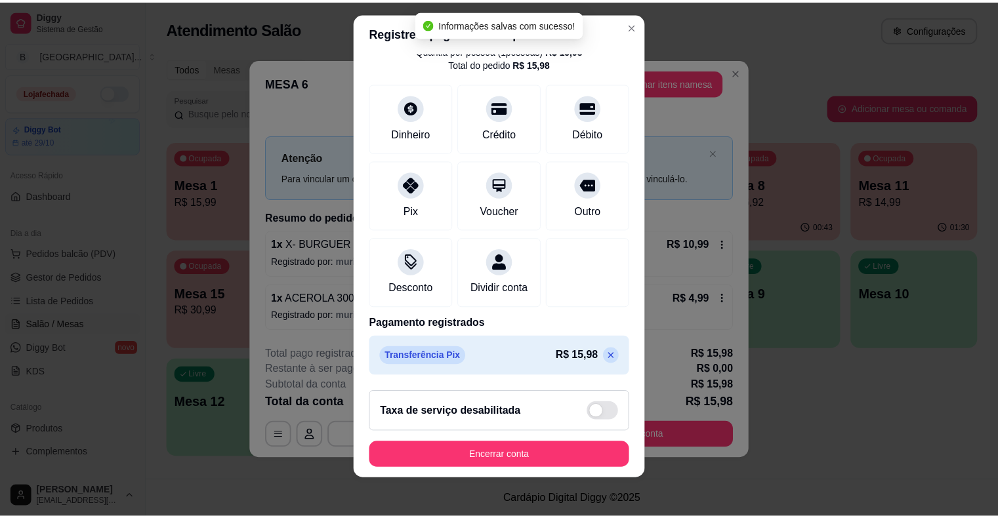
scroll to position [16, 0]
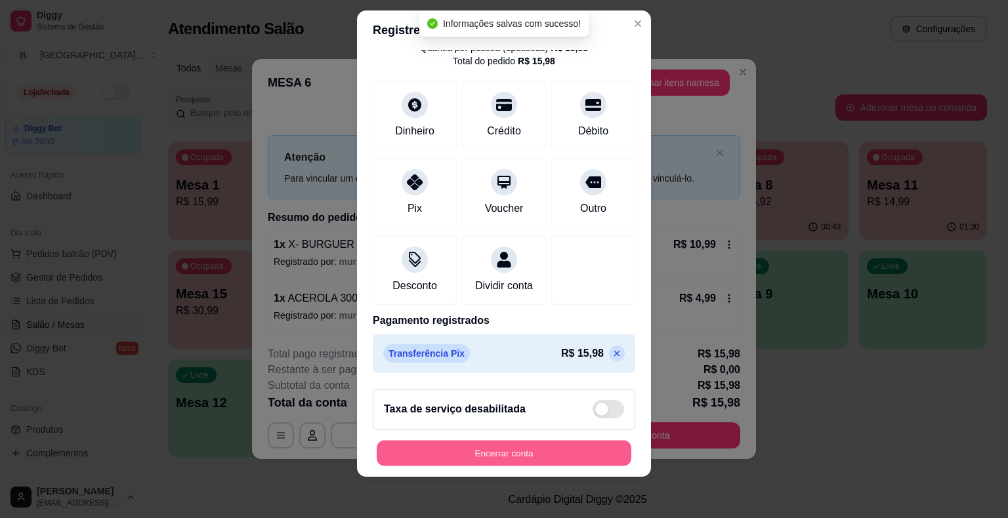
click at [503, 453] on button "Encerrar conta" at bounding box center [504, 453] width 255 height 26
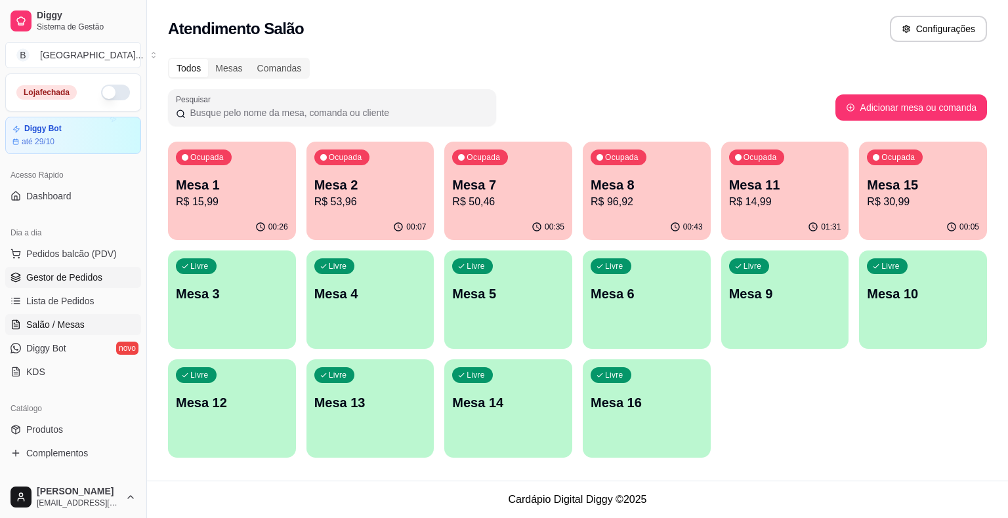
click at [87, 276] on span "Gestor de Pedidos" at bounding box center [64, 277] width 76 height 13
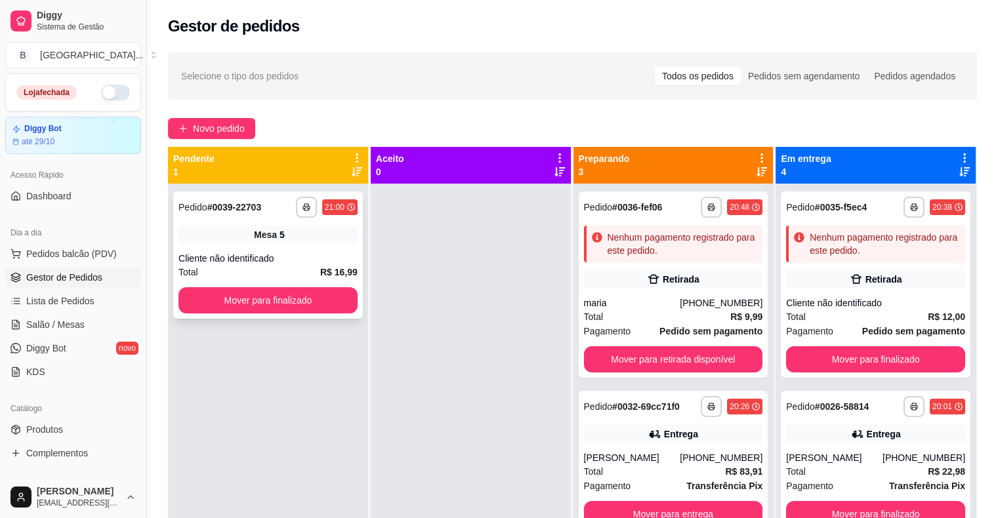
click at [253, 274] on div "Total R$ 16,99" at bounding box center [267, 272] width 179 height 14
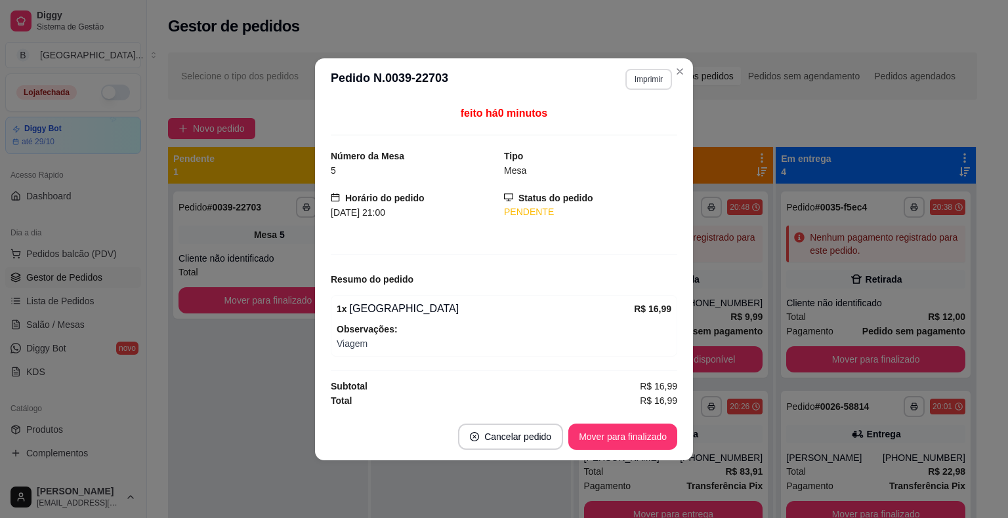
click at [638, 69] on button "Imprimir" at bounding box center [648, 79] width 47 height 21
click at [651, 75] on button "Imprimir" at bounding box center [648, 79] width 45 height 20
click at [646, 119] on button "IMPRESSORA" at bounding box center [625, 125] width 95 height 21
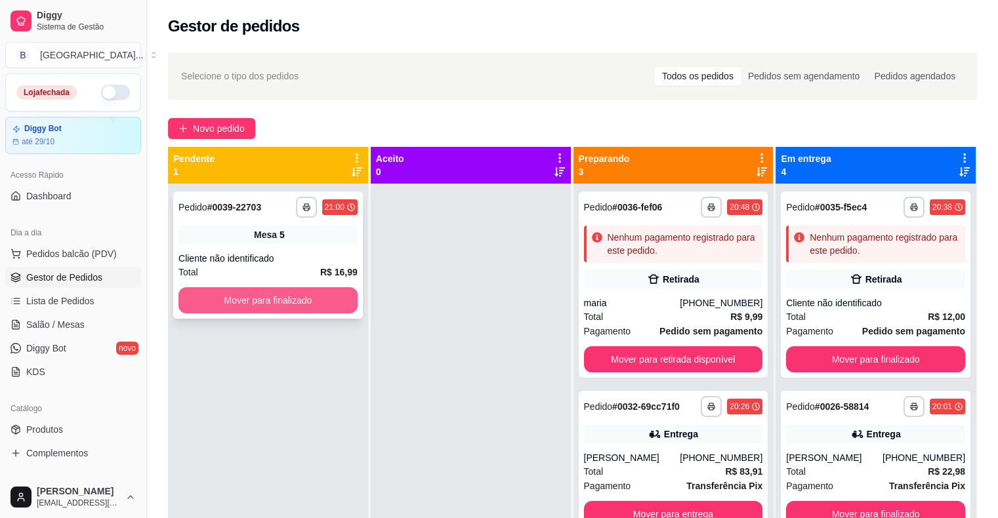
click at [308, 307] on button "Mover para finalizado" at bounding box center [267, 300] width 179 height 26
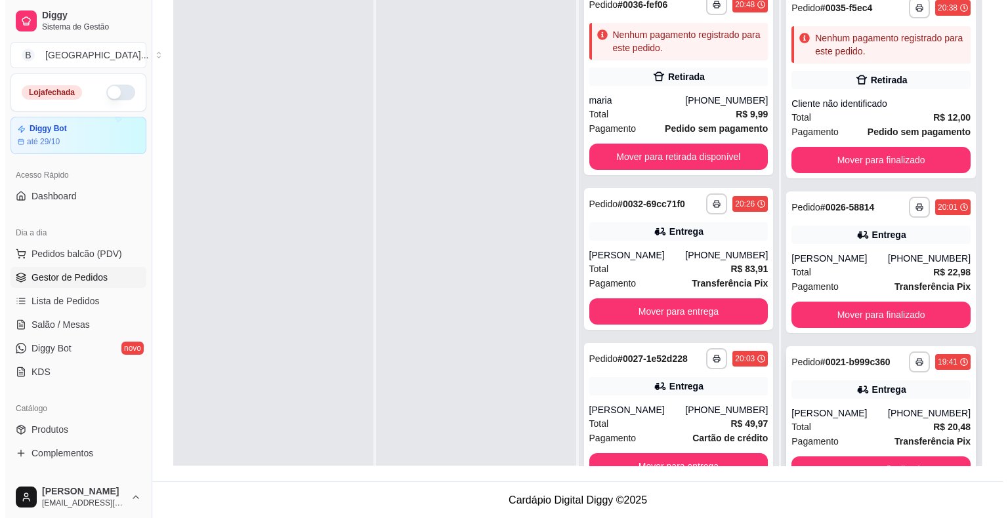
scroll to position [37, 0]
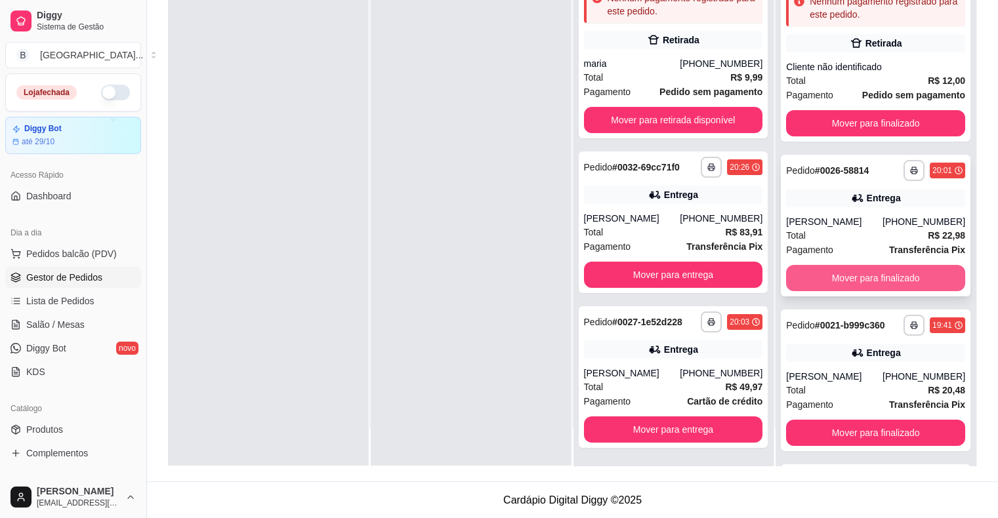
click at [848, 268] on button "Mover para finalizado" at bounding box center [875, 278] width 179 height 26
click at [848, 268] on button "Mover para finalizado" at bounding box center [876, 279] width 174 height 26
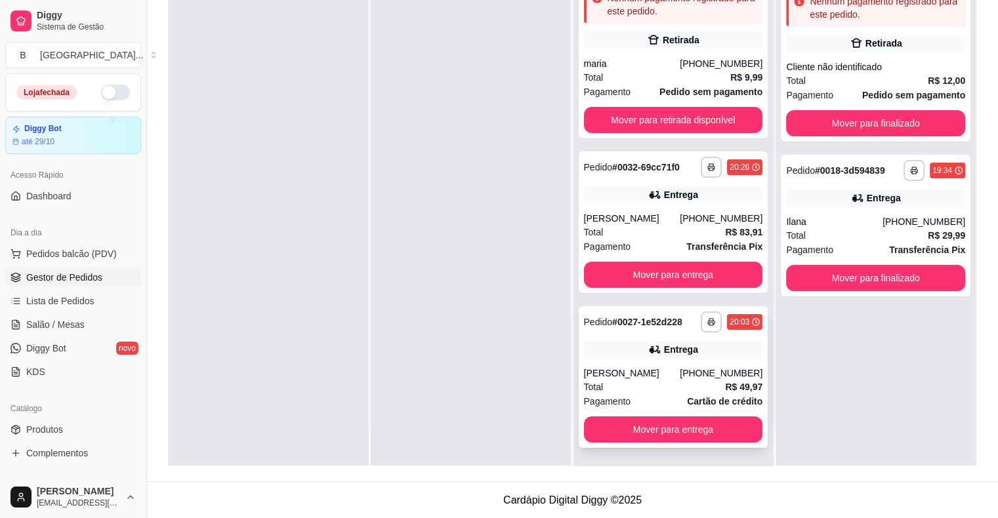
click at [647, 384] on div "Total R$ 49,97" at bounding box center [673, 387] width 179 height 14
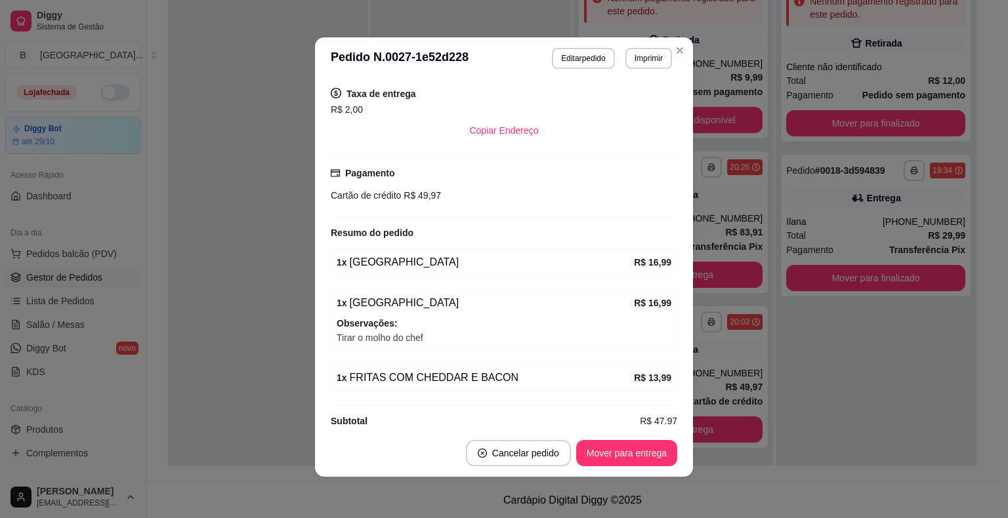
scroll to position [3, 0]
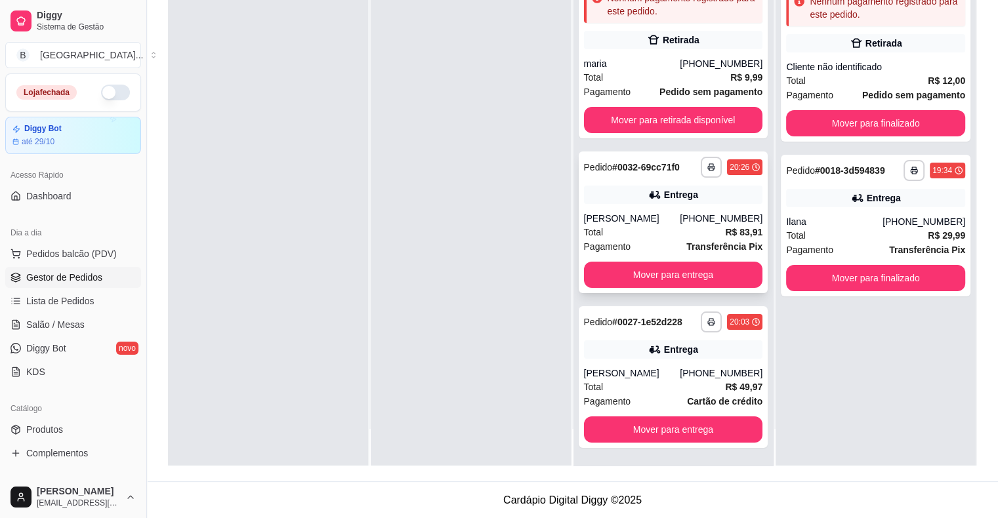
click at [624, 235] on div "Total R$ 83,91" at bounding box center [673, 232] width 179 height 14
click at [651, 390] on div "Total R$ 49,97" at bounding box center [673, 387] width 179 height 14
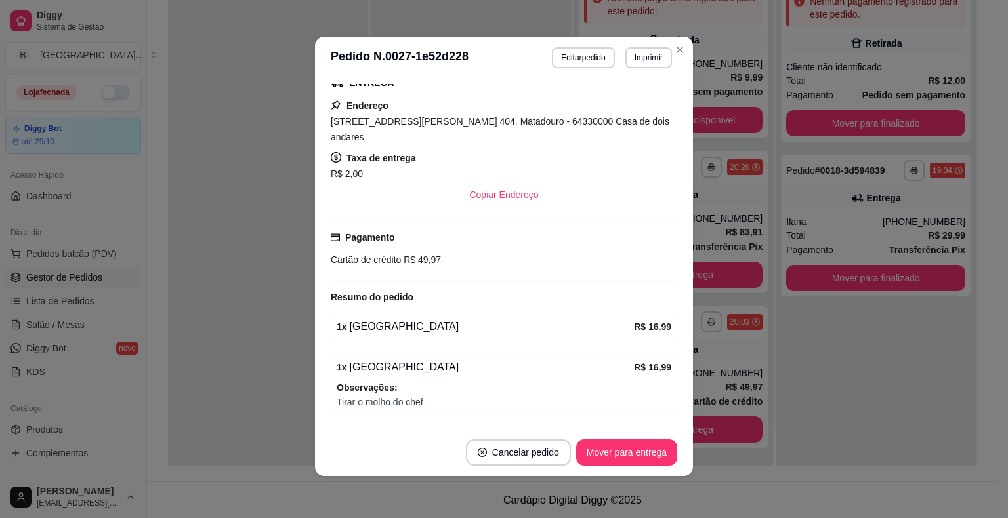
scroll to position [262, 0]
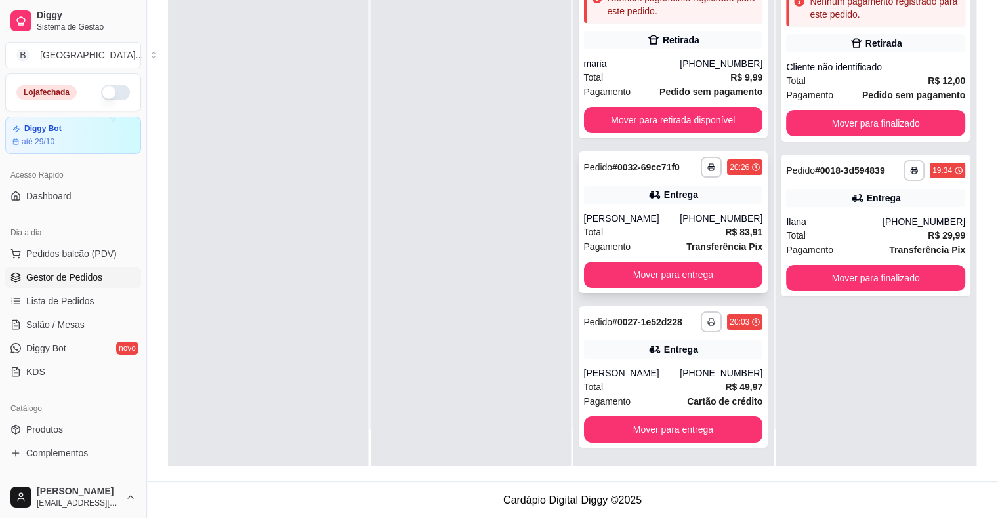
click at [604, 237] on div "Total R$ 83,91" at bounding box center [673, 232] width 179 height 14
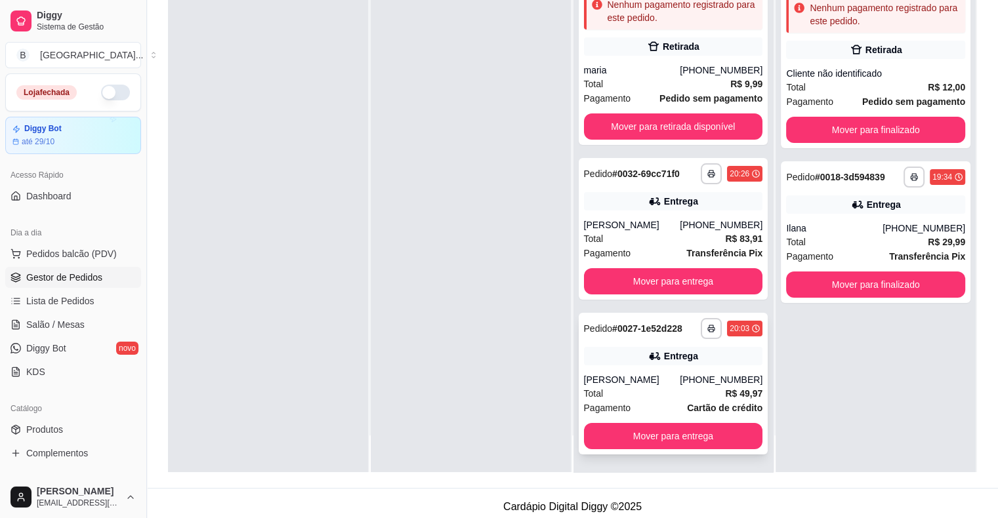
scroll to position [199, 0]
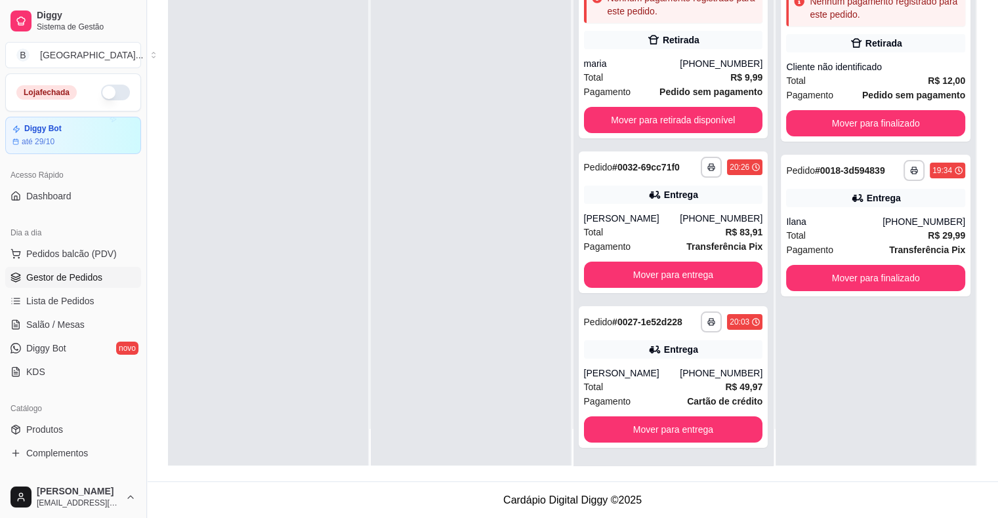
click at [872, 347] on div "**********" at bounding box center [875, 207] width 200 height 518
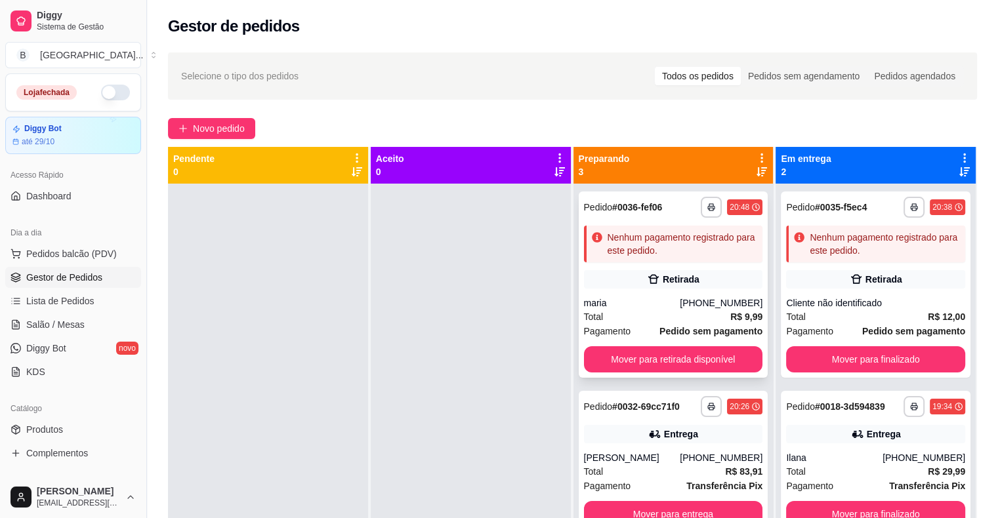
scroll to position [0, 0]
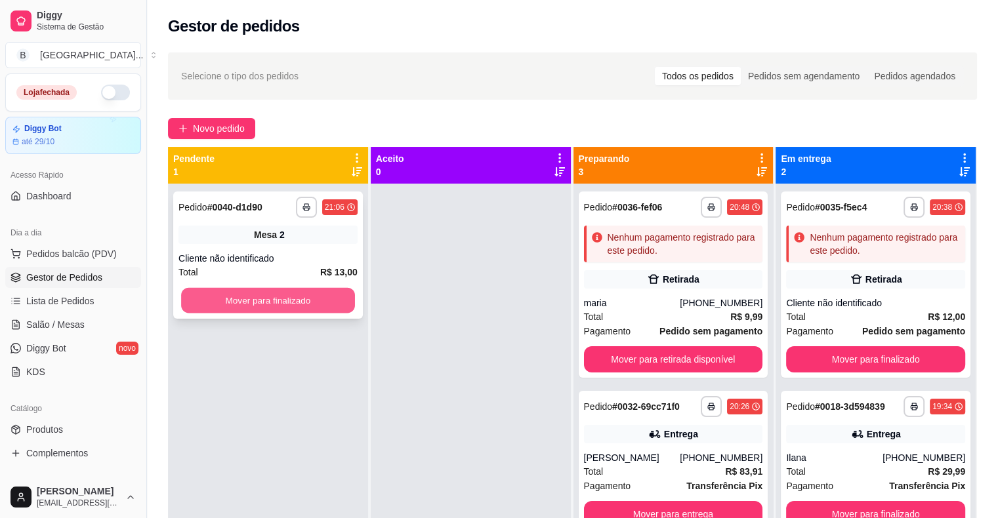
click at [306, 303] on button "Mover para finalizado" at bounding box center [268, 301] width 174 height 26
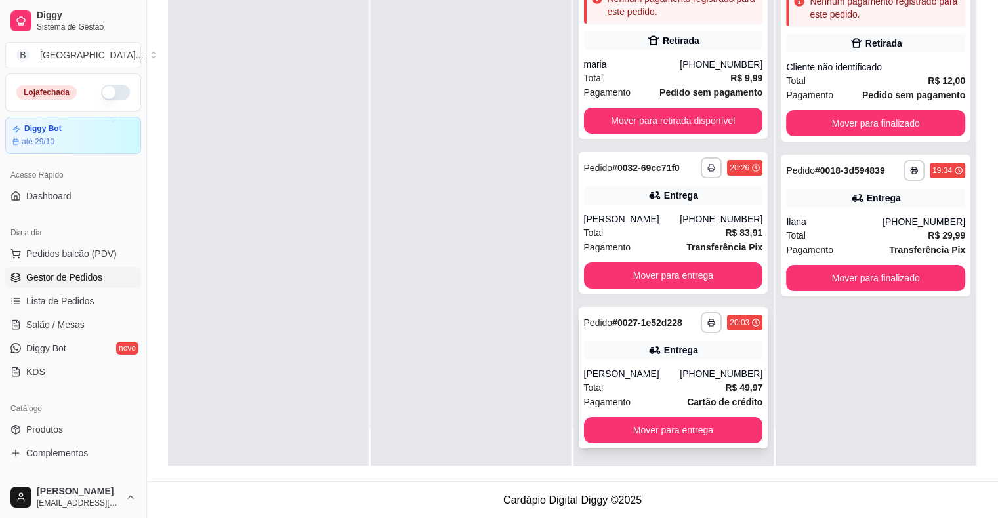
scroll to position [3, 0]
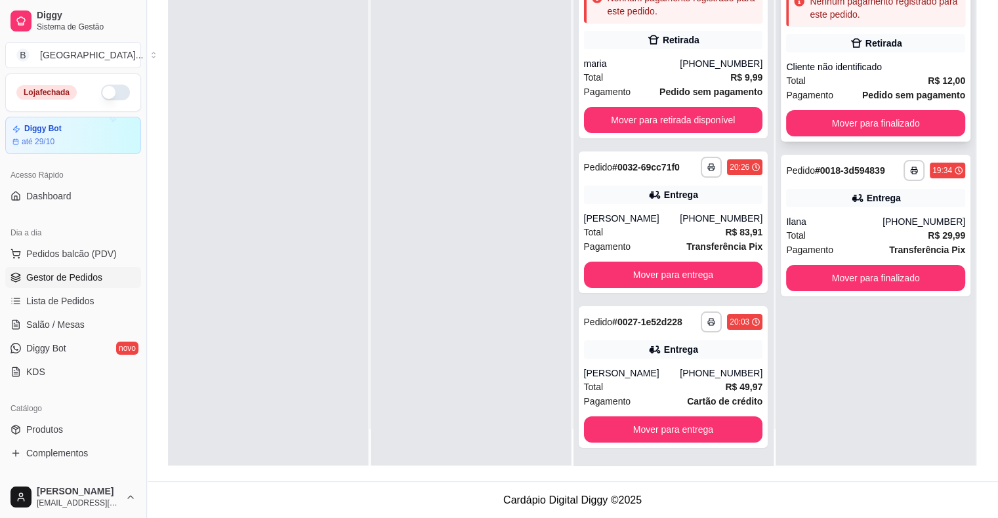
click at [804, 80] on div "Total R$ 12,00" at bounding box center [875, 80] width 179 height 14
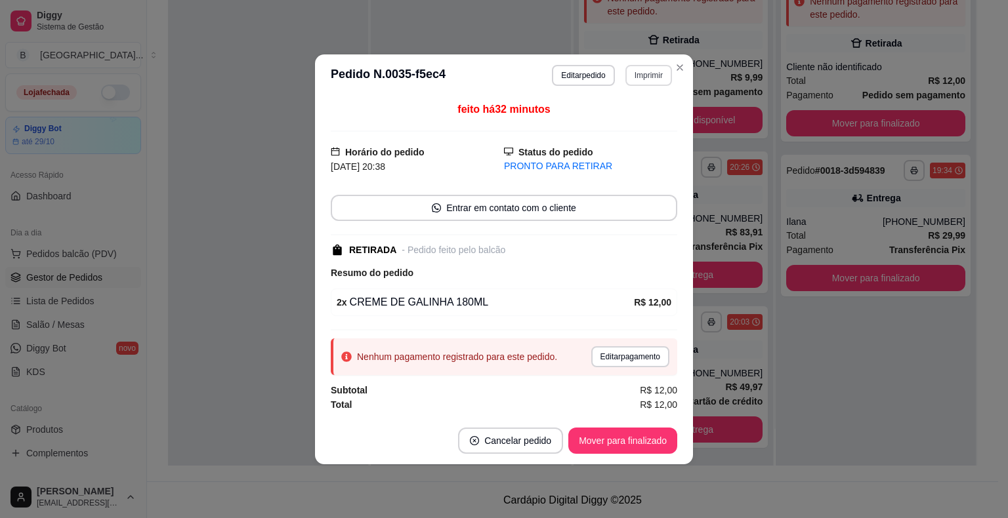
click at [653, 73] on button "Imprimir" at bounding box center [648, 75] width 47 height 21
click at [639, 122] on button "IMPRESSORA" at bounding box center [625, 122] width 95 height 21
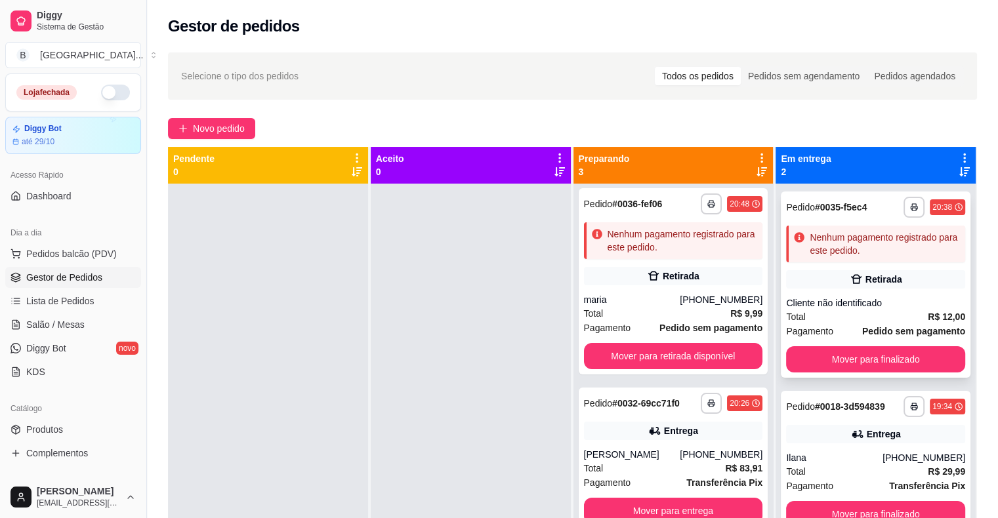
click at [829, 300] on div "Cliente não identificado" at bounding box center [875, 303] width 179 height 13
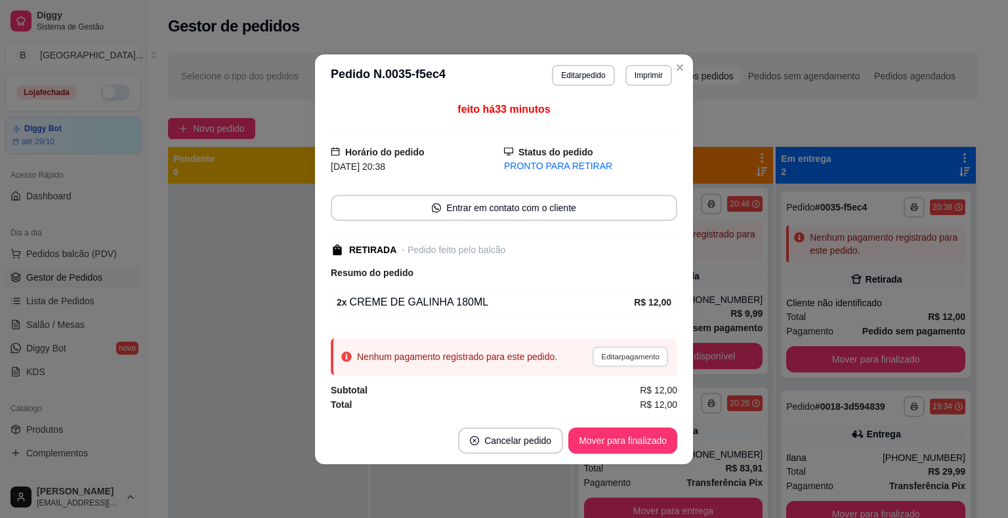
click at [640, 365] on button "Editar pagamento" at bounding box center [630, 356] width 76 height 20
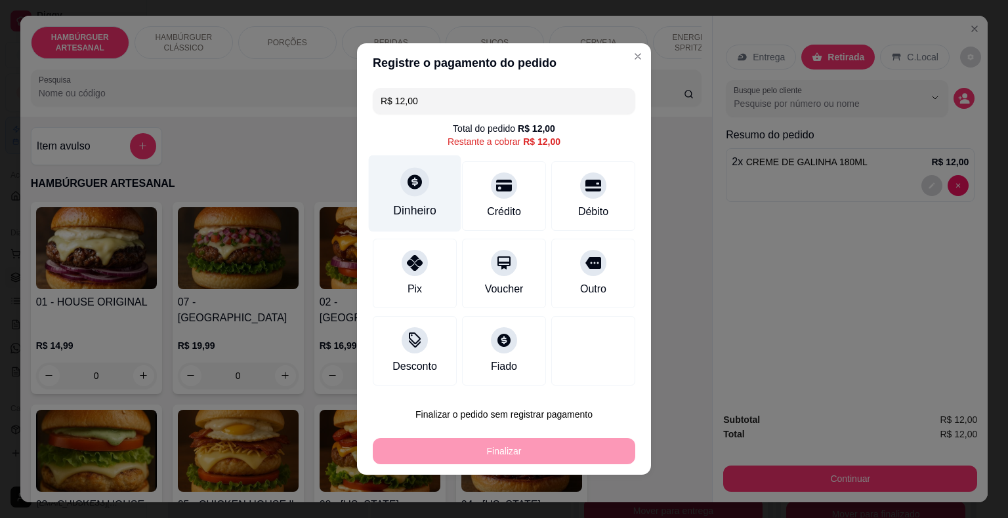
click at [394, 211] on div "Dinheiro" at bounding box center [414, 210] width 43 height 17
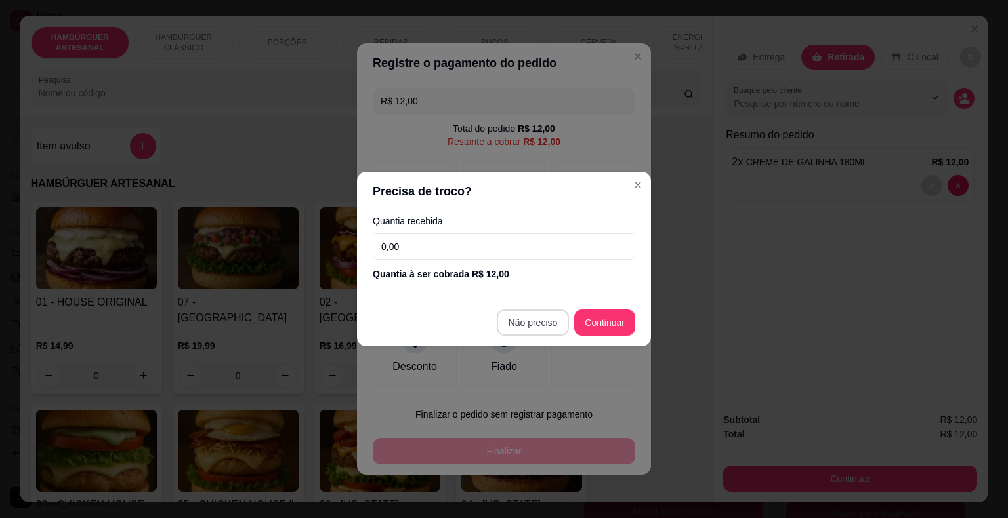
type input "R$ 0,00"
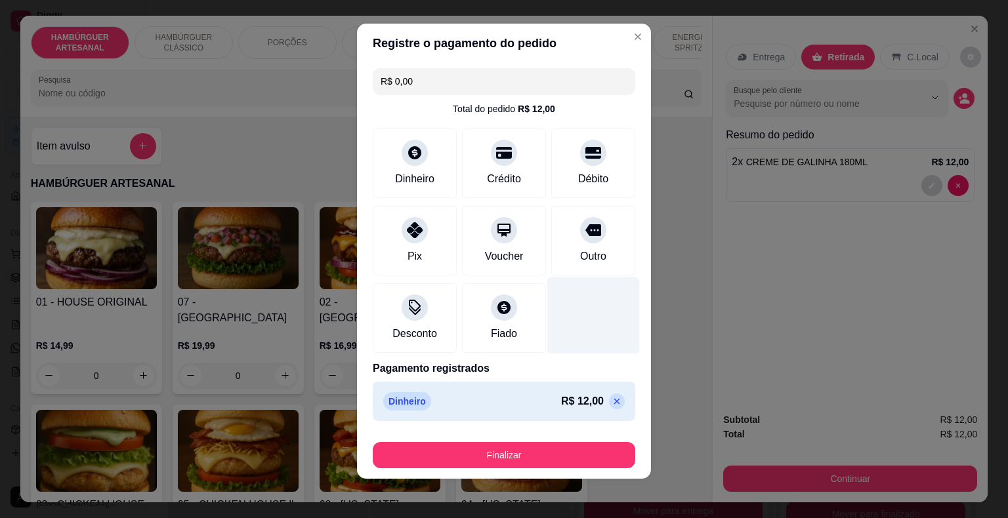
scroll to position [10, 0]
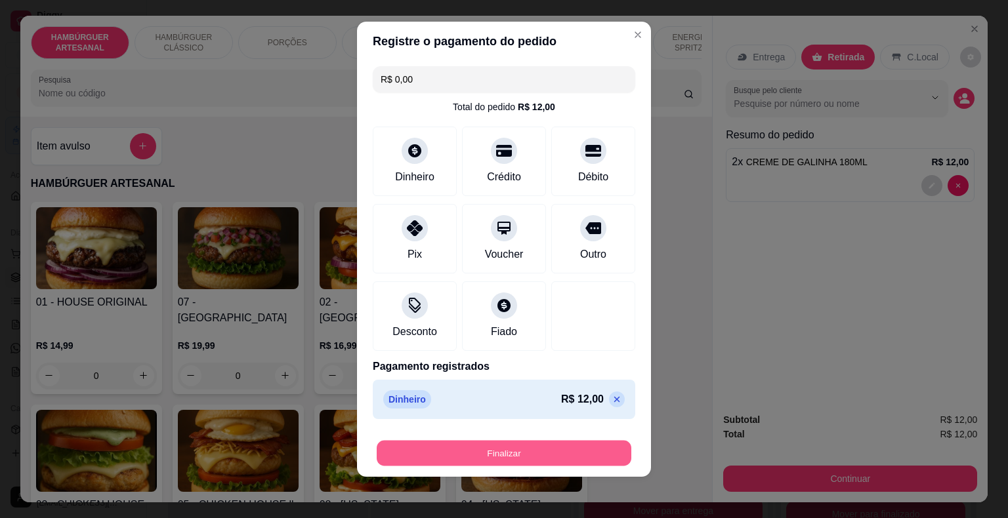
click at [552, 441] on button "Finalizar" at bounding box center [504, 454] width 255 height 26
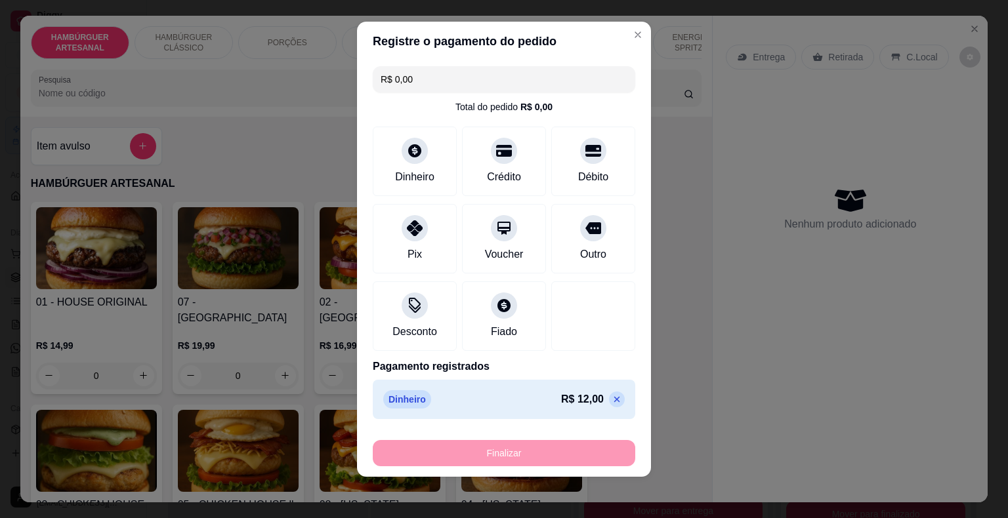
type input "0"
type input "-R$ 12,00"
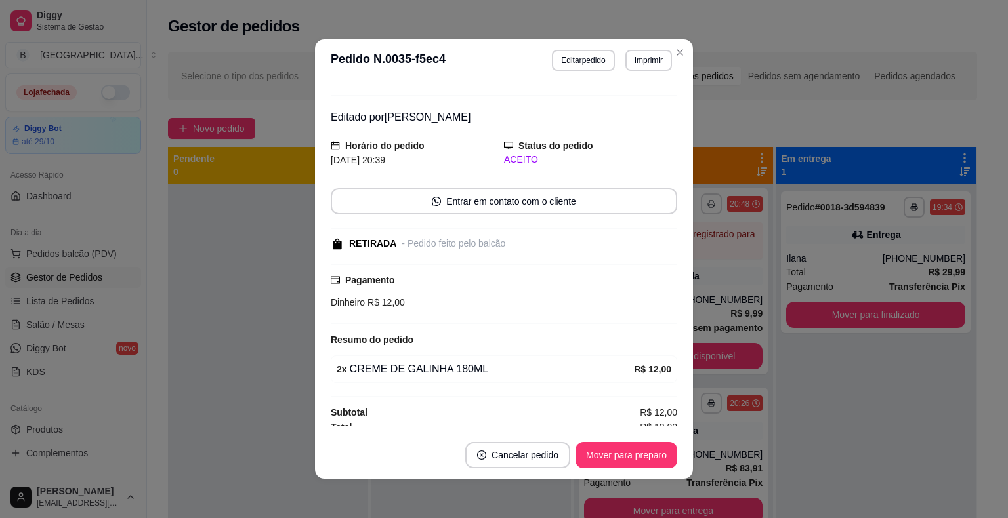
scroll to position [26, 0]
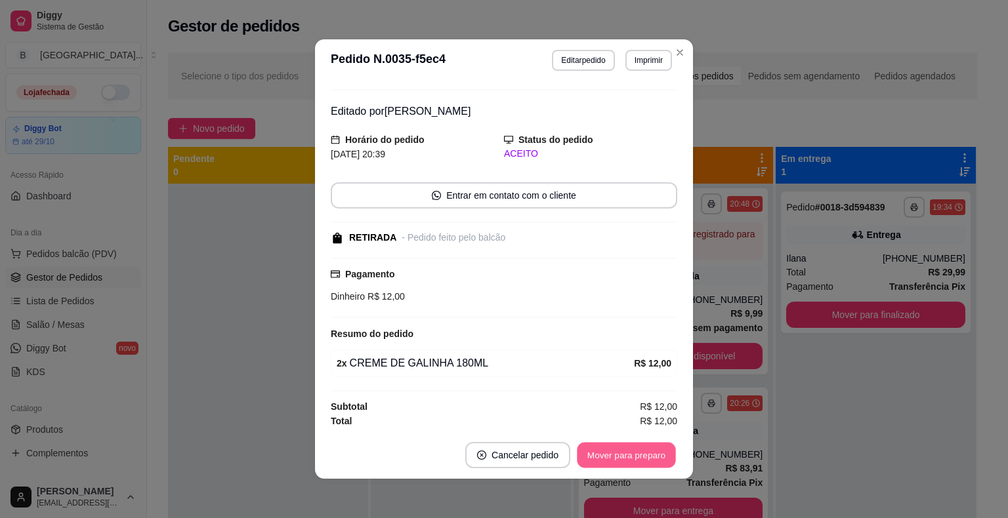
click at [614, 453] on button "Mover para preparo" at bounding box center [626, 456] width 98 height 26
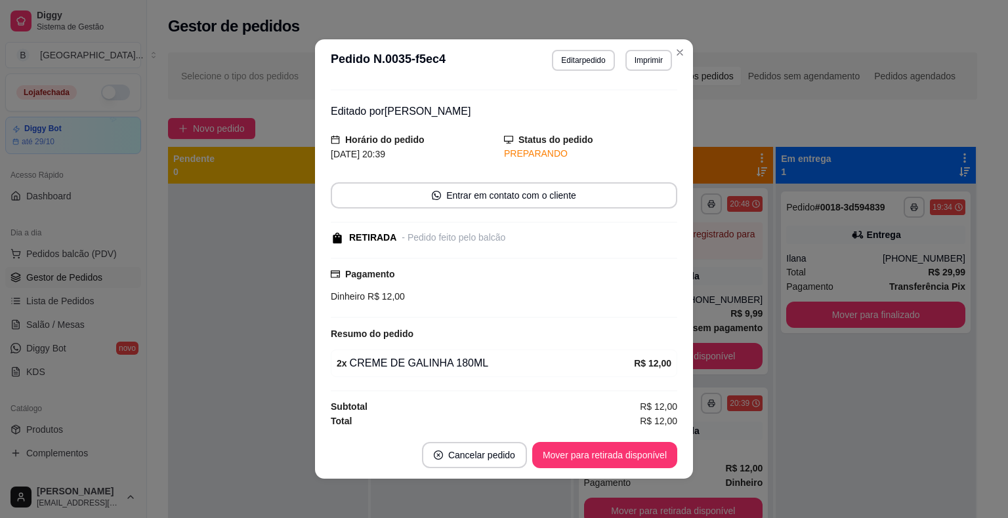
scroll to position [3, 0]
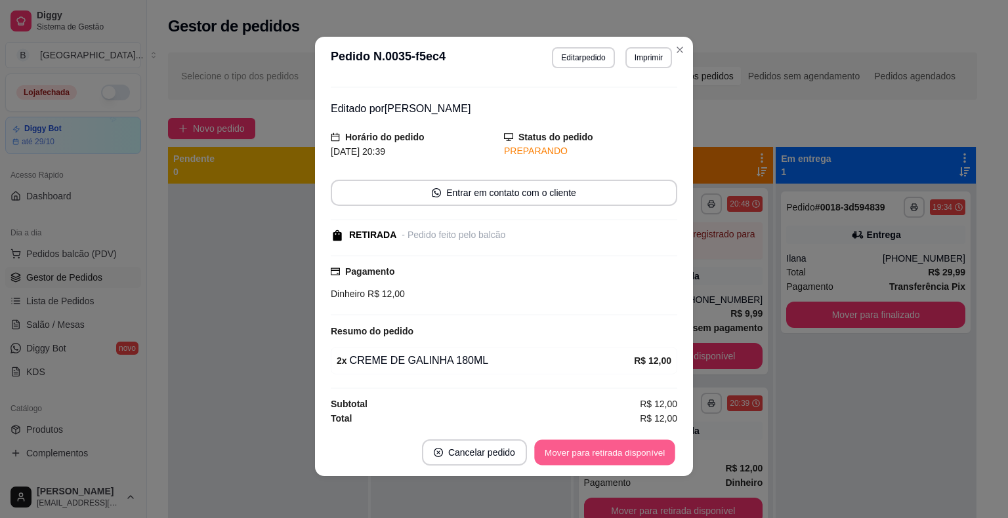
click at [634, 450] on button "Mover para retirada disponível" at bounding box center [604, 453] width 140 height 26
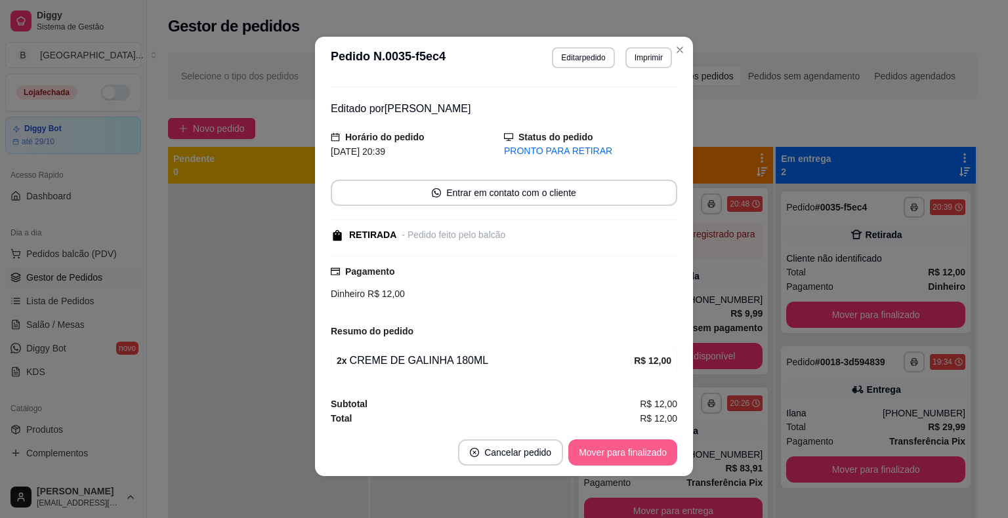
click at [663, 453] on button "Mover para finalizado" at bounding box center [622, 453] width 109 height 26
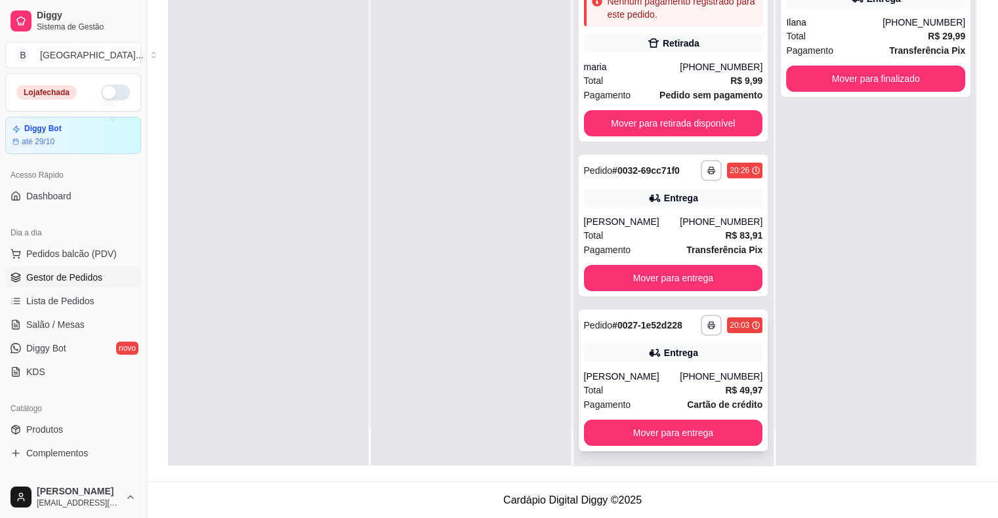
scroll to position [0, 0]
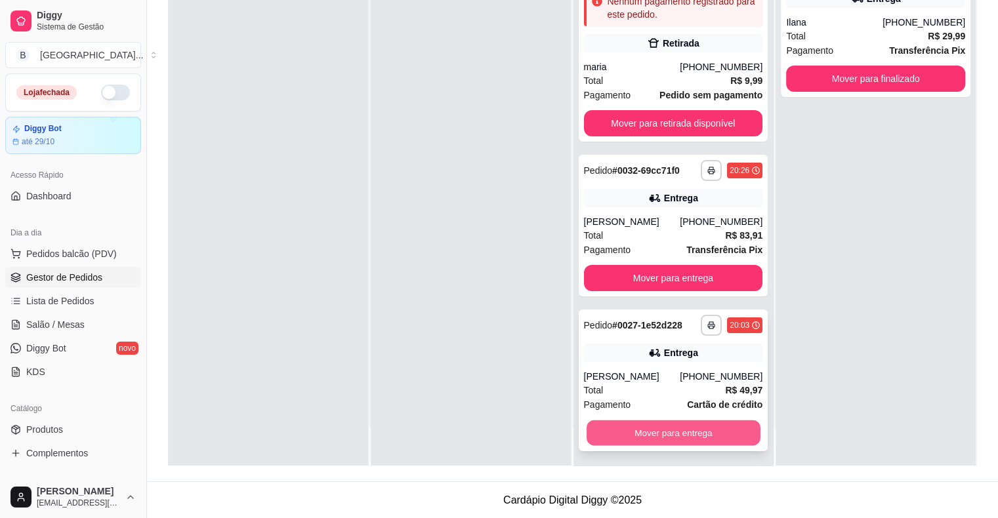
click at [645, 432] on button "Mover para entrega" at bounding box center [674, 434] width 174 height 26
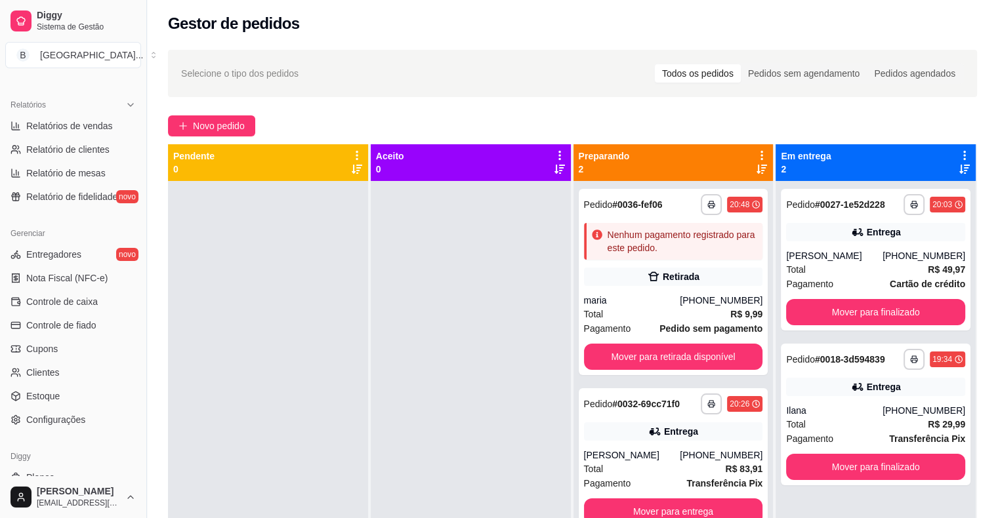
scroll to position [394, 0]
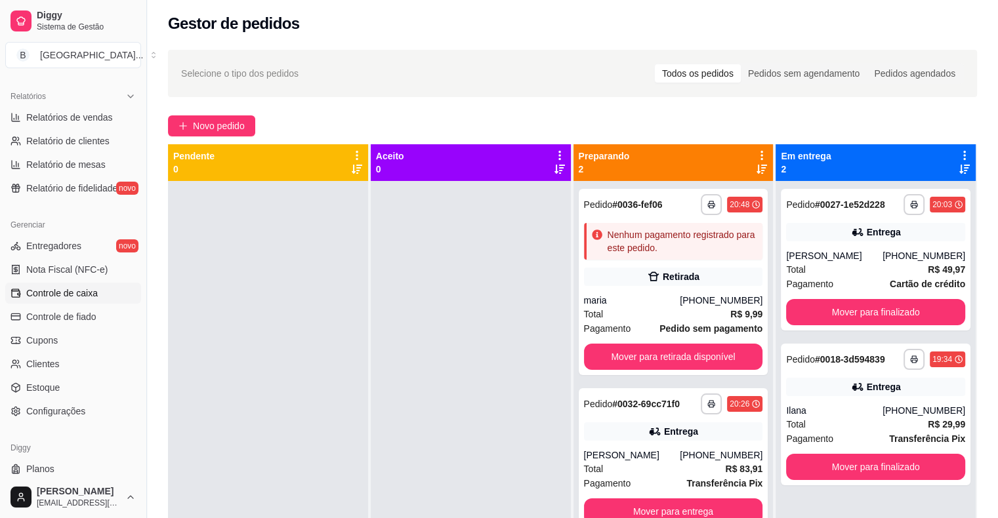
click at [106, 298] on link "Controle de caixa" at bounding box center [73, 293] width 136 height 21
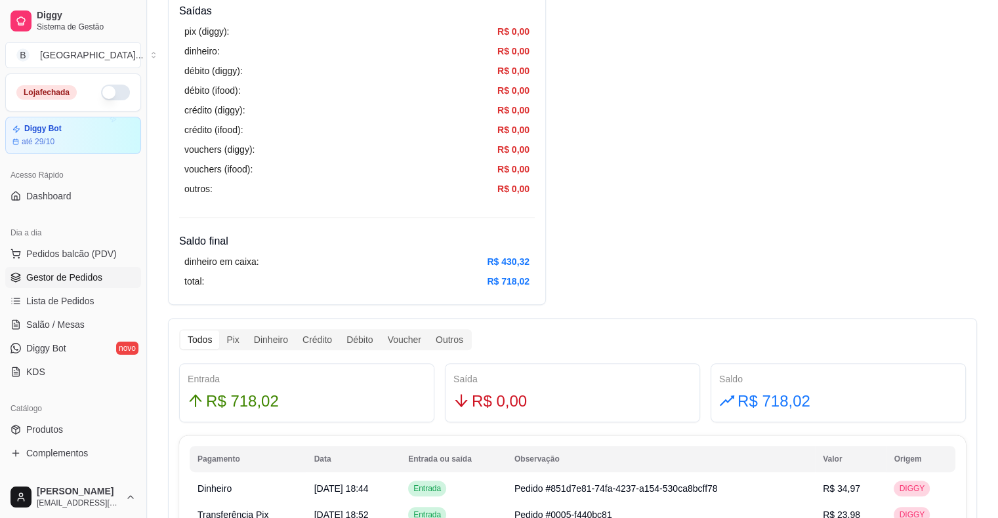
click at [96, 274] on span "Gestor de Pedidos" at bounding box center [64, 277] width 76 height 13
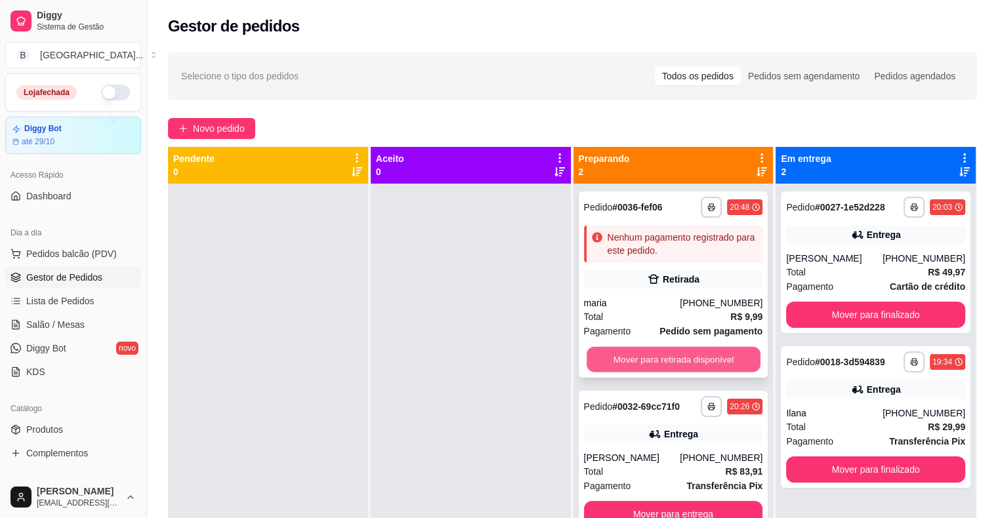
click at [698, 353] on button "Mover para retirada disponível" at bounding box center [674, 360] width 174 height 26
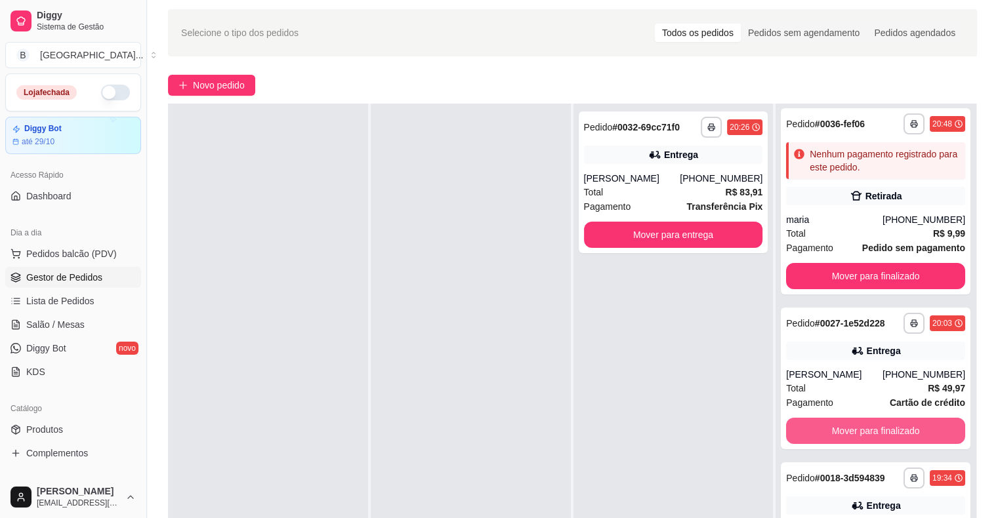
scroll to position [66, 0]
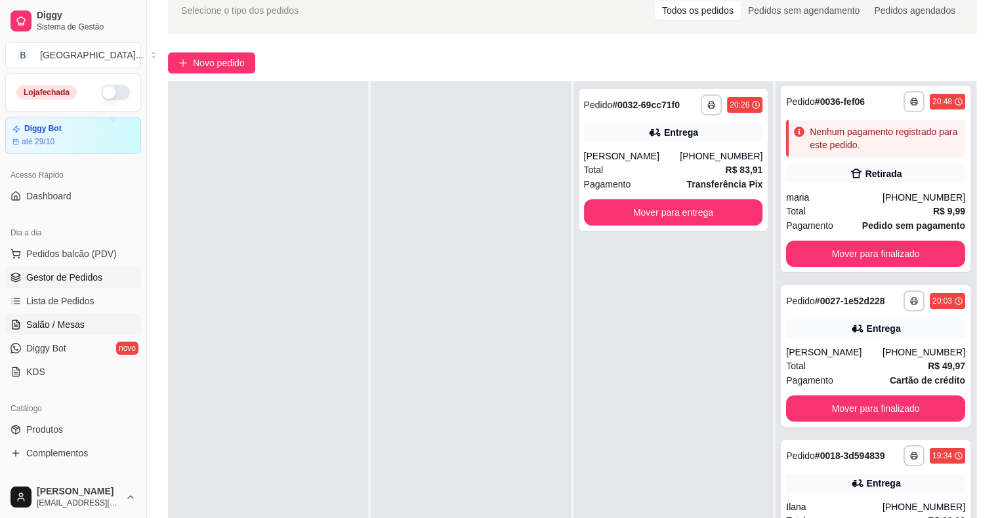
click at [66, 332] on link "Salão / Mesas" at bounding box center [73, 324] width 136 height 21
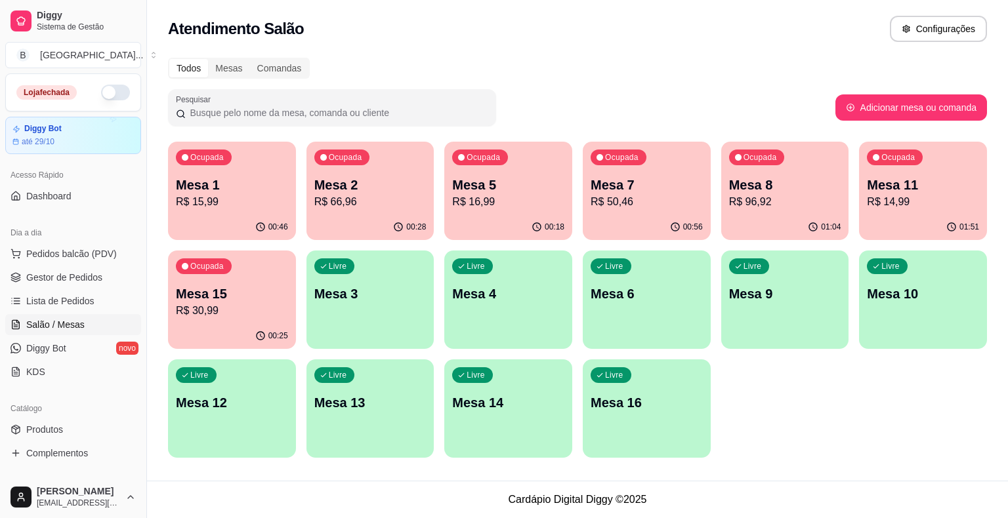
click at [215, 196] on p "R$ 15,99" at bounding box center [232, 202] width 112 height 16
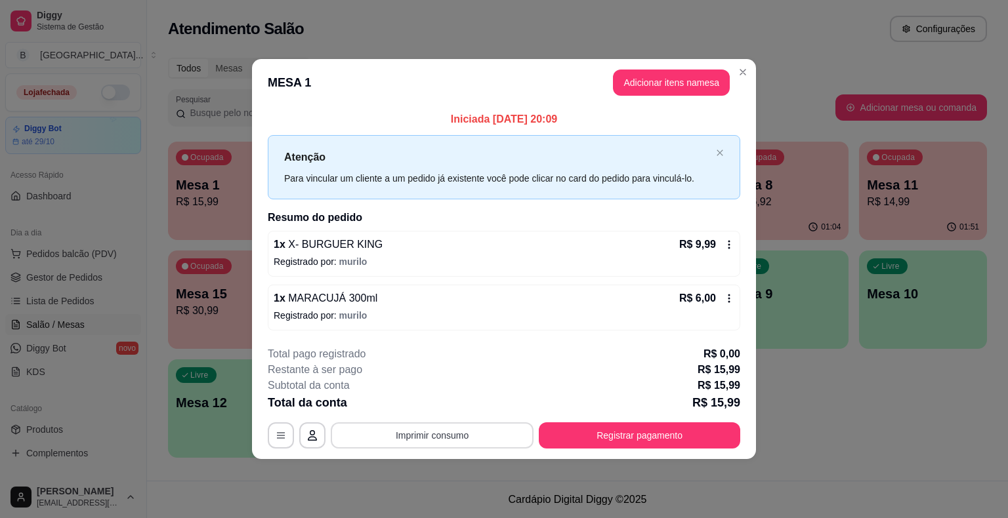
click at [460, 433] on button "Imprimir consumo" at bounding box center [432, 436] width 203 height 26
click at [423, 374] on button "IMPRESSORA" at bounding box center [435, 378] width 95 height 21
click at [699, 443] on button "Registrar pagamento" at bounding box center [639, 436] width 201 height 26
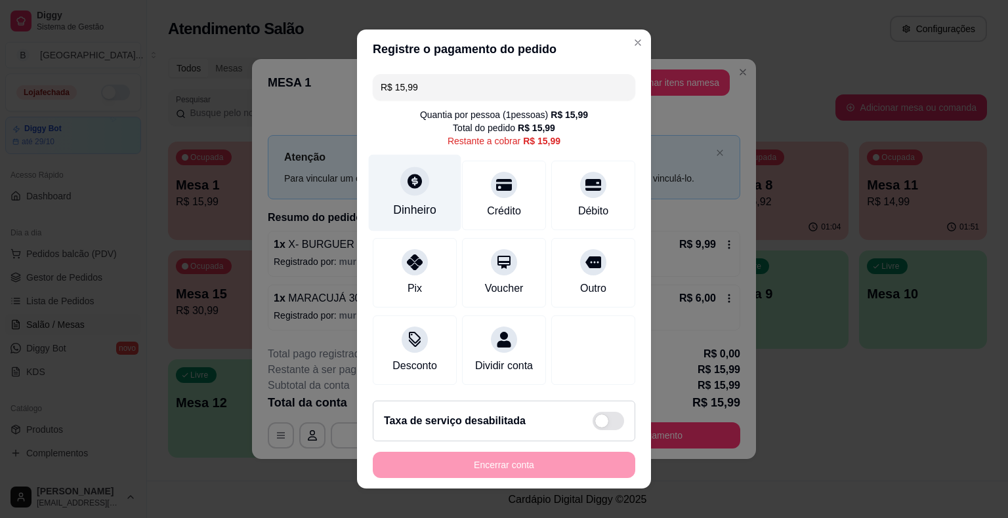
click at [419, 193] on div "Dinheiro" at bounding box center [415, 193] width 93 height 77
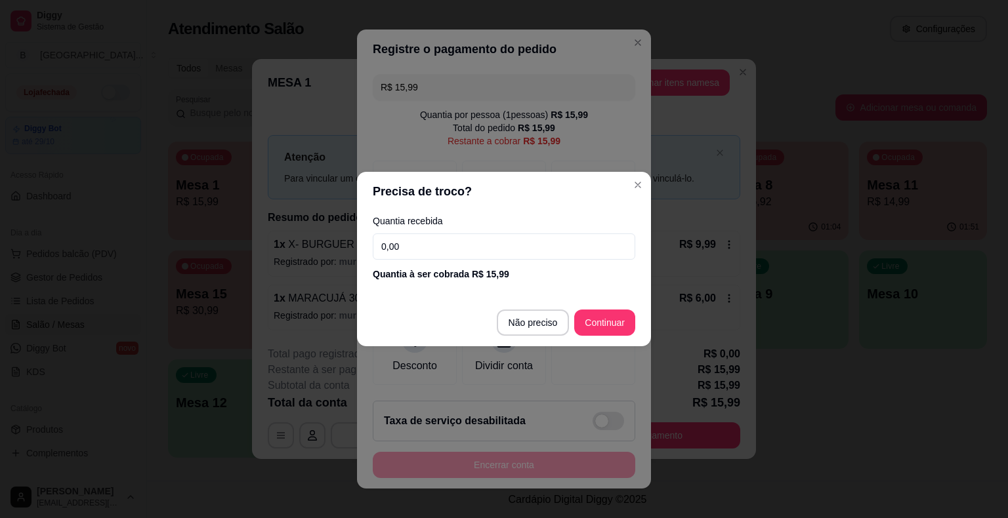
click at [484, 249] on input "0,00" at bounding box center [504, 247] width 262 height 26
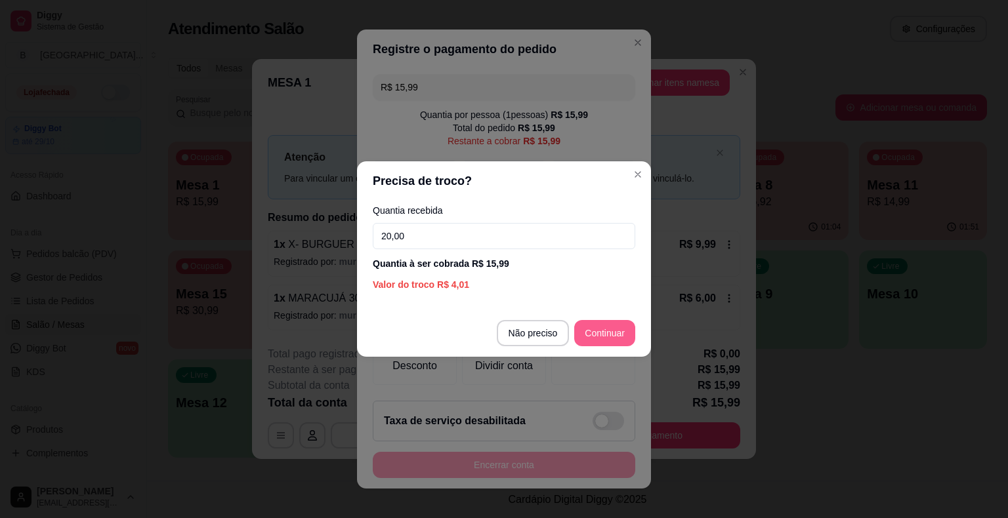
type input "20,00"
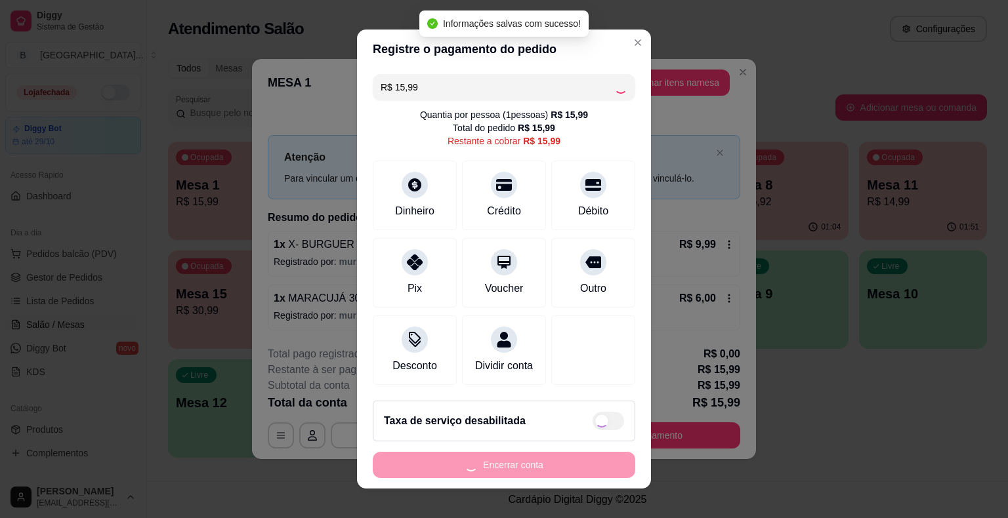
type input "R$ 0,00"
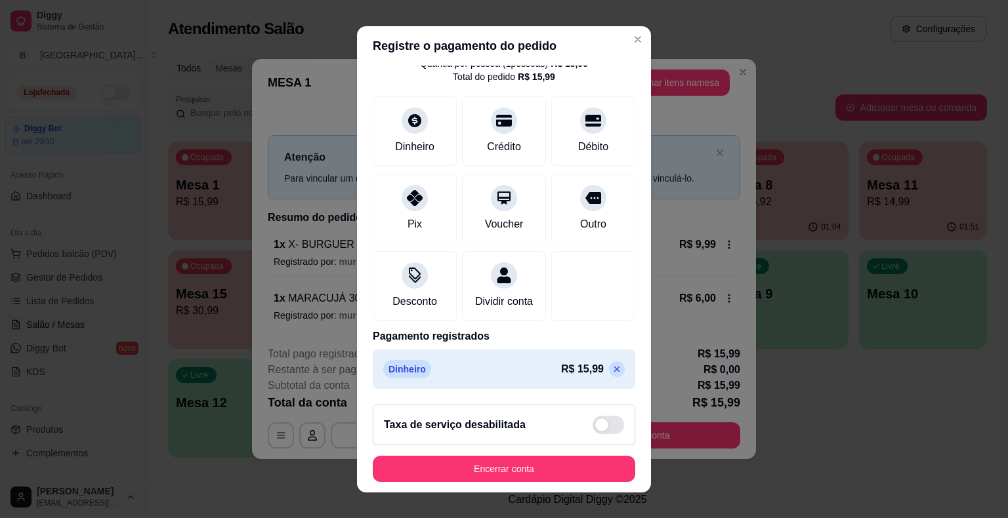
scroll to position [16, 0]
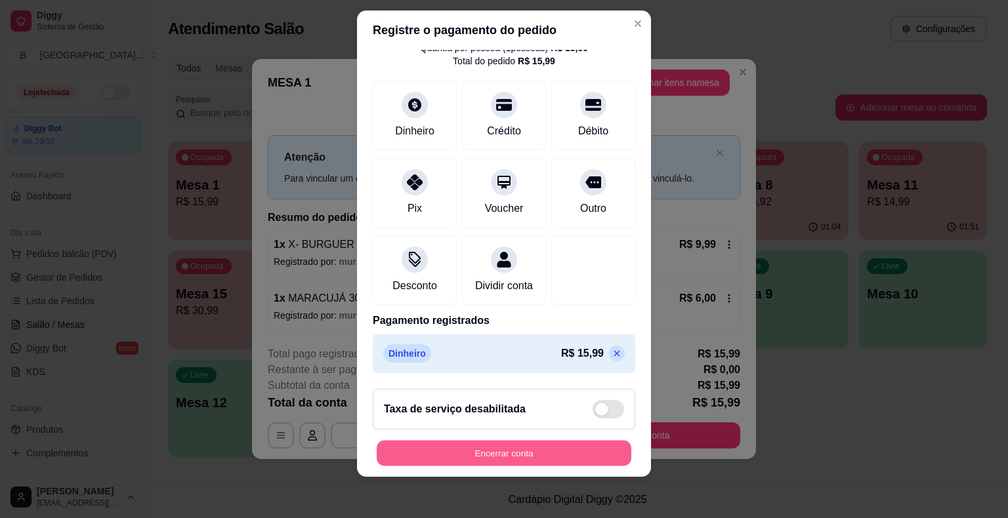
click at [554, 451] on button "Encerrar conta" at bounding box center [504, 453] width 255 height 26
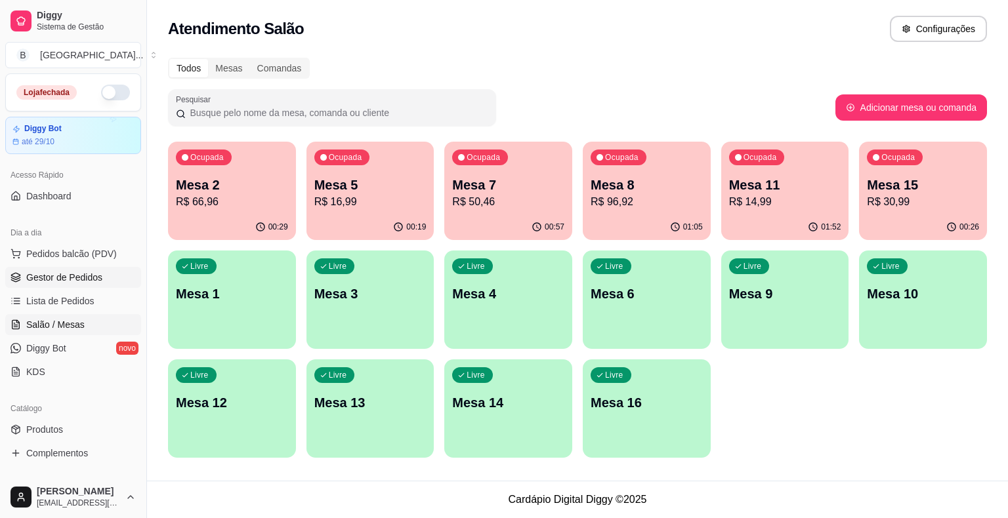
click at [77, 279] on span "Gestor de Pedidos" at bounding box center [64, 277] width 76 height 13
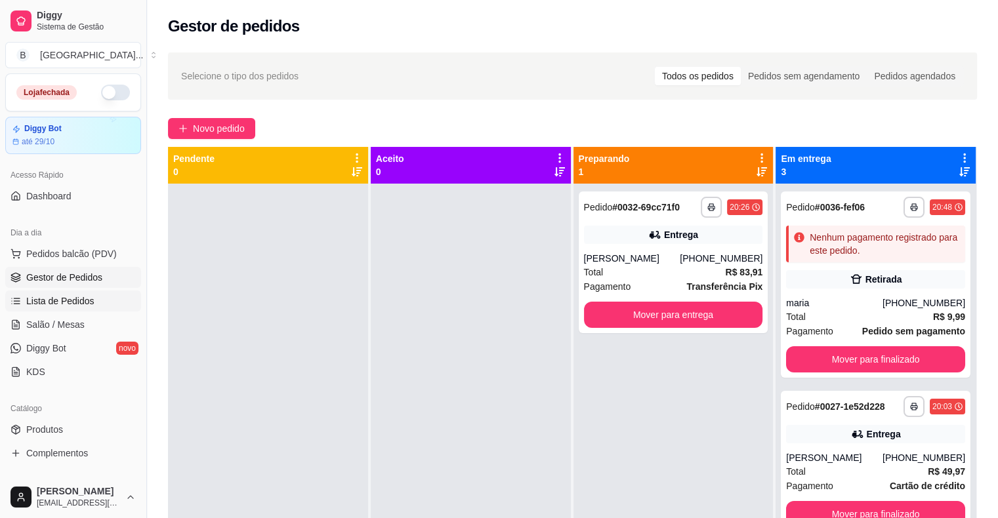
click at [78, 295] on span "Lista de Pedidos" at bounding box center [60, 301] width 68 height 13
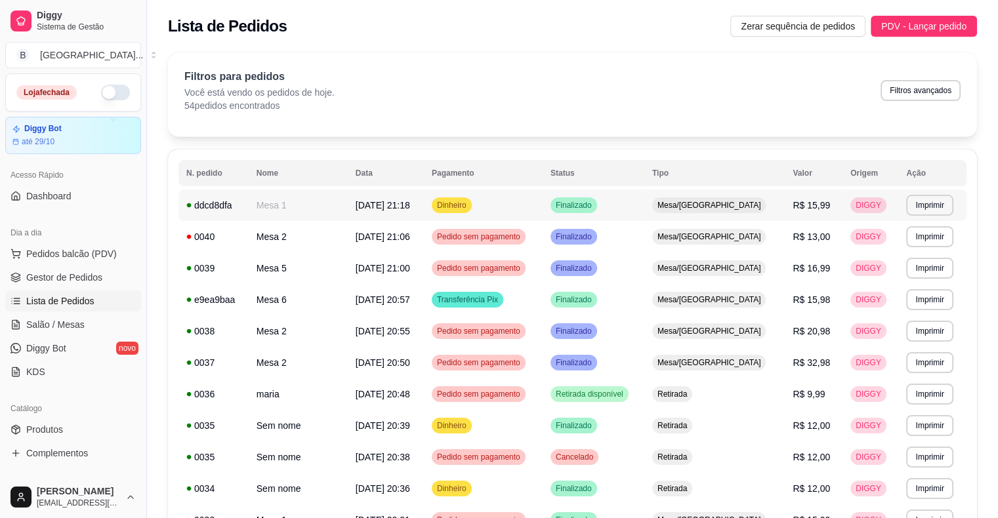
click at [424, 212] on td "[DATE] 21:18" at bounding box center [386, 205] width 76 height 31
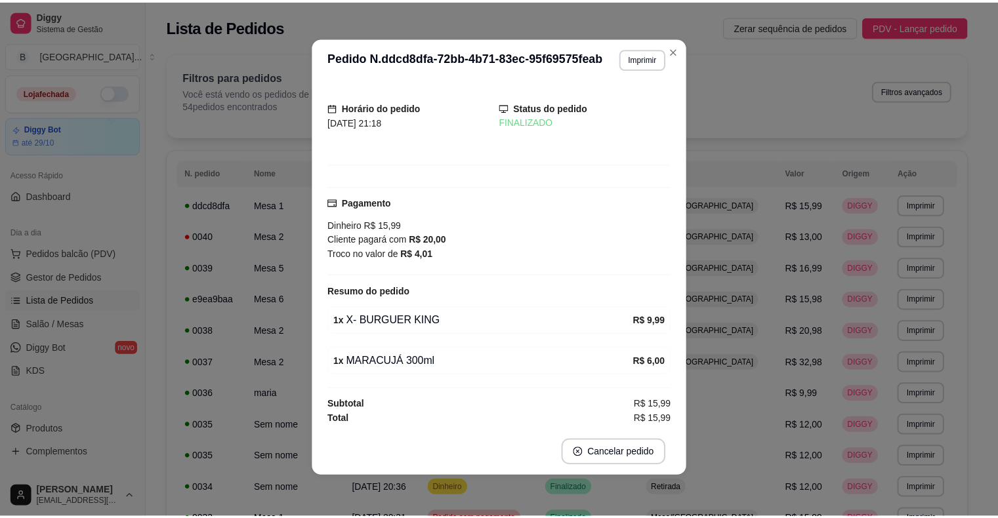
scroll to position [3, 0]
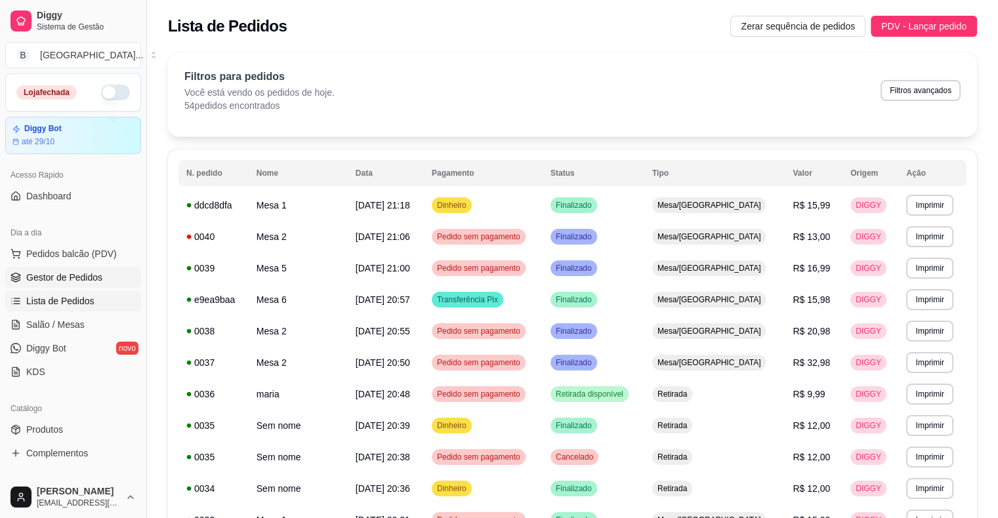
click at [74, 275] on span "Gestor de Pedidos" at bounding box center [64, 277] width 76 height 13
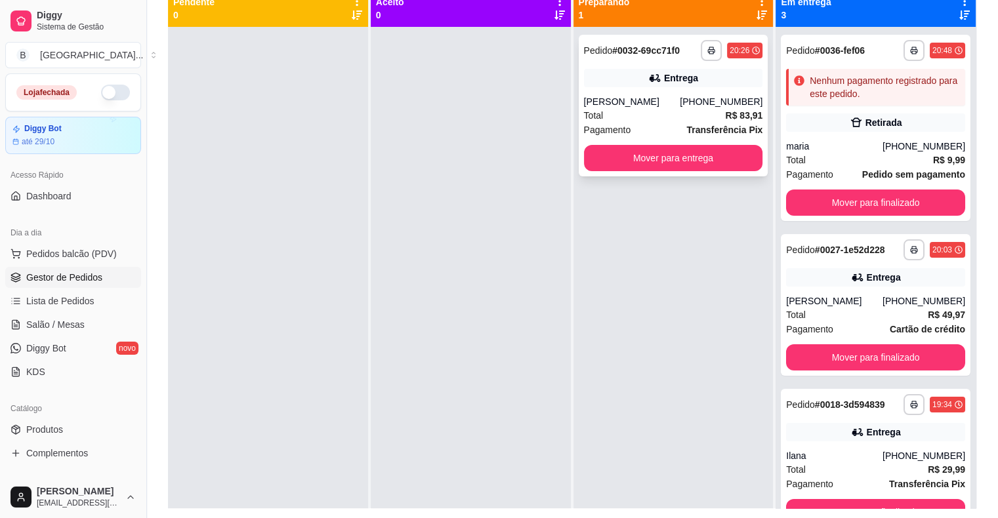
scroll to position [134, 0]
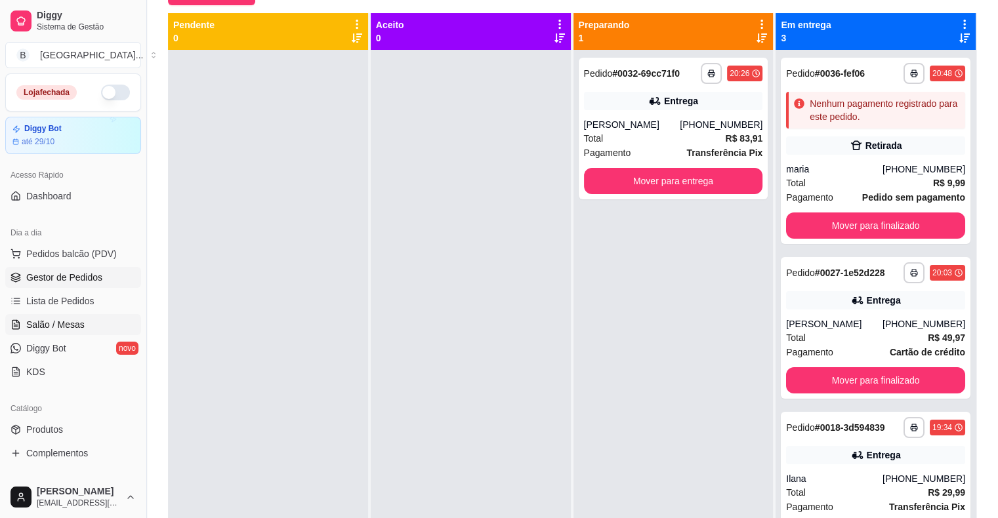
click at [94, 318] on link "Salão / Mesas" at bounding box center [73, 324] width 136 height 21
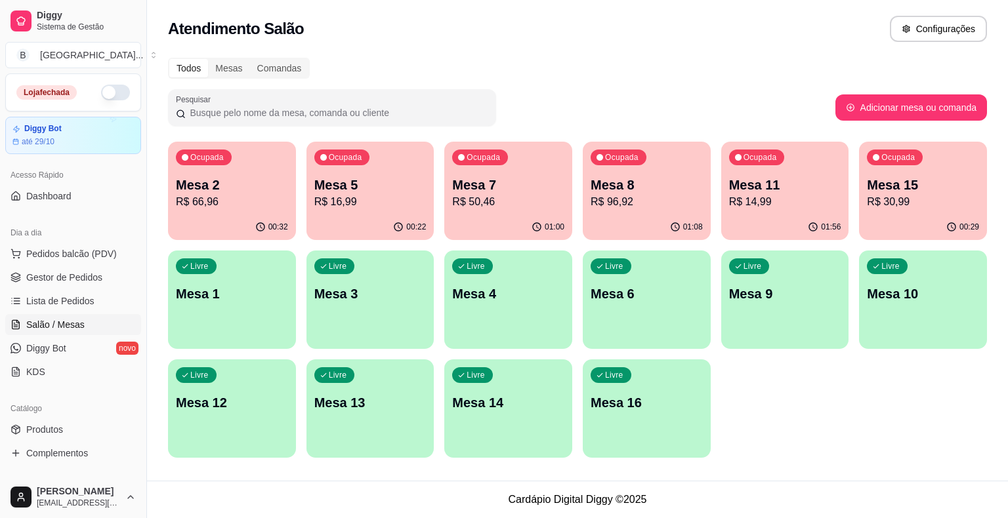
click at [370, 196] on p "R$ 16,99" at bounding box center [370, 202] width 112 height 16
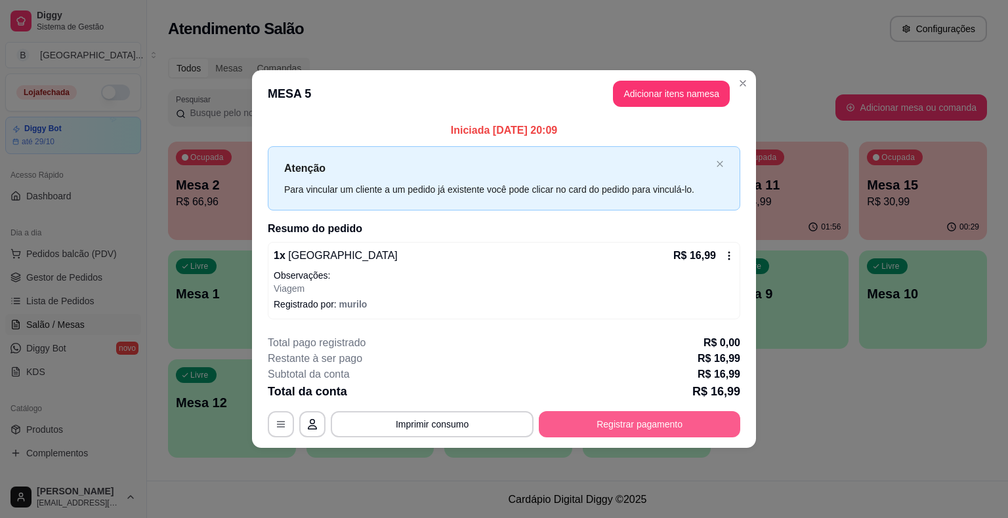
click at [628, 424] on button "Registrar pagamento" at bounding box center [639, 424] width 201 height 26
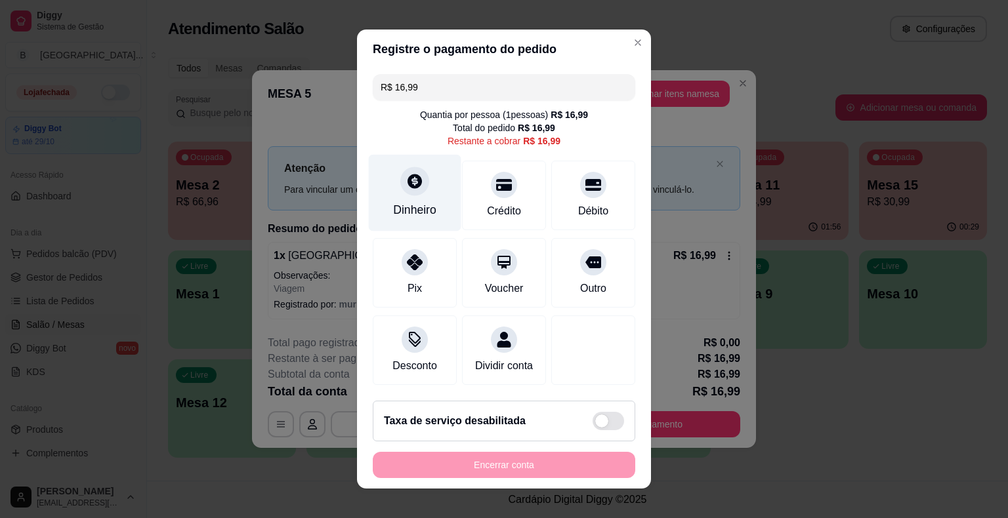
click at [409, 190] on div at bounding box center [414, 181] width 29 height 29
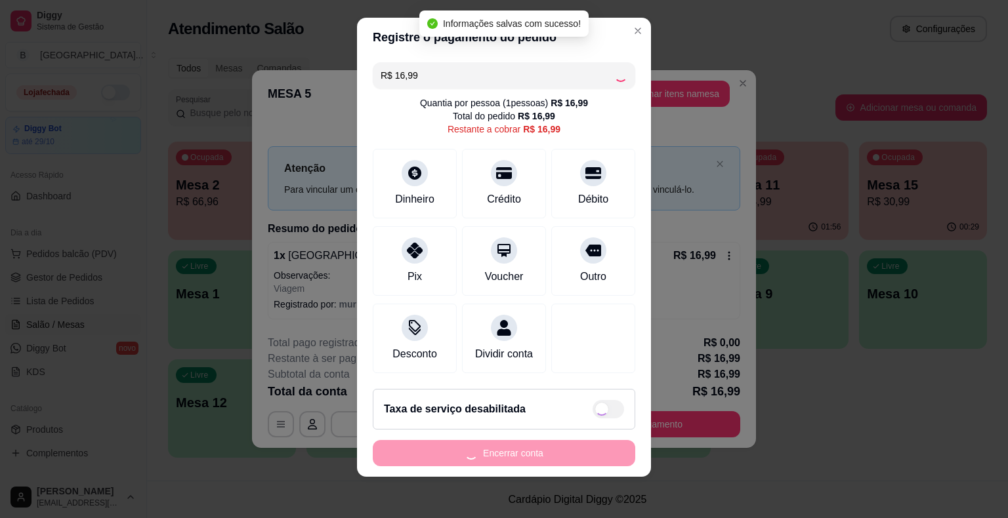
type input "R$ 0,00"
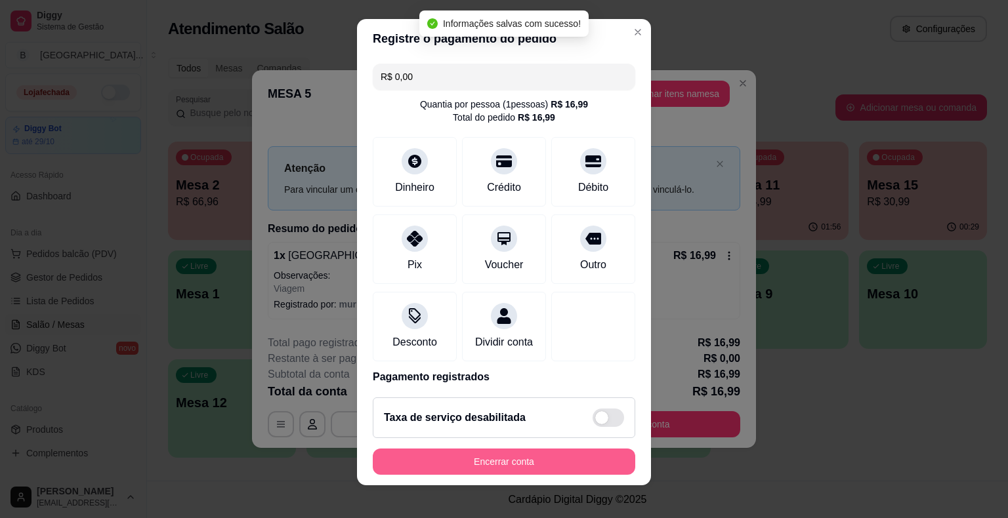
scroll to position [16, 0]
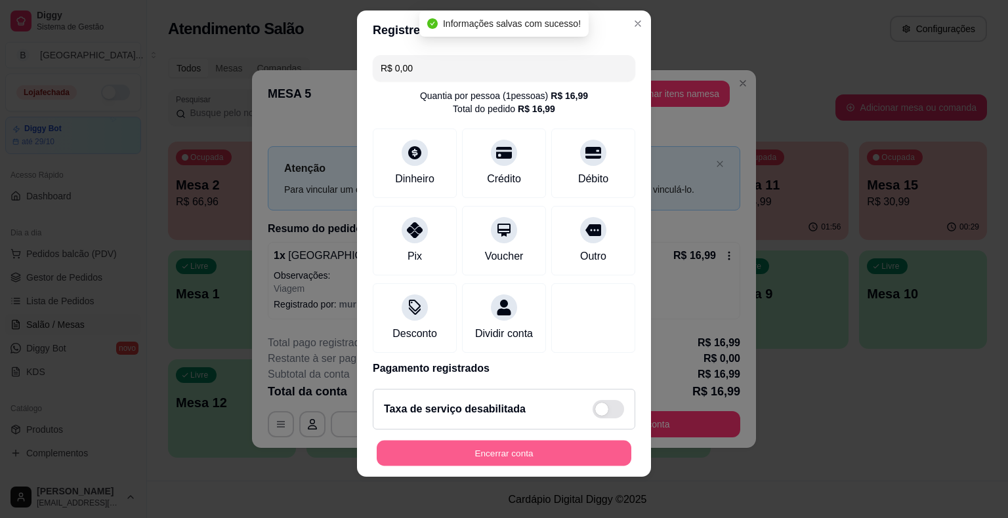
click at [488, 445] on button "Encerrar conta" at bounding box center [504, 453] width 255 height 26
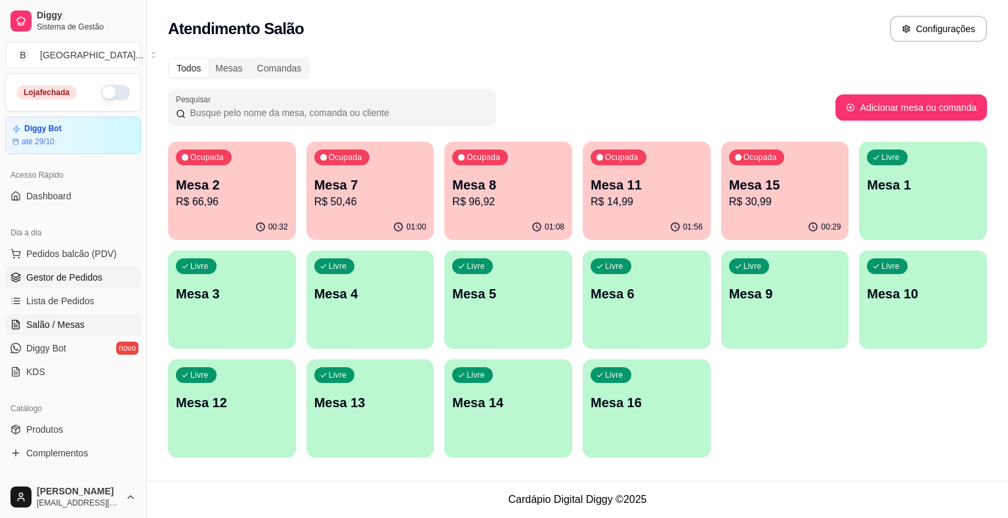
click at [79, 271] on span "Gestor de Pedidos" at bounding box center [64, 277] width 76 height 13
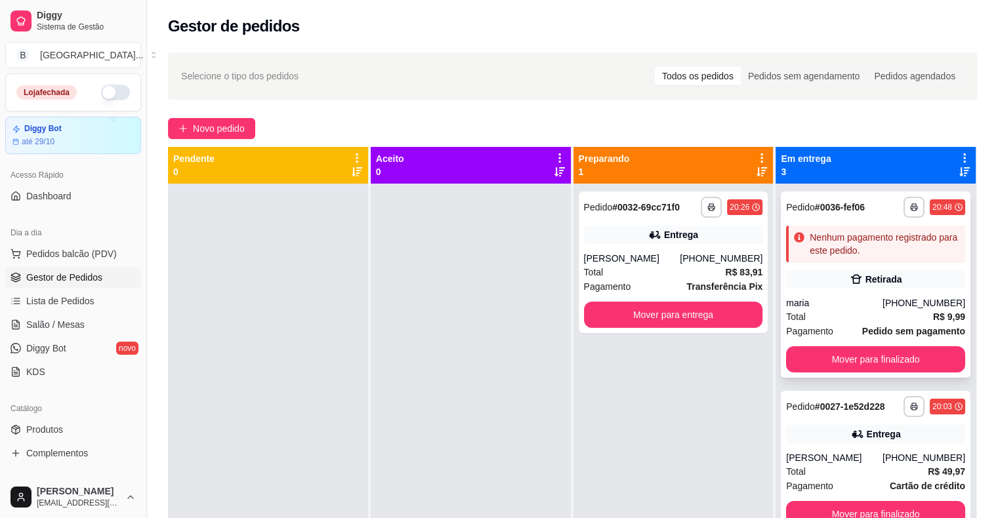
click at [844, 291] on div "**********" at bounding box center [876, 285] width 190 height 186
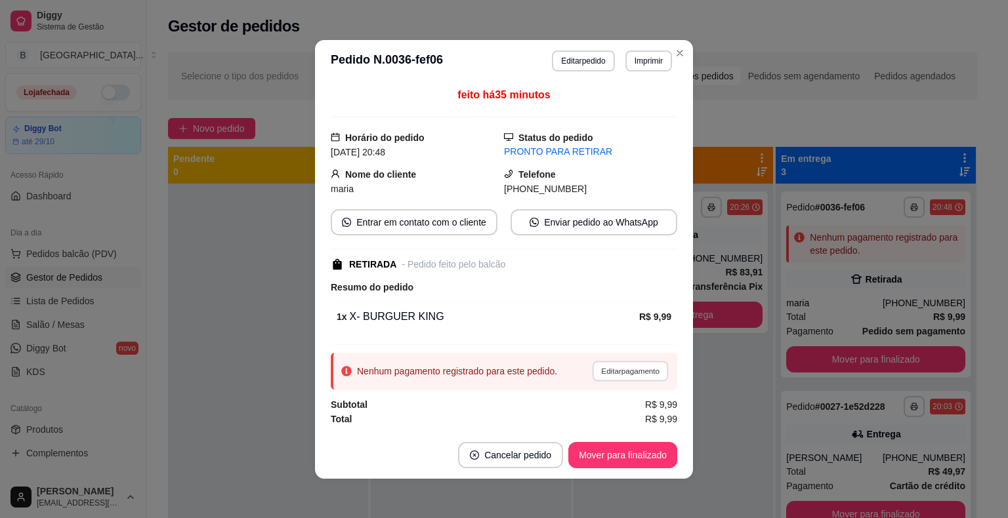
click at [632, 369] on button "Editar pagamento" at bounding box center [630, 371] width 76 height 20
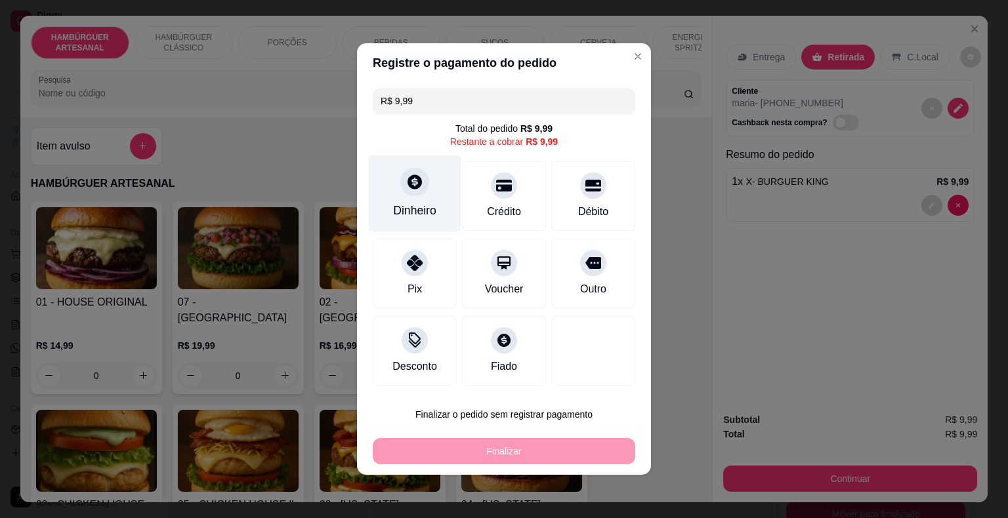
click at [434, 176] on div "Dinheiro" at bounding box center [415, 193] width 93 height 77
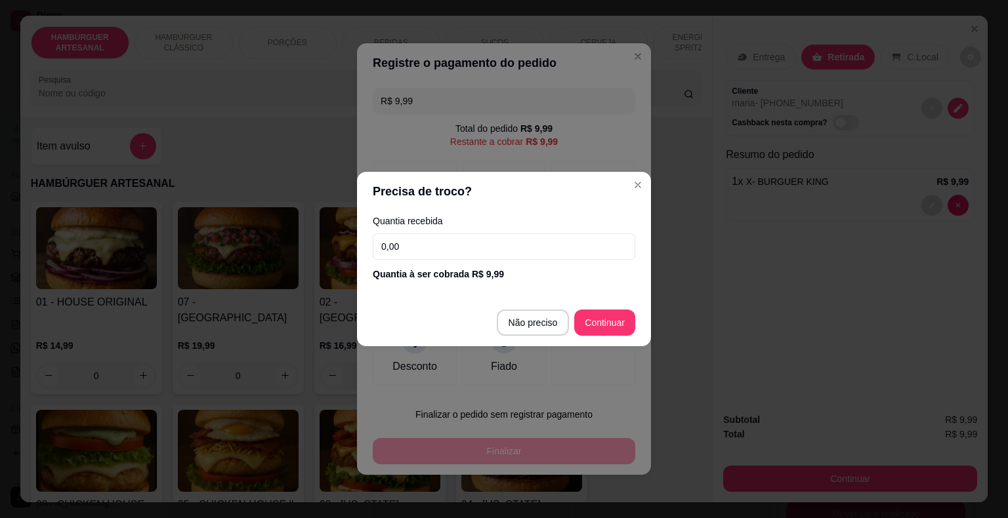
click at [461, 243] on input "0,00" at bounding box center [504, 247] width 262 height 26
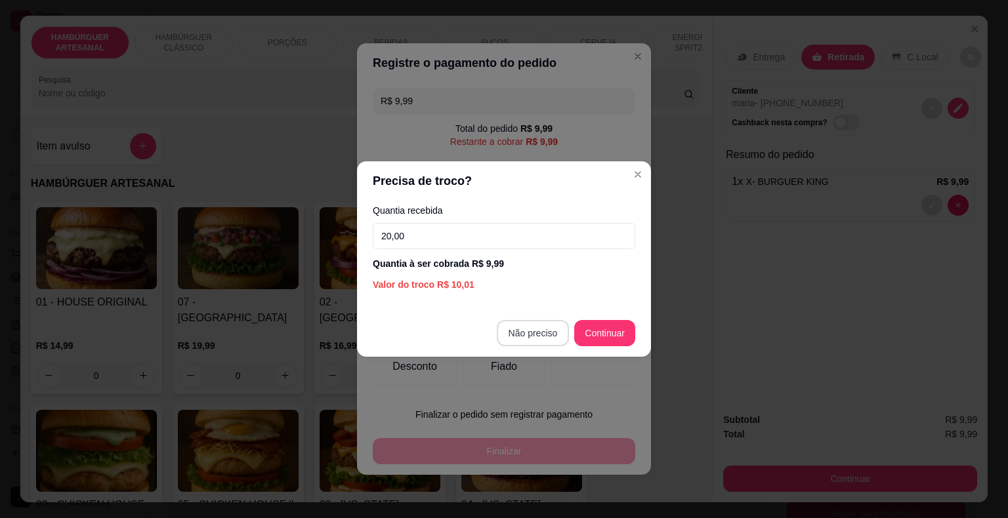
type input "20,00"
type input "R$ 0,00"
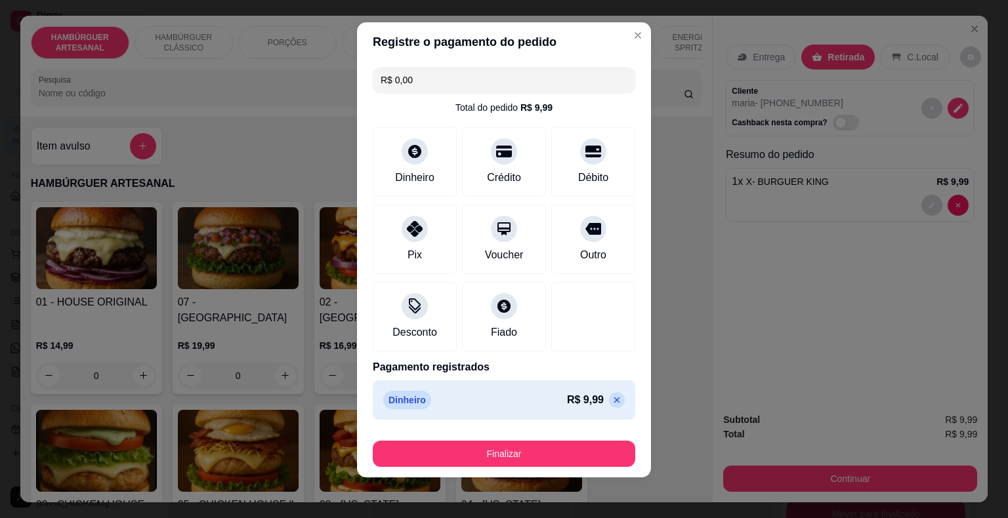
scroll to position [10, 0]
click at [475, 451] on button "Finalizar" at bounding box center [504, 453] width 262 height 26
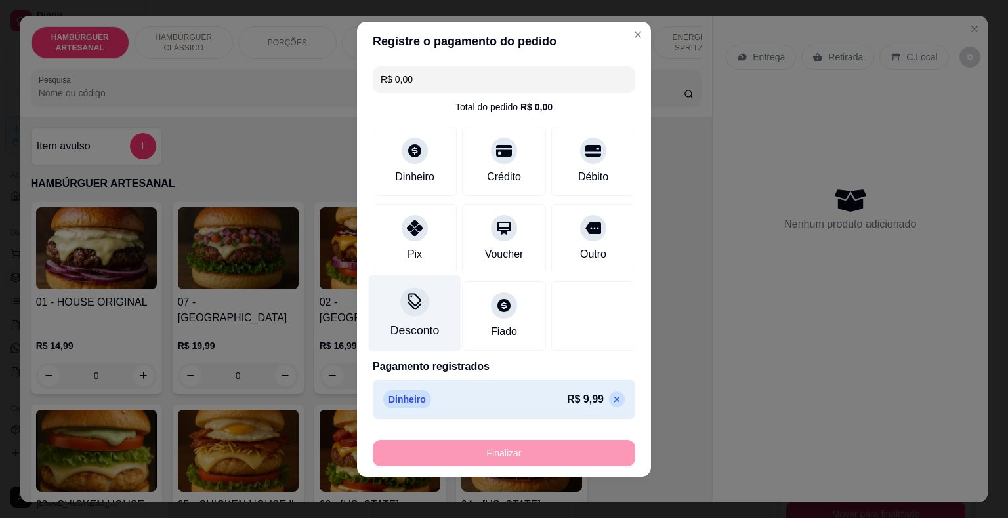
type input "0"
type input "-R$ 9,99"
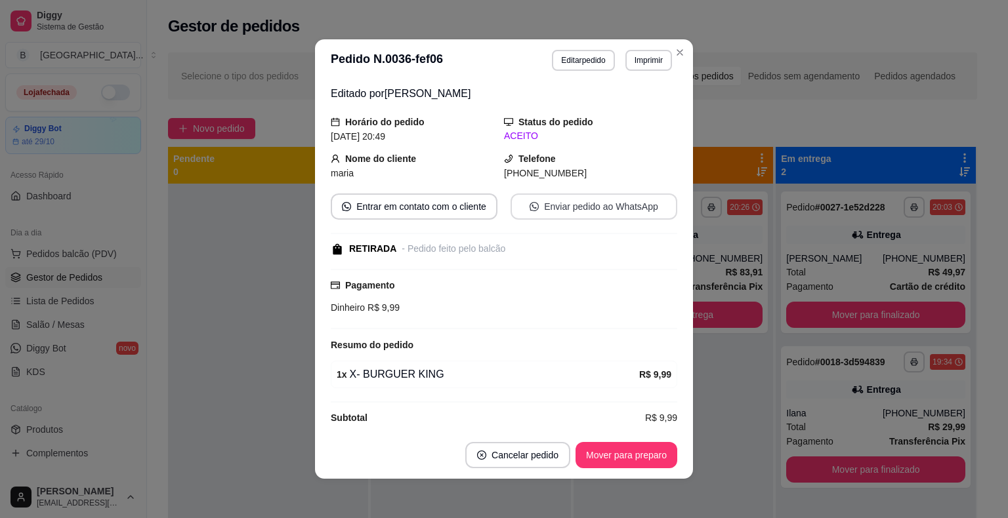
scroll to position [55, 0]
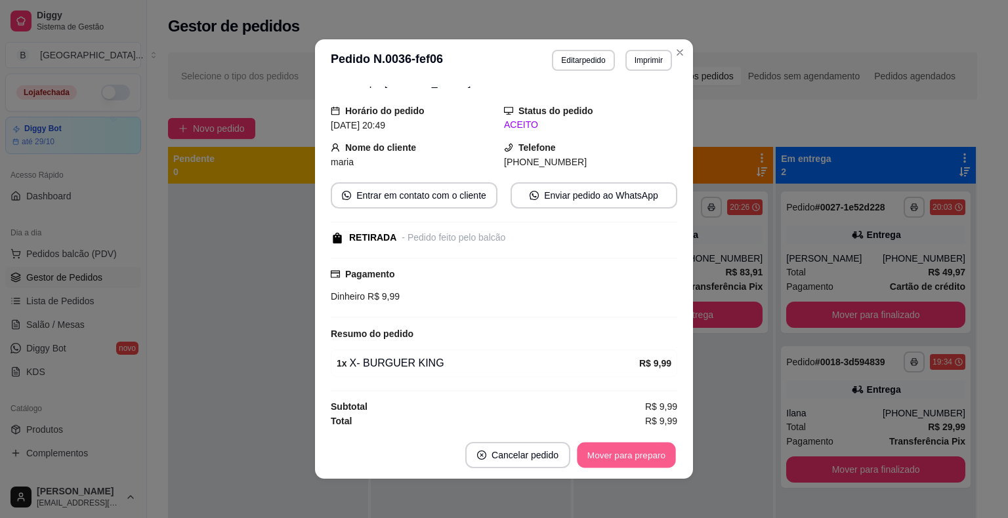
click at [593, 458] on button "Mover para preparo" at bounding box center [626, 456] width 98 height 26
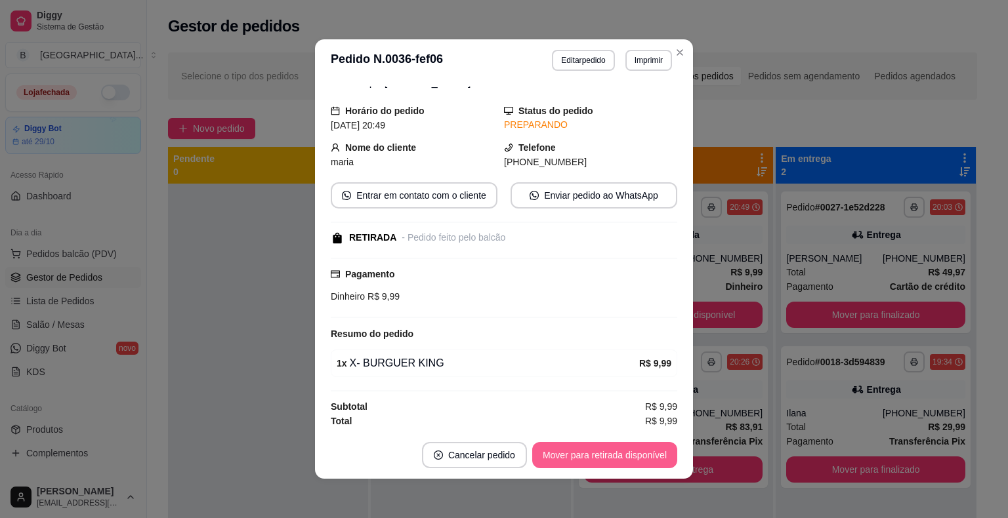
scroll to position [3, 0]
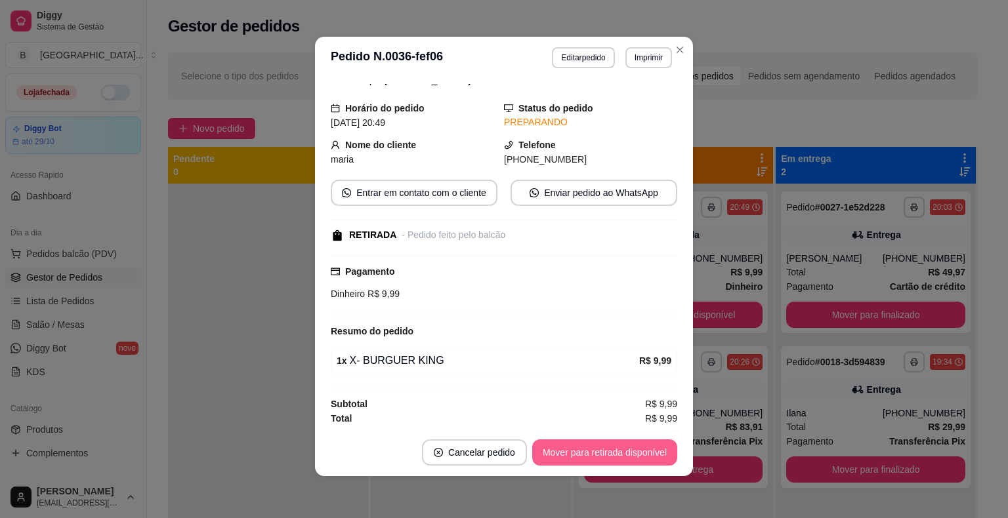
click at [598, 443] on button "Mover para retirada disponível" at bounding box center [604, 453] width 145 height 26
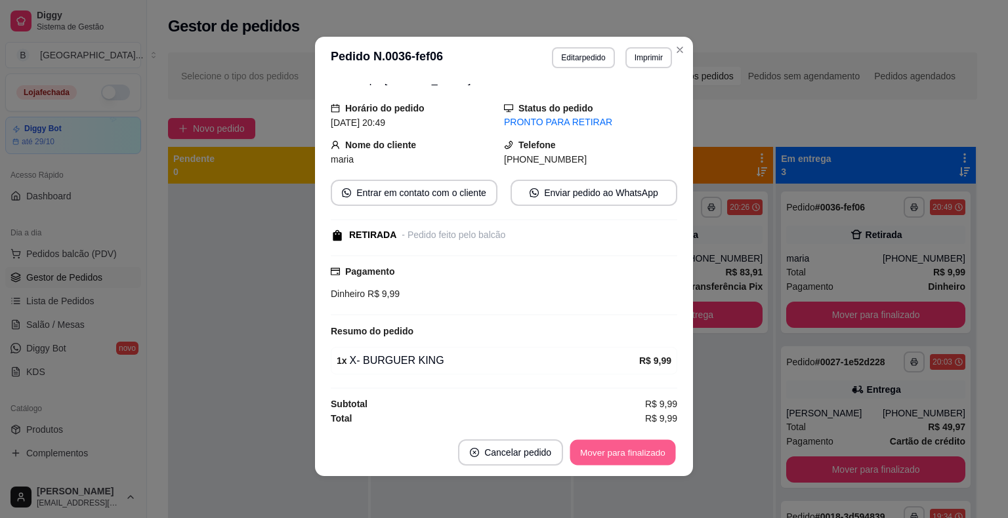
click at [621, 441] on button "Mover para finalizado" at bounding box center [623, 453] width 106 height 26
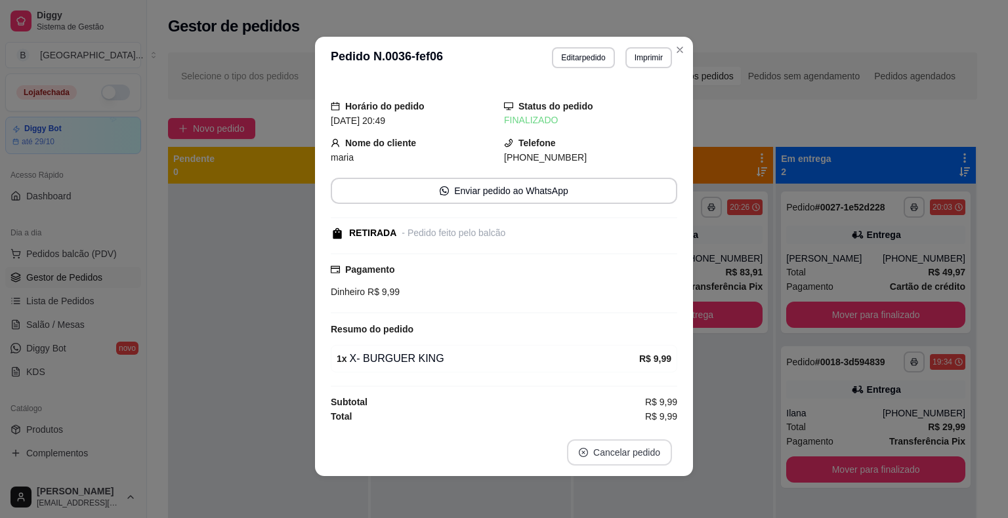
scroll to position [12, 0]
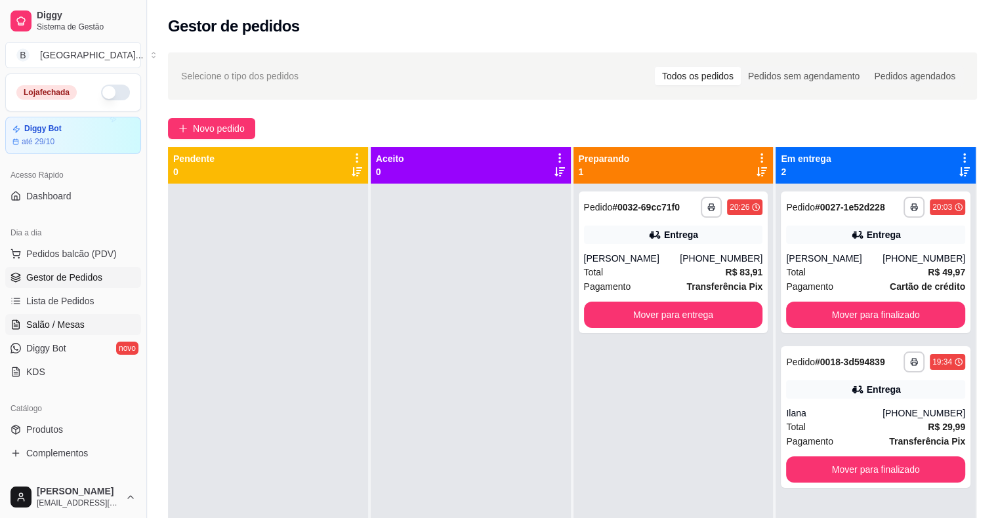
click at [95, 332] on link "Salão / Mesas" at bounding box center [73, 324] width 136 height 21
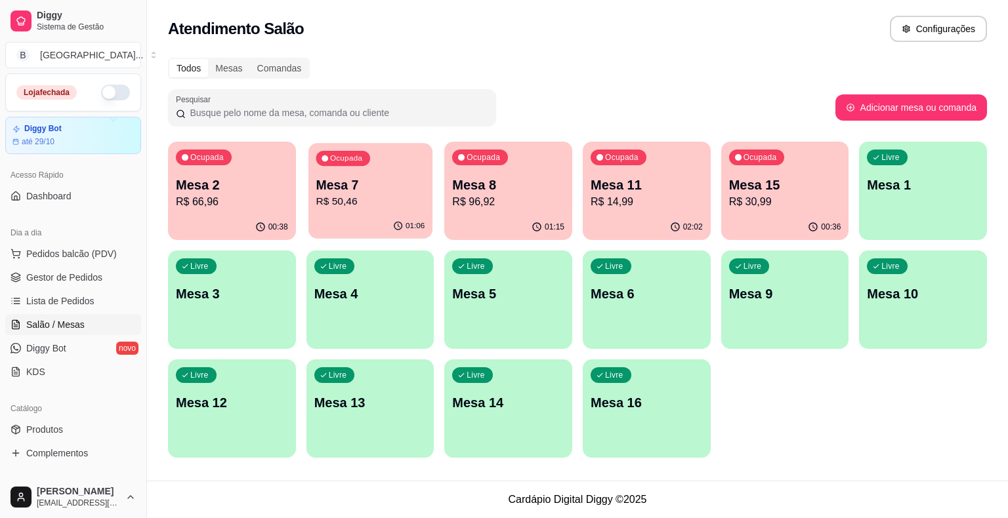
click at [354, 216] on div "01:06" at bounding box center [370, 226] width 124 height 25
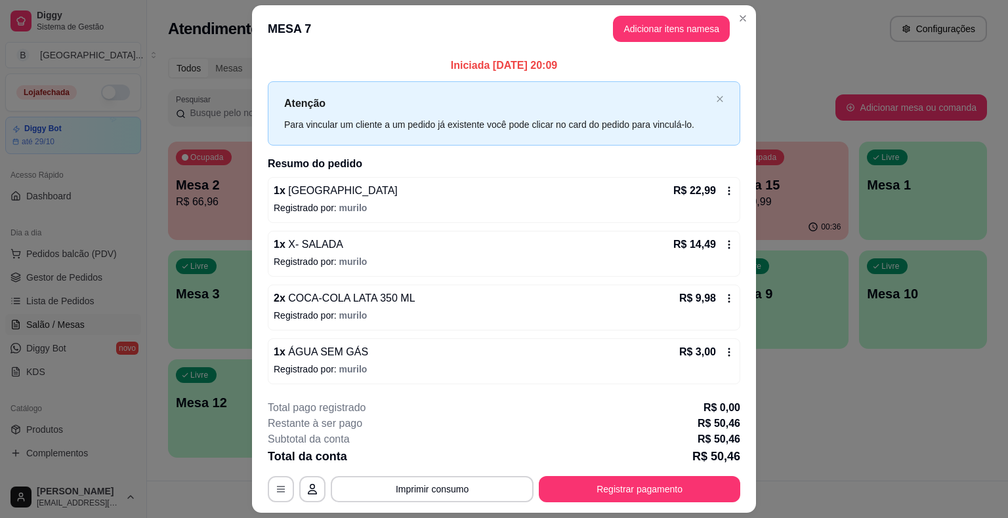
scroll to position [35, 0]
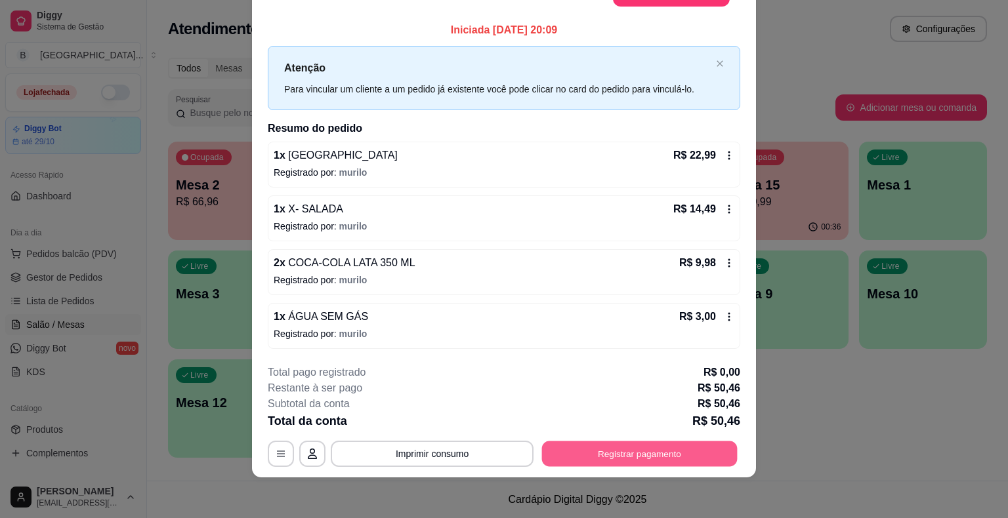
click at [585, 459] on button "Registrar pagamento" at bounding box center [640, 454] width 196 height 26
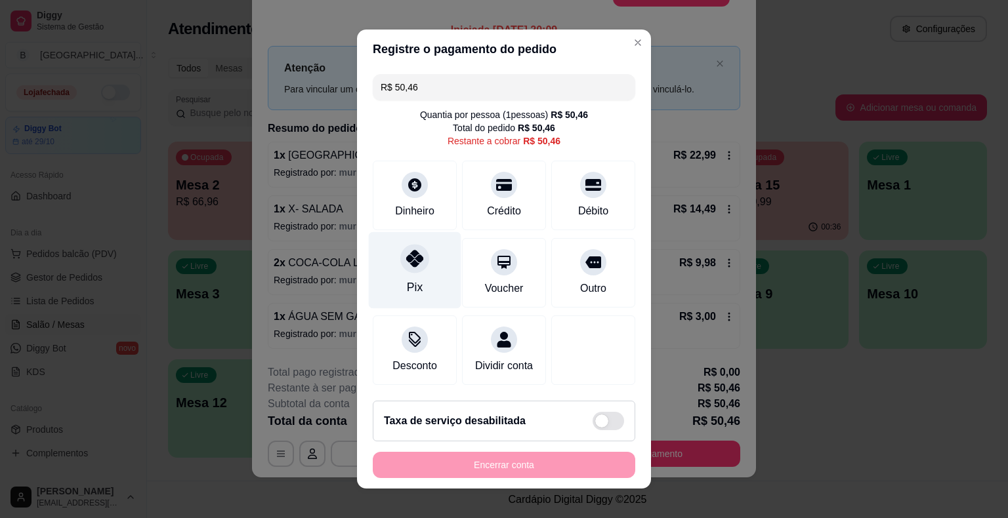
click at [412, 285] on div "Pix" at bounding box center [415, 287] width 16 height 17
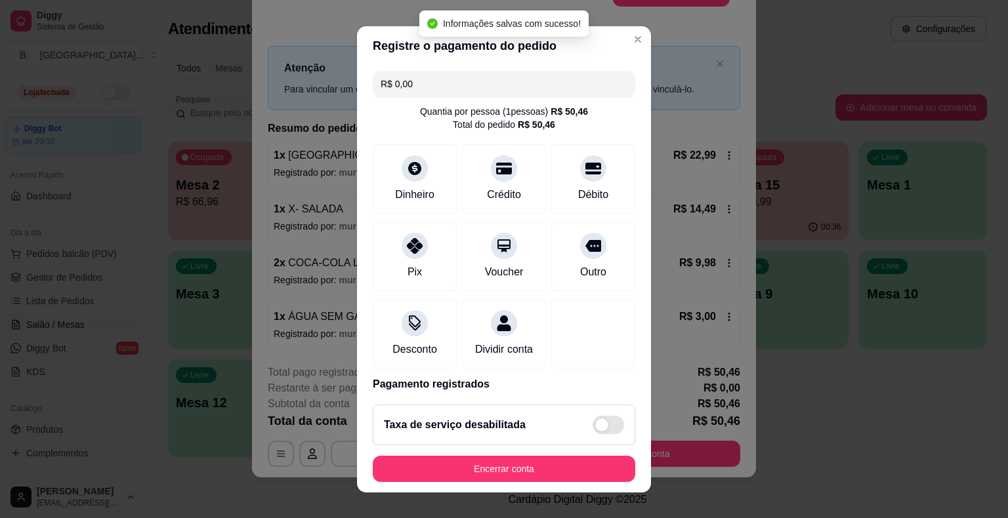
type input "R$ 0,00"
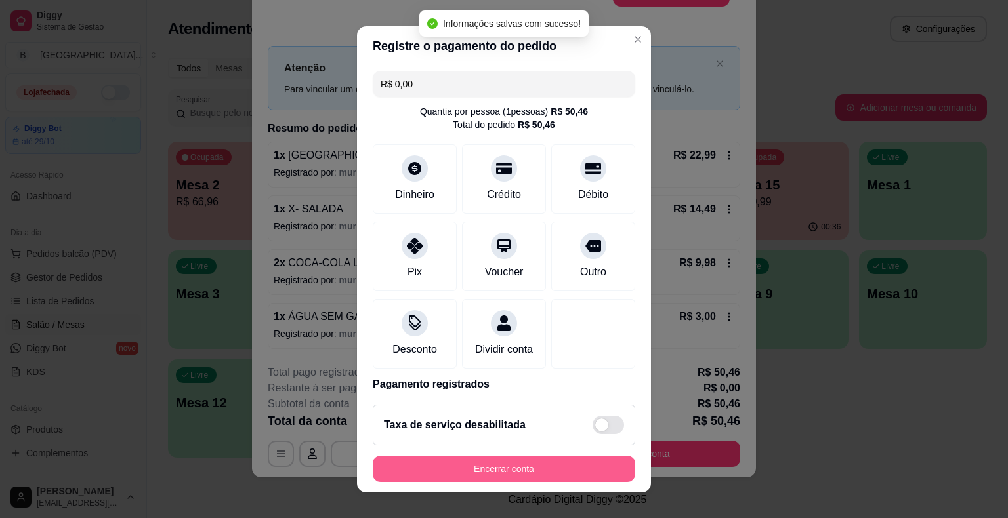
click at [451, 468] on button "Encerrar conta" at bounding box center [504, 469] width 262 height 26
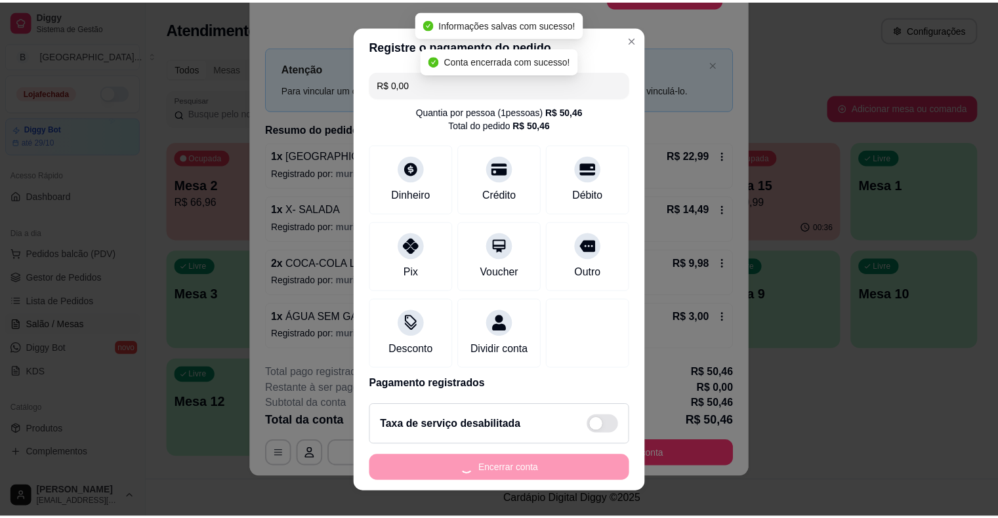
scroll to position [0, 0]
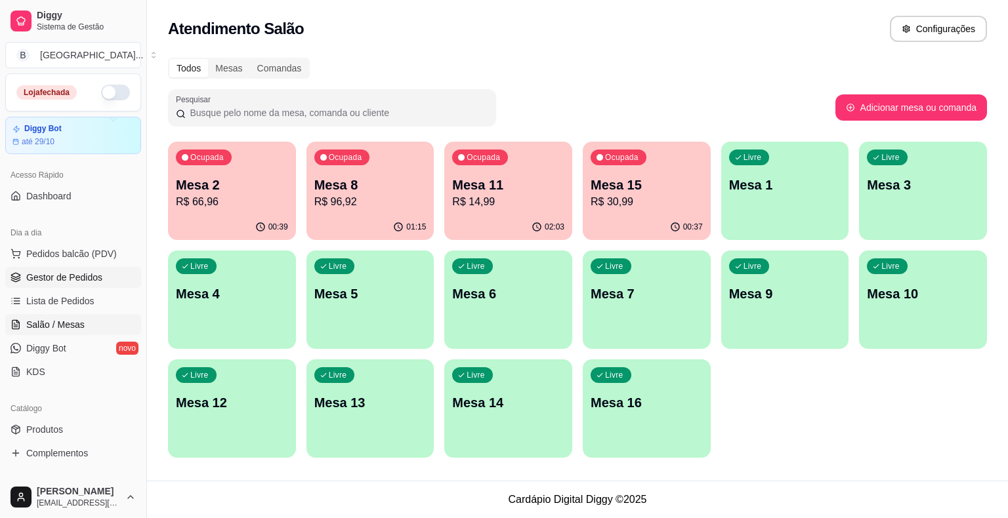
click at [73, 273] on span "Gestor de Pedidos" at bounding box center [64, 277] width 76 height 13
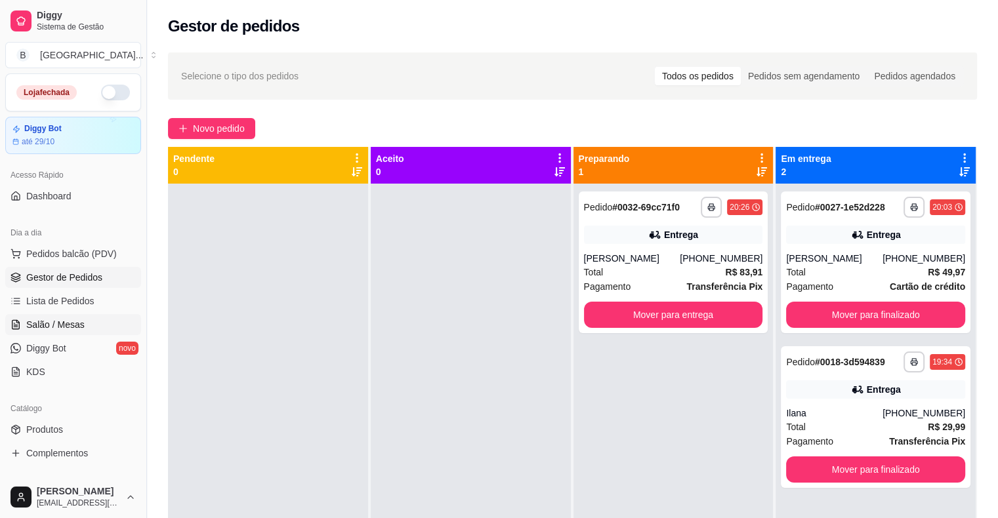
click at [28, 320] on span "Salão / Mesas" at bounding box center [55, 324] width 58 height 13
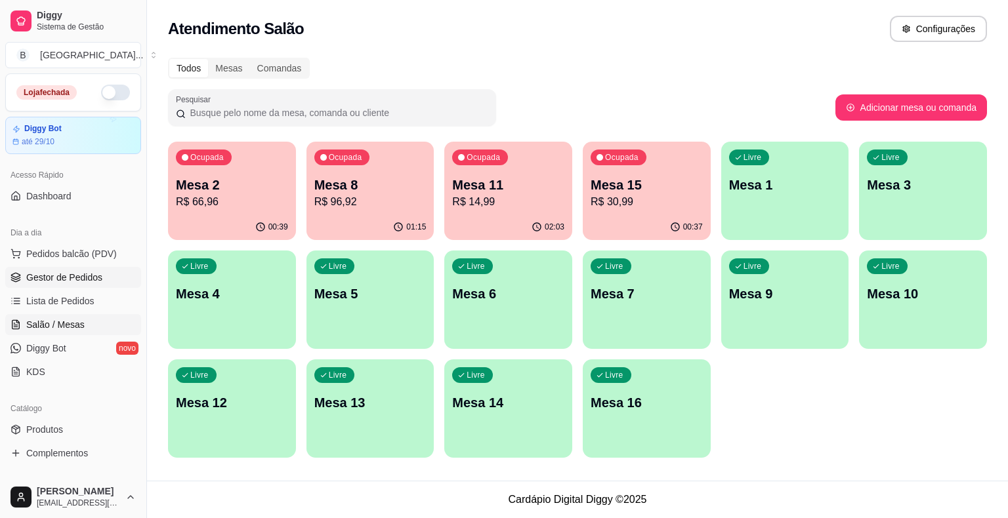
click at [30, 276] on span "Gestor de Pedidos" at bounding box center [64, 277] width 76 height 13
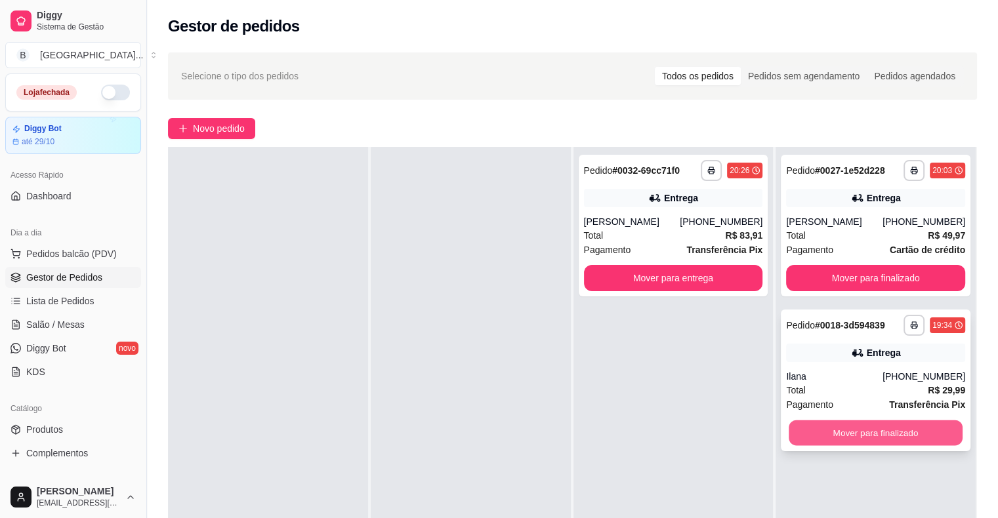
click at [829, 437] on button "Mover para finalizado" at bounding box center [876, 434] width 174 height 26
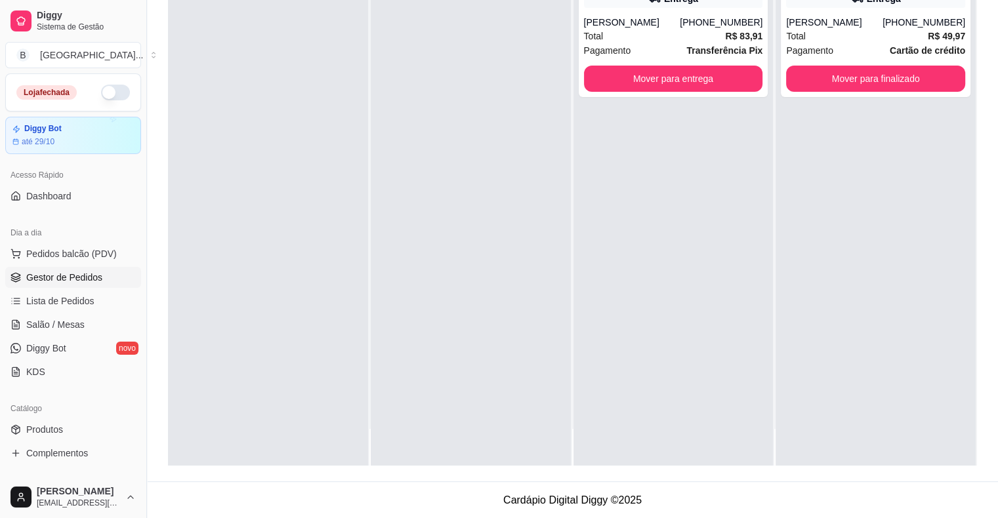
click at [83, 313] on ul "Pedidos balcão (PDV) Gestor de Pedidos Lista de Pedidos Salão / Mesas Diggy Bot…" at bounding box center [73, 312] width 136 height 139
click at [81, 320] on span "Salão / Mesas" at bounding box center [55, 324] width 58 height 13
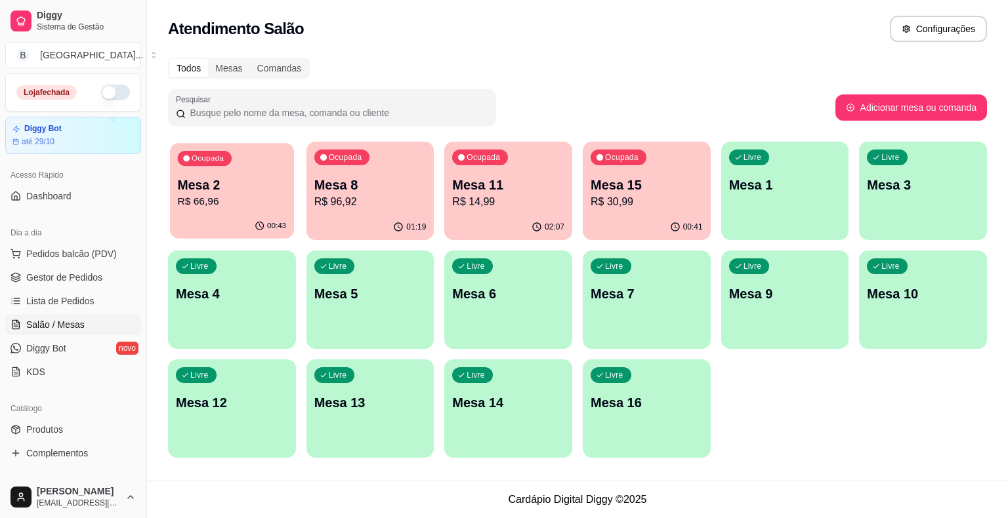
click at [192, 222] on div "00:43" at bounding box center [232, 226] width 124 height 25
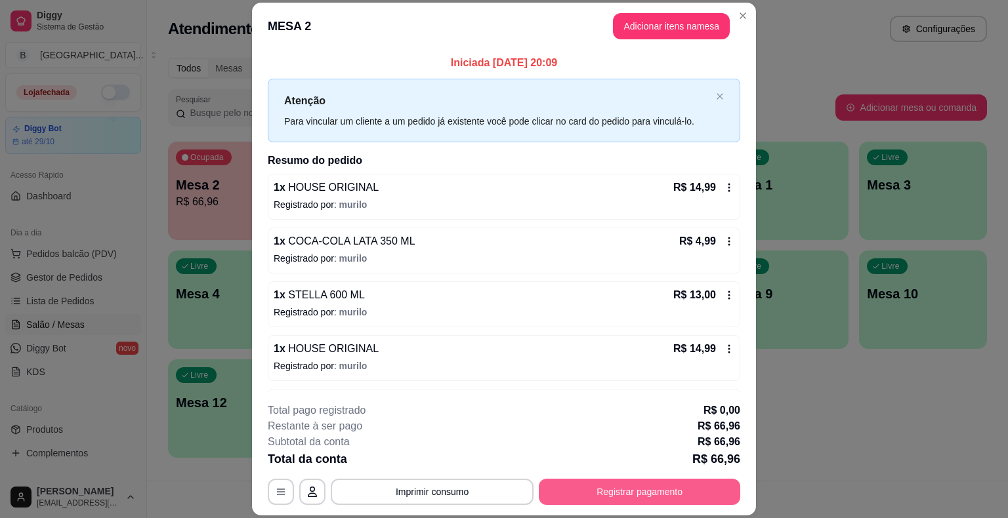
click at [680, 491] on button "Registrar pagamento" at bounding box center [639, 492] width 201 height 26
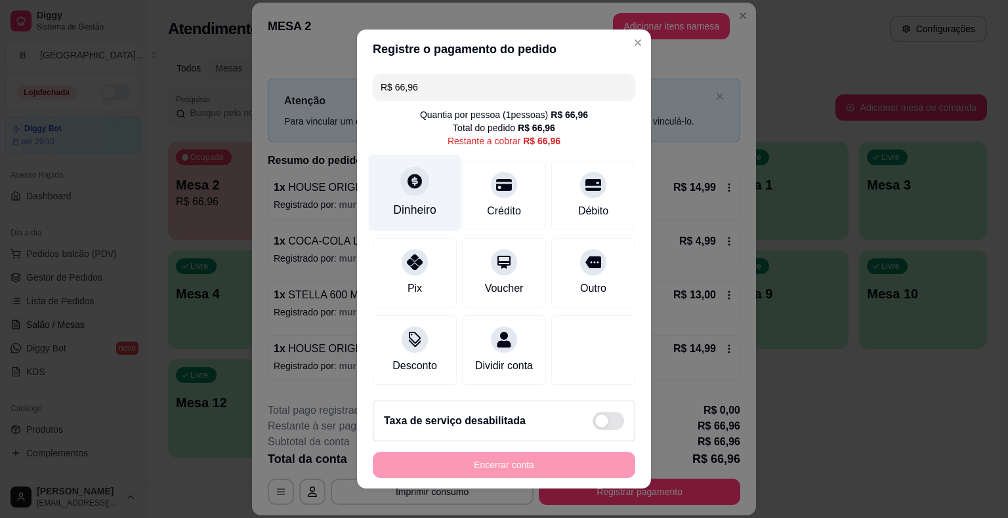
click at [418, 222] on div "Dinheiro" at bounding box center [415, 193] width 93 height 77
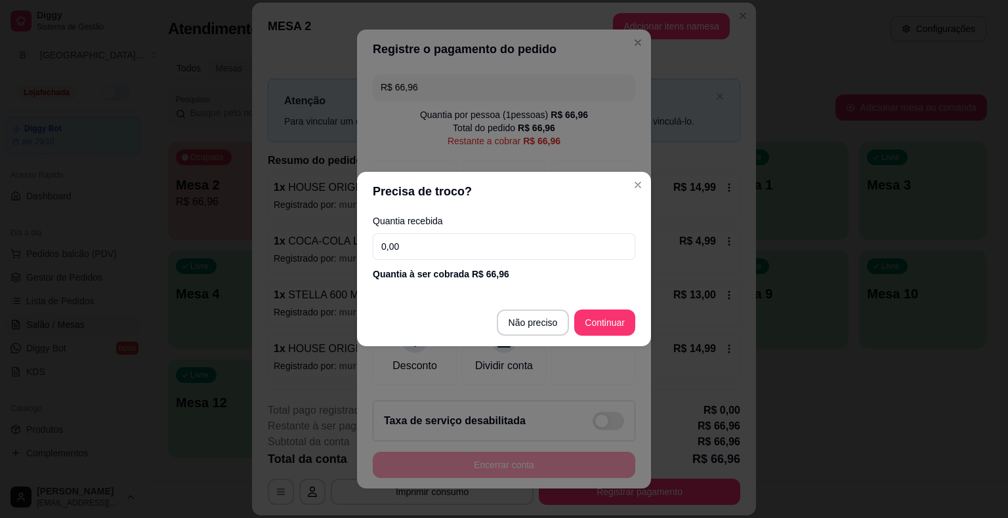
click at [447, 251] on input "0,00" at bounding box center [504, 247] width 262 height 26
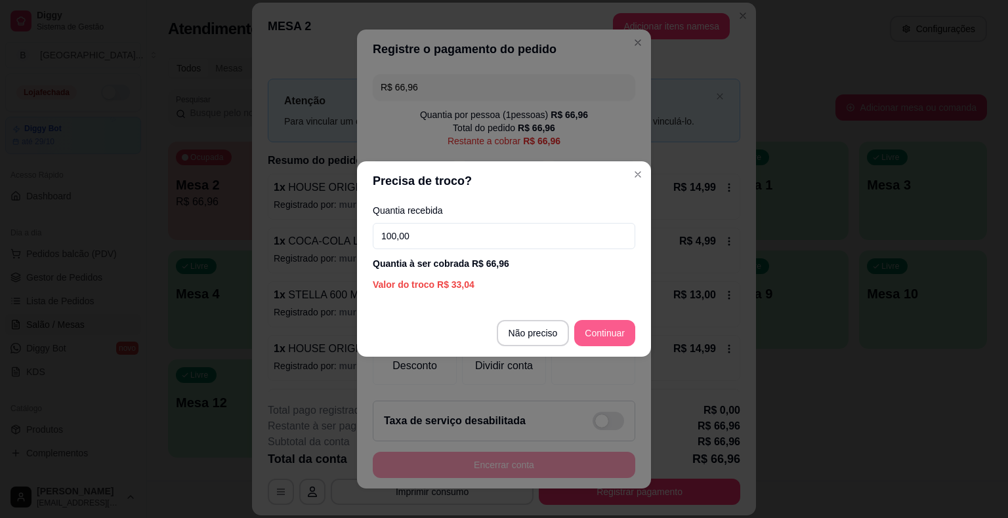
type input "100,00"
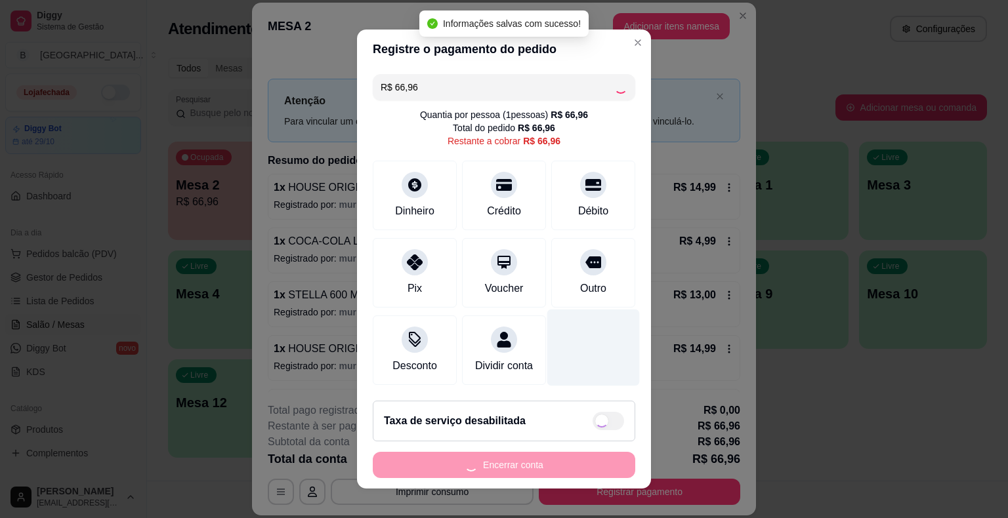
type input "R$ 0,00"
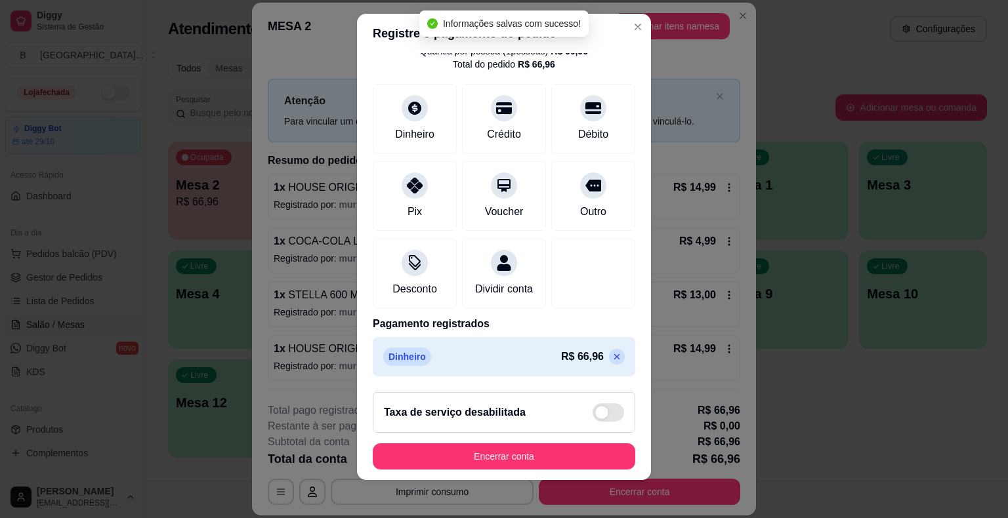
scroll to position [16, 0]
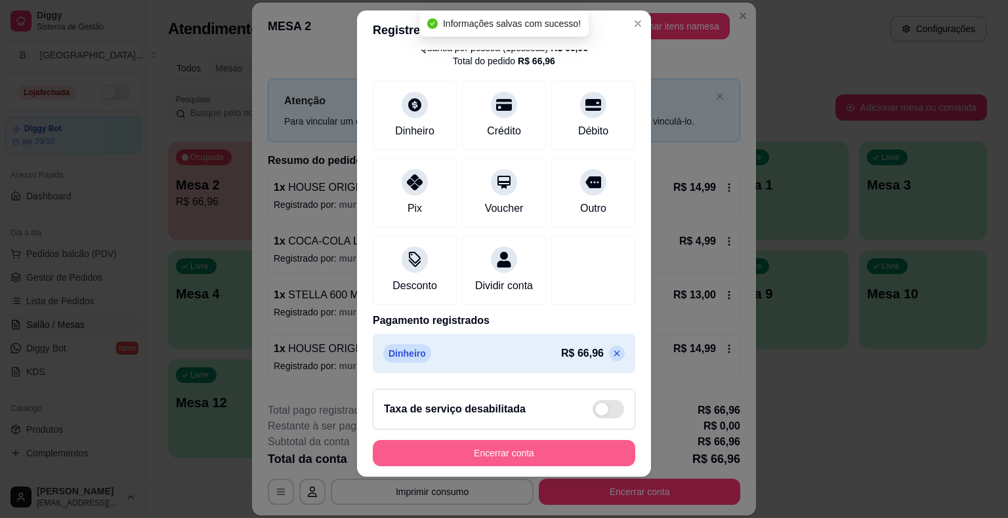
click at [567, 444] on button "Encerrar conta" at bounding box center [504, 453] width 262 height 26
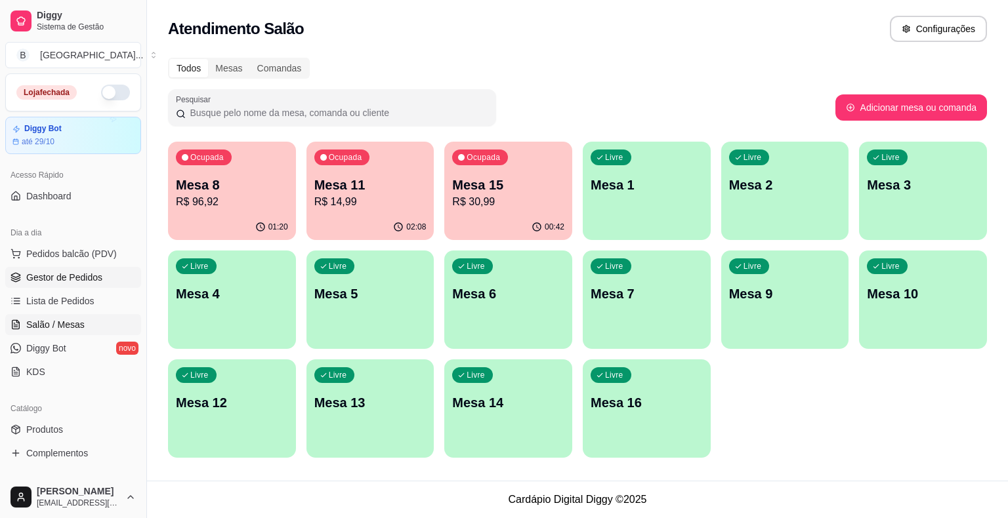
click at [77, 287] on link "Gestor de Pedidos" at bounding box center [73, 277] width 136 height 21
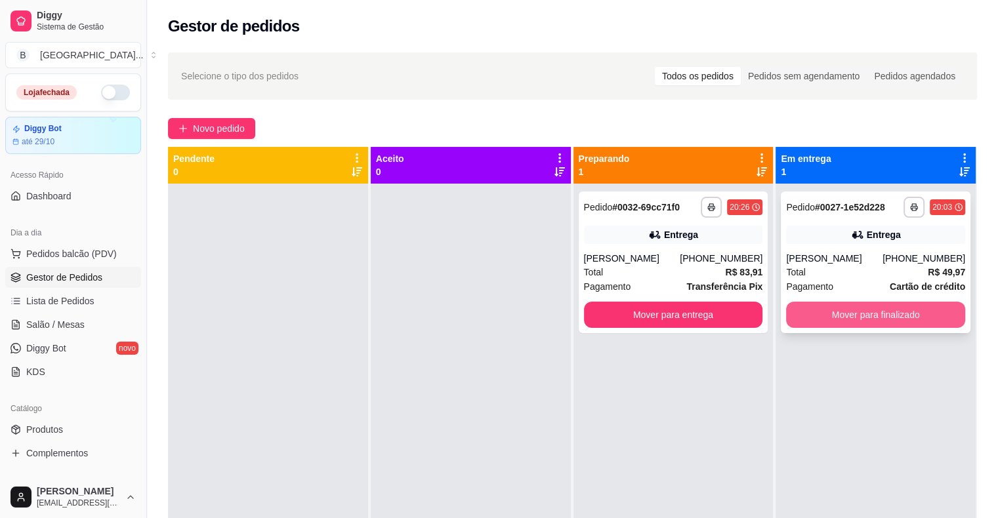
click at [827, 307] on button "Mover para finalizado" at bounding box center [875, 315] width 179 height 26
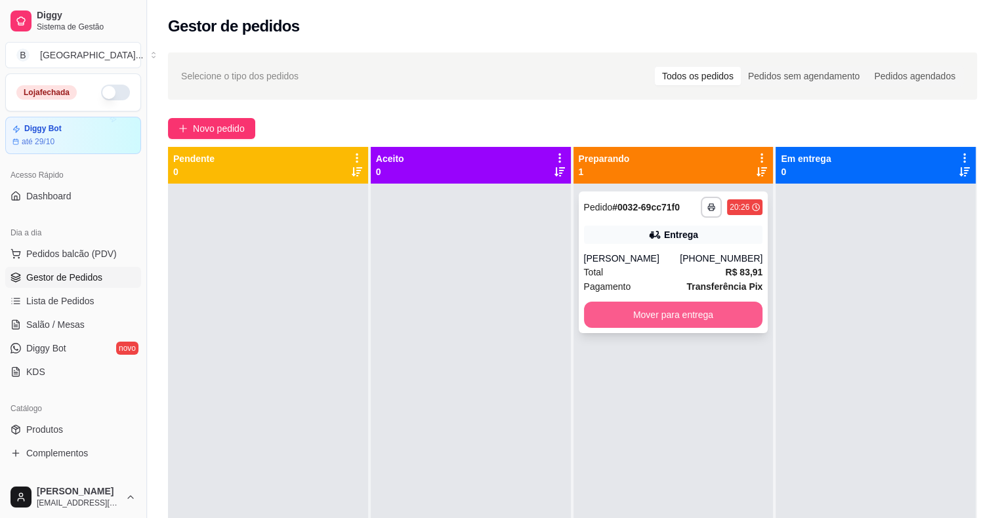
click at [712, 312] on button "Mover para entrega" at bounding box center [673, 315] width 179 height 26
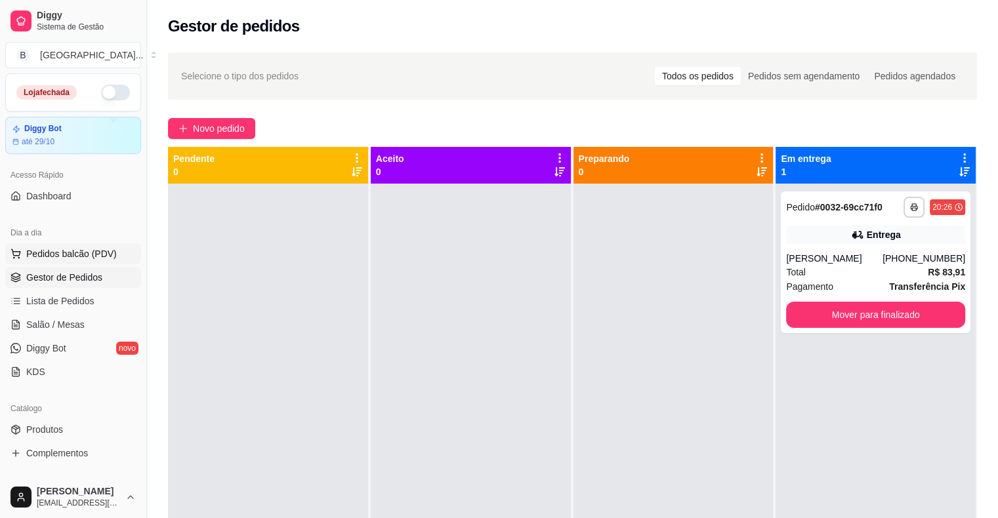
click at [86, 255] on span "Pedidos balcão (PDV)" at bounding box center [71, 253] width 91 height 13
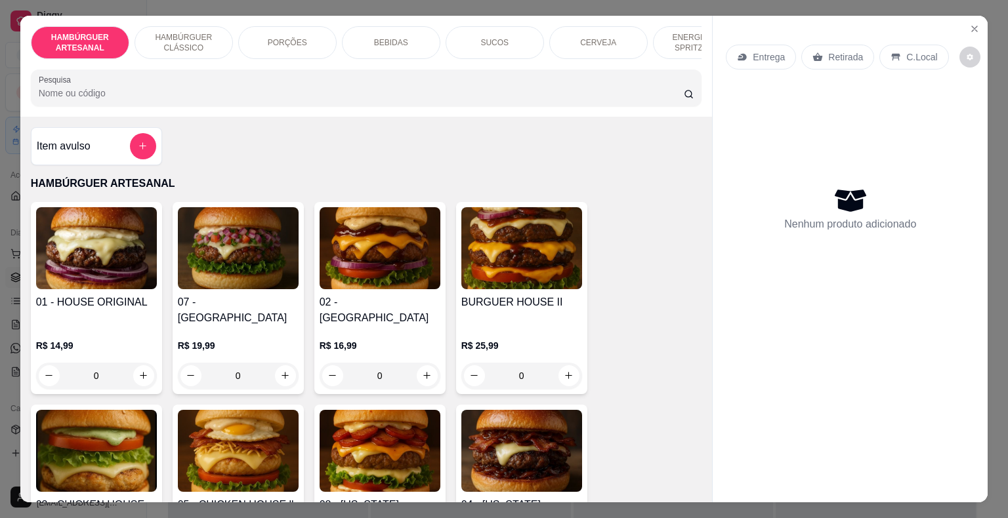
click at [376, 38] on p "BEBIDAS" at bounding box center [391, 42] width 34 height 10
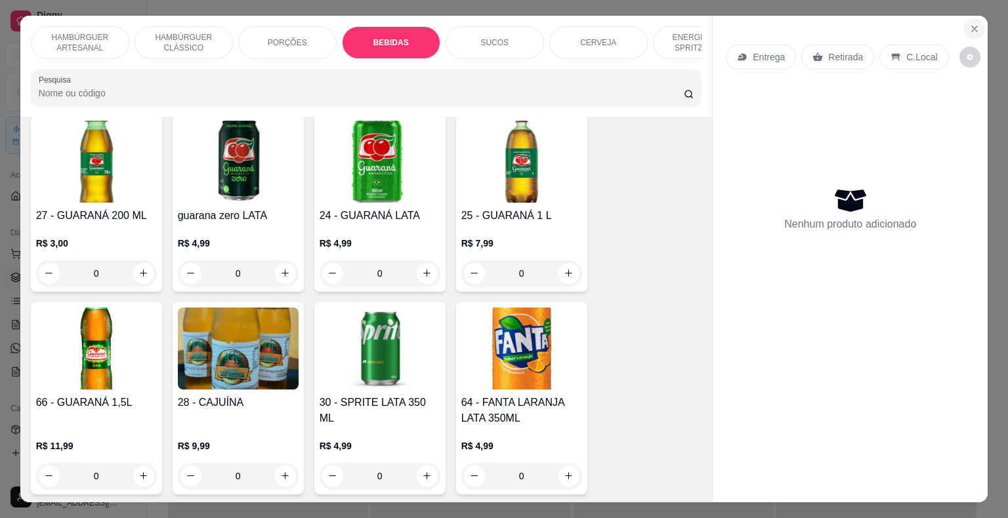
click at [969, 24] on icon "Close" at bounding box center [974, 29] width 10 height 10
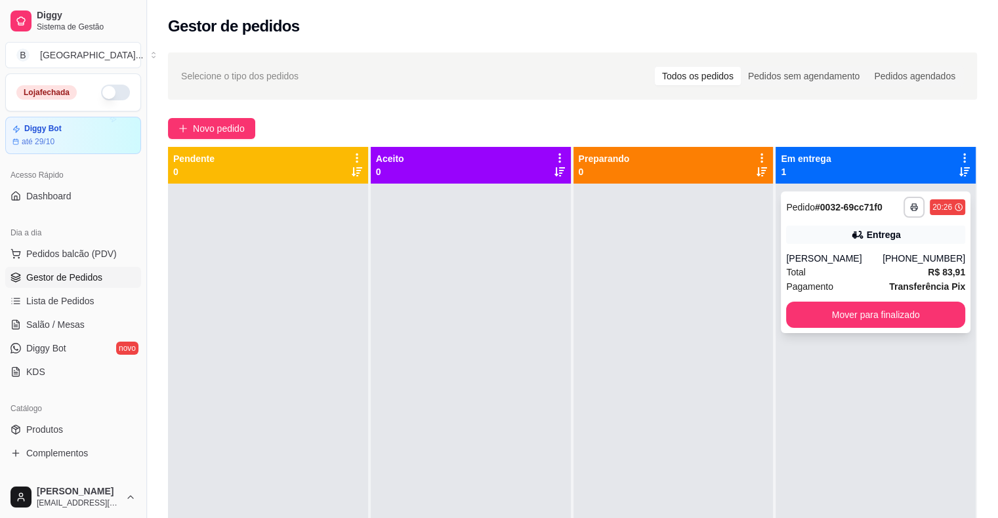
click at [870, 259] on div "[PERSON_NAME]" at bounding box center [834, 258] width 96 height 13
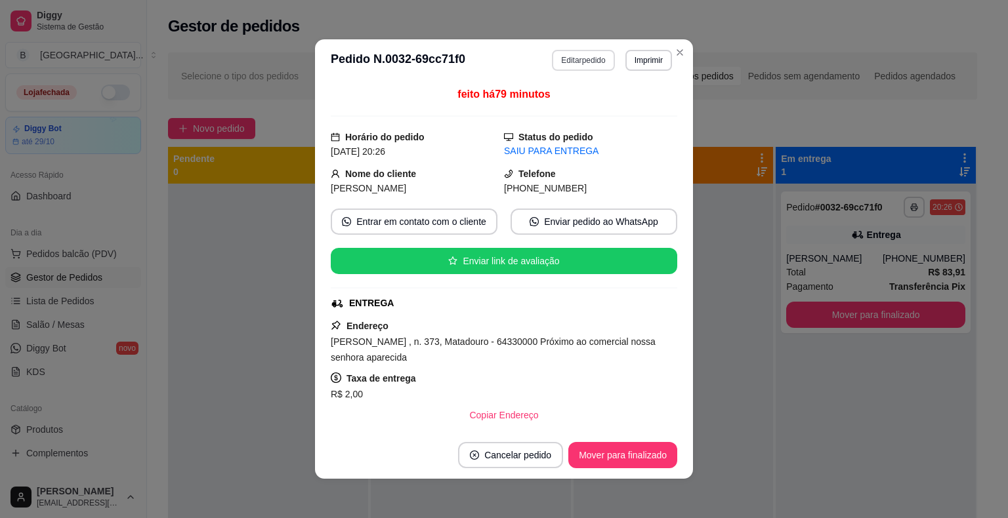
click at [568, 66] on button "Editar pedido" at bounding box center [583, 60] width 62 height 21
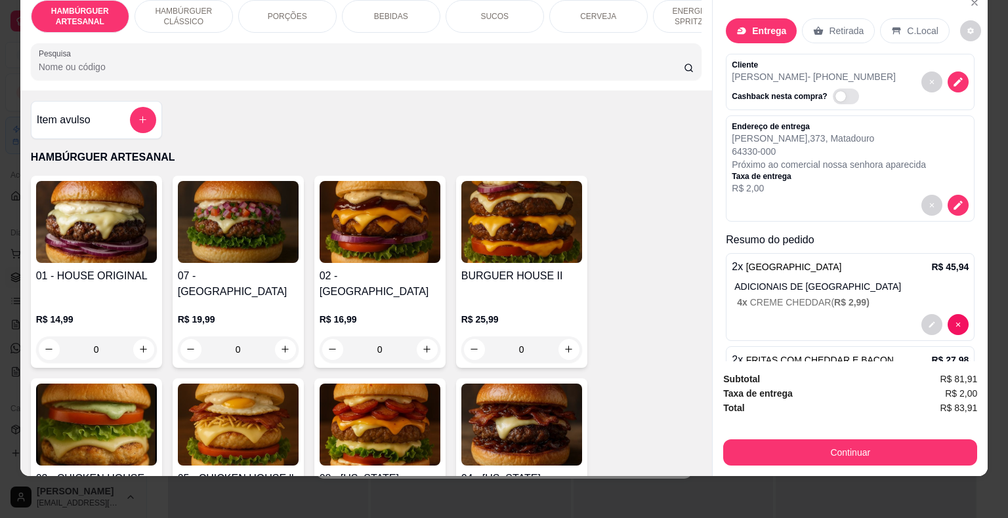
scroll to position [113, 0]
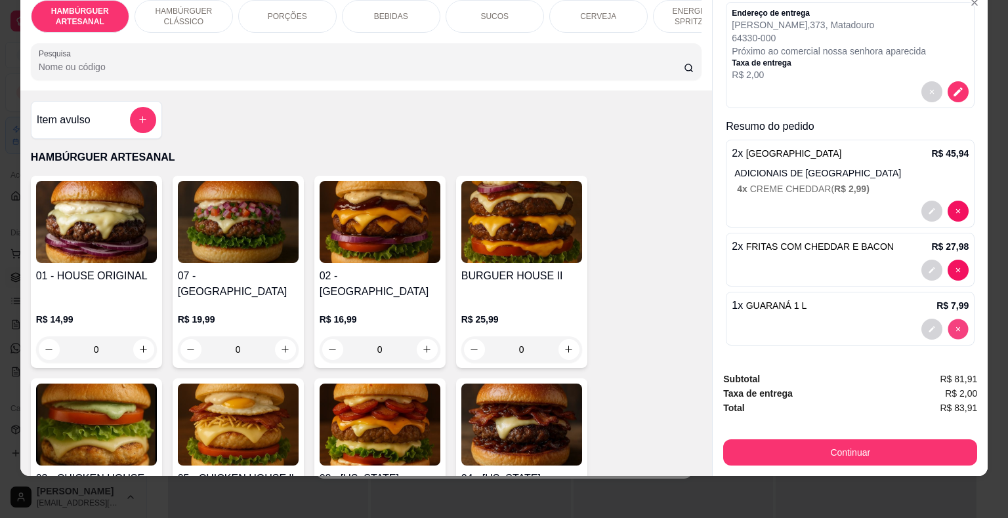
type input "0"
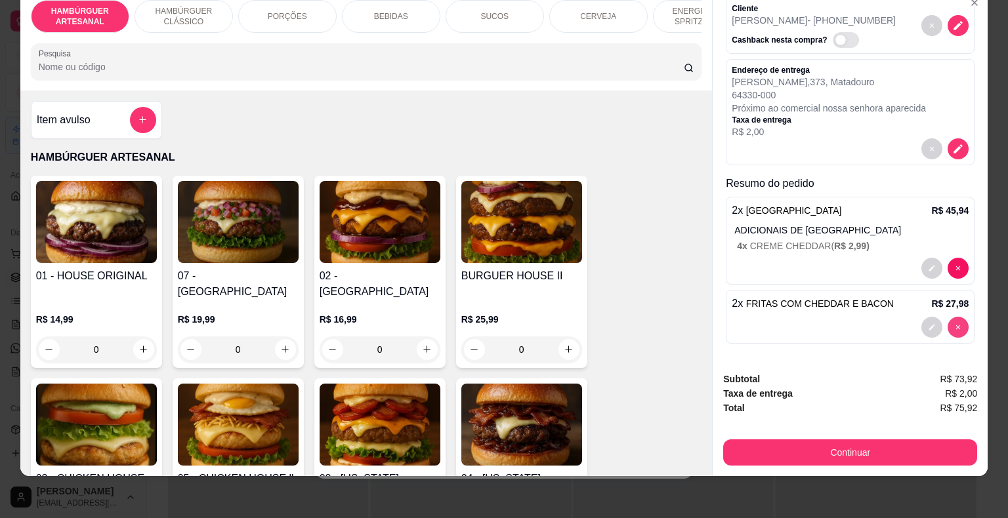
scroll to position [55, 0]
click at [346, 4] on div "BEBIDAS" at bounding box center [391, 16] width 98 height 33
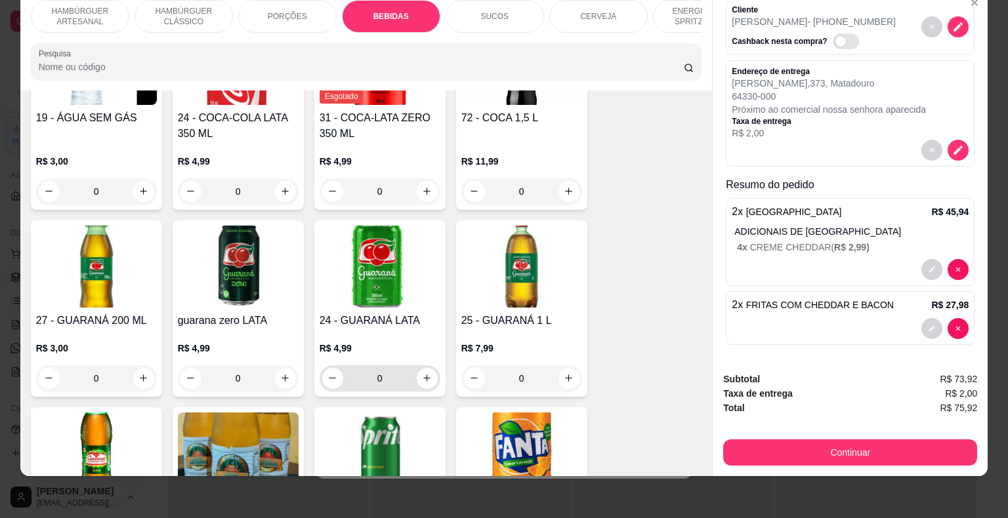
scroll to position [1791, 0]
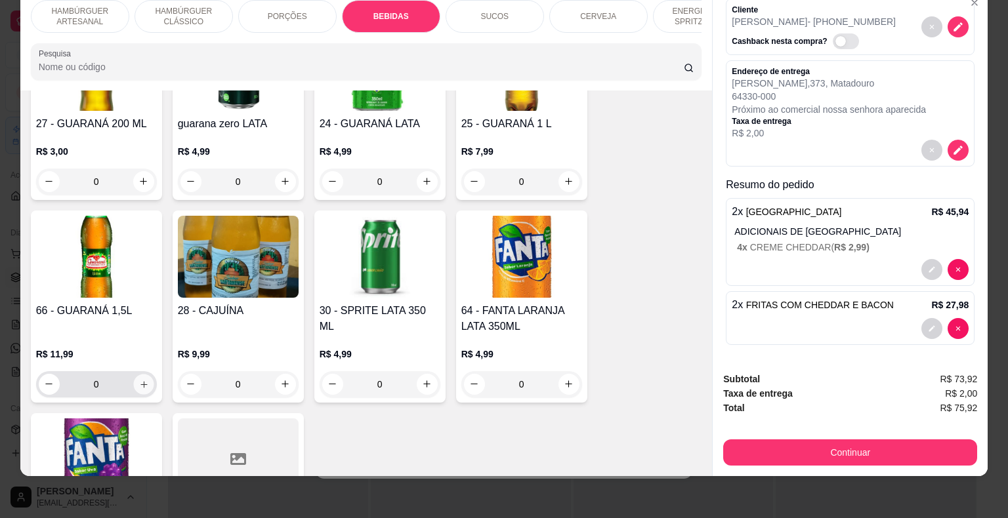
click at [142, 374] on button "increase-product-quantity" at bounding box center [143, 384] width 20 height 20
type input "1"
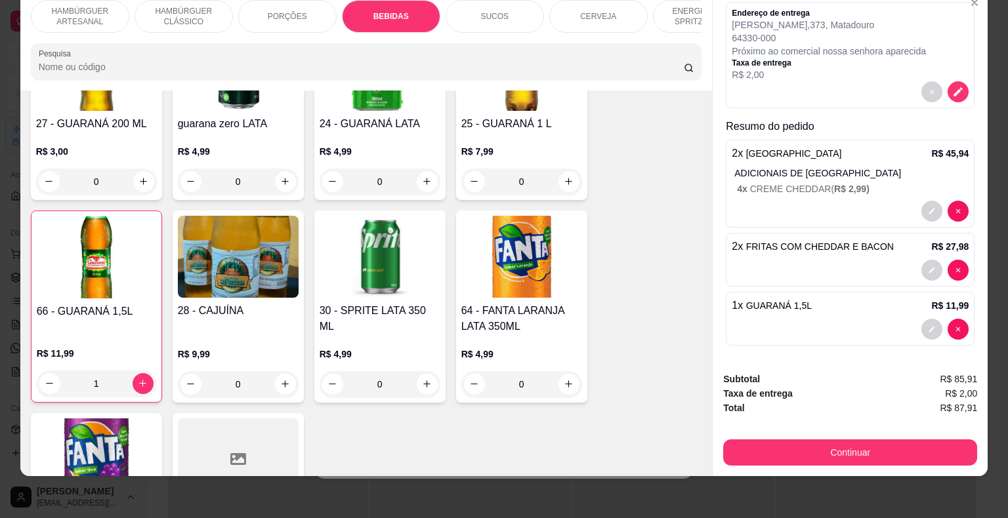
scroll to position [0, 0]
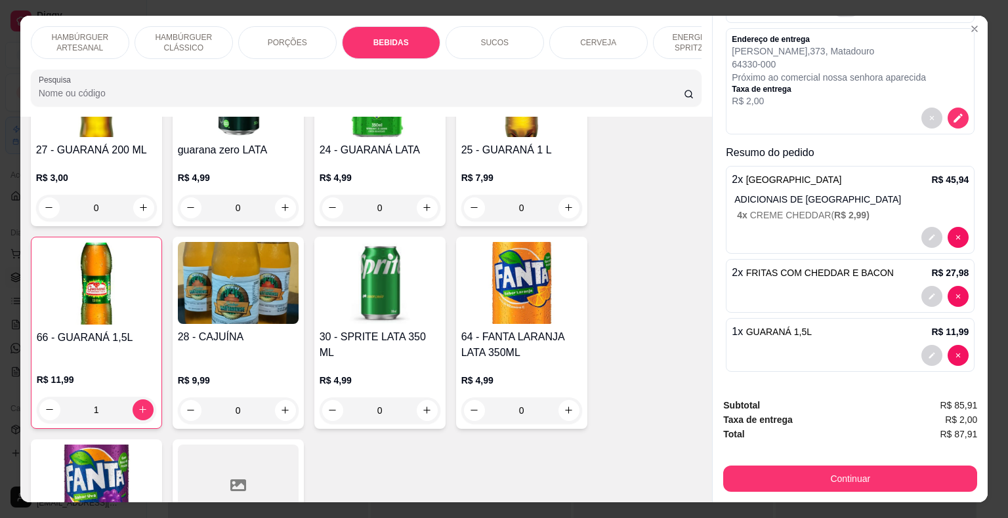
click at [828, 452] on div "Subtotal R$ 85,91 Taxa de entrega R$ 2,00 Total R$ 87,91 Continuar" at bounding box center [850, 445] width 254 height 94
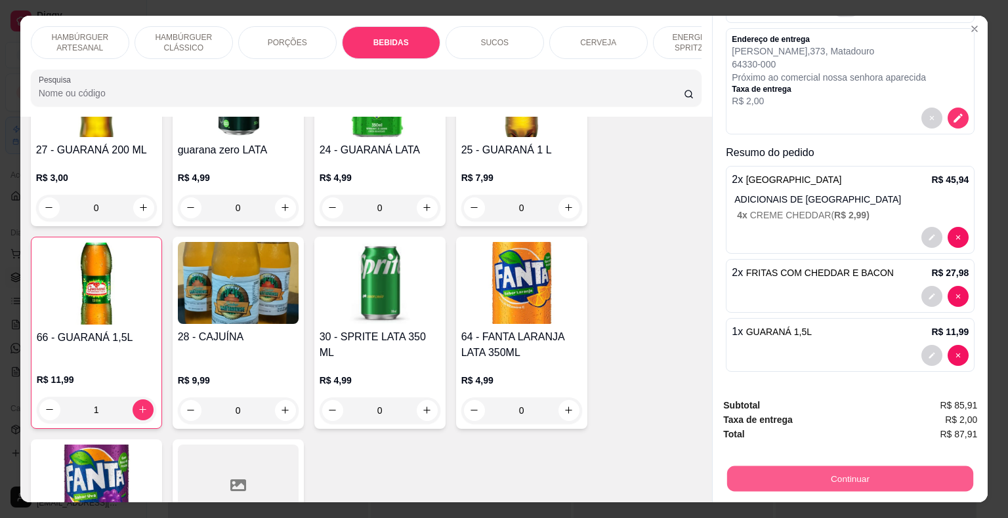
click at [825, 486] on button "Continuar" at bounding box center [850, 479] width 246 height 26
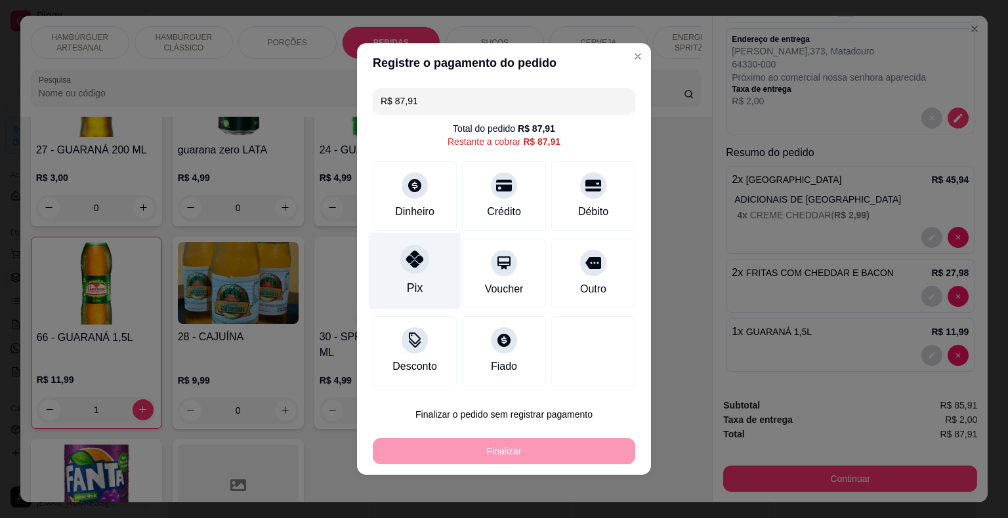
click at [391, 284] on div "Pix" at bounding box center [415, 271] width 93 height 77
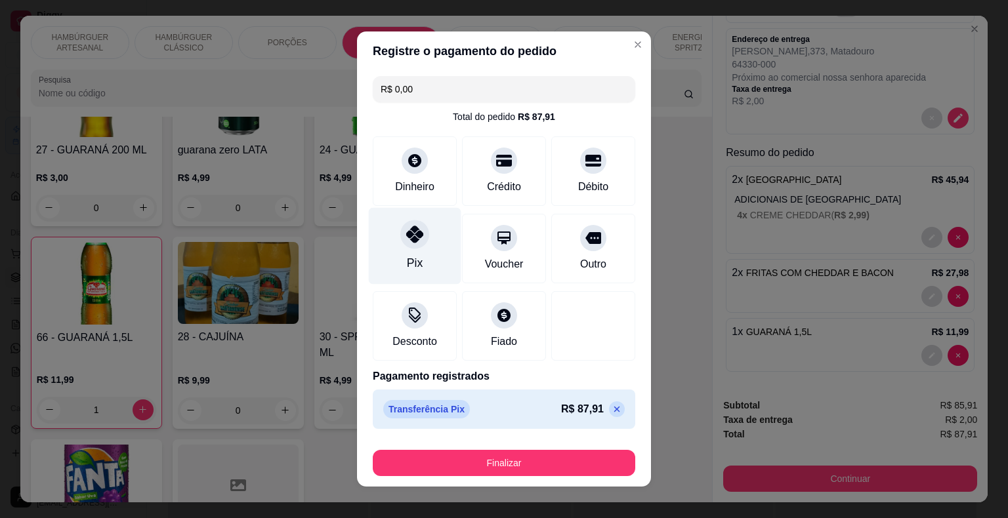
type input "R$ 0,00"
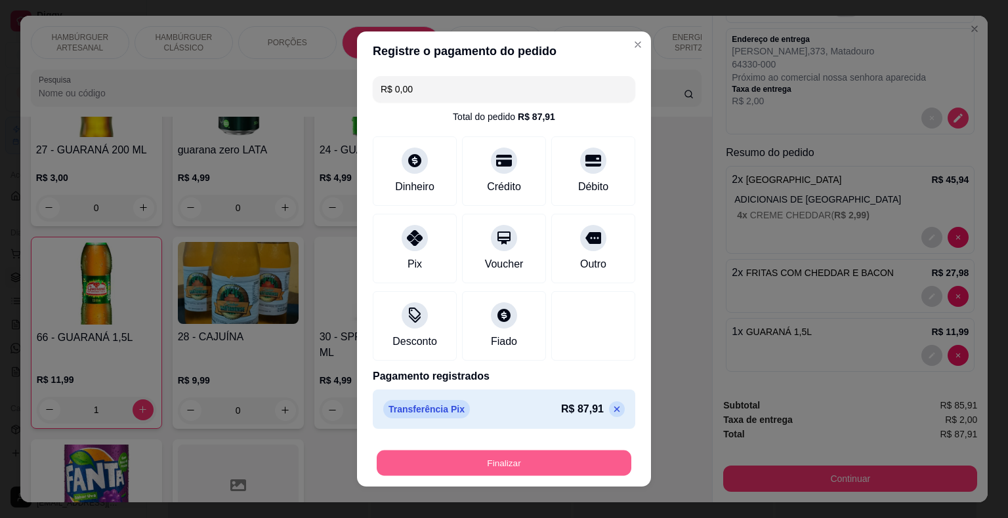
click at [533, 451] on button "Finalizar" at bounding box center [504, 464] width 255 height 26
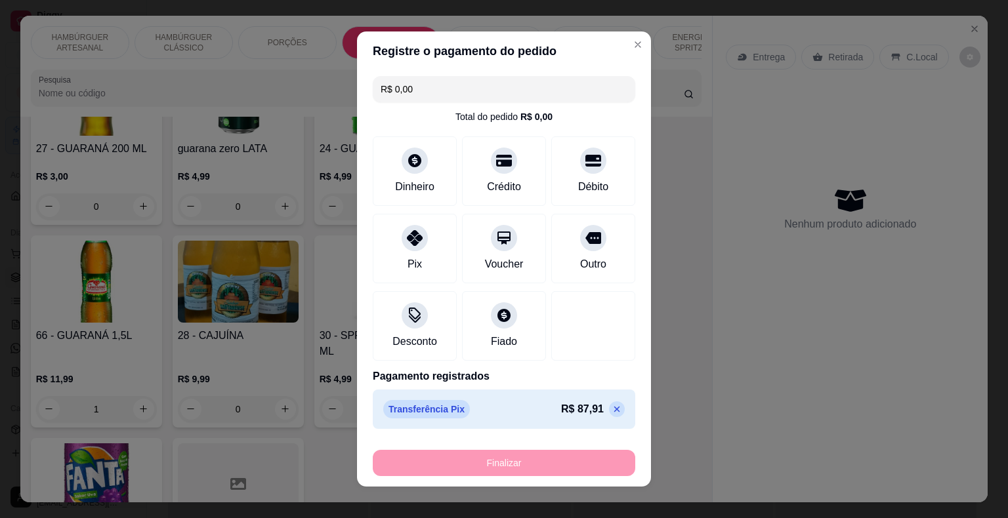
type input "0"
type input "-R$ 87,91"
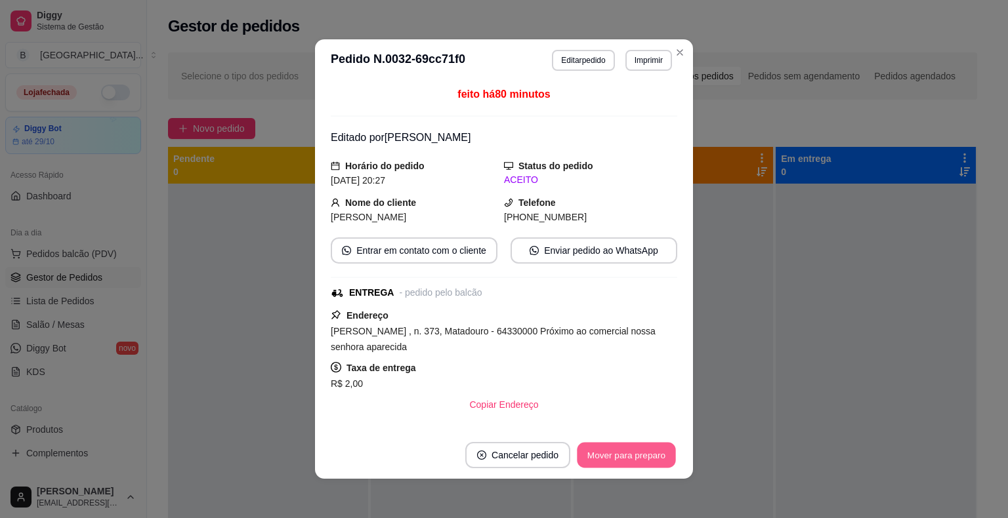
click at [634, 460] on button "Mover para preparo" at bounding box center [626, 456] width 98 height 26
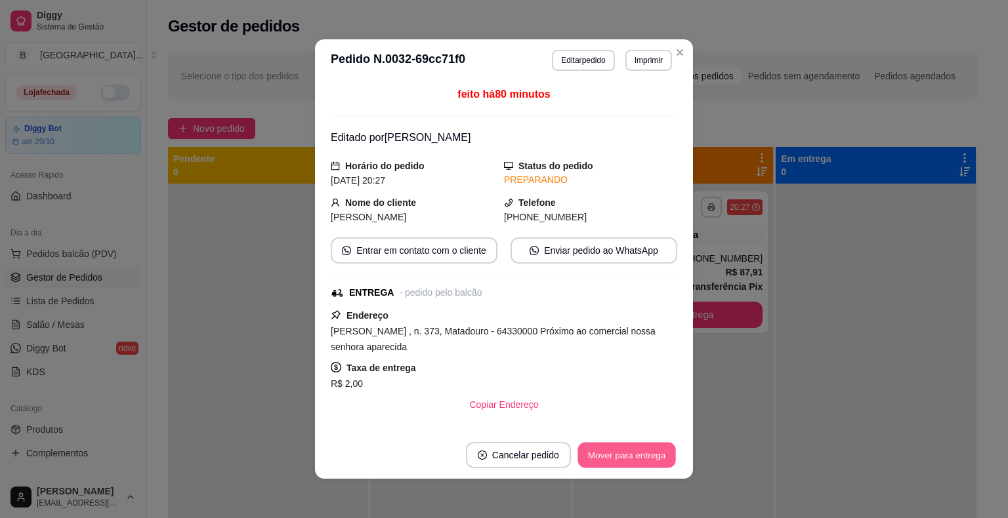
click at [638, 456] on button "Mover para entrega" at bounding box center [626, 456] width 98 height 26
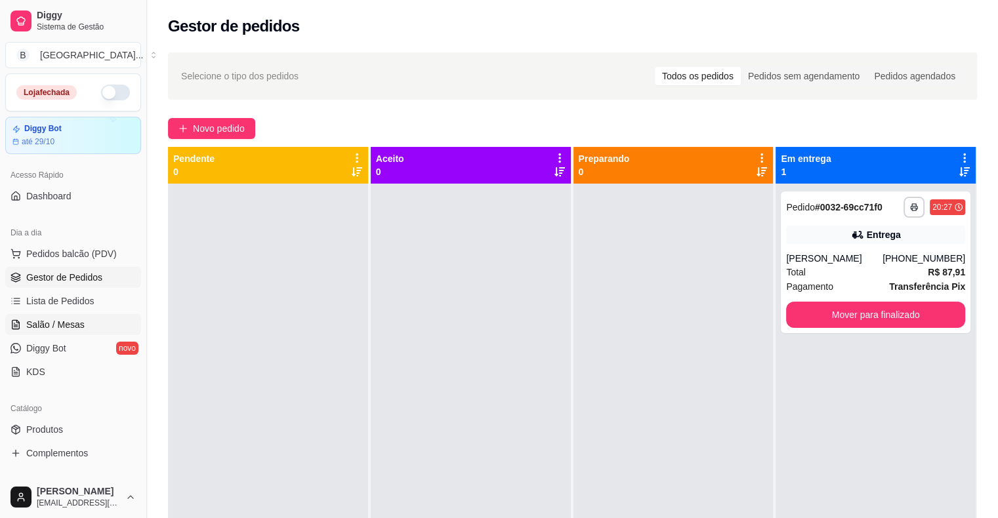
click at [121, 330] on link "Salão / Mesas" at bounding box center [73, 324] width 136 height 21
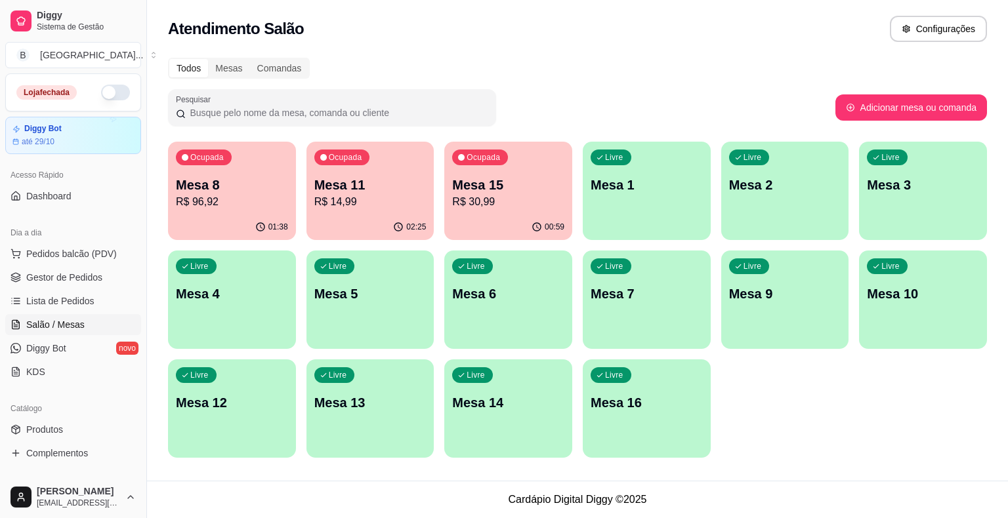
click at [250, 211] on div "Ocupada Mesa 8 R$ 96,92" at bounding box center [232, 178] width 128 height 73
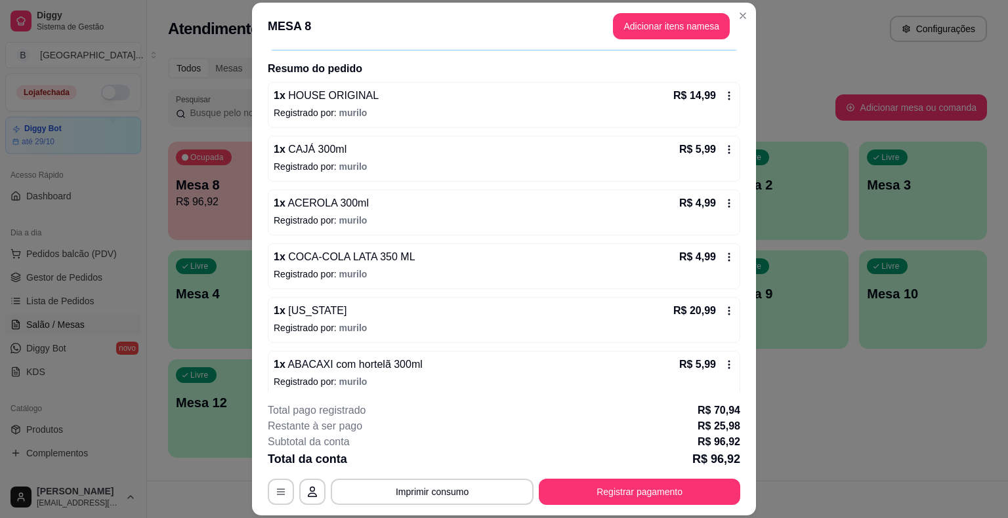
scroll to position [207, 0]
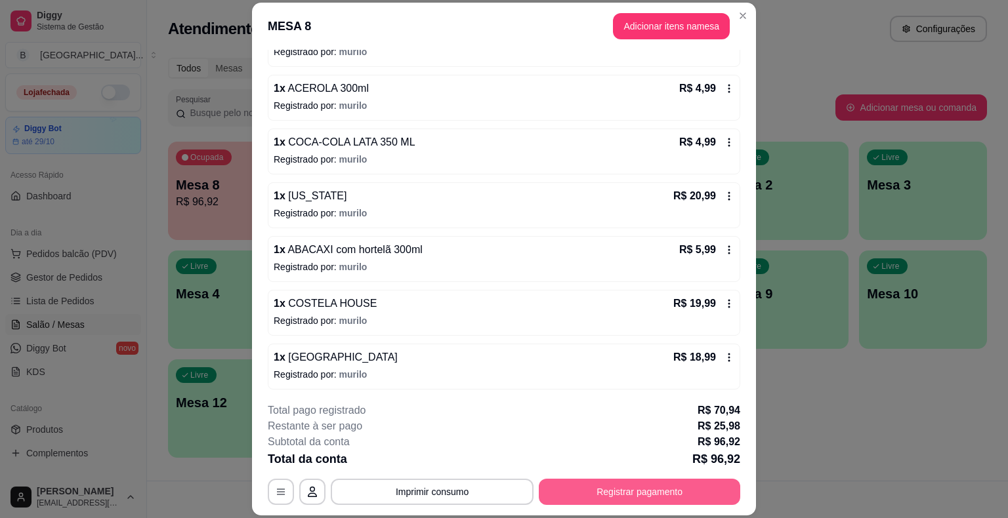
click at [619, 487] on button "Registrar pagamento" at bounding box center [639, 492] width 201 height 26
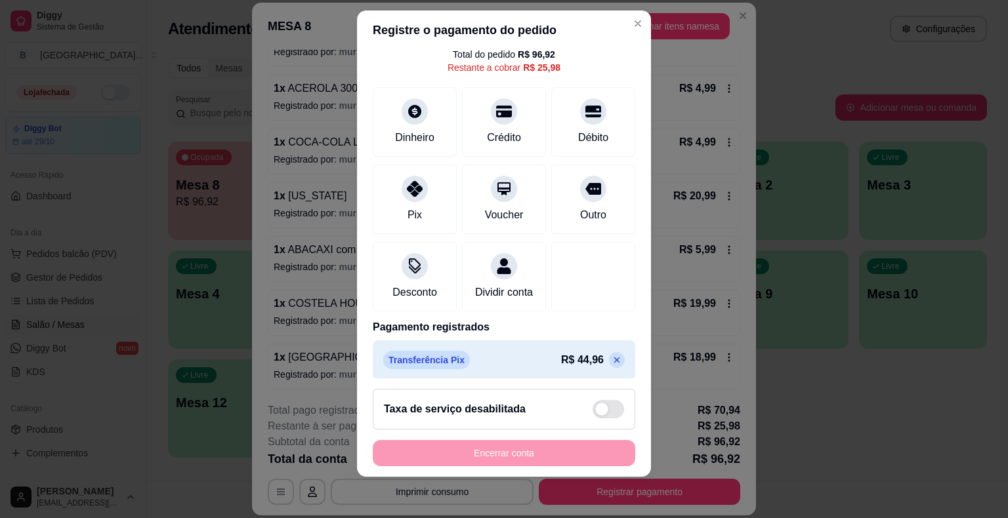
scroll to position [0, 0]
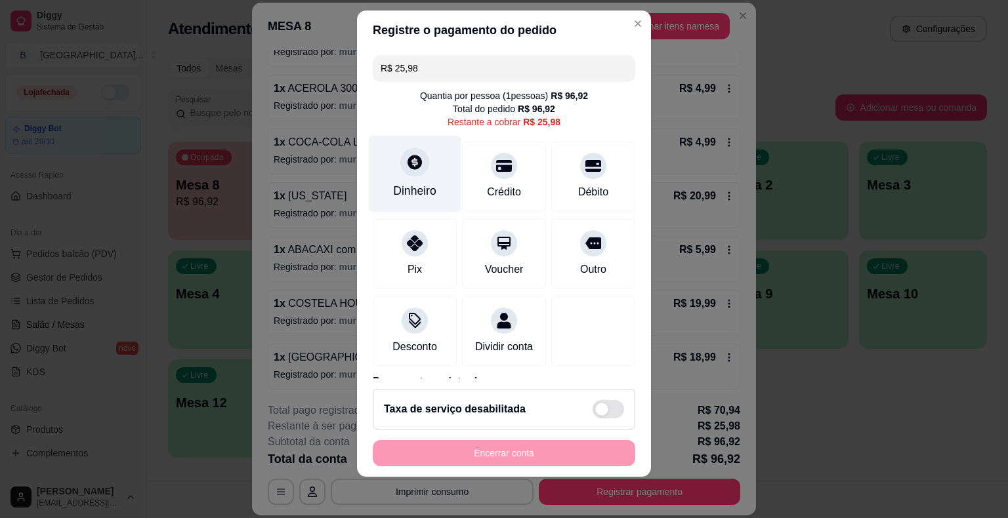
click at [423, 178] on div "Dinheiro" at bounding box center [415, 173] width 93 height 77
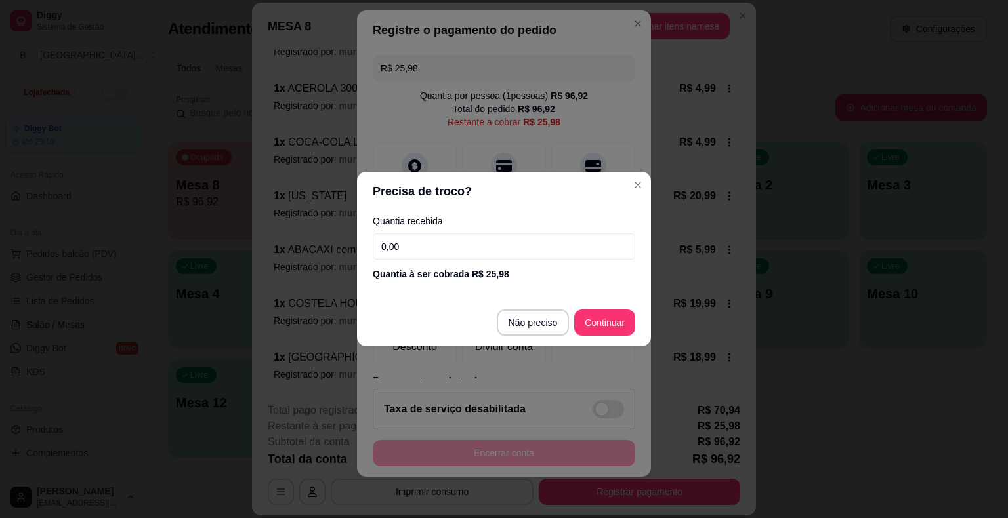
click at [424, 247] on input "0,00" at bounding box center [504, 247] width 262 height 26
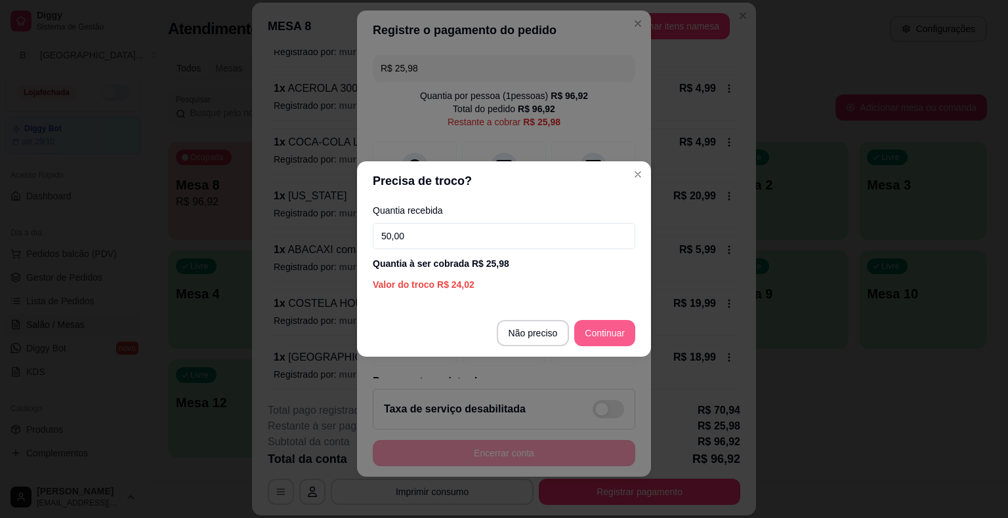
type input "50,00"
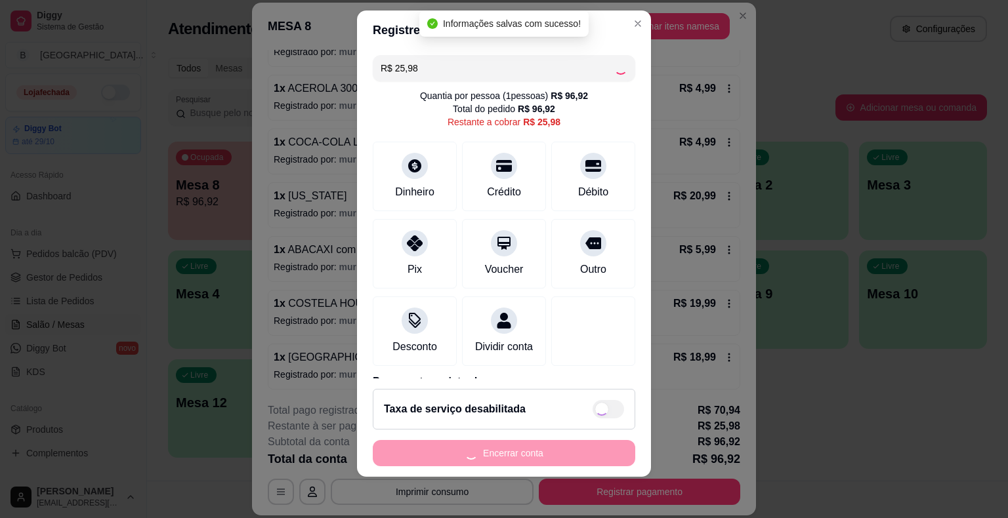
type input "R$ 0,00"
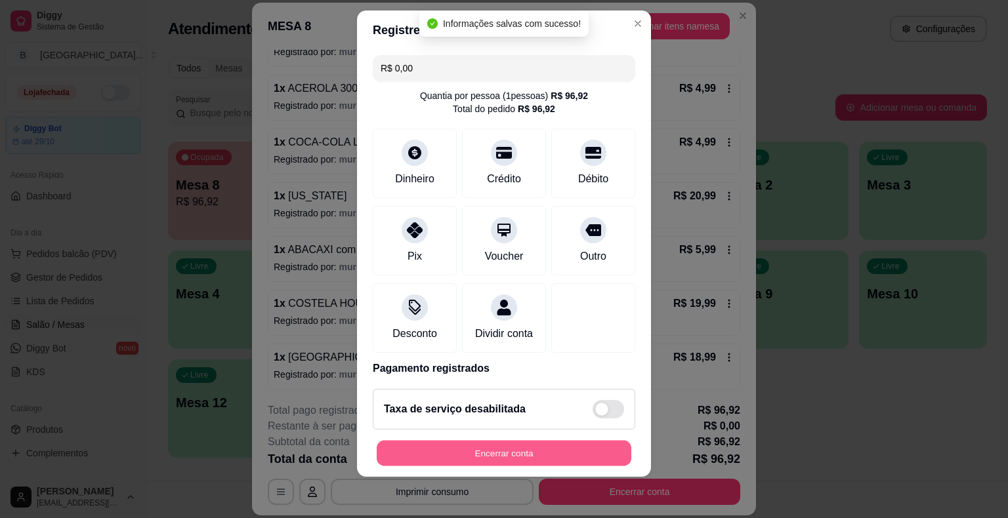
click at [556, 447] on button "Encerrar conta" at bounding box center [504, 453] width 255 height 26
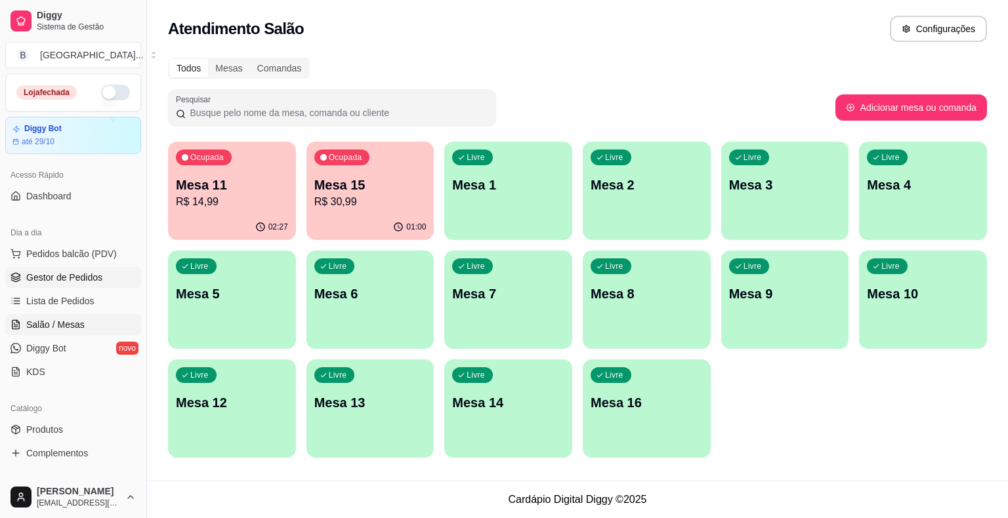
click at [89, 283] on link "Gestor de Pedidos" at bounding box center [73, 277] width 136 height 21
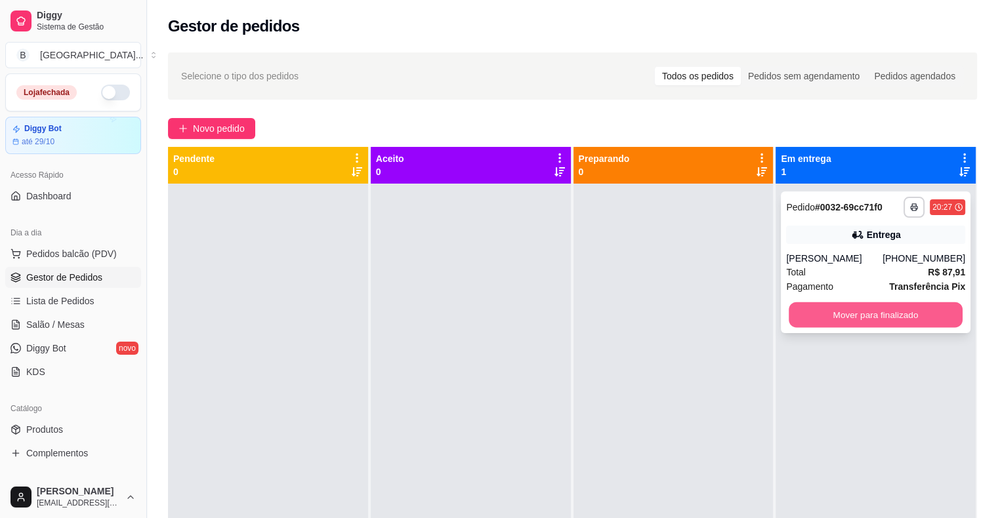
click at [887, 311] on button "Mover para finalizado" at bounding box center [876, 315] width 174 height 26
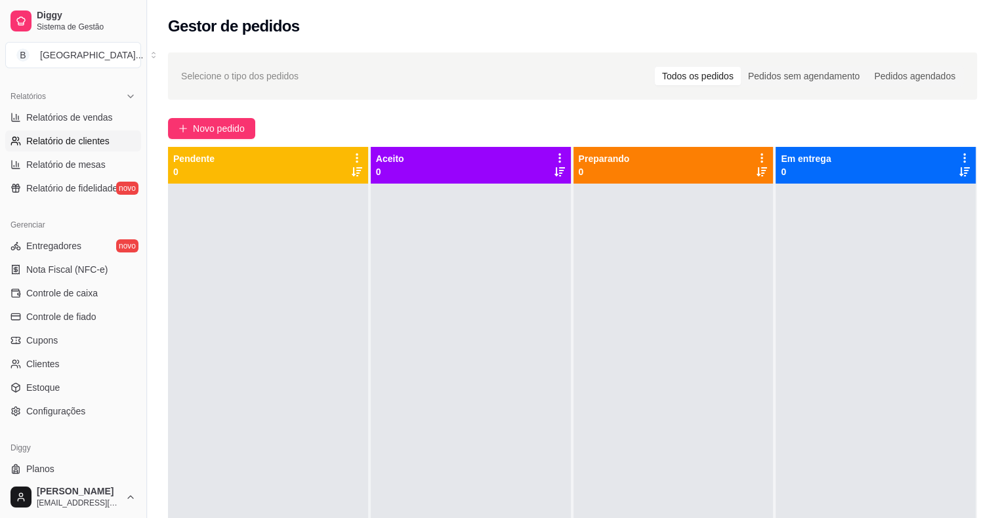
scroll to position [425, 0]
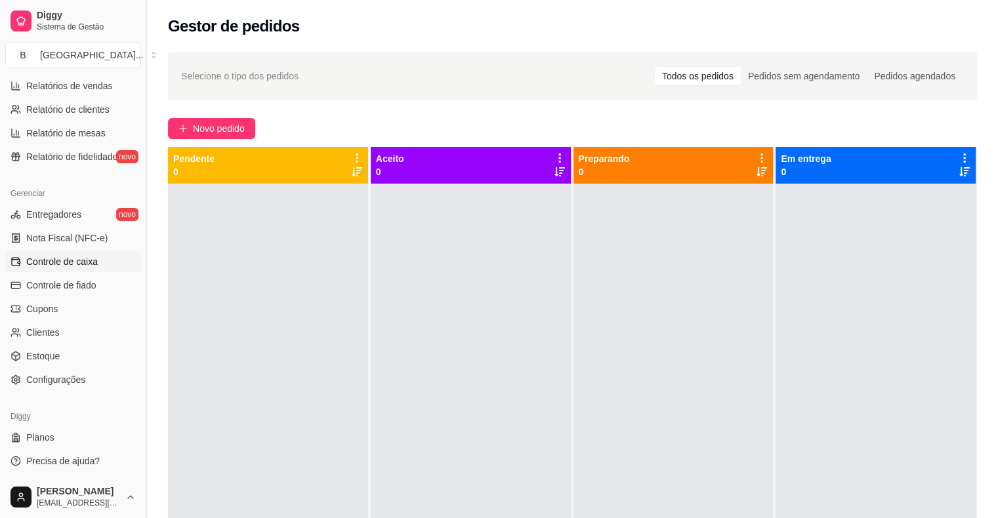
click at [98, 260] on link "Controle de caixa" at bounding box center [73, 261] width 136 height 21
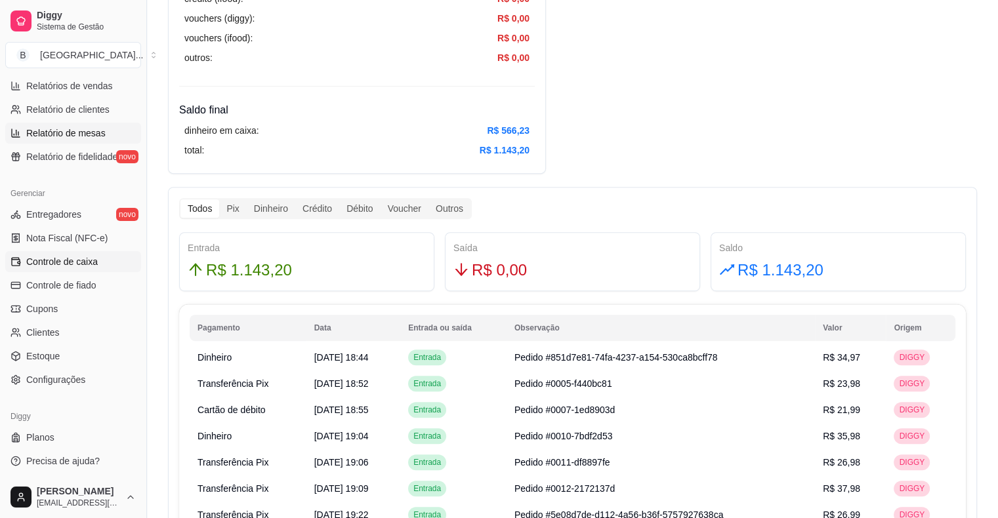
scroll to position [360, 0]
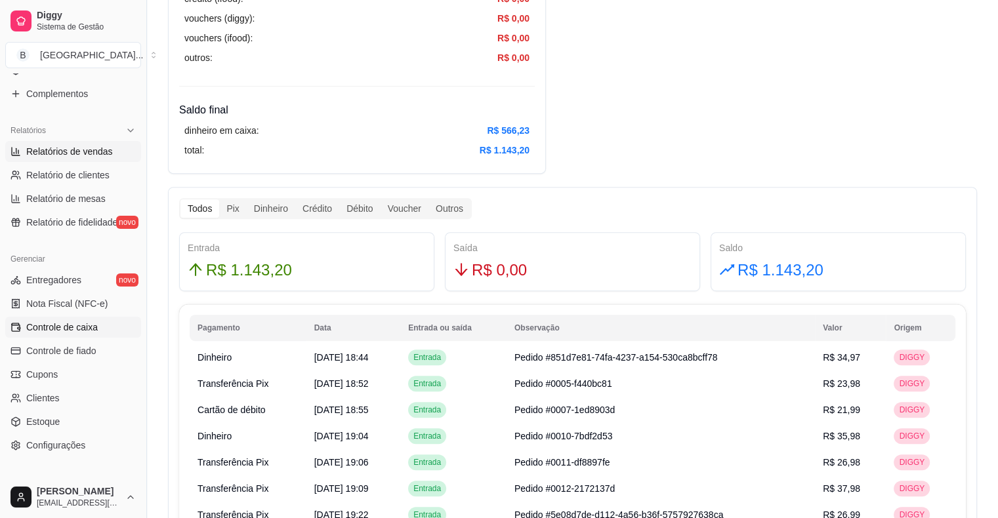
click at [51, 155] on span "Relatórios de vendas" at bounding box center [69, 151] width 87 height 13
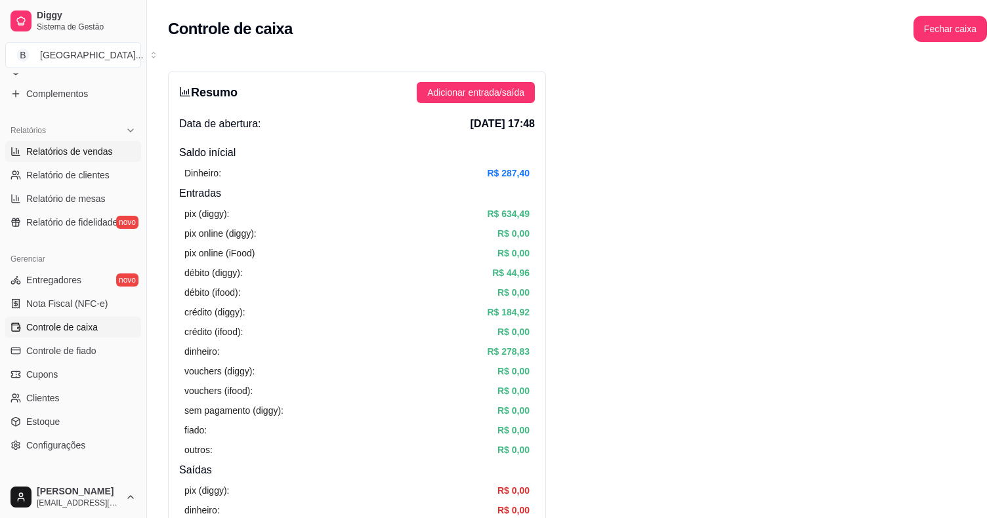
select select "ALL"
select select "0"
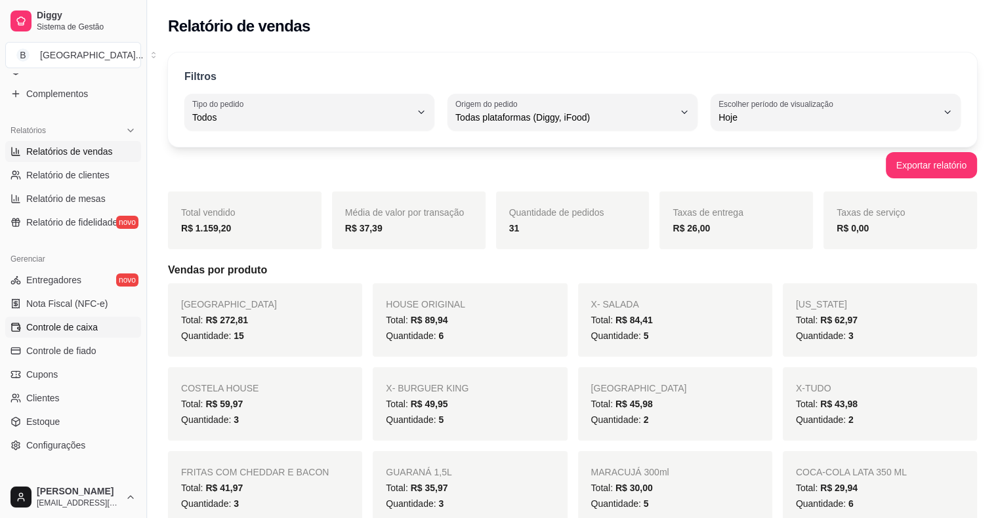
click at [75, 328] on span "Controle de caixa" at bounding box center [62, 327] width 72 height 13
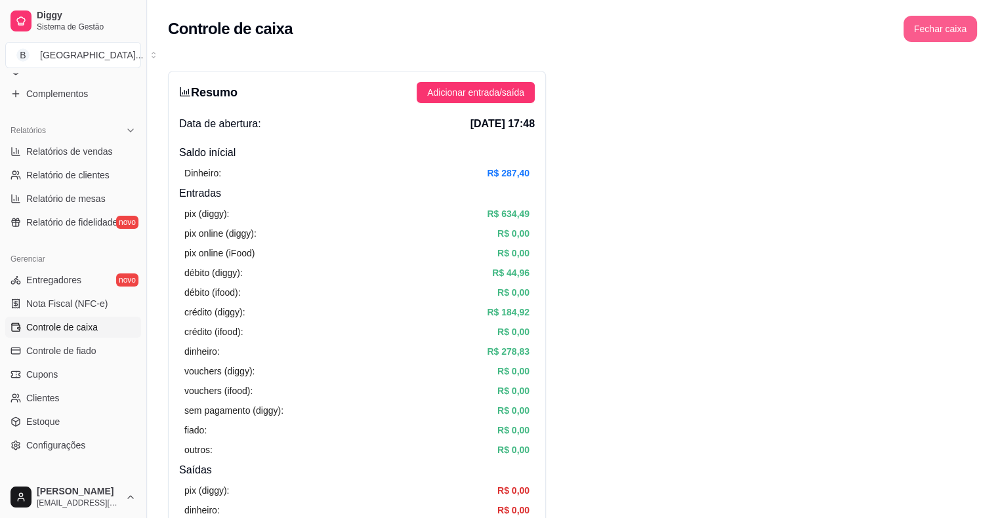
click at [960, 30] on button "Fechar caixa" at bounding box center [939, 29] width 73 height 26
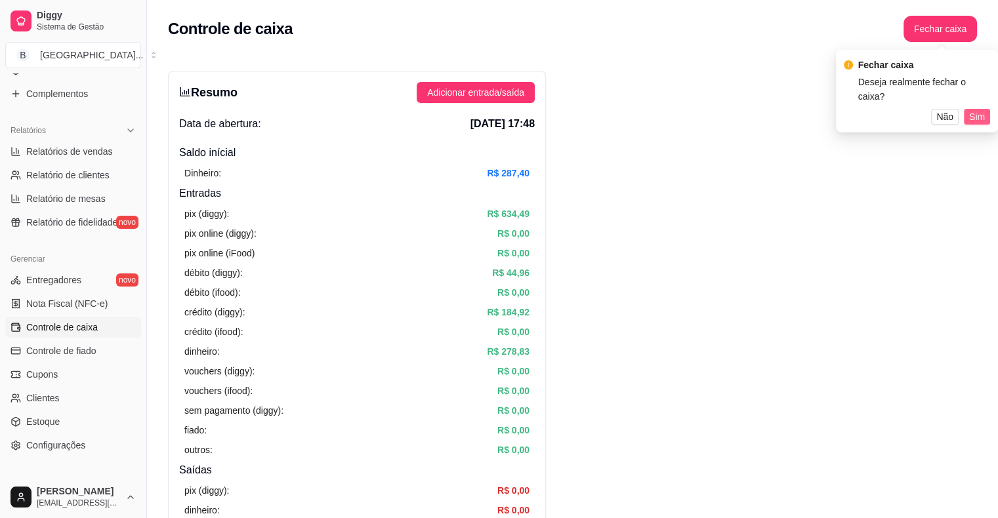
click at [986, 116] on button "Sim" at bounding box center [977, 117] width 26 height 16
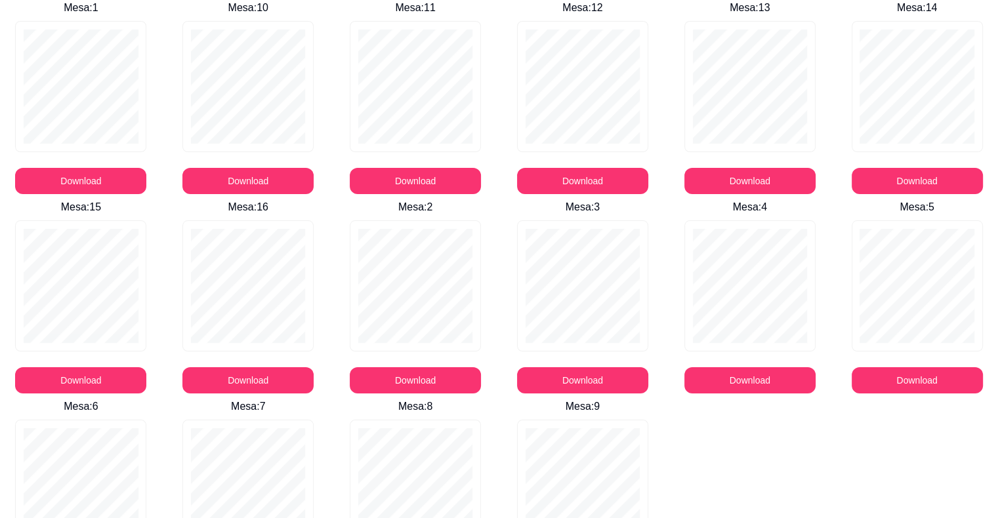
click at [711, 440] on div "Mesa : 1 Download Mesa : 10 Download Mesa : 11 Download Mesa : 12 Download Mesa…" at bounding box center [499, 296] width 998 height 593
click at [658, 445] on div "Download" at bounding box center [582, 506] width 162 height 173
